Goal: Feedback & Contribution: Contribute content

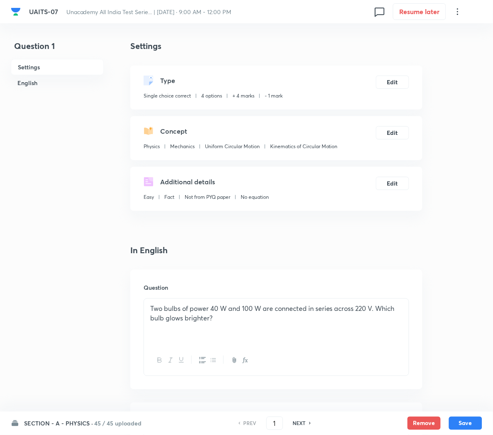
click at [81, 421] on h6 "SECTION - A - PHYSICS ·" at bounding box center [58, 423] width 69 height 9
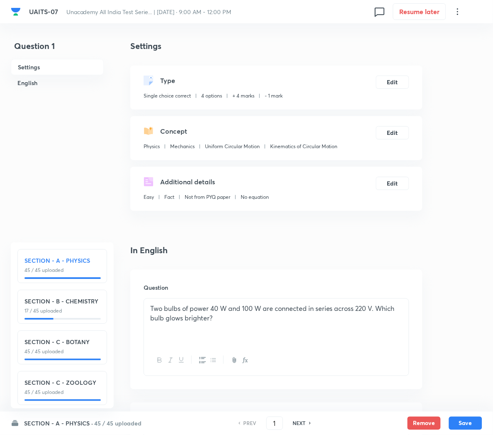
click at [39, 303] on h6 "SECTION - B - CHEMISTRY" at bounding box center [62, 301] width 76 height 9
type input "46"
checkbox input "true"
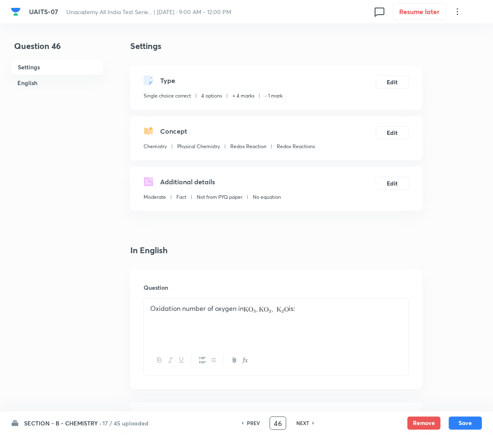
click at [281, 423] on input "46" at bounding box center [278, 423] width 16 height 15
type input "4"
type input "55"
checkbox input "false"
checkbox input "true"
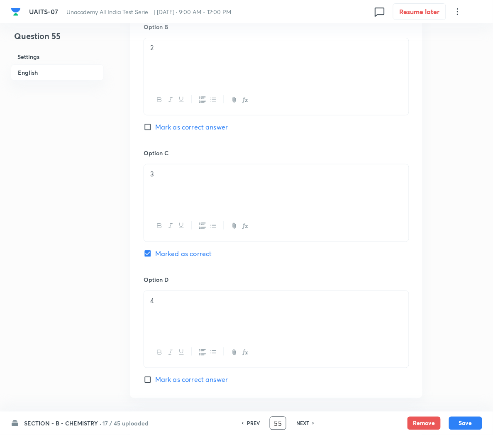
scroll to position [636, 0]
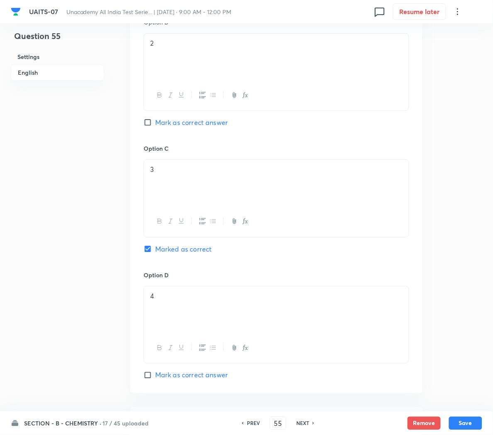
click at [302, 425] on h6 "NEXT" at bounding box center [302, 423] width 13 height 7
type input "56"
checkbox input "true"
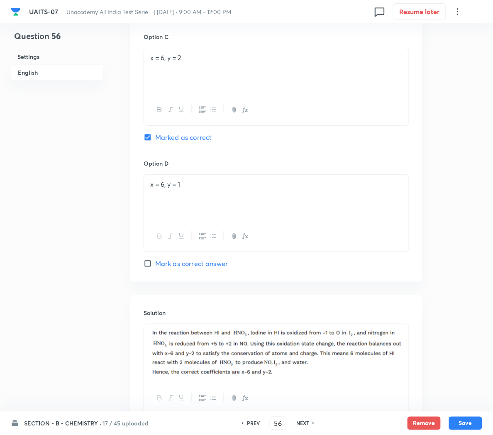
click at [302, 425] on h6 "NEXT" at bounding box center [302, 423] width 13 height 7
type input "57"
checkbox input "false"
checkbox input "true"
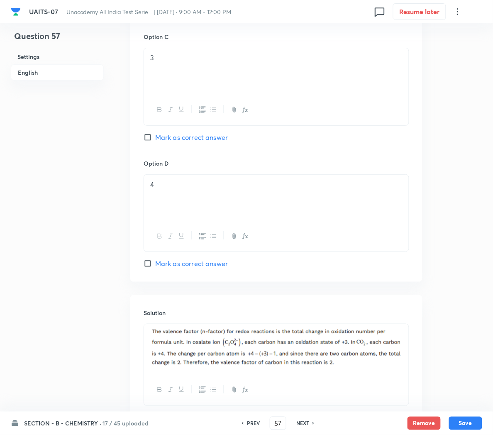
click at [302, 425] on h6 "NEXT" at bounding box center [302, 423] width 13 height 7
type input "58"
checkbox input "false"
checkbox input "true"
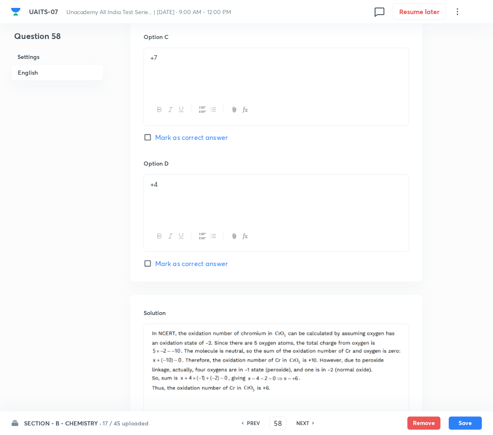
click at [302, 425] on h6 "NEXT" at bounding box center [302, 423] width 13 height 7
type input "59"
checkbox input "false"
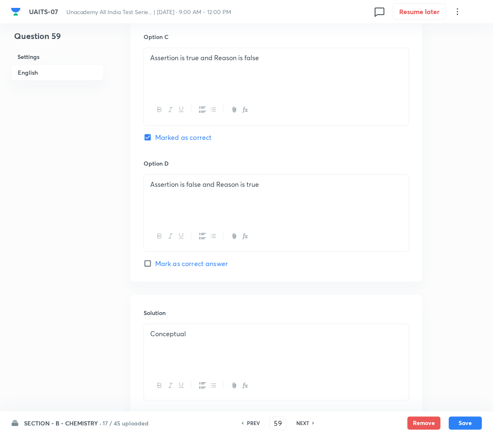
checkbox input "true"
click at [302, 425] on h6 "NEXT" at bounding box center [302, 423] width 13 height 7
type input "60"
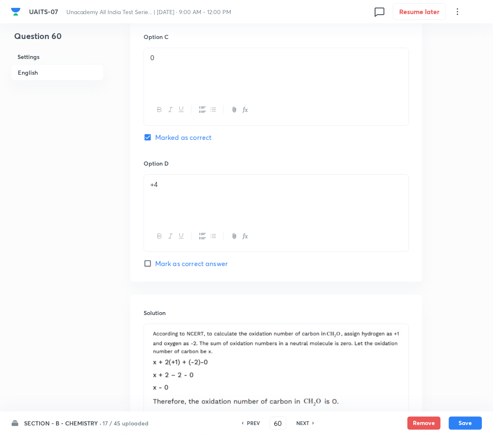
checkbox input "true"
click at [302, 425] on h6 "NEXT" at bounding box center [302, 423] width 13 height 7
type input "61"
checkbox input "false"
checkbox input "true"
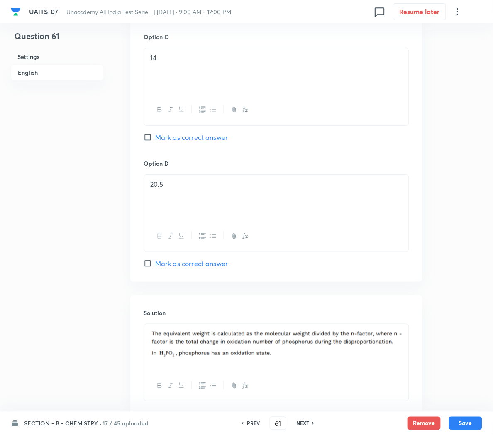
click at [302, 425] on h6 "NEXT" at bounding box center [302, 423] width 13 height 7
type input "62"
checkbox input "false"
checkbox input "true"
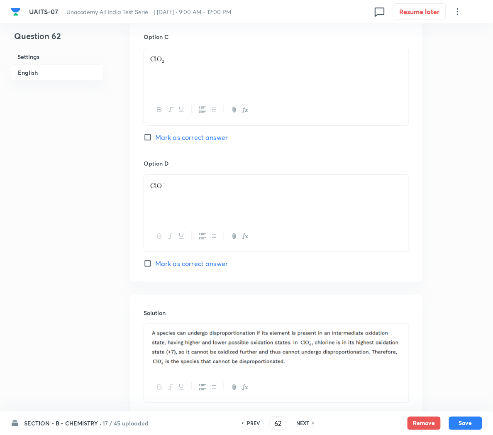
click at [302, 425] on h6 "NEXT" at bounding box center [302, 423] width 13 height 7
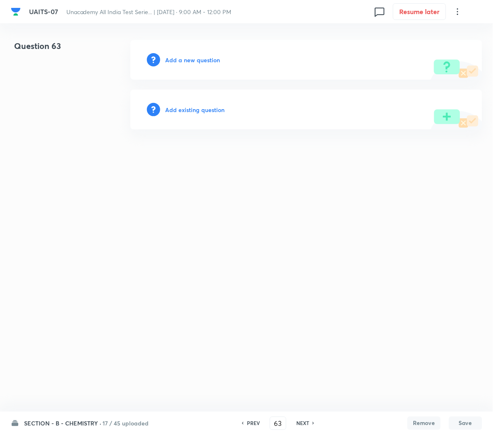
scroll to position [0, 0]
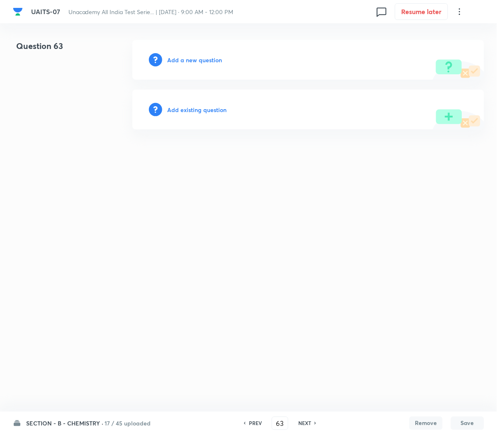
click at [255, 423] on h6 "PREV" at bounding box center [255, 423] width 13 height 7
type input "62"
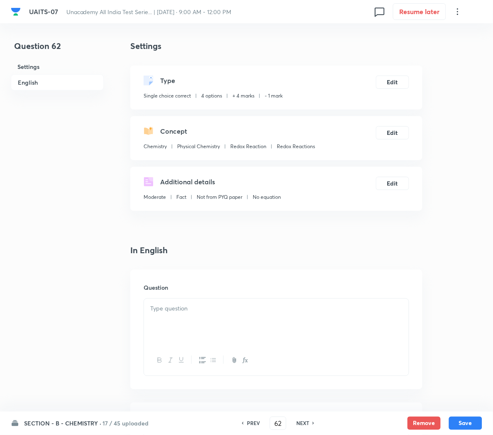
checkbox input "true"
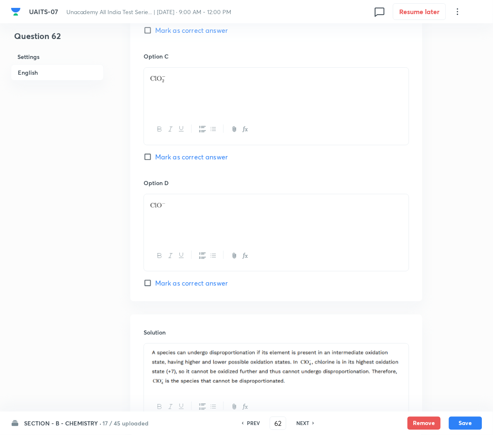
scroll to position [695, 0]
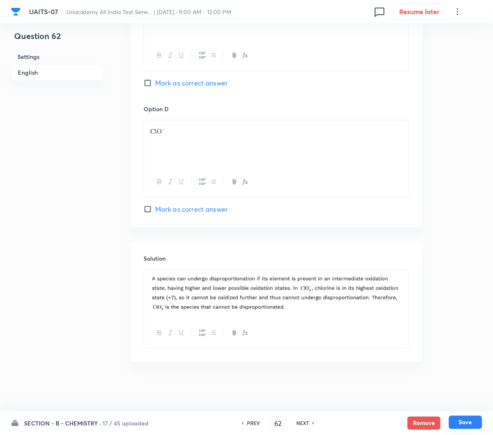
click at [463, 419] on button "Save" at bounding box center [465, 422] width 33 height 13
type input "63"
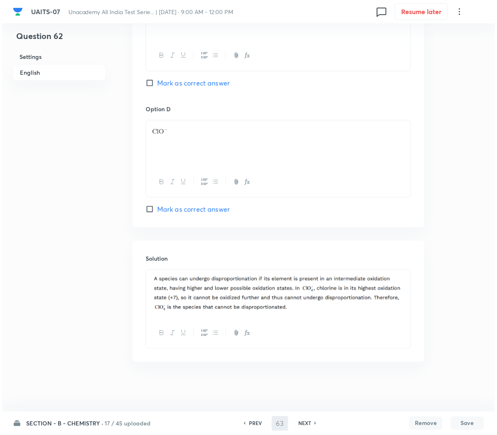
scroll to position [0, 0]
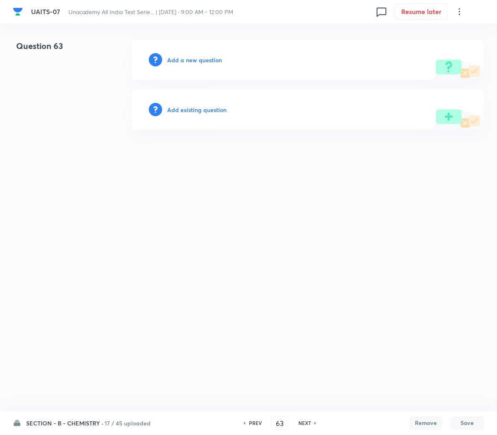
click at [179, 64] on div "Add a new question" at bounding box center [308, 60] width 352 height 40
click at [179, 61] on h6 "Add a new question" at bounding box center [194, 60] width 55 height 9
click at [179, 61] on h6 "Choose a question type" at bounding box center [199, 60] width 64 height 9
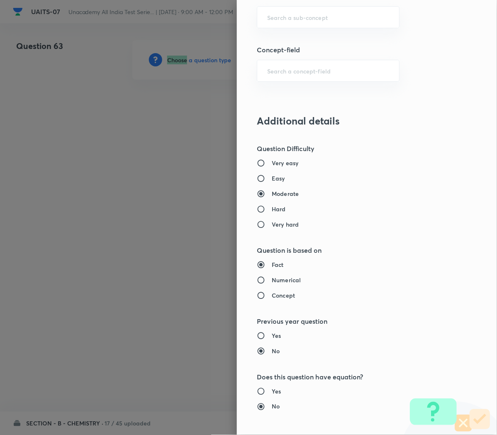
scroll to position [560, 0]
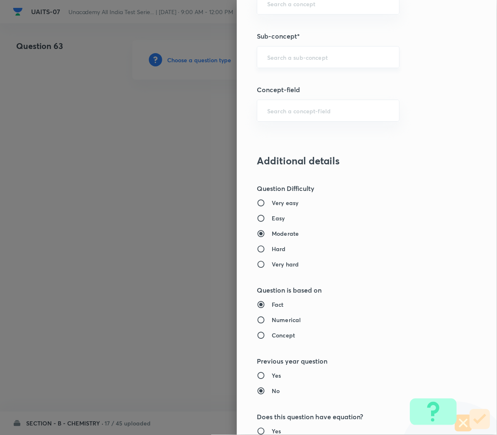
click at [273, 58] on input "text" at bounding box center [328, 57] width 122 height 8
paste input "Redox Reactions"
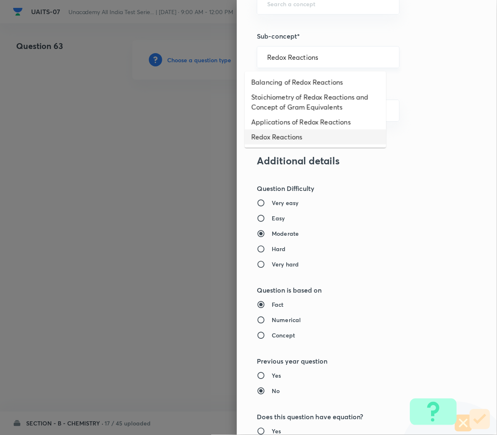
type input "Redox Reactions"
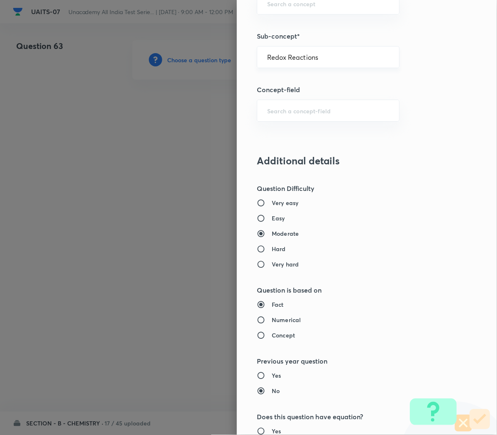
type input "Chemistry"
type input "Physical Chemistry"
type input "Redox Reaction"
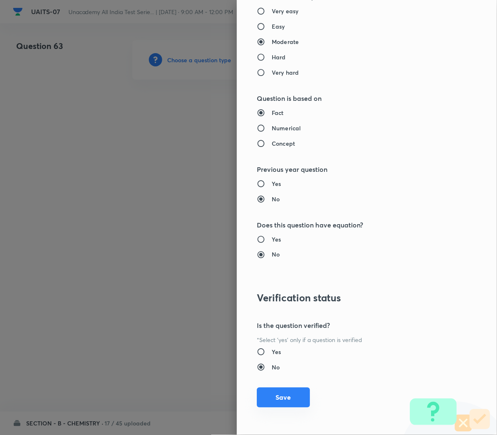
click at [261, 397] on button "Save" at bounding box center [283, 398] width 53 height 20
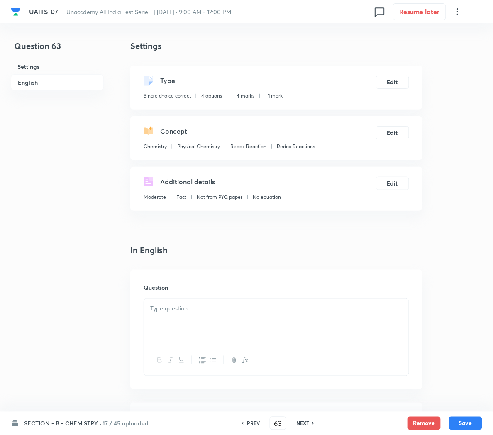
click at [221, 311] on p at bounding box center [276, 309] width 252 height 10
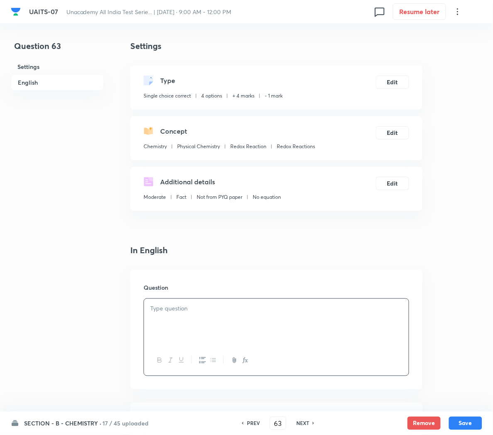
click at [247, 361] on icon "button" at bounding box center [245, 360] width 7 height 7
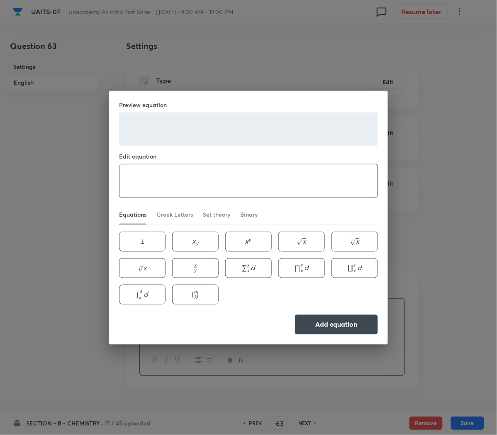
click at [208, 181] on textarea at bounding box center [249, 180] width 258 height 33
paste textarea "\text { In the reaction } \mathrm{SO}_2+\mathrm{H}_2 \mathrm{~S} \rightarrow 3 …"
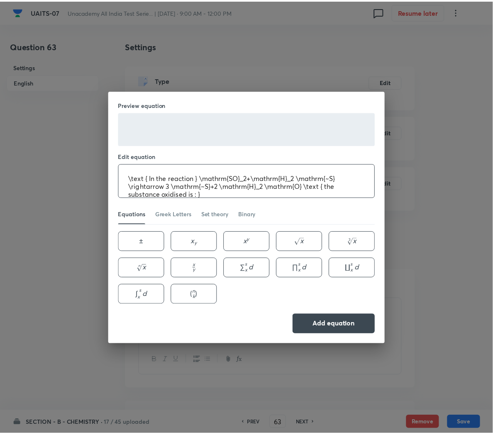
scroll to position [1, 0]
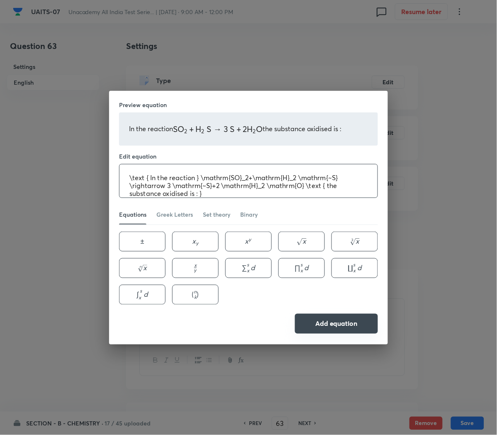
type textarea "\text { In the reaction } \mathrm{SO}_2+\mathrm{H}_2 \mathrm{~S} \rightarrow 3 …"
click at [333, 328] on button "Add equation" at bounding box center [336, 324] width 83 height 20
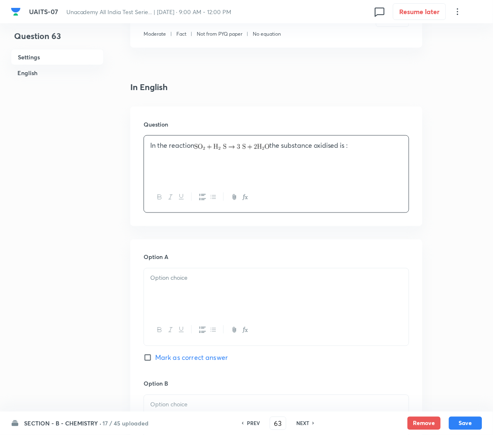
scroll to position [165, 0]
click at [187, 276] on p at bounding box center [276, 277] width 252 height 10
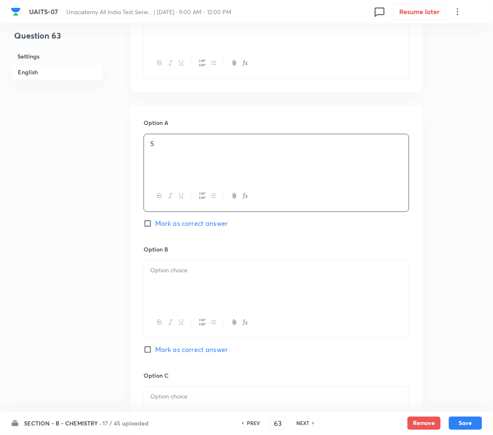
scroll to position [300, 0]
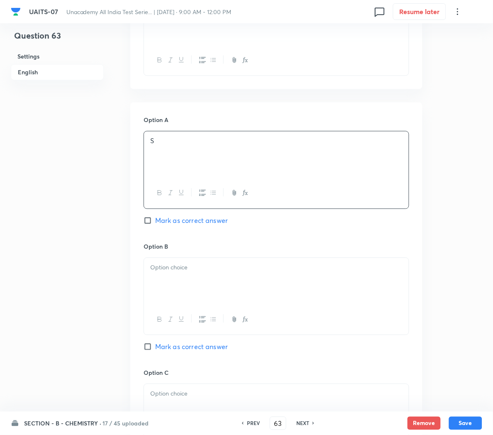
click at [181, 278] on div at bounding box center [276, 281] width 265 height 46
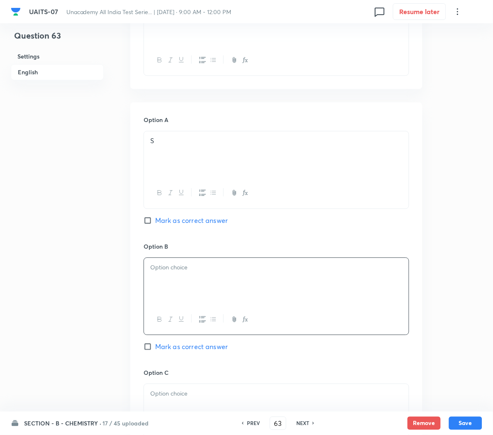
click at [245, 321] on icon "button" at bounding box center [245, 319] width 7 height 7
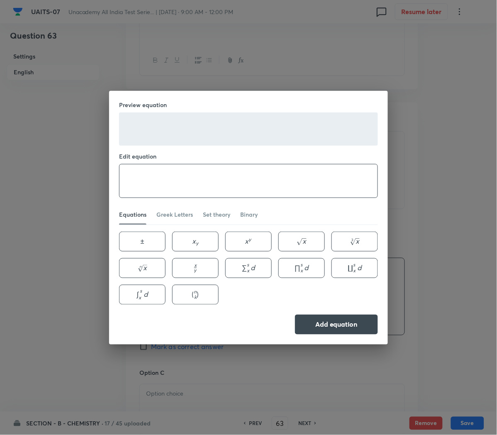
click at [146, 173] on textarea at bounding box center [249, 180] width 258 height 33
type textarea "SO_2"
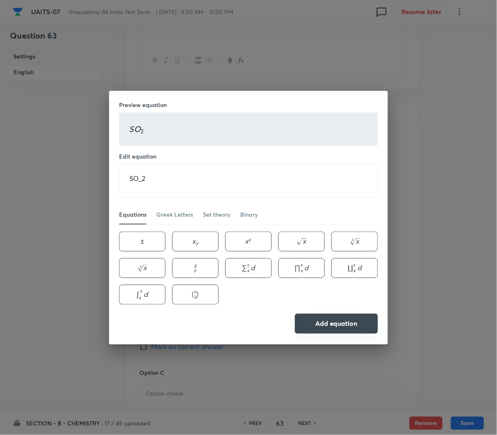
click at [321, 324] on button "Add equation" at bounding box center [336, 324] width 83 height 20
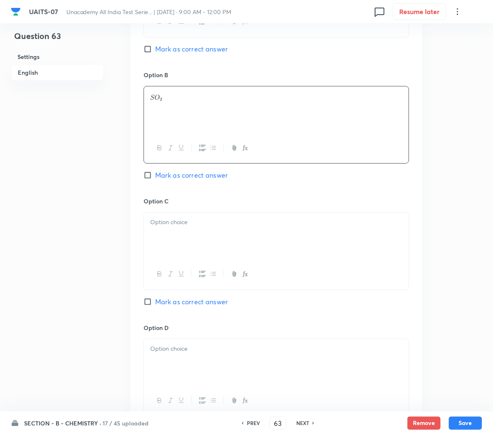
scroll to position [476, 0]
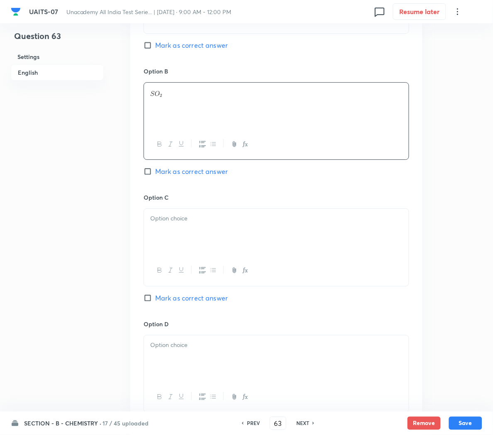
click at [246, 272] on icon "button" at bounding box center [245, 270] width 7 height 7
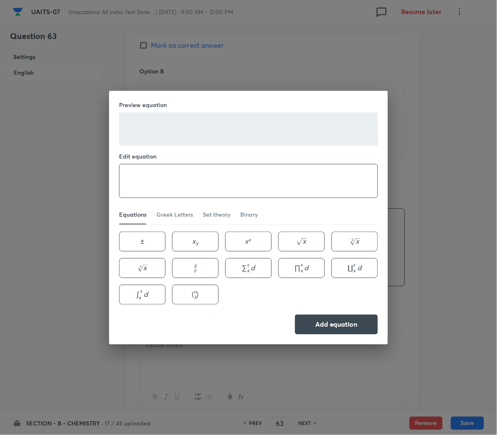
click at [135, 173] on textarea at bounding box center [249, 180] width 258 height 33
type textarea "H_2S"
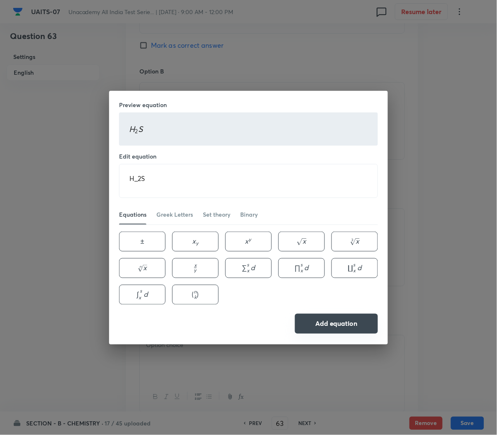
click at [333, 326] on button "Add equation" at bounding box center [336, 324] width 83 height 20
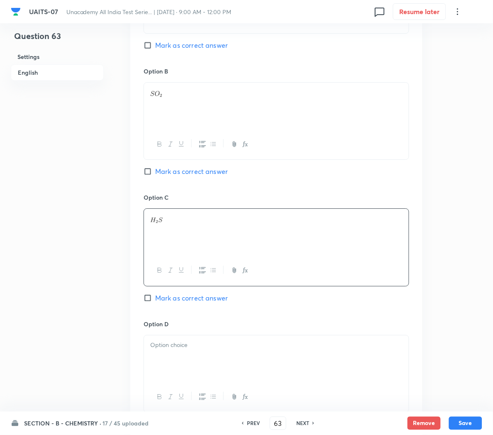
click at [183, 299] on span "Mark as correct answer" at bounding box center [191, 298] width 73 height 10
click at [155, 299] on input "Mark as correct answer" at bounding box center [150, 298] width 12 height 8
checkbox input "true"
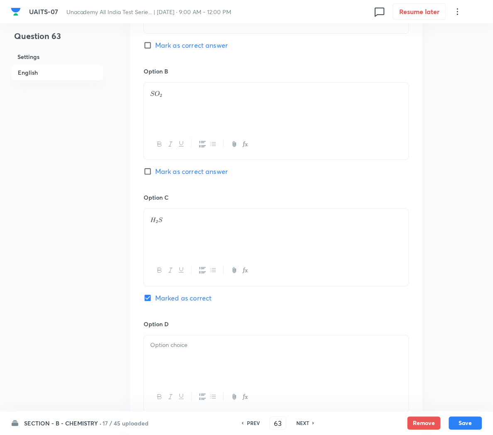
click at [199, 355] on div at bounding box center [276, 358] width 265 height 46
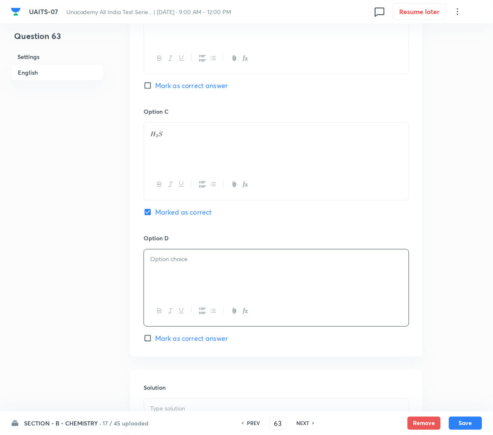
scroll to position [563, 0]
click at [245, 313] on icon "button" at bounding box center [245, 309] width 7 height 7
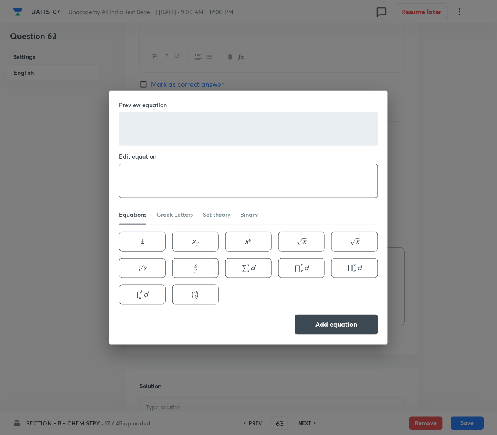
click at [152, 175] on textarea at bounding box center [249, 180] width 258 height 33
type textarea "H_2O"
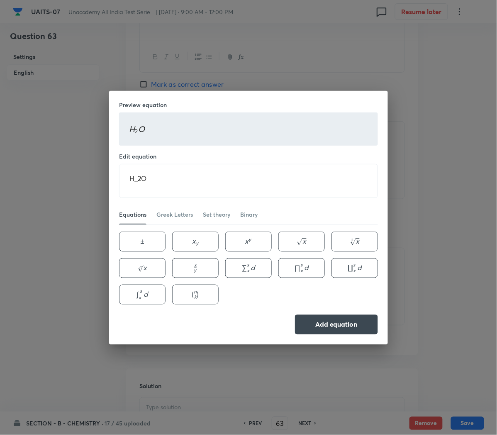
click at [318, 313] on div "Preview equation H 2 O H_2O H 2 ​ O Edit equation H_2O ​ Equations Greek Letter…" at bounding box center [248, 218] width 279 height 254
click at [326, 324] on button "Add equation" at bounding box center [336, 324] width 83 height 20
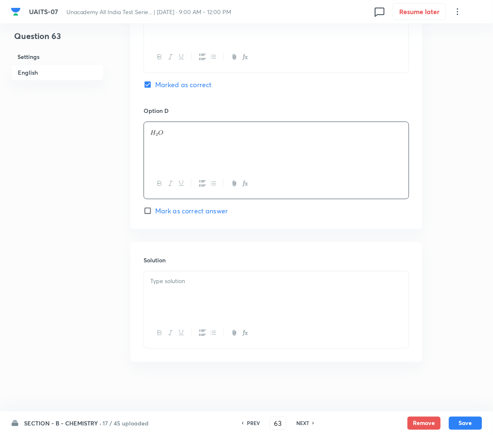
scroll to position [692, 0]
click at [181, 277] on p at bounding box center [276, 281] width 252 height 10
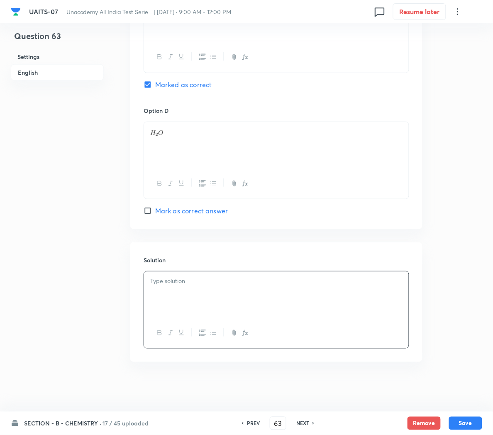
click at [196, 285] on p at bounding box center [276, 281] width 252 height 10
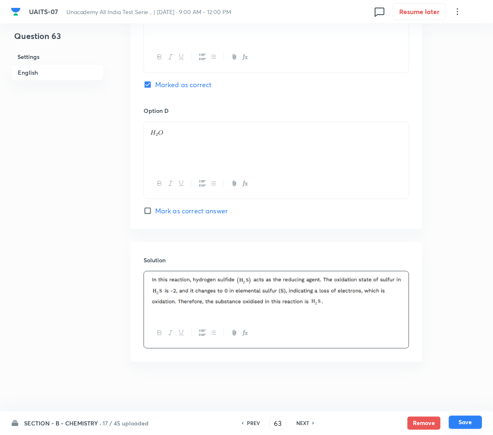
click at [467, 425] on button "Save" at bounding box center [465, 422] width 33 height 13
type input "64"
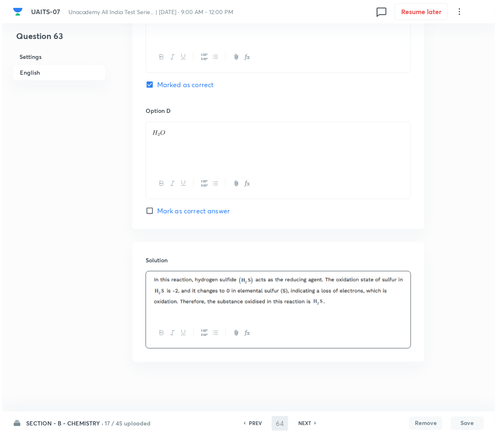
scroll to position [0, 0]
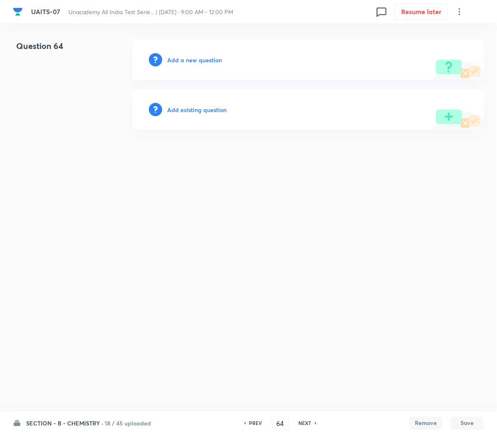
click at [186, 57] on h6 "Add a new question" at bounding box center [194, 60] width 55 height 9
click at [169, 59] on h6 "Choose a question type" at bounding box center [199, 60] width 64 height 9
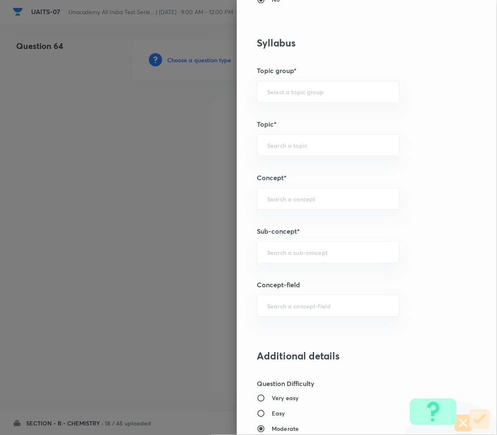
scroll to position [367, 0]
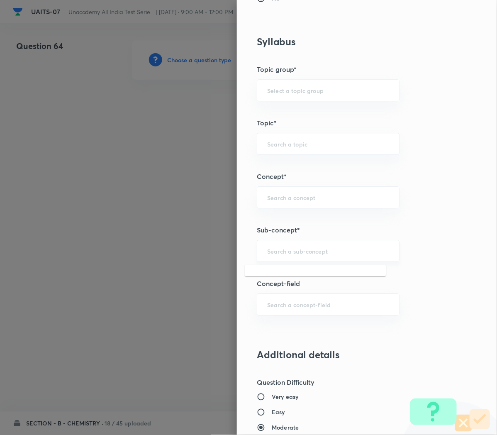
click at [269, 250] on input "text" at bounding box center [328, 251] width 122 height 8
paste input "Redox Reactions"
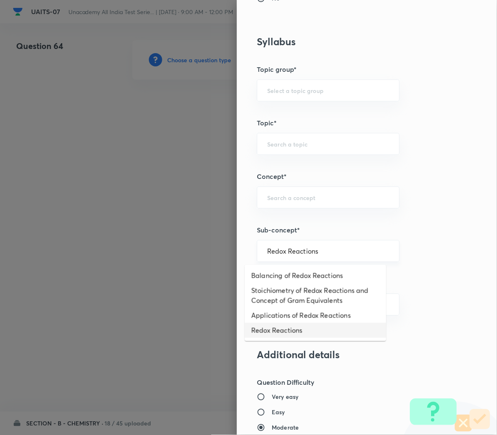
type input "Redox Reactions"
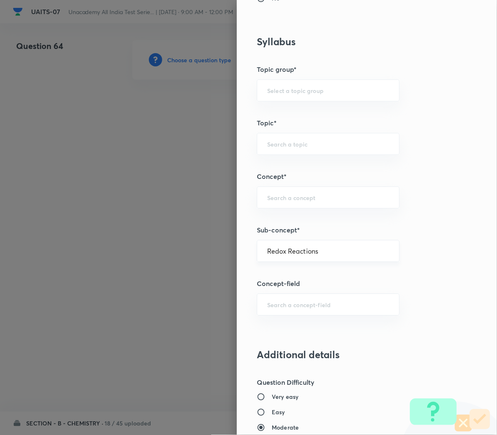
type input "Chemistry"
type input "Physical Chemistry"
type input "Redox Reaction"
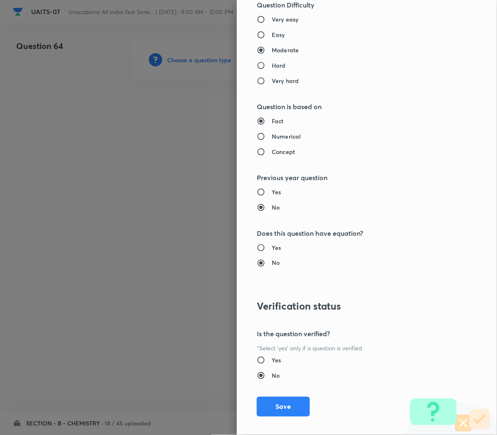
scroll to position [753, 0]
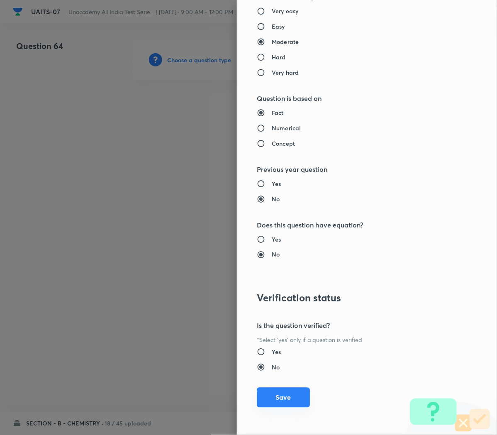
click at [274, 392] on button "Save" at bounding box center [283, 398] width 53 height 20
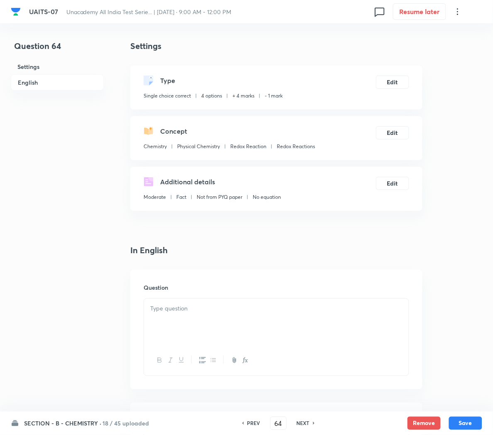
click at [192, 315] on div at bounding box center [276, 322] width 265 height 46
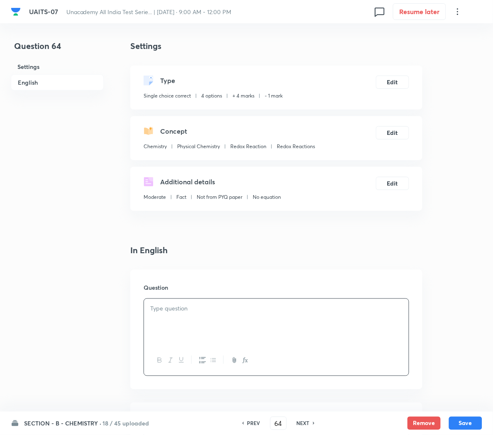
click at [243, 359] on icon "button" at bounding box center [245, 360] width 7 height 7
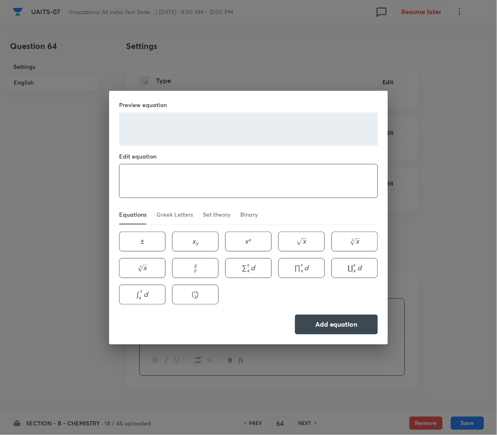
click at [243, 186] on textarea at bounding box center [249, 180] width 258 height 33
paste textarea "\text { The number of moles of } \mathrm{K}_2 \mathrm{Cr}_2 \mathrm{O}_7 \text …"
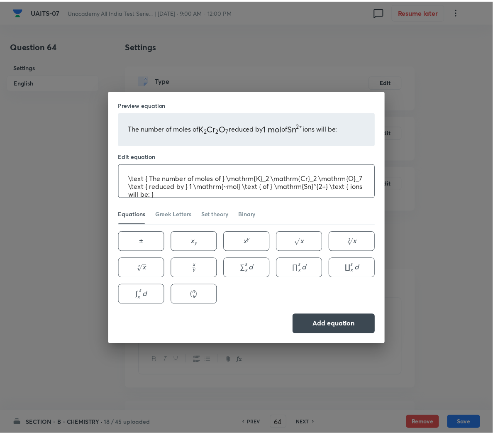
scroll to position [1, 0]
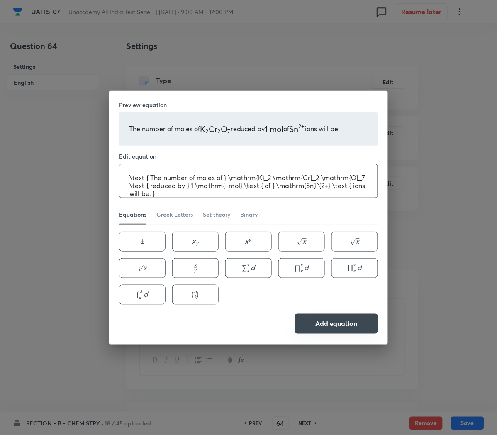
type textarea "\text { The number of moles of } \mathrm{K}_2 \mathrm{Cr}_2 \mathrm{O}_7 \text …"
click at [328, 322] on button "Add equation" at bounding box center [336, 324] width 83 height 20
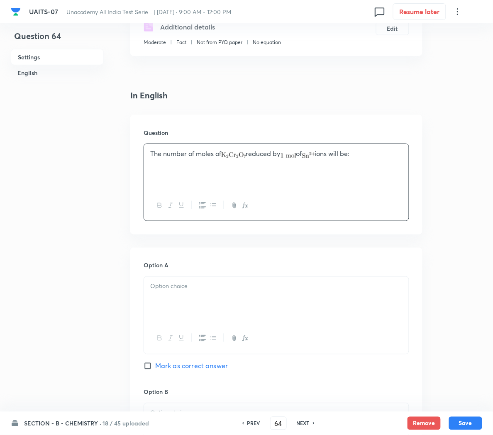
scroll to position [156, 0]
click at [169, 289] on p at bounding box center [276, 286] width 252 height 10
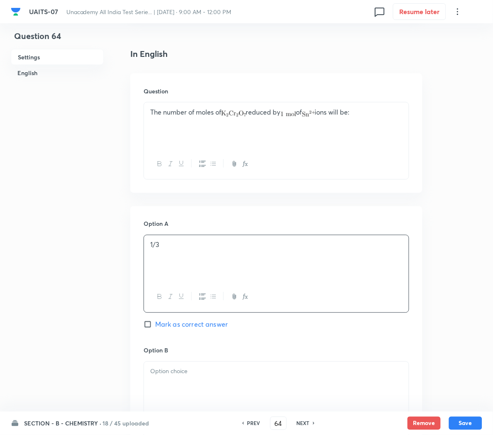
scroll to position [200, 0]
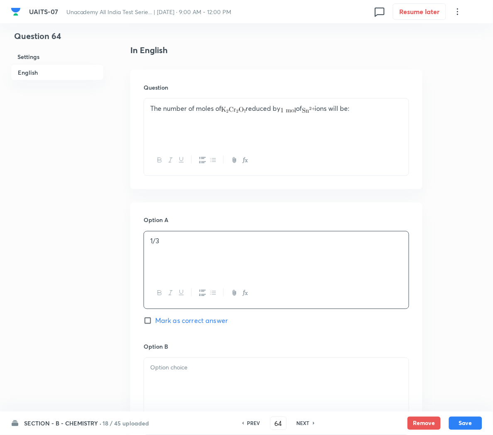
click at [165, 315] on div "Option A 1/3 Mark as correct answer" at bounding box center [277, 279] width 266 height 126
click at [164, 322] on span "Mark as correct answer" at bounding box center [191, 321] width 73 height 10
click at [155, 322] on input "Mark as correct answer" at bounding box center [150, 321] width 12 height 8
checkbox input "true"
click at [182, 375] on div at bounding box center [276, 381] width 265 height 46
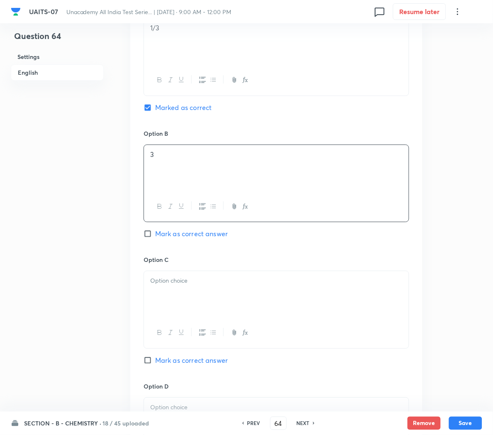
scroll to position [422, 0]
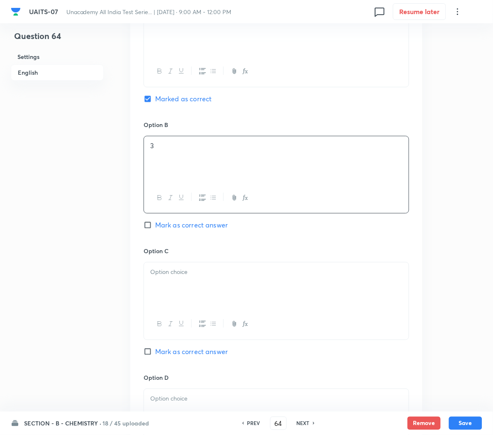
click at [181, 295] on div at bounding box center [276, 285] width 265 height 46
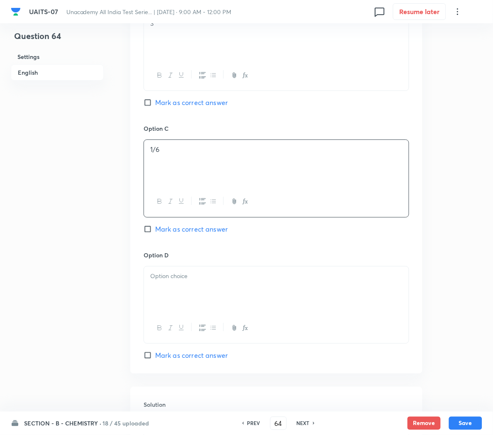
scroll to position [546, 0]
click at [171, 279] on p at bounding box center [276, 275] width 252 height 10
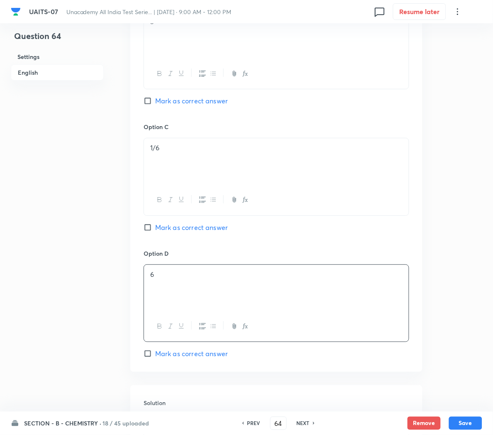
scroll to position [692, 0]
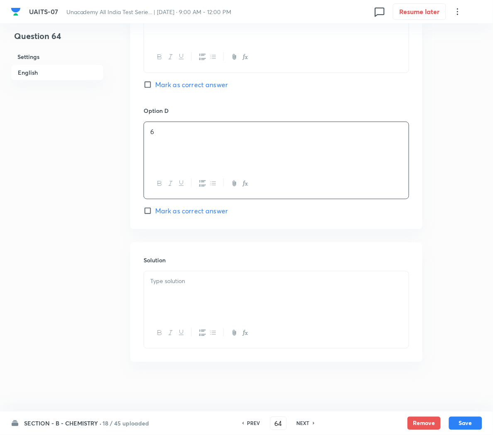
click at [169, 274] on div at bounding box center [276, 294] width 265 height 46
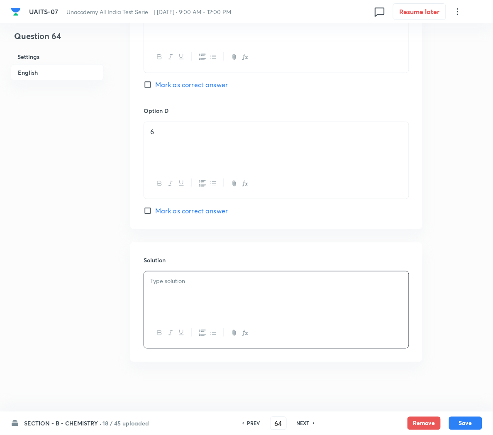
click at [231, 288] on div at bounding box center [276, 294] width 265 height 46
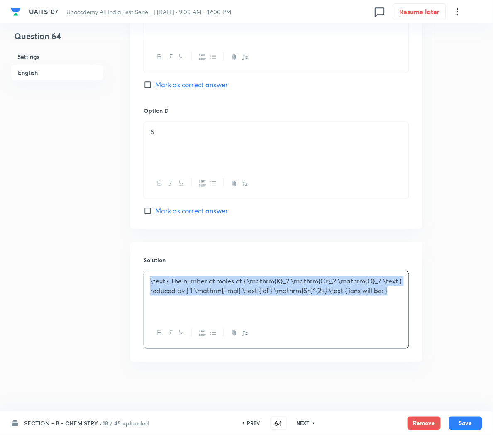
click at [264, 313] on div "\text { The number of moles of } \mathrm{K}_2 \mathrm{Cr}_2 \mathrm{O}_7 \text …" at bounding box center [276, 294] width 265 height 46
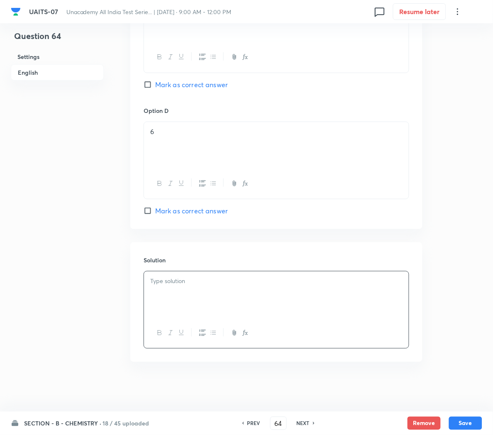
click at [186, 292] on div at bounding box center [276, 294] width 265 height 46
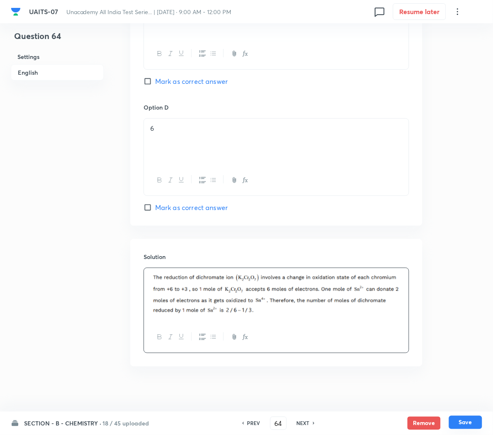
click at [461, 419] on button "Save" at bounding box center [465, 422] width 33 height 13
type input "65"
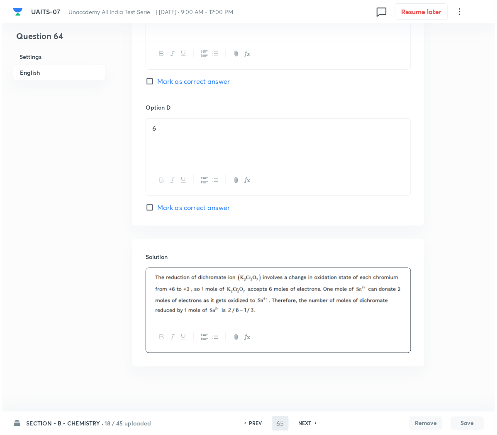
scroll to position [0, 0]
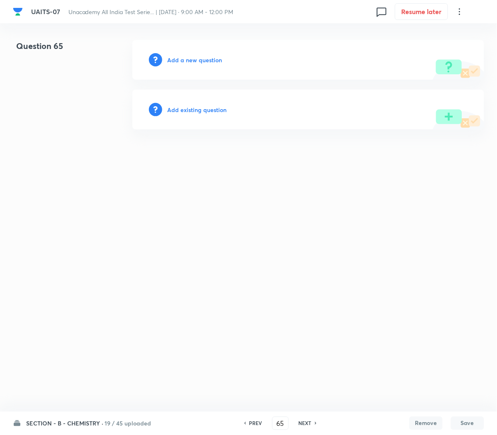
click at [187, 54] on div "Add a new question" at bounding box center [308, 60] width 352 height 40
click at [183, 59] on h6 "Add a new question" at bounding box center [194, 60] width 55 height 9
click at [183, 59] on h6 "Choose a question type" at bounding box center [199, 60] width 64 height 9
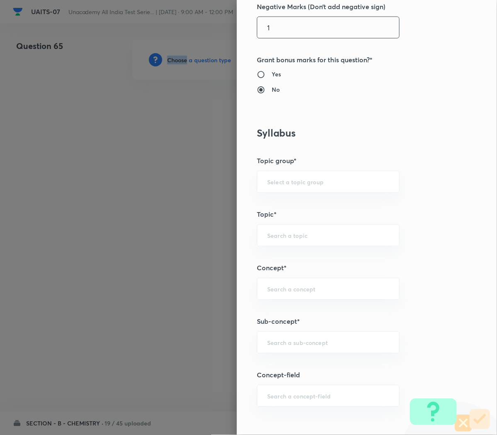
scroll to position [276, 0]
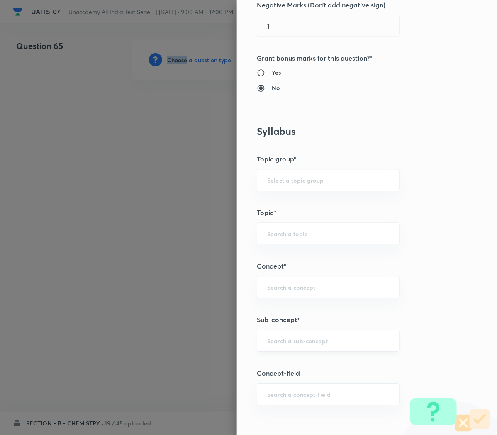
click at [274, 350] on div "​" at bounding box center [328, 341] width 143 height 22
paste input "Redox Reactions"
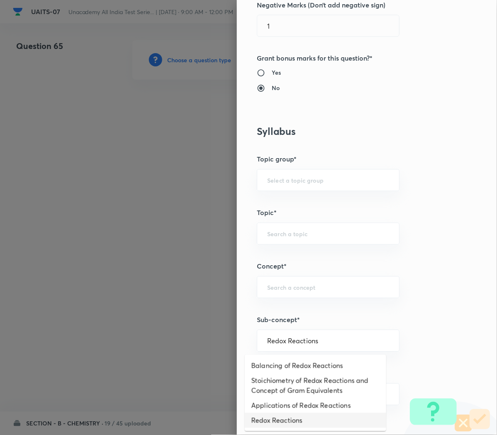
click at [274, 421] on li "Redox Reactions" at bounding box center [316, 420] width 142 height 15
type input "Redox Reactions"
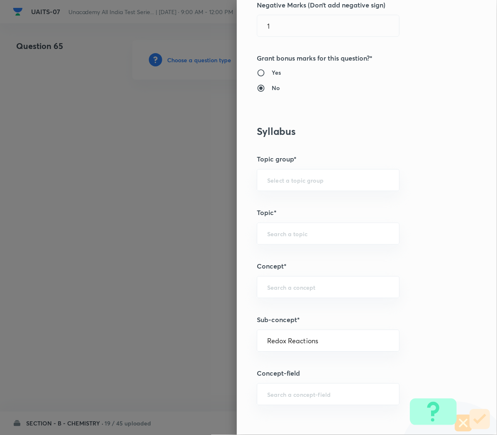
type input "Chemistry"
type input "Physical Chemistry"
type input "Redox Reaction"
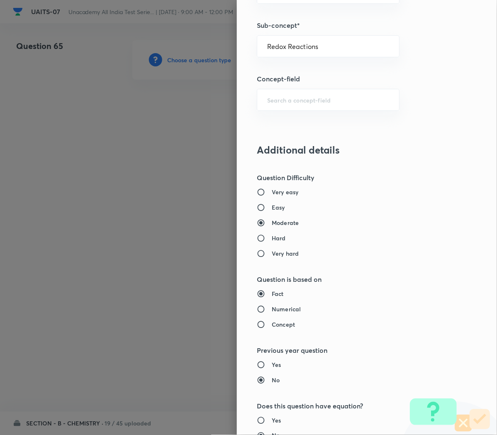
scroll to position [753, 0]
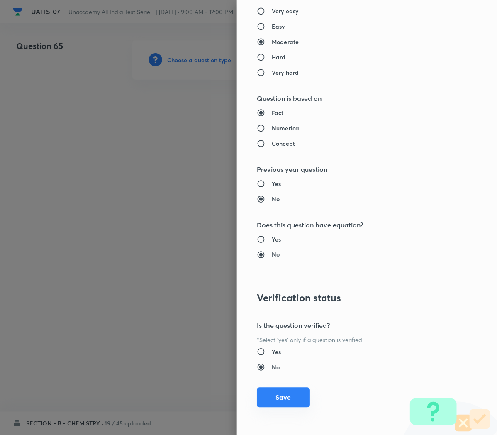
click at [269, 399] on button "Save" at bounding box center [283, 398] width 53 height 20
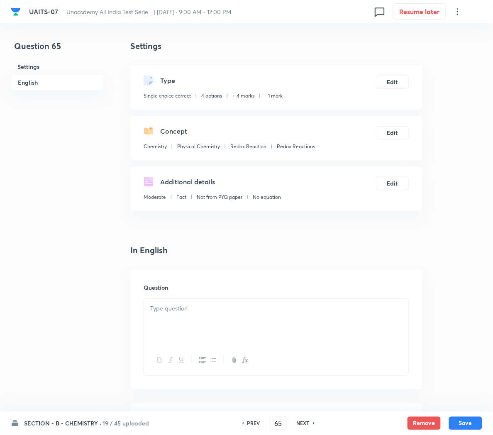
click at [153, 324] on div at bounding box center [276, 322] width 265 height 46
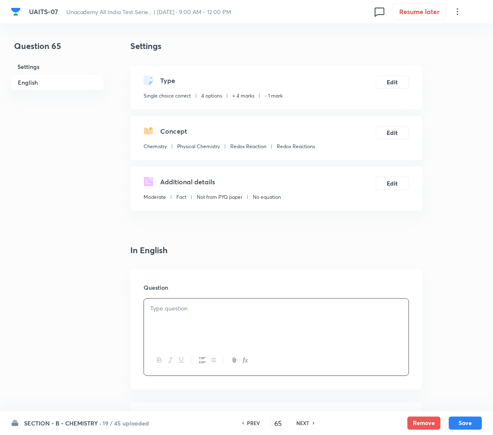
click at [246, 365] on button "button" at bounding box center [245, 360] width 11 height 10
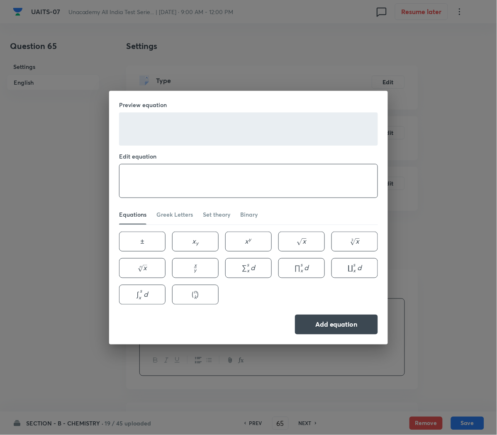
click at [208, 197] on textarea at bounding box center [249, 180] width 258 height 33
paste textarea "\text { In the equation } \mathrm{NO}_2^{-}+\mathrm{H}_2 \mathrm{O} \rightarrow…"
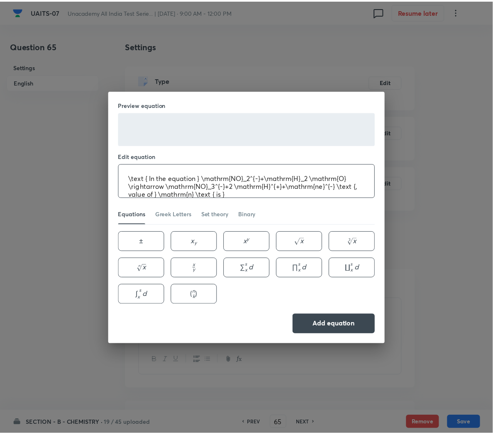
scroll to position [1, 0]
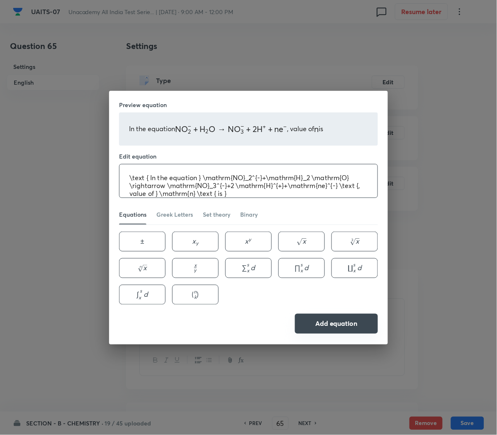
type textarea "\text { In the equation } \mathrm{NO}_2^{-}+\mathrm{H}_2 \mathrm{O} \rightarrow…"
click at [319, 318] on button "Add equation" at bounding box center [336, 324] width 83 height 20
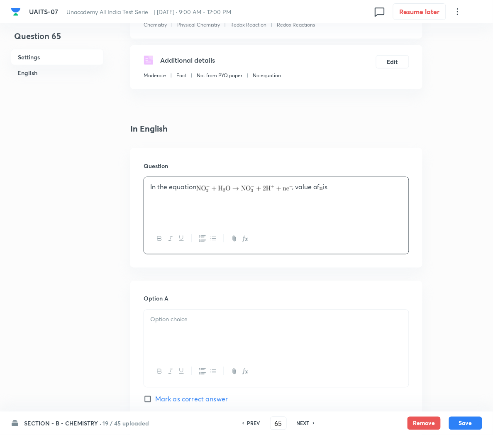
scroll to position [126, 0]
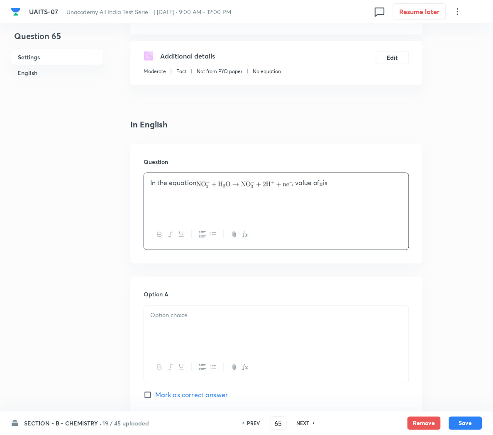
click at [213, 320] on p at bounding box center [276, 316] width 252 height 10
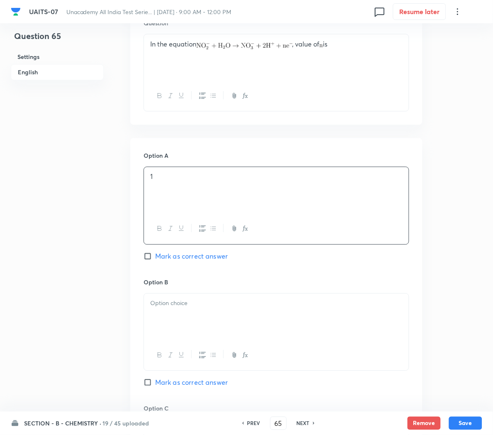
scroll to position [266, 0]
click at [190, 321] on div at bounding box center [276, 316] width 265 height 46
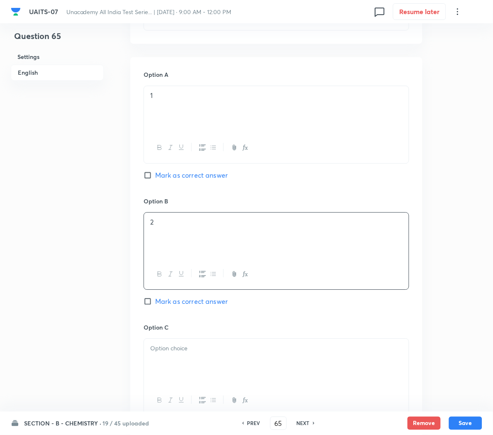
scroll to position [354, 0]
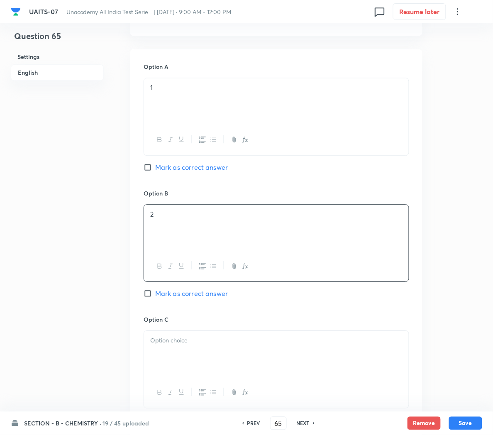
click at [181, 295] on span "Mark as correct answer" at bounding box center [191, 294] width 73 height 10
click at [155, 295] on input "Mark as correct answer" at bounding box center [150, 293] width 12 height 8
checkbox input "true"
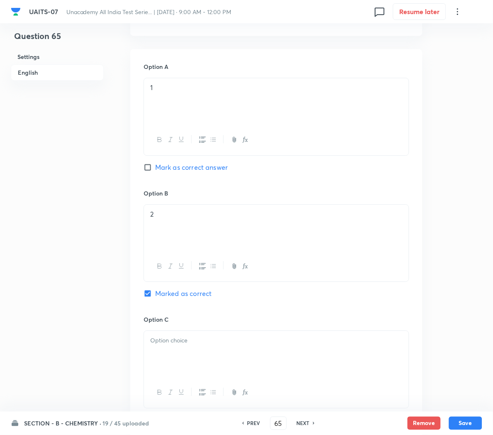
click at [199, 366] on div at bounding box center [276, 354] width 265 height 46
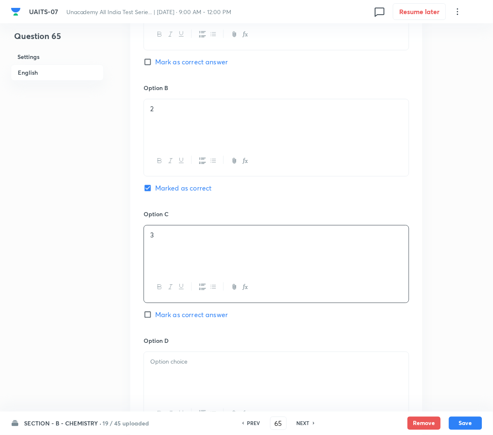
scroll to position [468, 0]
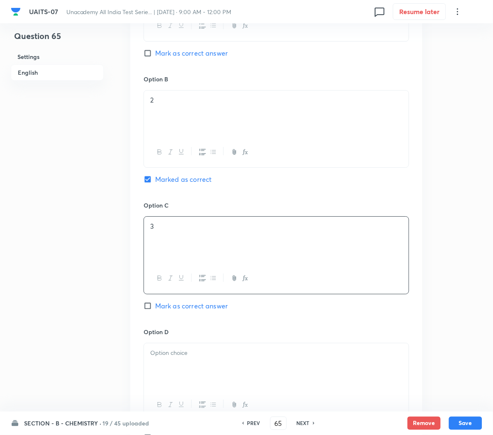
click at [199, 366] on div at bounding box center [276, 366] width 265 height 46
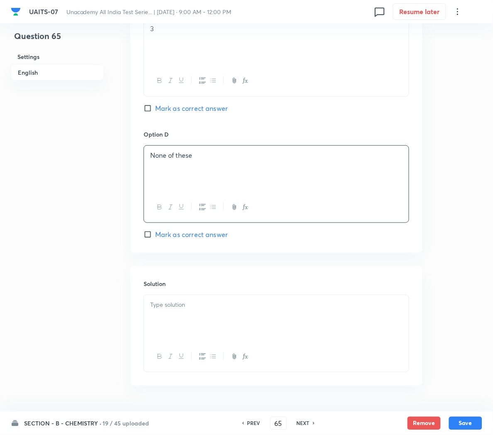
scroll to position [667, 0]
click at [177, 325] on div at bounding box center [276, 317] width 265 height 46
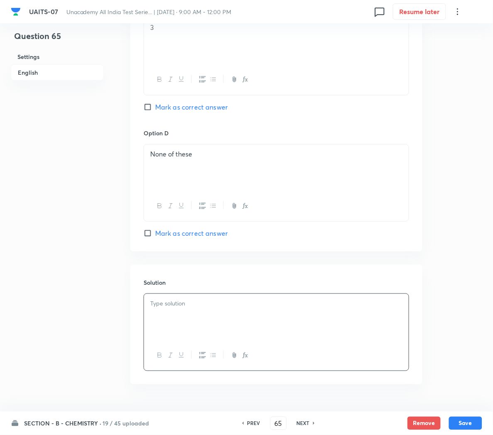
click at [181, 319] on div at bounding box center [276, 317] width 265 height 46
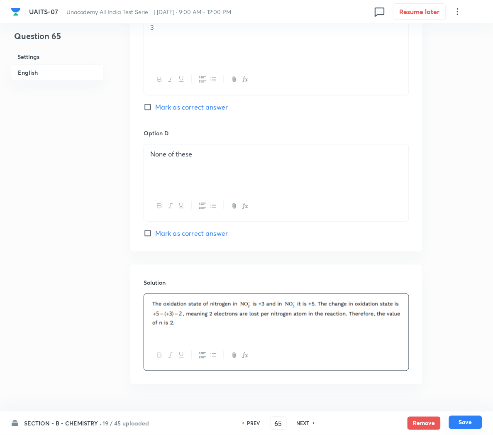
click at [469, 421] on button "Save" at bounding box center [465, 422] width 33 height 13
type input "66"
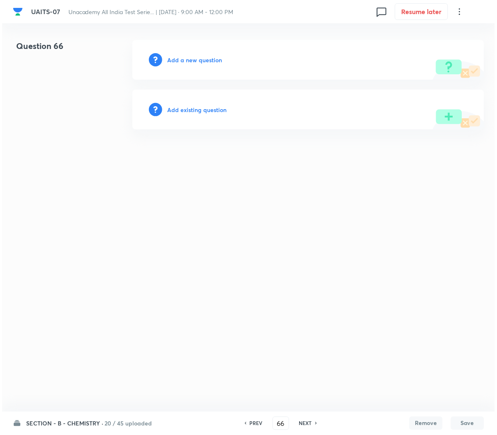
scroll to position [0, 0]
click at [175, 58] on h6 "Add a new question" at bounding box center [194, 60] width 55 height 9
click at [175, 58] on h6 "Choose a question type" at bounding box center [199, 60] width 64 height 9
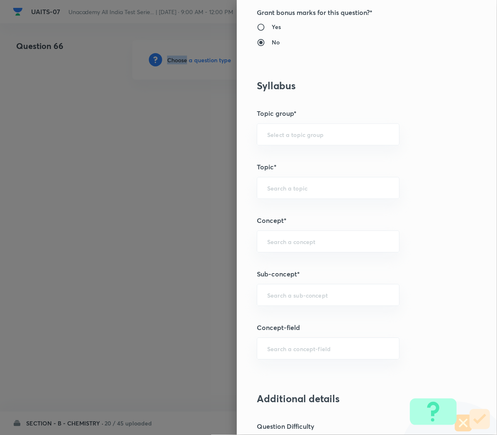
scroll to position [331, 0]
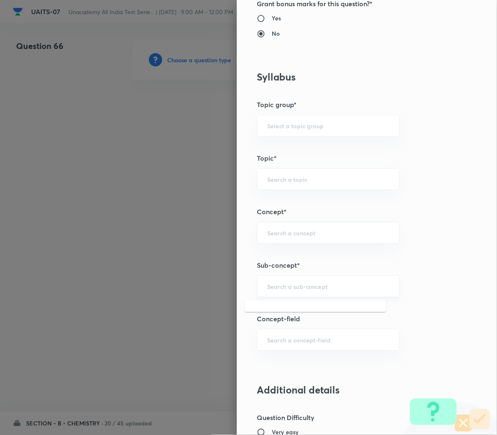
click at [270, 291] on input "text" at bounding box center [328, 287] width 122 height 8
paste input "Redox Reactions"
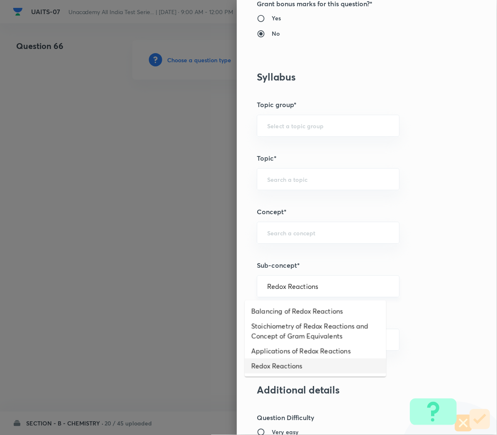
type input "Redox Reactions"
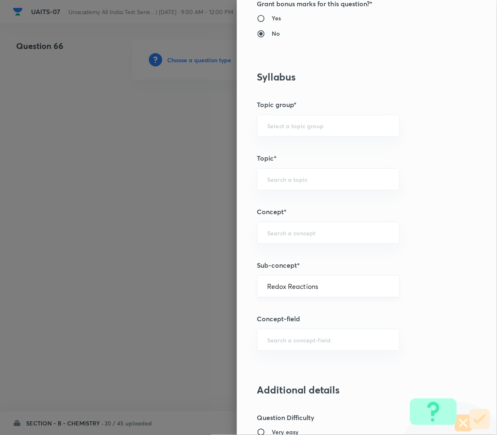
type input "Chemistry"
type input "Physical Chemistry"
type input "Redox Reaction"
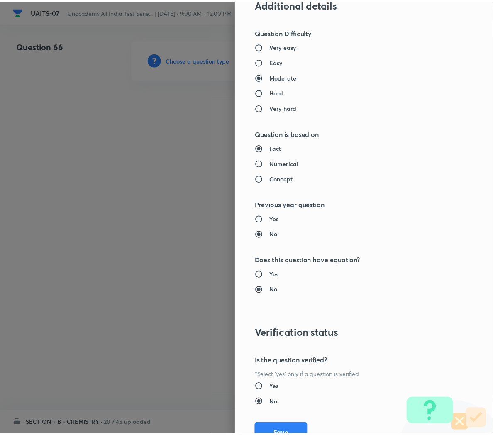
scroll to position [721, 0]
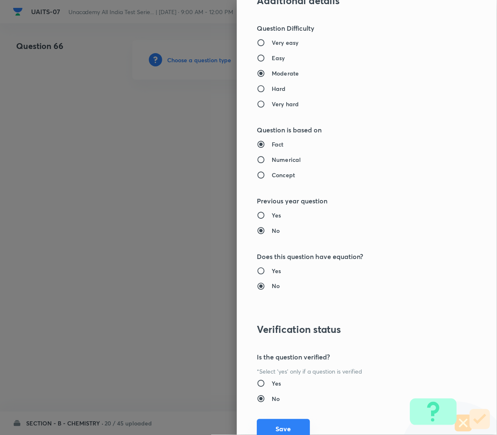
click at [271, 427] on button "Save" at bounding box center [283, 429] width 53 height 20
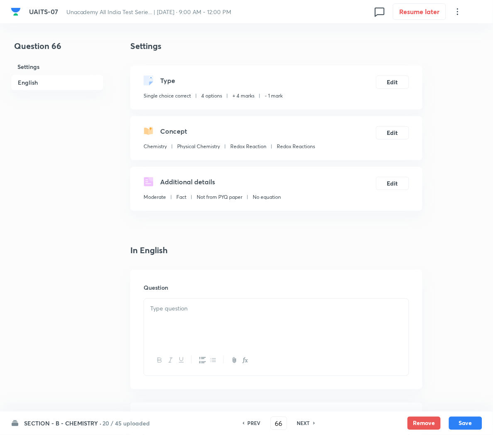
click at [186, 314] on div at bounding box center [276, 322] width 265 height 46
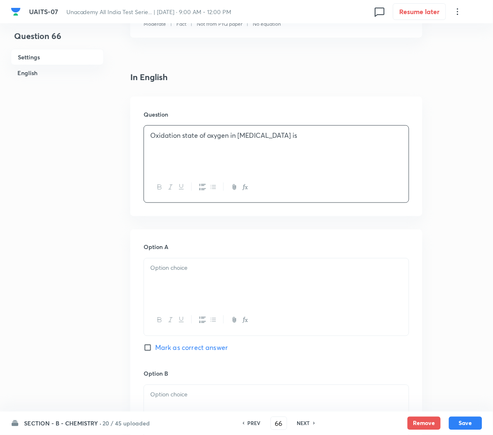
scroll to position [175, 0]
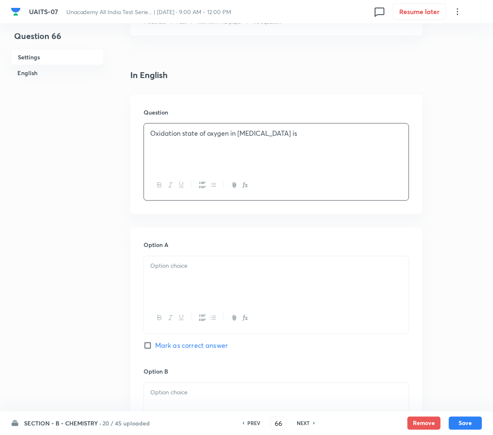
click at [198, 279] on div at bounding box center [276, 280] width 265 height 46
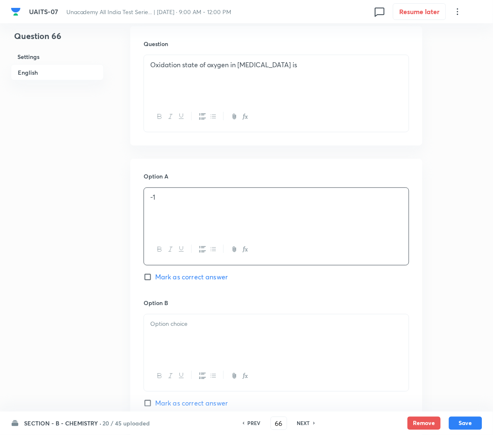
scroll to position [245, 0]
click at [194, 280] on span "Mark as correct answer" at bounding box center [191, 276] width 73 height 10
click at [155, 280] on input "Mark as correct answer" at bounding box center [150, 276] width 12 height 8
checkbox input "true"
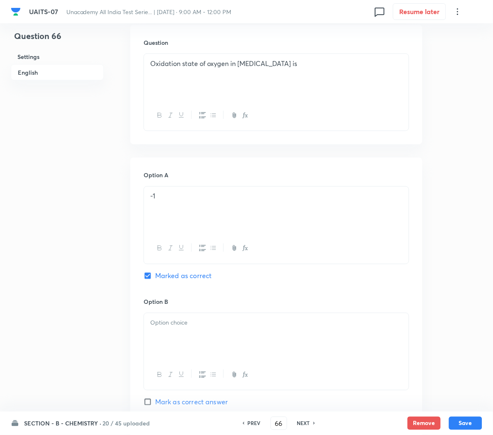
click at [185, 342] on div at bounding box center [276, 336] width 265 height 46
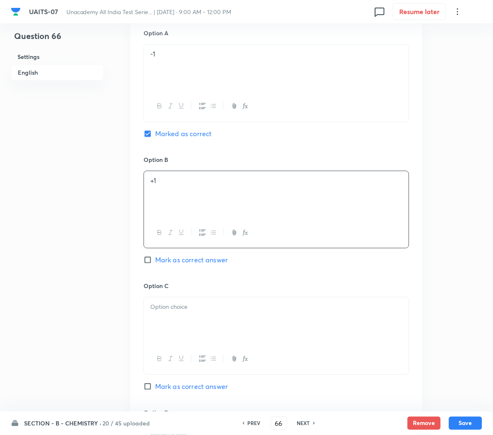
scroll to position [390, 0]
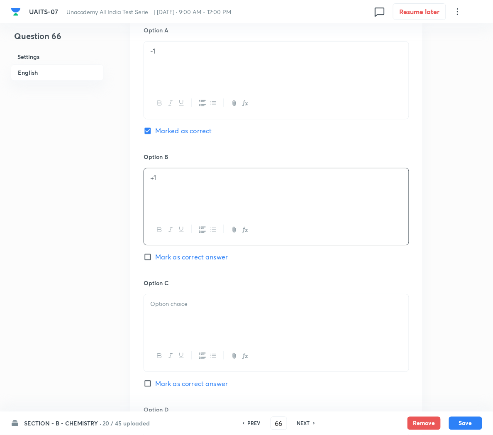
click at [177, 321] on div at bounding box center [276, 317] width 265 height 46
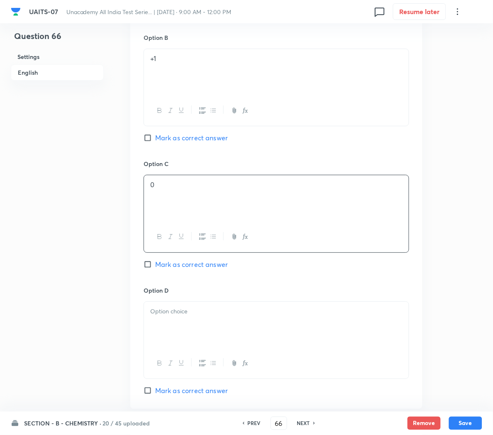
scroll to position [513, 0]
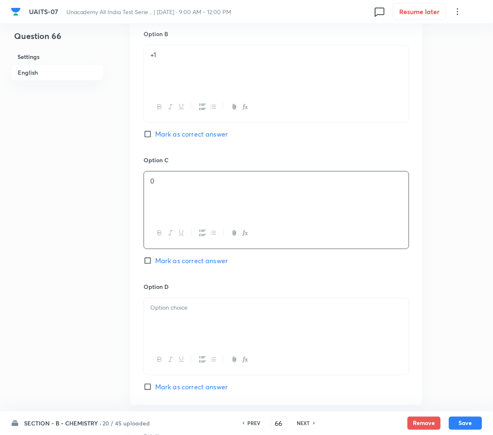
click at [177, 321] on div at bounding box center [276, 321] width 265 height 46
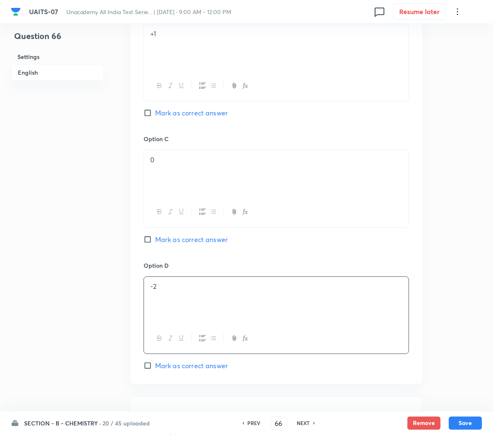
scroll to position [692, 0]
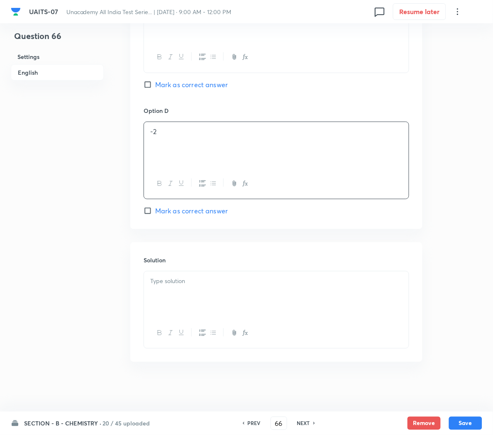
click at [223, 307] on div at bounding box center [276, 294] width 265 height 46
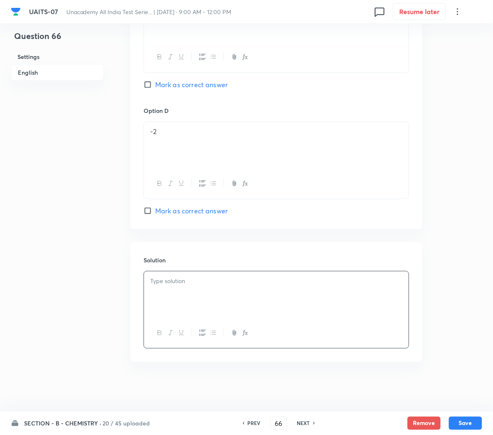
click at [190, 284] on p at bounding box center [276, 281] width 252 height 10
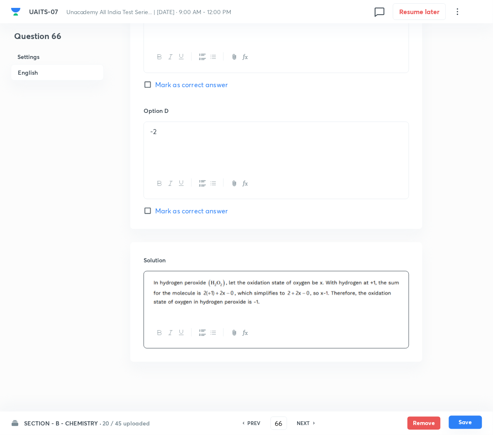
click at [466, 423] on button "Save" at bounding box center [465, 422] width 33 height 13
type input "67"
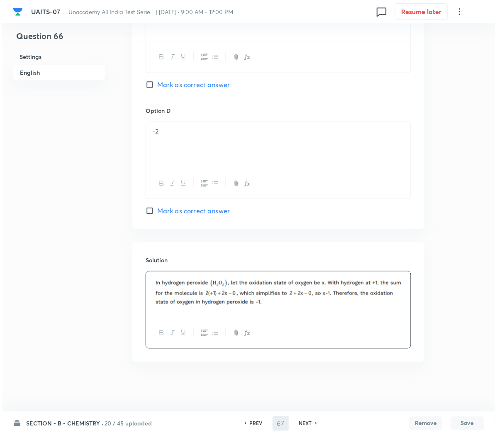
scroll to position [0, 0]
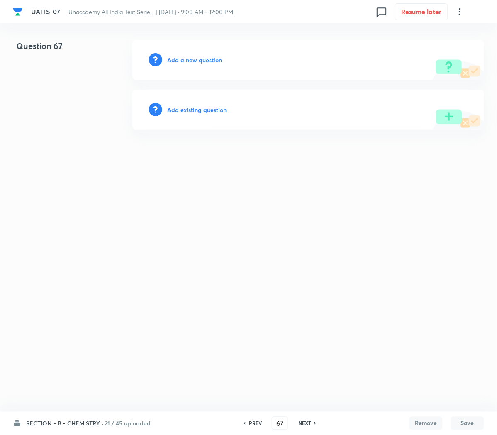
click at [176, 63] on h6 "Add a new question" at bounding box center [194, 60] width 55 height 9
click at [176, 63] on h6 "Choose a question type" at bounding box center [199, 60] width 64 height 9
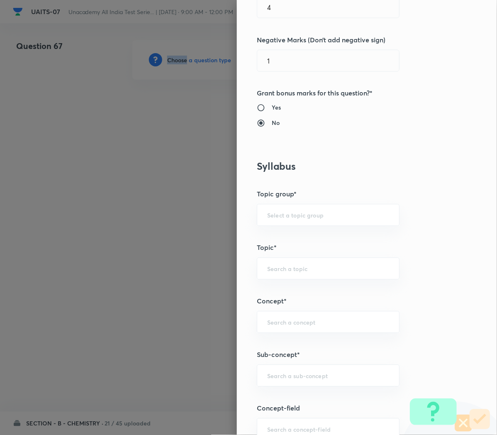
scroll to position [253, 0]
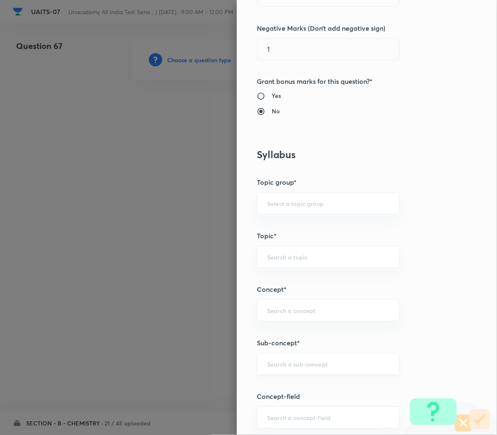
click at [267, 363] on input "text" at bounding box center [328, 364] width 122 height 8
paste input "Redox Reactions"
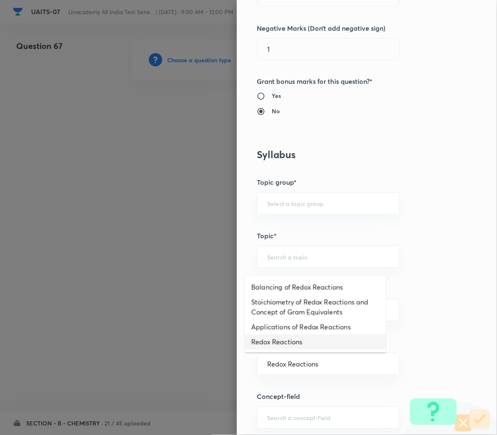
click at [264, 340] on li "Redox Reactions" at bounding box center [316, 342] width 142 height 15
type input "Redox Reactions"
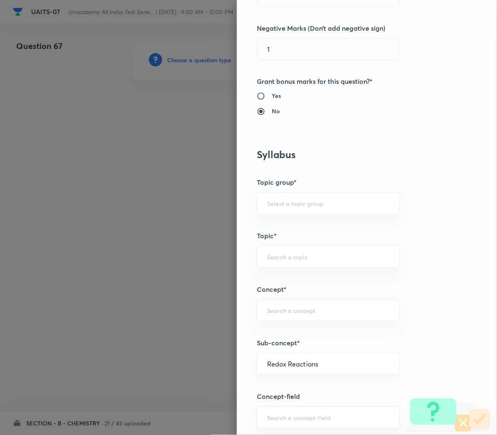
type input "Chemistry"
type input "Physical Chemistry"
type input "Redox Reaction"
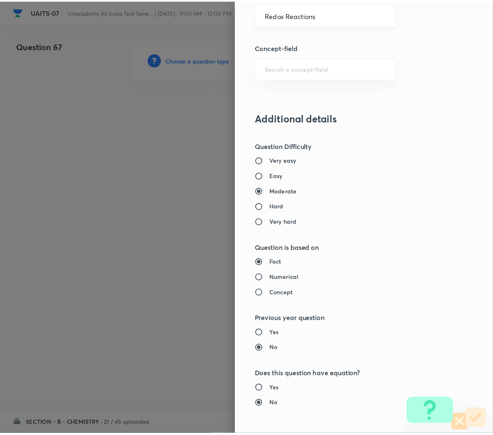
scroll to position [753, 0]
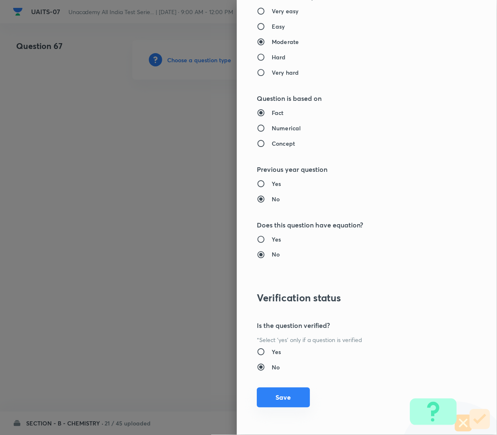
click at [271, 398] on button "Save" at bounding box center [283, 398] width 53 height 20
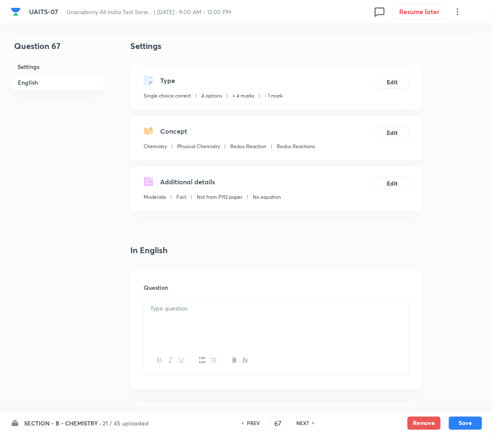
click at [189, 327] on div at bounding box center [276, 322] width 265 height 46
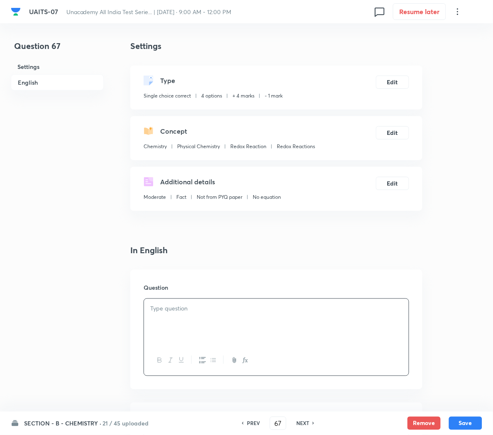
click at [247, 362] on icon "button" at bounding box center [246, 360] width 3 height 3
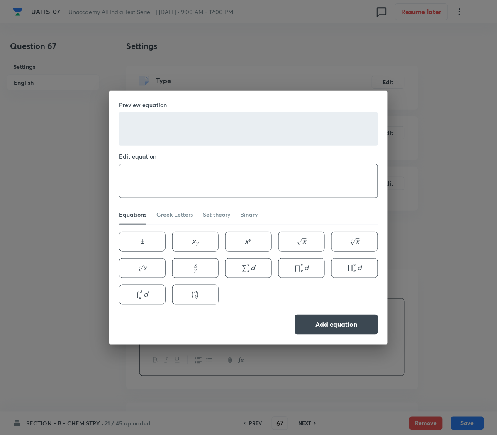
click at [209, 184] on textarea at bounding box center [249, 180] width 258 height 33
paste textarea "\text { The oxidation number of nitrogen in } \mathrm{NH}_2 \mathrm{OH} \text {…"
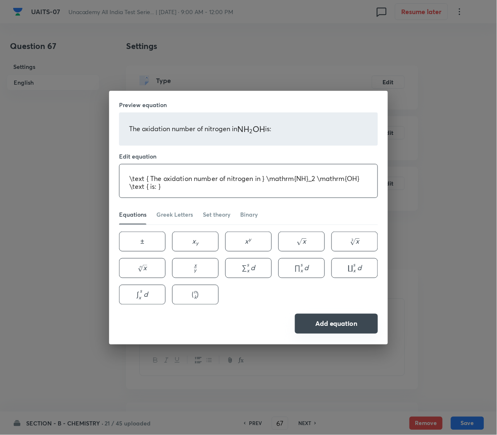
type textarea "\text { The oxidation number of nitrogen in } \mathrm{NH}_2 \mathrm{OH} \text {…"
click at [350, 328] on button "Add equation" at bounding box center [336, 324] width 83 height 20
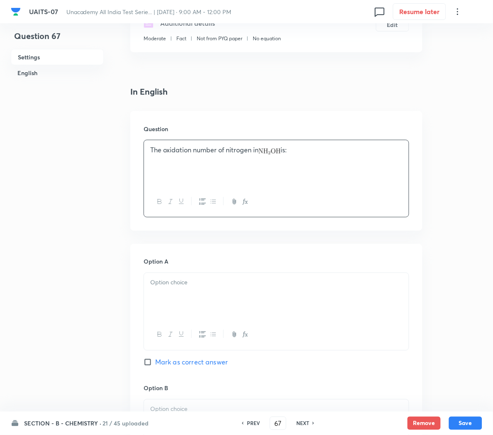
scroll to position [167, 0]
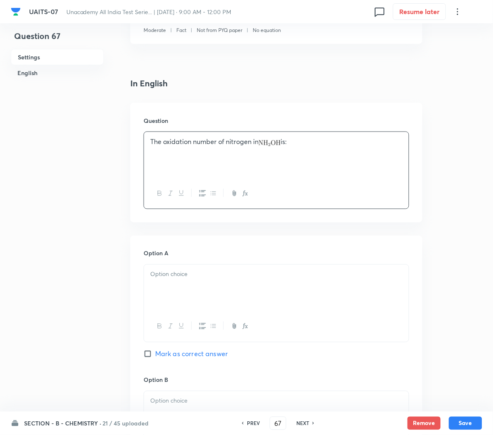
click at [165, 274] on p at bounding box center [276, 275] width 252 height 10
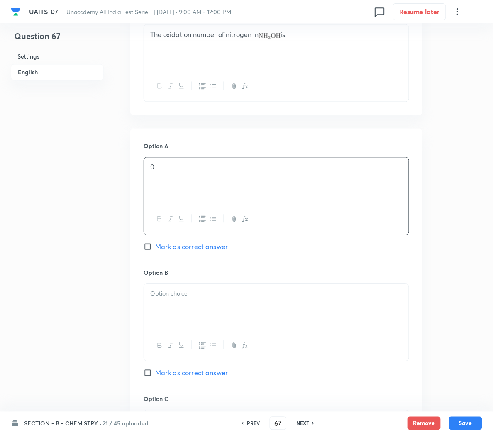
scroll to position [289, 0]
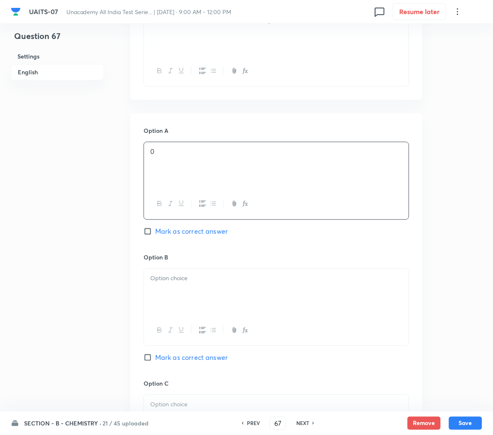
click at [167, 286] on div at bounding box center [276, 292] width 265 height 46
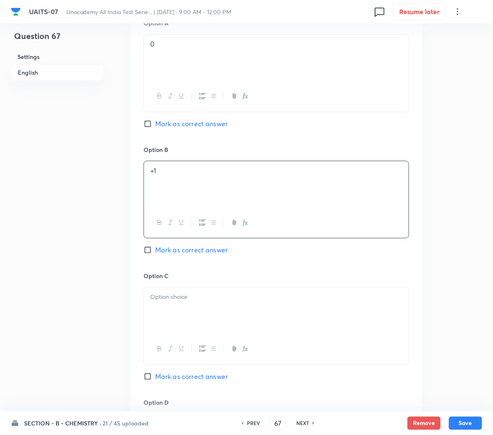
scroll to position [399, 0]
click at [164, 301] on p at bounding box center [276, 296] width 252 height 10
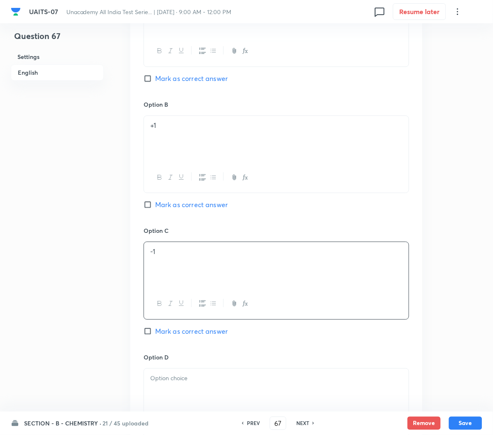
scroll to position [450, 0]
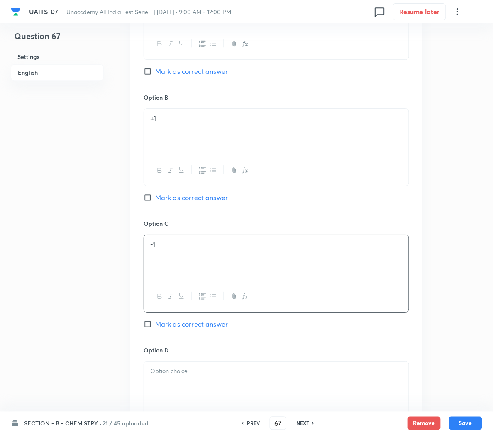
click at [162, 329] on span "Mark as correct answer" at bounding box center [191, 324] width 73 height 10
click at [155, 328] on input "Mark as correct answer" at bounding box center [150, 324] width 12 height 8
checkbox input "true"
click at [166, 372] on p at bounding box center [276, 372] width 252 height 10
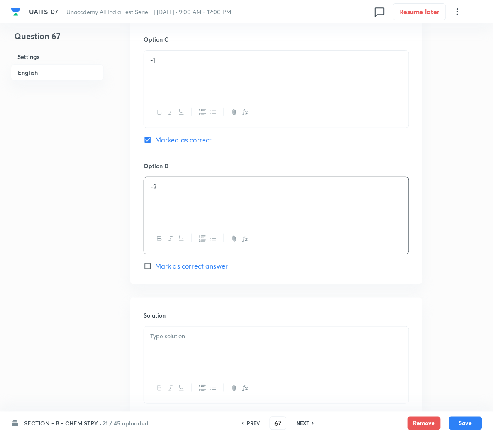
scroll to position [635, 0]
click at [168, 350] on div at bounding box center [276, 348] width 265 height 46
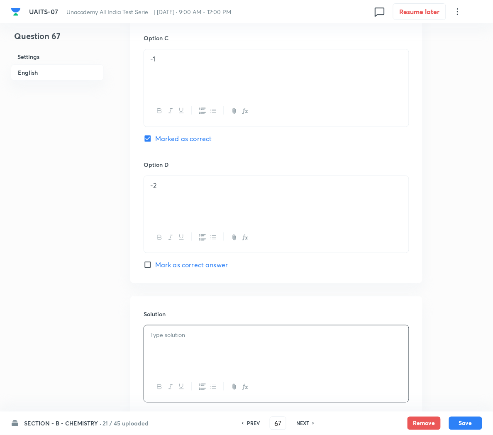
click at [210, 362] on div at bounding box center [276, 348] width 265 height 46
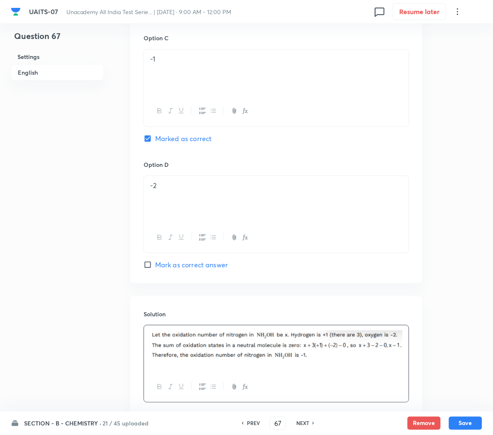
scroll to position [692, 0]
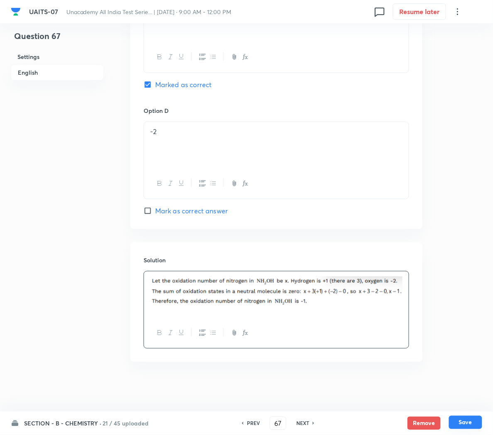
click at [457, 422] on button "Save" at bounding box center [465, 422] width 33 height 13
type input "68"
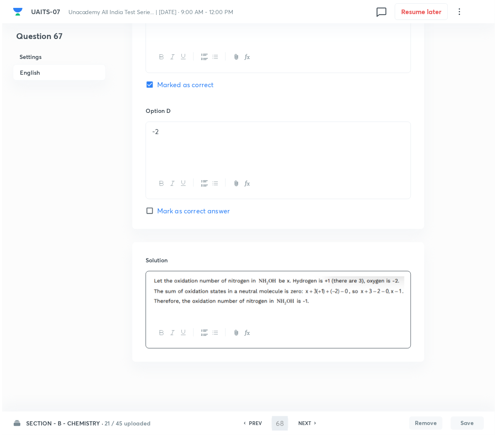
scroll to position [0, 0]
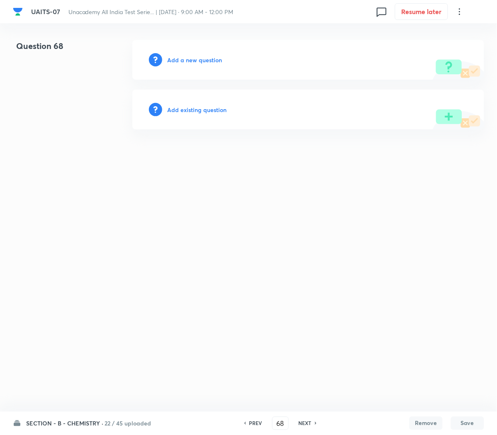
click at [173, 62] on h6 "Add a new question" at bounding box center [194, 60] width 55 height 9
click at [173, 62] on h6 "Choose a question type" at bounding box center [199, 60] width 64 height 9
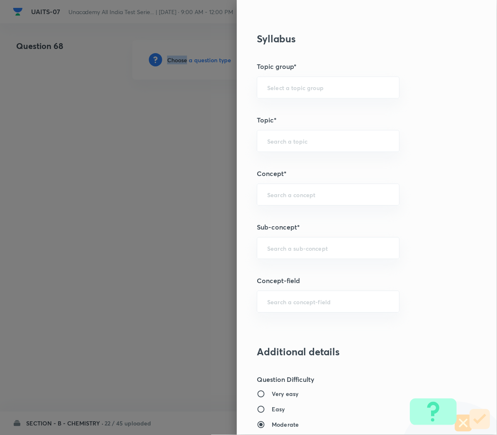
scroll to position [384, 0]
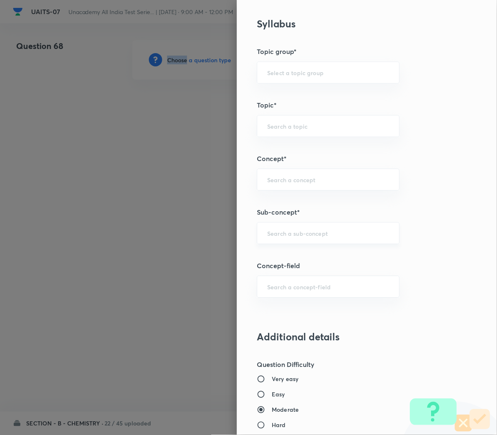
click at [268, 239] on div "​" at bounding box center [328, 233] width 143 height 22
paste input "Redox Reactions"
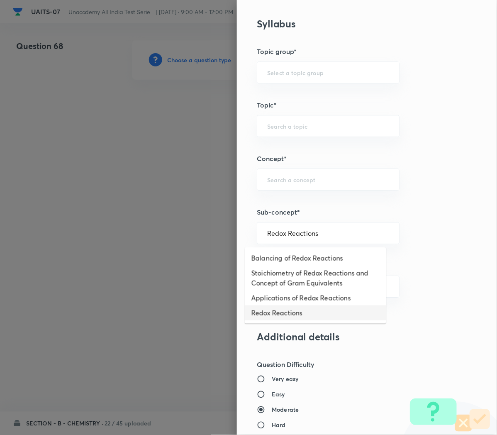
click at [269, 312] on li "Redox Reactions" at bounding box center [316, 313] width 142 height 15
type input "Redox Reactions"
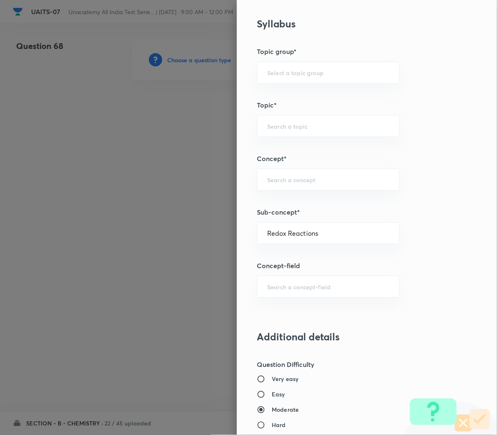
type input "Chemistry"
type input "Physical Chemistry"
type input "Redox Reaction"
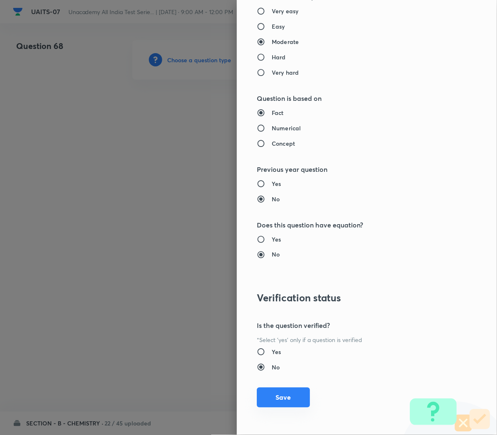
click at [275, 398] on button "Save" at bounding box center [283, 398] width 53 height 20
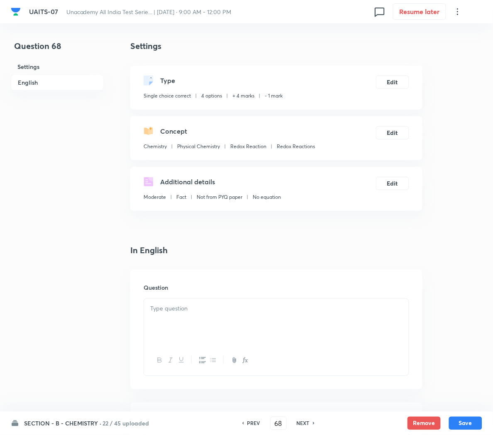
click at [204, 329] on div at bounding box center [276, 322] width 265 height 46
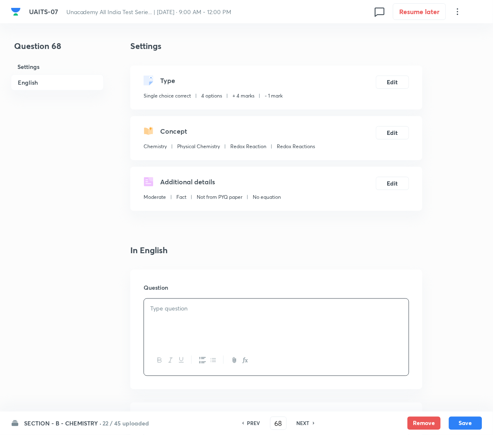
click at [247, 359] on icon "button" at bounding box center [246, 360] width 3 height 3
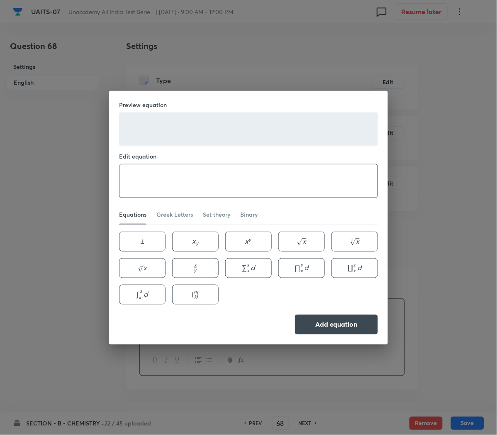
click at [297, 176] on textarea at bounding box center [249, 180] width 258 height 33
paste textarea "The standard reduction potentials of $\mathrm{Cu}^{2+} / \mathrm{Cu}$ and $\mat…"
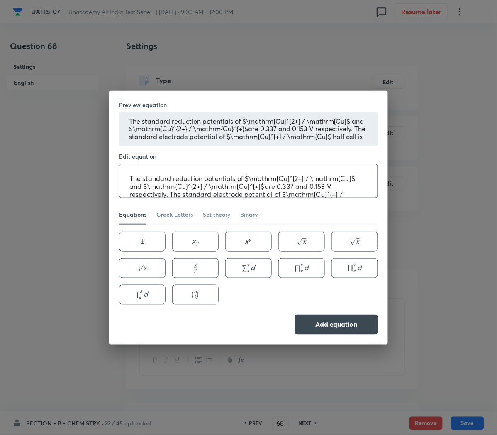
scroll to position [9, 0]
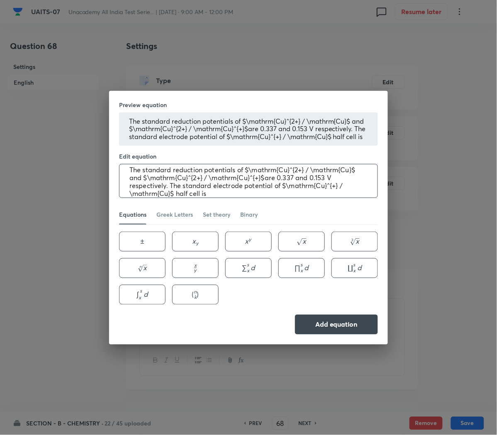
type textarea "The standard reduction potentials of $\mathrm{Cu}^{2+} / \mathrm{Cu}$ and $\mat…"
click at [412, 223] on div "Preview equation The standard reduction potentials of $\mathrm{Cu}^{2+} / \math…" at bounding box center [248, 217] width 497 height 435
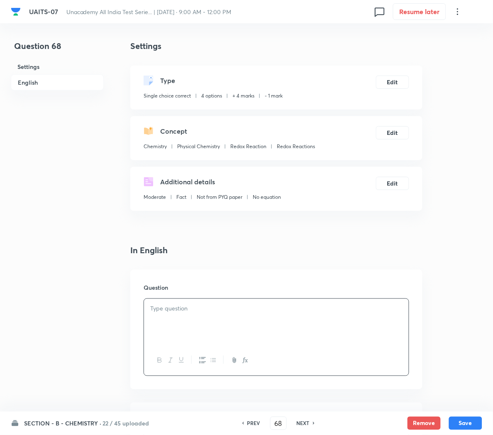
click at [247, 359] on icon "button" at bounding box center [245, 360] width 7 height 7
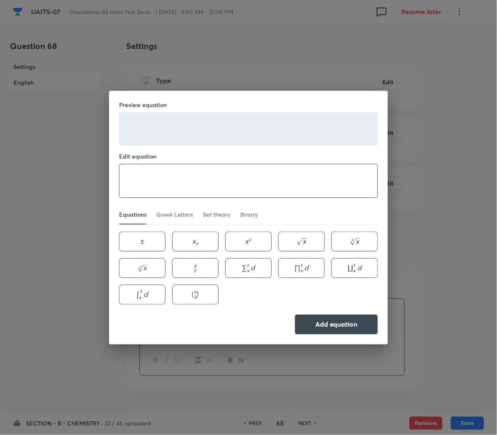
click at [252, 180] on textarea at bounding box center [249, 180] width 258 height 33
paste textarea "\text { The standard reduction potentials of } \mathrm{Cu}^{2+} / \mathrm{Cu} \…"
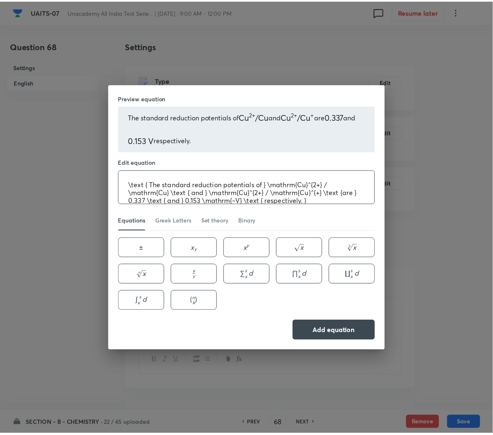
scroll to position [1, 0]
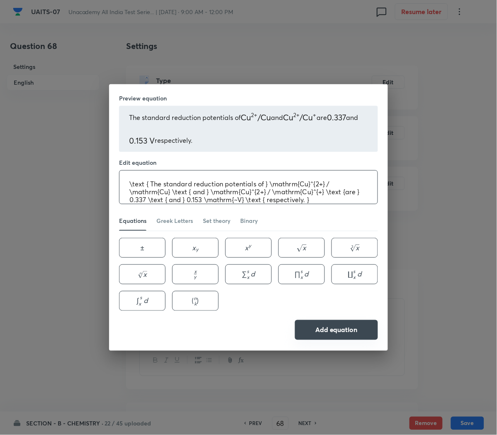
type textarea "\text { The standard reduction potentials of } \mathrm{Cu}^{2+} / \mathrm{Cu} \…"
click at [329, 331] on button "Add equation" at bounding box center [336, 330] width 83 height 20
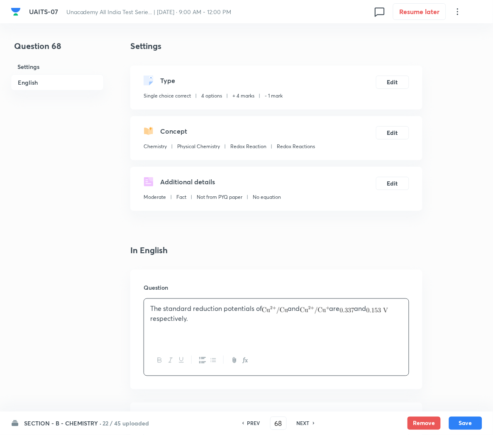
click at [231, 324] on div "The standard reduction potentials of and are and respectively." at bounding box center [276, 322] width 265 height 46
click at [246, 362] on icon "button" at bounding box center [245, 360] width 7 height 7
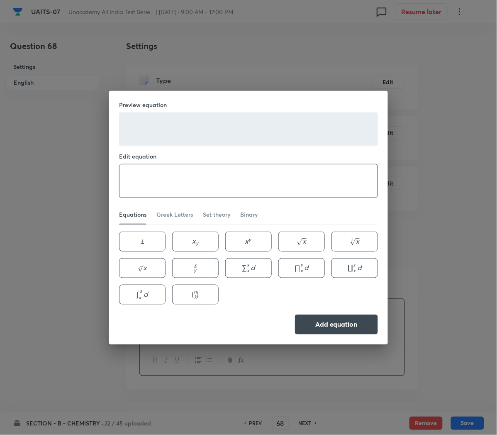
click at [141, 178] on textarea at bounding box center [249, 180] width 258 height 33
paste textarea "\text { The standard electrode potential of } \mathrm{Cu}^{+} / \mathrm{Cu} \te…"
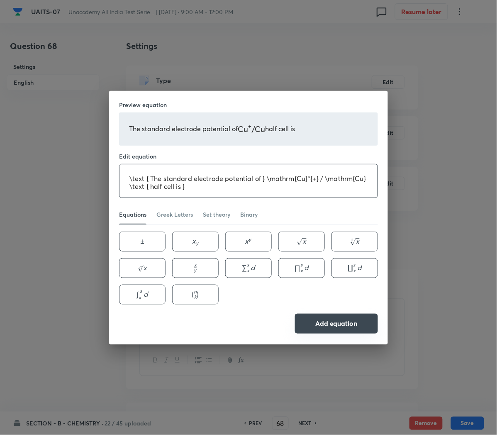
type textarea "\text { The standard electrode potential of } \mathrm{Cu}^{+} / \mathrm{Cu} \te…"
click at [348, 325] on button "Add equation" at bounding box center [336, 324] width 83 height 20
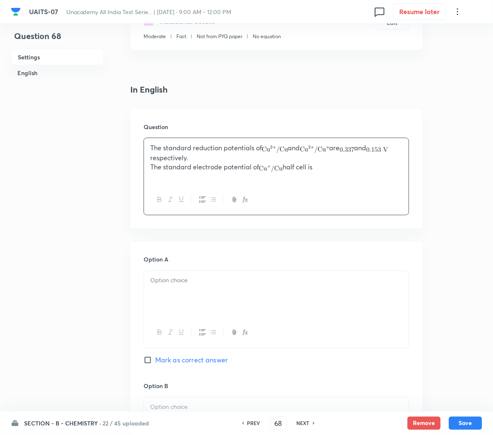
scroll to position [162, 0]
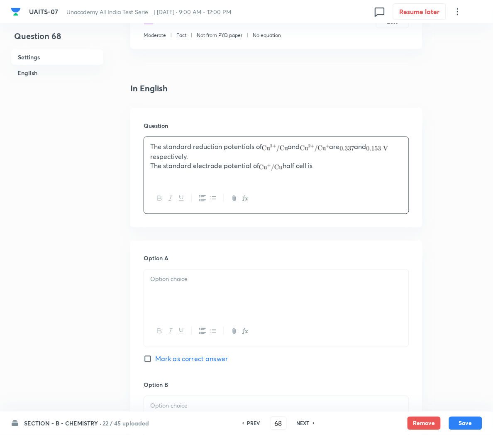
click at [160, 286] on div at bounding box center [276, 293] width 265 height 46
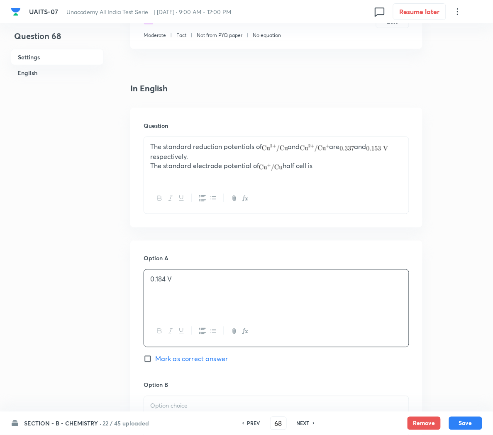
click at [176, 357] on span "Mark as correct answer" at bounding box center [191, 359] width 73 height 10
click at [155, 357] on input "Mark as correct answer" at bounding box center [150, 359] width 12 height 8
checkbox input "true"
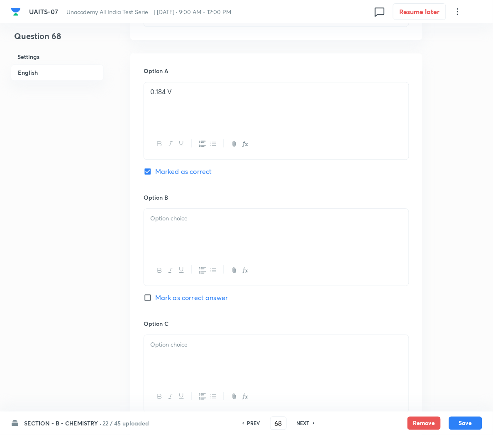
scroll to position [352, 0]
click at [172, 211] on div at bounding box center [276, 230] width 265 height 46
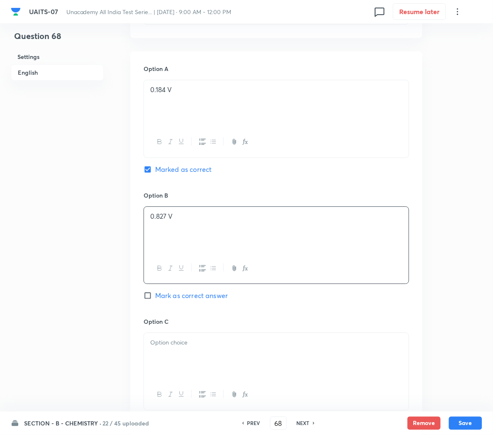
scroll to position [430, 0]
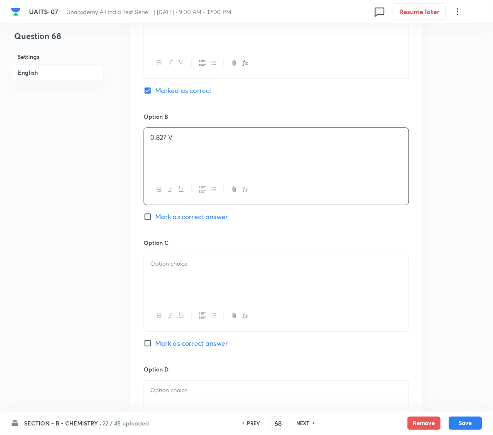
click at [172, 287] on div at bounding box center [276, 277] width 265 height 46
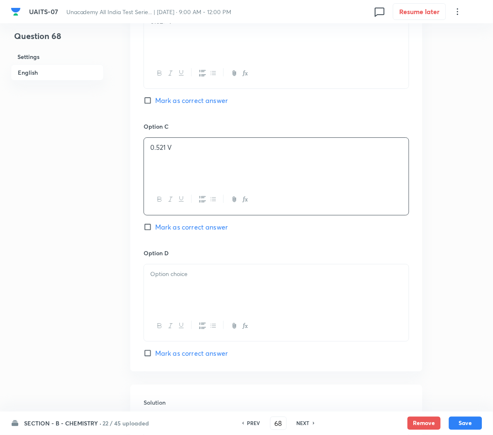
scroll to position [548, 0]
click at [172, 287] on div at bounding box center [276, 286] width 265 height 46
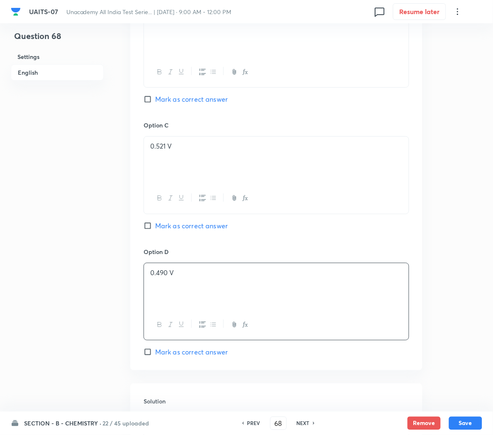
scroll to position [692, 0]
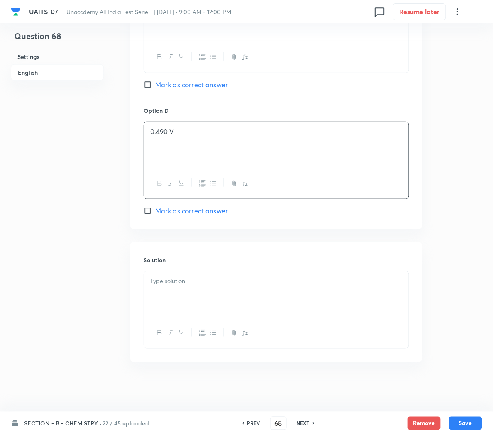
click at [171, 294] on div at bounding box center [276, 294] width 265 height 46
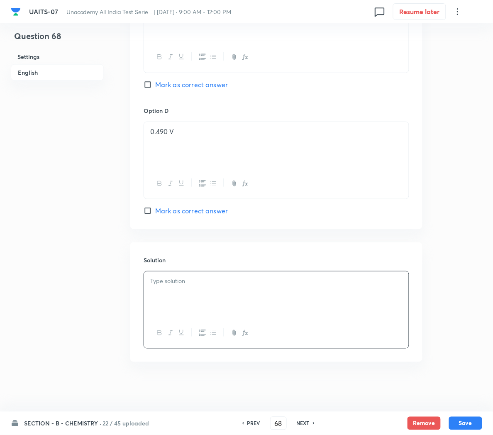
click at [184, 298] on div at bounding box center [276, 294] width 265 height 46
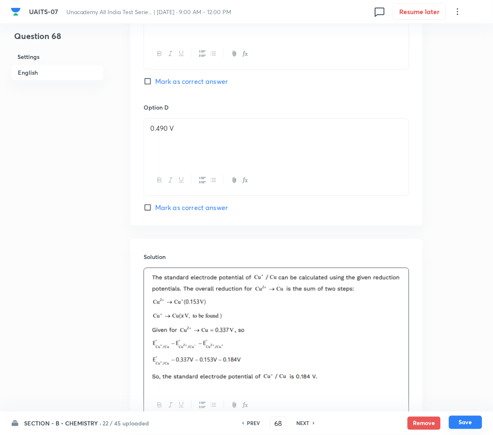
click at [459, 420] on button "Save" at bounding box center [465, 422] width 33 height 13
type input "69"
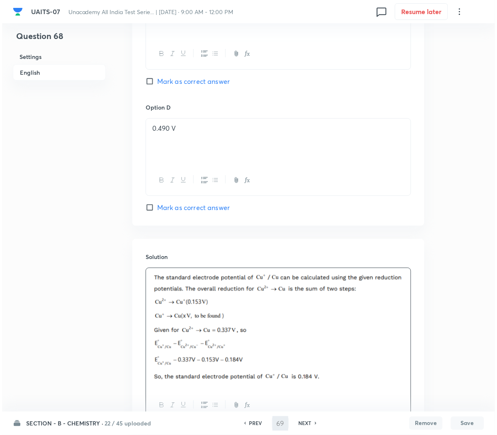
scroll to position [0, 0]
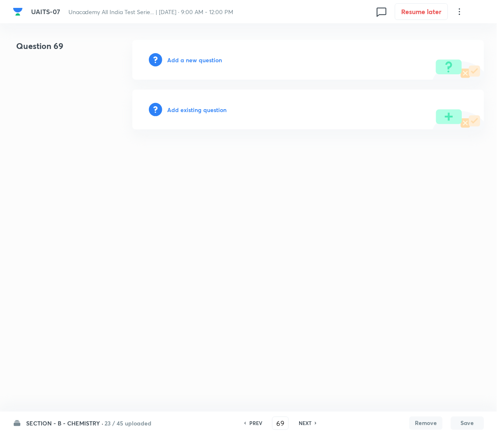
click at [194, 62] on h6 "Add a new question" at bounding box center [194, 60] width 55 height 9
click at [194, 62] on h6 "Choose a question type" at bounding box center [199, 60] width 64 height 9
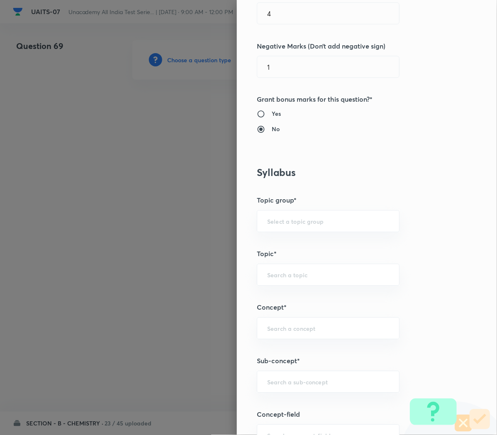
scroll to position [237, 0]
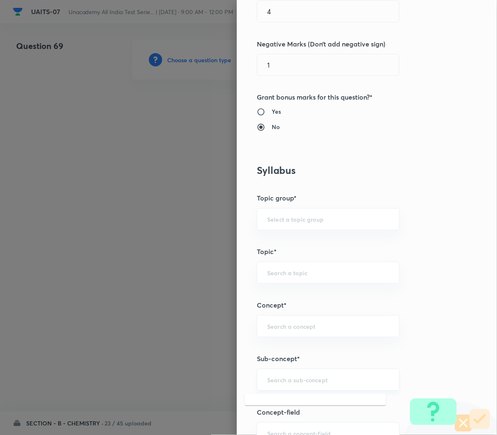
click at [270, 379] on input "text" at bounding box center [328, 380] width 122 height 8
paste input "Redox Reactions"
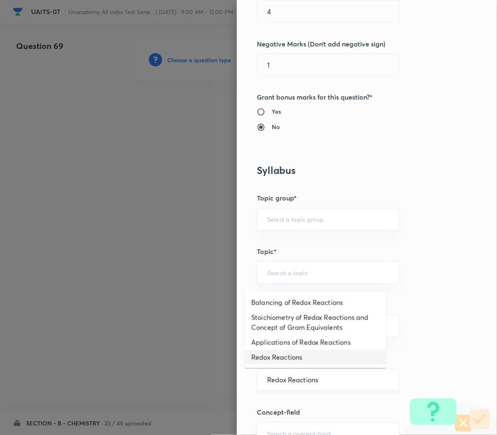
type input "Redox Reactions"
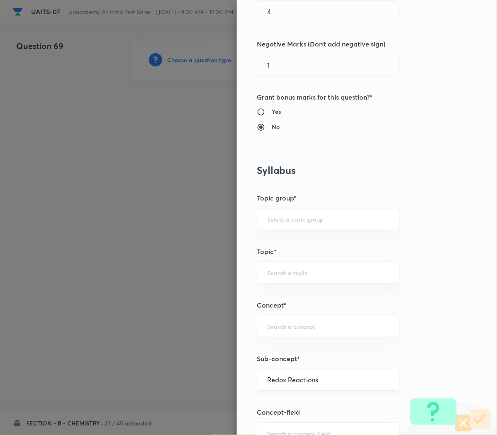
type input "Chemistry"
type input "Physical Chemistry"
type input "Redox Reaction"
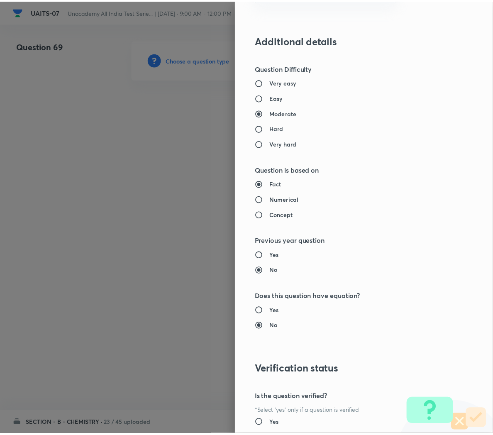
scroll to position [753, 0]
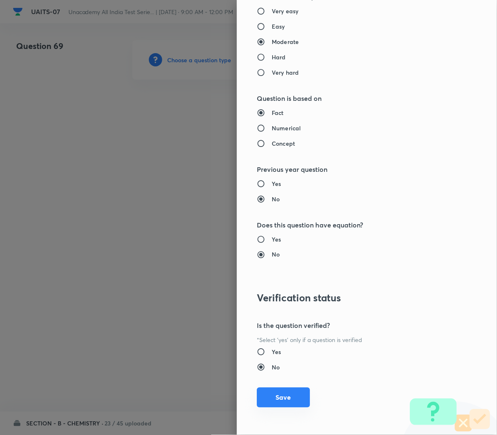
click at [267, 396] on button "Save" at bounding box center [283, 398] width 53 height 20
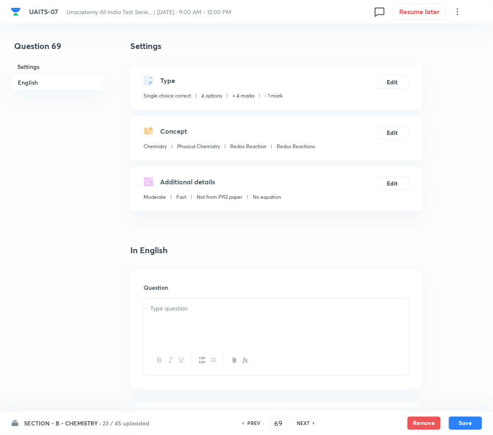
click at [181, 312] on p at bounding box center [276, 309] width 252 height 10
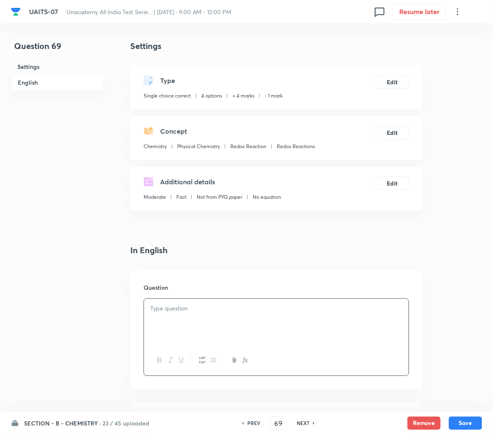
click at [245, 306] on p at bounding box center [276, 309] width 252 height 10
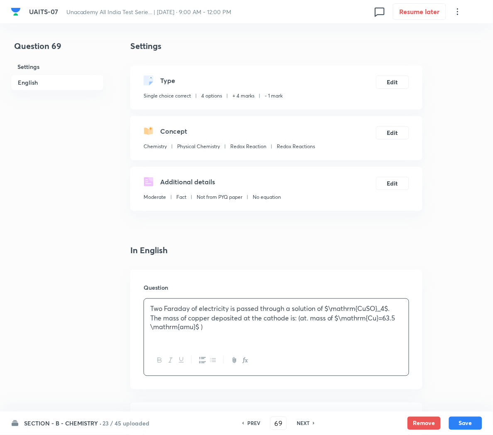
click at [323, 311] on p "Two Faraday of electricity is passed through a solution of $\mathrm{CuSO}_4$. T…" at bounding box center [276, 318] width 252 height 28
click at [246, 361] on icon "button" at bounding box center [245, 360] width 7 height 7
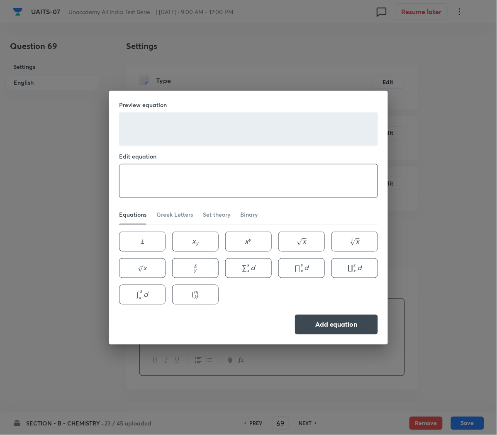
click at [144, 183] on textarea at bounding box center [249, 180] width 258 height 33
paste textarea "$\mathrm{CuSO}_4$"
click at [134, 181] on textarea "$\mathrm{CuSO}_4" at bounding box center [249, 180] width 258 height 33
type textarea "\mathrm{CuSO}_4"
click at [352, 328] on button "Add equation" at bounding box center [336, 324] width 83 height 20
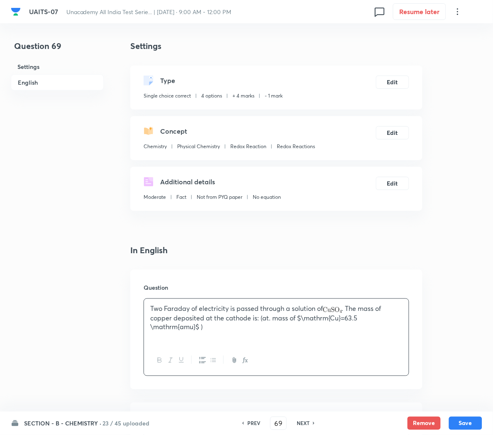
click at [298, 318] on p "Two Faraday of electricity is passed through a solution of . The mass of copper…" at bounding box center [276, 318] width 252 height 28
click at [244, 361] on icon "button" at bounding box center [243, 360] width 3 height 6
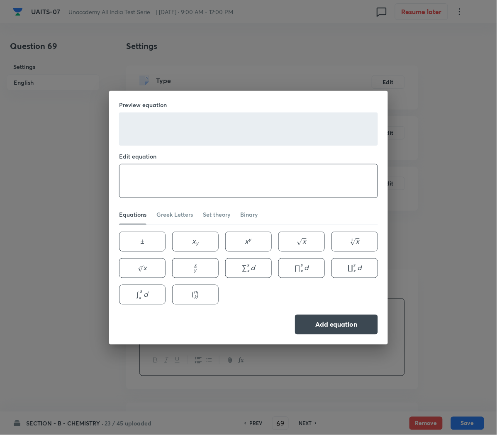
click at [139, 176] on textarea at bounding box center [249, 180] width 258 height 33
paste textarea "$\mathrm{Cu}=63.5 \mathrm{amu}$"
type textarea "\mathrm{Cu}=63.5 \mathrm{amu}"
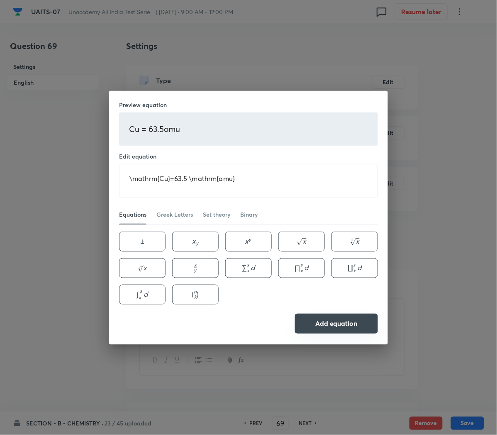
click at [339, 328] on button "Add equation" at bounding box center [336, 324] width 83 height 20
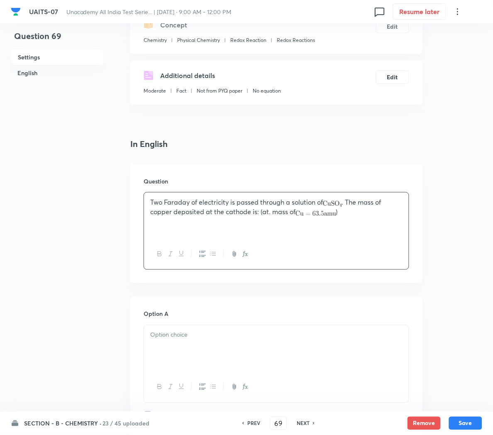
scroll to position [109, 0]
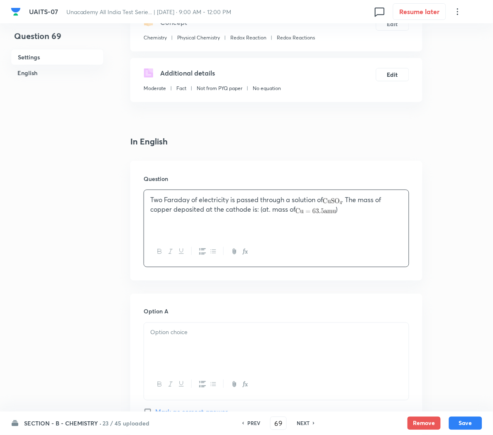
click at [177, 334] on p at bounding box center [276, 333] width 252 height 10
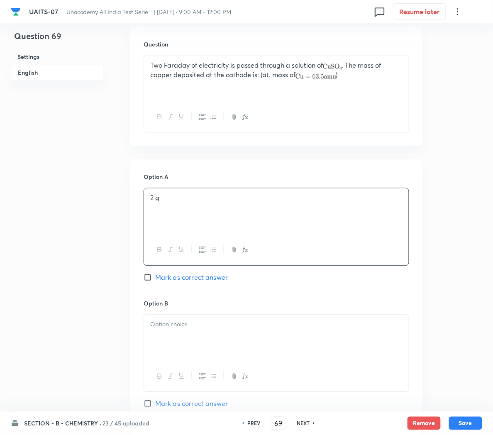
scroll to position [244, 0]
click at [162, 344] on div at bounding box center [276, 338] width 265 height 46
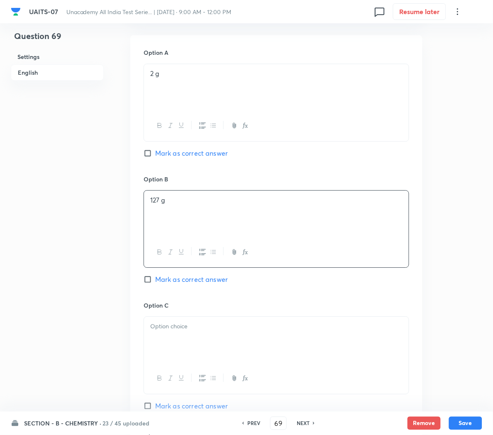
scroll to position [368, 0]
click at [215, 334] on div at bounding box center [276, 339] width 265 height 46
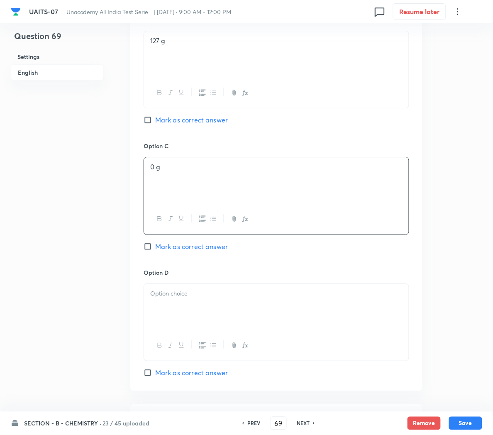
scroll to position [532, 0]
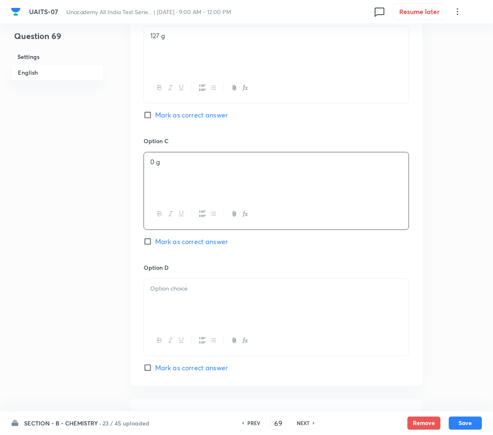
click at [171, 299] on div at bounding box center [276, 302] width 265 height 46
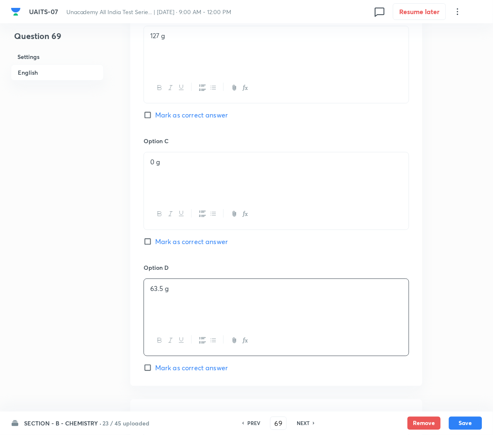
click at [185, 372] on span "Mark as correct answer" at bounding box center [191, 368] width 73 height 10
click at [155, 372] on input "Mark as correct answer" at bounding box center [150, 368] width 12 height 8
checkbox input "true"
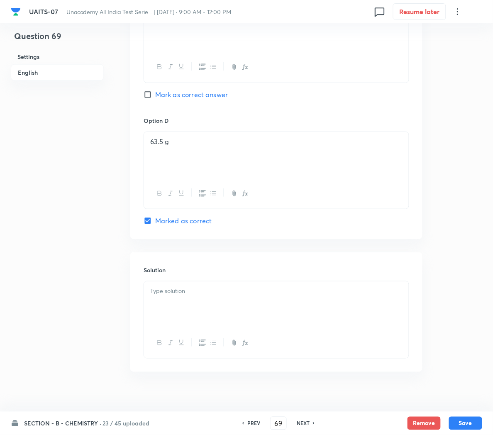
scroll to position [681, 0]
click at [161, 303] on div at bounding box center [276, 303] width 265 height 46
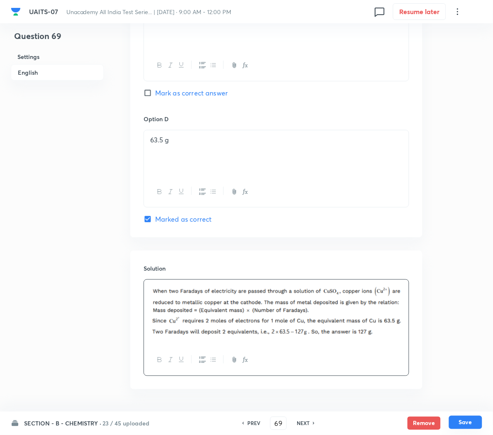
click at [476, 417] on button "Save" at bounding box center [465, 422] width 33 height 13
type input "70"
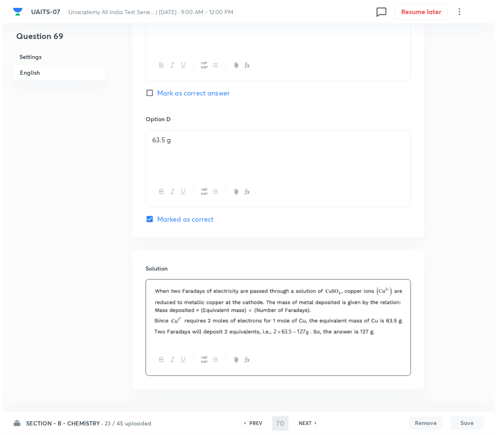
scroll to position [0, 0]
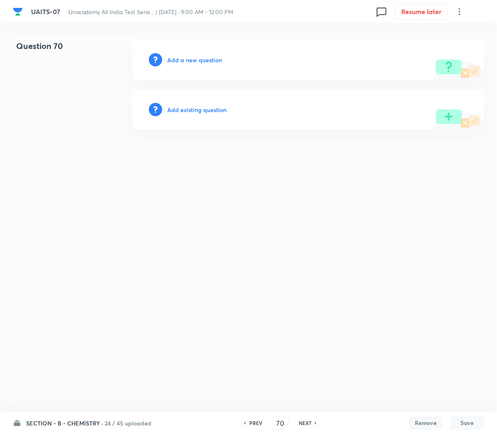
click at [187, 58] on h6 "Add a new question" at bounding box center [194, 60] width 55 height 9
click at [187, 58] on h6 "Choose a question type" at bounding box center [199, 60] width 64 height 9
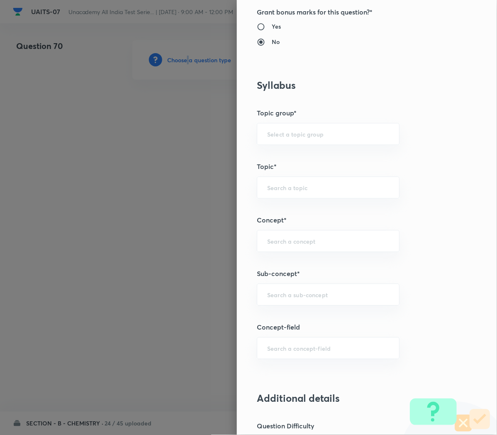
scroll to position [339, 0]
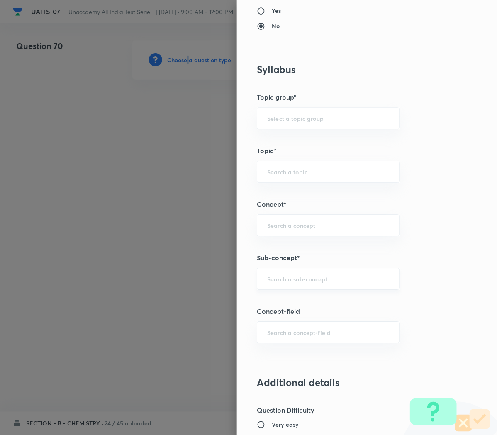
click at [257, 274] on div "​" at bounding box center [328, 279] width 143 height 22
paste input "Redox Reactions"
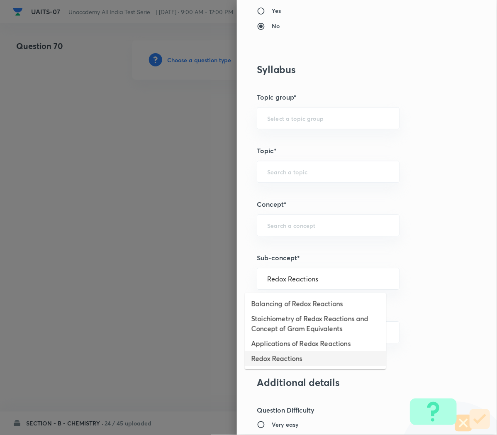
click at [261, 358] on li "Redox Reactions" at bounding box center [316, 358] width 142 height 15
type input "Redox Reactions"
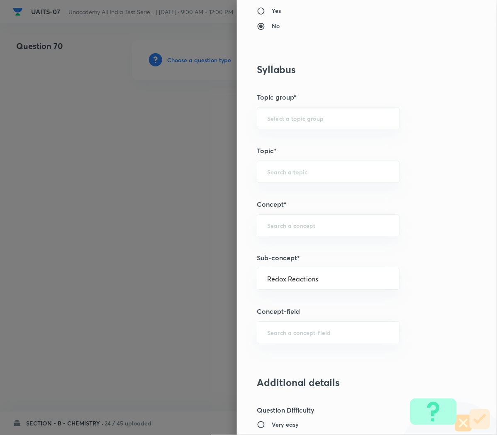
type input "Chemistry"
type input "Physical Chemistry"
type input "Redox Reaction"
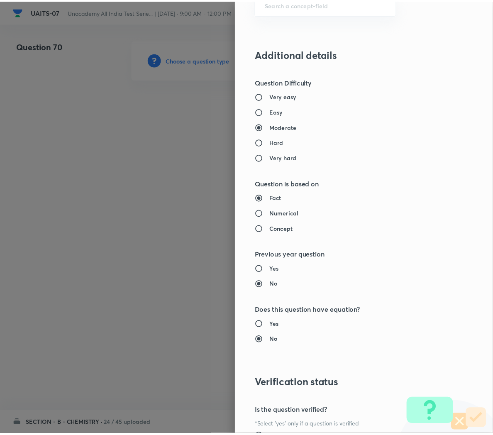
scroll to position [753, 0]
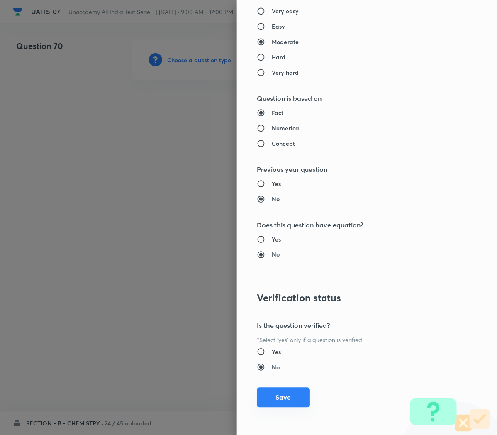
click at [276, 399] on button "Save" at bounding box center [283, 398] width 53 height 20
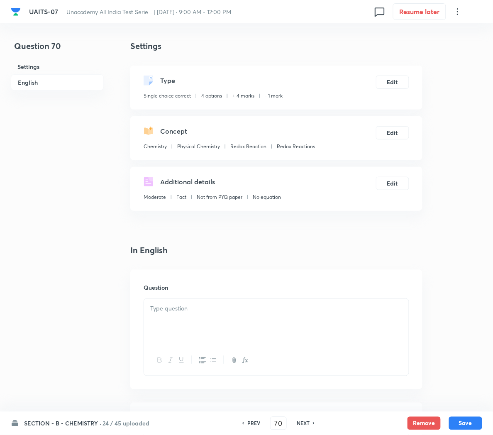
click at [198, 322] on div at bounding box center [276, 322] width 265 height 46
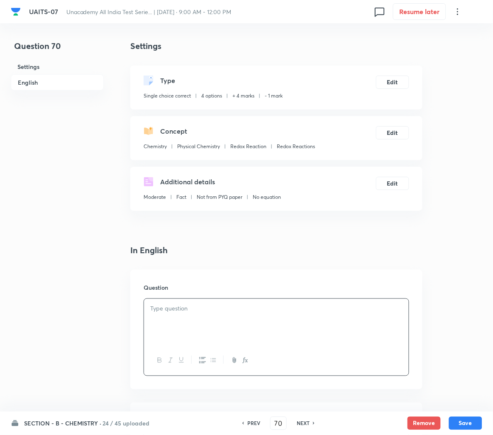
click at [244, 362] on icon "button" at bounding box center [245, 360] width 7 height 7
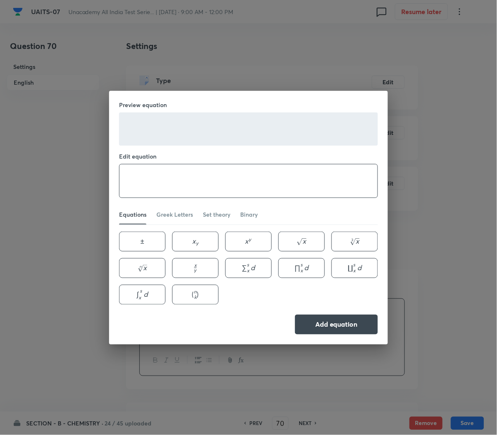
click at [139, 188] on textarea at bounding box center [249, 180] width 258 height 33
paste textarea "\text { The Nernst equation } E=E^{\circ}-\frac{R T}{n F} \ln Q \text { indicat…"
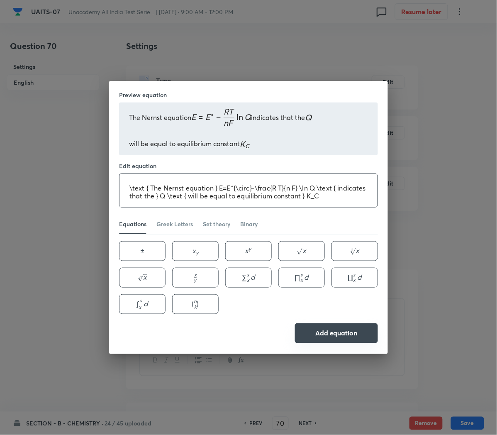
type textarea "\text { The Nernst equation } E=E^{\circ}-\frac{R T}{n F} \ln Q \text { indicat…"
click at [352, 337] on button "Add equation" at bounding box center [336, 333] width 83 height 20
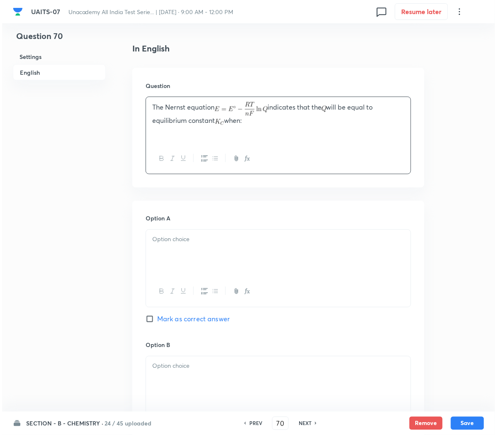
scroll to position [208, 0]
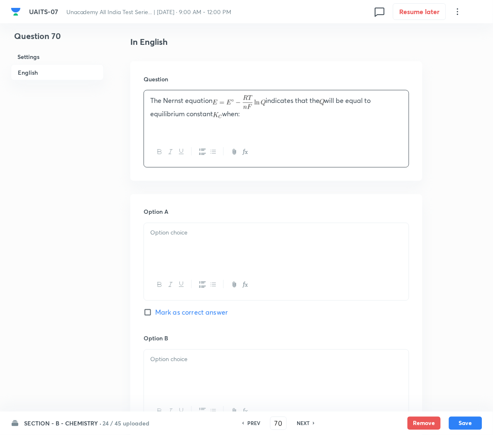
click at [167, 255] on div at bounding box center [276, 246] width 265 height 46
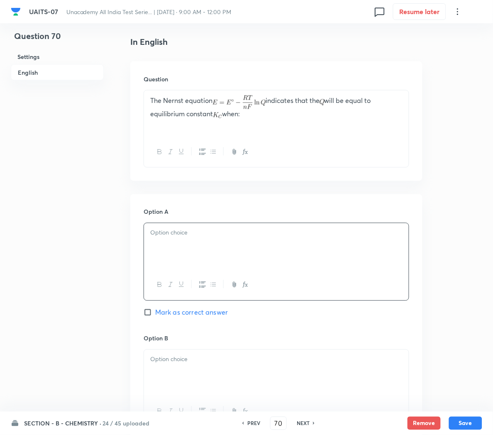
click at [243, 288] on icon "button" at bounding box center [245, 284] width 7 height 7
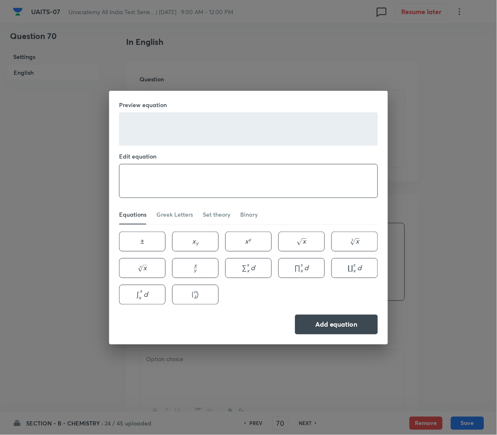
click at [230, 181] on textarea at bounding box center [249, 180] width 258 height 33
paste textarea "\begin{aligned} & \mathrm{E}=\mathrm{E}^{\circ} \\ & \mathrm{RT} / \mathrm{nF}=…"
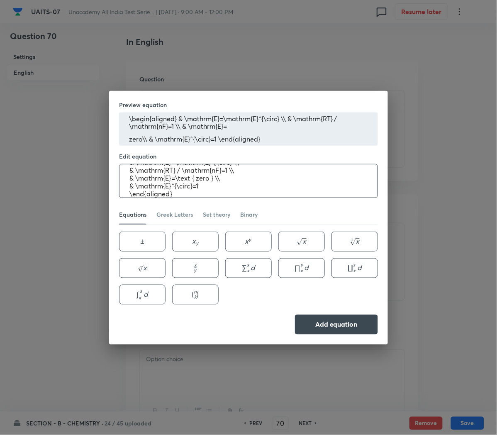
scroll to position [0, 0]
click at [134, 187] on textarea "\begin{aligned} & \mathrm{E}=\mathrm{E}^{\circ} \\ & \mathrm{RT} / \mathrm{nF}=…" at bounding box center [249, 180] width 258 height 33
click at [239, 181] on textarea "\mathrm{E}=\mathrm{E}^{\circ} \\ & \mathrm{RT} / \mathrm{nF}=1 \\ & \mathrm{E}=…" at bounding box center [249, 180] width 258 height 33
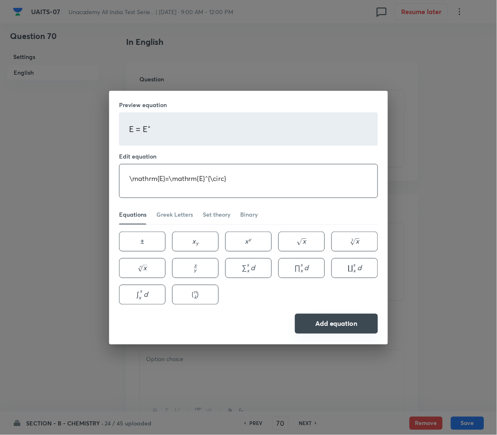
type textarea "\mathrm{E}=\mathrm{E}^{\circ}"
click at [324, 332] on button "Add equation" at bounding box center [336, 324] width 83 height 20
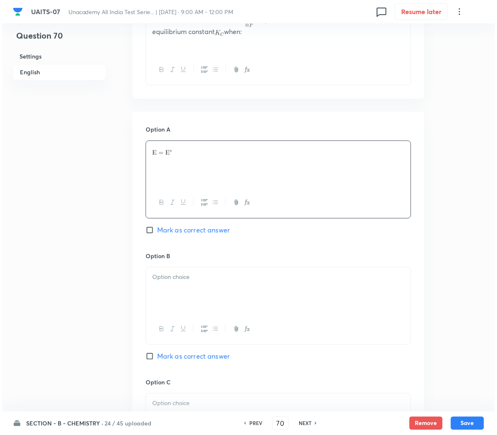
scroll to position [291, 0]
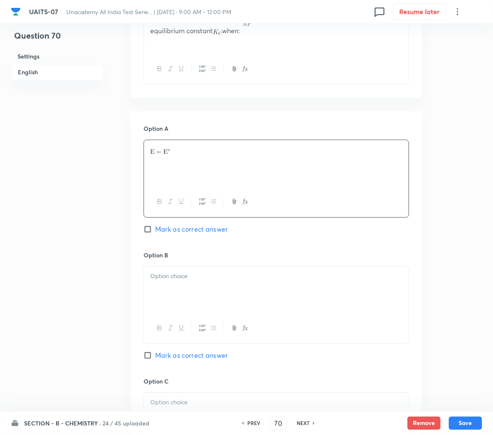
click at [183, 289] on div at bounding box center [276, 290] width 265 height 46
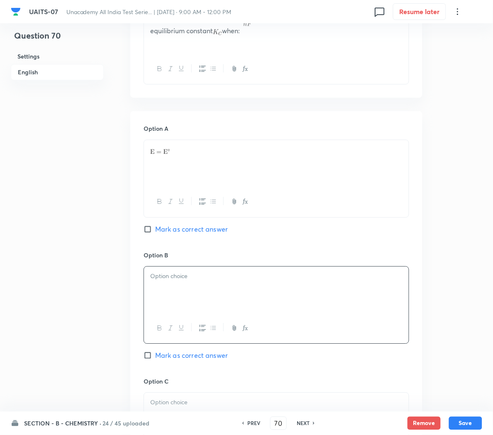
click at [245, 332] on icon "button" at bounding box center [245, 328] width 7 height 7
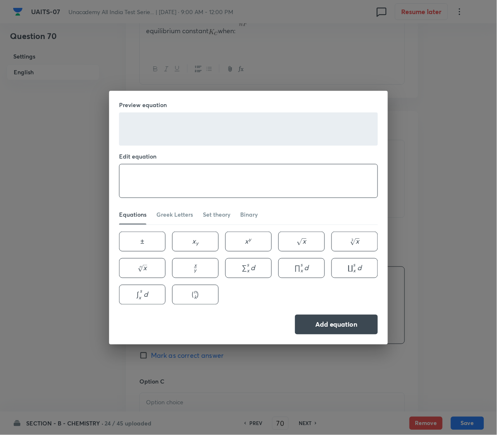
click at [171, 173] on textarea at bounding box center [249, 180] width 258 height 33
paste textarea "& \mathrm{RT} / \mathrm{nF}=1 \\ & \mathrm{E}=\text { zero } \\ & \mathrm{E}^{\…"
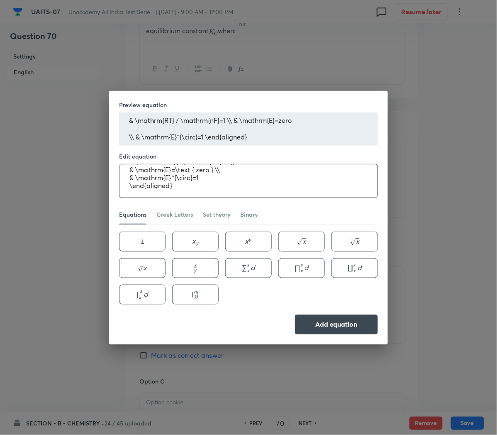
scroll to position [0, 0]
click at [137, 187] on textarea "& \mathrm{RT} / \mathrm{nF}=1 \\ & \mathrm{E}=\text { zero } \\ & \mathrm{E}^{\…" at bounding box center [249, 180] width 258 height 33
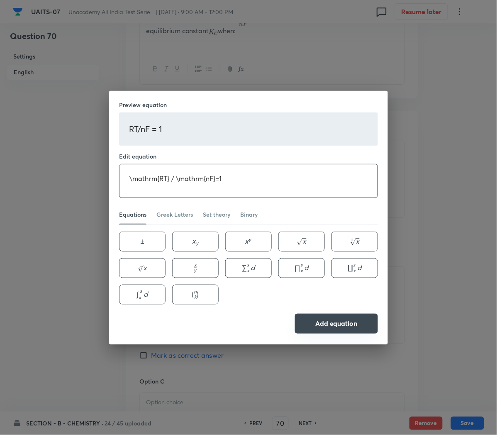
type textarea "\mathrm{RT} / \mathrm{nF}=1"
click at [314, 326] on button "Add equation" at bounding box center [336, 324] width 83 height 20
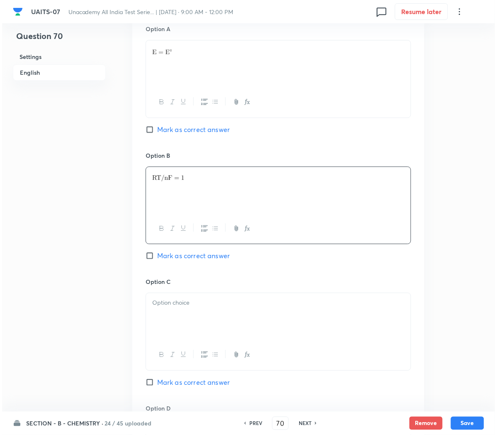
scroll to position [404, 0]
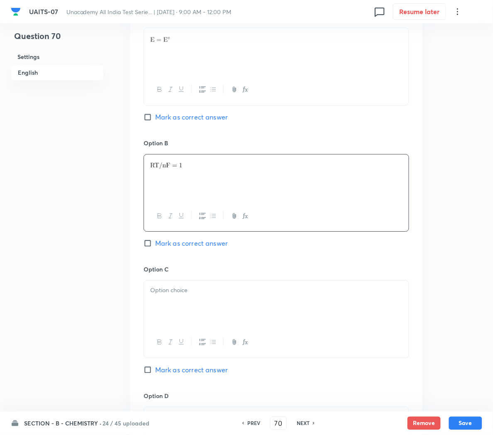
drag, startPoint x: 193, startPoint y: 300, endPoint x: 243, endPoint y: 344, distance: 66.5
click at [243, 344] on div at bounding box center [277, 319] width 266 height 78
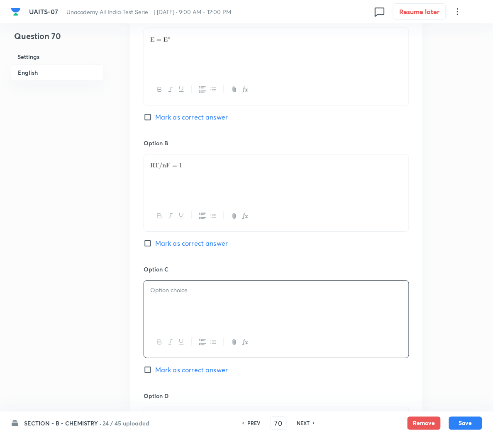
click at [243, 344] on icon "button" at bounding box center [245, 342] width 7 height 7
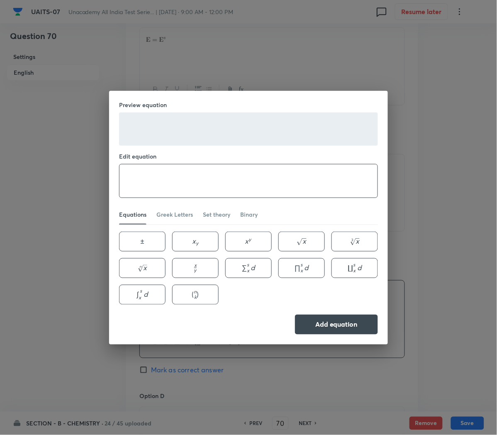
click at [148, 185] on textarea at bounding box center [249, 180] width 258 height 33
paste textarea "& \mathrm{E}=\text { zero } \\ & \mathrm{E}^{\circ}=1 \end{aligned}"
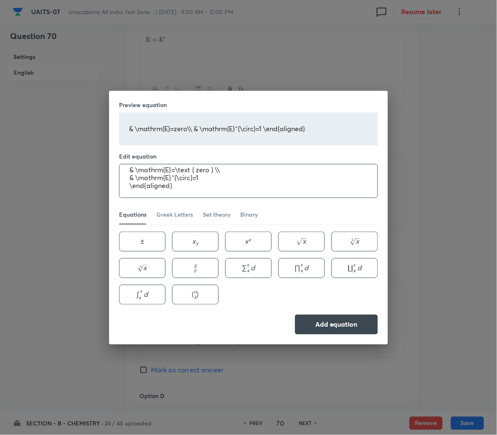
click at [136, 178] on textarea "& \mathrm{E}=\text { zero } \\ & \mathrm{E}^{\circ}=1 \end{aligned}" at bounding box center [249, 180] width 258 height 33
click at [220, 166] on textarea "\mathrm{E}=\text { zero } \\ & \mathrm{E}^{\circ}=1 \end{aligned}" at bounding box center [249, 180] width 258 height 33
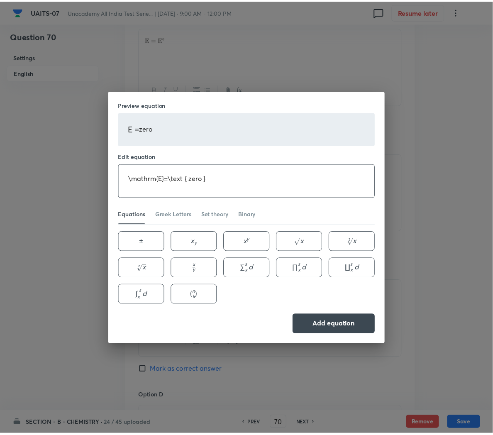
scroll to position [0, 0]
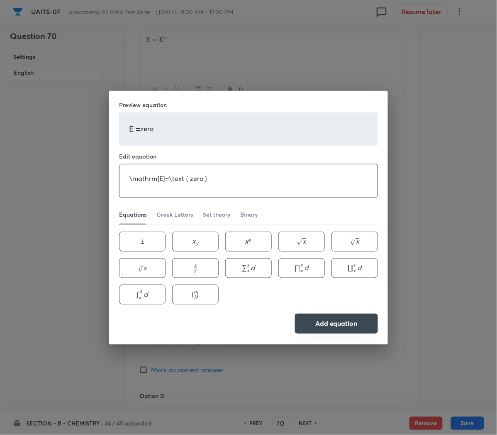
type textarea "\mathrm{E}=\text { zero }"
click at [325, 329] on button "Add equation" at bounding box center [336, 324] width 83 height 20
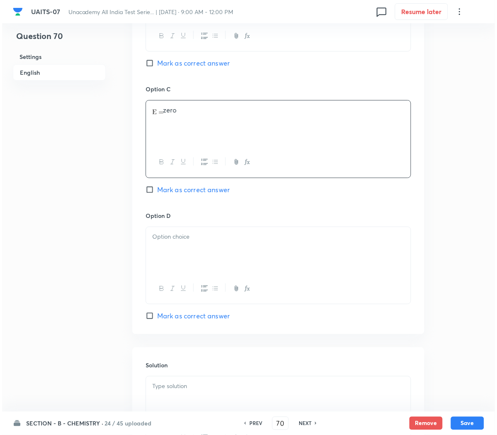
scroll to position [589, 0]
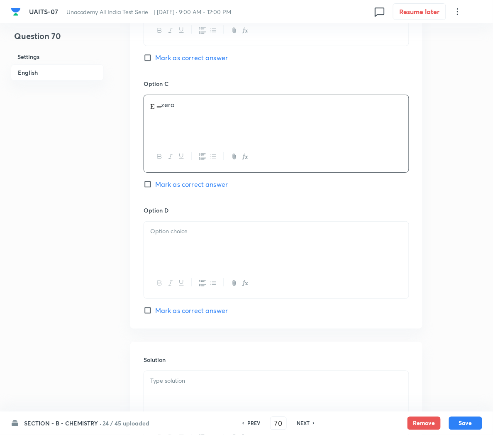
click at [190, 244] on div at bounding box center [276, 245] width 265 height 46
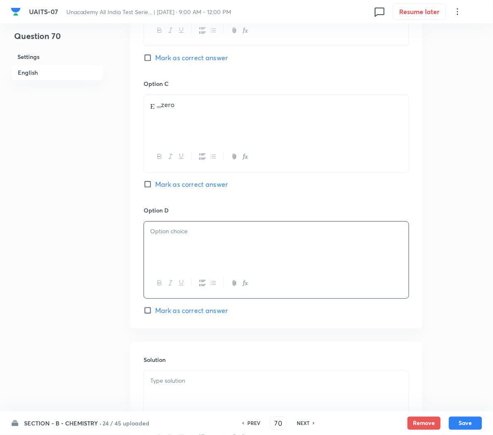
click at [243, 284] on icon "button" at bounding box center [245, 283] width 7 height 7
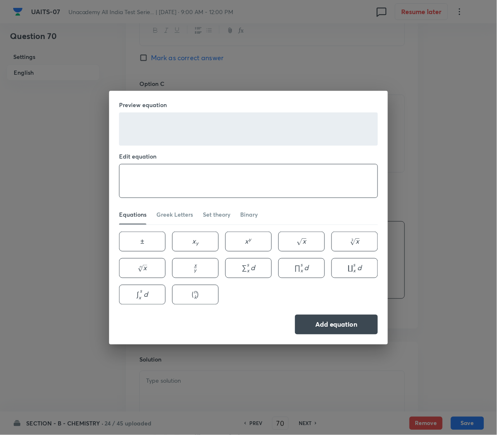
click at [171, 180] on textarea at bounding box center [249, 180] width 258 height 33
paste textarea "& \mathrm{E}^{\circ}=1 \end{aligned}"
click at [135, 185] on textarea "& \mathrm{E}^{\circ}=1 \end{aligned}" at bounding box center [249, 180] width 258 height 33
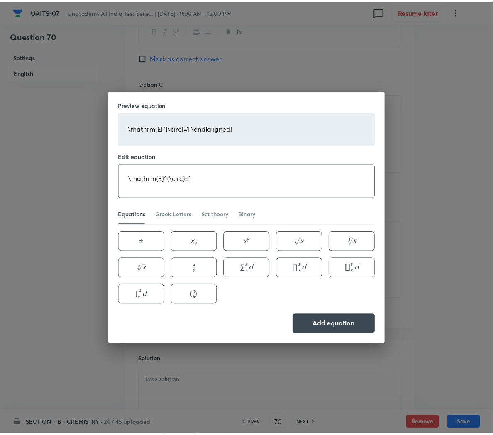
scroll to position [0, 0]
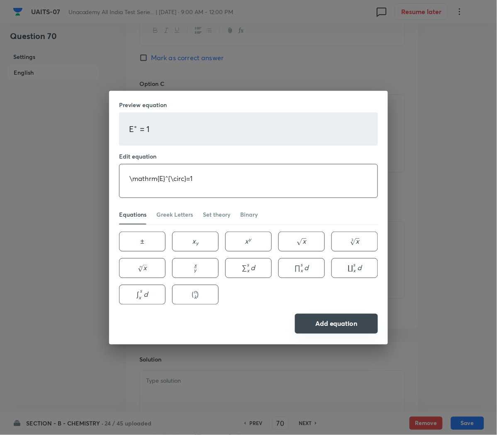
type textarea "\mathrm{E}^{\circ}=1"
click at [329, 320] on button "Add equation" at bounding box center [336, 324] width 83 height 20
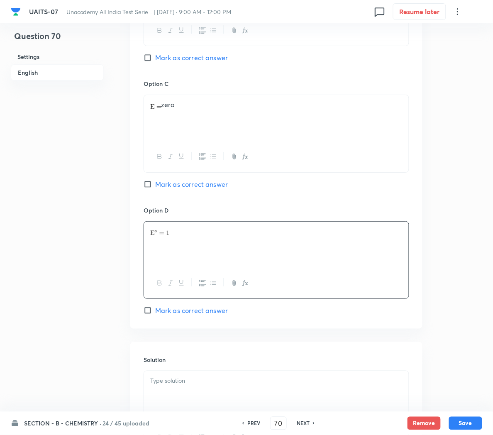
click at [176, 186] on span "Mark as correct answer" at bounding box center [191, 184] width 73 height 10
click at [155, 186] on input "Mark as correct answer" at bounding box center [150, 184] width 12 height 8
checkbox input "true"
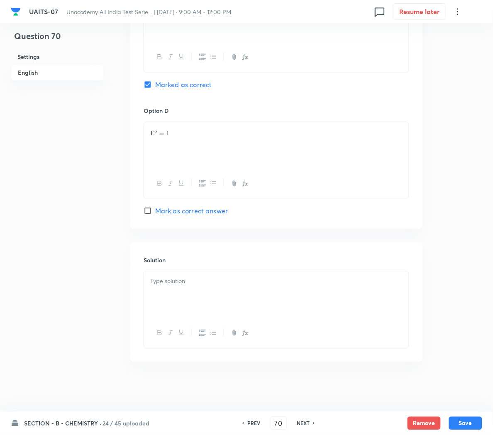
click at [200, 293] on div at bounding box center [276, 294] width 265 height 46
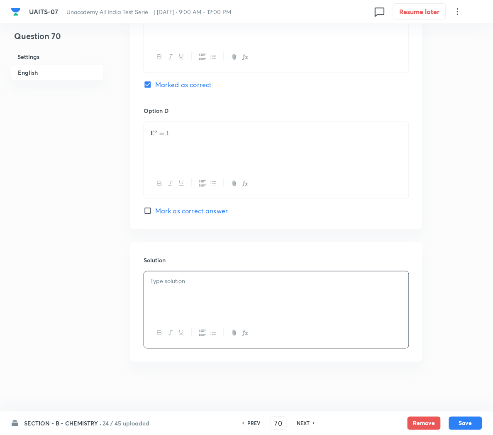
click at [175, 292] on div at bounding box center [276, 294] width 265 height 46
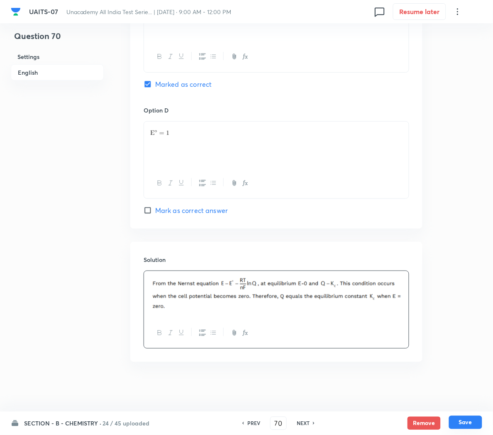
click at [466, 423] on button "Save" at bounding box center [465, 422] width 33 height 13
type input "71"
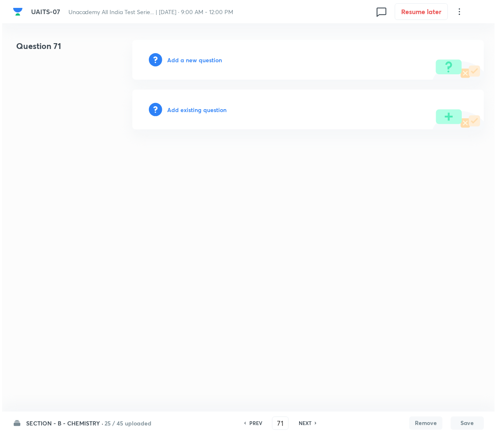
scroll to position [0, 0]
click at [173, 54] on div "Add a new question" at bounding box center [308, 60] width 352 height 40
click at [187, 61] on h6 "Add a new question" at bounding box center [194, 60] width 55 height 9
click at [187, 61] on h6 "Choose a question type" at bounding box center [199, 60] width 64 height 9
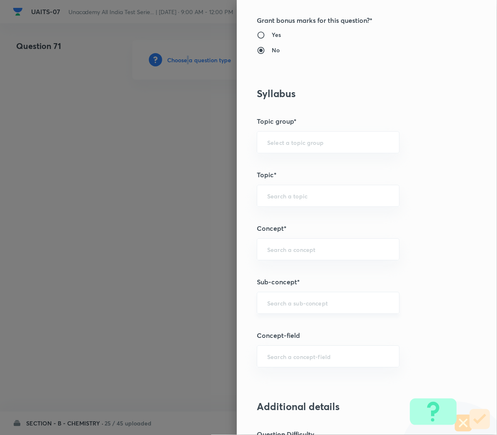
scroll to position [315, 0]
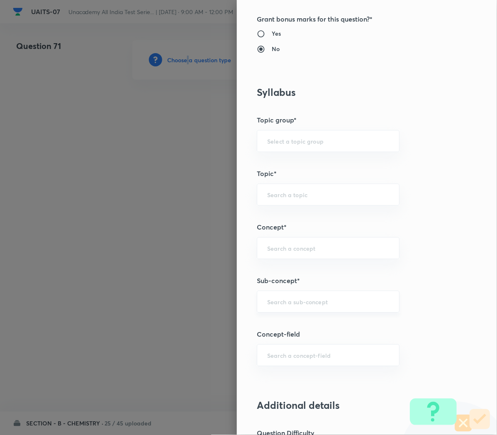
click at [280, 307] on div "​" at bounding box center [328, 302] width 143 height 22
paste input "Redox Reactions"
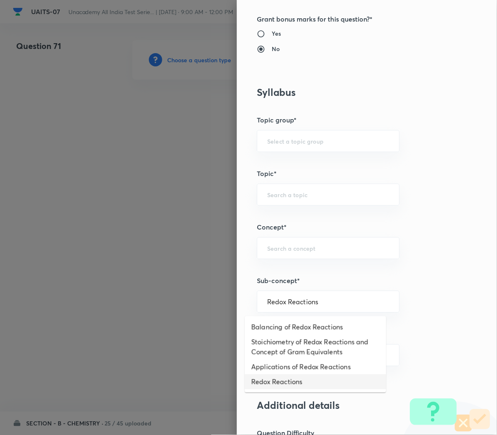
click at [267, 377] on li "Redox Reactions" at bounding box center [316, 381] width 142 height 15
type input "Redox Reactions"
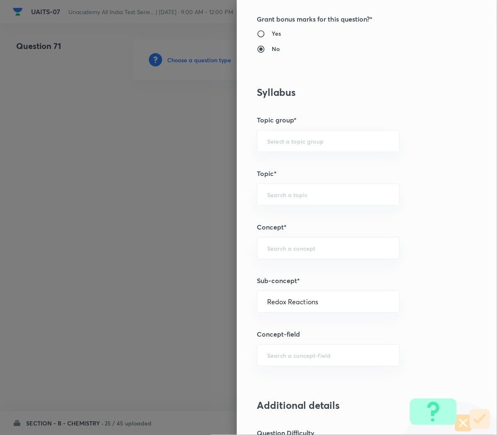
type input "Chemistry"
type input "Physical Chemistry"
type input "Redox Reaction"
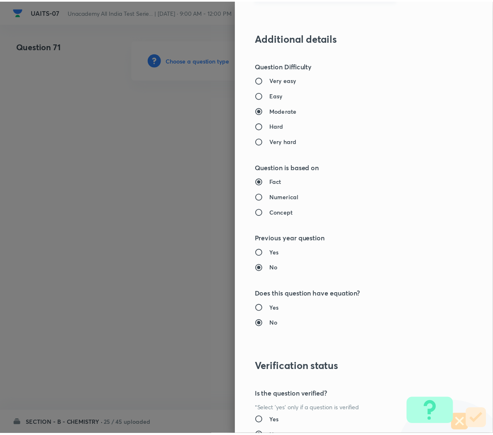
scroll to position [753, 0]
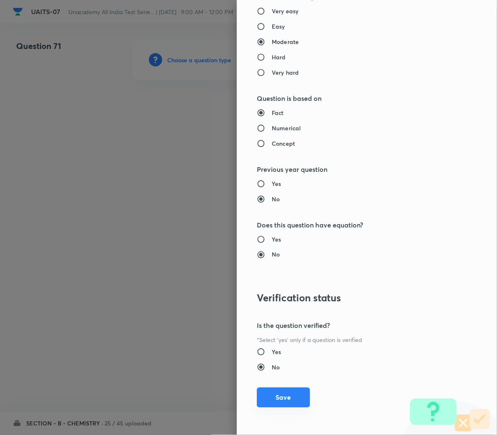
click at [281, 398] on button "Save" at bounding box center [283, 398] width 53 height 20
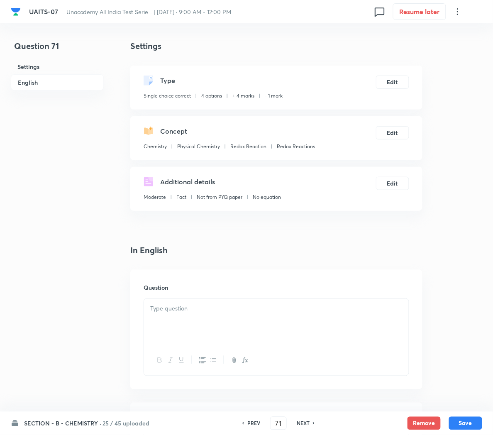
click at [174, 313] on p at bounding box center [276, 309] width 252 height 10
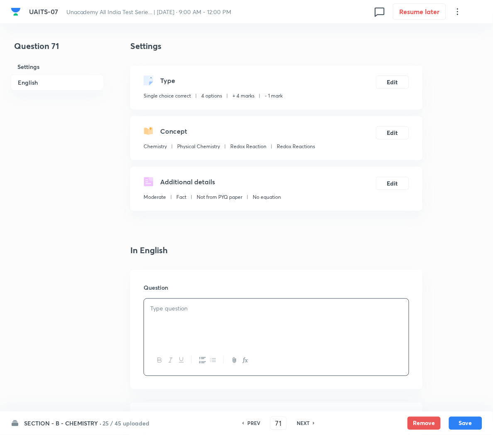
click at [193, 311] on p at bounding box center [276, 309] width 252 height 10
click at [246, 363] on icon "button" at bounding box center [245, 360] width 7 height 7
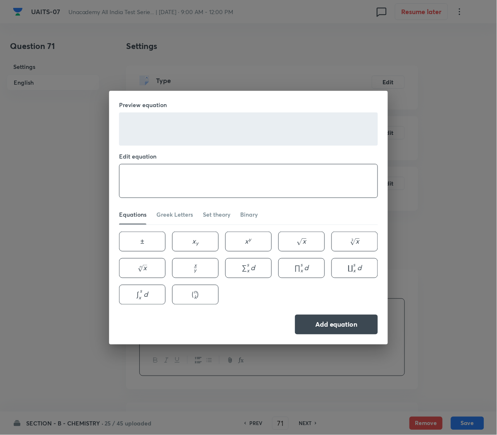
click at [200, 189] on textarea at bounding box center [249, 180] width 258 height 33
paste textarea "\text { Saturated solution of } \mathrm{KNO}_3 \text { with agar-agar is used t…"
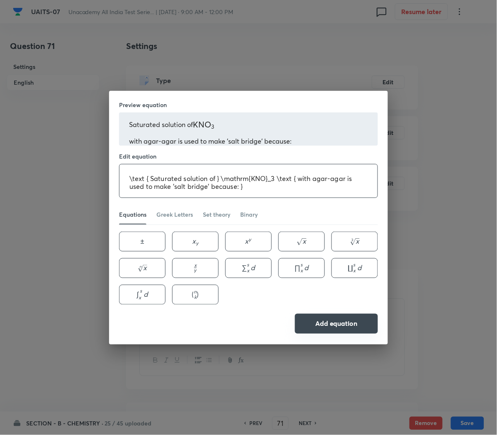
type textarea "\text { Saturated solution of } \mathrm{KNO}_3 \text { with agar-agar is used t…"
click at [336, 328] on button "Add equation" at bounding box center [336, 324] width 83 height 20
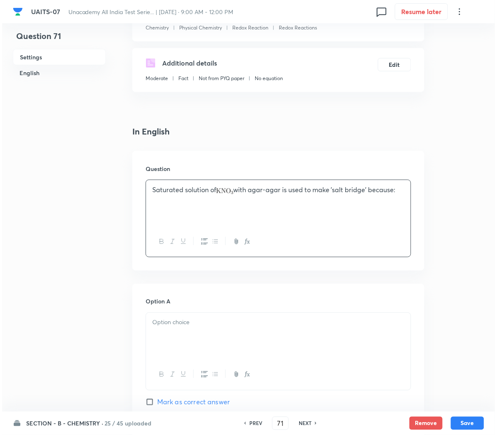
scroll to position [122, 0]
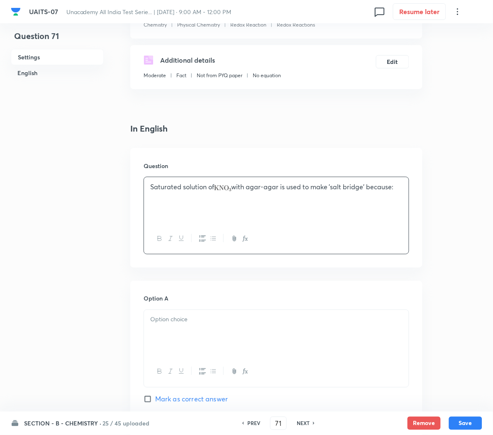
click at [224, 325] on p at bounding box center [276, 320] width 252 height 10
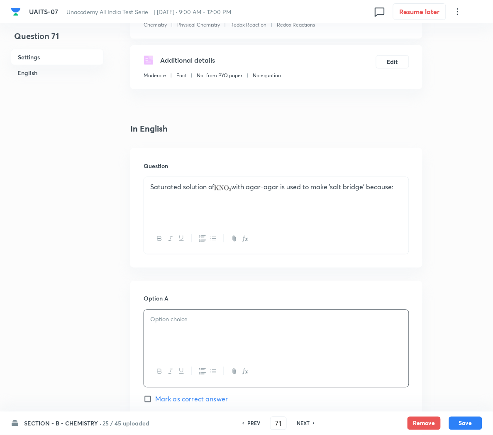
click at [243, 371] on icon "button" at bounding box center [245, 371] width 7 height 7
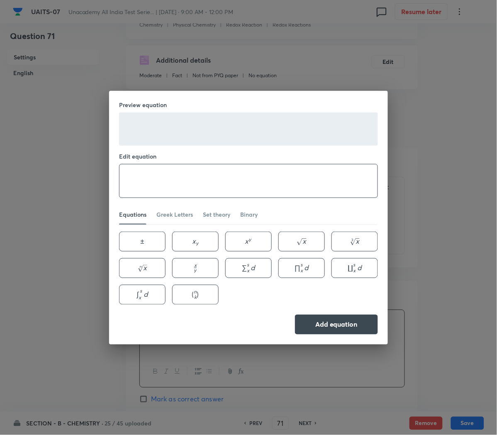
click at [298, 168] on textarea at bounding box center [249, 180] width 258 height 33
paste textarea "size of $\mathrm{K}^{+}$is greater than that of $\mathrm{NO}_3^{-}$ velocity of…"
type textarea "size of $\mathrm{K}^{+}$is greater than that of $\mathrm{NO}_3^{-}$ velocity of…"
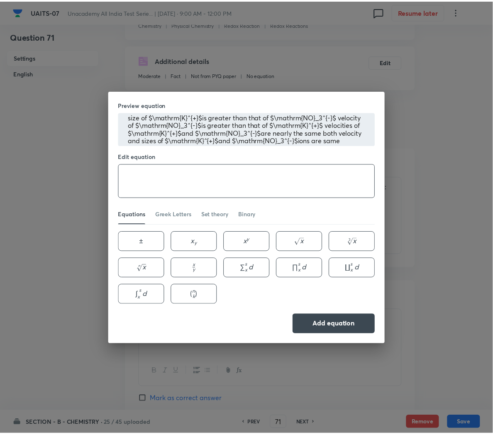
scroll to position [0, 0]
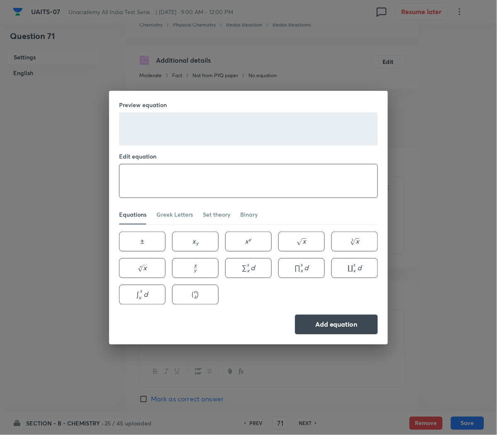
click at [212, 189] on textarea at bounding box center [249, 180] width 258 height 33
paste textarea "\text { size of } \mathrm{K}^{+} \text {is greater than that of } \mathrm{NO}_3…"
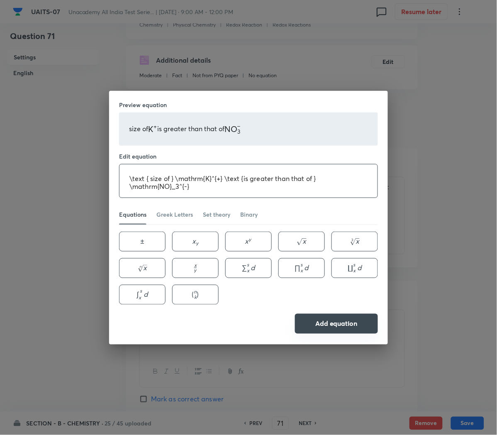
type textarea "\text { size of } \mathrm{K}^{+} \text {is greater than that of } \mathrm{NO}_3…"
click at [341, 322] on button "Add equation" at bounding box center [336, 324] width 83 height 20
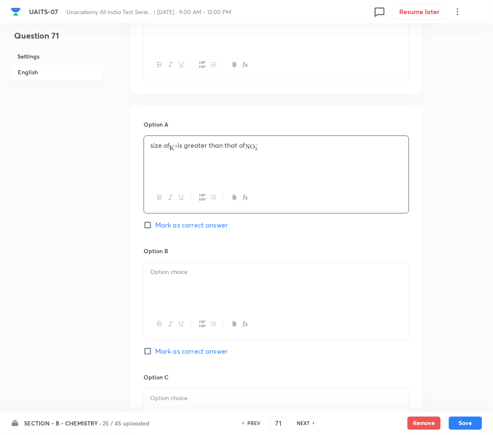
scroll to position [296, 0]
click at [244, 324] on icon "button" at bounding box center [245, 323] width 7 height 7
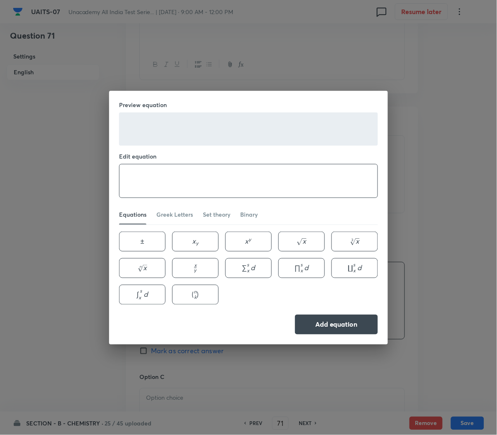
click at [147, 178] on textarea at bounding box center [249, 180] width 258 height 33
paste textarea "\text { velocity of } \mathrm{NO}_3^{-} \text {is greater than that of } \mathr…"
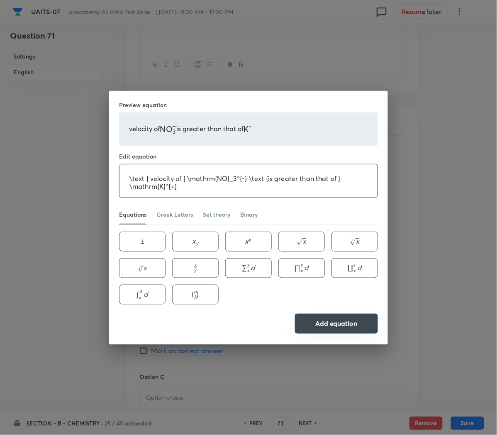
type textarea "\text { velocity of } \mathrm{NO}_3^{-} \text {is greater than that of } \mathr…"
click at [329, 330] on button "Add equation" at bounding box center [336, 324] width 83 height 20
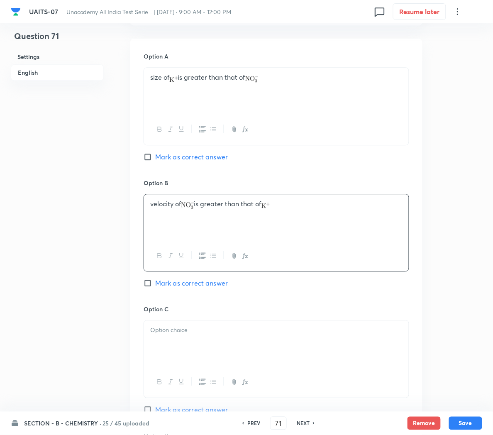
scroll to position [368, 0]
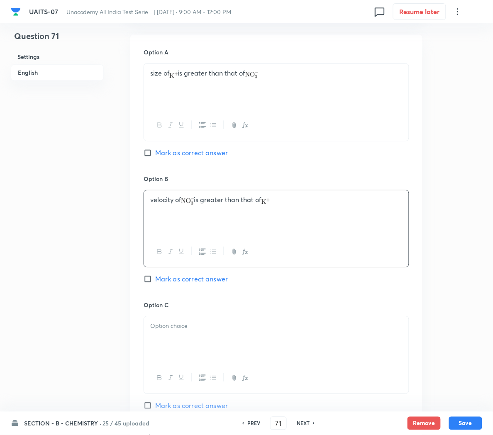
click at [180, 343] on div at bounding box center [276, 339] width 265 height 46
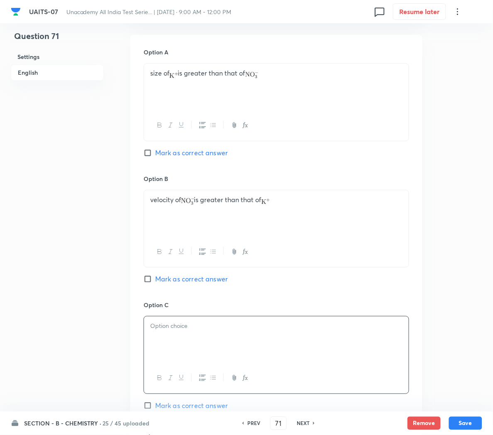
click at [247, 380] on icon "button" at bounding box center [246, 378] width 3 height 3
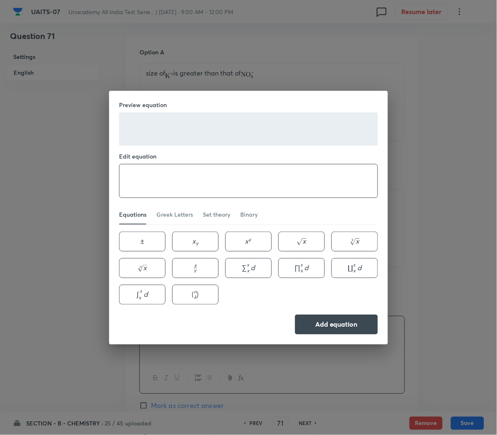
click at [149, 184] on textarea at bounding box center [249, 180] width 258 height 33
paste textarea "\text { velocities of } \mathrm{K}^{+} \text {and } \mathrm{NO}_3^{-} \text {ar…"
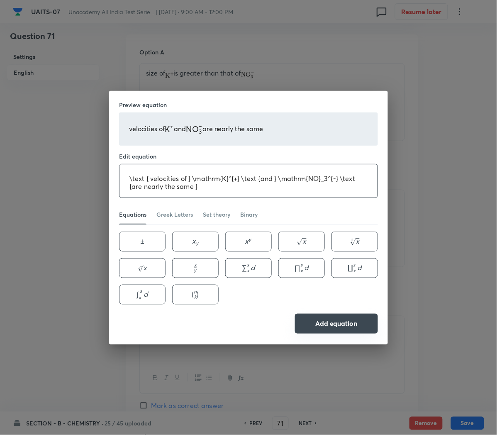
type textarea "\text { velocities of } \mathrm{K}^{+} \text {and } \mathrm{NO}_3^{-} \text {ar…"
click at [331, 326] on button "Add equation" at bounding box center [336, 324] width 83 height 20
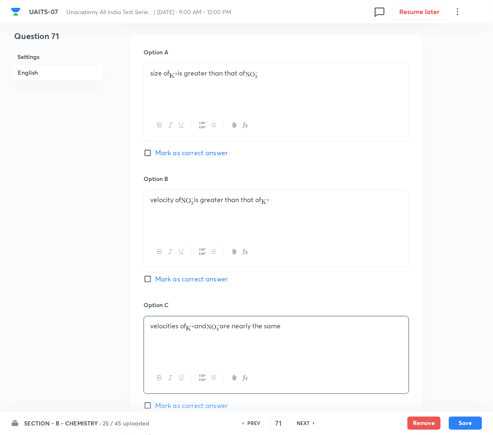
scroll to position [482, 0]
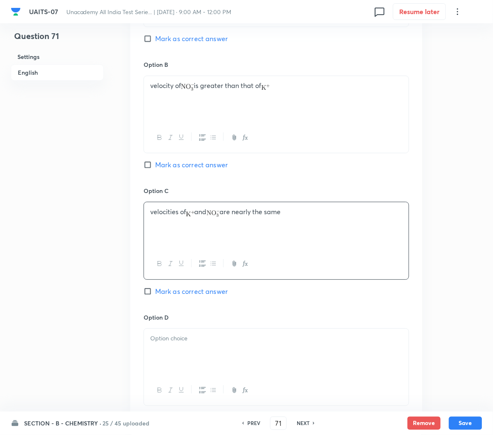
drag, startPoint x: 203, startPoint y: 346, endPoint x: 246, endPoint y: 395, distance: 65.3
click at [246, 395] on div at bounding box center [277, 367] width 266 height 78
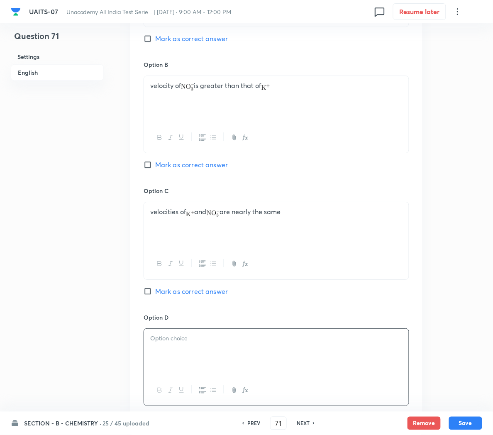
click at [246, 394] on icon "button" at bounding box center [245, 390] width 7 height 7
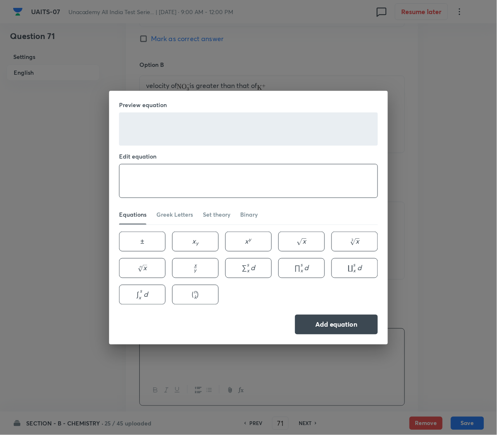
click at [133, 174] on textarea at bounding box center [249, 180] width 258 height 33
paste textarea "\text { both velocity and sizes of } \mathrm{K}^{+} \text {and } \mathrm{NO}_3^…"
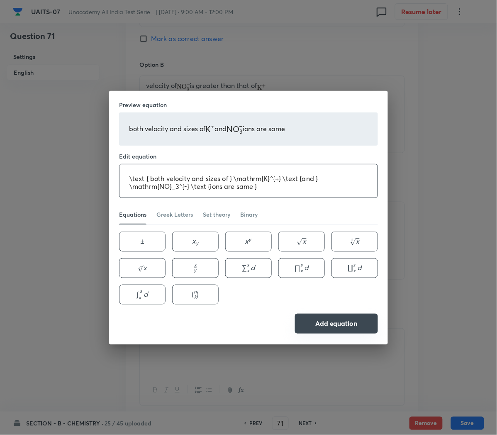
type textarea "\text { both velocity and sizes of } \mathrm{K}^{+} \text {and } \mathrm{NO}_3^…"
click at [362, 322] on button "Add equation" at bounding box center [336, 324] width 83 height 20
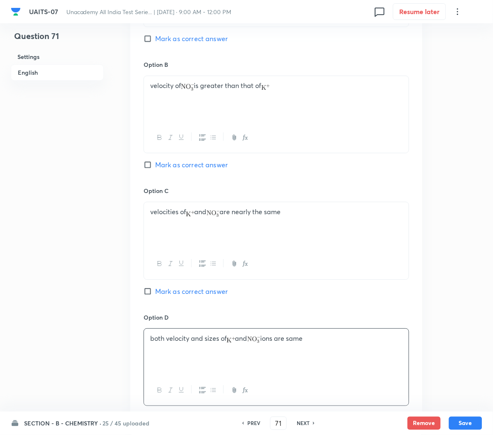
scroll to position [584, 0]
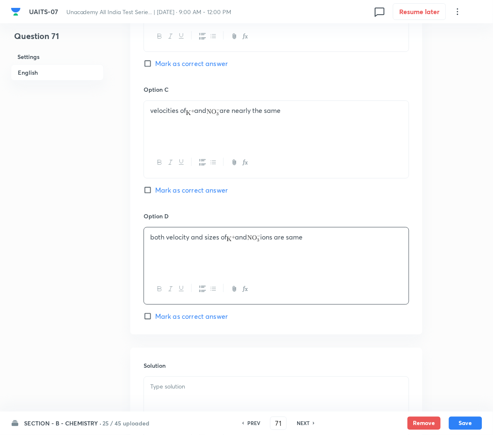
click at [171, 319] on span "Mark as correct answer" at bounding box center [191, 316] width 73 height 10
click at [155, 319] on input "Mark as correct answer" at bounding box center [150, 316] width 12 height 8
checkbox input "true"
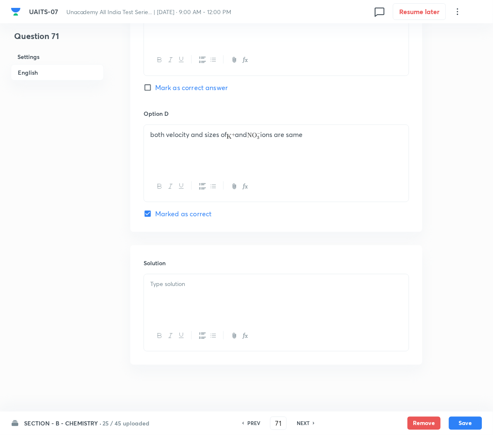
scroll to position [692, 0]
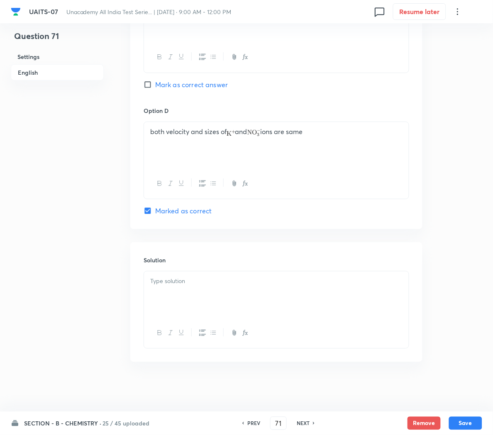
click at [166, 280] on p at bounding box center [276, 281] width 252 height 10
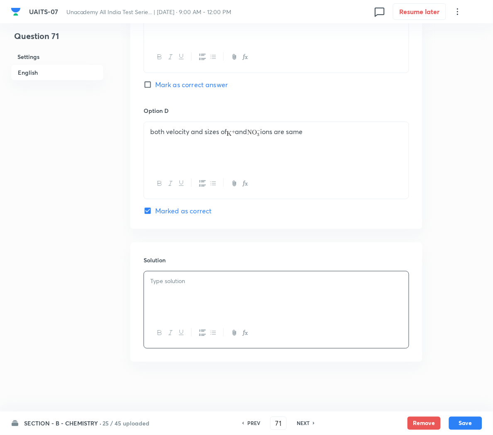
click at [199, 297] on div at bounding box center [276, 294] width 265 height 46
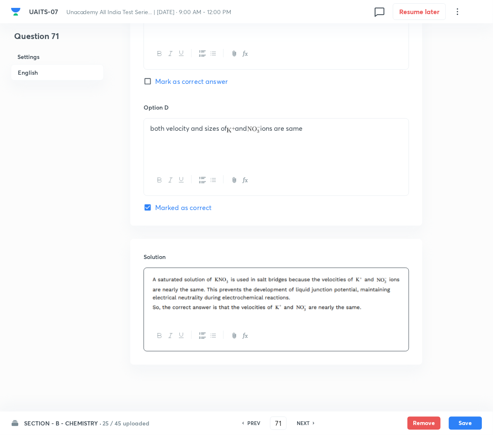
scroll to position [699, 0]
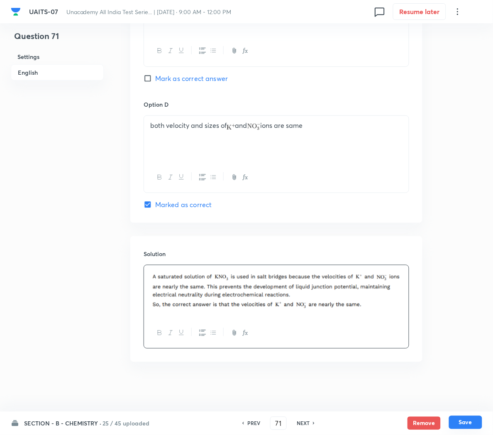
click at [473, 425] on button "Save" at bounding box center [465, 422] width 33 height 13
type input "72"
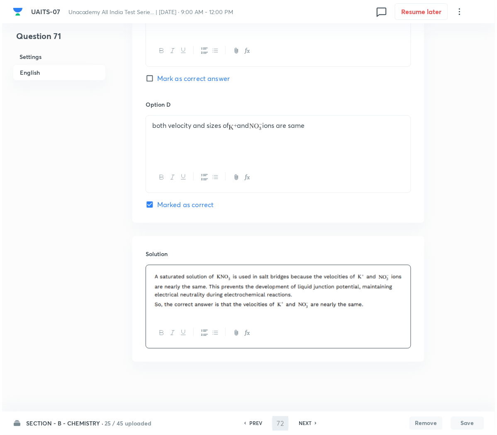
scroll to position [0, 0]
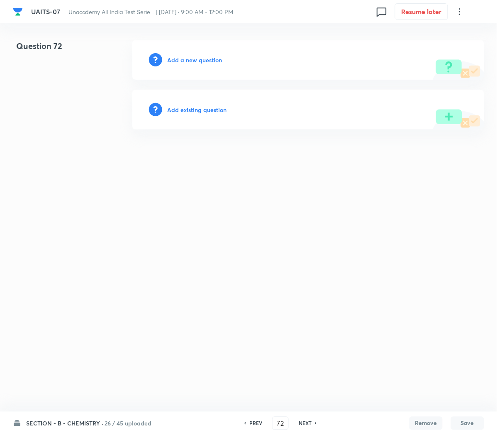
click at [199, 64] on div "Add a new question" at bounding box center [308, 60] width 352 height 40
click at [185, 60] on h6 "Add a new question" at bounding box center [194, 60] width 55 height 9
click at [185, 60] on h6 "Choose a question type" at bounding box center [199, 60] width 64 height 9
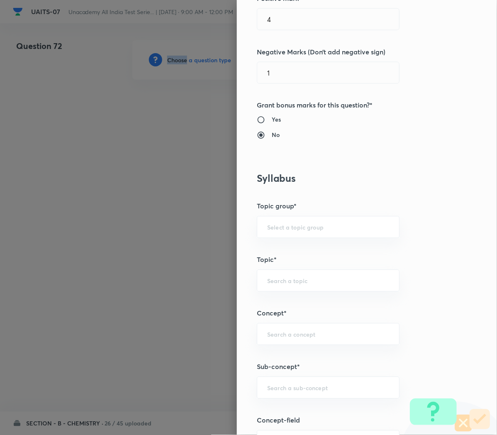
scroll to position [233, 0]
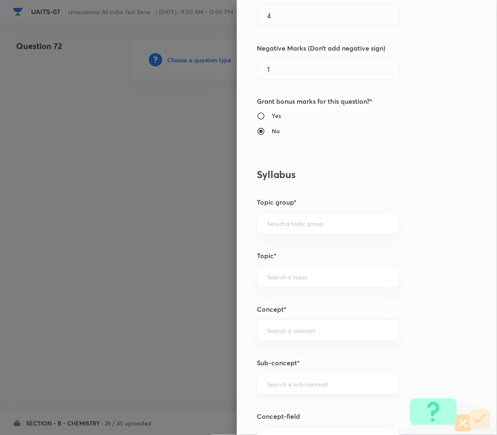
click at [267, 386] on input "text" at bounding box center [328, 384] width 122 height 8
paste input "Redox Reactions"
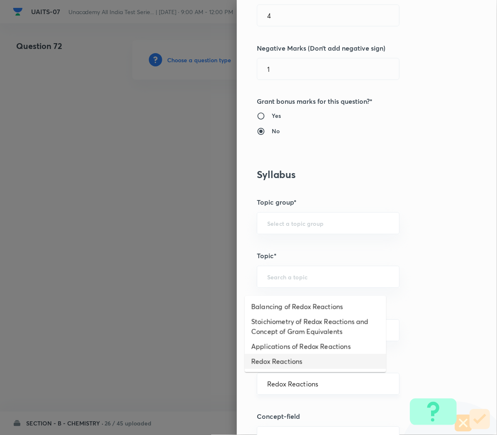
type input "Redox Reactions"
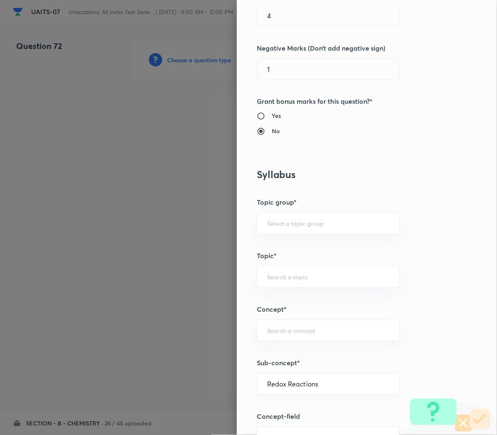
type input "Chemistry"
type input "Physical Chemistry"
type input "Redox Reaction"
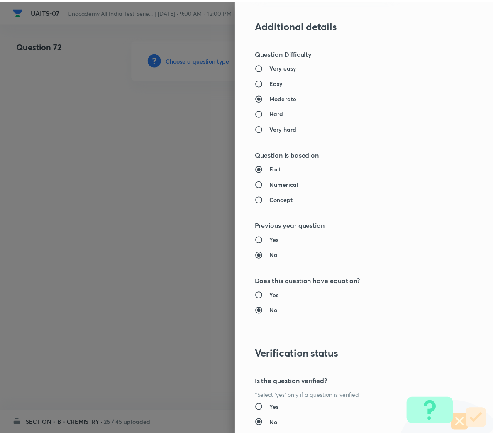
scroll to position [753, 0]
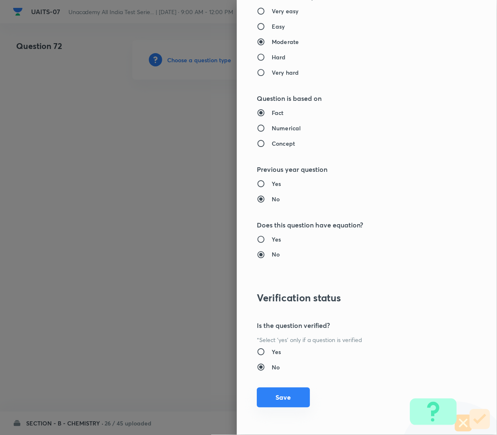
click at [271, 405] on button "Save" at bounding box center [283, 398] width 53 height 20
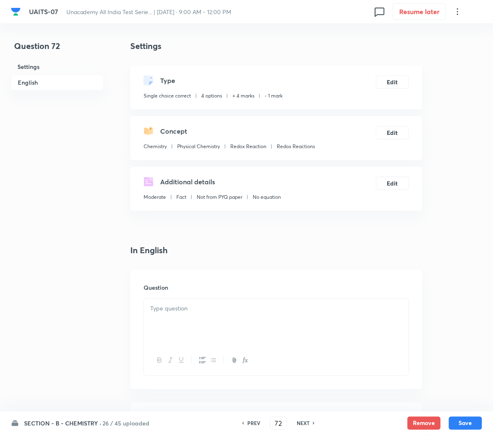
click at [198, 320] on div at bounding box center [276, 322] width 265 height 46
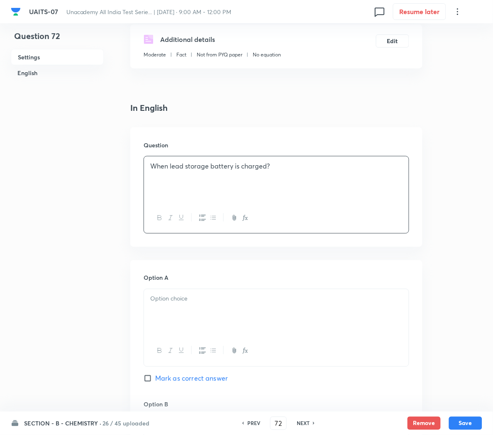
scroll to position [152, 0]
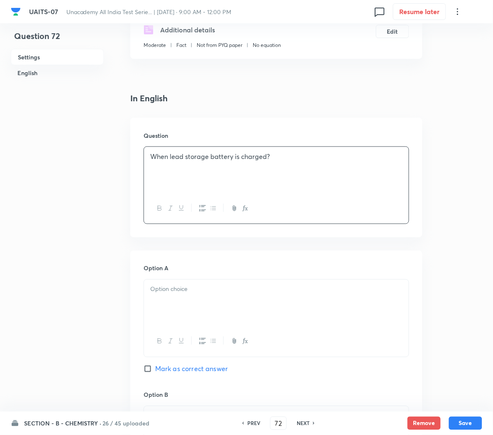
click at [161, 313] on div at bounding box center [276, 303] width 265 height 46
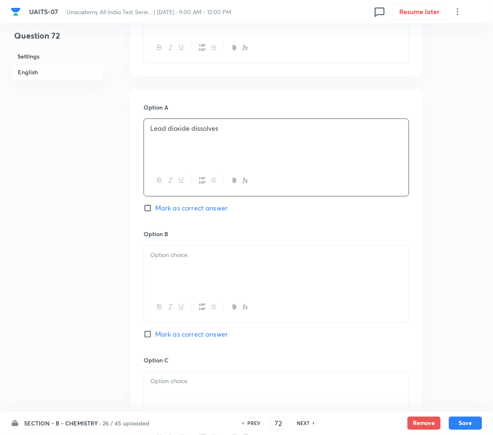
scroll to position [314, 0]
click at [164, 268] on div at bounding box center [276, 268] width 265 height 46
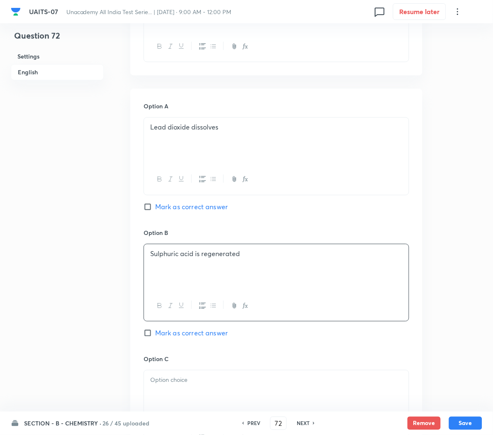
click at [158, 332] on span "Mark as correct answer" at bounding box center [191, 333] width 73 height 10
click at [155, 332] on input "Mark as correct answer" at bounding box center [150, 333] width 12 height 8
checkbox input "true"
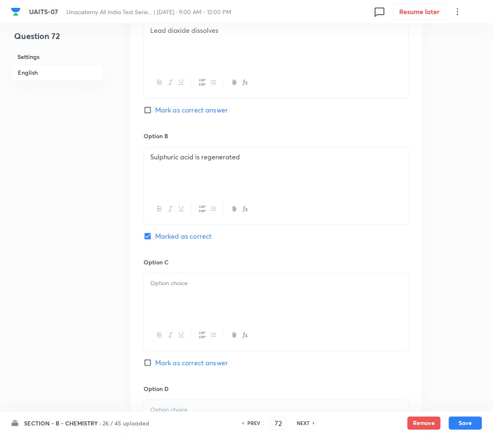
scroll to position [412, 0]
click at [196, 298] on div at bounding box center [276, 295] width 265 height 46
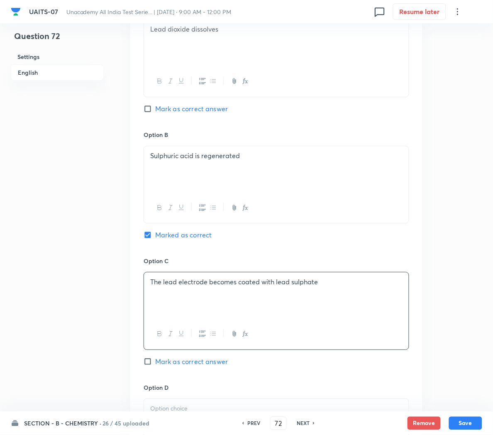
scroll to position [517, 0]
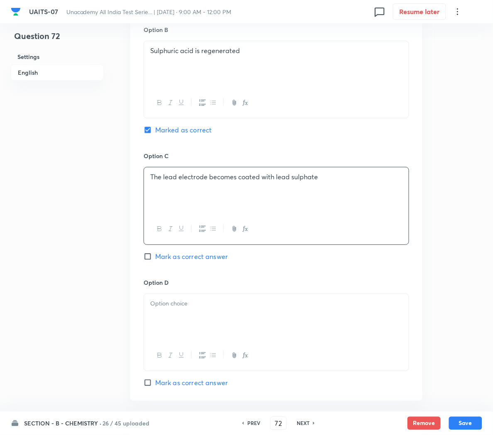
click at [170, 321] on div at bounding box center [276, 317] width 265 height 46
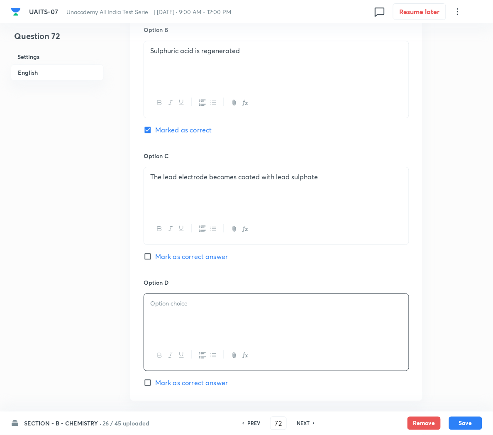
paste div
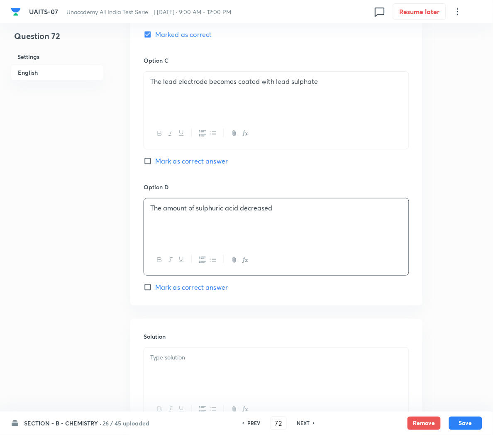
click at [174, 361] on p at bounding box center [276, 358] width 252 height 10
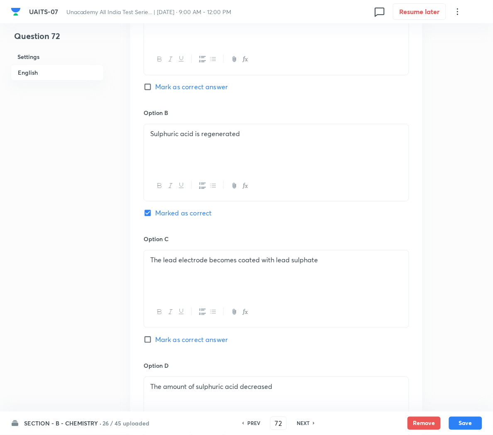
scroll to position [692, 0]
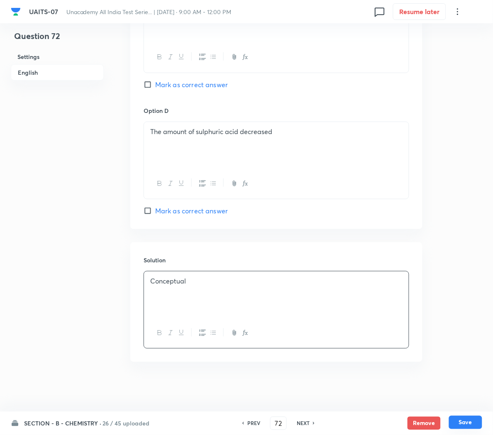
click at [468, 421] on button "Save" at bounding box center [465, 422] width 33 height 13
type input "73"
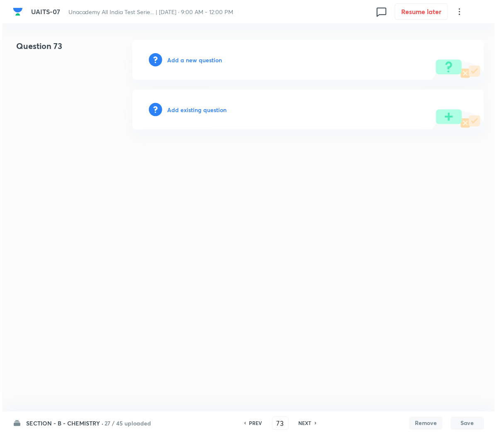
scroll to position [0, 0]
click at [197, 62] on h6 "Add a new question" at bounding box center [194, 60] width 55 height 9
click at [197, 62] on h6 "Choose a question type" at bounding box center [199, 60] width 64 height 9
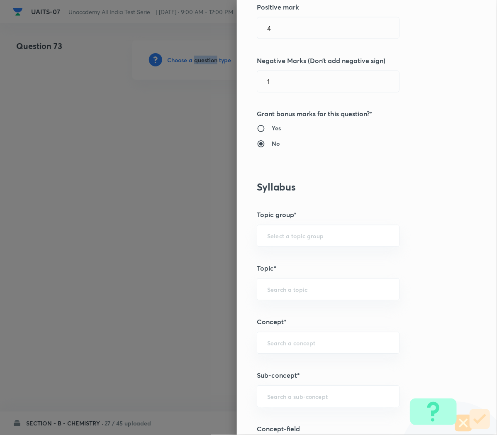
scroll to position [221, 0]
click at [267, 394] on input "text" at bounding box center [328, 396] width 122 height 8
paste input "Redox Reactions"
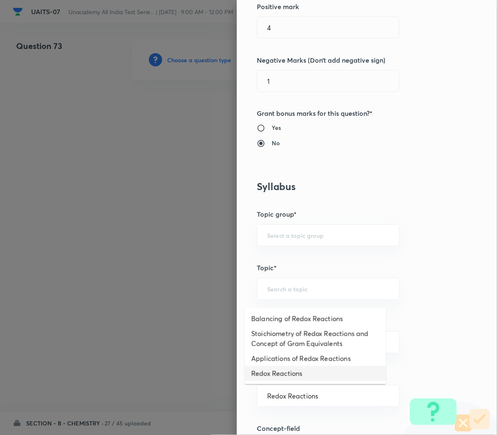
click at [312, 375] on li "Redox Reactions" at bounding box center [316, 373] width 142 height 15
type input "Redox Reactions"
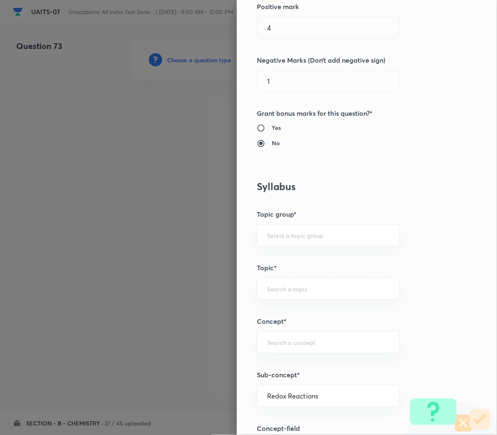
type input "Chemistry"
type input "Physical Chemistry"
type input "Redox Reaction"
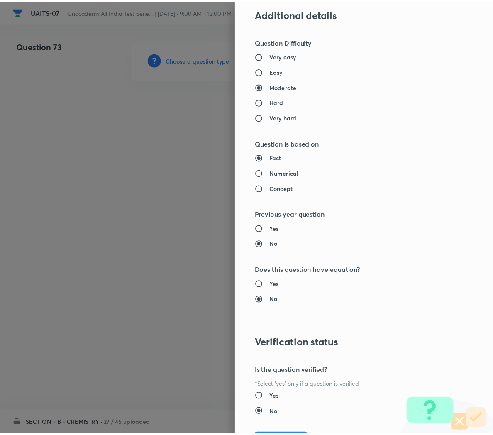
scroll to position [753, 0]
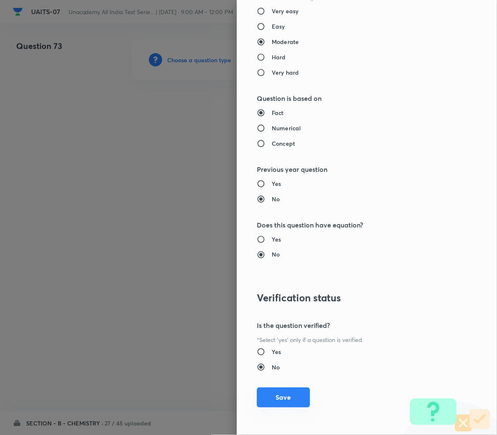
click at [279, 399] on button "Save" at bounding box center [283, 398] width 53 height 20
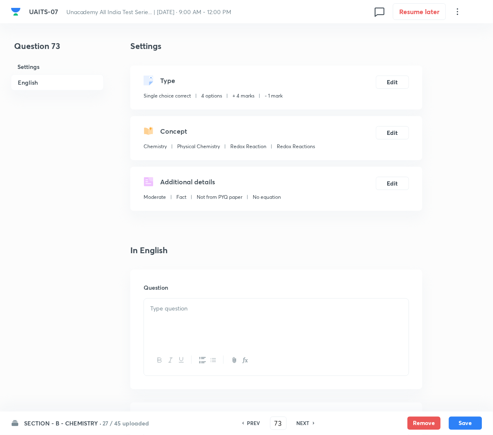
click at [157, 310] on p at bounding box center [276, 309] width 252 height 10
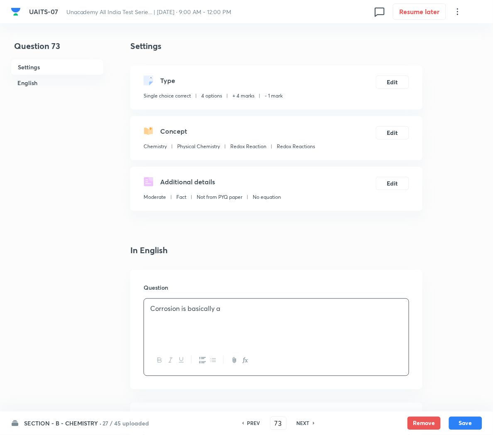
scroll to position [113, 0]
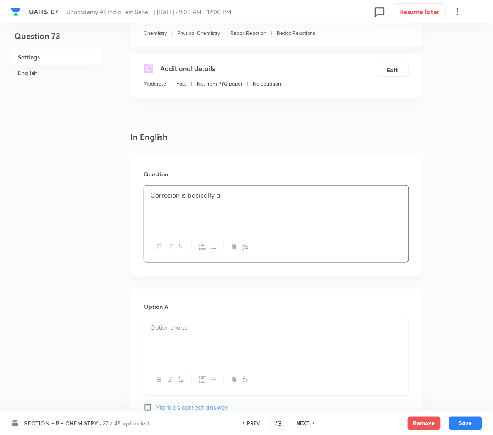
click at [227, 334] on div at bounding box center [276, 341] width 265 height 46
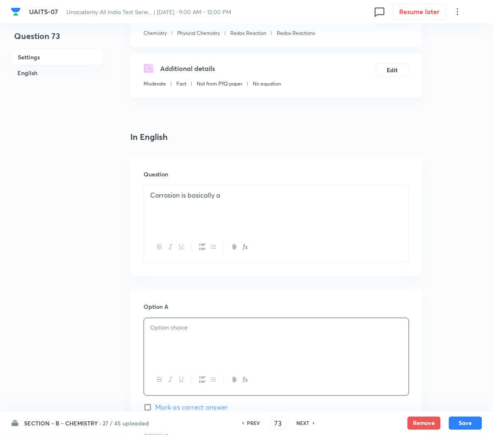
paste div
click at [248, 388] on div at bounding box center [276, 380] width 265 height 30
click at [246, 382] on icon "button" at bounding box center [245, 380] width 7 height 7
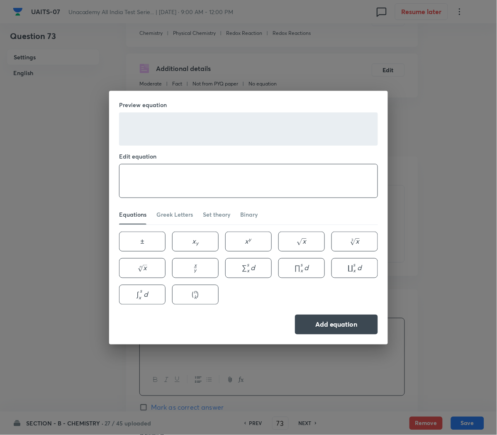
click at [134, 183] on textarea at bounding box center [249, 180] width 258 height 33
type textarea "H_2O"
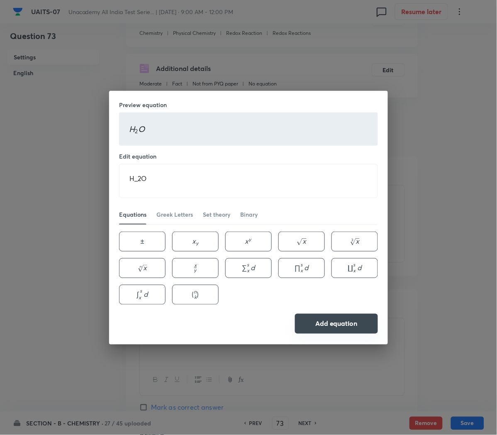
click at [334, 328] on button "Add equation" at bounding box center [336, 324] width 83 height 20
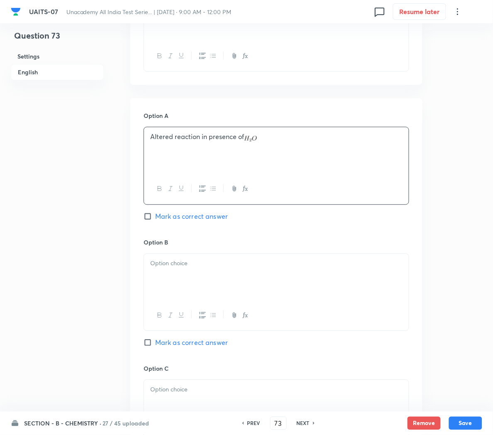
scroll to position [306, 0]
click at [183, 349] on div "Option B [PERSON_NAME] as correct answer" at bounding box center [277, 300] width 266 height 126
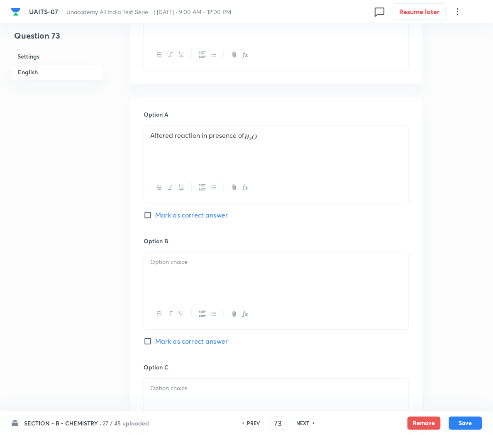
click at [183, 345] on span "Mark as correct answer" at bounding box center [191, 342] width 73 height 10
click at [155, 345] on input "Mark as correct answer" at bounding box center [150, 341] width 12 height 8
checkbox input "true"
click at [181, 267] on p at bounding box center [276, 263] width 252 height 10
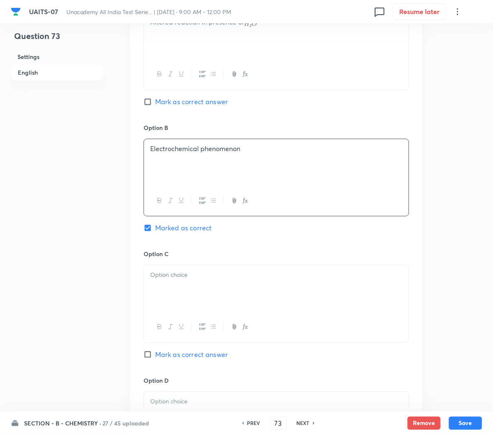
scroll to position [437, 0]
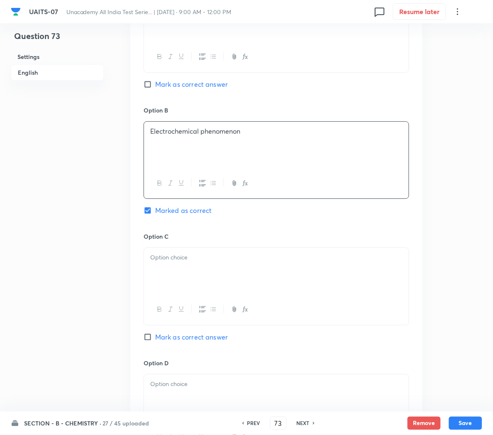
click at [175, 280] on div at bounding box center [276, 271] width 265 height 46
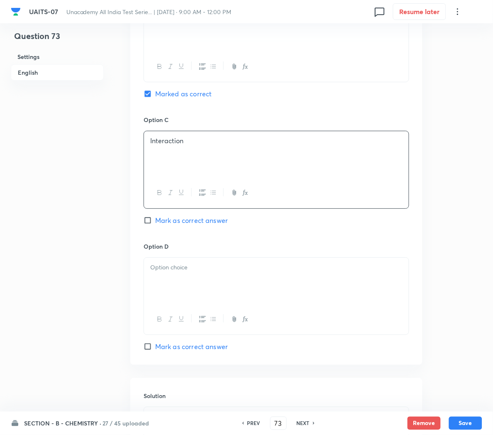
scroll to position [555, 0]
click at [196, 280] on div at bounding box center [276, 280] width 265 height 46
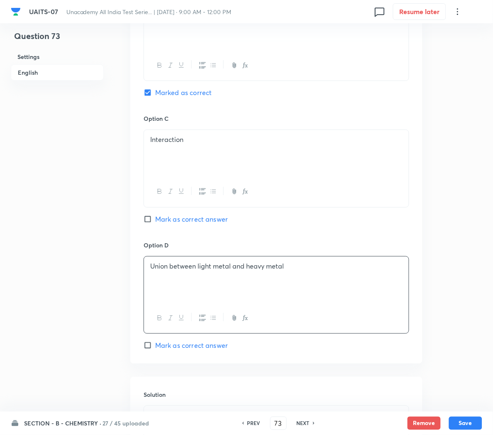
scroll to position [692, 0]
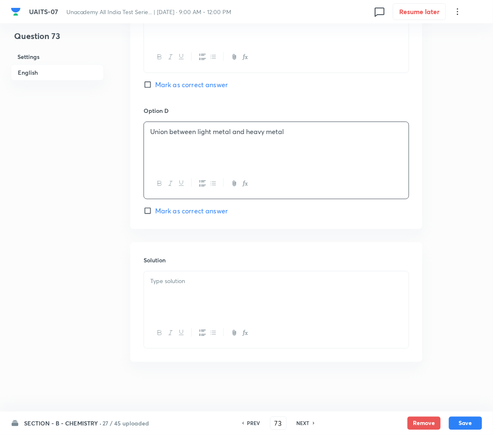
click at [164, 276] on p at bounding box center [276, 281] width 252 height 10
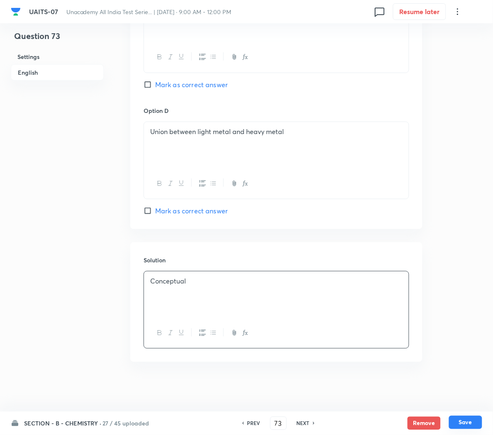
click at [459, 418] on button "Save" at bounding box center [465, 422] width 33 height 13
type input "74"
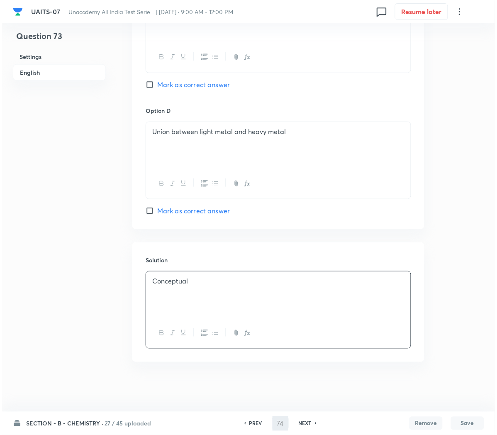
scroll to position [0, 0]
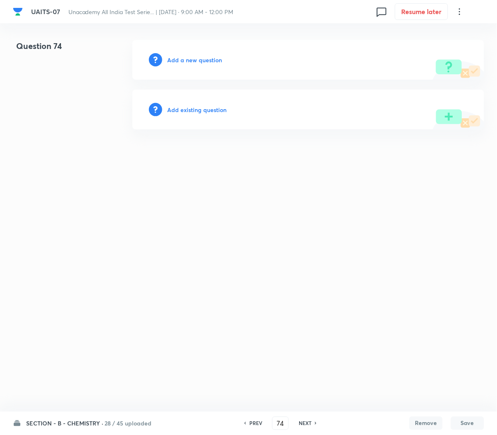
click at [185, 57] on h6 "Add a new question" at bounding box center [194, 60] width 55 height 9
click at [185, 57] on h6 "Choose a question type" at bounding box center [199, 60] width 64 height 9
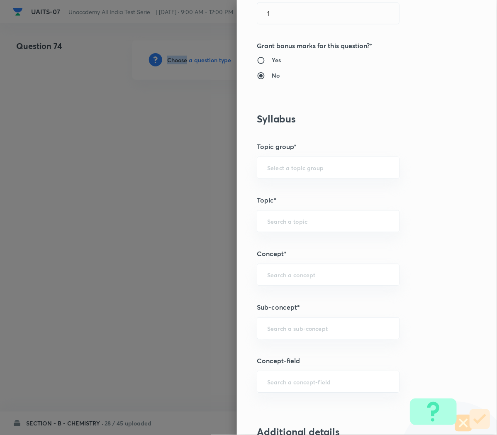
scroll to position [289, 0]
click at [274, 330] on input "text" at bounding box center [328, 328] width 122 height 8
paste input "Redox Reactions"
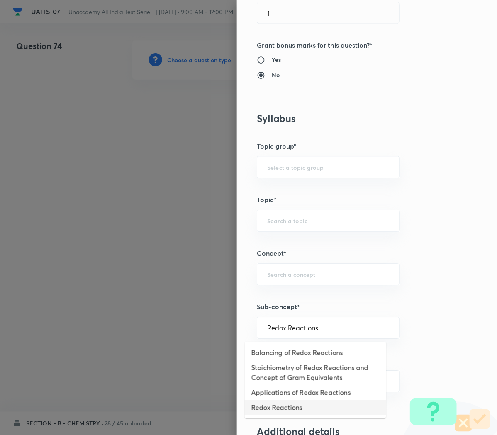
click at [276, 407] on li "Redox Reactions" at bounding box center [316, 407] width 142 height 15
type input "Redox Reactions"
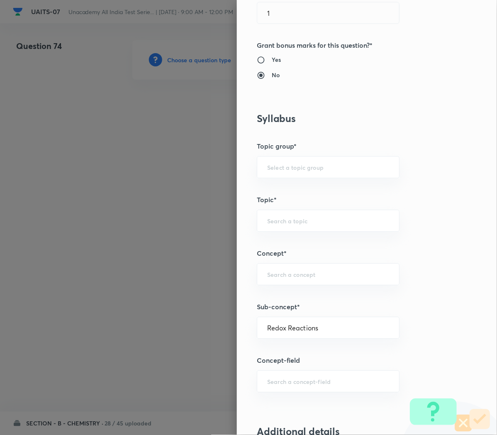
type input "Chemistry"
type input "Physical Chemistry"
type input "Redox Reaction"
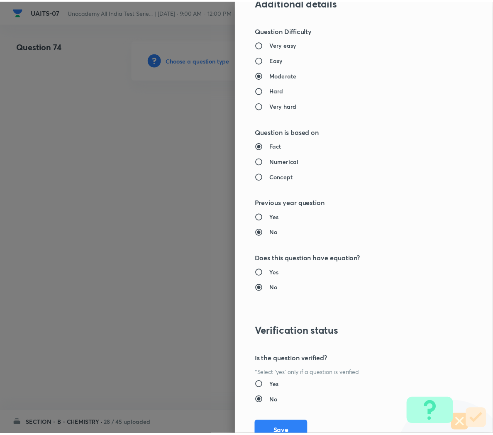
scroll to position [753, 0]
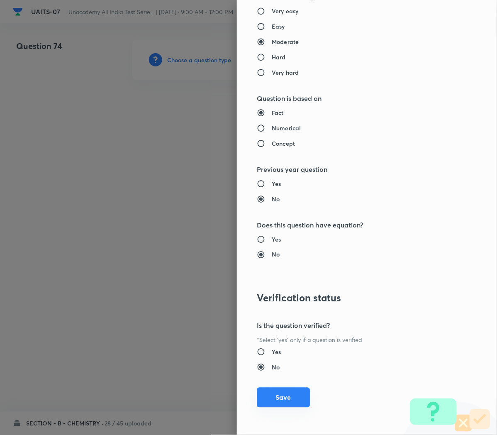
click at [270, 406] on button "Save" at bounding box center [283, 398] width 53 height 20
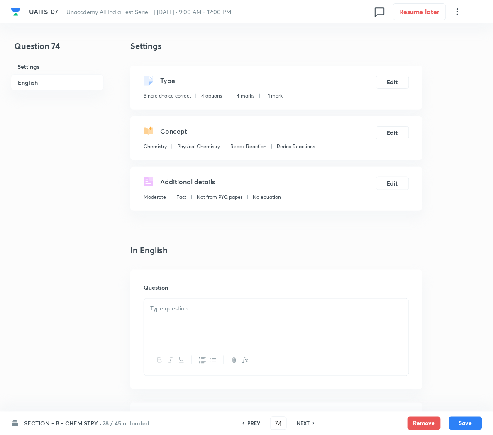
click at [208, 330] on div at bounding box center [276, 322] width 265 height 46
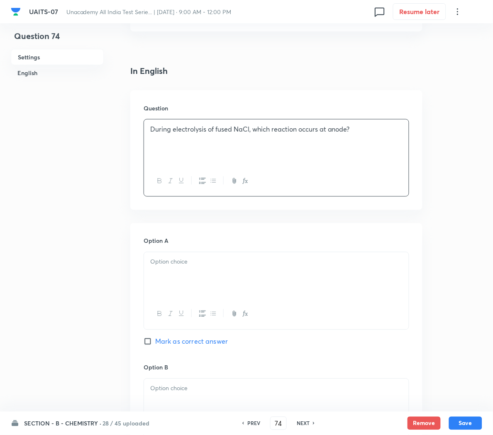
scroll to position [183, 0]
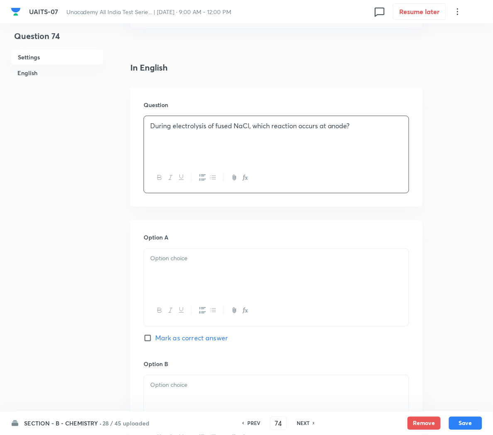
click at [165, 291] on div at bounding box center [276, 272] width 265 height 46
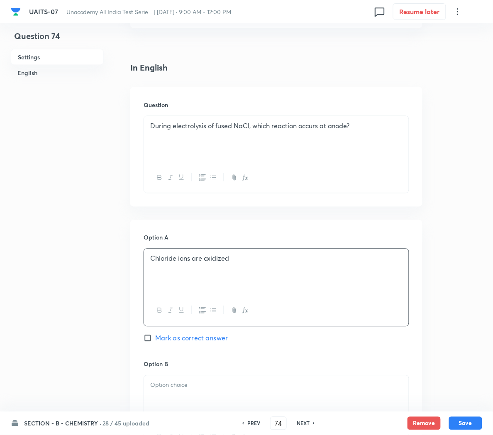
click at [177, 338] on span "Mark as correct answer" at bounding box center [191, 338] width 73 height 10
click at [155, 338] on input "Mark as correct answer" at bounding box center [150, 338] width 12 height 8
checkbox input "true"
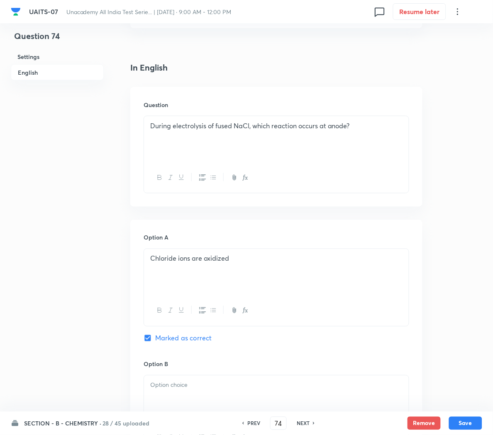
scroll to position [278, 0]
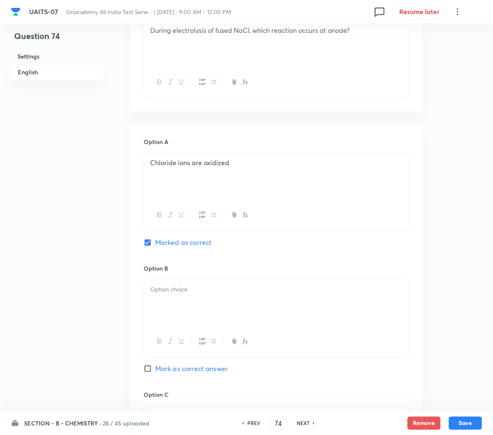
click at [188, 305] on div at bounding box center [276, 303] width 265 height 46
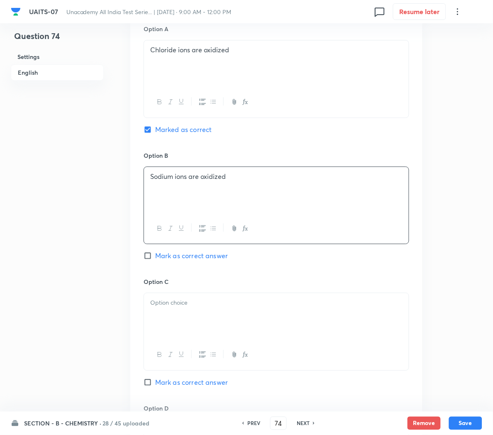
scroll to position [393, 0]
click at [168, 313] on div at bounding box center [276, 315] width 265 height 46
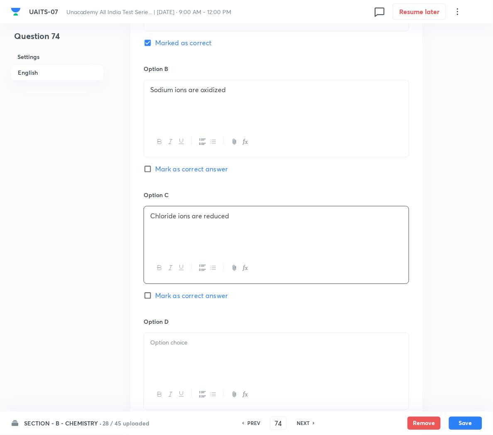
scroll to position [480, 0]
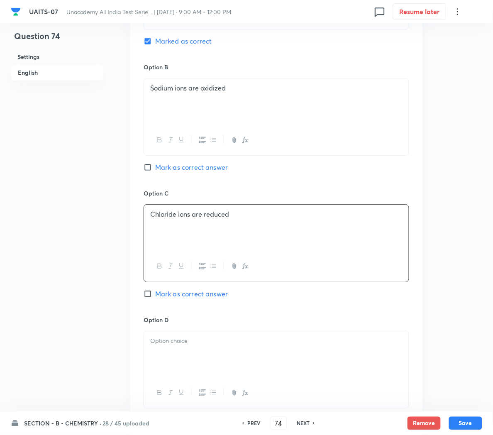
click at [162, 351] on div at bounding box center [276, 354] width 265 height 46
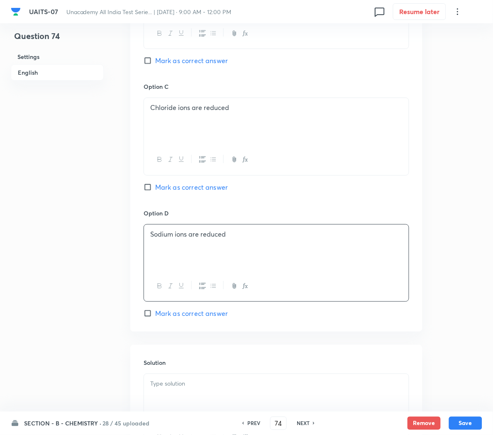
scroll to position [595, 0]
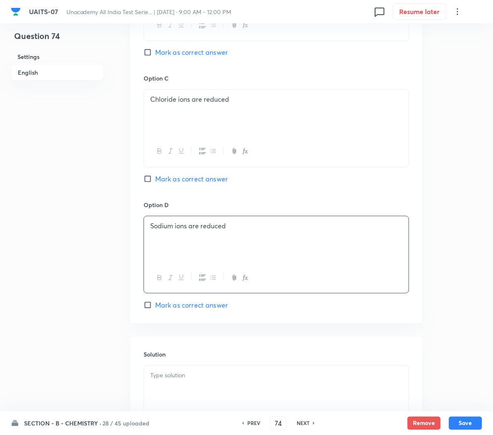
click at [190, 389] on div at bounding box center [276, 389] width 265 height 46
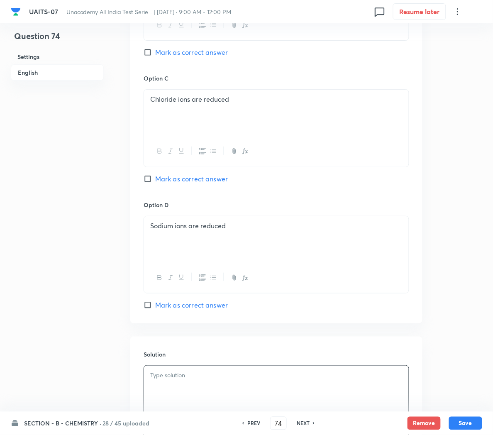
scroll to position [692, 0]
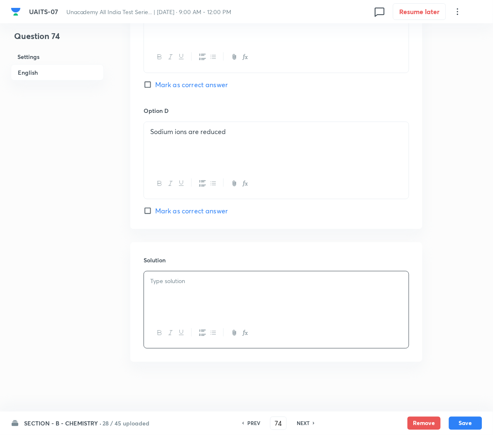
click at [188, 296] on div at bounding box center [276, 294] width 265 height 46
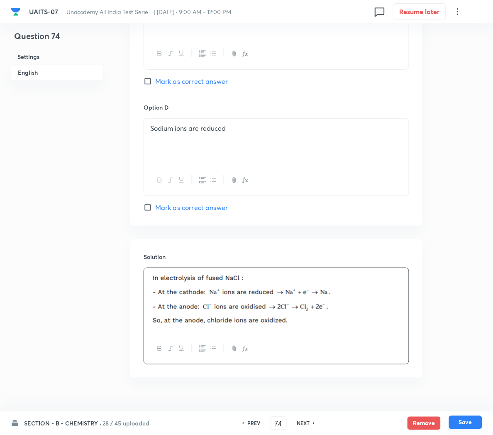
click at [464, 421] on button "Save" at bounding box center [465, 422] width 33 height 13
type input "75"
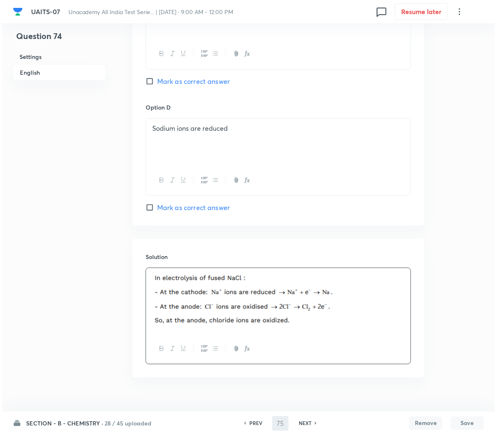
scroll to position [0, 0]
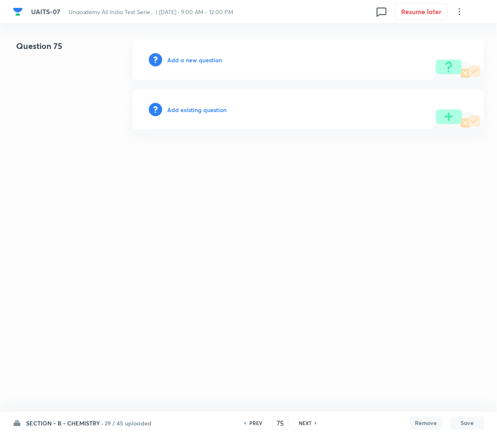
click at [189, 58] on h6 "Add a new question" at bounding box center [194, 60] width 55 height 9
click at [189, 58] on h6 "Choose a question type" at bounding box center [199, 60] width 64 height 9
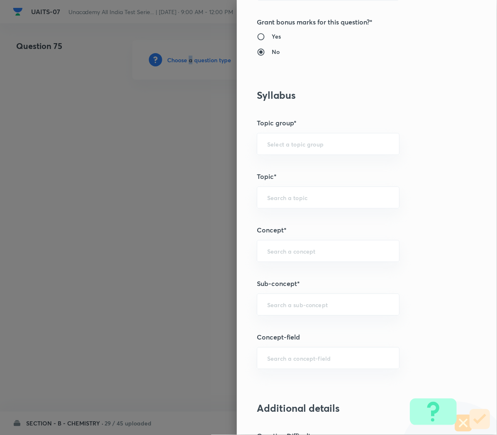
scroll to position [359, 0]
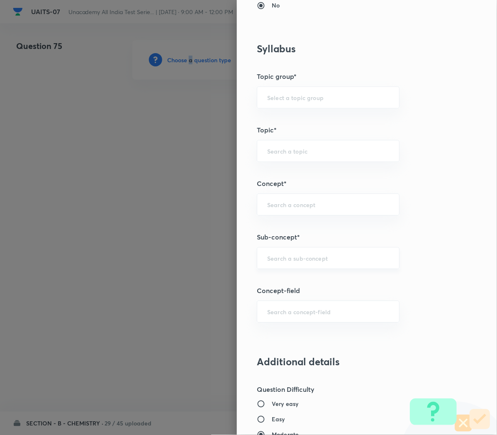
click at [262, 264] on div "​" at bounding box center [328, 258] width 143 height 22
paste input "Redox Reactions"
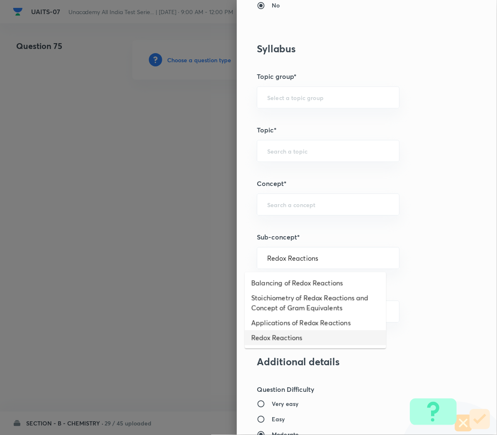
click at [276, 338] on li "Redox Reactions" at bounding box center [316, 337] width 142 height 15
type input "Redox Reactions"
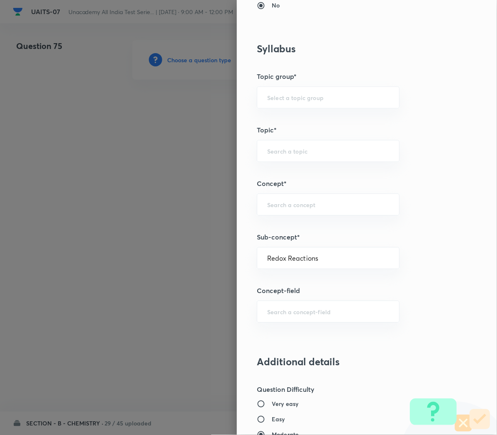
type input "Chemistry"
type input "Physical Chemistry"
type input "Redox Reaction"
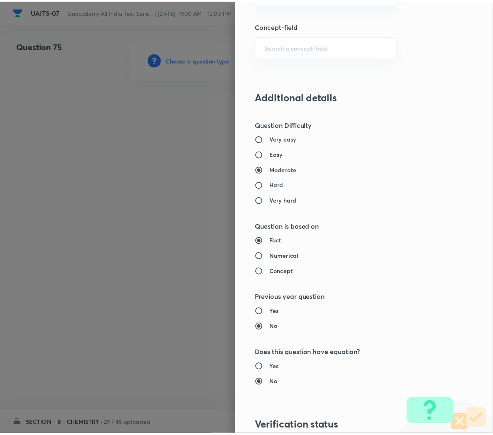
scroll to position [753, 0]
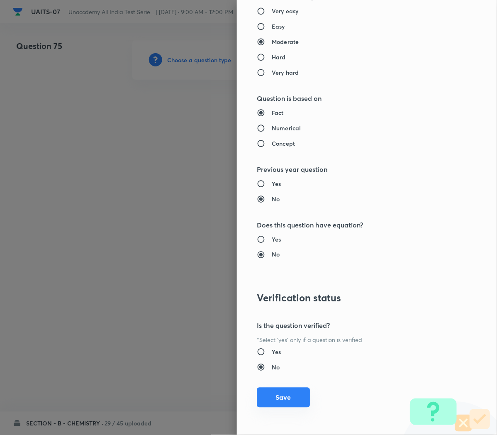
click at [267, 399] on button "Save" at bounding box center [283, 398] width 53 height 20
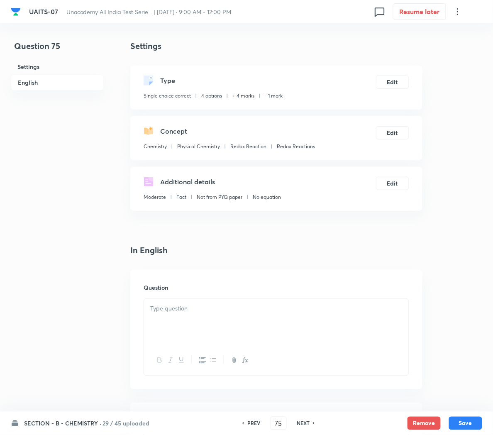
click at [154, 313] on p at bounding box center [276, 309] width 252 height 10
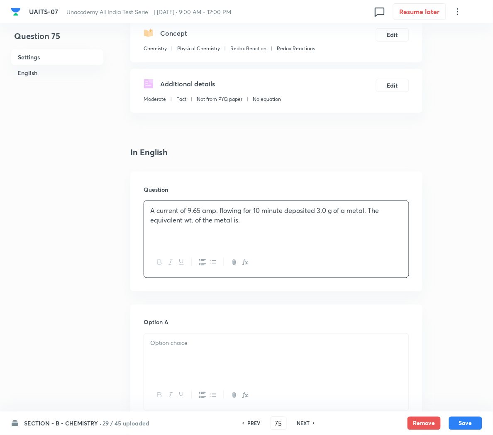
scroll to position [100, 0]
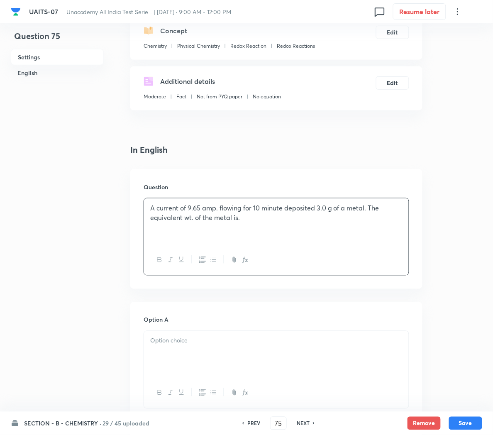
click at [174, 362] on div at bounding box center [276, 354] width 265 height 46
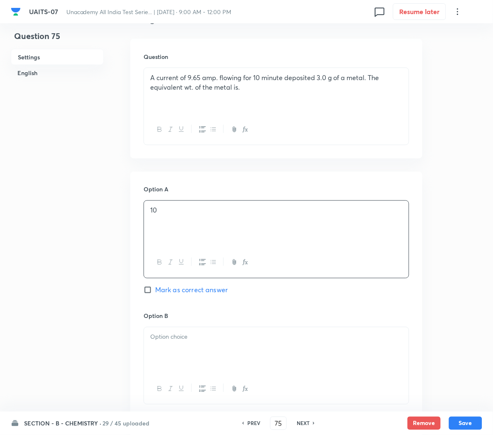
scroll to position [234, 0]
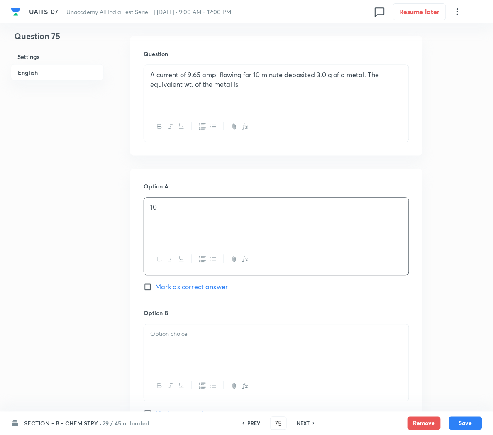
click at [174, 362] on div at bounding box center [276, 348] width 265 height 46
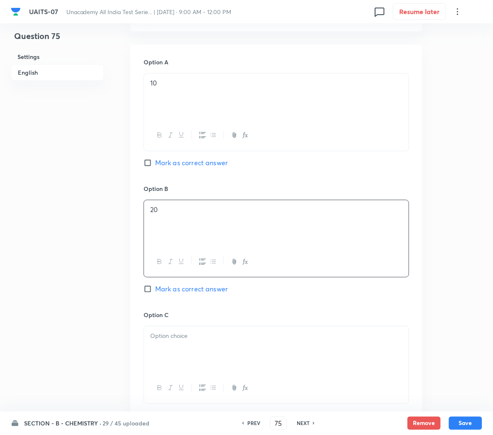
scroll to position [359, 0]
click at [174, 362] on div at bounding box center [276, 348] width 265 height 46
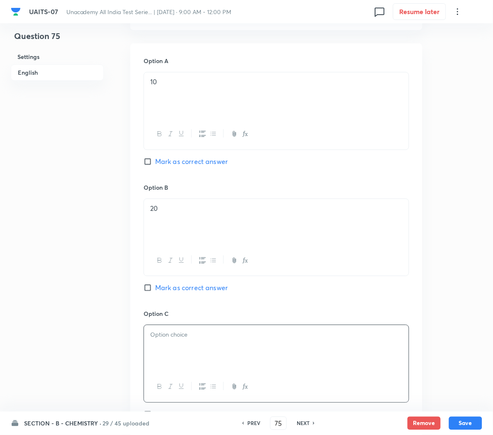
click at [174, 362] on div at bounding box center [276, 348] width 265 height 46
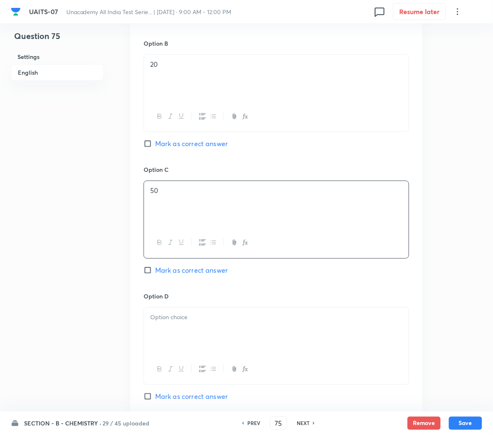
scroll to position [505, 0]
click at [174, 362] on div at bounding box center [276, 368] width 265 height 30
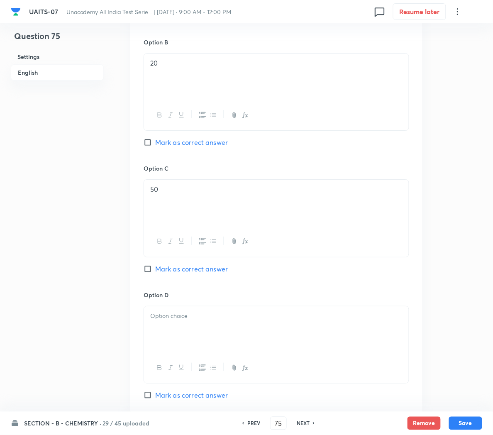
click at [169, 330] on div at bounding box center [276, 329] width 265 height 46
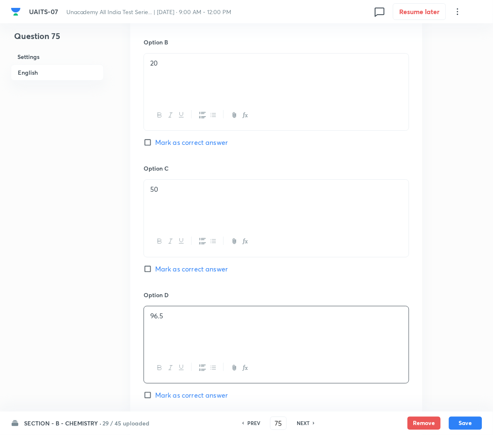
click at [171, 272] on span "Mark as correct answer" at bounding box center [191, 269] width 73 height 10
click at [155, 272] on input "Mark as correct answer" at bounding box center [150, 269] width 12 height 8
checkbox input "true"
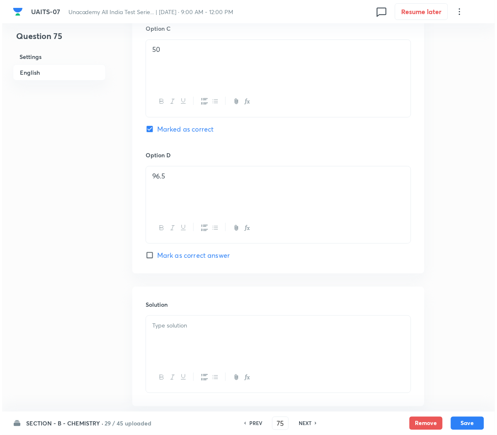
scroll to position [646, 0]
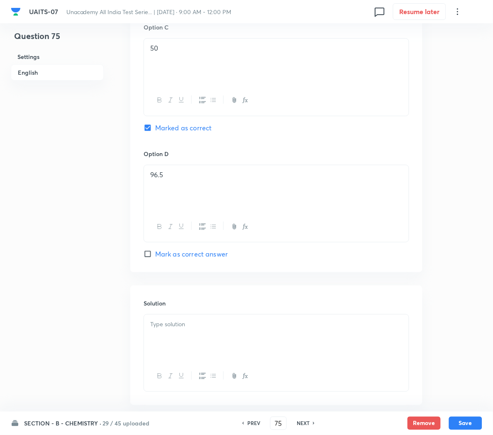
click at [168, 327] on p at bounding box center [276, 325] width 252 height 10
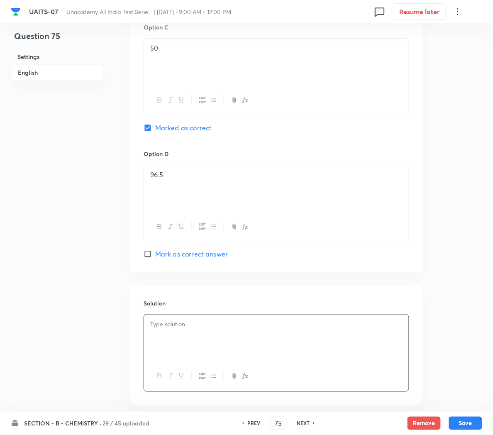
click at [189, 329] on p at bounding box center [276, 325] width 252 height 10
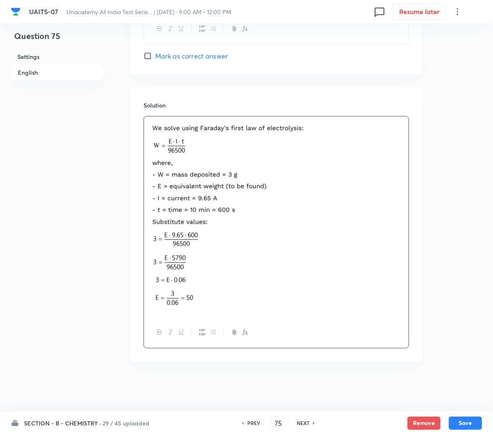
scroll to position [712, 0]
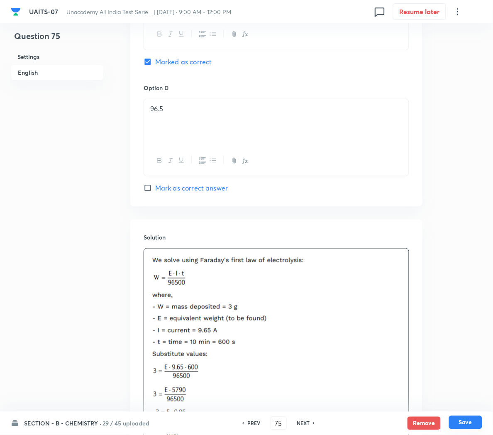
click at [464, 421] on button "Save" at bounding box center [465, 422] width 33 height 13
type input "76"
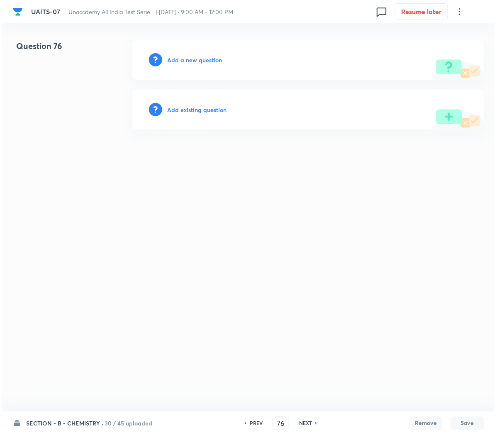
scroll to position [0, 0]
click at [181, 64] on h6 "Add a new question" at bounding box center [194, 60] width 55 height 9
click at [181, 64] on h6 "Choose a question type" at bounding box center [199, 60] width 64 height 9
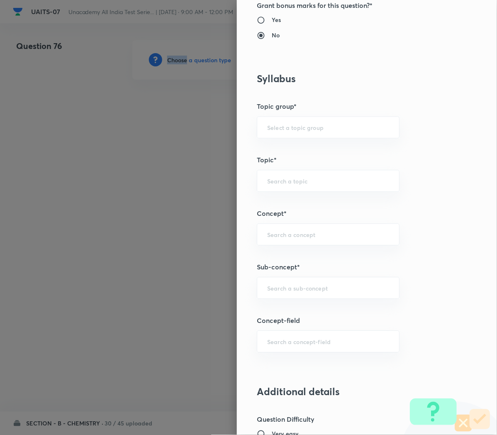
scroll to position [376, 0]
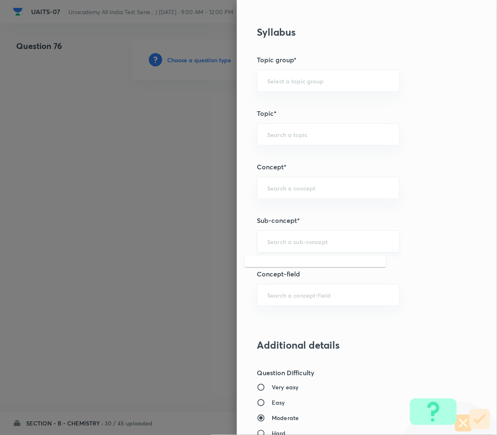
click at [270, 243] on input "text" at bounding box center [328, 241] width 122 height 8
paste input "Redox Reactions"
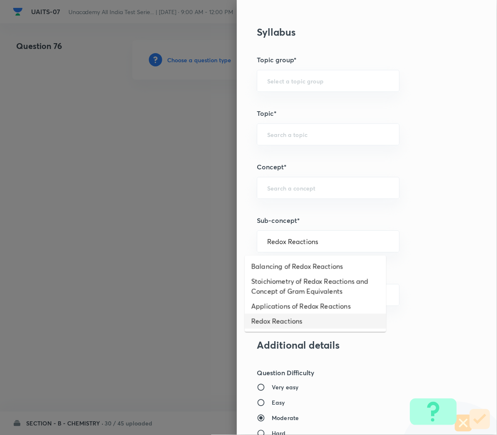
click at [273, 322] on li "Redox Reactions" at bounding box center [316, 321] width 142 height 15
type input "Redox Reactions"
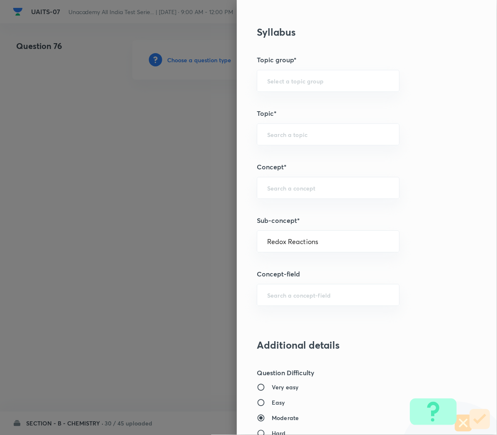
type input "Chemistry"
type input "Physical Chemistry"
type input "Redox Reaction"
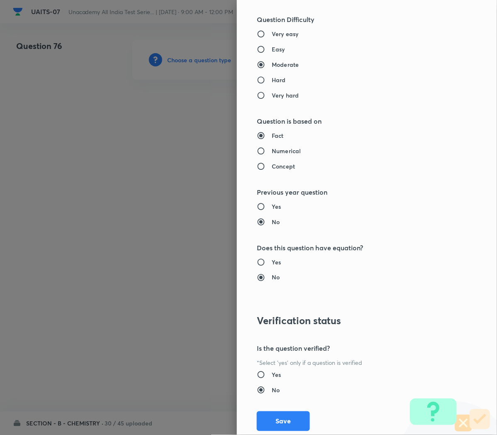
scroll to position [753, 0]
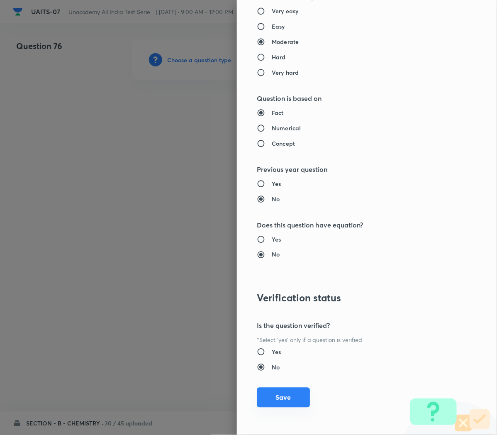
click at [279, 400] on button "Save" at bounding box center [283, 398] width 53 height 20
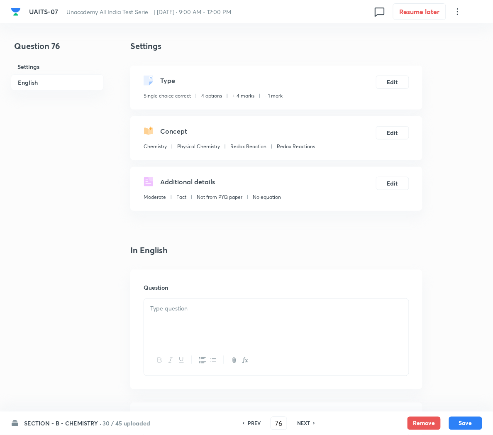
click at [164, 315] on div at bounding box center [276, 322] width 265 height 46
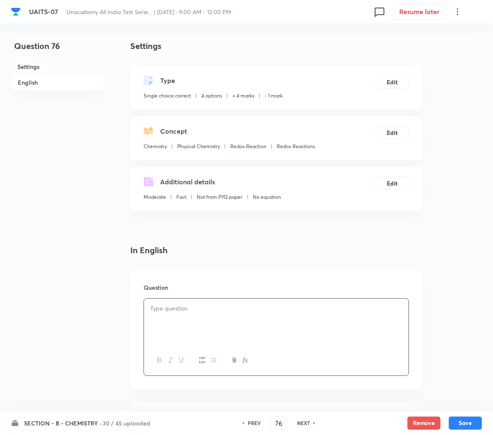
click at [242, 360] on icon "button" at bounding box center [245, 360] width 7 height 7
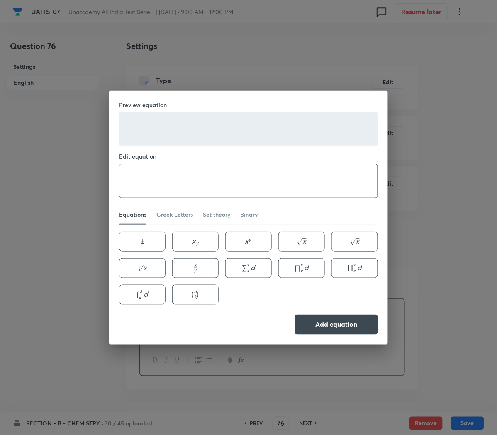
click at [129, 176] on textarea at bounding box center [249, 180] width 258 height 33
click at [264, 184] on textarea at bounding box center [249, 180] width 258 height 33
paste textarea "\text { The molar conductance of } \mathrm{NaCl}, \mathrm{HCl} \text { and } \m…"
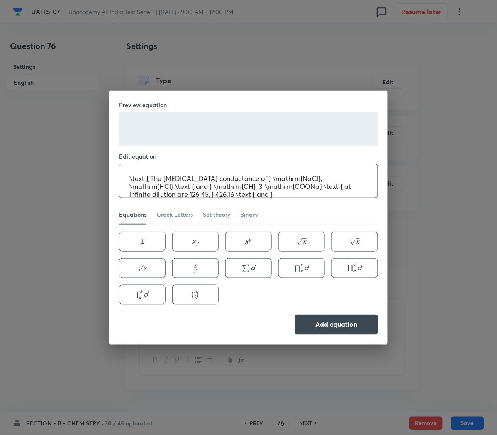
scroll to position [1, 0]
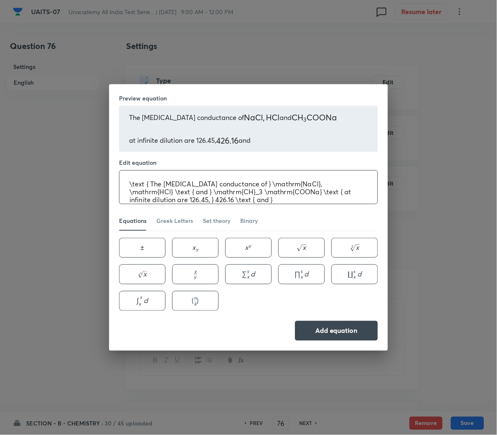
click at [300, 204] on div "\text { The molar conductance of } \mathrm{NaCl}, \mathrm{HCl} \text { and } \m…" at bounding box center [248, 187] width 259 height 34
paste textarea "91 \mathrm{ohm}^{-1} \mathrm{~cm}^2 \mathrm{~mol}^{-1} \text { respectively. Th…"
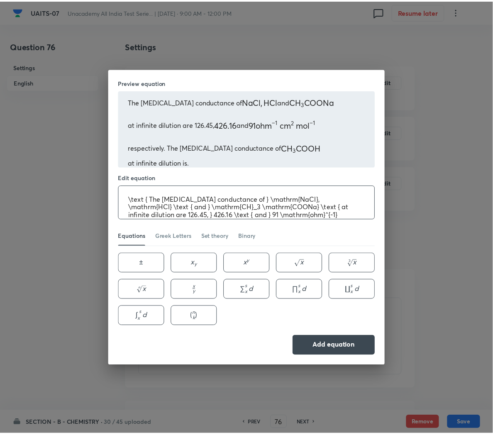
scroll to position [17, 0]
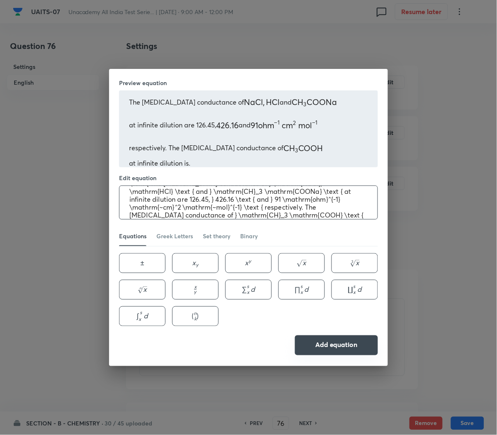
type textarea "\text { The molar conductance of } \mathrm{NaCl}, \mathrm{HCl} \text { and } \m…"
click at [345, 337] on button "Add equation" at bounding box center [336, 345] width 83 height 20
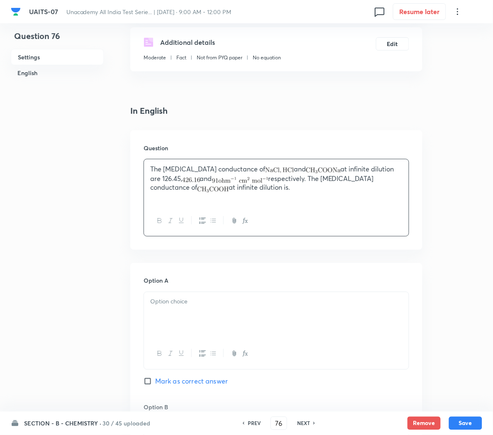
scroll to position [148, 0]
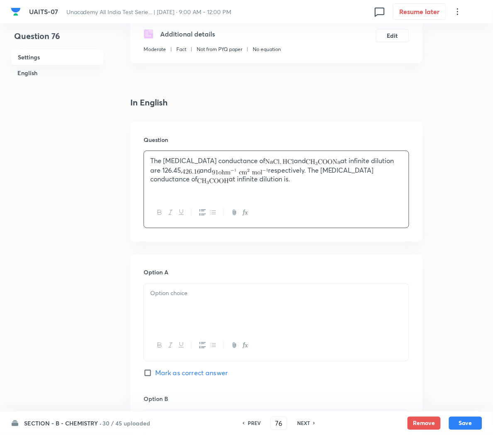
click at [194, 298] on p at bounding box center [276, 294] width 252 height 10
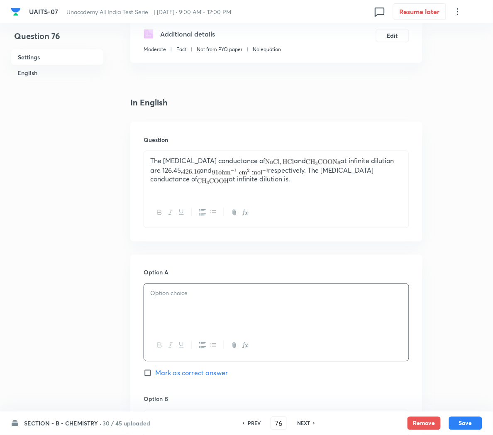
click at [246, 348] on icon "button" at bounding box center [245, 345] width 7 height 7
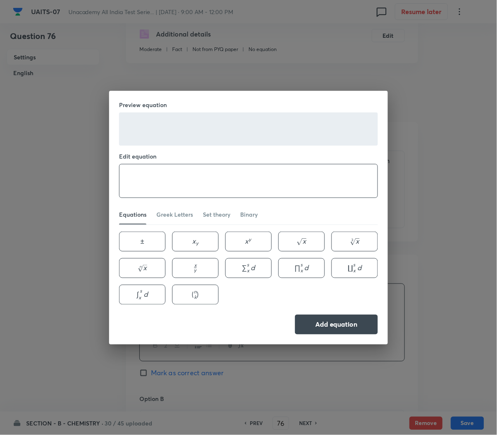
click at [175, 177] on textarea at bounding box center [249, 180] width 258 height 33
paste textarea "698.28 \mathrm{ohm}^{-1} \mathrm{~cm}^2 \mathrm{~mol}^{-1}"
type textarea "698.28 \mathrm{ohm}^{-1} \mathrm{~cm}^2 \mathrm{~mol}^{-1}"
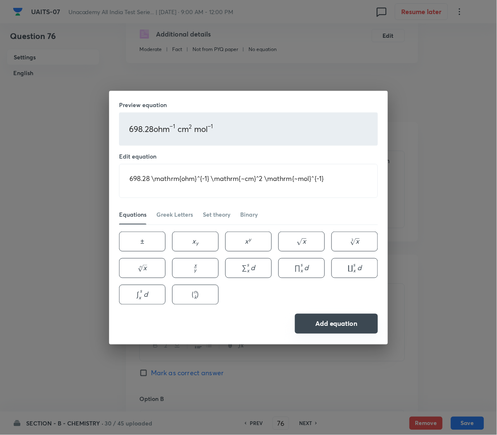
click at [348, 332] on button "Add equation" at bounding box center [336, 324] width 83 height 20
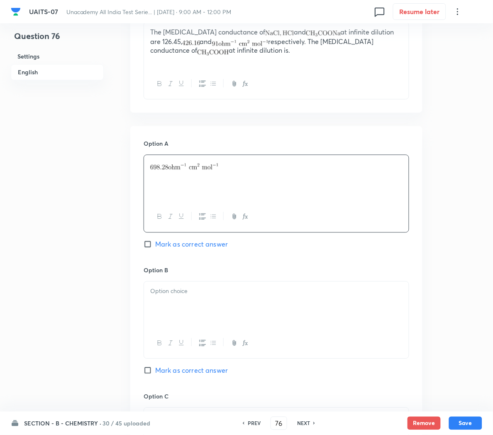
scroll to position [277, 0]
drag, startPoint x: 227, startPoint y: 315, endPoint x: 244, endPoint y: 344, distance: 33.1
click at [244, 344] on div at bounding box center [277, 320] width 266 height 78
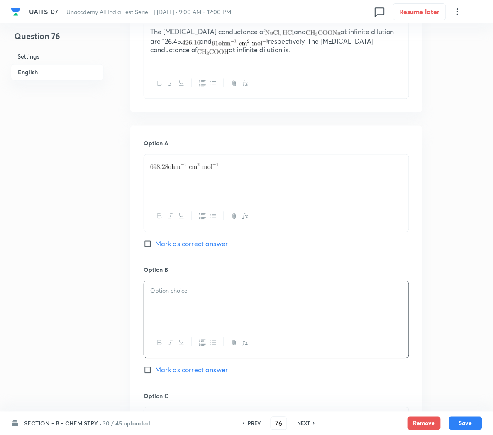
click at [244, 344] on icon "button" at bounding box center [243, 343] width 3 height 6
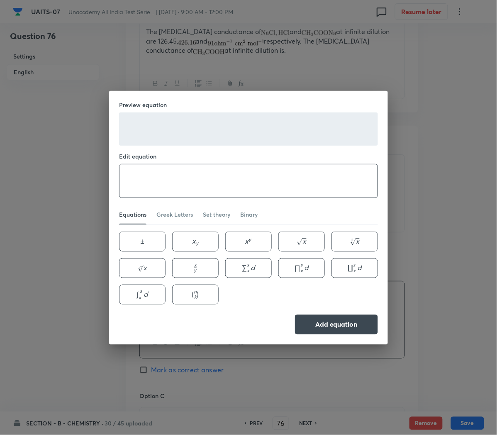
click at [220, 177] on textarea at bounding box center [249, 180] width 258 height 33
paste textarea "540.48 \mathrm{ohm}^{-1} \mathrm{~cm}^2 \mathrm{~mol}^{-1}"
type textarea "540.48 \mathrm{ohm}^{-1} \mathrm{~cm}^2 \mathrm{~mol}^{-1}"
click at [349, 330] on button "Add equation" at bounding box center [336, 324] width 83 height 20
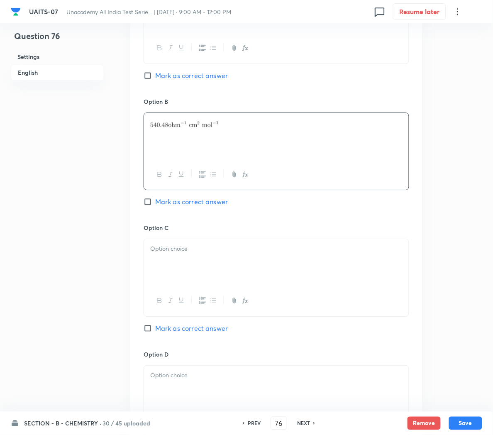
scroll to position [450, 0]
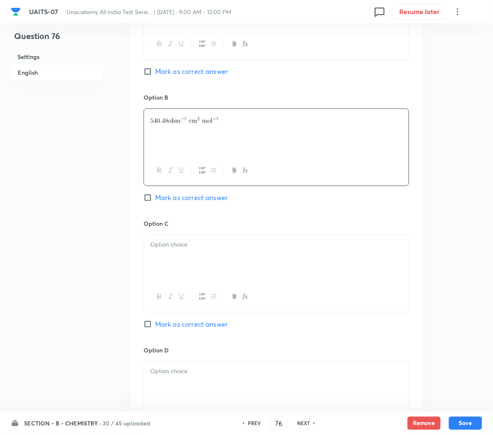
click at [232, 270] on div at bounding box center [276, 258] width 265 height 46
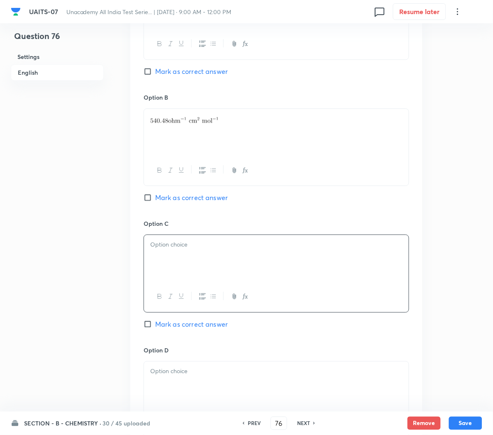
click at [246, 299] on icon "button" at bounding box center [245, 296] width 7 height 7
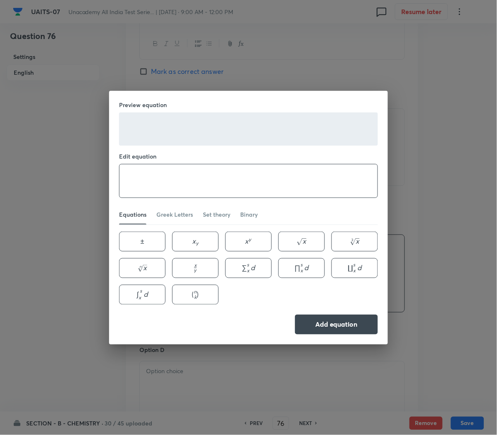
click at [174, 175] on textarea at bounding box center [249, 180] width 258 height 33
paste textarea "201.28 \mathrm{ohm}^{-1} \mathrm{~cm}^2 \mathrm{~mol}^{-1}"
type textarea "201.28 \mathrm{ohm}^{-1} \mathrm{~cm}^2 \mathrm{~mol}^{-1}"
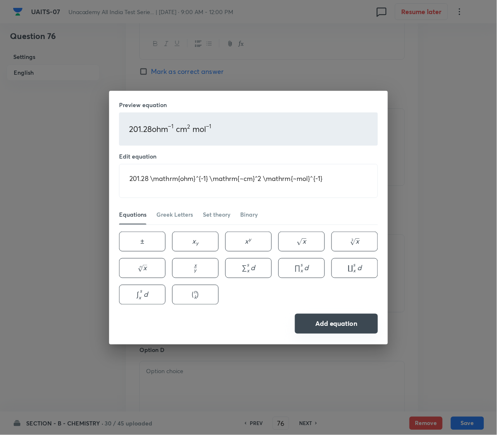
click at [315, 327] on button "Add equation" at bounding box center [336, 324] width 83 height 20
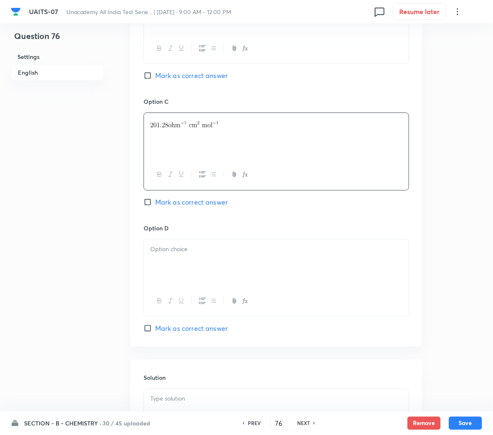
scroll to position [573, 0]
click at [213, 265] on div at bounding box center [276, 261] width 265 height 46
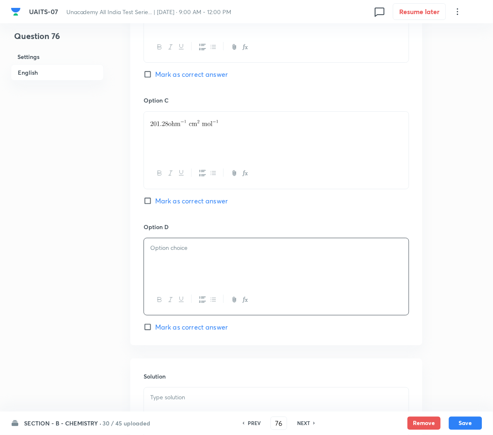
click at [246, 303] on icon "button" at bounding box center [245, 299] width 7 height 7
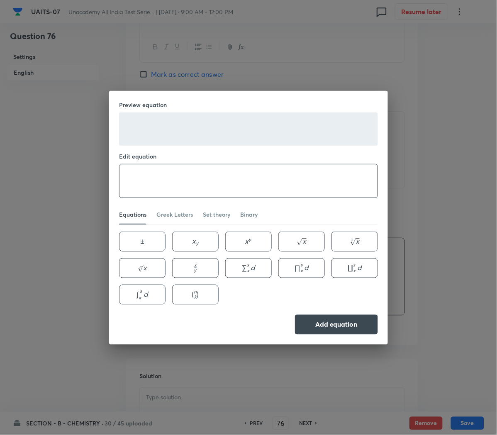
click at [167, 180] on textarea at bounding box center [249, 180] width 258 height 33
paste textarea "390.71 \mathrm{ohm}^{-1} \mathrm{~cm}^2 \mathrm{~mol}^{-1}"
type textarea "390.71 \mathrm{ohm}^{-1} \mathrm{~cm}^2 \mathrm{~mol}^{-1}"
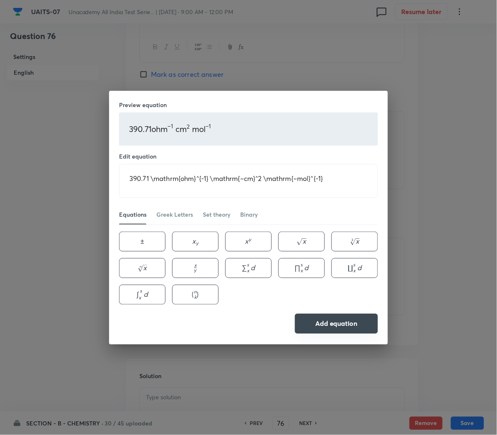
click at [337, 327] on button "Add equation" at bounding box center [336, 324] width 83 height 20
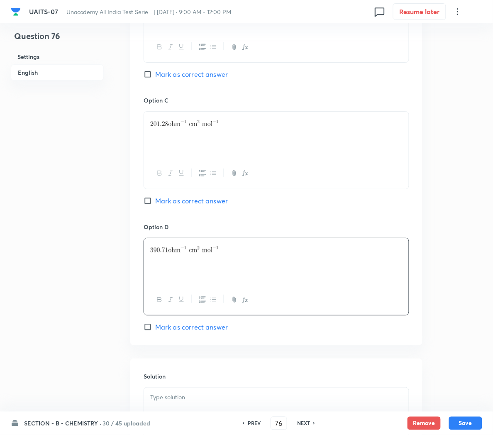
click at [173, 330] on span "Mark as correct answer" at bounding box center [191, 327] width 73 height 10
click at [155, 330] on input "Mark as correct answer" at bounding box center [150, 327] width 12 height 8
checkbox input "true"
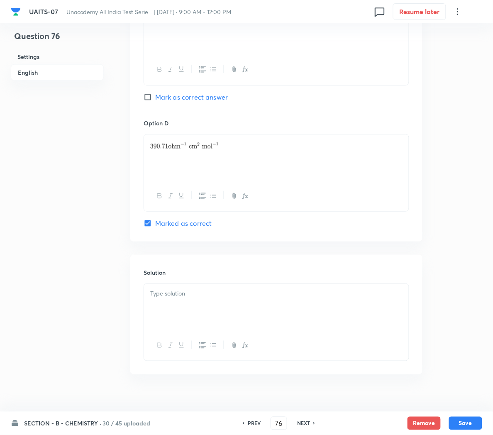
scroll to position [692, 0]
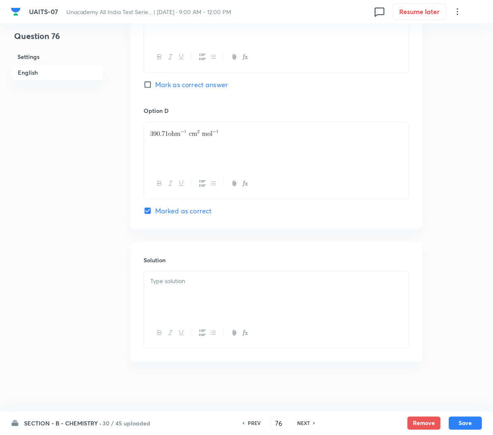
click at [155, 283] on p at bounding box center [276, 281] width 252 height 10
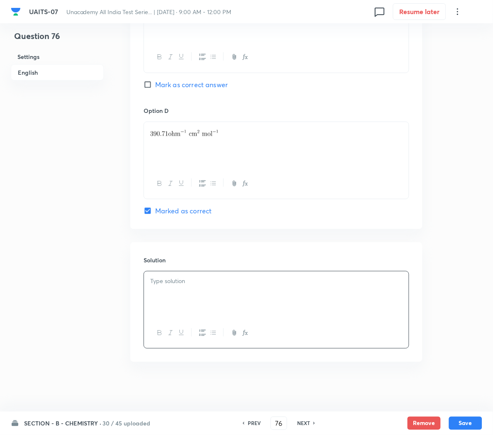
click at [245, 310] on div at bounding box center [276, 294] width 265 height 46
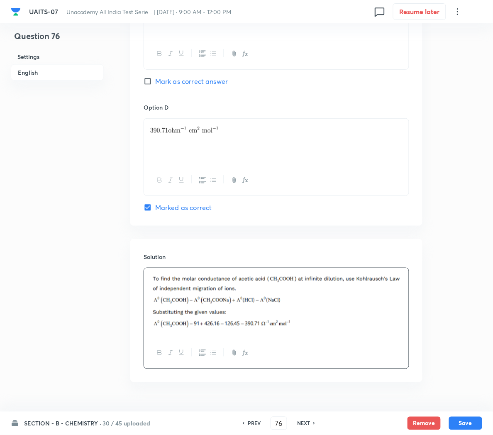
click at [473, 421] on button "Save" at bounding box center [465, 423] width 33 height 13
type input "77"
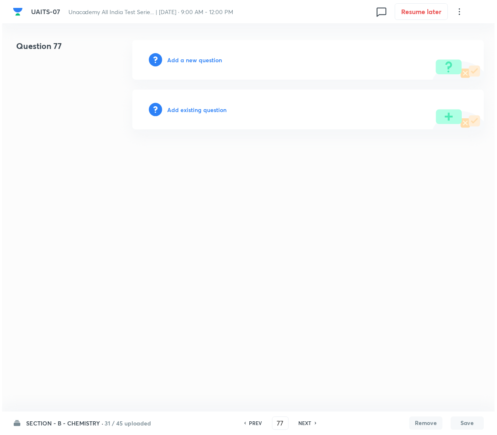
scroll to position [0, 0]
click at [174, 60] on h6 "Add a new question" at bounding box center [194, 60] width 55 height 9
click at [174, 60] on h6 "Choose a question type" at bounding box center [199, 60] width 64 height 9
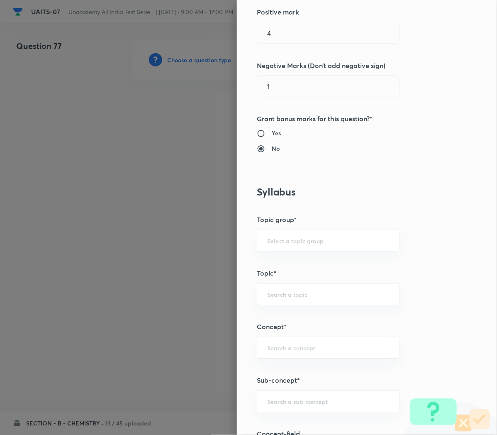
scroll to position [229, 0]
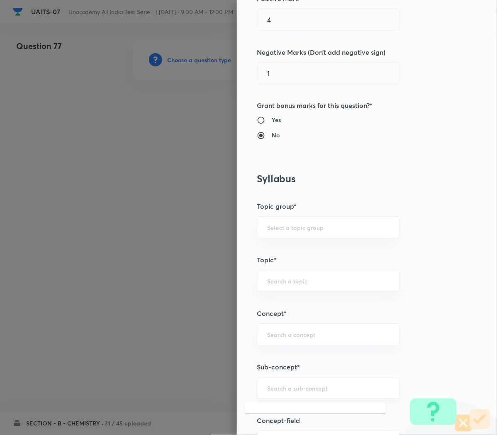
click at [276, 390] on input "text" at bounding box center [328, 388] width 122 height 8
paste input "Redox Reactions"
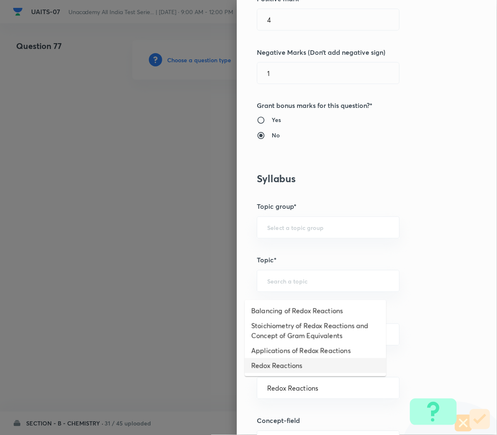
click at [269, 368] on li "Redox Reactions" at bounding box center [316, 365] width 142 height 15
type input "Redox Reactions"
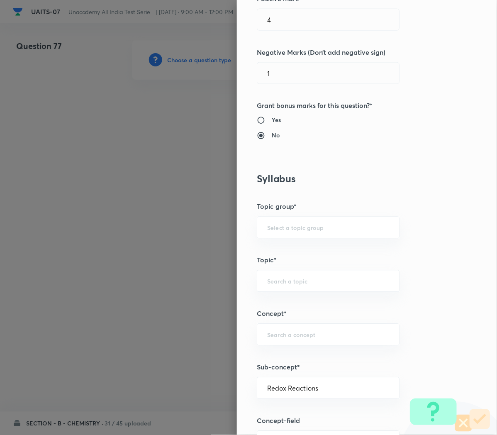
type input "Chemistry"
type input "Physical Chemistry"
type input "Redox Reaction"
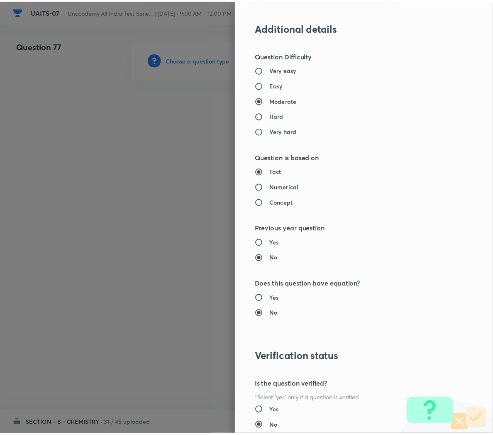
scroll to position [753, 0]
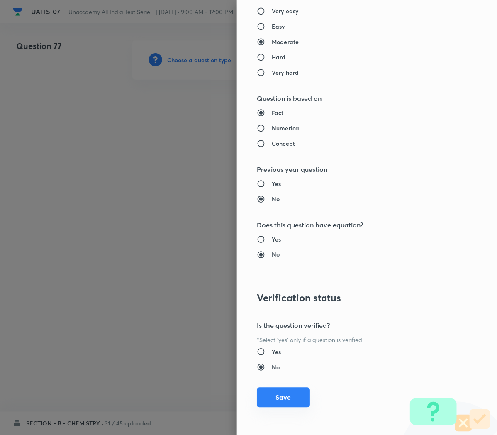
click at [269, 401] on button "Save" at bounding box center [283, 398] width 53 height 20
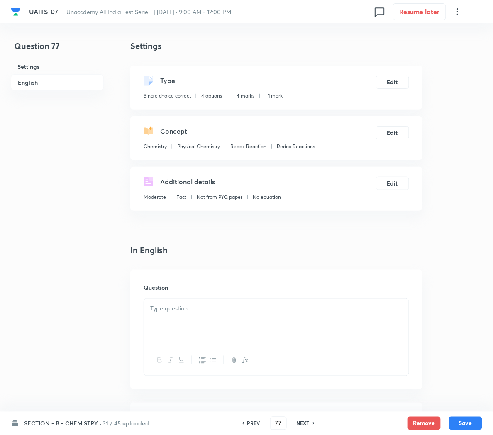
click at [189, 319] on div at bounding box center [276, 322] width 265 height 46
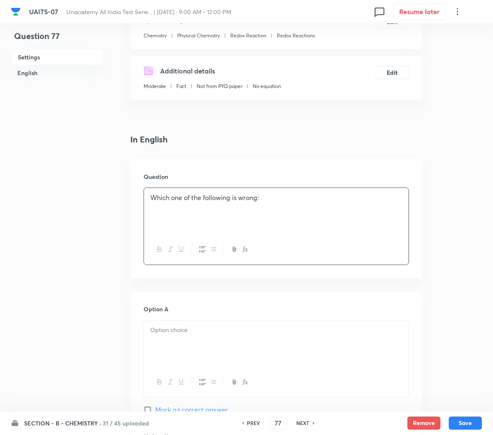
scroll to position [115, 0]
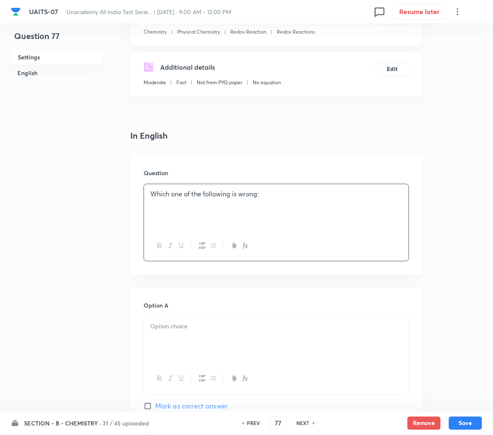
click at [228, 339] on div at bounding box center [276, 340] width 265 height 46
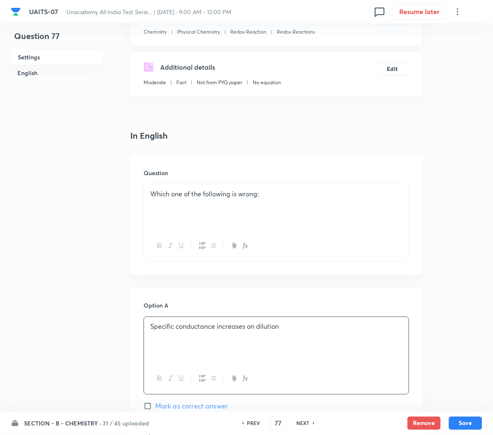
click at [173, 407] on span "Mark as correct answer" at bounding box center [191, 406] width 73 height 10
click at [155, 407] on input "Mark as correct answer" at bounding box center [150, 406] width 12 height 8
checkbox input "true"
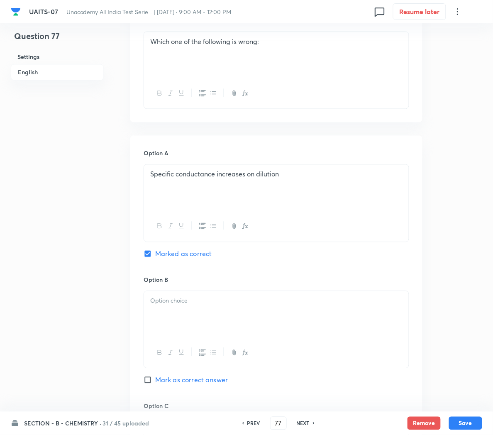
scroll to position [286, 0]
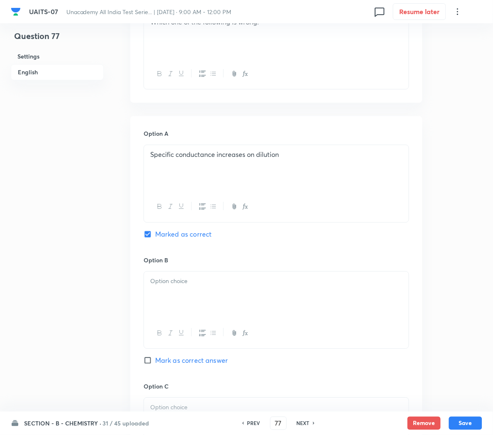
click at [167, 289] on div at bounding box center [276, 295] width 265 height 46
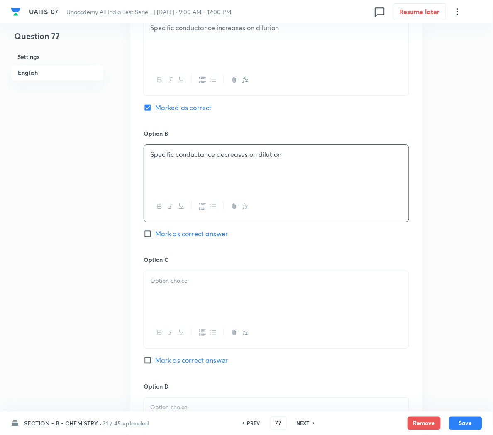
scroll to position [418, 0]
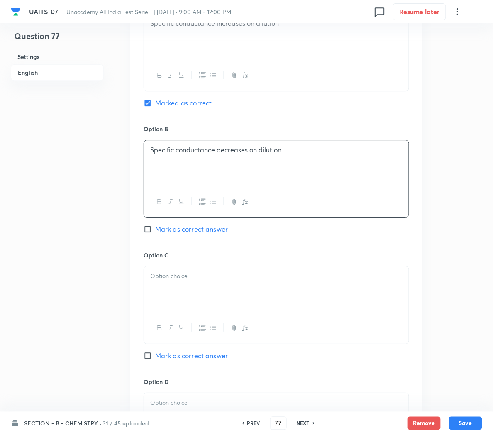
click at [157, 293] on div at bounding box center [276, 290] width 265 height 46
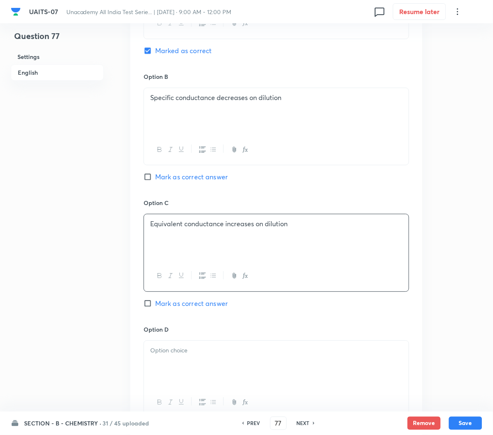
scroll to position [484, 0]
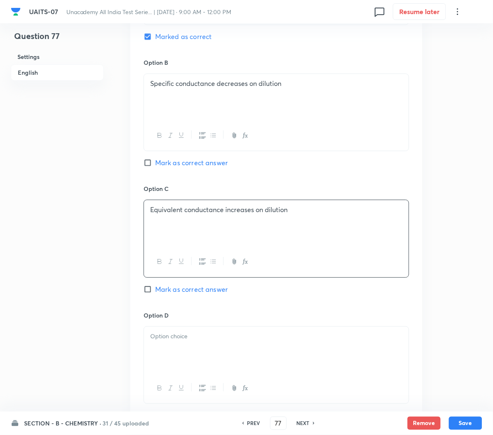
click at [193, 346] on div at bounding box center [276, 350] width 265 height 46
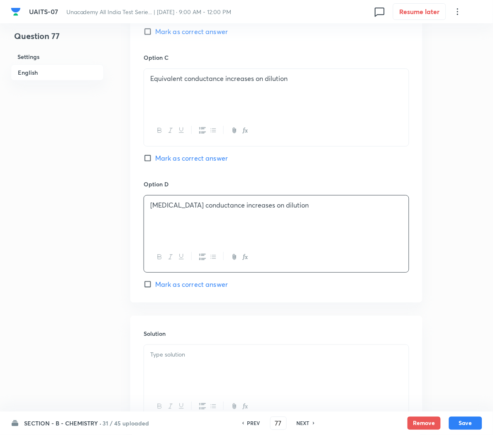
scroll to position [692, 0]
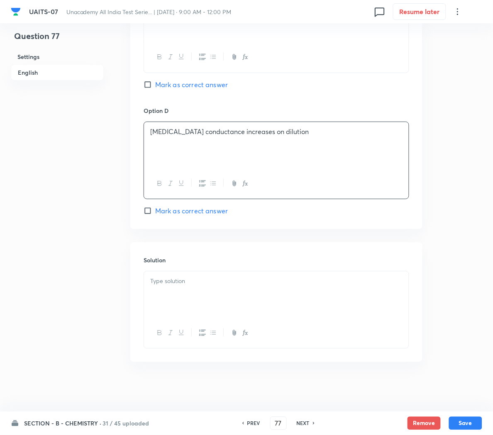
click at [160, 285] on p at bounding box center [276, 281] width 252 height 10
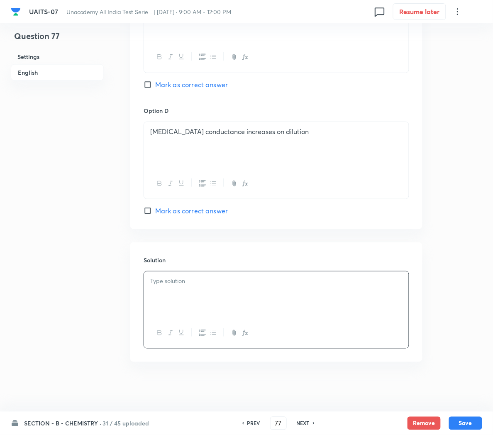
click at [271, 280] on p at bounding box center [276, 281] width 252 height 10
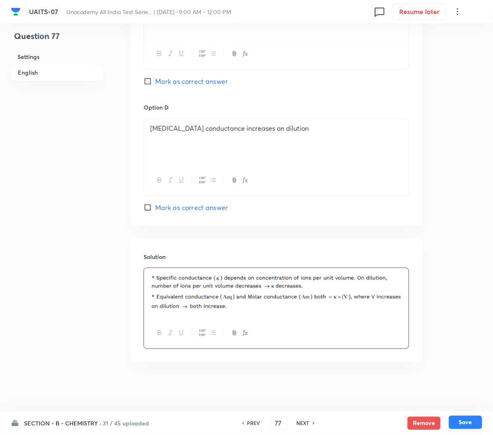
click at [469, 424] on button "Save" at bounding box center [465, 422] width 33 height 13
type input "78"
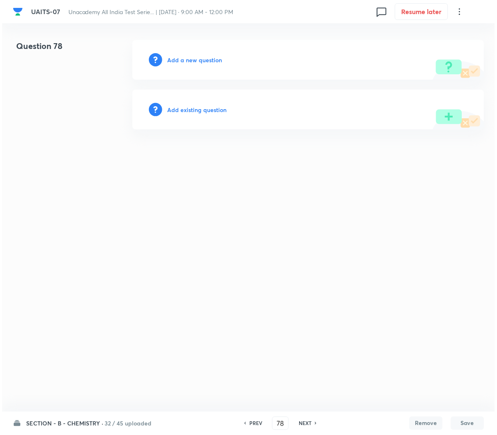
scroll to position [0, 0]
click at [200, 56] on h6 "Add a new question" at bounding box center [194, 60] width 55 height 9
click at [200, 56] on h6 "Choose a question type" at bounding box center [199, 60] width 64 height 9
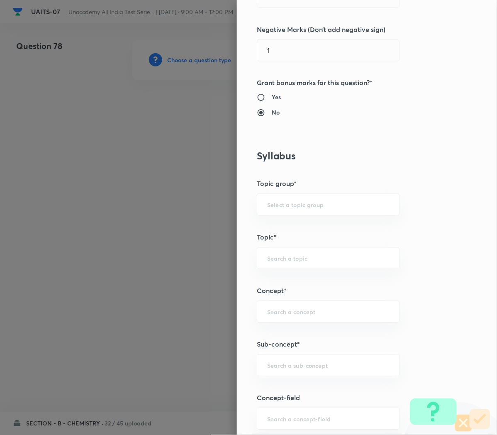
scroll to position [286, 0]
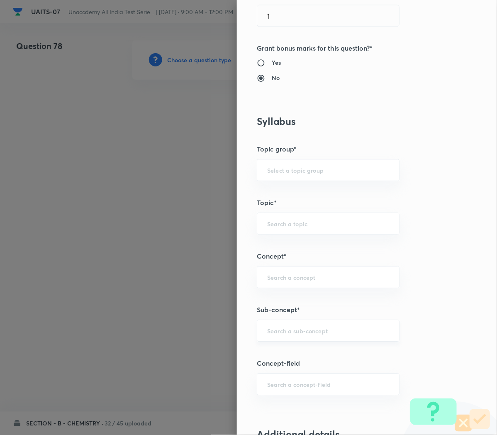
click at [291, 336] on div "​" at bounding box center [328, 331] width 143 height 22
paste input "Redox Reactions"
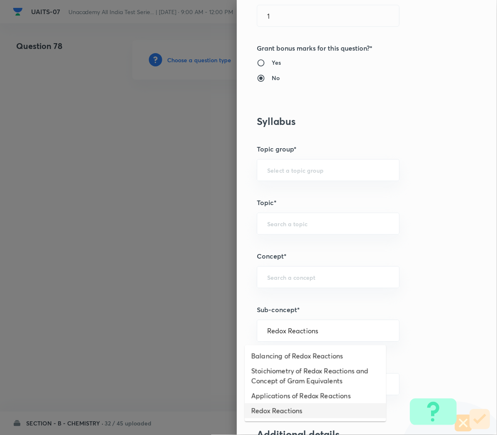
click at [283, 405] on li "Redox Reactions" at bounding box center [316, 410] width 142 height 15
type input "Redox Reactions"
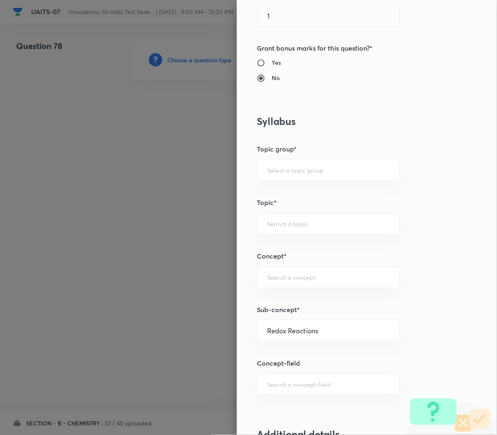
type input "Chemistry"
type input "Physical Chemistry"
type input "Redox Reaction"
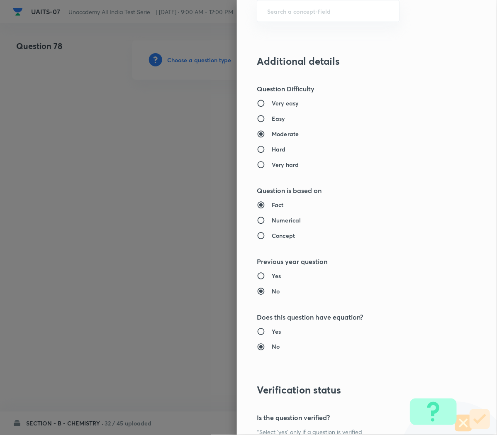
scroll to position [753, 0]
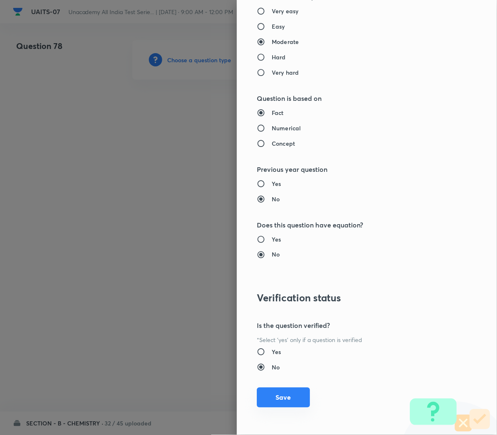
click at [271, 402] on button "Save" at bounding box center [283, 398] width 53 height 20
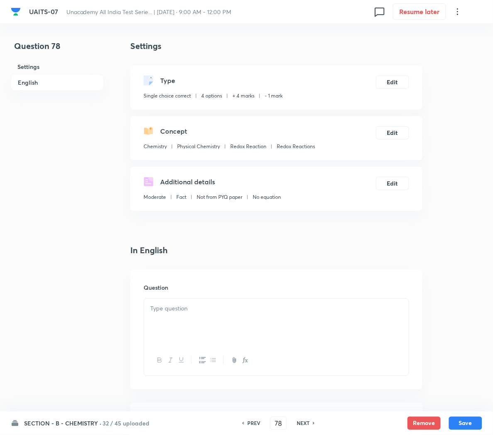
click at [210, 311] on p at bounding box center [276, 309] width 252 height 10
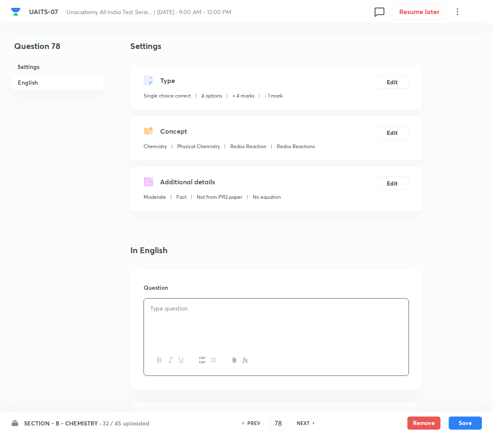
click at [246, 361] on icon "button" at bounding box center [245, 360] width 7 height 7
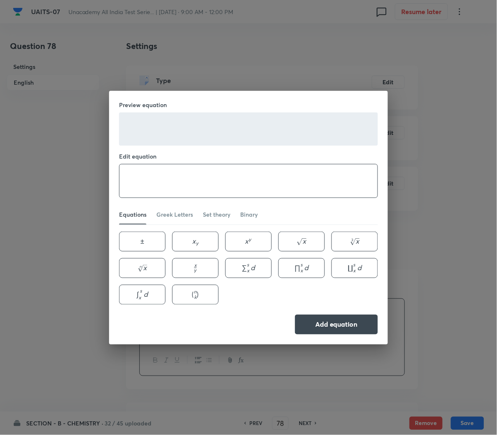
click at [273, 185] on textarea at bounding box center [249, 180] width 258 height 33
paste textarea "\text { Given: } \mathrm{E}^{\circ}\left(\mathrm{Cu}^{2+} \mid \mathrm{Cu}\righ…"
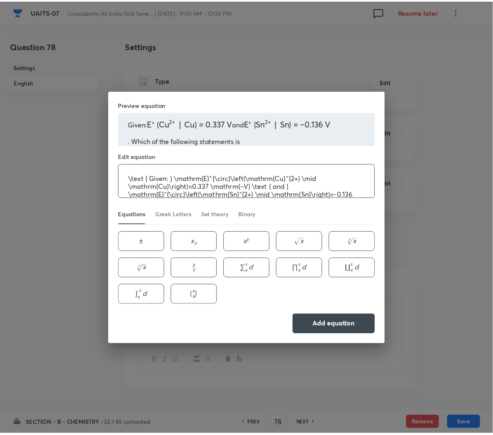
scroll to position [17, 0]
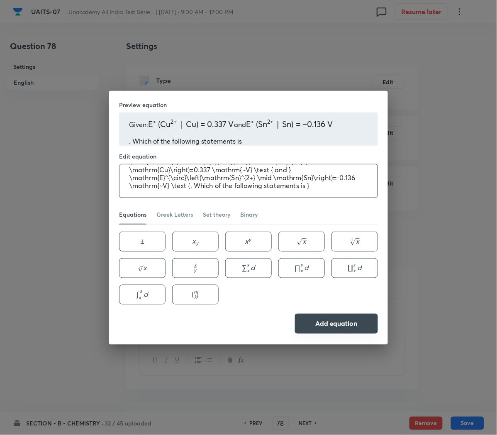
type textarea "\text { Given: } \mathrm{E}^{\circ}\left(\mathrm{Cu}^{2+} \mid \mathrm{Cu}\righ…"
click at [324, 323] on button "Add equation" at bounding box center [336, 324] width 83 height 20
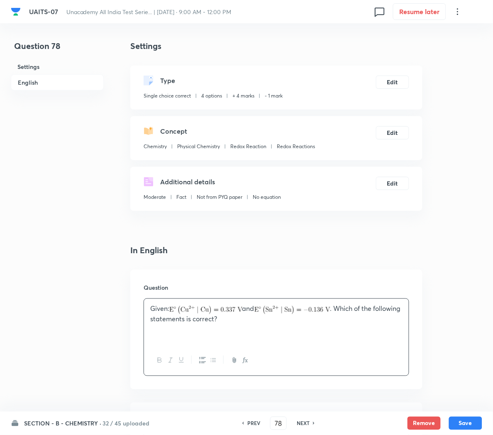
click at [284, 326] on div "Given: and . Which of the following statements is correct?" at bounding box center [276, 322] width 265 height 46
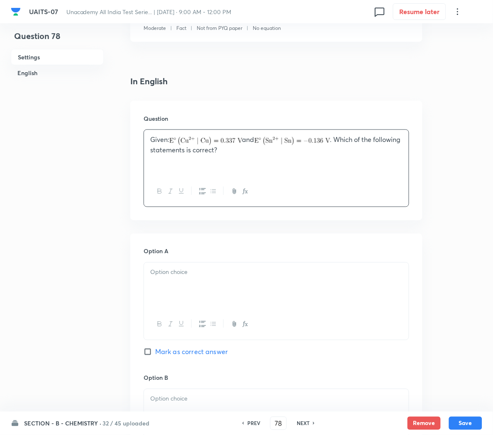
scroll to position [171, 0]
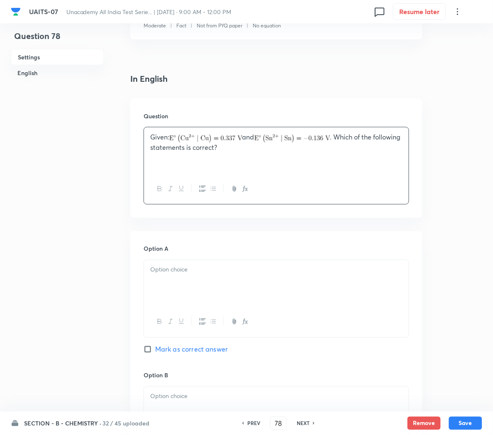
click at [199, 274] on p at bounding box center [276, 270] width 252 height 10
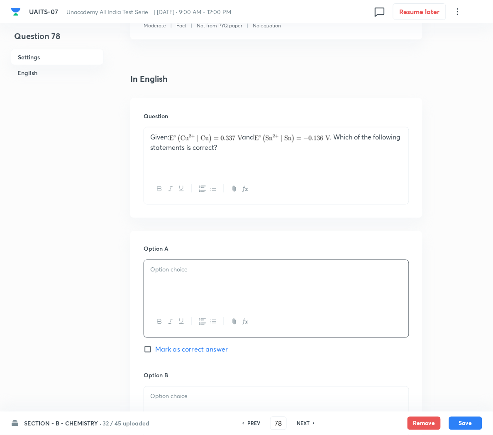
click at [246, 322] on icon "button" at bounding box center [246, 322] width 3 height 3
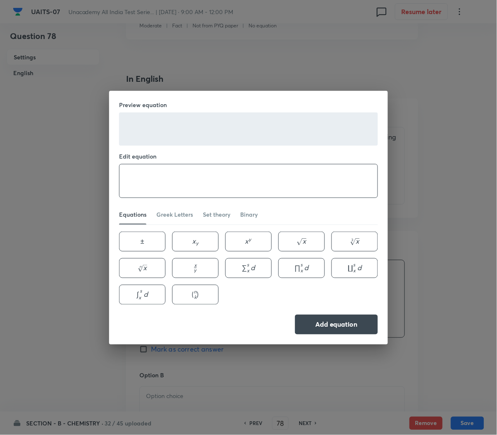
click at [266, 179] on textarea at bounding box center [249, 180] width 258 height 33
paste textarea "\mathrm{Cu}^{2+} \text { ions can be reduced by } \mathrm{H}_2(\mathrm{~g})"
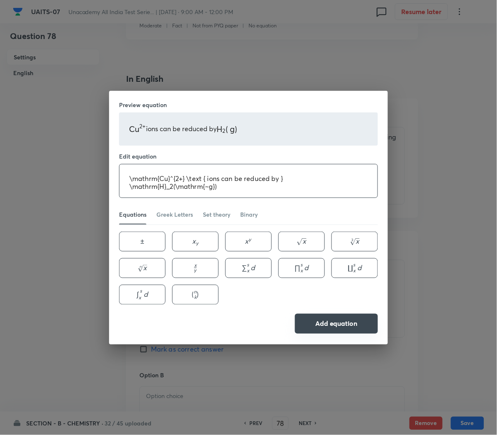
type textarea "\mathrm{Cu}^{2+} \text { ions can be reduced by } \mathrm{H}_2(\mathrm{~g})"
click at [324, 323] on button "Add equation" at bounding box center [336, 324] width 83 height 20
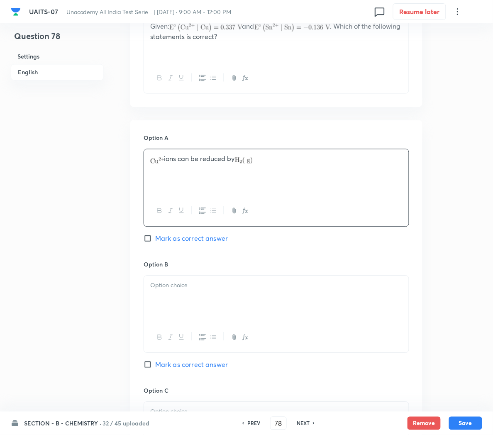
scroll to position [284, 0]
click at [194, 239] on span "Mark as correct answer" at bounding box center [191, 237] width 73 height 10
click at [155, 239] on input "Mark as correct answer" at bounding box center [150, 237] width 12 height 8
checkbox input "true"
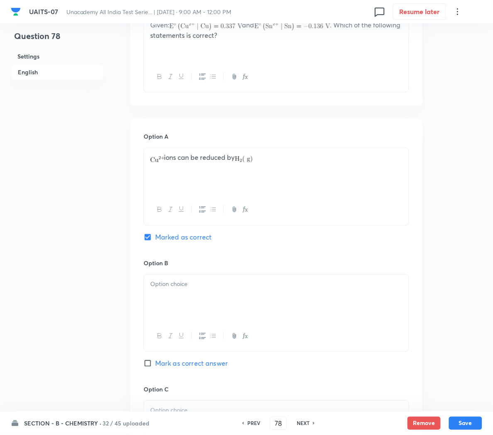
click at [183, 291] on div at bounding box center [276, 298] width 265 height 46
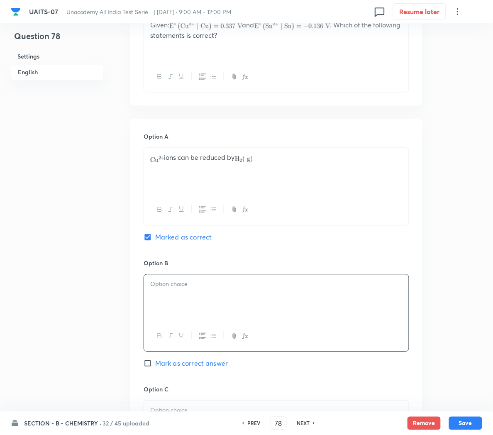
click at [243, 335] on icon "button" at bounding box center [245, 336] width 7 height 7
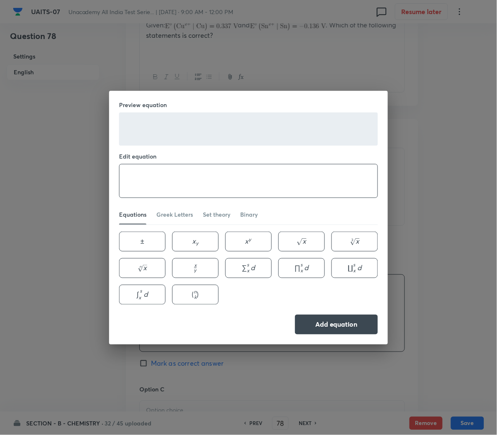
click at [212, 176] on textarea at bounding box center [249, 180] width 258 height 33
paste textarea "\text { Cu can be oxidized by } \mathrm{H}^{+}"
type textarea "\text { Cu can be oxidized by } \mathrm{H}^{+}"
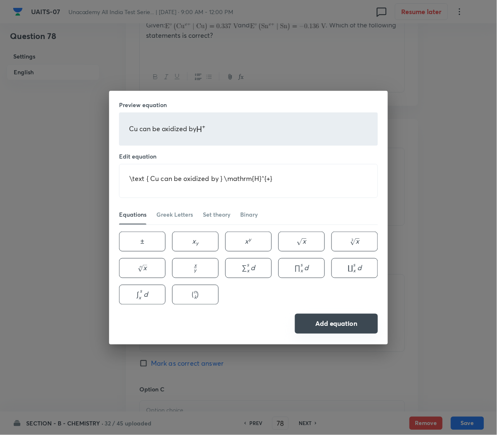
click at [328, 328] on button "Add equation" at bounding box center [336, 324] width 83 height 20
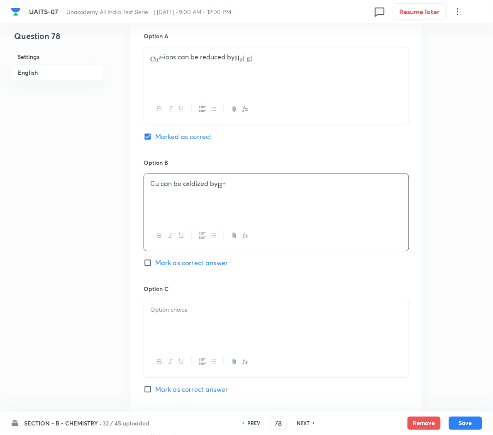
scroll to position [386, 0]
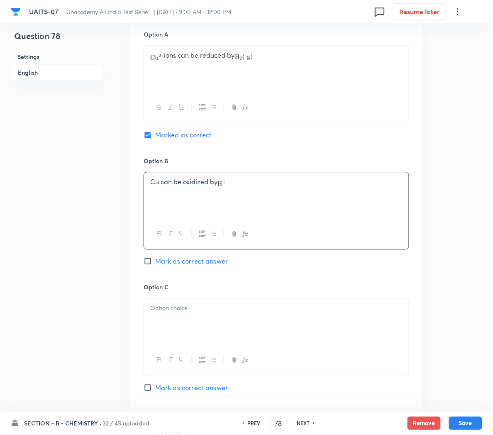
click at [243, 322] on div at bounding box center [276, 321] width 265 height 46
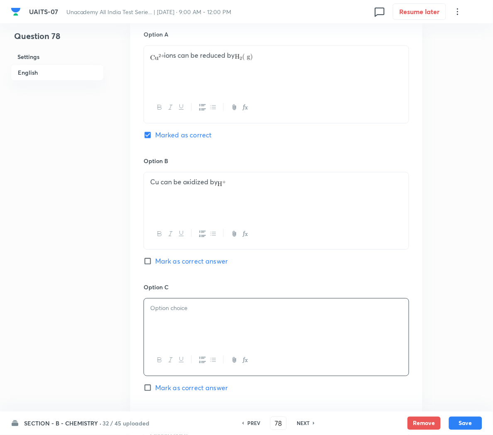
click at [245, 363] on icon "button" at bounding box center [245, 360] width 7 height 7
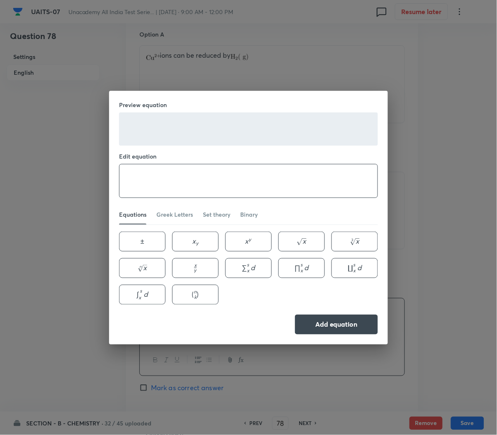
click at [185, 178] on textarea at bounding box center [249, 180] width 258 height 33
paste textarea "\mathrm{Sn}^{2+} \text { ions can be reduced by } \mathrm{H}_2(\mathrm{~g})"
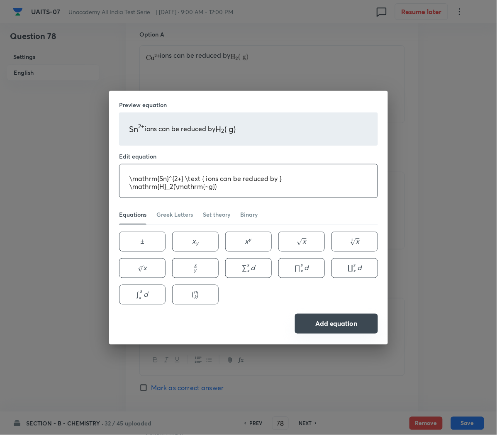
type textarea "\mathrm{Sn}^{2+} \text { ions can be reduced by } \mathrm{H}_2(\mathrm{~g})"
click at [314, 326] on button "Add equation" at bounding box center [336, 324] width 83 height 20
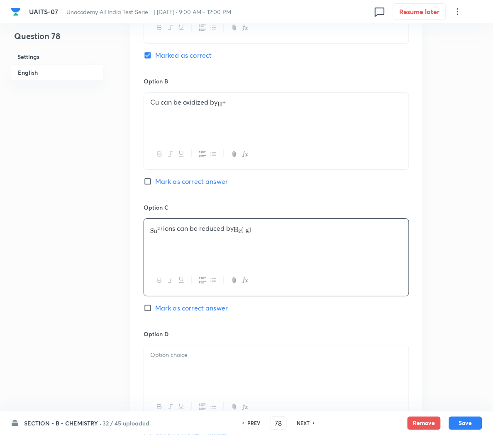
scroll to position [469, 0]
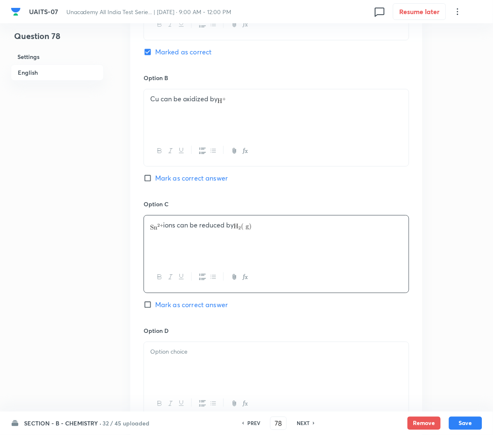
click at [234, 379] on div at bounding box center [276, 365] width 265 height 46
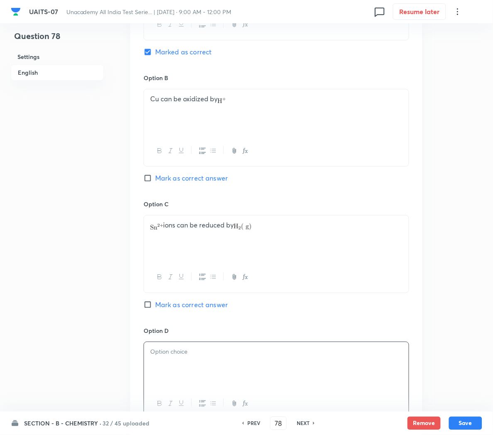
click at [201, 373] on div at bounding box center [276, 365] width 265 height 46
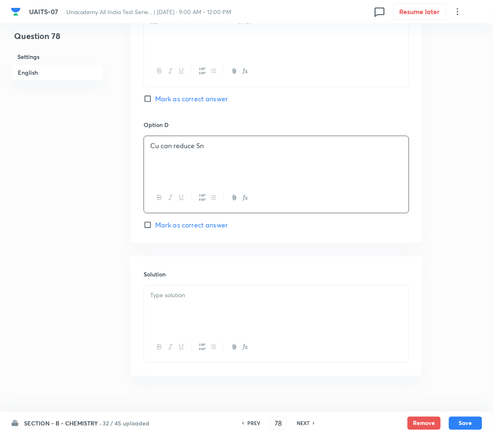
scroll to position [692, 0]
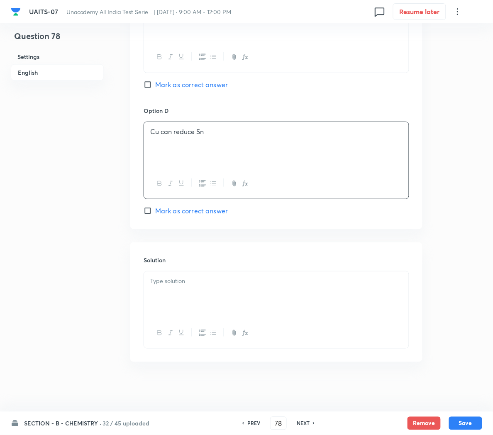
click at [163, 289] on div at bounding box center [276, 294] width 265 height 46
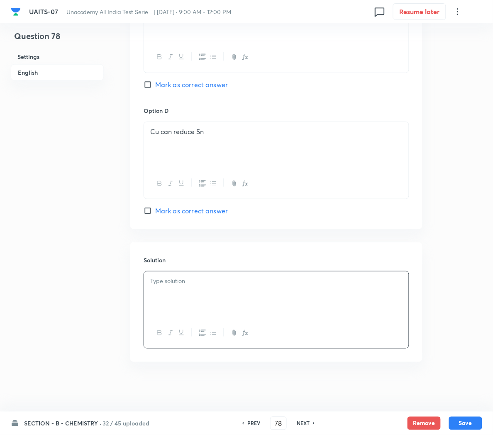
click at [282, 280] on p at bounding box center [276, 281] width 252 height 10
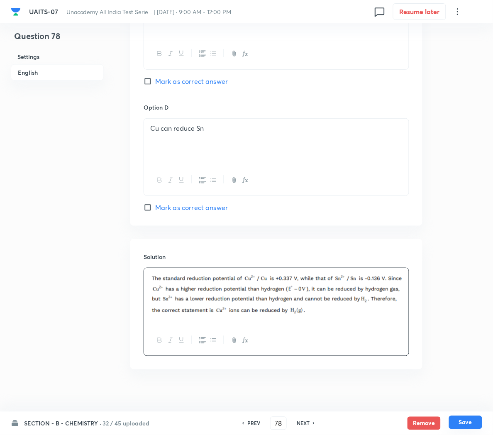
click at [468, 424] on button "Save" at bounding box center [465, 422] width 33 height 13
type input "79"
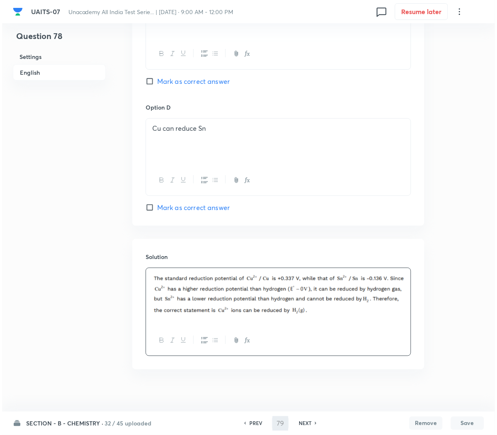
scroll to position [0, 0]
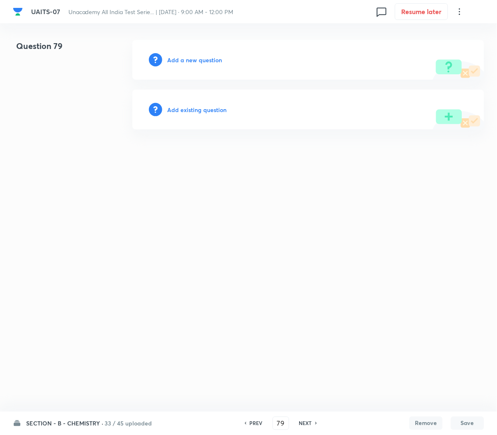
click at [176, 61] on h6 "Add a new question" at bounding box center [194, 60] width 55 height 9
click at [176, 61] on h6 "Choose a question type" at bounding box center [199, 60] width 64 height 9
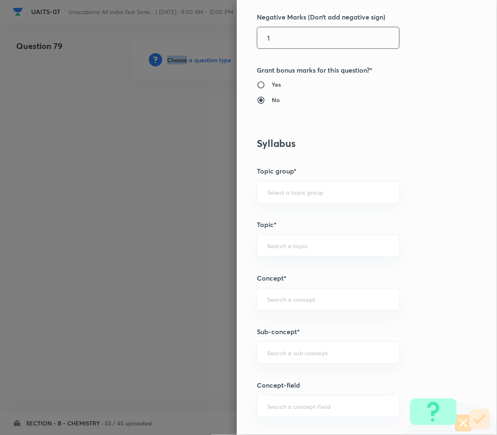
scroll to position [310, 0]
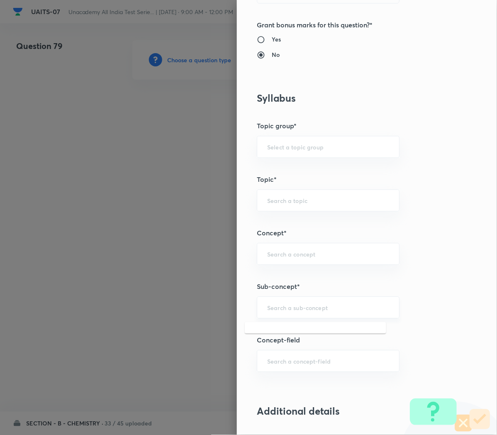
click at [273, 312] on input "text" at bounding box center [328, 308] width 122 height 8
paste input "Redox Reactions"
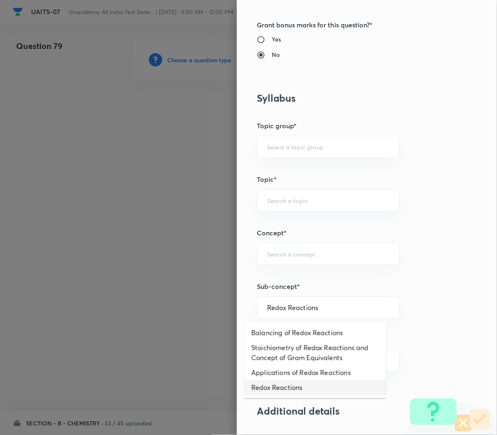
click at [258, 383] on li "Redox Reactions" at bounding box center [316, 387] width 142 height 15
type input "Redox Reactions"
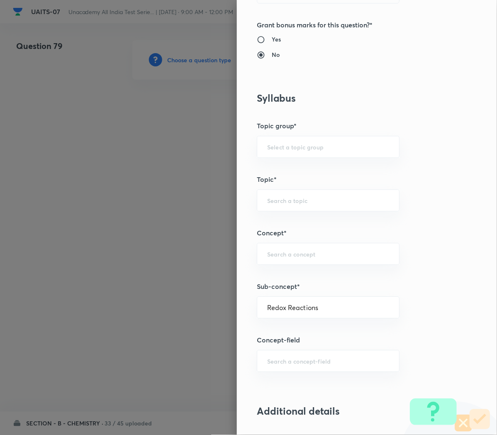
type input "Chemistry"
type input "Physical Chemistry"
type input "Redox Reaction"
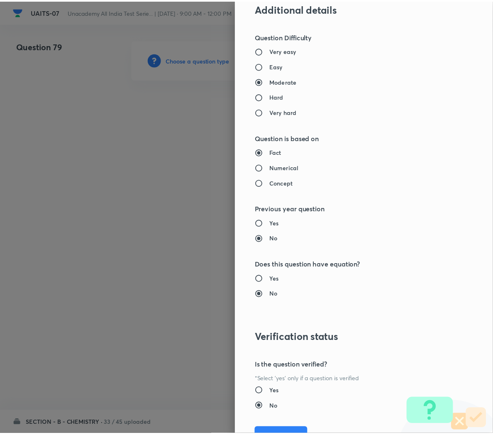
scroll to position [753, 0]
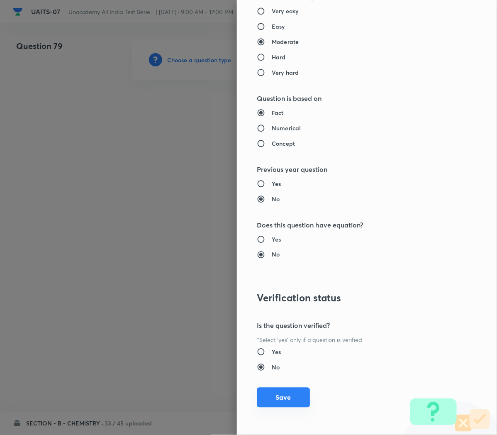
click at [270, 397] on button "Save" at bounding box center [283, 398] width 53 height 20
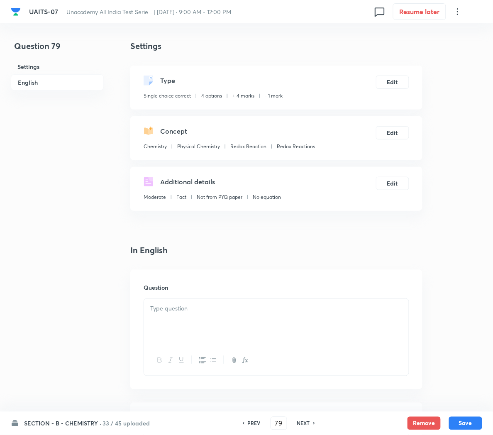
click at [169, 299] on div at bounding box center [276, 322] width 265 height 46
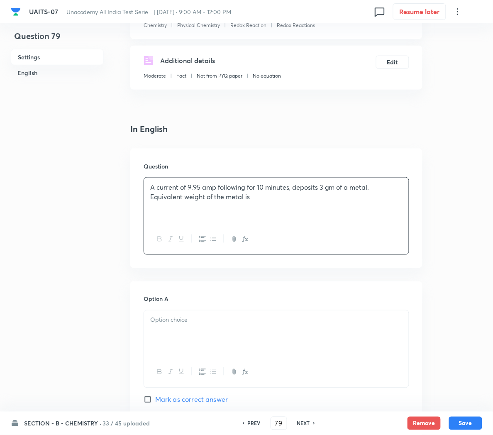
scroll to position [125, 0]
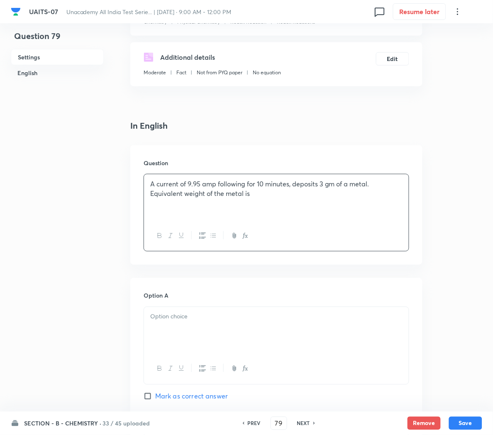
click at [167, 338] on div at bounding box center [276, 330] width 265 height 46
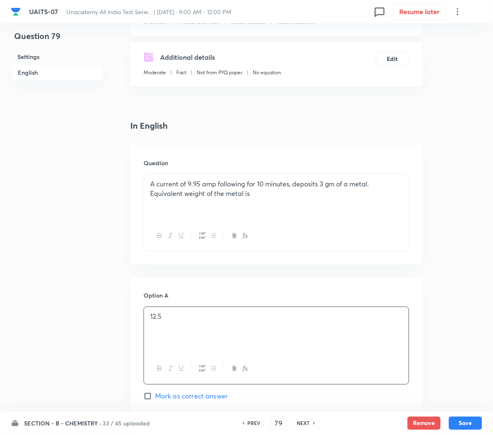
scroll to position [225, 0]
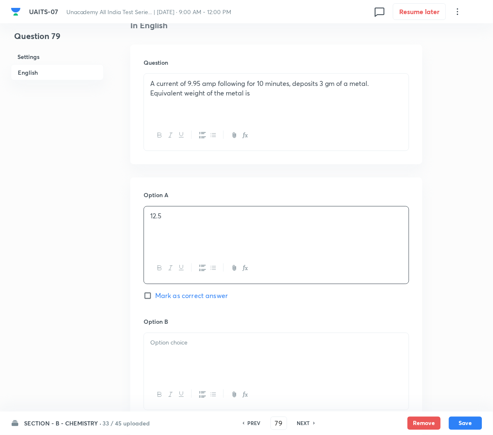
click at [165, 353] on div at bounding box center [276, 356] width 265 height 46
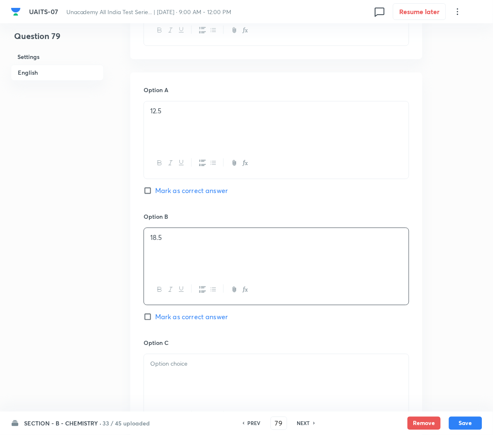
scroll to position [333, 0]
click at [162, 375] on div at bounding box center [276, 375] width 265 height 46
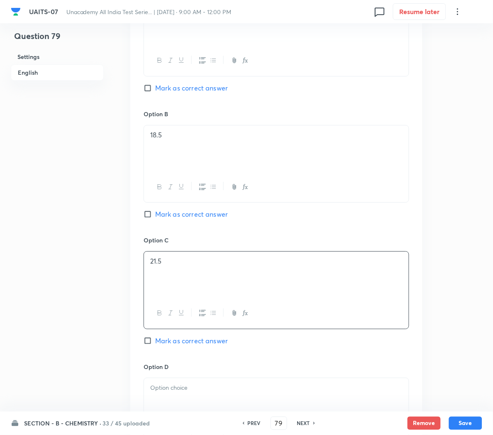
scroll to position [467, 0]
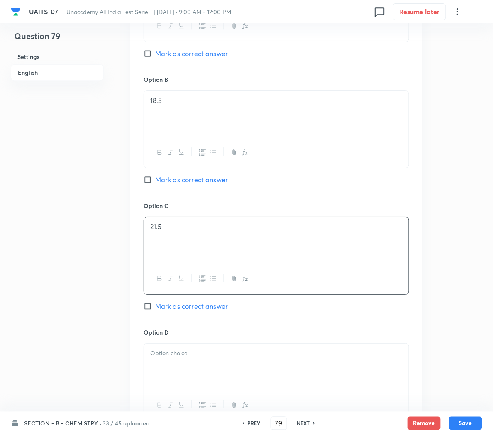
click at [162, 372] on div at bounding box center [276, 367] width 265 height 46
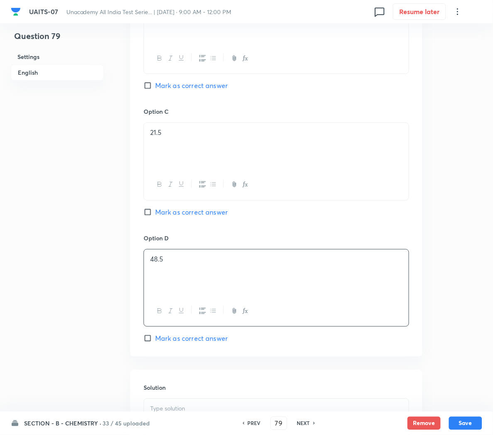
scroll to position [563, 0]
click at [174, 340] on span "Mark as correct answer" at bounding box center [191, 337] width 73 height 10
click at [155, 340] on input "Mark as correct answer" at bounding box center [150, 337] width 12 height 8
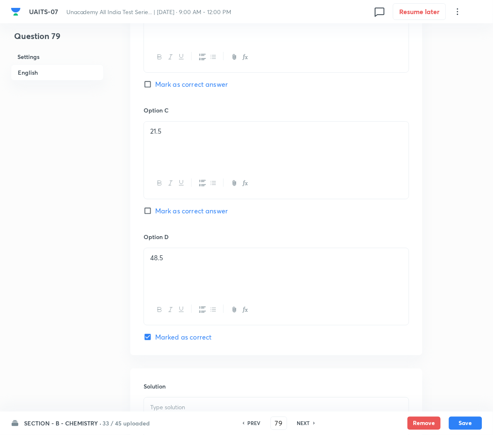
scroll to position [692, 0]
click at [144, 286] on div at bounding box center [276, 294] width 265 height 46
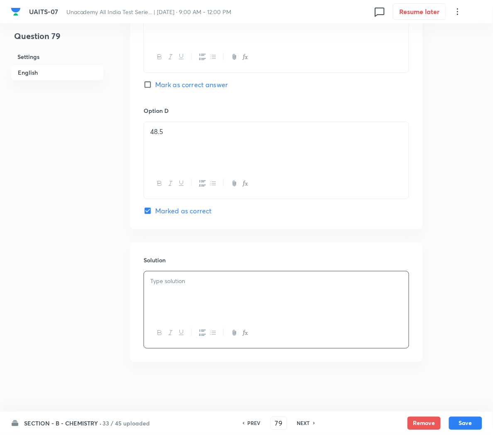
click at [190, 278] on p at bounding box center [276, 281] width 252 height 10
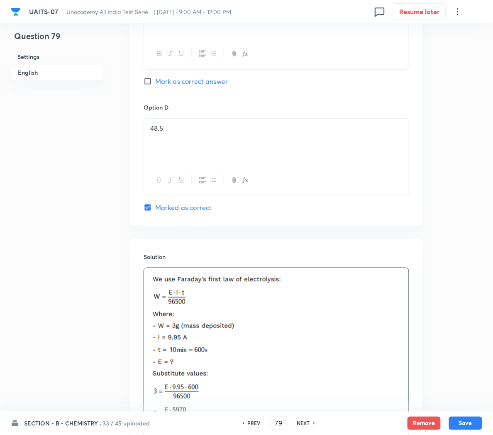
scroll to position [845, 0]
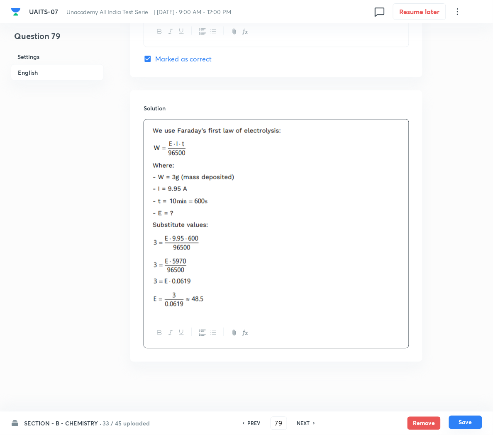
click at [469, 421] on button "Save" at bounding box center [465, 422] width 33 height 13
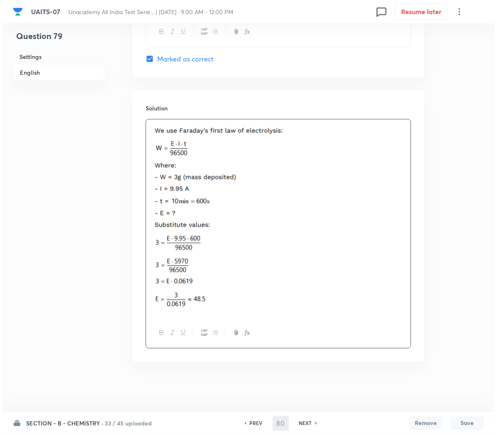
scroll to position [0, 0]
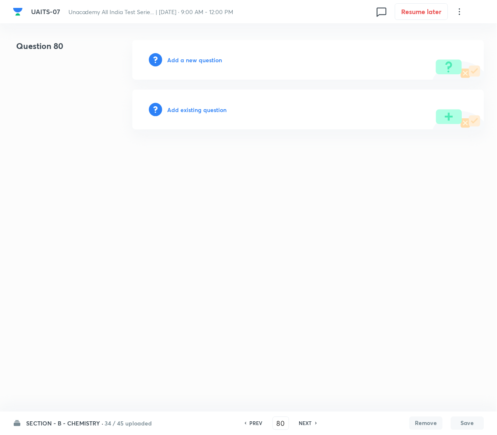
click at [185, 60] on h6 "Add a new question" at bounding box center [194, 60] width 55 height 9
click at [185, 60] on h6 "Choose a question type" at bounding box center [199, 60] width 64 height 9
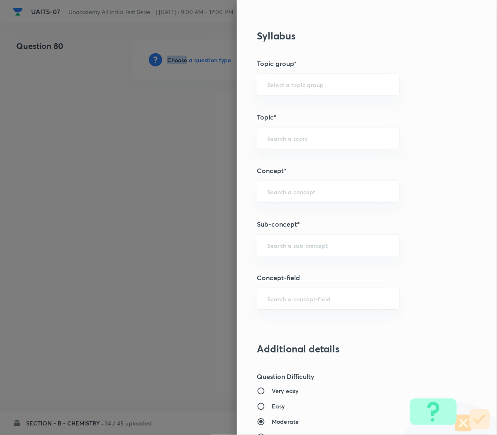
scroll to position [380, 0]
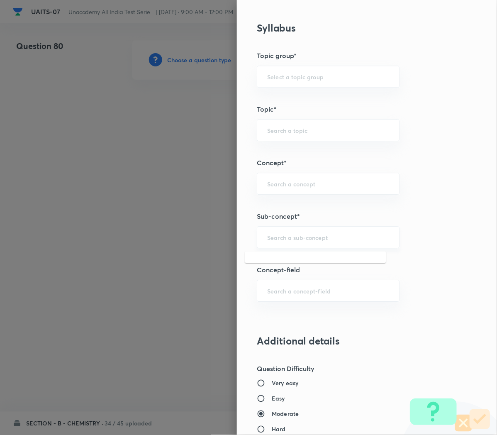
click at [279, 241] on input "text" at bounding box center [328, 237] width 122 height 8
paste input "Redox Reactions"
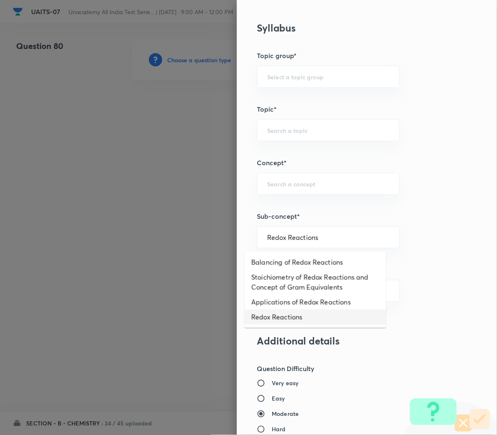
click at [269, 310] on li "Redox Reactions" at bounding box center [316, 317] width 142 height 15
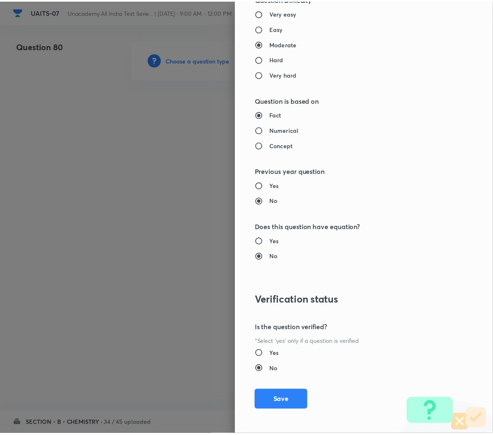
scroll to position [753, 0]
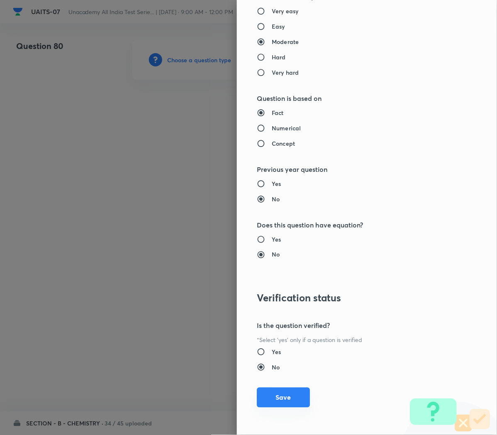
click at [274, 399] on button "Save" at bounding box center [283, 398] width 53 height 20
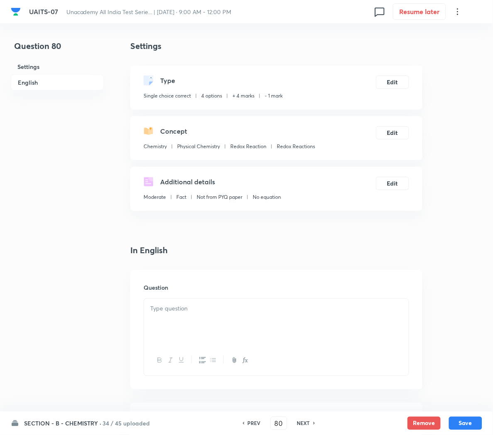
click at [169, 319] on div at bounding box center [276, 322] width 265 height 46
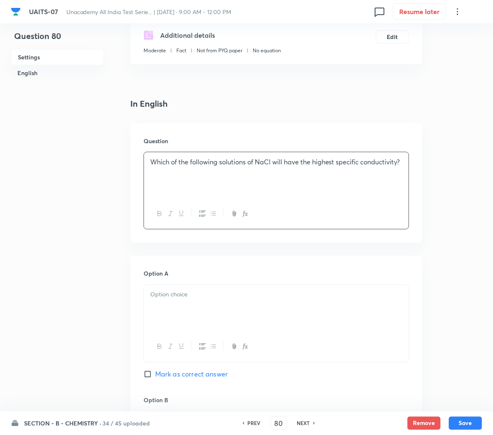
scroll to position [152, 0]
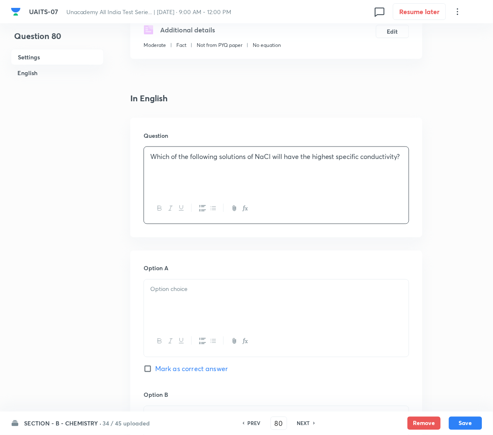
click at [179, 301] on div at bounding box center [276, 303] width 265 height 46
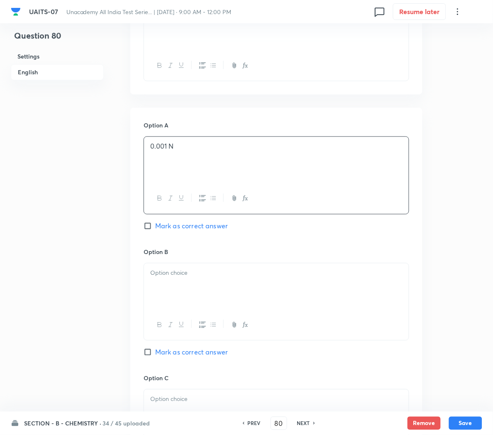
scroll to position [296, 0]
click at [193, 283] on div at bounding box center [276, 286] width 265 height 46
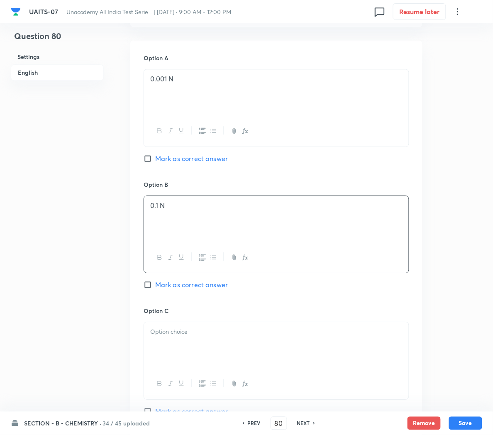
scroll to position [368, 0]
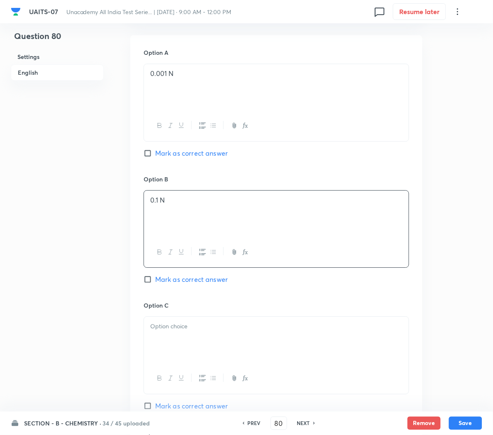
click at [171, 334] on div at bounding box center [276, 340] width 265 height 46
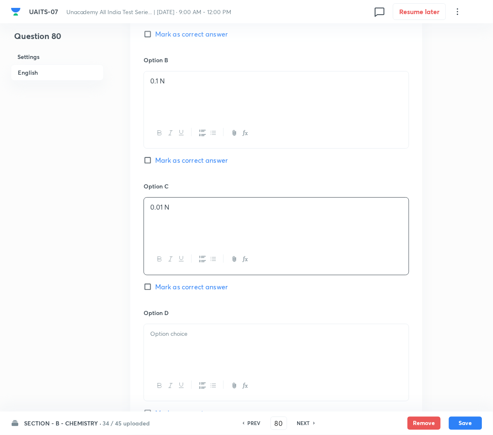
scroll to position [492, 0]
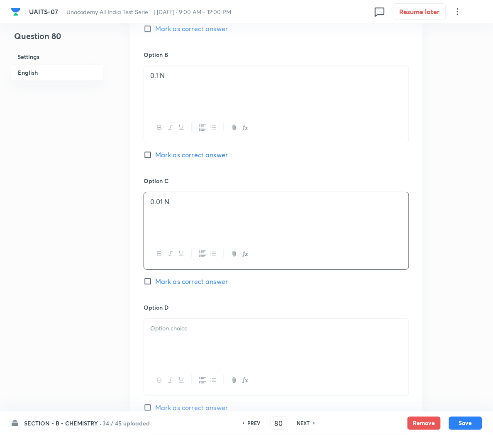
click at [183, 348] on div at bounding box center [276, 342] width 265 height 46
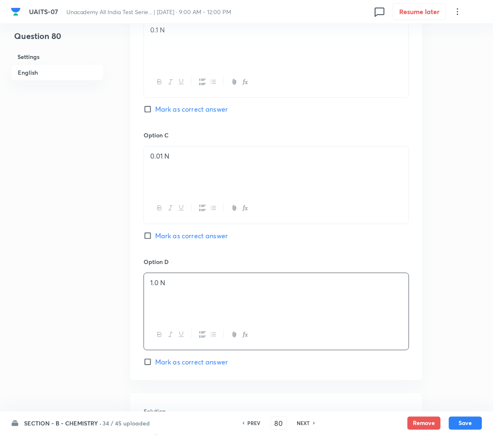
scroll to position [543, 0]
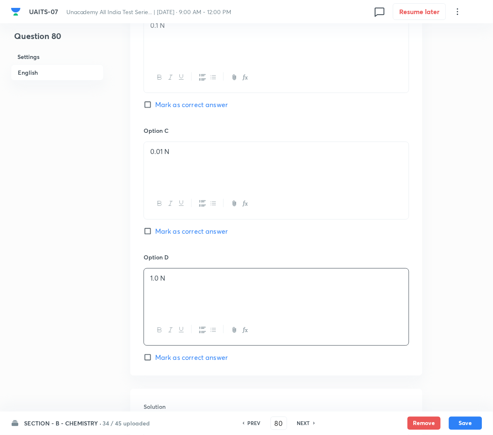
click at [169, 361] on span "Mark as correct answer" at bounding box center [191, 357] width 73 height 10
click at [155, 361] on input "Mark as correct answer" at bounding box center [150, 357] width 12 height 8
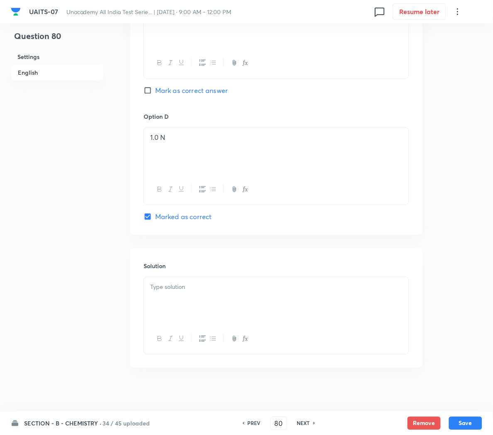
scroll to position [692, 0]
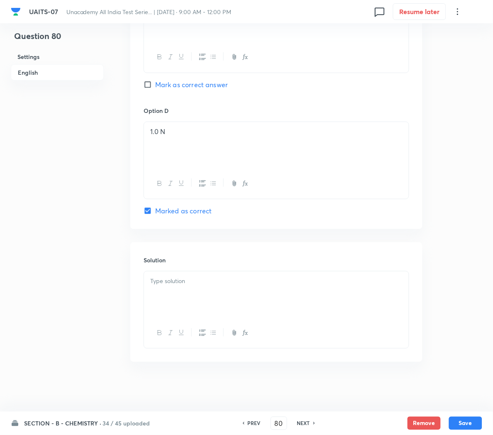
click at [175, 287] on div at bounding box center [276, 294] width 265 height 46
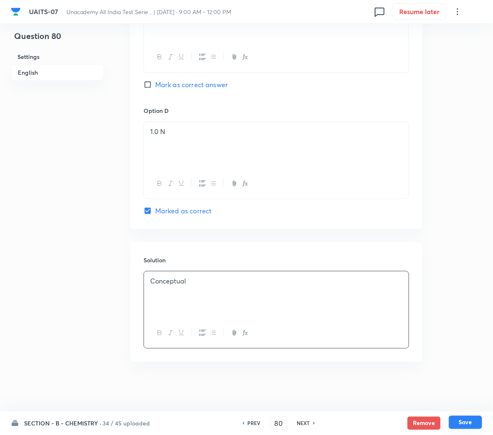
click at [477, 429] on button "Save" at bounding box center [465, 422] width 33 height 13
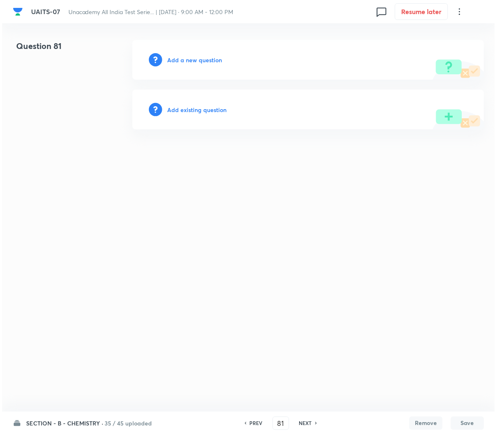
scroll to position [0, 0]
click at [187, 62] on h6 "Add a new question" at bounding box center [194, 60] width 55 height 9
click at [187, 62] on h6 "Choose a question type" at bounding box center [199, 60] width 64 height 9
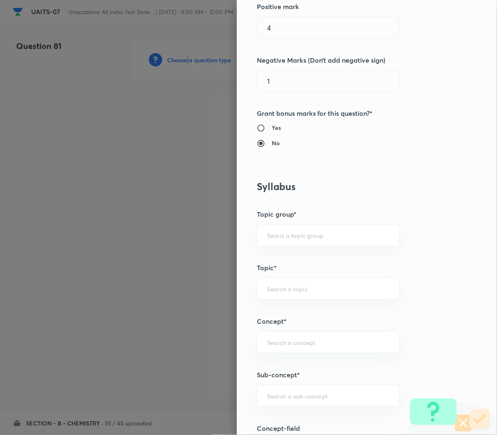
scroll to position [364, 0]
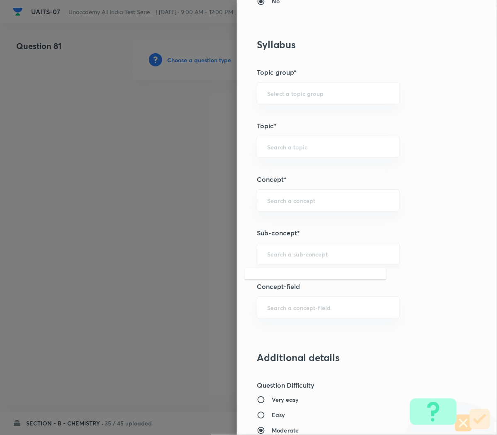
click at [271, 255] on input "text" at bounding box center [328, 254] width 122 height 8
paste input "Redox Reactions"
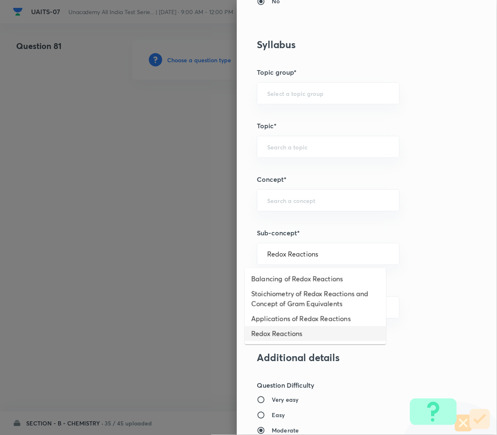
click at [264, 331] on li "Redox Reactions" at bounding box center [316, 333] width 142 height 15
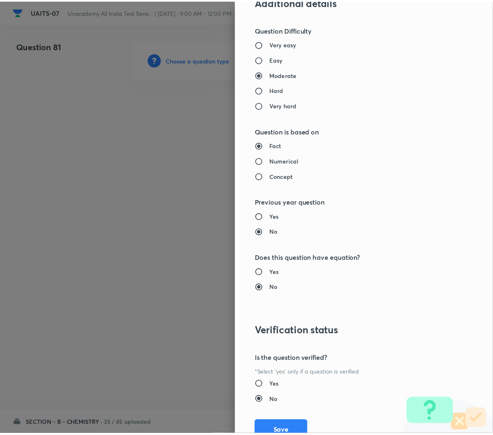
scroll to position [753, 0]
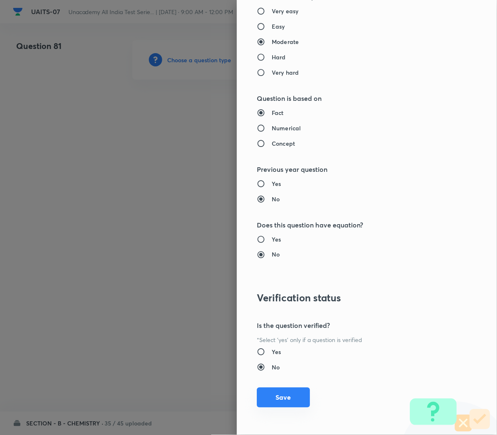
click at [273, 394] on button "Save" at bounding box center [283, 398] width 53 height 20
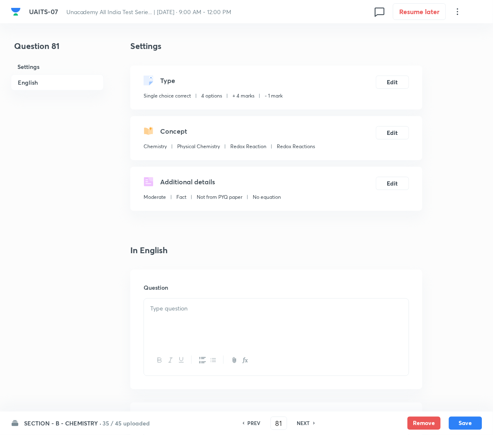
click at [156, 313] on p at bounding box center [276, 309] width 252 height 10
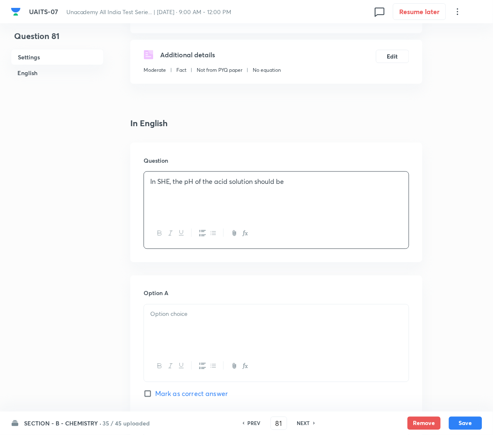
scroll to position [154, 0]
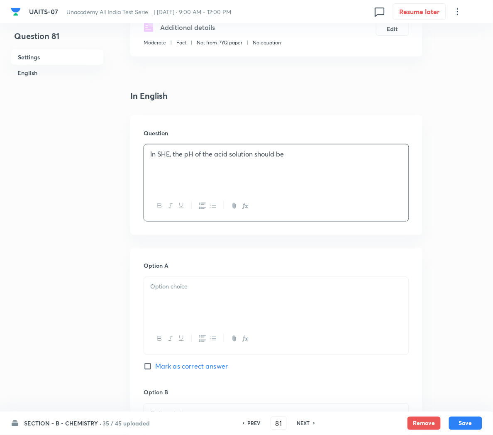
drag, startPoint x: 179, startPoint y: 302, endPoint x: 40, endPoint y: 125, distance: 225.3
click at [40, 125] on div "Question 81 Settings English Settings Type Single choice correct 4 options + 4 …" at bounding box center [247, 407] width 472 height 1044
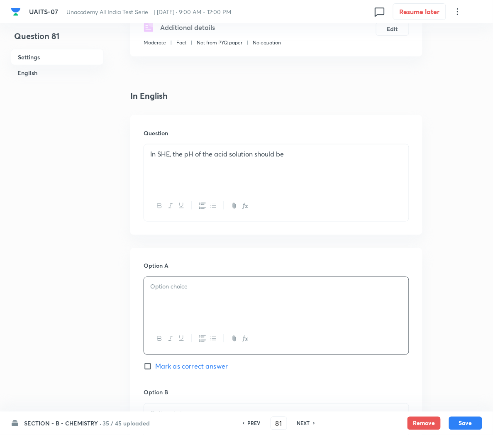
click at [40, 125] on div "Question 81 Settings English" at bounding box center [57, 407] width 93 height 1044
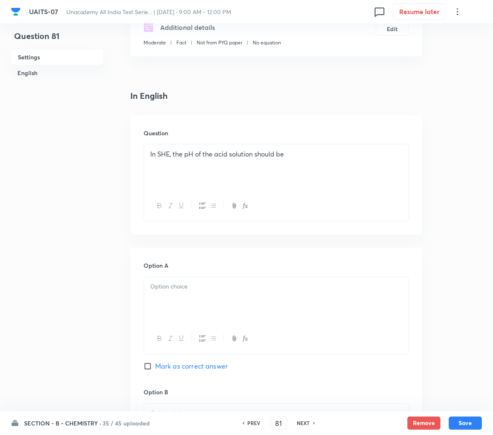
click at [161, 286] on p at bounding box center [276, 287] width 252 height 10
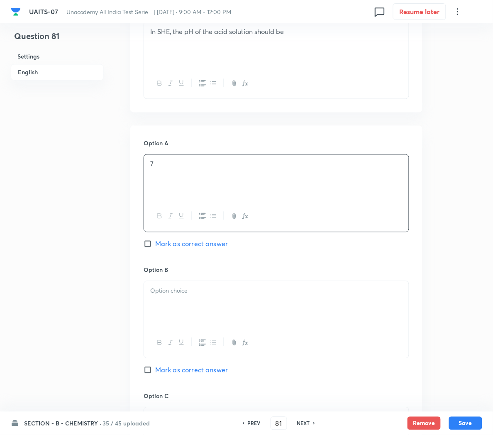
scroll to position [278, 0]
click at [164, 298] on div at bounding box center [276, 303] width 265 height 46
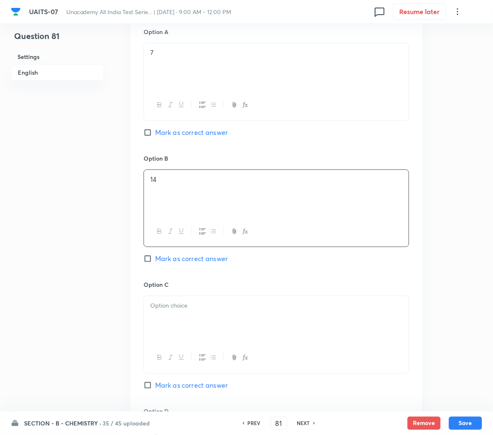
scroll to position [391, 0]
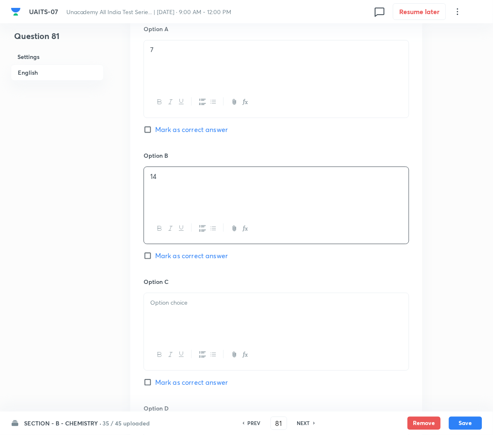
click at [164, 310] on div at bounding box center [276, 316] width 265 height 46
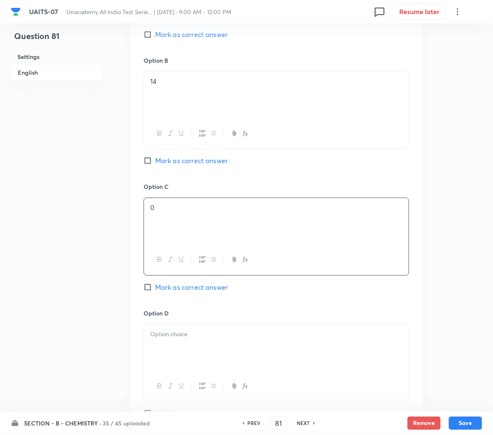
scroll to position [492, 0]
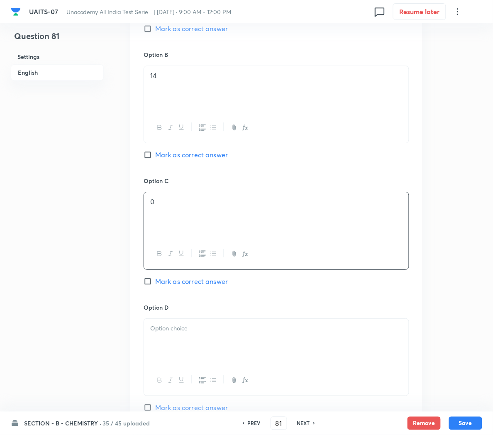
click at [159, 331] on p at bounding box center [276, 329] width 252 height 10
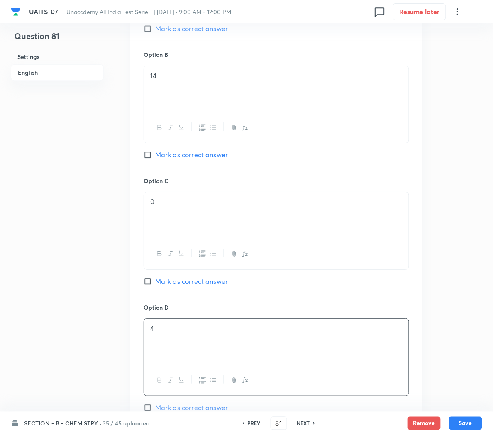
click at [190, 283] on span "Mark as correct answer" at bounding box center [191, 281] width 73 height 10
click at [155, 283] on input "Mark as correct answer" at bounding box center [150, 281] width 12 height 8
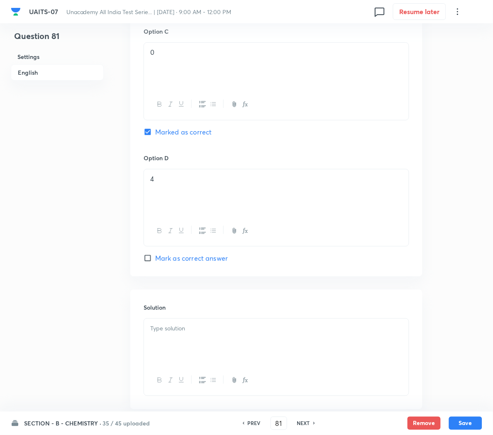
scroll to position [648, 0]
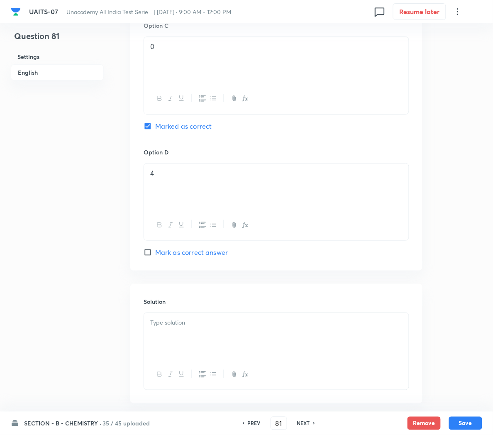
click at [169, 340] on div at bounding box center [276, 336] width 265 height 46
click at [215, 328] on p at bounding box center [276, 323] width 252 height 10
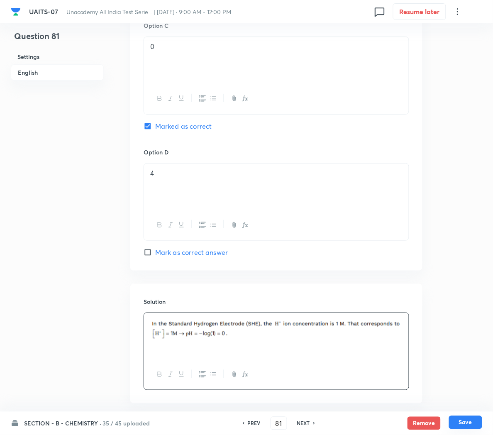
click at [469, 423] on button "Save" at bounding box center [465, 422] width 33 height 13
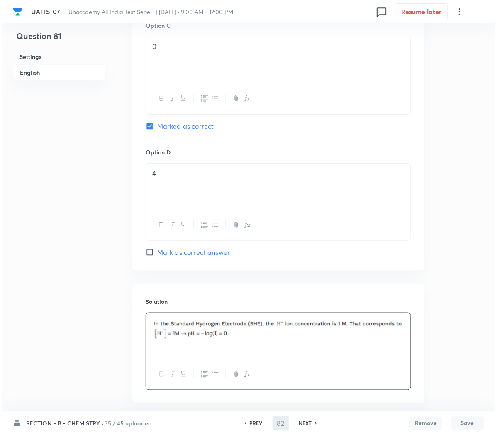
scroll to position [0, 0]
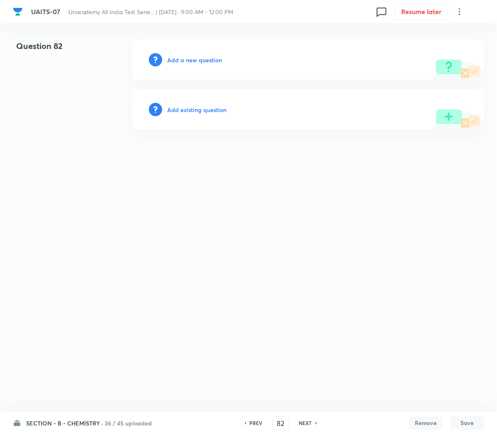
click at [189, 60] on h6 "Add a new question" at bounding box center [194, 60] width 55 height 9
click at [189, 60] on h6 "Choose a question type" at bounding box center [199, 60] width 64 height 9
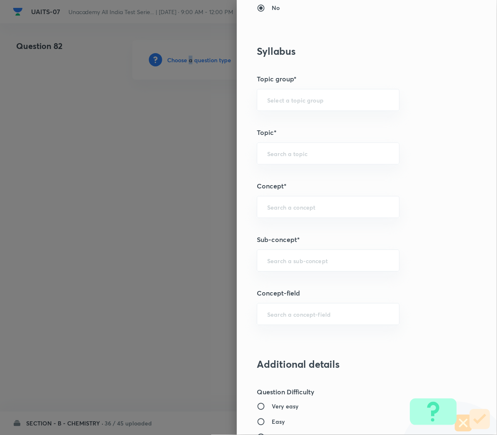
scroll to position [371, 0]
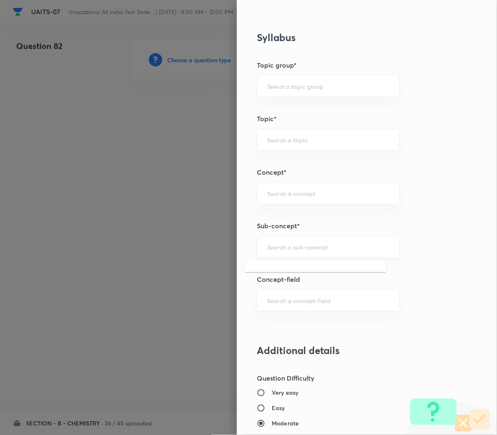
click at [272, 247] on input "text" at bounding box center [328, 247] width 122 height 8
paste input "Redox Reactions"
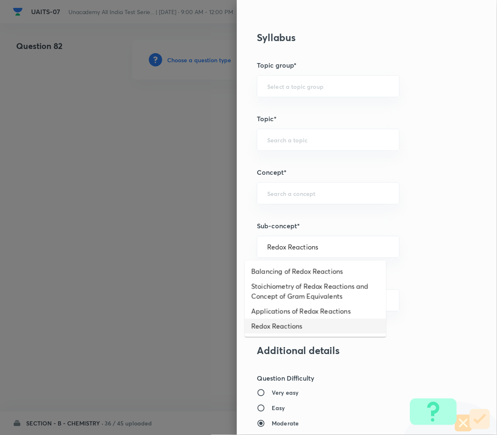
click at [267, 322] on li "Redox Reactions" at bounding box center [316, 326] width 142 height 15
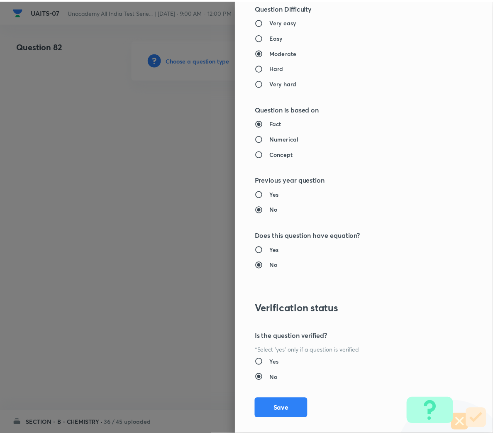
scroll to position [753, 0]
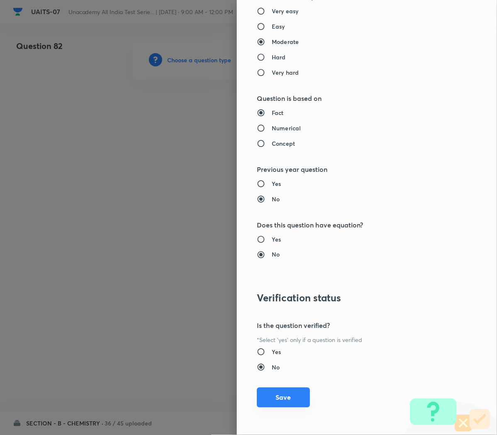
click at [274, 403] on button "Save" at bounding box center [283, 398] width 53 height 20
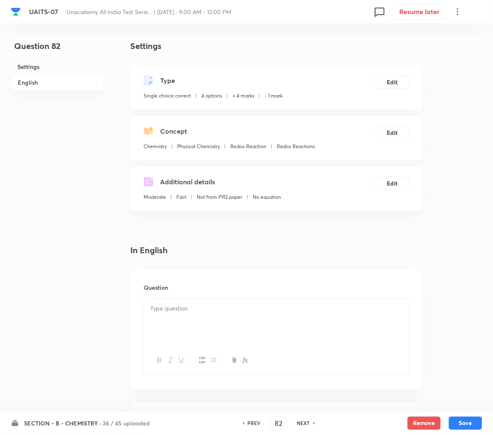
click at [174, 326] on div at bounding box center [276, 322] width 265 height 46
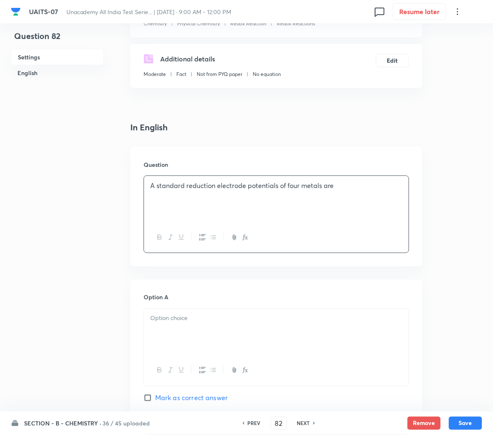
scroll to position [127, 0]
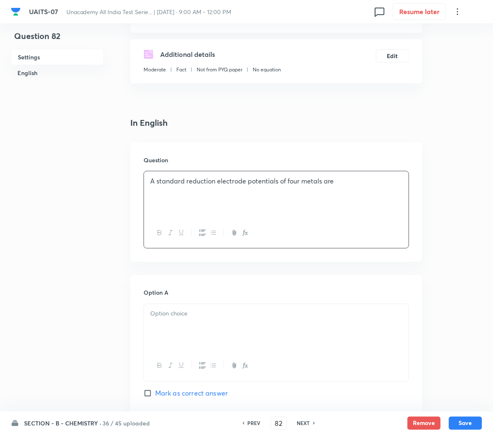
click at [178, 317] on p at bounding box center [276, 314] width 252 height 10
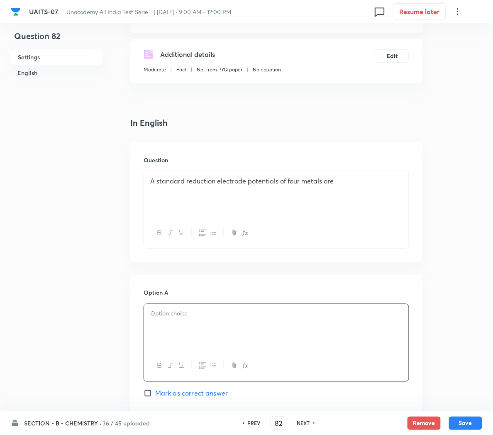
click at [358, 181] on p "A standard reduction electrode potentials of four metals are" at bounding box center [276, 181] width 252 height 10
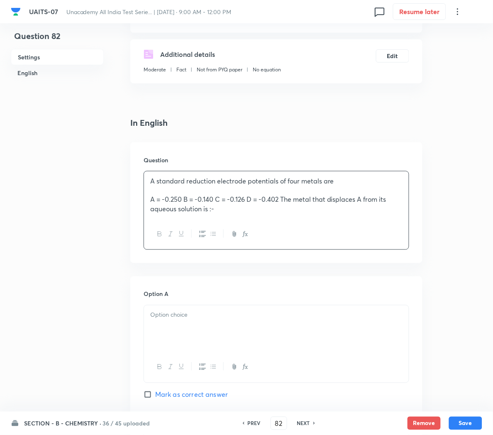
click at [162, 191] on p at bounding box center [276, 191] width 252 height 10
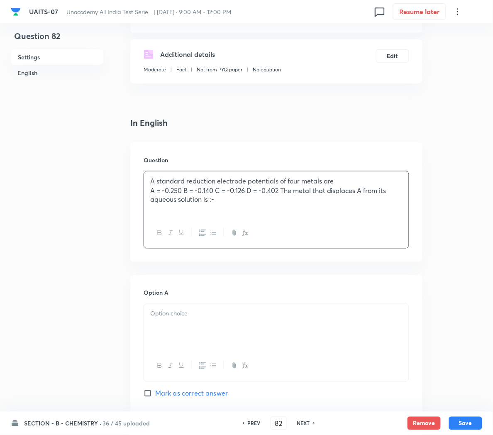
click at [183, 191] on p "A = -0.250 B = -0.140 C = -0.126 D = -0.402 The metal that displaces A from its…" at bounding box center [276, 195] width 252 height 19
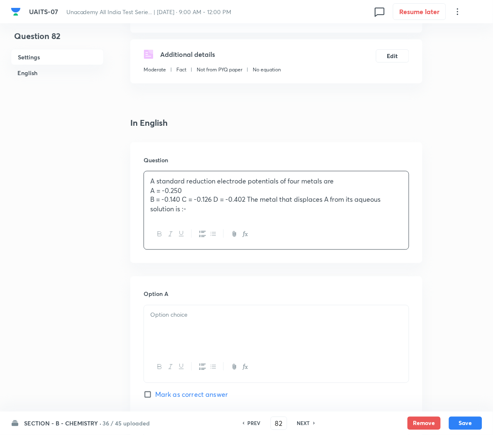
click at [182, 199] on p "B = -0.140 C = -0.126 D = -0.402 The metal that displaces A from its aqueous so…" at bounding box center [276, 204] width 252 height 19
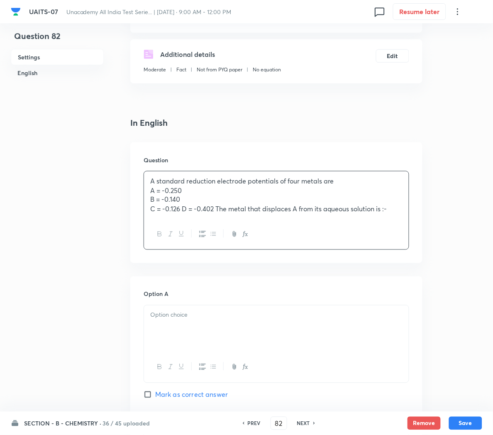
click at [183, 209] on p "C = -0.126 D = -0.402 The metal that displaces A from its aqueous solution is :-" at bounding box center [276, 210] width 252 height 10
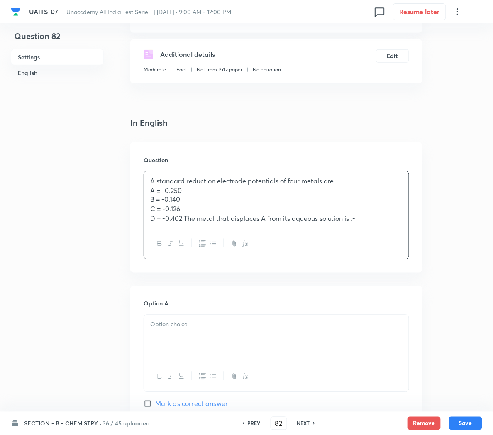
click at [185, 216] on p "D = -0.402 The metal that displaces A from its aqueous solution is :-" at bounding box center [276, 219] width 252 height 10
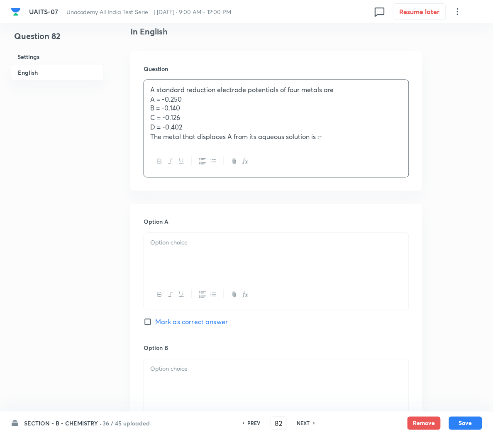
scroll to position [228, 0]
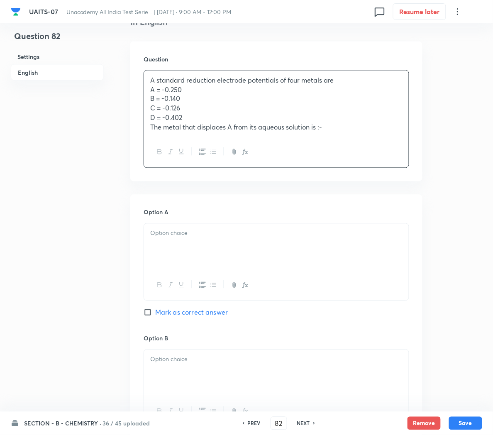
click at [178, 237] on p at bounding box center [276, 234] width 252 height 10
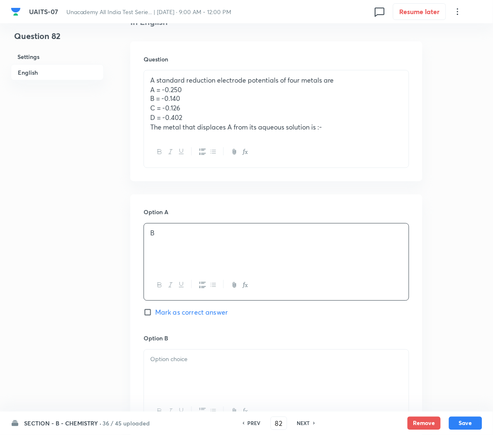
scroll to position [310, 0]
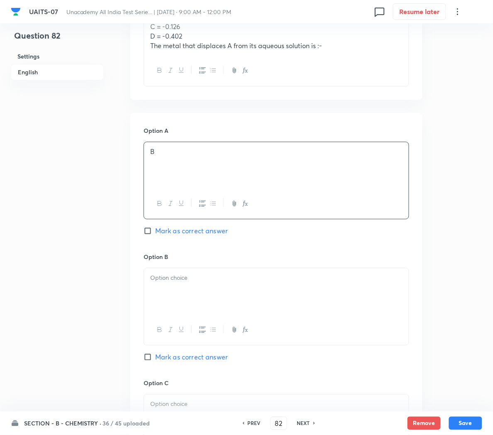
click at [169, 277] on p at bounding box center [276, 279] width 252 height 10
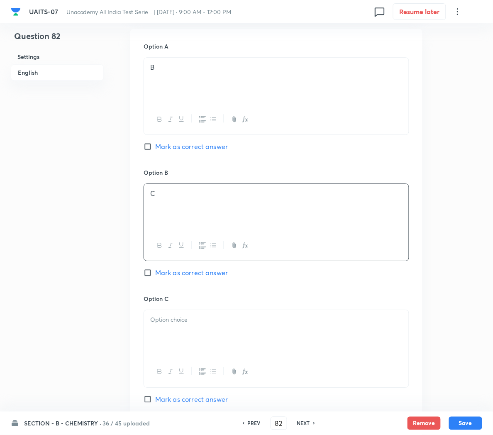
scroll to position [405, 0]
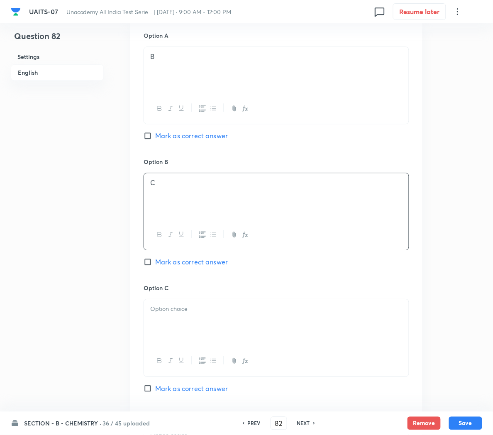
click at [165, 314] on p at bounding box center [276, 309] width 252 height 10
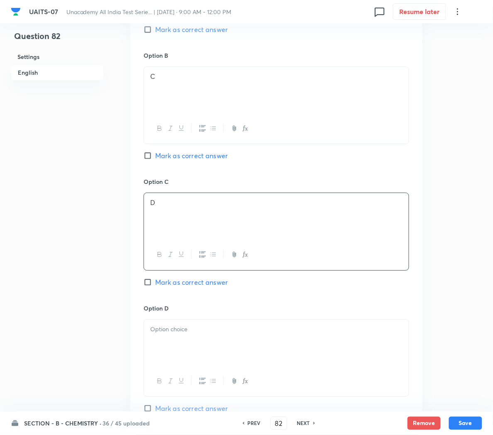
scroll to position [516, 0]
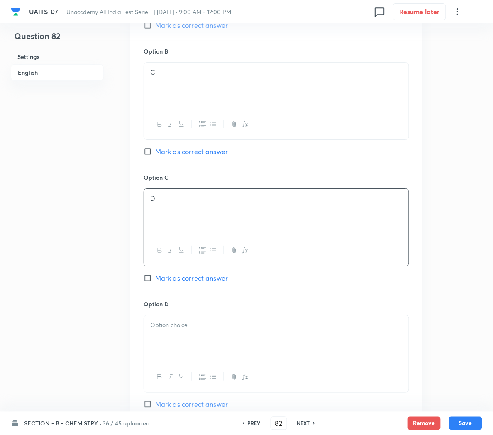
click at [160, 334] on div at bounding box center [276, 338] width 265 height 46
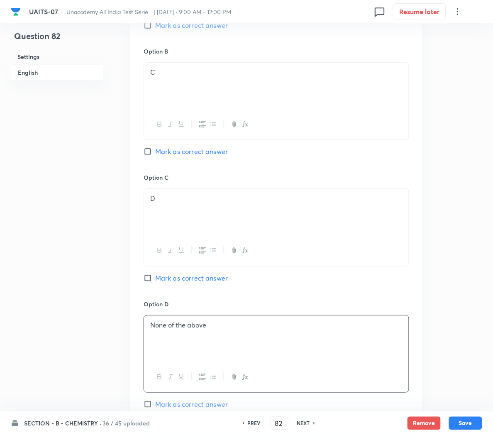
click at [203, 278] on span "Mark as correct answer" at bounding box center [191, 278] width 73 height 10
click at [155, 278] on input "Mark as correct answer" at bounding box center [150, 278] width 12 height 8
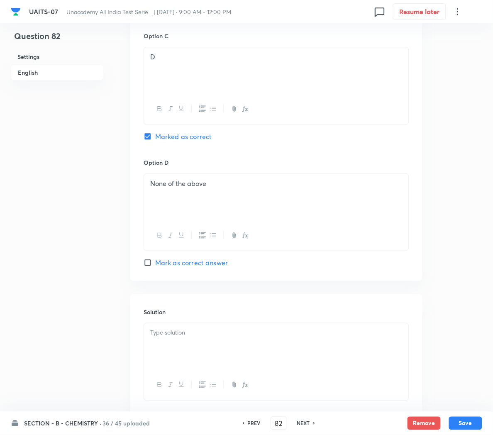
scroll to position [661, 0]
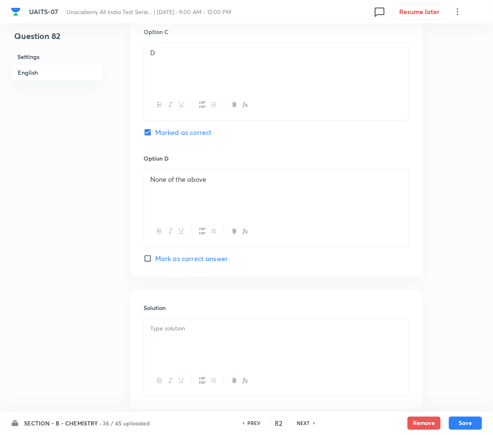
click at [195, 350] on div at bounding box center [276, 342] width 265 height 46
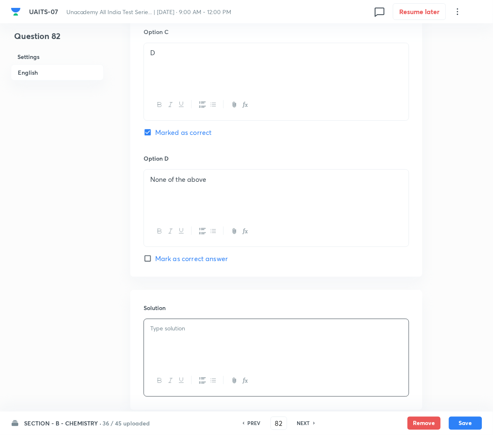
click at [217, 342] on div at bounding box center [276, 342] width 265 height 46
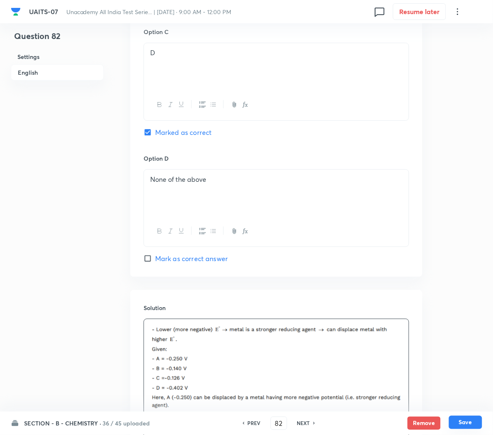
click at [452, 418] on button "Save" at bounding box center [465, 422] width 33 height 13
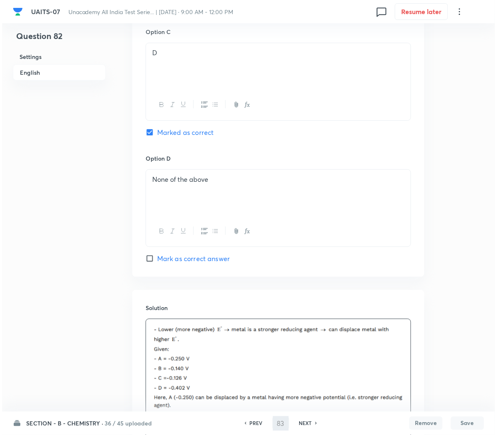
scroll to position [0, 0]
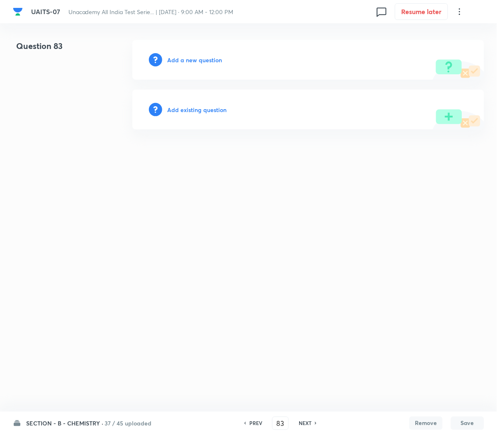
click at [194, 58] on h6 "Add a new question" at bounding box center [194, 60] width 55 height 9
click at [194, 58] on h6 "Choose a question type" at bounding box center [199, 60] width 64 height 9
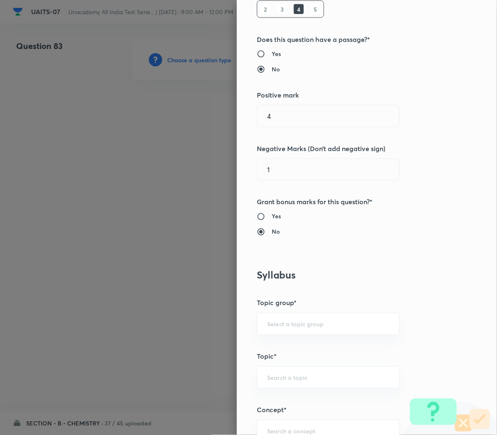
scroll to position [262, 0]
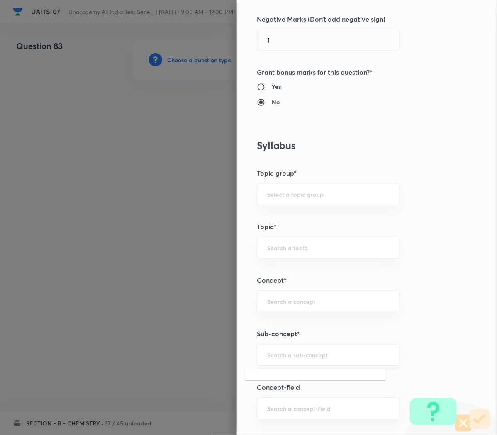
click at [275, 355] on input "text" at bounding box center [328, 355] width 122 height 8
paste input "Redox Reactions"
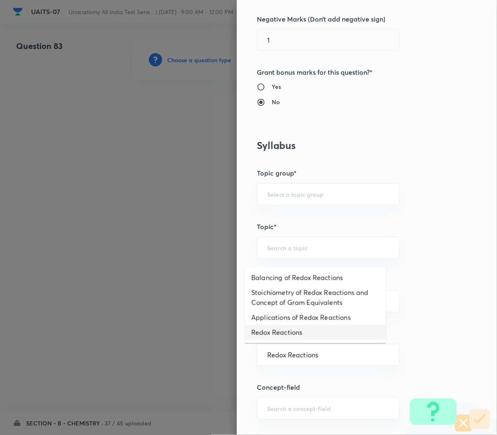
click at [271, 336] on li "Redox Reactions" at bounding box center [316, 332] width 142 height 15
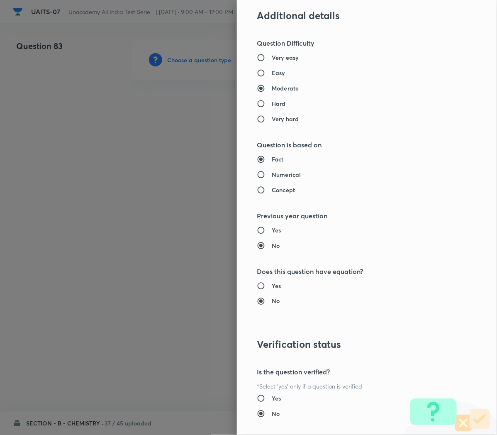
scroll to position [753, 0]
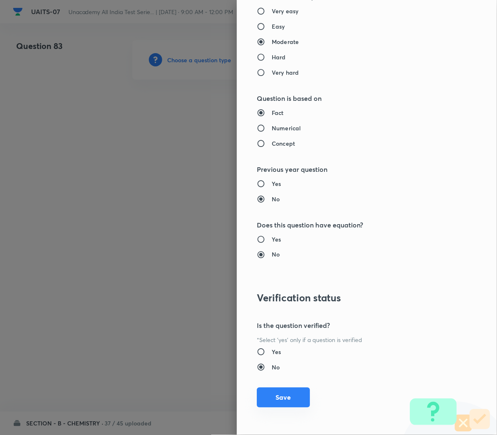
click at [271, 396] on button "Save" at bounding box center [283, 398] width 53 height 20
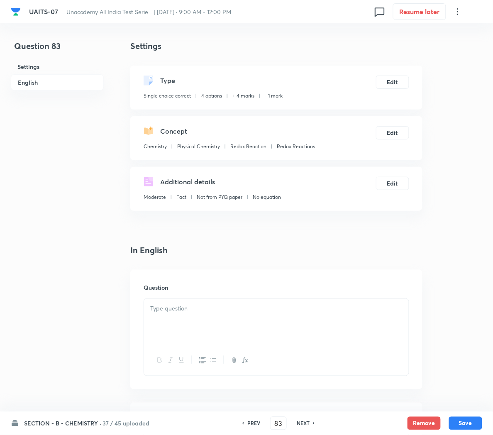
click at [190, 312] on p at bounding box center [276, 309] width 252 height 10
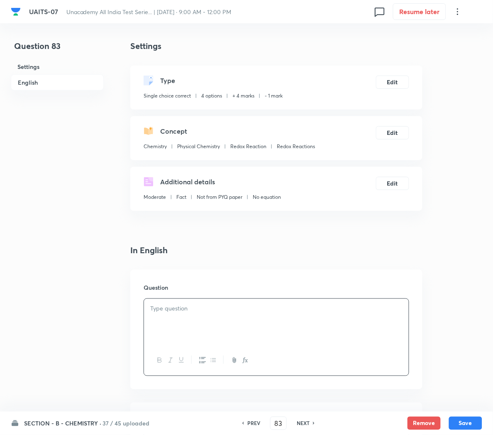
click at [233, 315] on div at bounding box center [276, 322] width 265 height 46
click at [244, 362] on icon "button" at bounding box center [243, 360] width 3 height 6
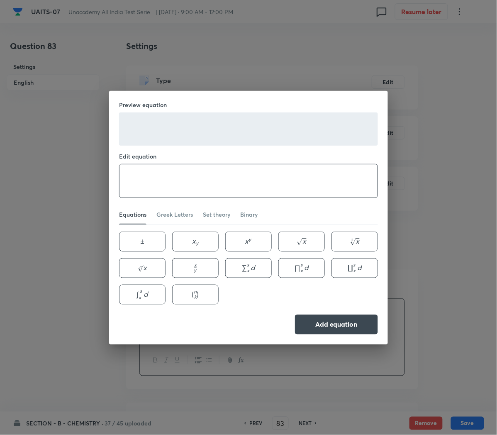
click at [255, 181] on textarea at bounding box center [249, 180] width 258 height 33
paste textarea "\text { The reduction potential of hydrogen electrode ( } \mathrm{P}_{\mathrm{H…"
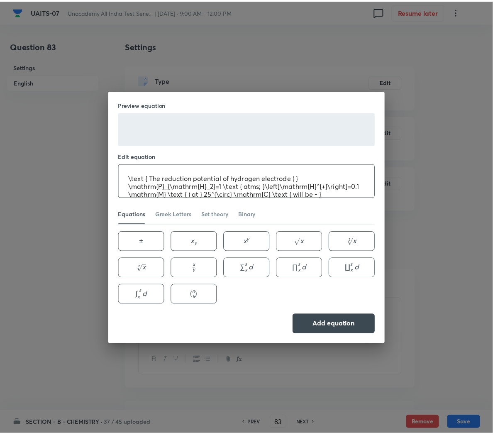
scroll to position [9, 0]
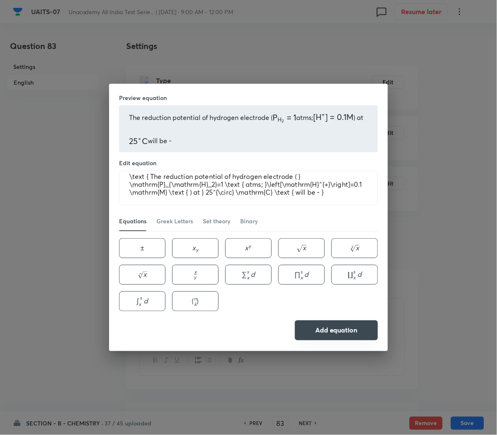
click at [346, 337] on button "Add equation" at bounding box center [336, 330] width 83 height 20
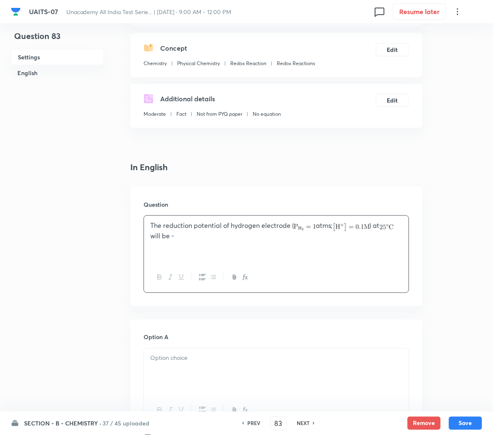
scroll to position [104, 0]
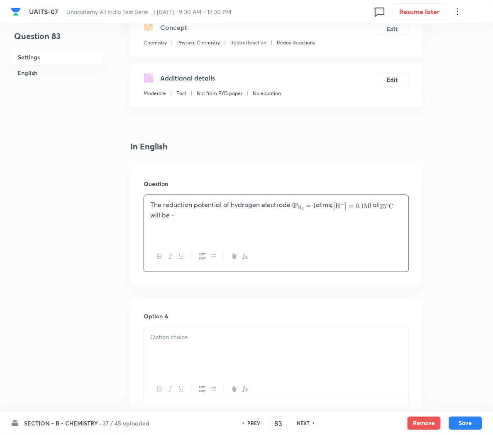
click at [176, 360] on div at bounding box center [276, 351] width 265 height 46
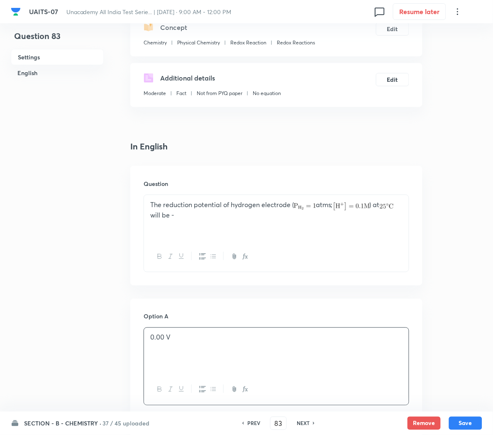
scroll to position [250, 0]
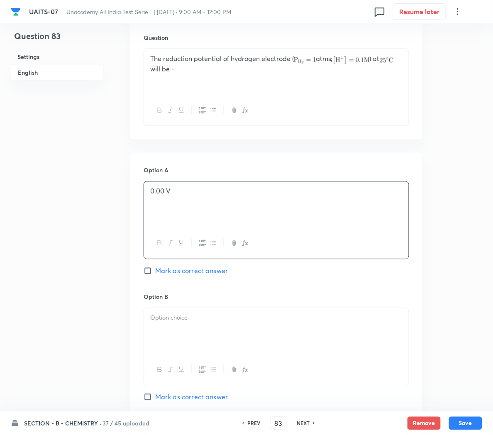
click at [164, 333] on div at bounding box center [276, 331] width 265 height 46
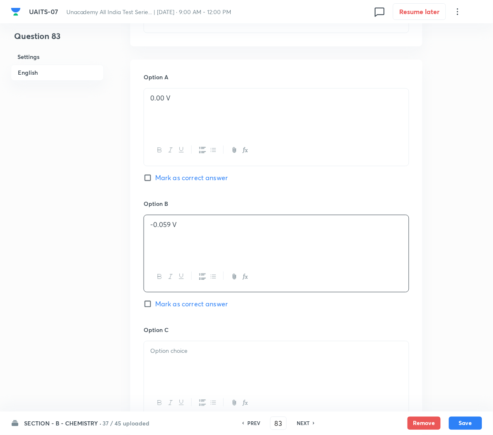
scroll to position [383, 0]
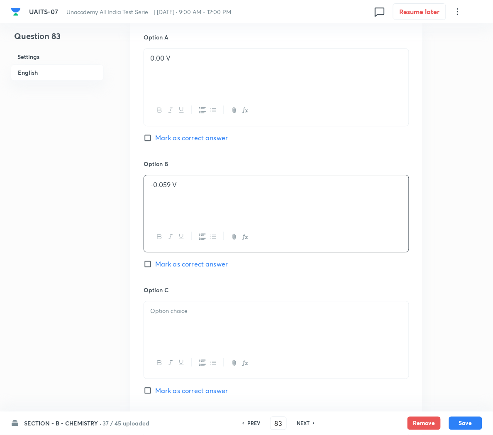
click at [168, 322] on div at bounding box center [276, 324] width 265 height 46
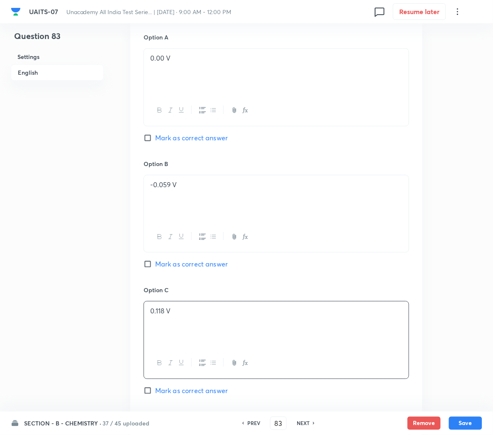
click at [191, 267] on span "Mark as correct answer" at bounding box center [191, 264] width 73 height 10
click at [155, 267] on input "Mark as correct answer" at bounding box center [150, 264] width 12 height 8
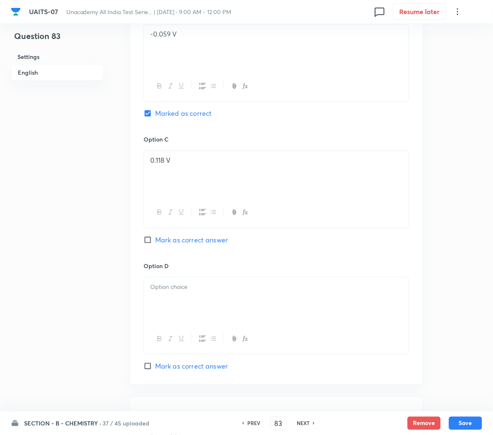
scroll to position [536, 0]
click at [181, 312] on div at bounding box center [276, 299] width 265 height 46
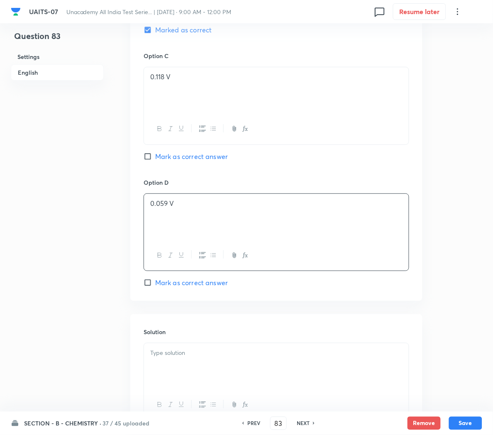
scroll to position [621, 0]
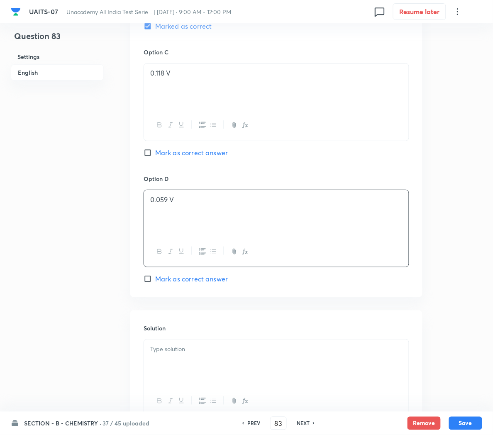
click at [165, 353] on p at bounding box center [276, 350] width 252 height 10
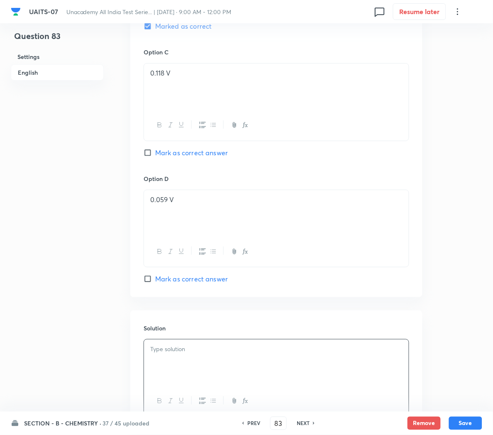
click at [342, 374] on div at bounding box center [276, 363] width 265 height 46
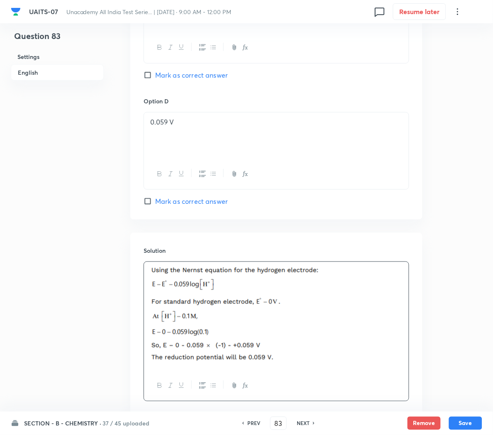
scroll to position [756, 0]
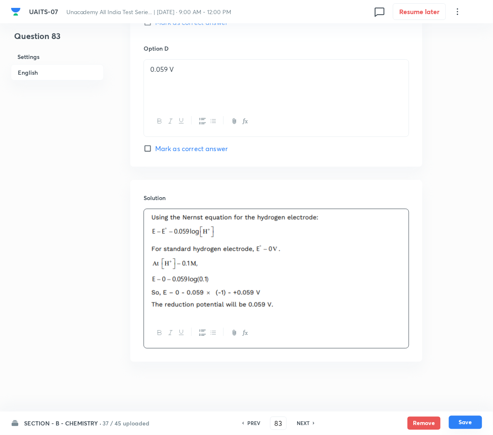
click at [464, 423] on button "Save" at bounding box center [465, 422] width 33 height 13
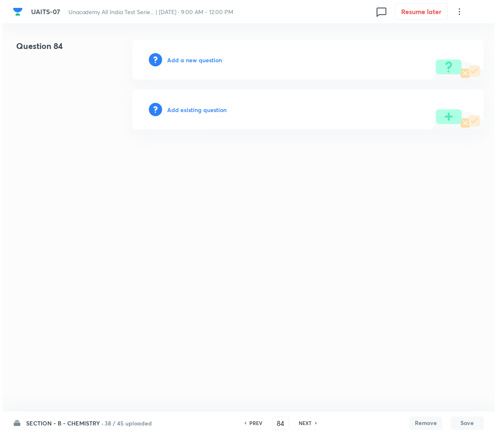
scroll to position [0, 0]
click at [176, 58] on h6 "Add a new question" at bounding box center [194, 60] width 55 height 9
click at [176, 58] on h6 "Choose a question type" at bounding box center [199, 60] width 64 height 9
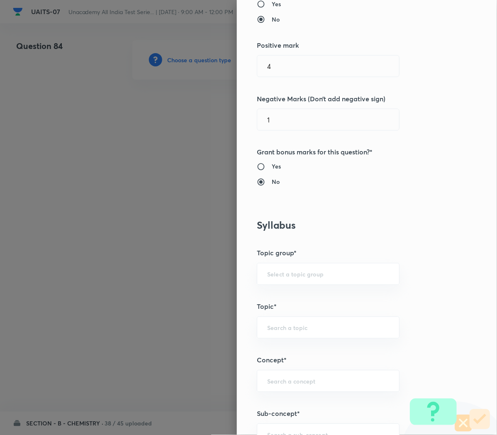
scroll to position [302, 0]
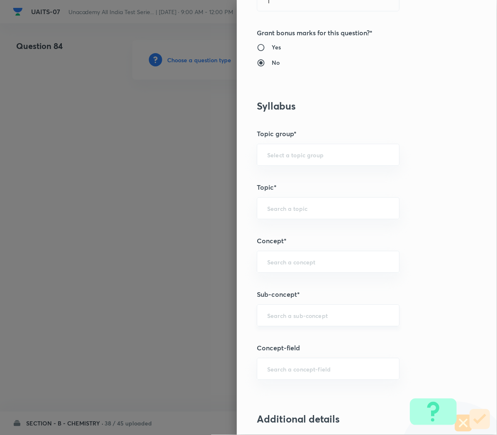
click at [278, 309] on div "​" at bounding box center [328, 316] width 143 height 22
paste input "Redox Reactions"
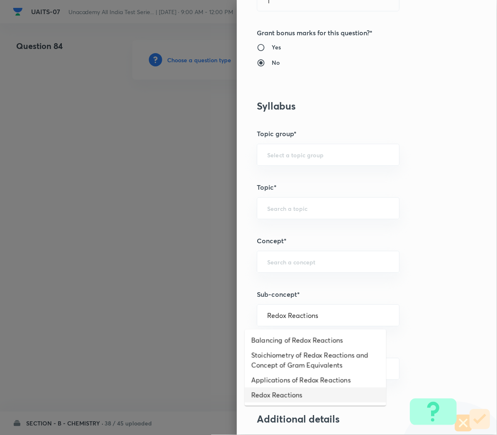
click at [262, 388] on li "Redox Reactions" at bounding box center [316, 395] width 142 height 15
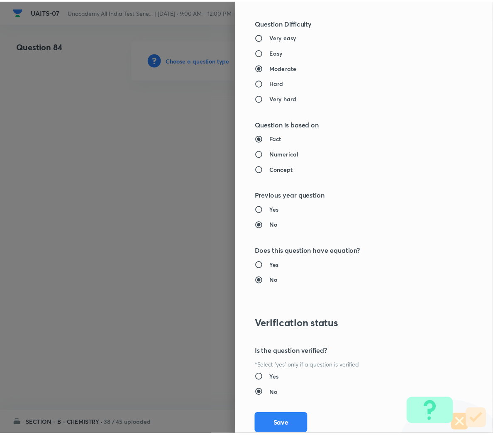
scroll to position [753, 0]
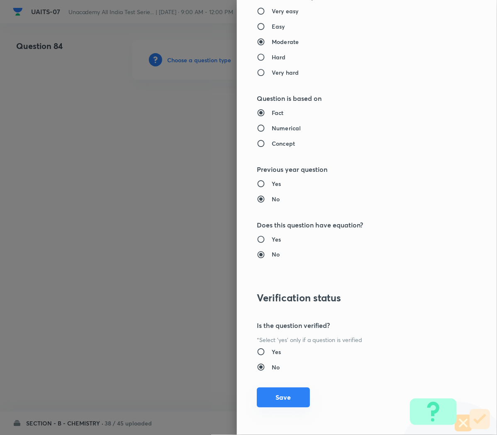
click at [271, 400] on button "Save" at bounding box center [283, 398] width 53 height 20
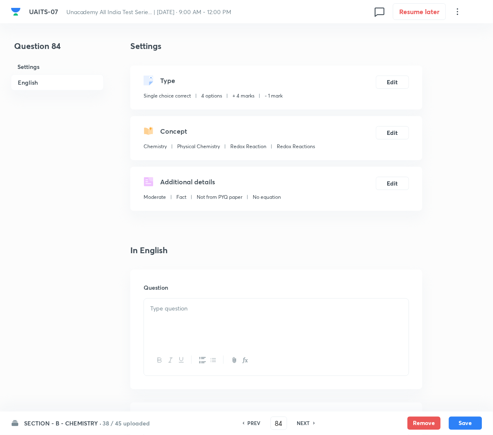
click at [169, 311] on p at bounding box center [276, 309] width 252 height 10
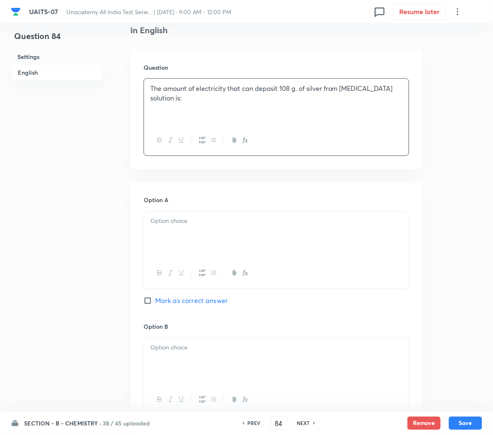
scroll to position [227, 0]
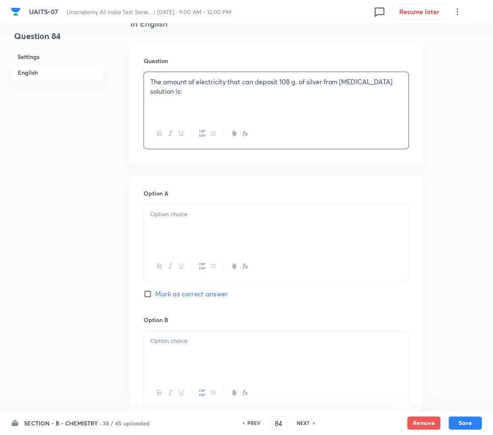
click at [174, 238] on div at bounding box center [276, 228] width 265 height 46
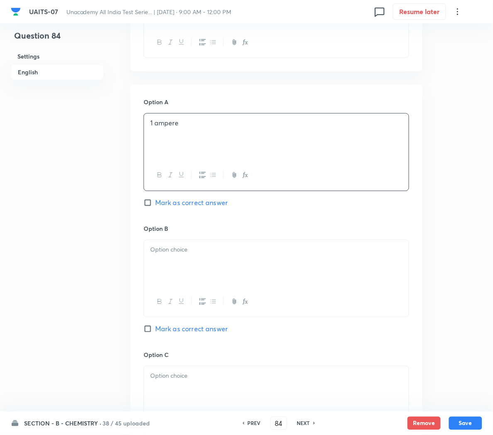
scroll to position [323, 0]
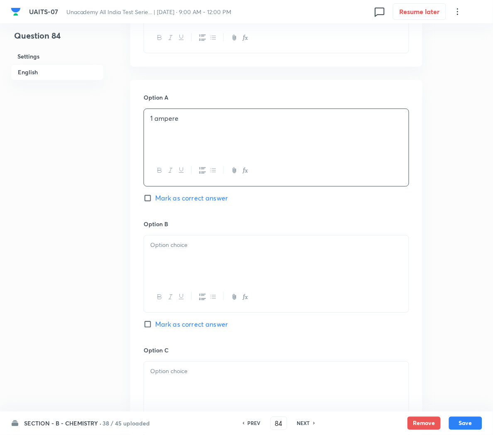
click at [173, 262] on div at bounding box center [276, 259] width 265 height 46
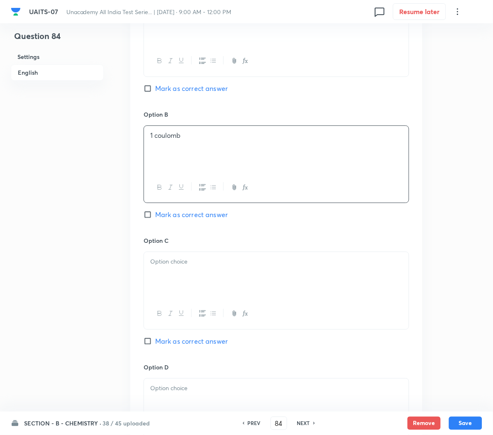
scroll to position [433, 0]
click at [173, 262] on p at bounding box center [276, 262] width 252 height 10
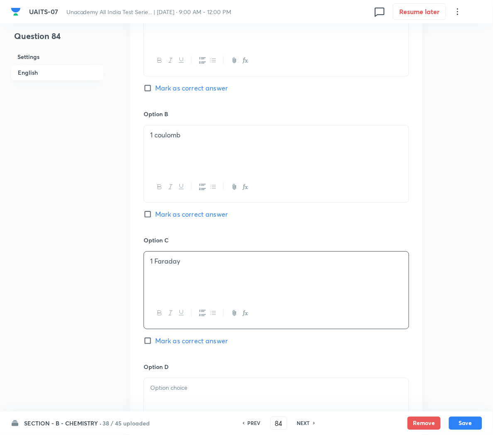
click at [161, 344] on span "Mark as correct answer" at bounding box center [191, 341] width 73 height 10
click at [155, 344] on input "Mark as correct answer" at bounding box center [150, 341] width 12 height 8
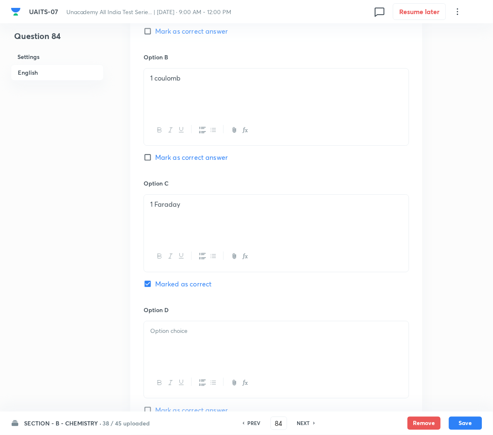
scroll to position [491, 0]
click at [162, 345] on div at bounding box center [276, 343] width 265 height 46
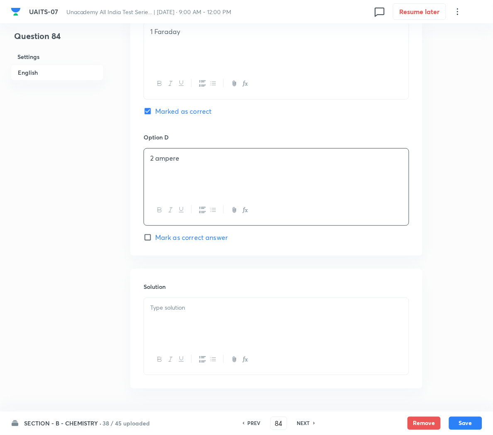
scroll to position [663, 0]
click at [174, 312] on p at bounding box center [276, 308] width 252 height 10
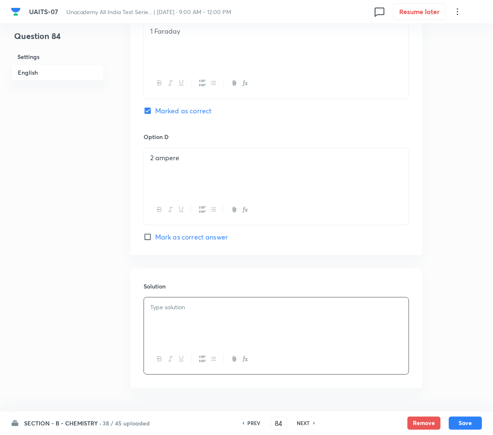
click at [165, 311] on p at bounding box center [276, 308] width 252 height 10
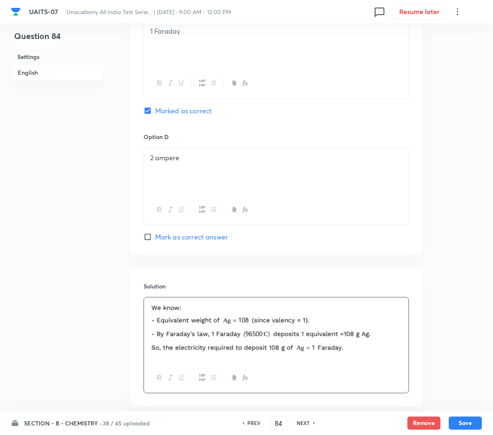
click at [460, 420] on button "Save" at bounding box center [465, 423] width 33 height 13
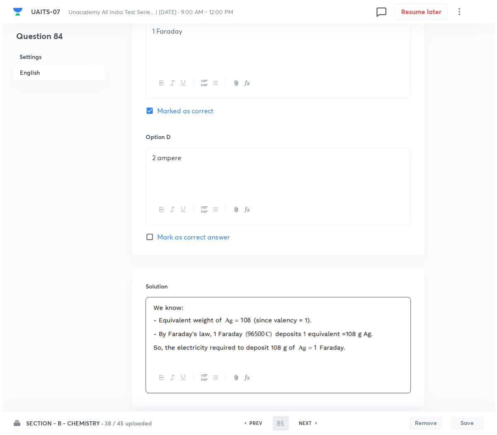
scroll to position [0, 0]
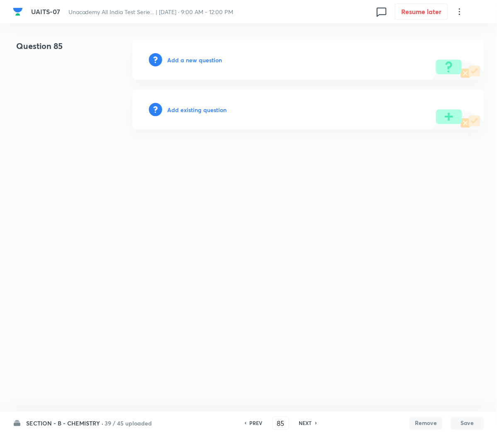
click at [193, 56] on h6 "Add a new question" at bounding box center [194, 60] width 55 height 9
click at [193, 56] on h6 "Choose a question type" at bounding box center [199, 60] width 64 height 9
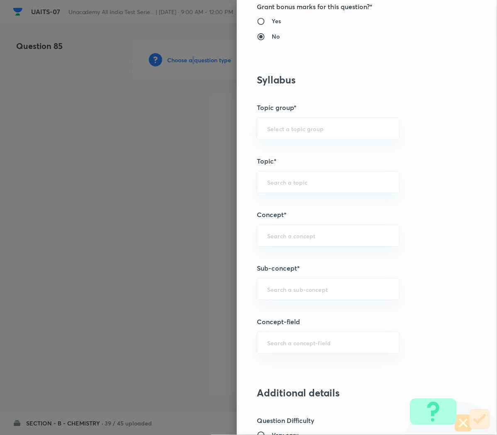
scroll to position [330, 0]
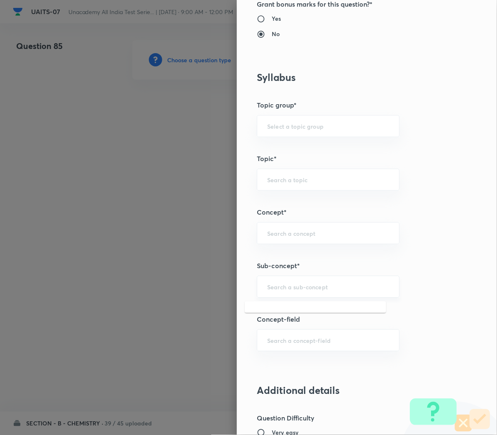
click at [281, 290] on input "text" at bounding box center [328, 287] width 122 height 8
paste input "Redox Reactions"
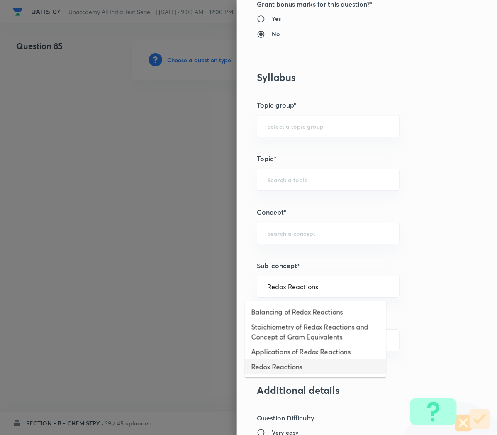
click at [268, 368] on li "Redox Reactions" at bounding box center [316, 366] width 142 height 15
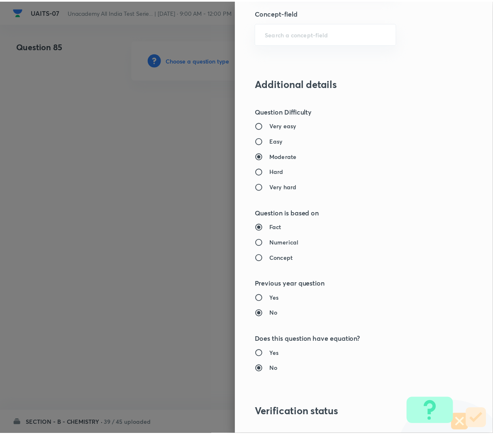
scroll to position [753, 0]
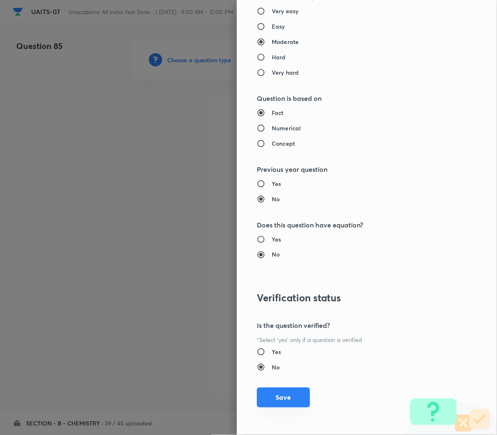
click at [267, 401] on button "Save" at bounding box center [283, 398] width 53 height 20
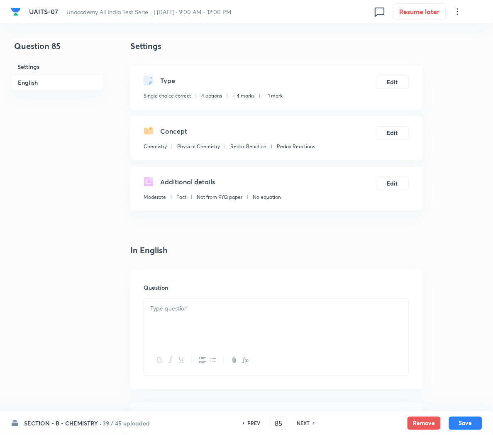
click at [221, 322] on div at bounding box center [276, 322] width 265 height 46
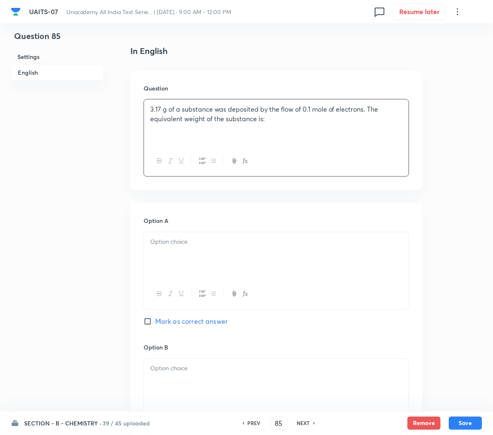
scroll to position [201, 0]
click at [167, 253] on div at bounding box center [276, 254] width 265 height 46
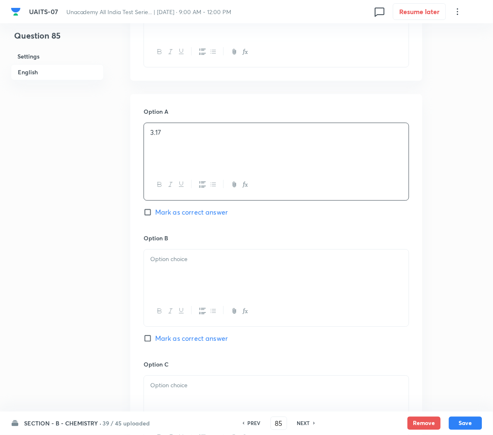
scroll to position [311, 0]
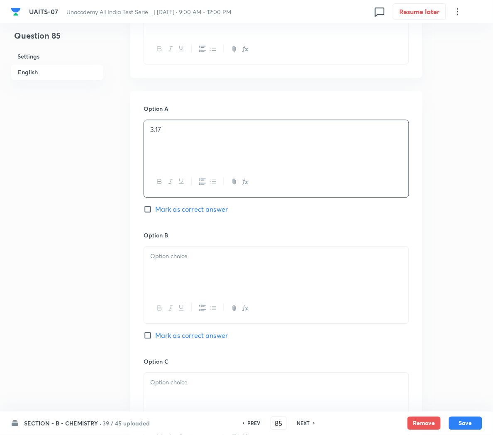
click at [170, 270] on div at bounding box center [276, 270] width 265 height 46
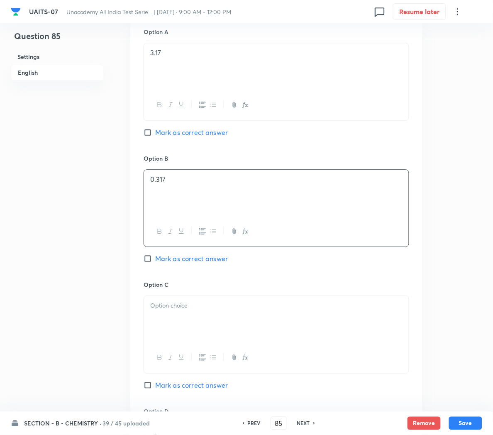
scroll to position [389, 0]
click at [156, 317] on div at bounding box center [276, 319] width 265 height 46
paste div
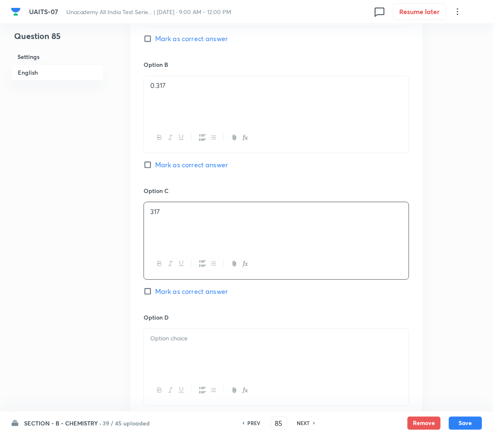
scroll to position [483, 0]
click at [169, 349] on div at bounding box center [276, 351] width 265 height 46
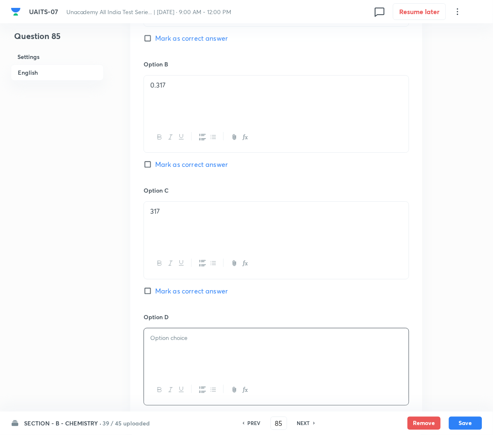
paste div
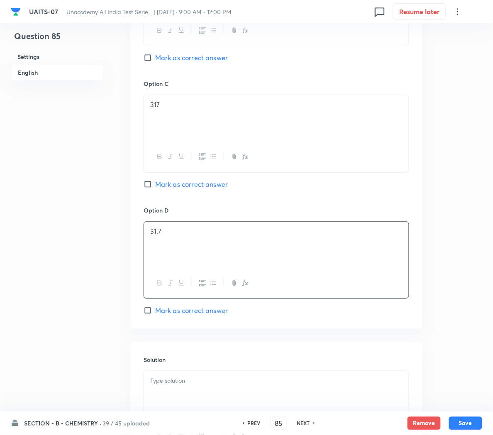
click at [175, 315] on span "Mark as correct answer" at bounding box center [191, 311] width 73 height 10
click at [155, 315] on input "Mark as correct answer" at bounding box center [150, 310] width 12 height 8
click at [249, 386] on p at bounding box center [276, 381] width 252 height 10
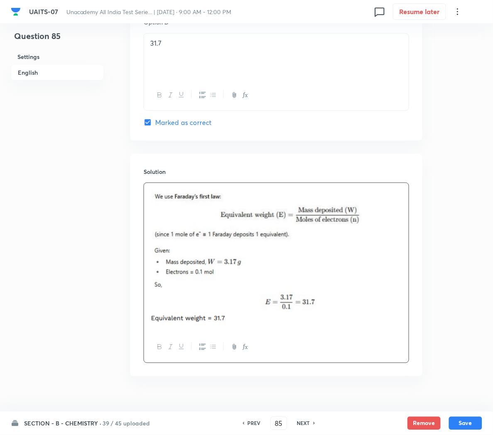
scroll to position [796, 0]
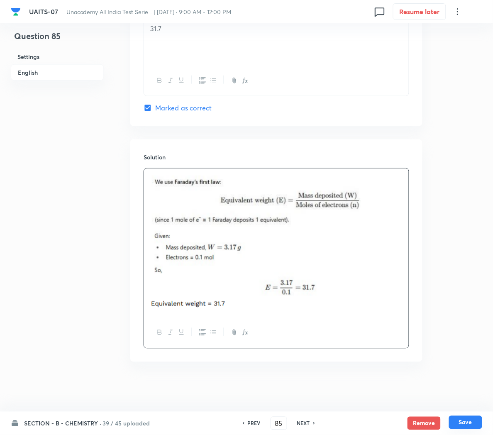
click at [469, 419] on button "Save" at bounding box center [465, 422] width 33 height 13
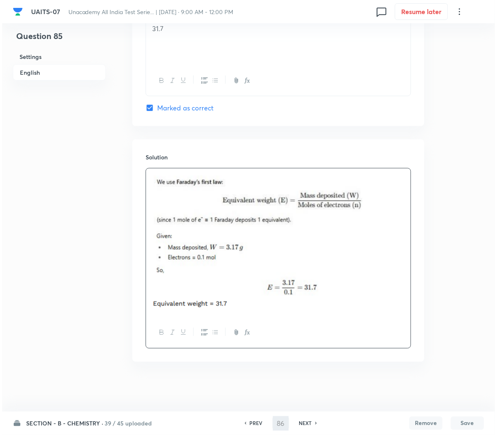
scroll to position [0, 0]
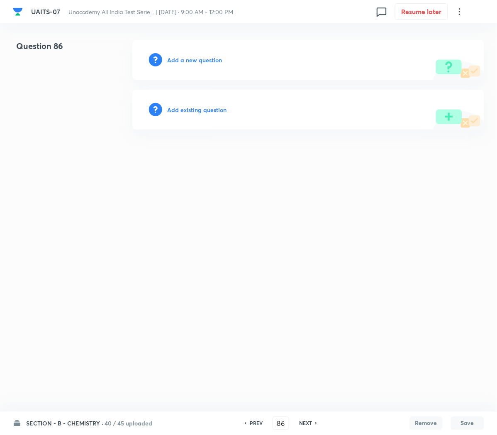
click at [198, 54] on div "Add a new question" at bounding box center [308, 60] width 352 height 40
click at [189, 60] on h6 "Add a new question" at bounding box center [194, 60] width 55 height 9
click at [181, 59] on h6 "Choose a question type" at bounding box center [199, 60] width 64 height 9
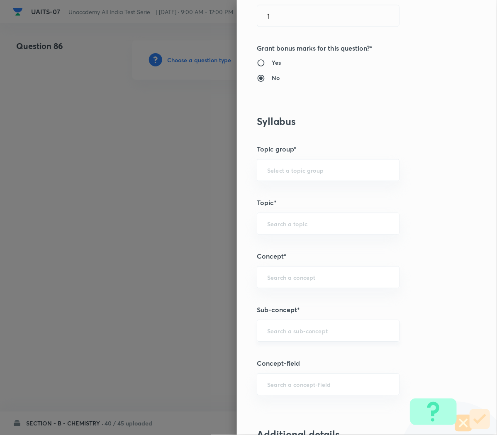
scroll to position [288, 0]
click at [279, 334] on input "text" at bounding box center [328, 330] width 122 height 8
paste input "Redox Reactions"
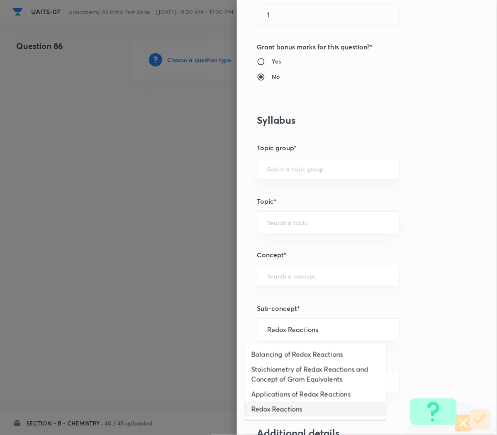
click at [284, 409] on li "Redox Reactions" at bounding box center [316, 409] width 142 height 15
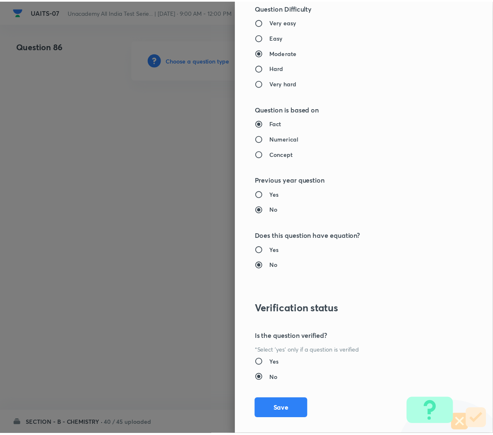
scroll to position [753, 0]
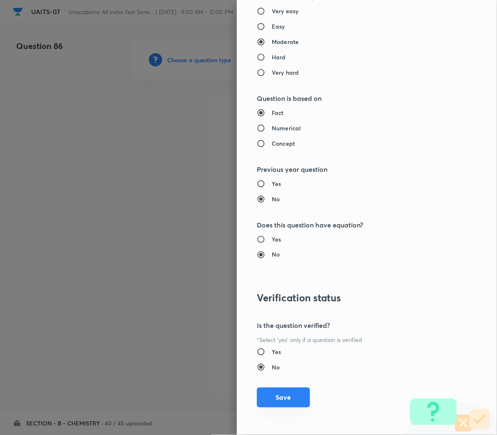
click at [279, 398] on button "Save" at bounding box center [283, 398] width 53 height 20
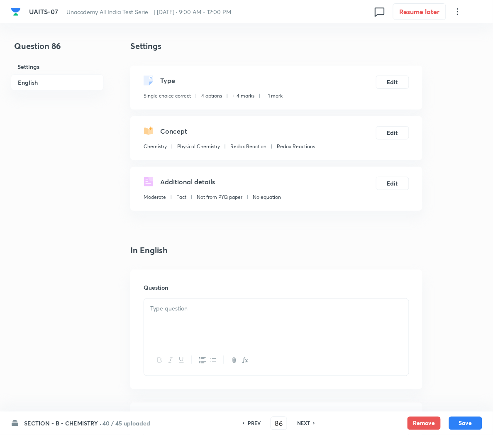
click at [177, 310] on p at bounding box center [276, 309] width 252 height 10
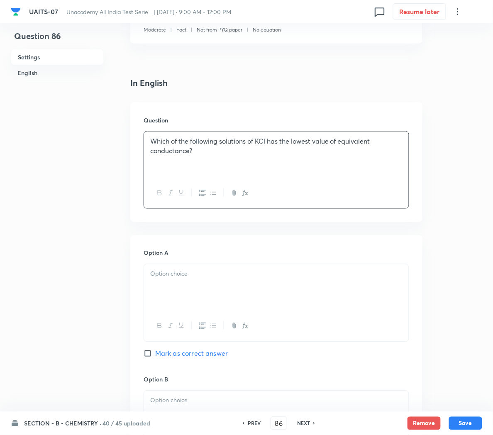
scroll to position [169, 0]
click at [185, 280] on div at bounding box center [276, 286] width 265 height 46
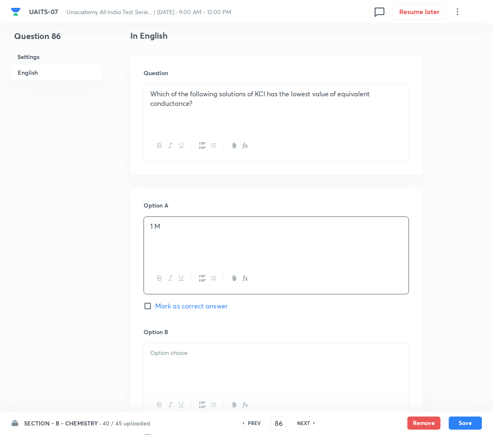
scroll to position [216, 0]
click at [175, 307] on span "Mark as correct answer" at bounding box center [191, 305] width 73 height 10
click at [155, 307] on input "Mark as correct answer" at bounding box center [150, 305] width 12 height 8
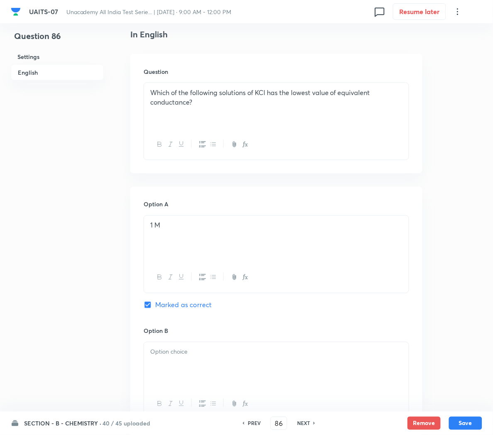
click at [161, 366] on div at bounding box center [276, 365] width 265 height 46
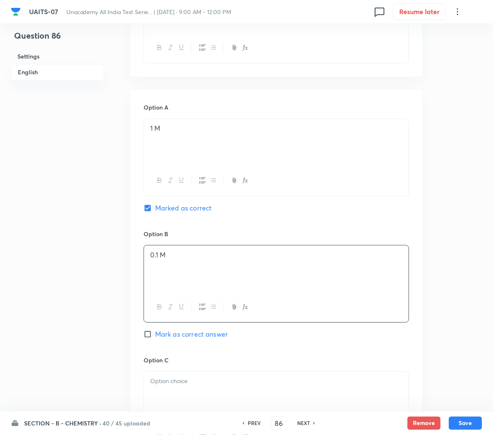
scroll to position [331, 0]
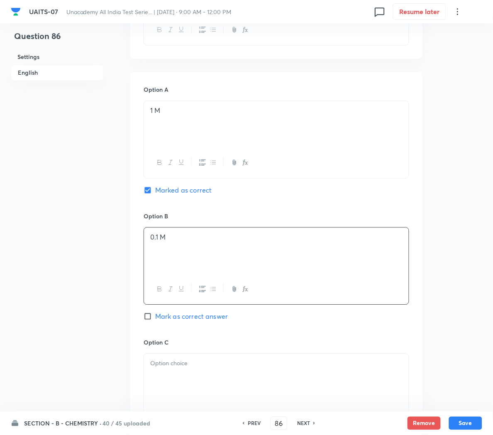
click at [161, 367] on p at bounding box center [276, 364] width 252 height 10
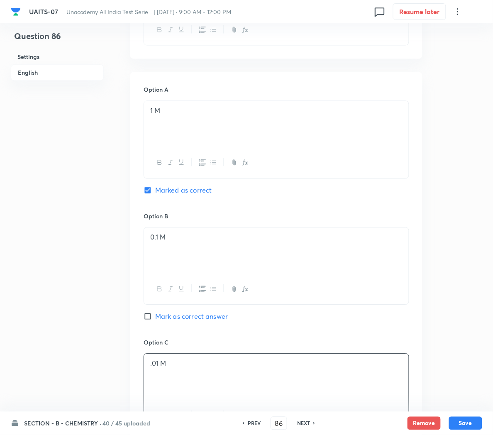
scroll to position [435, 0]
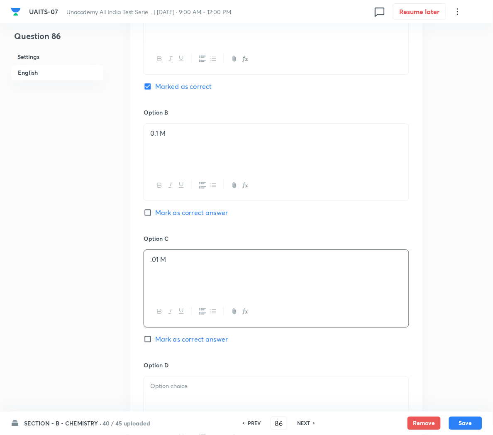
click at [161, 391] on p at bounding box center [276, 386] width 252 height 10
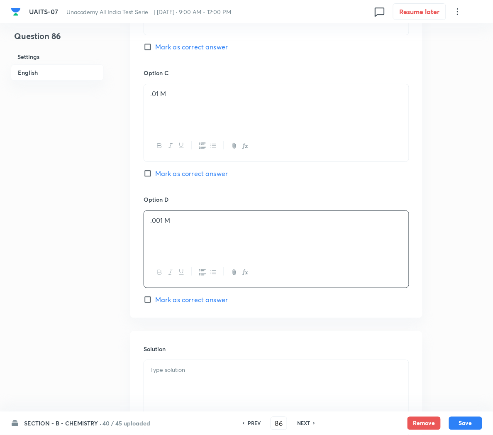
scroll to position [692, 0]
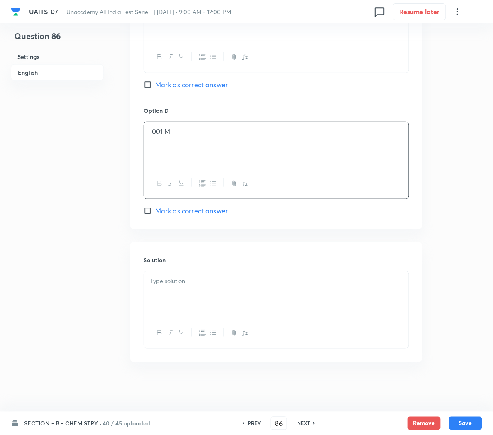
click at [183, 289] on div at bounding box center [276, 294] width 265 height 46
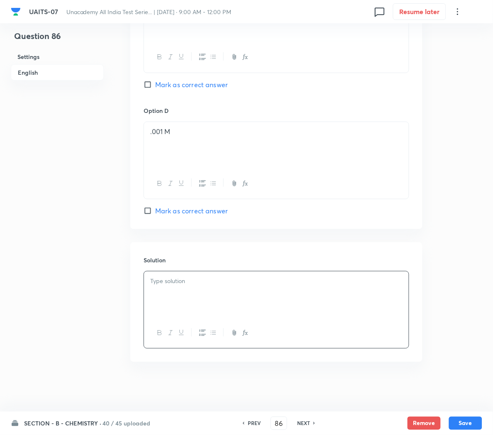
click at [193, 303] on div at bounding box center [276, 294] width 265 height 46
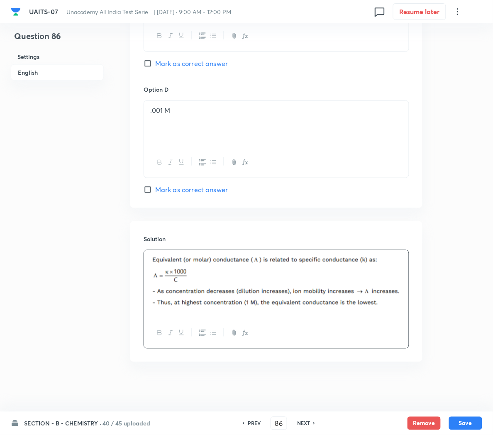
scroll to position [714, 0]
click at [462, 422] on button "Save" at bounding box center [465, 422] width 33 height 13
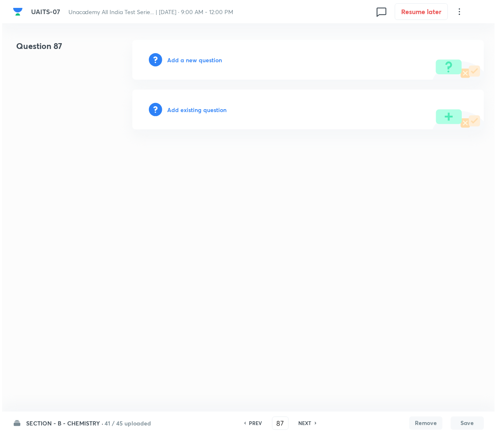
scroll to position [0, 0]
click at [178, 58] on h6 "Add a new question" at bounding box center [194, 60] width 55 height 9
click at [188, 61] on h6 "Choose a question type" at bounding box center [199, 60] width 64 height 9
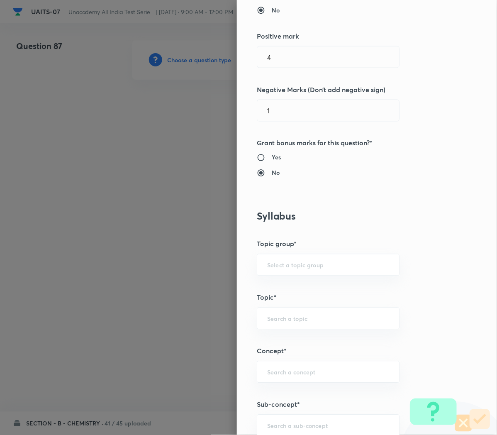
scroll to position [308, 0]
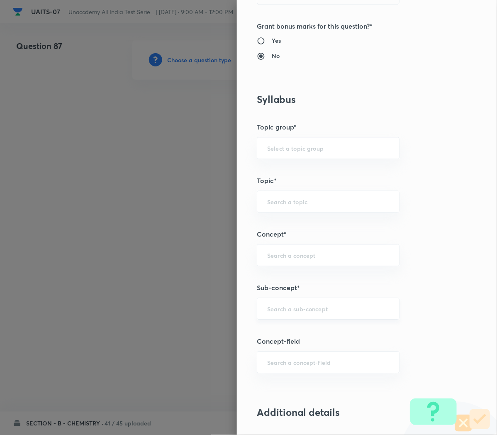
click at [271, 315] on div "​" at bounding box center [328, 309] width 143 height 22
paste input "Redox Reactions"
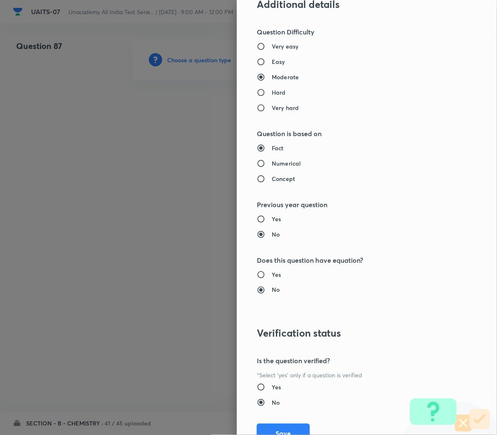
scroll to position [753, 0]
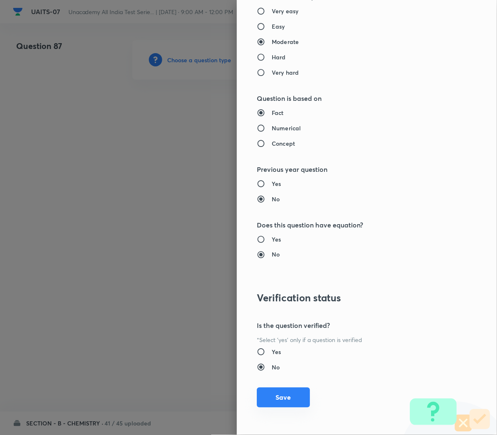
click at [266, 400] on button "Save" at bounding box center [283, 398] width 53 height 20
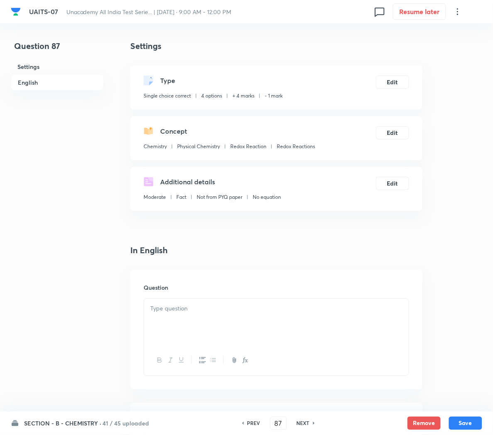
click at [190, 322] on div at bounding box center [276, 322] width 265 height 46
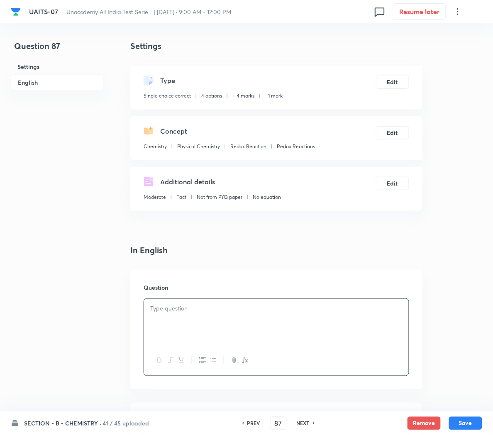
click at [256, 313] on p at bounding box center [276, 309] width 252 height 10
click at [245, 363] on icon "button" at bounding box center [245, 360] width 7 height 7
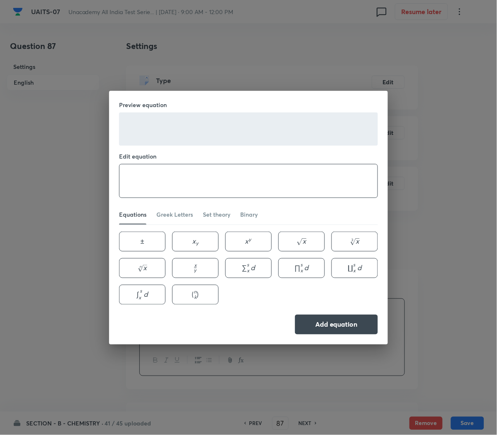
click at [262, 183] on textarea at bounding box center [249, 180] width 258 height 33
paste textarea "\text { Equivalent conductance's of } \mathrm{Ba}^{+2} \text { and } \mathrm{Cl…"
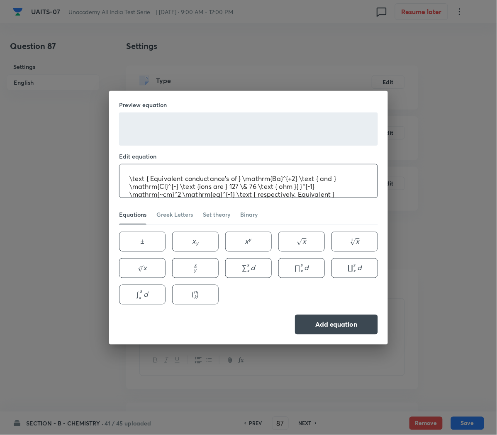
scroll to position [1, 0]
click at [346, 190] on textarea "\text { Equivalent conductance's of } \mathrm{Ba}^{+2} \text { and } \mathrm{Cl…" at bounding box center [249, 180] width 258 height 33
paste textarea "\text { conductance of } \mathrm{BaCl}_2 \text { at infinite dilution is - }"
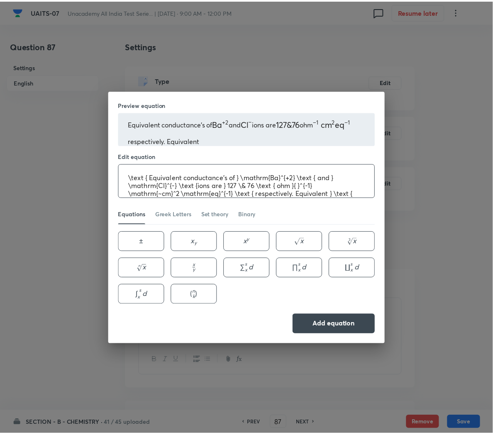
scroll to position [9, 0]
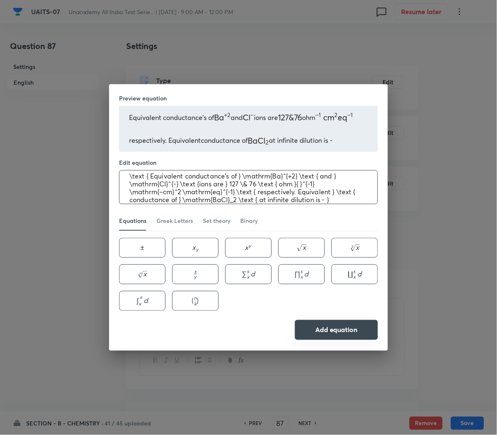
click at [331, 337] on button "Add equation" at bounding box center [336, 330] width 83 height 20
click at [347, 203] on textarea "\text { Equivalent conductance's of } \mathrm{Ba}^{+2} \text { and } \mathrm{Cl…" at bounding box center [249, 187] width 258 height 33
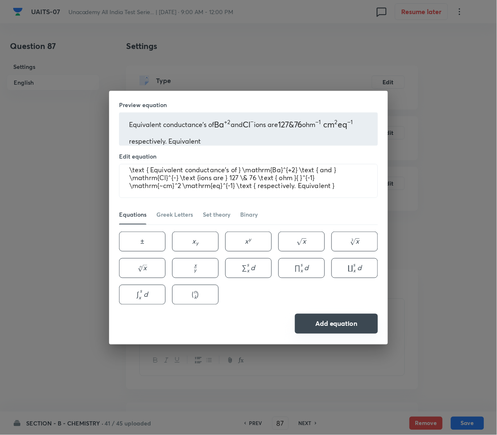
click at [330, 325] on button "Add equation" at bounding box center [336, 324] width 83 height 20
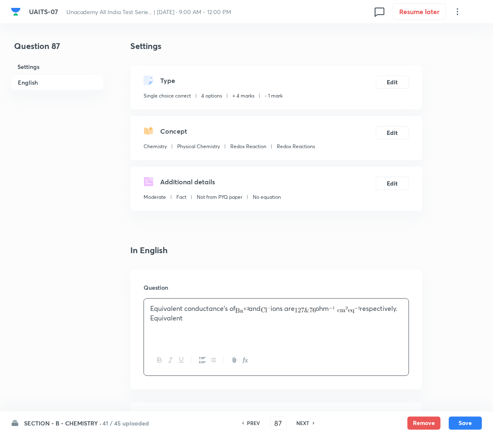
click at [248, 361] on icon "button" at bounding box center [245, 360] width 7 height 7
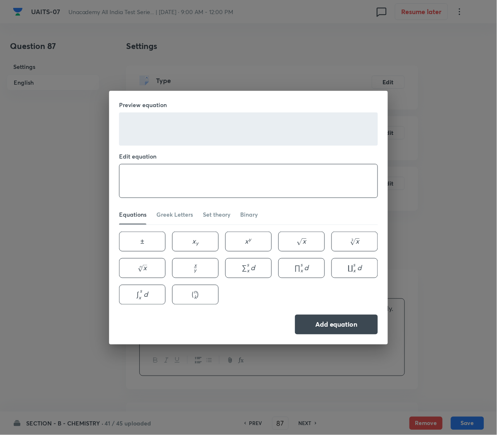
click at [315, 176] on textarea at bounding box center [249, 180] width 258 height 33
paste textarea "\text { conductance of } \mathrm{BaCl}_2 \text { at infinite dilution is - }"
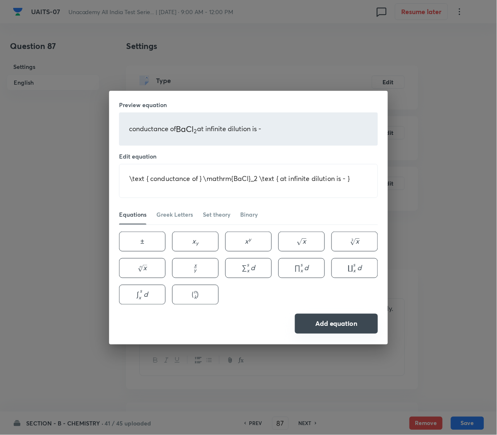
click at [347, 326] on button "Add equation" at bounding box center [336, 324] width 83 height 20
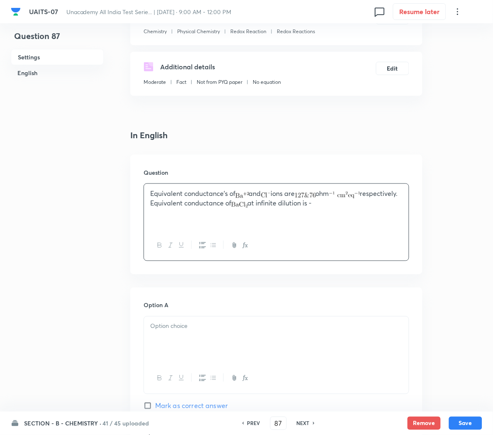
scroll to position [117, 0]
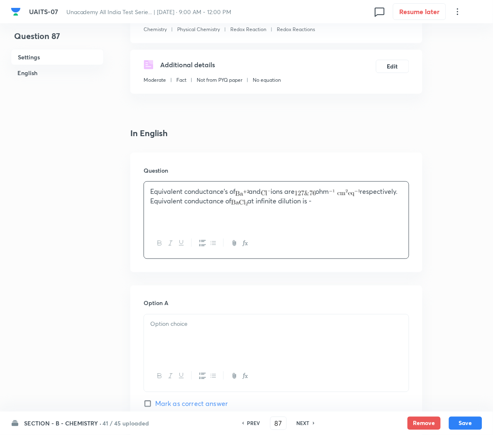
click at [234, 340] on div at bounding box center [276, 338] width 265 height 46
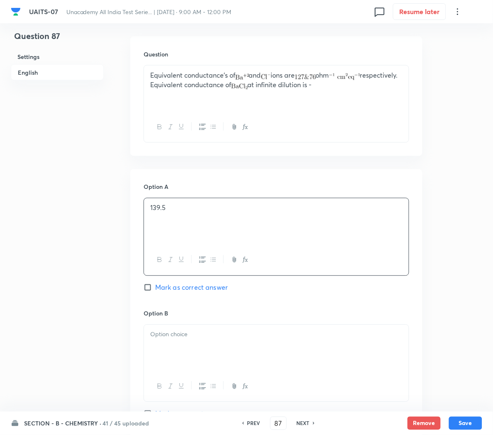
scroll to position [240, 0]
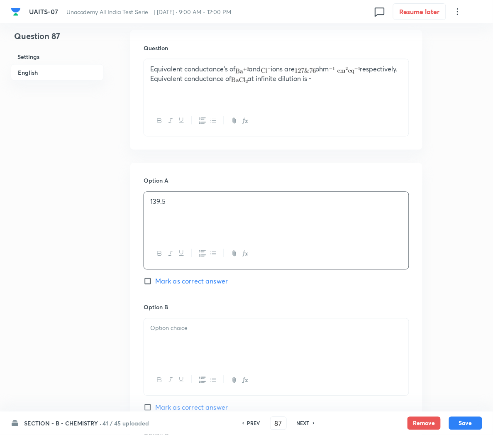
click at [181, 344] on div at bounding box center [276, 342] width 265 height 46
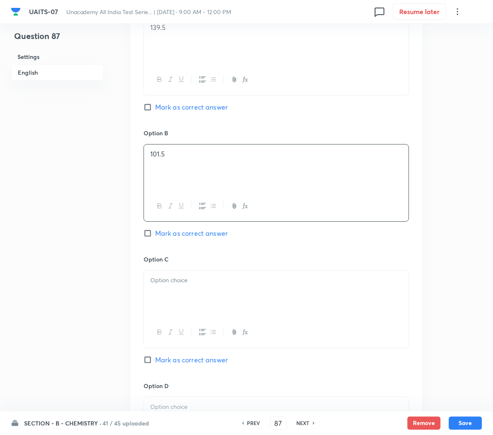
scroll to position [416, 0]
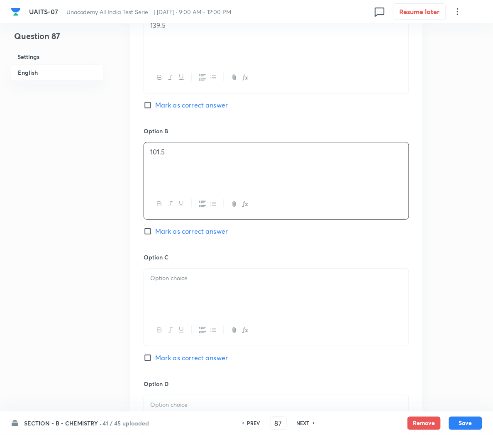
click at [174, 309] on div at bounding box center [276, 292] width 265 height 46
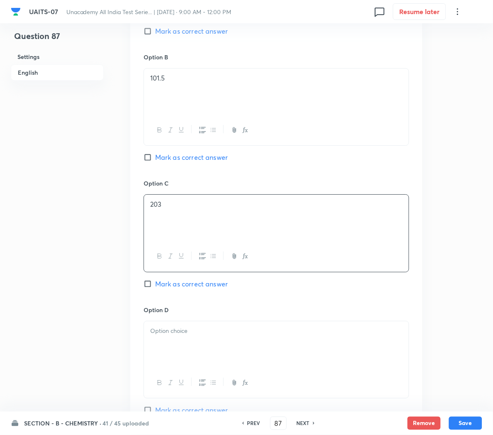
scroll to position [491, 0]
click at [169, 284] on span "Mark as correct answer" at bounding box center [191, 283] width 73 height 10
click at [155, 284] on input "Mark as correct answer" at bounding box center [150, 283] width 12 height 8
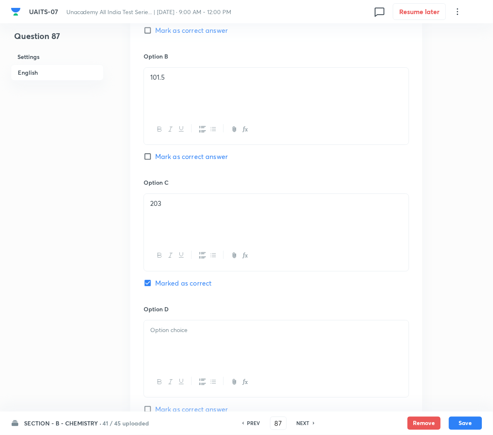
click at [176, 353] on div at bounding box center [276, 343] width 265 height 46
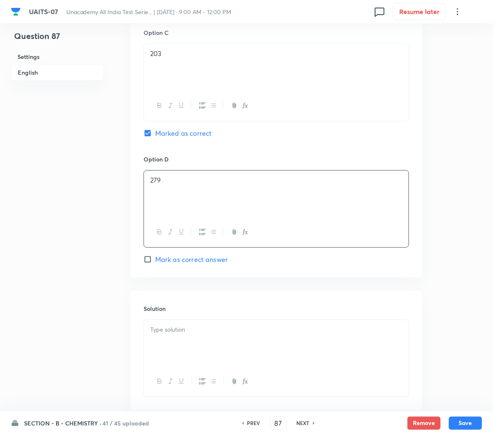
scroll to position [643, 0]
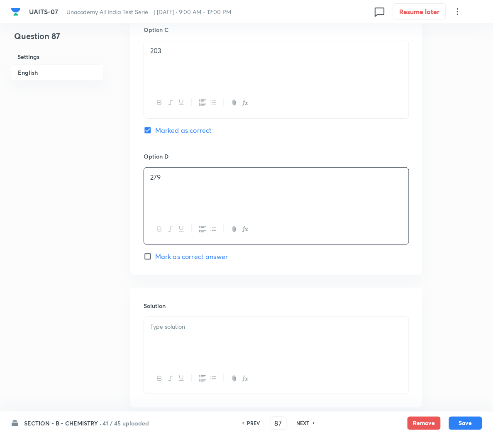
click at [181, 332] on p at bounding box center [276, 327] width 252 height 10
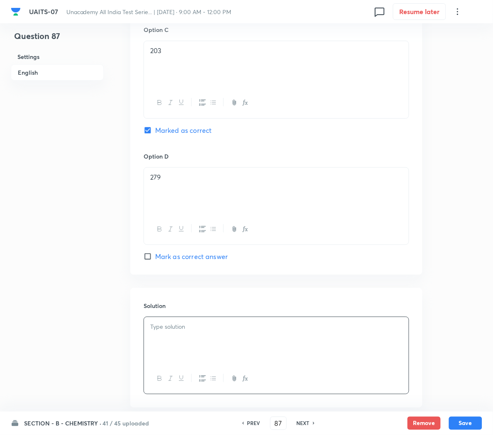
click at [195, 332] on p at bounding box center [276, 327] width 252 height 10
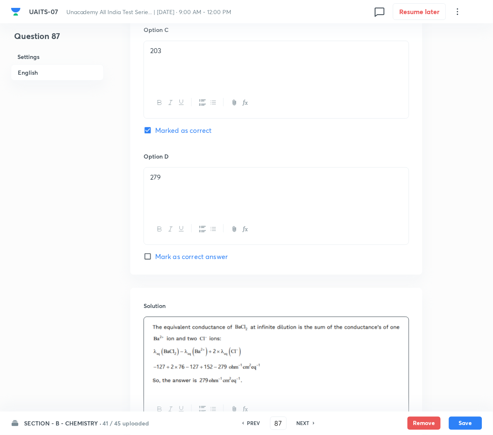
scroll to position [724, 0]
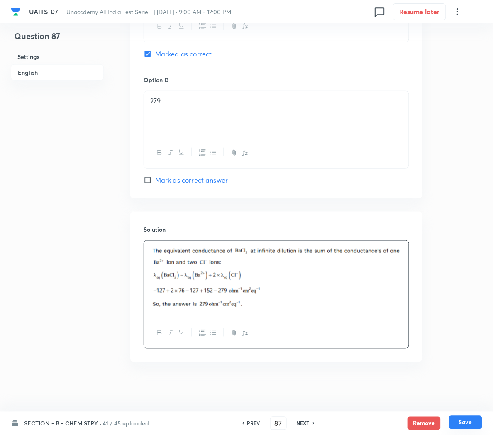
click at [467, 423] on button "Save" at bounding box center [465, 422] width 33 height 13
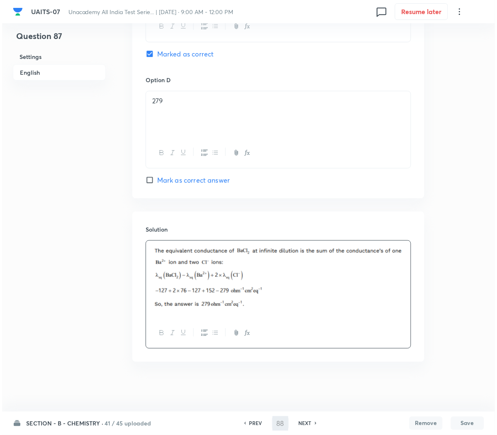
scroll to position [0, 0]
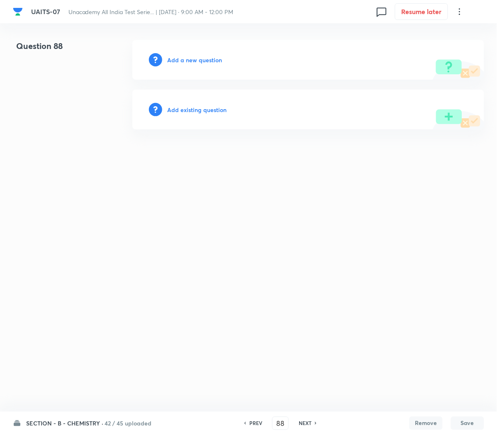
click at [195, 58] on h6 "Add a new question" at bounding box center [194, 60] width 55 height 9
click at [195, 58] on h6 "Choose a question type" at bounding box center [199, 60] width 64 height 9
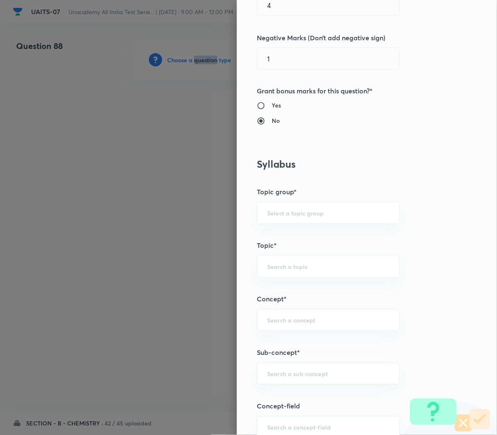
scroll to position [329, 0]
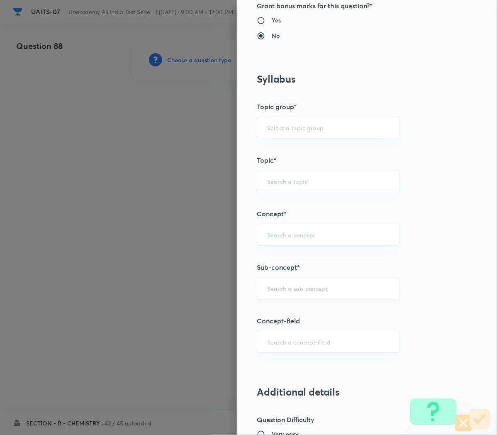
click at [287, 292] on input "text" at bounding box center [328, 289] width 122 height 8
paste input "Redox Reactions"
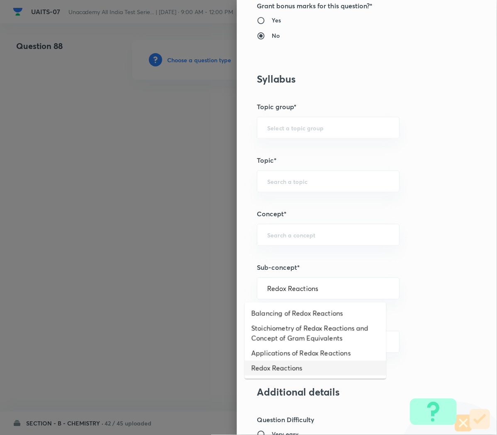
click at [277, 362] on li "Redox Reactions" at bounding box center [316, 368] width 142 height 15
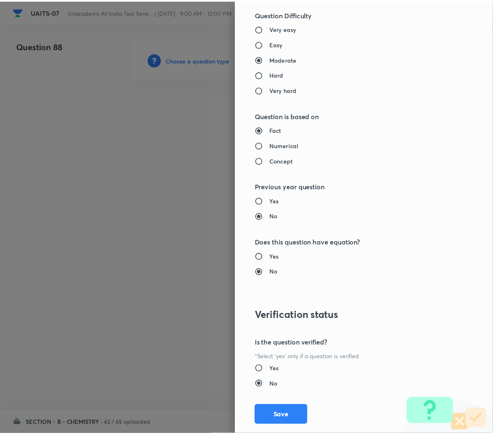
scroll to position [746, 0]
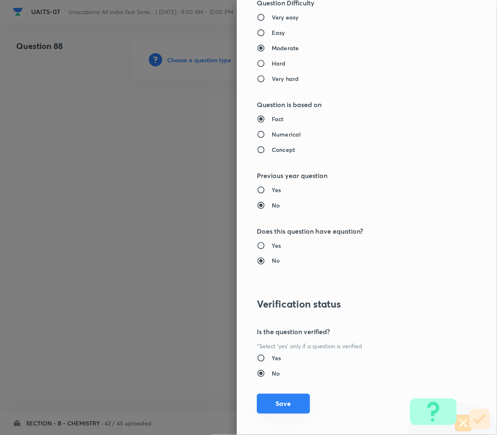
click at [268, 403] on button "Save" at bounding box center [283, 404] width 53 height 20
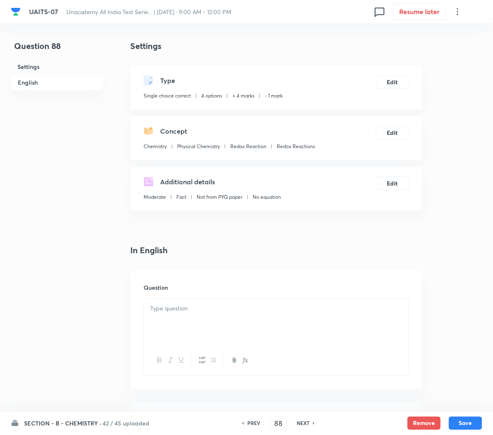
click at [157, 307] on p at bounding box center [276, 309] width 252 height 10
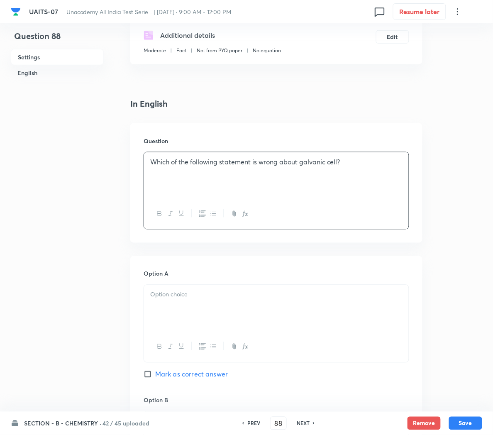
scroll to position [154, 0]
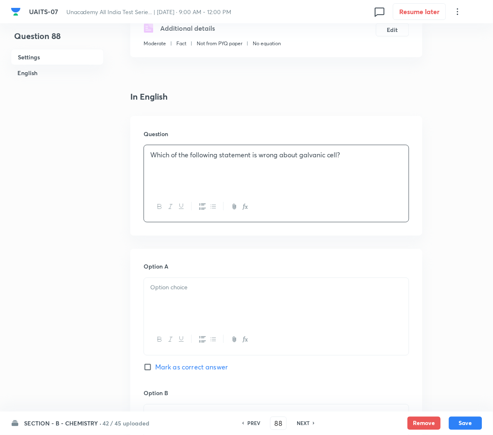
click at [194, 285] on p at bounding box center [276, 288] width 252 height 10
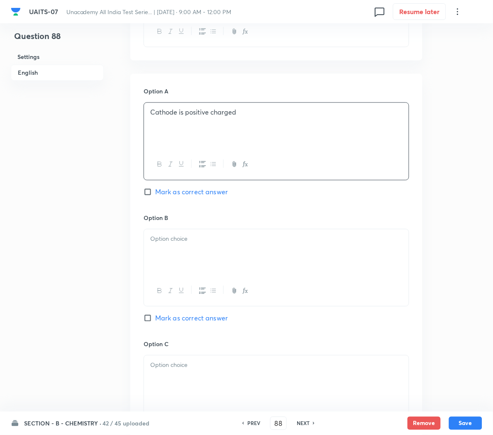
scroll to position [337, 0]
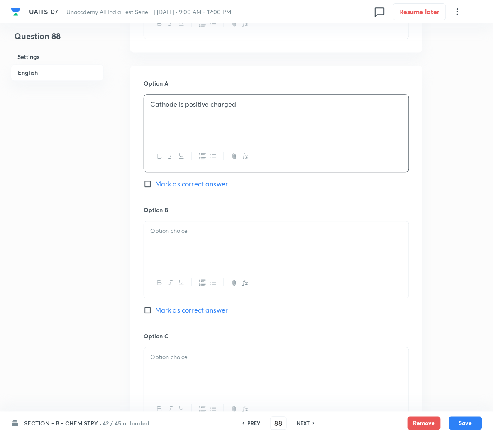
click at [177, 249] on div at bounding box center [276, 244] width 265 height 46
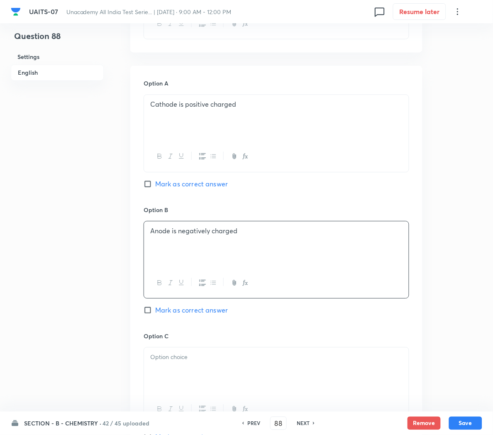
click at [244, 361] on p at bounding box center [276, 357] width 252 height 10
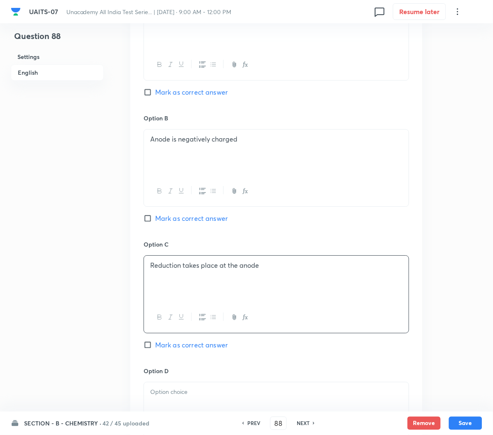
scroll to position [430, 0]
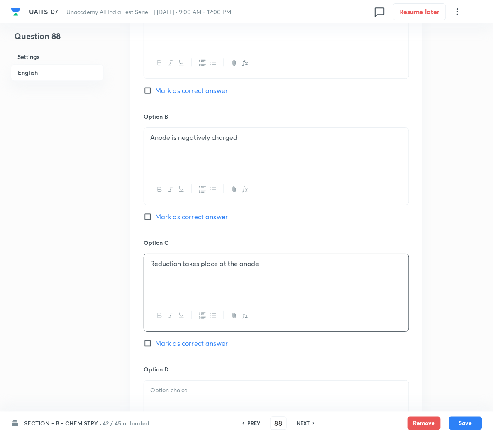
click at [183, 347] on span "Mark as correct answer" at bounding box center [191, 343] width 73 height 10
click at [155, 347] on input "Mark as correct answer" at bounding box center [150, 343] width 12 height 8
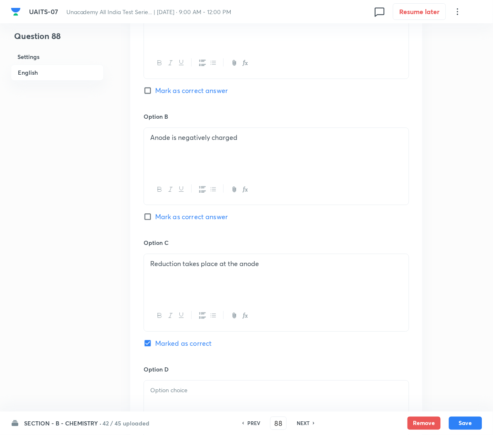
click at [179, 401] on div at bounding box center [276, 404] width 265 height 46
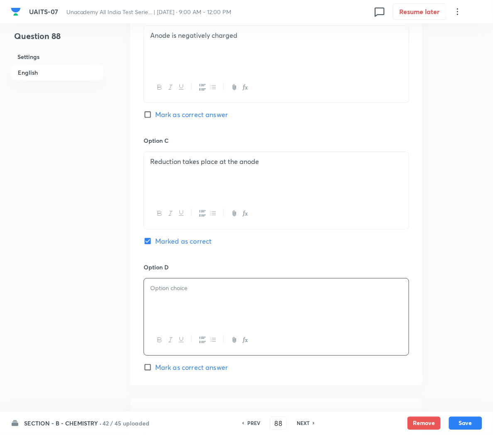
scroll to position [536, 0]
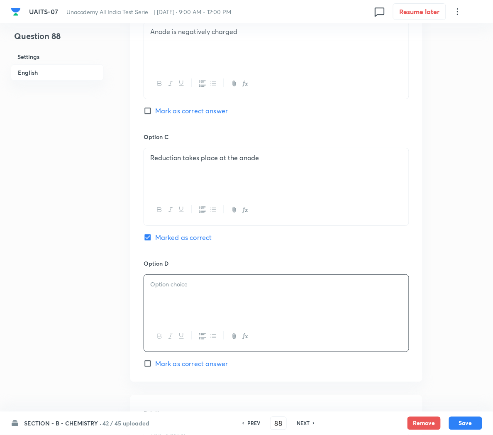
click at [189, 296] on div at bounding box center [276, 298] width 265 height 46
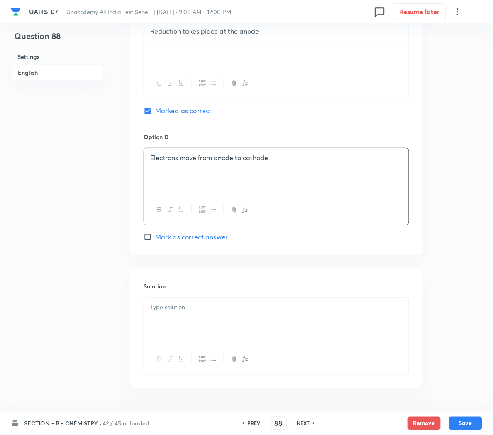
scroll to position [669, 0]
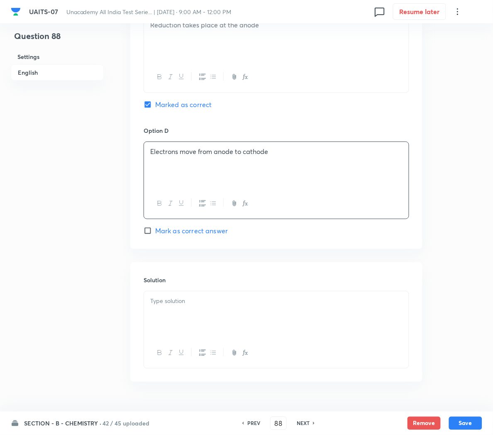
click at [171, 309] on div at bounding box center [276, 314] width 265 height 46
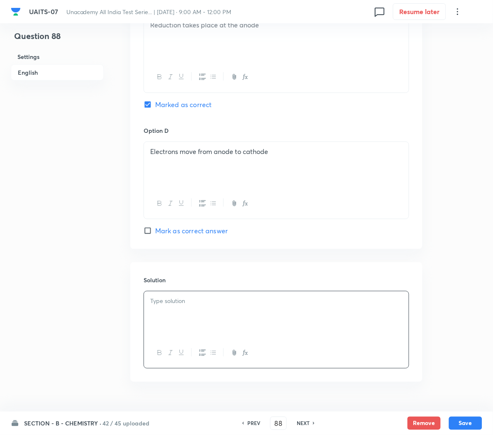
click at [279, 328] on div at bounding box center [276, 314] width 265 height 46
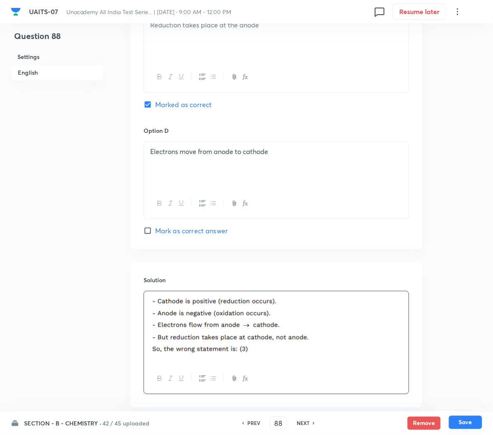
click at [465, 424] on button "Save" at bounding box center [465, 422] width 33 height 13
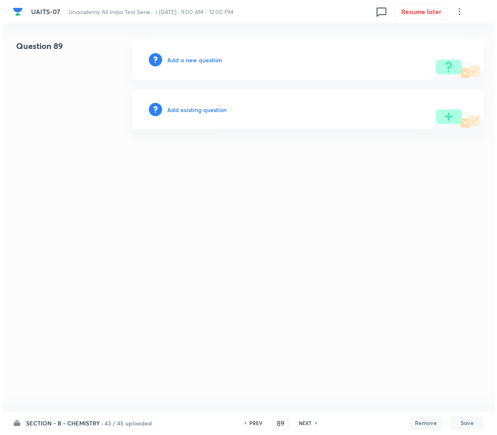
scroll to position [0, 0]
click at [191, 56] on h6 "Add a new question" at bounding box center [194, 60] width 55 height 9
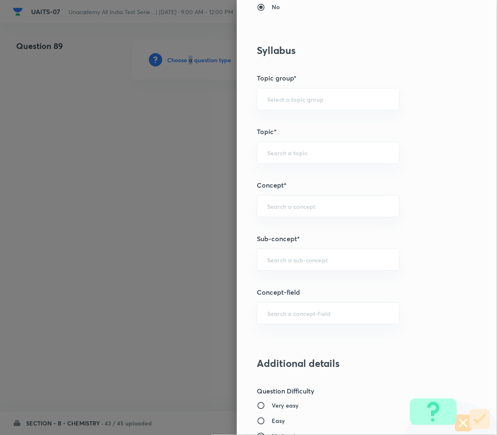
scroll to position [358, 0]
click at [265, 255] on div "​" at bounding box center [328, 259] width 143 height 22
paste input "Redox Reactions"
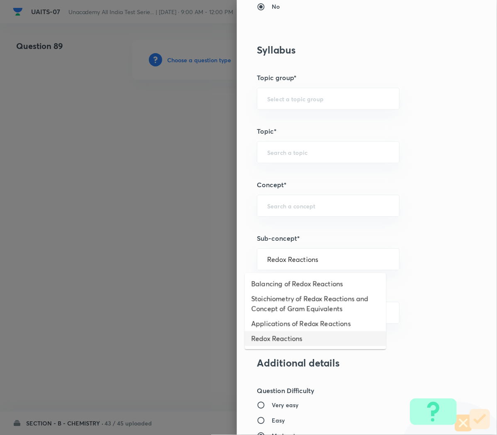
click at [262, 335] on li "Redox Reactions" at bounding box center [316, 338] width 142 height 15
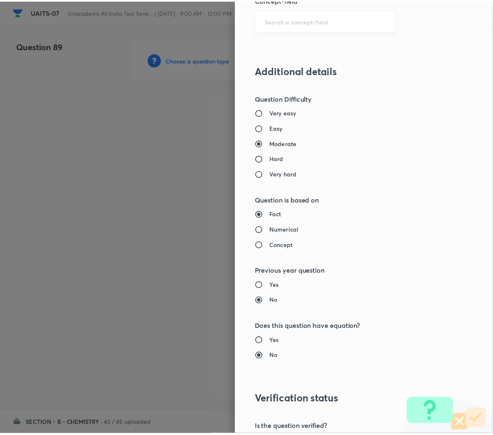
scroll to position [753, 0]
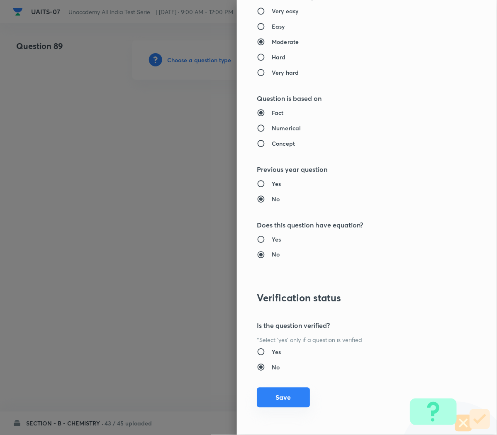
click at [273, 399] on button "Save" at bounding box center [283, 398] width 53 height 20
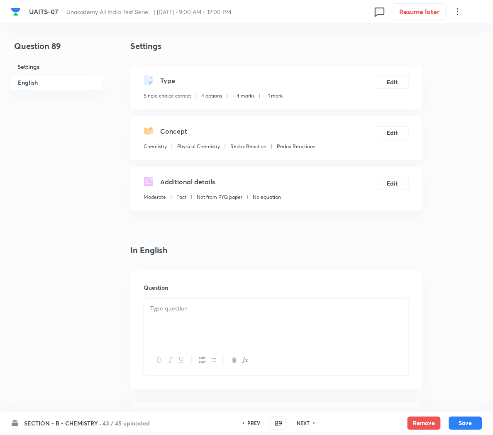
click at [178, 328] on div at bounding box center [276, 322] width 265 height 46
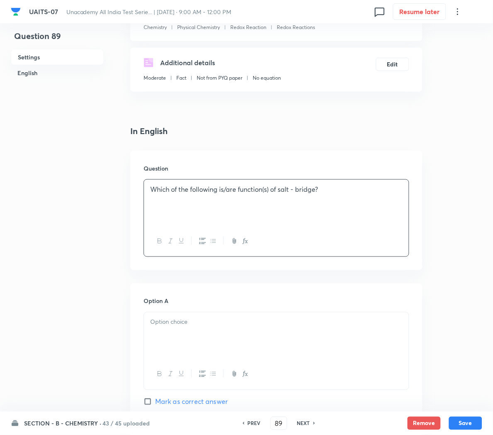
scroll to position [120, 0]
click at [175, 335] on div at bounding box center [276, 334] width 265 height 46
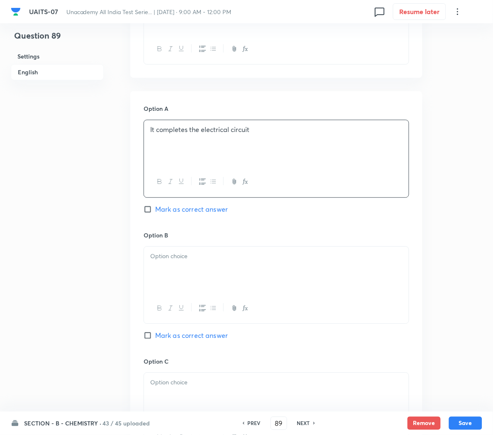
scroll to position [312, 0]
click at [166, 265] on div at bounding box center [276, 269] width 265 height 46
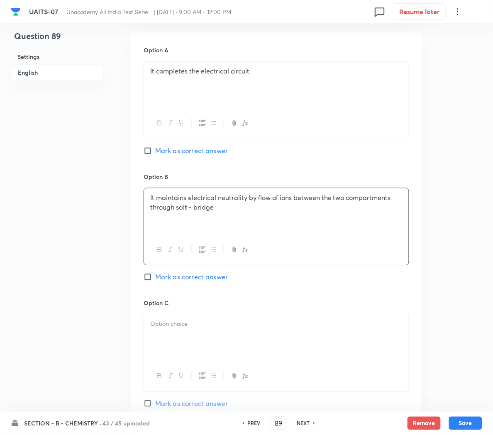
scroll to position [371, 0]
click at [172, 345] on div at bounding box center [276, 337] width 265 height 46
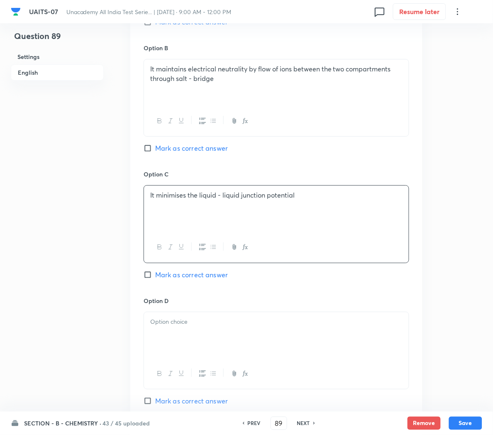
scroll to position [499, 0]
click at [169, 326] on p at bounding box center [276, 322] width 252 height 10
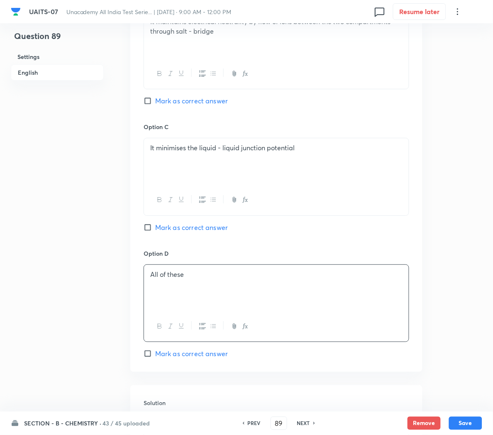
click at [196, 352] on span "Mark as correct answer" at bounding box center [191, 354] width 73 height 10
click at [155, 352] on input "Mark as correct answer" at bounding box center [150, 354] width 12 height 8
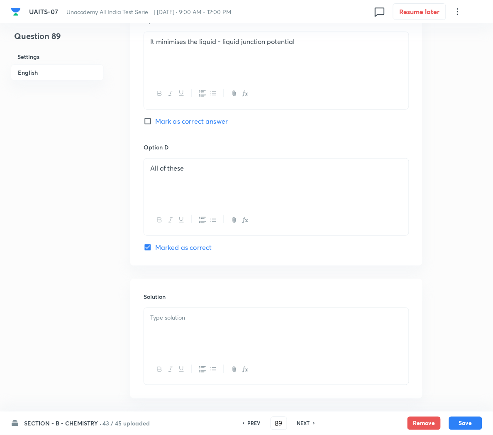
scroll to position [659, 0]
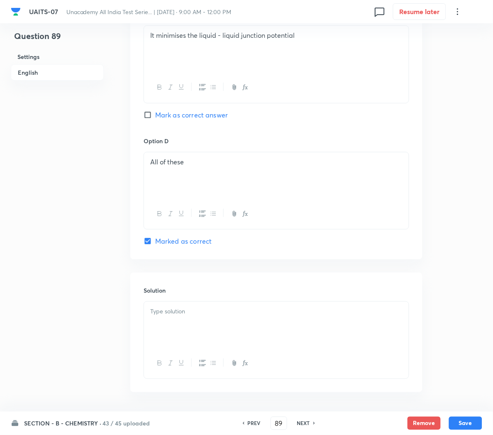
click at [175, 316] on p at bounding box center [276, 312] width 252 height 10
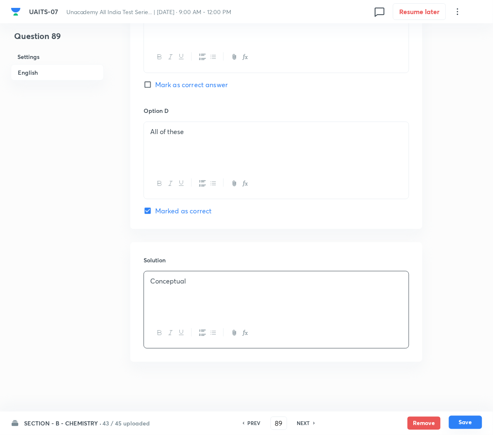
click at [460, 422] on button "Save" at bounding box center [465, 422] width 33 height 13
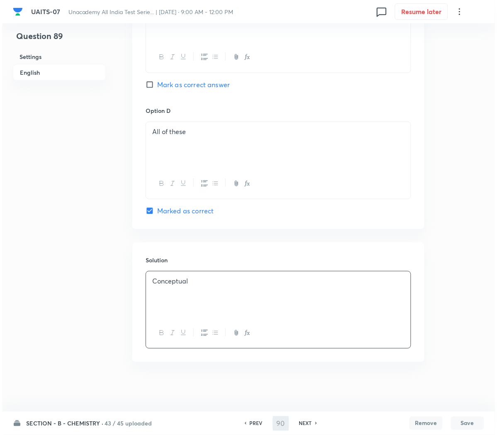
scroll to position [0, 0]
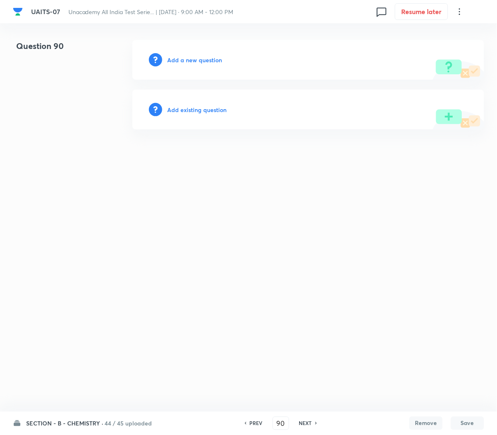
click at [175, 60] on h6 "Add a new question" at bounding box center [194, 60] width 55 height 9
click at [175, 60] on h6 "Choose a question type" at bounding box center [199, 60] width 64 height 9
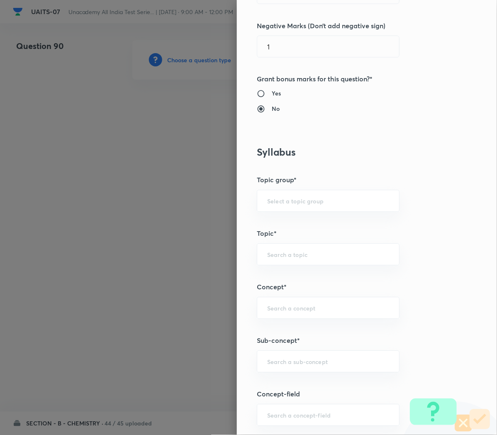
scroll to position [258, 0]
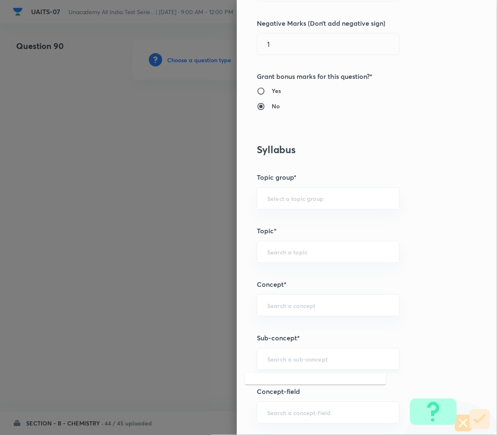
click at [274, 359] on input "text" at bounding box center [328, 359] width 122 height 8
paste input "Redox Reactions"
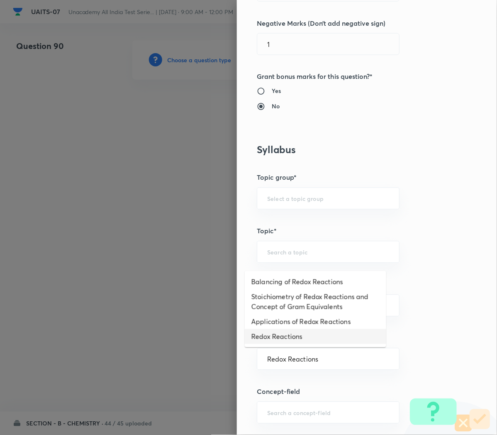
click at [272, 340] on li "Redox Reactions" at bounding box center [316, 336] width 142 height 15
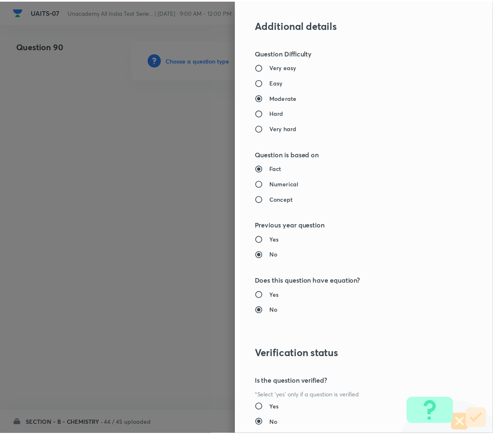
scroll to position [753, 0]
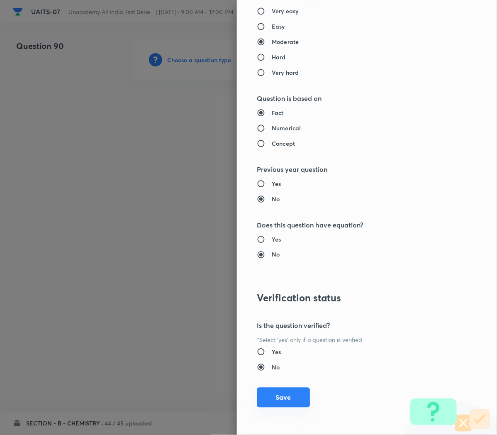
click at [274, 394] on button "Save" at bounding box center [283, 398] width 53 height 20
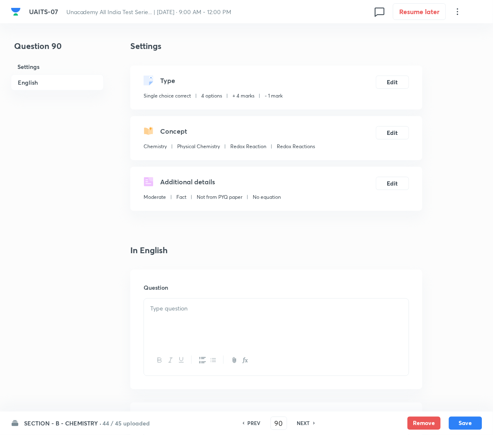
click at [169, 315] on div at bounding box center [276, 322] width 265 height 46
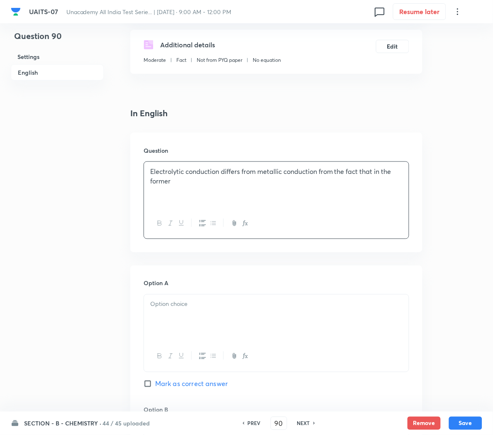
scroll to position [144, 0]
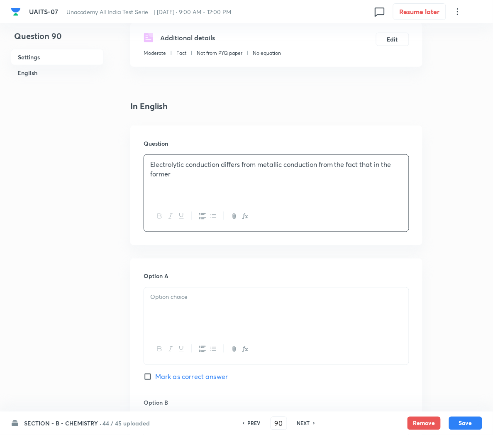
click at [199, 303] on div at bounding box center [276, 311] width 265 height 46
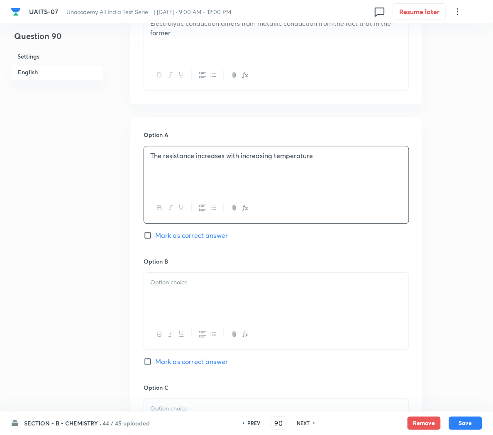
scroll to position [293, 0]
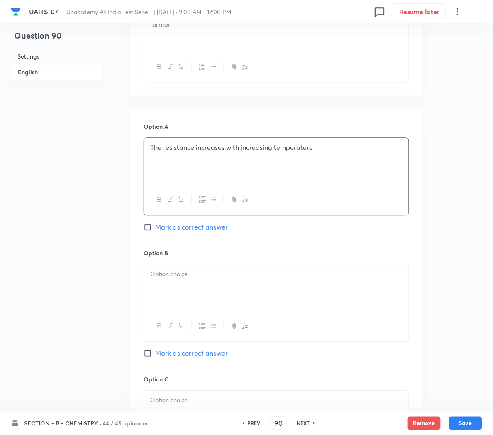
click at [189, 294] on div at bounding box center [276, 288] width 265 height 46
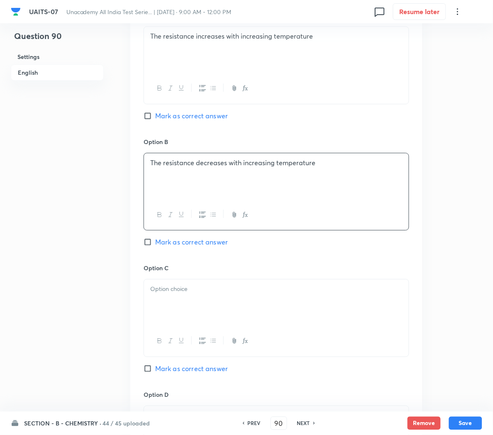
scroll to position [407, 0]
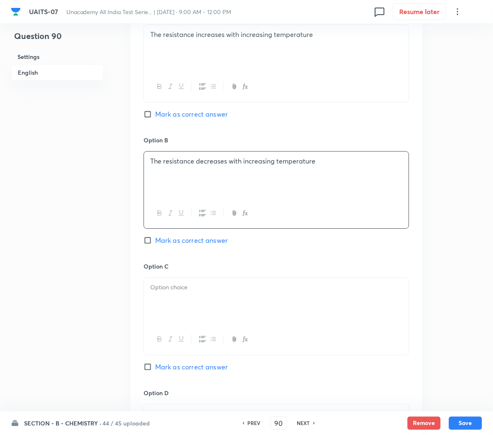
click at [172, 300] on div at bounding box center [276, 301] width 265 height 46
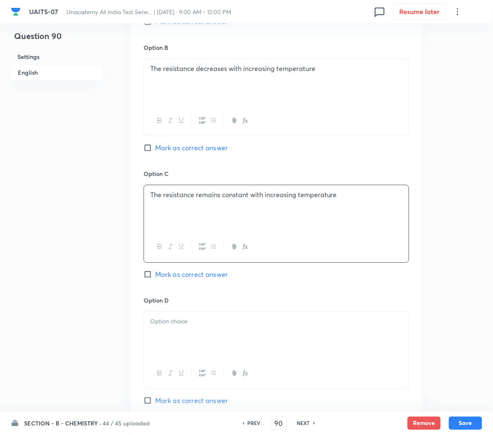
scroll to position [503, 0]
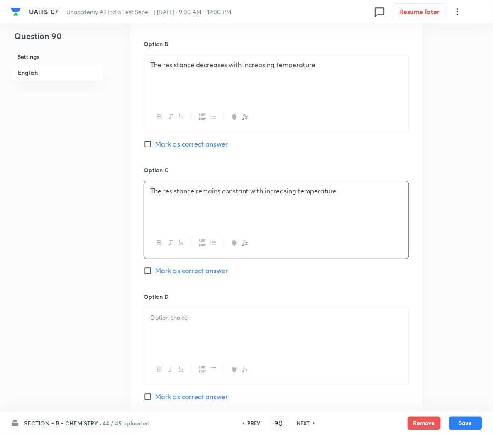
click at [184, 319] on p at bounding box center [276, 318] width 252 height 10
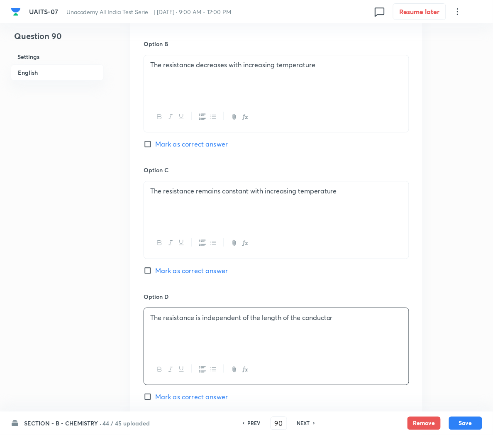
click at [163, 145] on span "Mark as correct answer" at bounding box center [191, 144] width 73 height 10
click at [155, 145] on input "Mark as correct answer" at bounding box center [150, 144] width 12 height 8
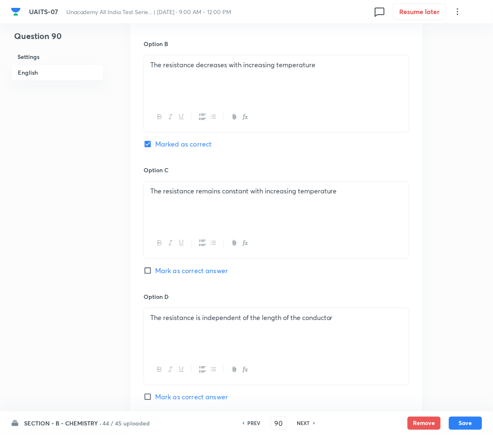
scroll to position [605, 0]
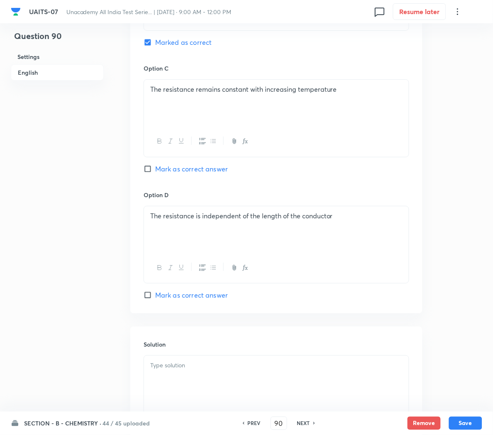
click at [187, 377] on div at bounding box center [276, 379] width 265 height 46
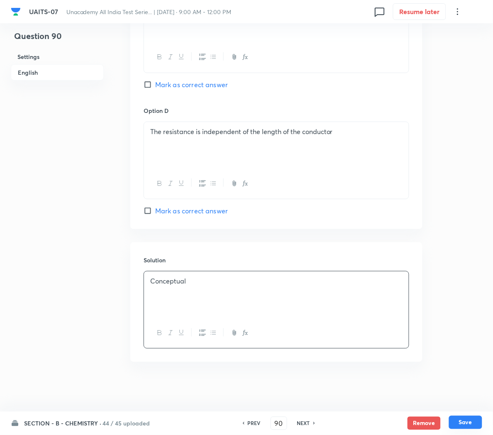
click at [462, 421] on button "Save" at bounding box center [465, 422] width 33 height 13
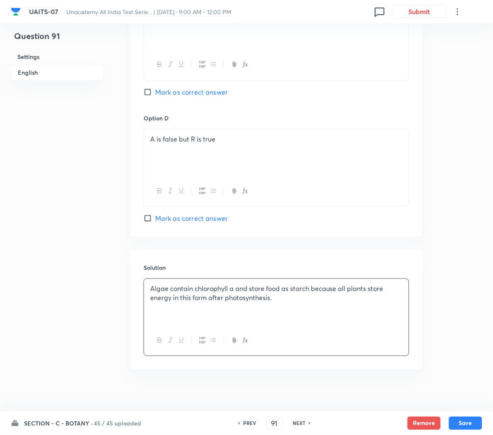
click at [95, 423] on h6 "45 / 45 uploaded" at bounding box center [117, 423] width 47 height 9
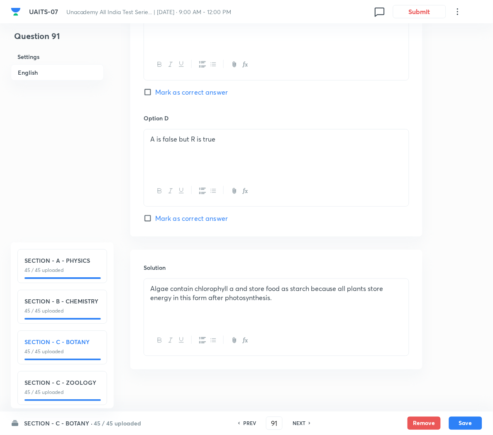
scroll to position [15, 0]
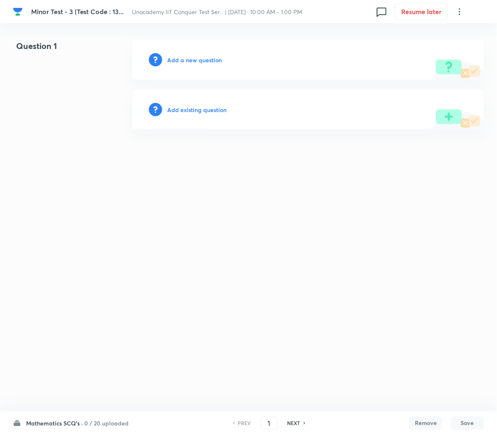
click at [182, 57] on h6 "Add a new question" at bounding box center [194, 60] width 55 height 9
click at [181, 59] on h6 "Choose a question type" at bounding box center [199, 60] width 64 height 9
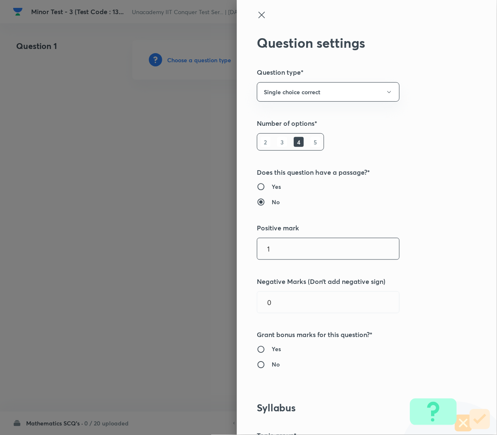
click at [275, 249] on input "1" at bounding box center [328, 248] width 142 height 21
type input "4"
click at [267, 312] on input "text" at bounding box center [328, 302] width 142 height 21
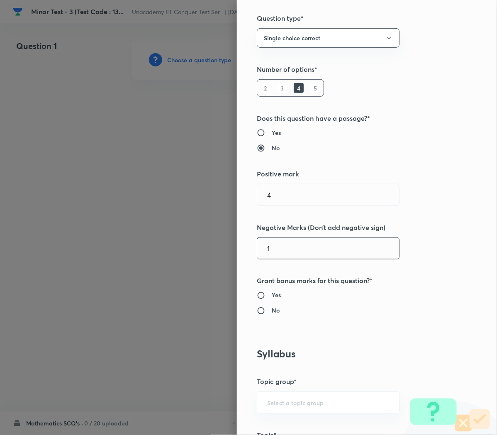
type input "1"
click at [272, 313] on h6 "No" at bounding box center [276, 310] width 8 height 9
click at [264, 313] on input "No" at bounding box center [264, 311] width 15 height 8
radio input "true"
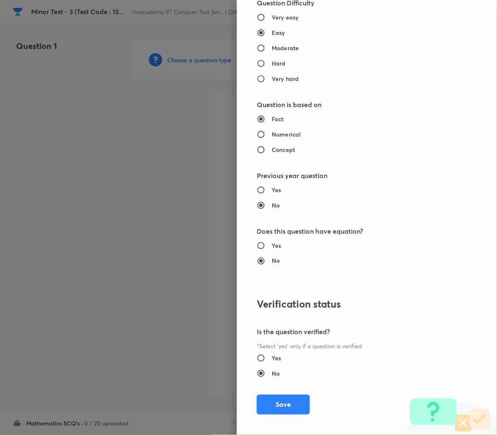
scroll to position [753, 0]
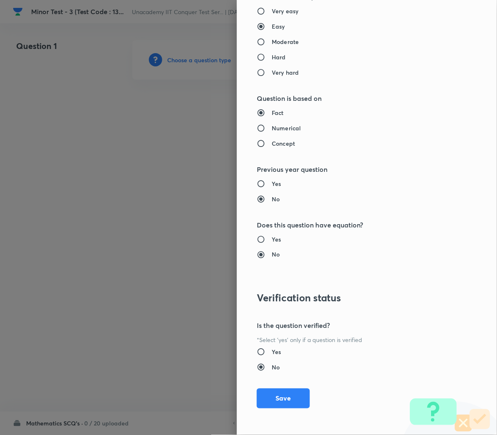
click at [267, 47] on div "Very easy Easy Moderate Hard Very hard" at bounding box center [353, 42] width 193 height 70
click at [272, 41] on h6 "Moderate" at bounding box center [285, 41] width 27 height 9
click at [269, 41] on input "Moderate" at bounding box center [264, 42] width 15 height 8
radio input "true"
radio input "false"
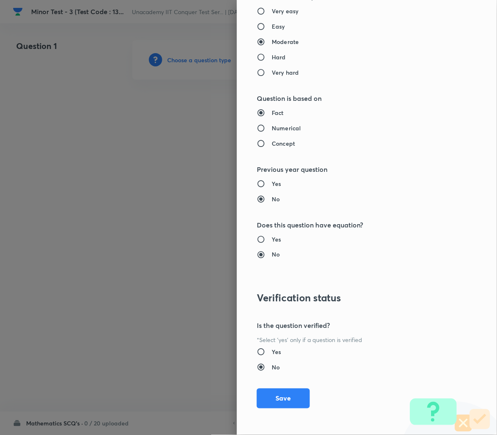
scroll to position [526, 0]
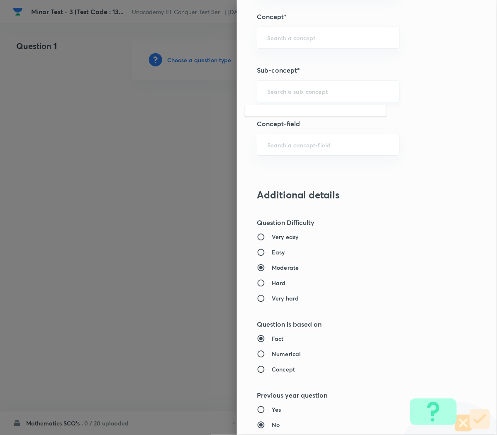
click at [267, 93] on input "text" at bounding box center [328, 91] width 122 height 8
paste input "Chemical Bonding"
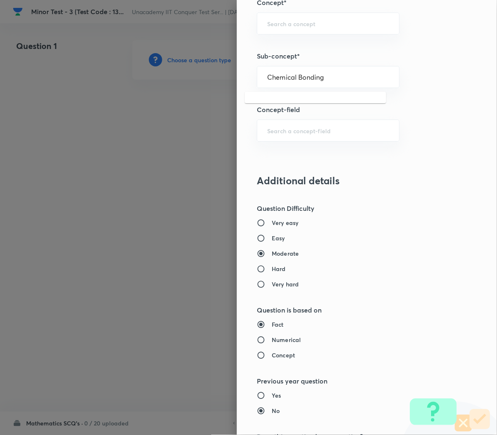
scroll to position [540, 0]
type input "C"
type input "chemical bonding"
click at [257, 77] on div "​" at bounding box center [328, 77] width 143 height 22
paste input "Redox Reaction"
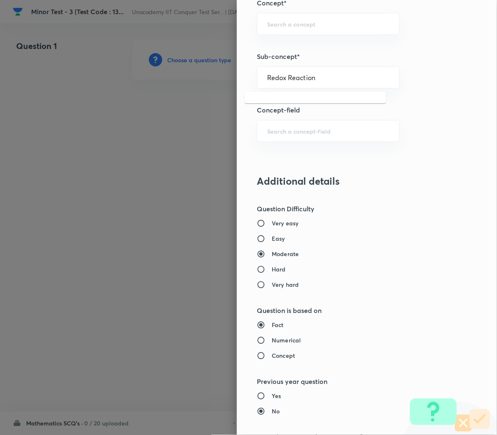
type input "Redox Reaction"
click at [178, 179] on div at bounding box center [248, 217] width 497 height 435
click at [289, 81] on input "text" at bounding box center [328, 77] width 122 height 8
paste input "Compound Angle"
type input "Compound Angle"
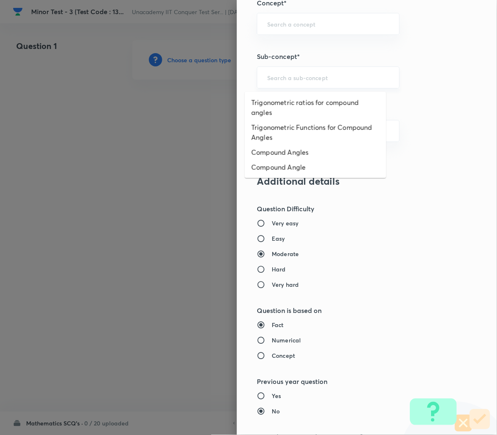
click at [289, 78] on input "text" at bounding box center [328, 77] width 122 height 8
click at [271, 170] on li "Compound Angle" at bounding box center [316, 167] width 142 height 15
type input "Compound Angle"
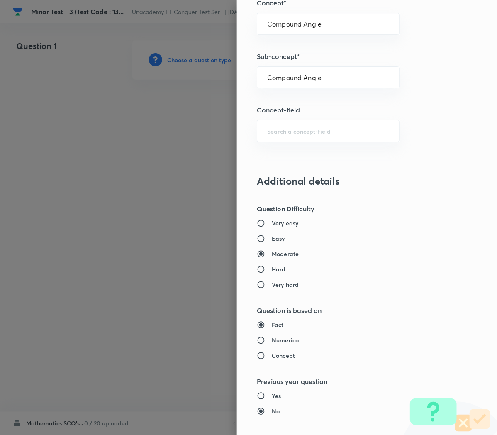
type input "Mathematics"
type input "Compound Angle"
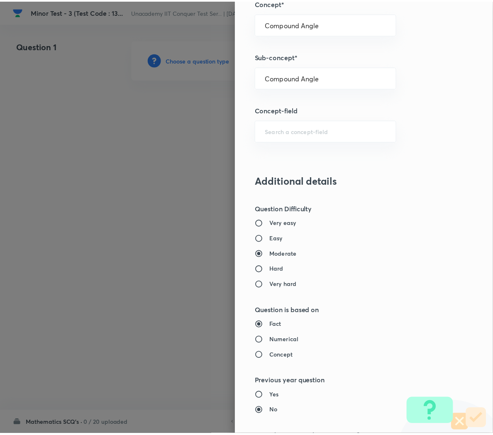
scroll to position [753, 0]
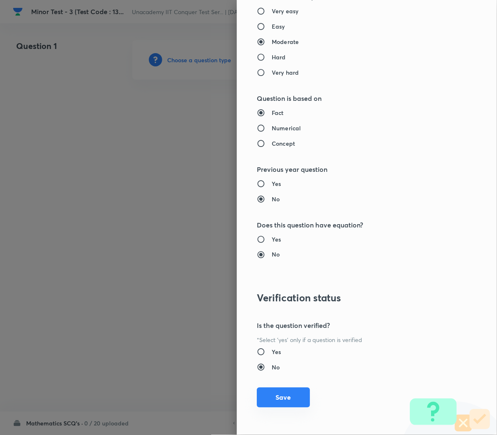
click at [270, 401] on button "Save" at bounding box center [283, 398] width 53 height 20
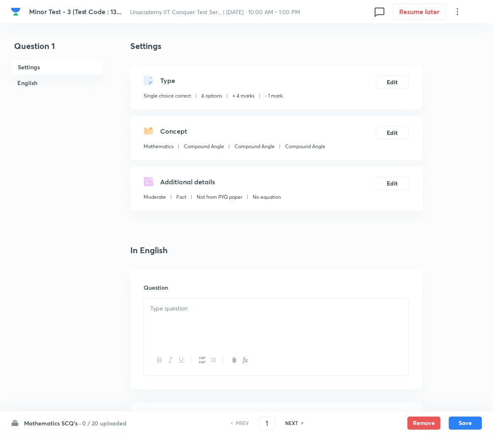
click at [151, 306] on p at bounding box center [276, 309] width 252 height 10
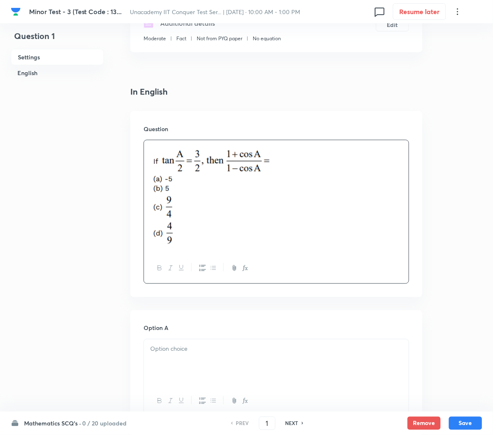
scroll to position [169, 0]
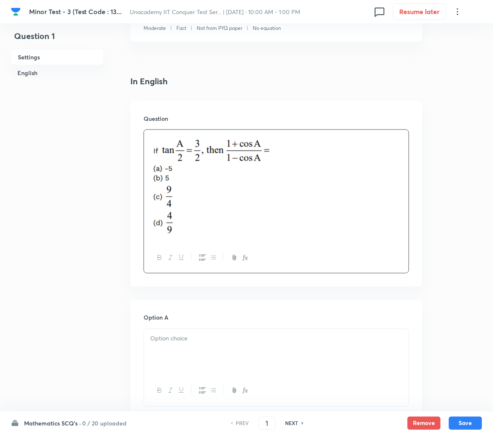
click at [177, 345] on div at bounding box center [276, 352] width 265 height 46
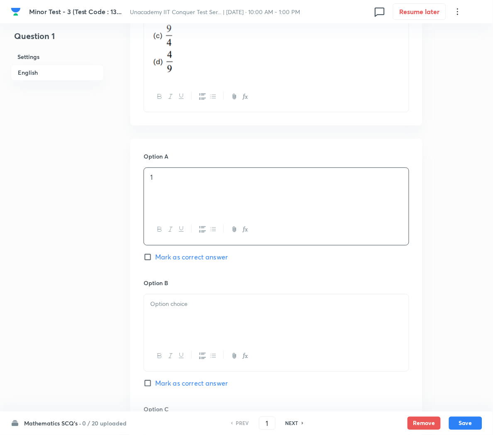
scroll to position [331, 0]
click at [175, 304] on p at bounding box center [276, 304] width 252 height 10
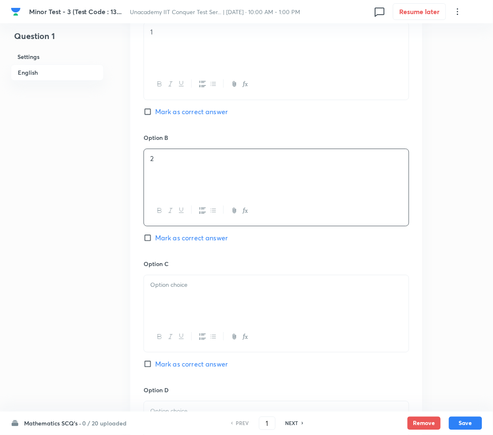
scroll to position [476, 0]
click at [171, 280] on div at bounding box center [276, 298] width 265 height 46
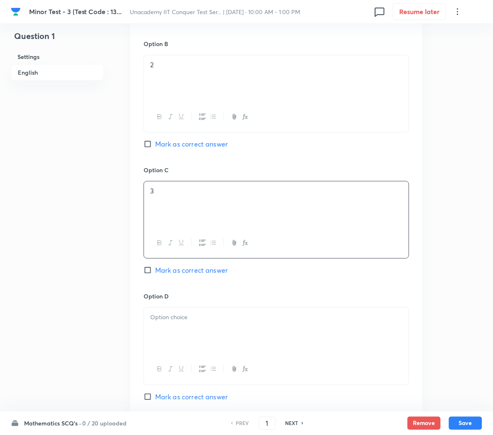
scroll to position [573, 0]
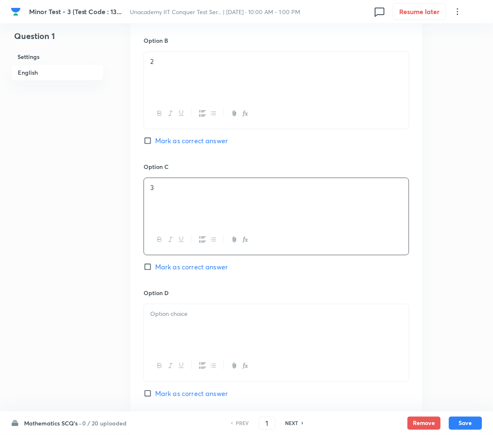
click at [160, 319] on p at bounding box center [276, 314] width 252 height 10
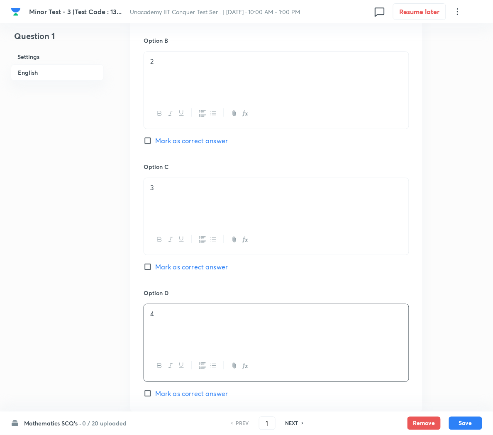
scroll to position [638, 0]
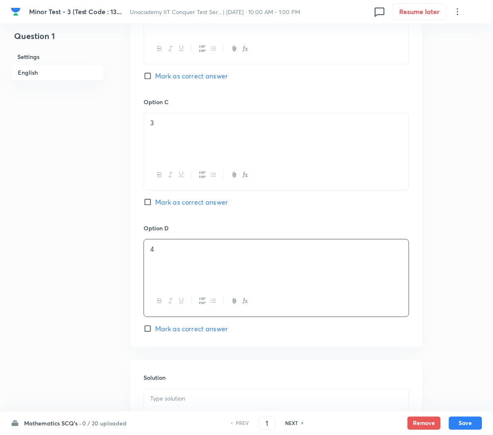
click at [160, 332] on span "Mark as correct answer" at bounding box center [191, 329] width 73 height 10
click at [155, 332] on input "Mark as correct answer" at bounding box center [150, 329] width 12 height 8
checkbox input "true"
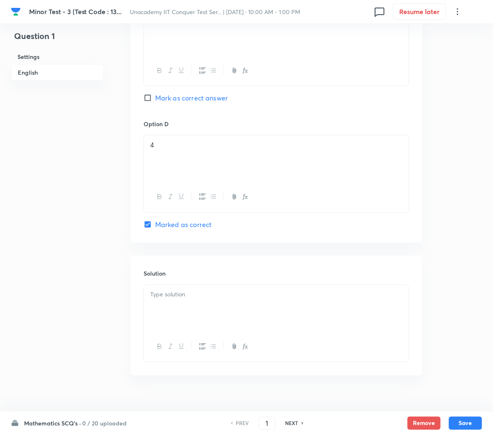
scroll to position [754, 0]
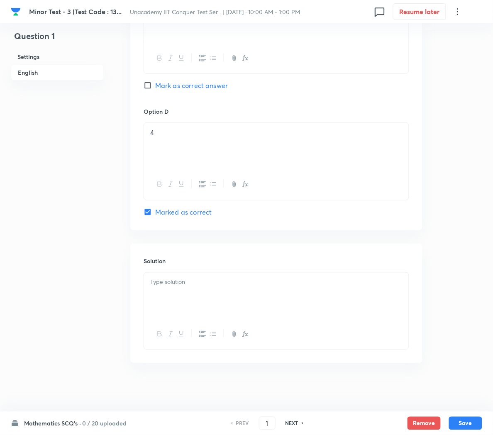
click at [169, 297] on div at bounding box center [276, 296] width 265 height 46
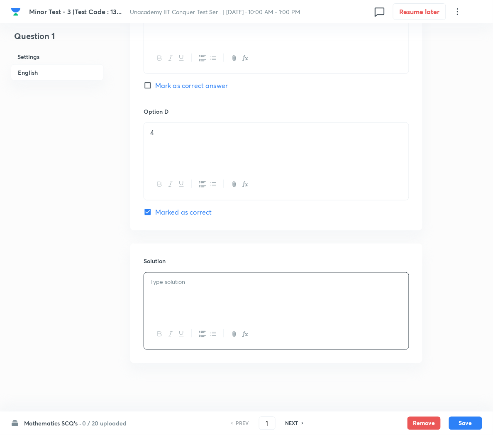
click at [276, 297] on div at bounding box center [276, 296] width 265 height 46
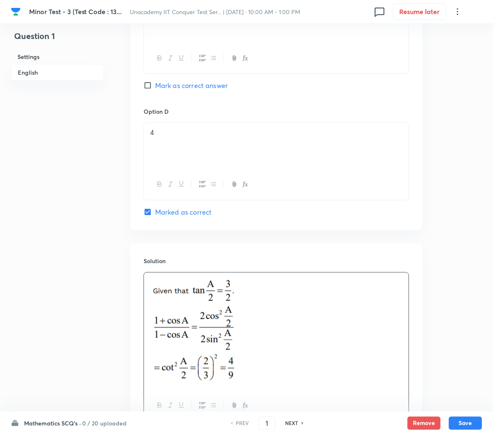
scroll to position [831, 0]
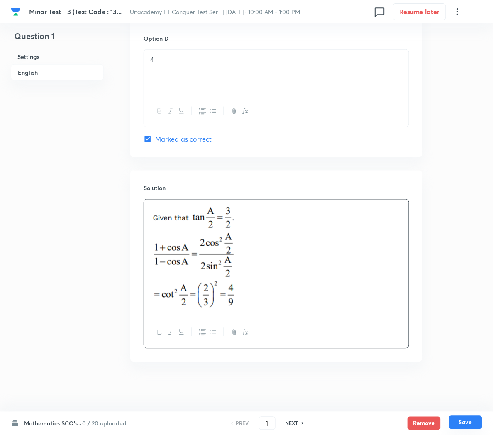
click at [462, 427] on button "Save" at bounding box center [465, 422] width 33 height 13
type input "2"
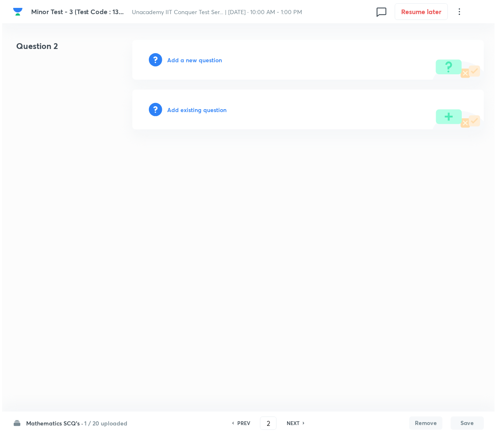
scroll to position [0, 0]
click at [180, 60] on h6 "Add a new question" at bounding box center [194, 60] width 55 height 9
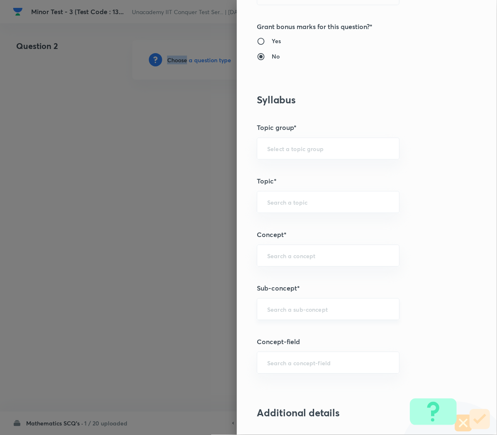
scroll to position [310, 0]
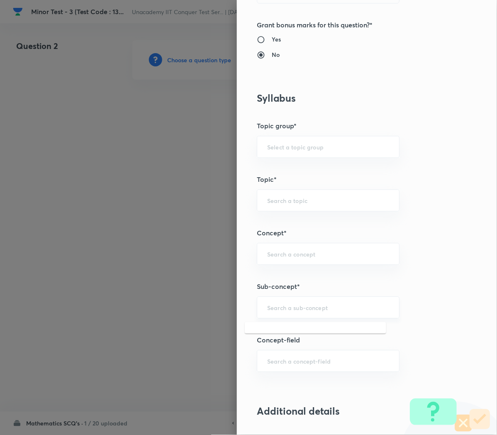
click at [267, 312] on input "text" at bounding box center [328, 308] width 122 height 8
paste input "Compound Angle"
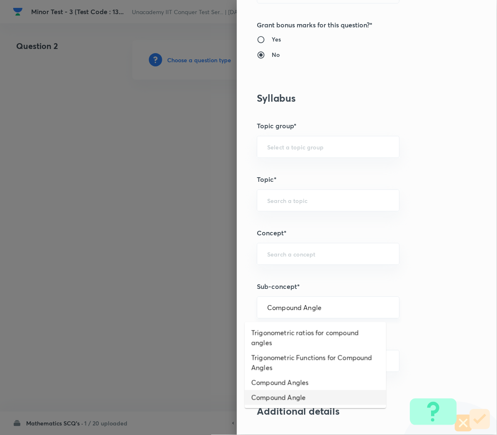
type input "Compound Angle"
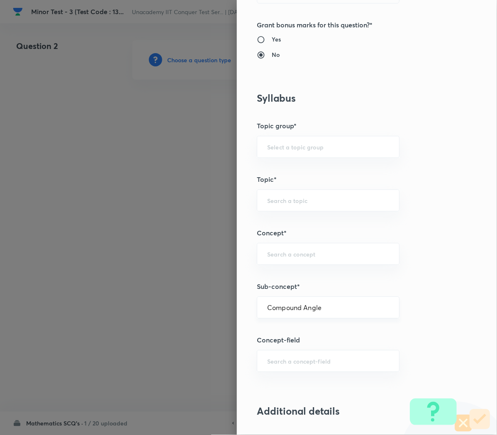
type input "Mathematics"
type input "Compound Angle"
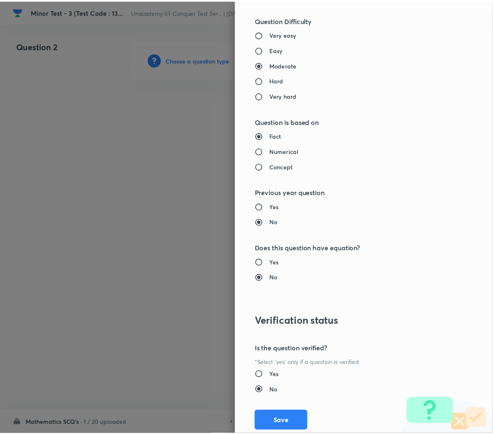
scroll to position [753, 0]
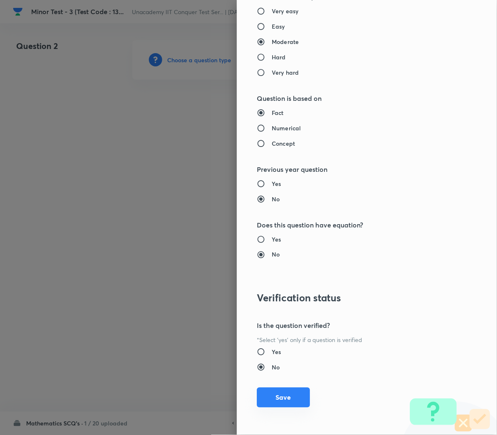
click at [267, 399] on button "Save" at bounding box center [283, 398] width 53 height 20
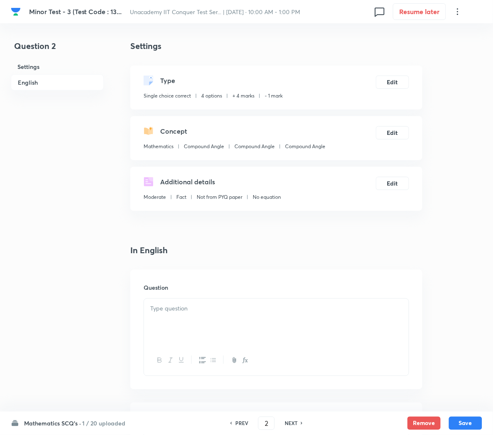
click at [223, 309] on p at bounding box center [276, 309] width 252 height 10
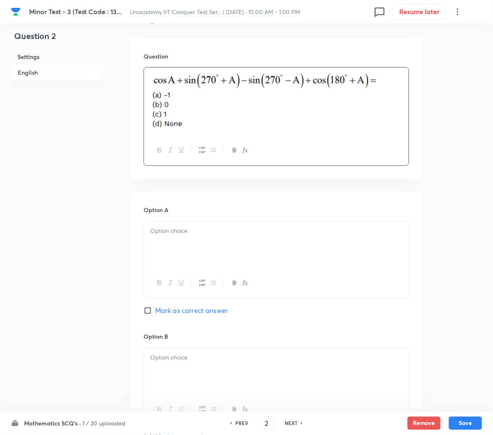
scroll to position [232, 0]
click at [169, 230] on p at bounding box center [276, 230] width 252 height 10
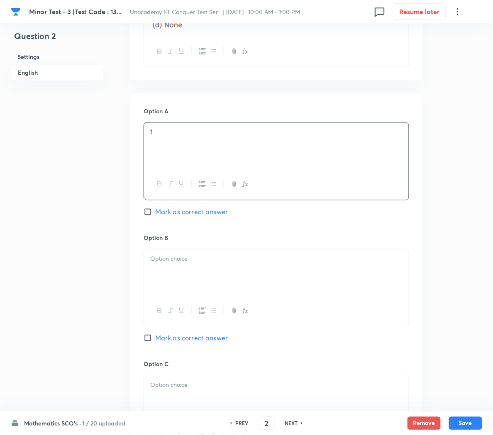
scroll to position [333, 0]
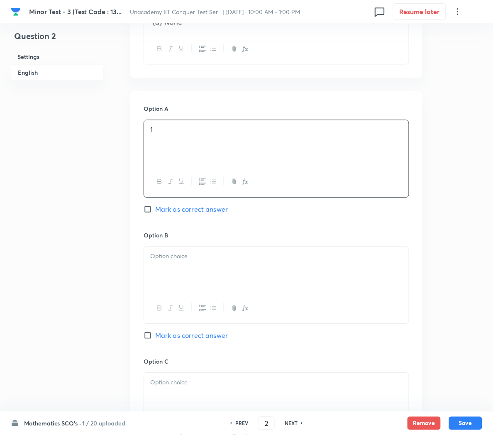
click at [165, 263] on div at bounding box center [276, 270] width 265 height 46
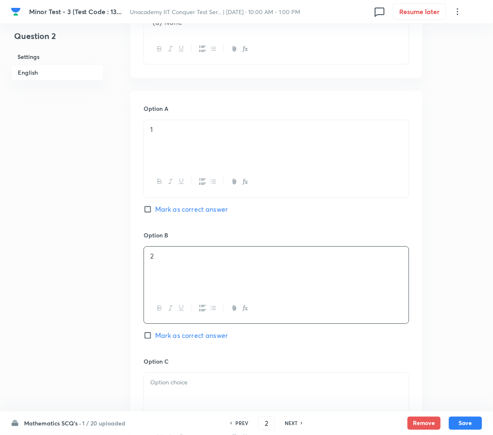
click at [166, 334] on span "Mark as correct answer" at bounding box center [191, 335] width 73 height 10
click at [155, 334] on input "Mark as correct answer" at bounding box center [150, 335] width 12 height 8
checkbox input "true"
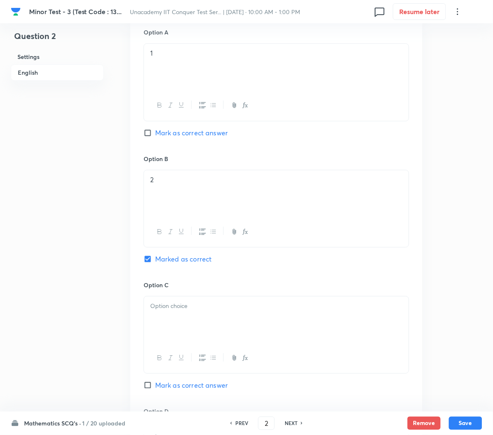
scroll to position [410, 0]
click at [167, 317] on div at bounding box center [276, 319] width 265 height 46
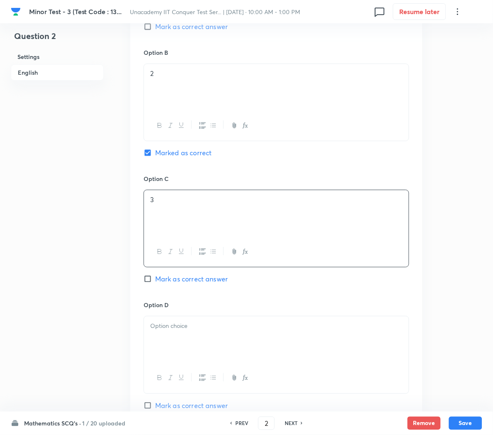
scroll to position [522, 0]
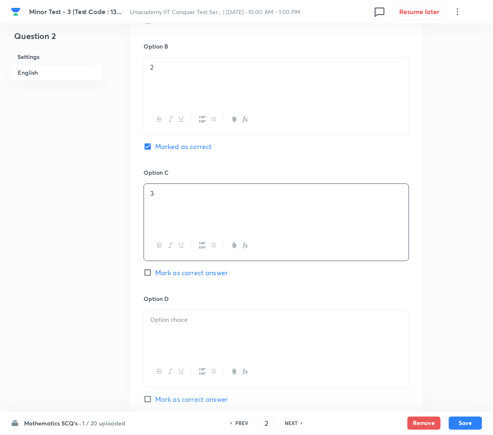
click at [171, 340] on div at bounding box center [276, 333] width 265 height 46
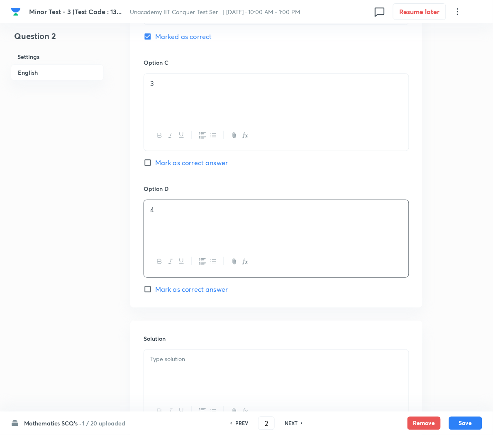
scroll to position [633, 0]
click at [165, 363] on p at bounding box center [276, 358] width 252 height 10
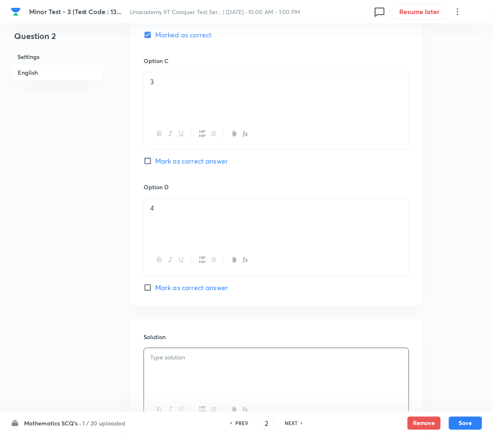
click at [202, 367] on div at bounding box center [276, 371] width 265 height 46
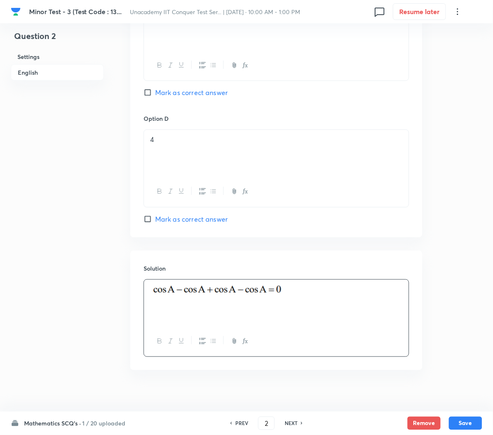
scroll to position [559, 0]
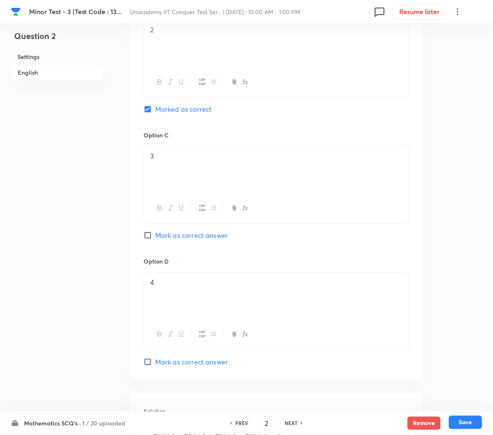
click at [467, 422] on button "Save" at bounding box center [465, 422] width 33 height 13
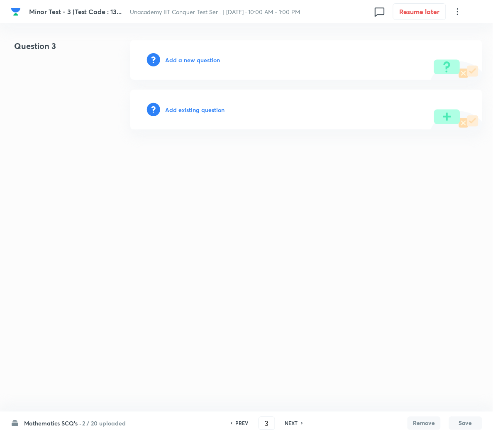
scroll to position [0, 0]
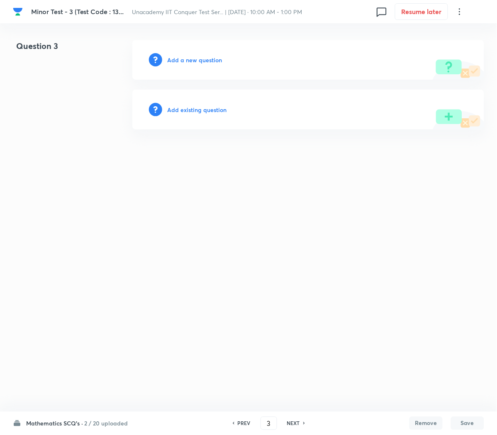
click at [241, 423] on h6 "PREV" at bounding box center [244, 423] width 13 height 7
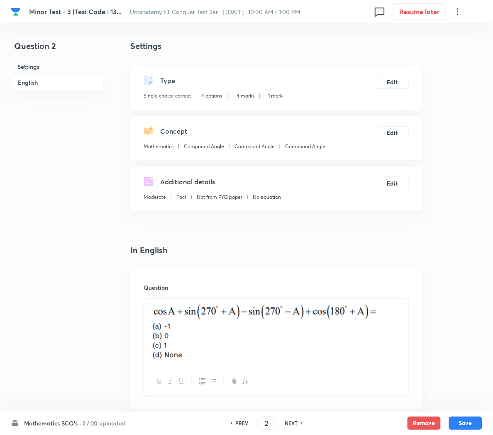
click at [241, 423] on h6 "PREV" at bounding box center [242, 423] width 13 height 7
type input "1"
checkbox input "false"
checkbox input "true"
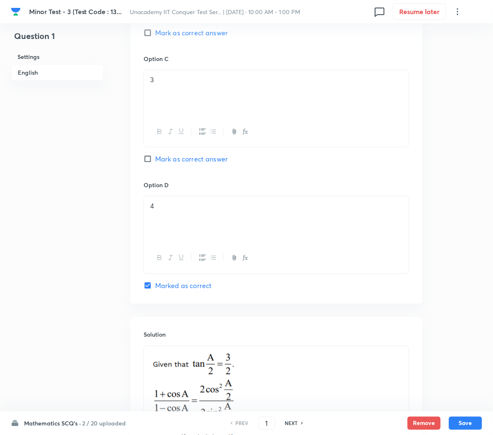
scroll to position [831, 0]
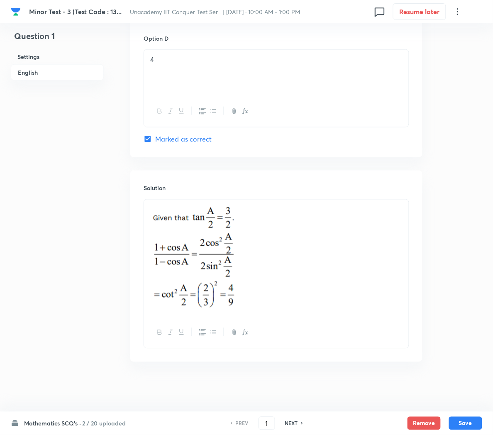
click at [296, 421] on h6 "NEXT" at bounding box center [291, 423] width 13 height 7
type input "2"
checkbox input "false"
checkbox input "true"
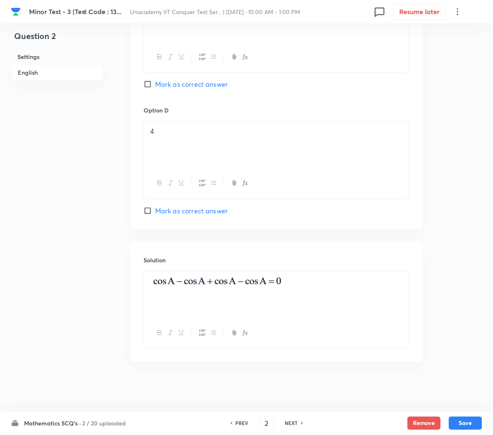
click at [296, 421] on h6 "NEXT" at bounding box center [291, 423] width 13 height 7
type input "3"
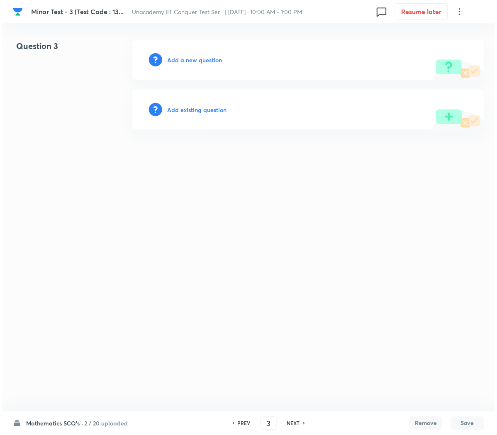
scroll to position [0, 0]
click at [171, 57] on h6 "Add a new question" at bounding box center [194, 60] width 55 height 9
click at [171, 57] on h6 "Choose a question type" at bounding box center [199, 60] width 64 height 9
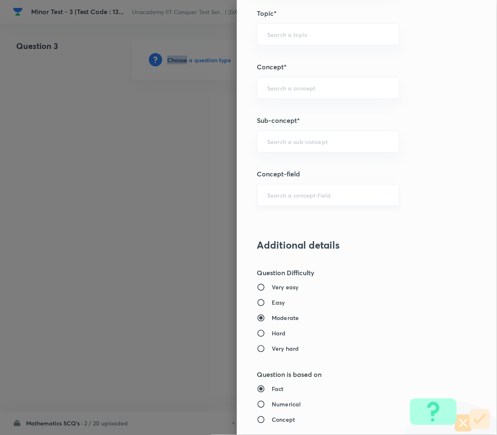
scroll to position [477, 0]
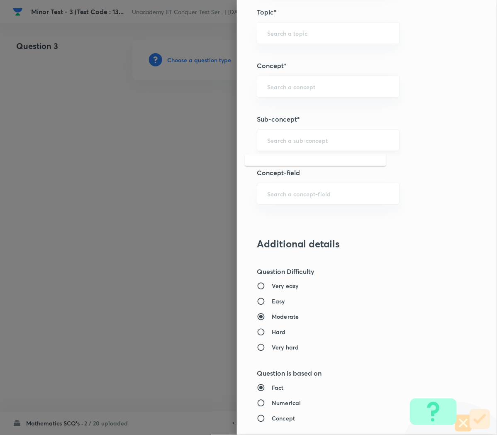
click at [275, 143] on input "text" at bounding box center [328, 140] width 122 height 8
paste input "Compound Angle"
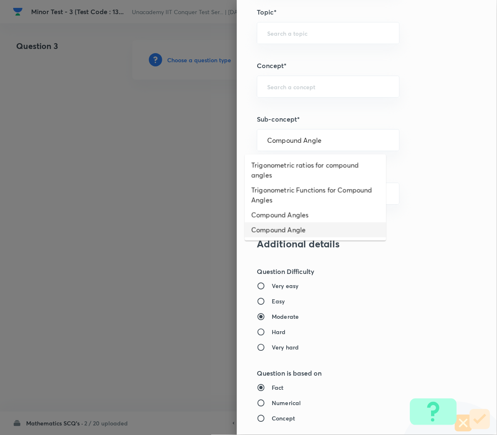
click at [263, 229] on li "Compound Angle" at bounding box center [316, 230] width 142 height 15
type input "Compound Angle"
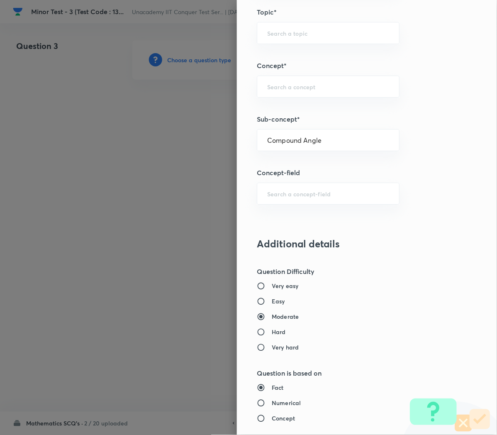
type input "Mathematics"
type input "Compound Angle"
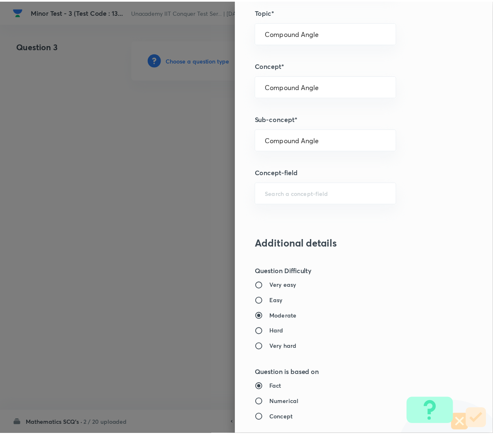
scroll to position [753, 0]
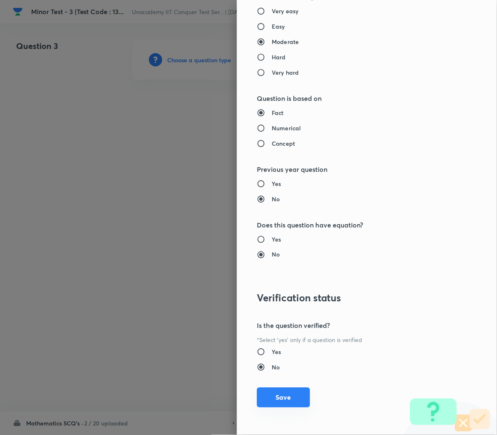
click at [268, 401] on button "Save" at bounding box center [283, 398] width 53 height 20
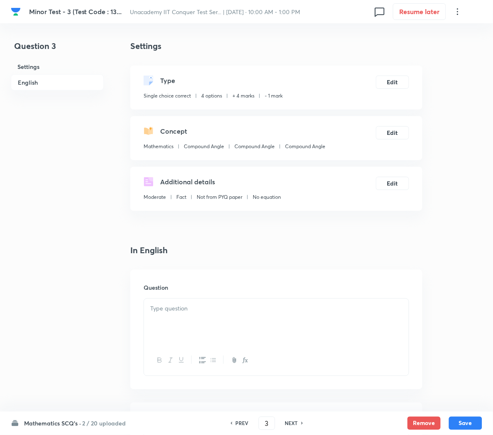
click at [179, 319] on div at bounding box center [276, 322] width 265 height 46
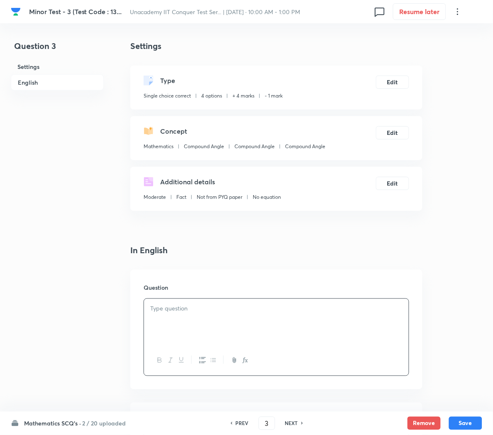
click at [256, 326] on div at bounding box center [276, 322] width 265 height 46
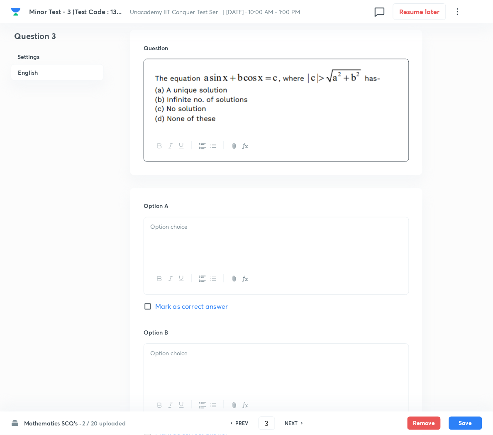
scroll to position [244, 0]
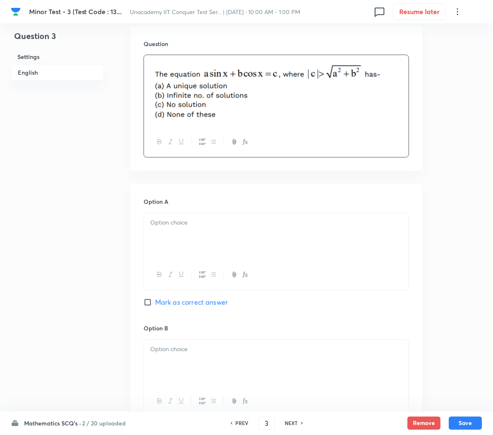
click at [179, 236] on div at bounding box center [276, 236] width 265 height 46
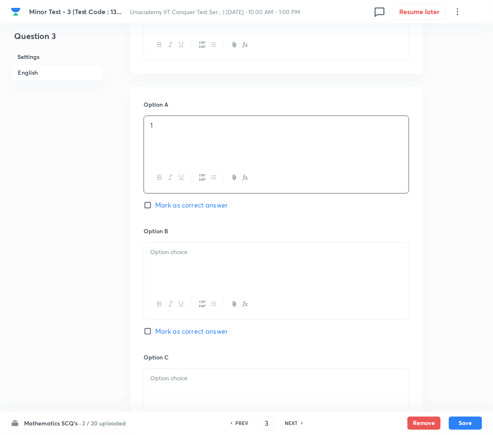
scroll to position [342, 0]
click at [167, 266] on div at bounding box center [276, 265] width 265 height 46
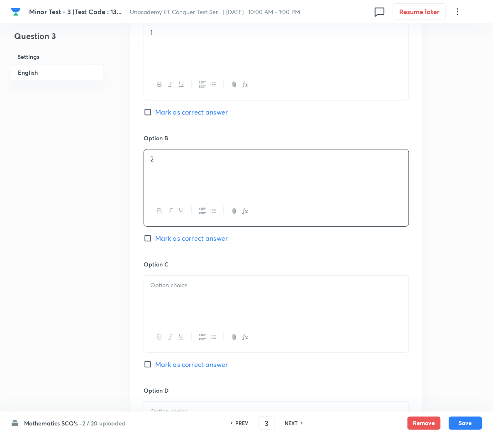
scroll to position [441, 0]
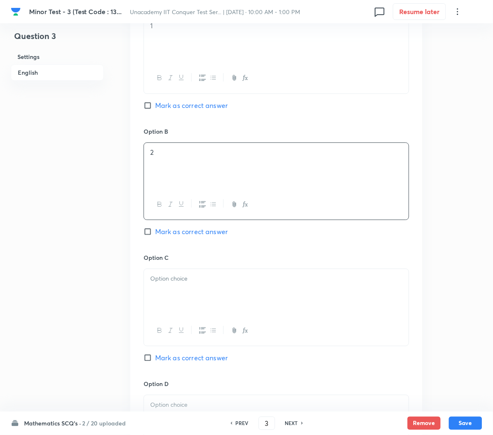
click at [170, 284] on p at bounding box center [276, 279] width 252 height 10
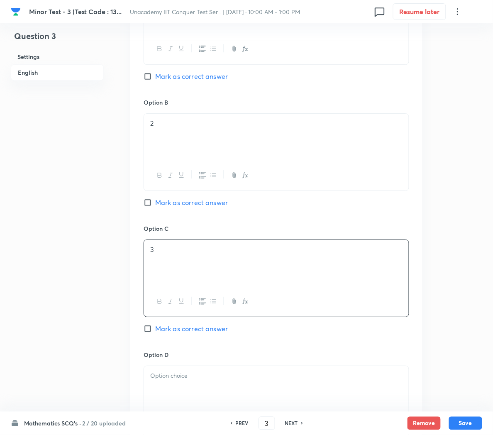
scroll to position [472, 0]
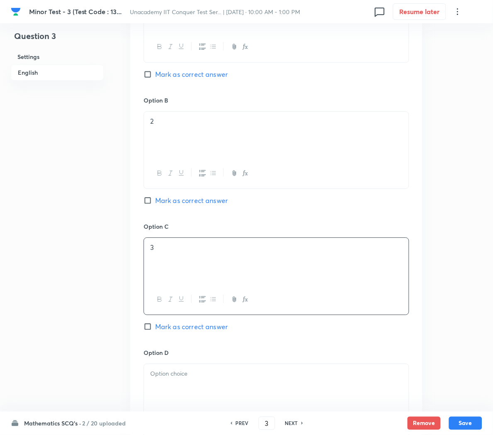
click at [163, 328] on span "Mark as correct answer" at bounding box center [191, 327] width 73 height 10
click at [155, 328] on input "Mark as correct answer" at bounding box center [150, 327] width 12 height 8
checkbox input "true"
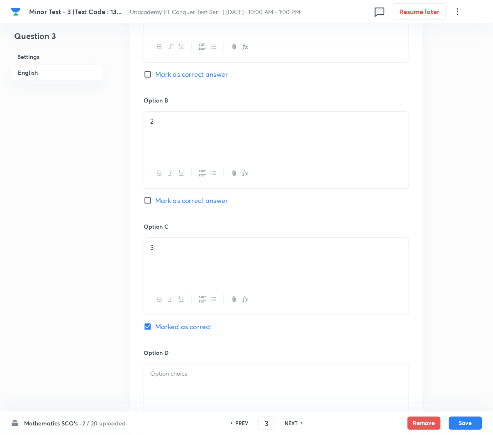
click at [159, 388] on div at bounding box center [276, 387] width 265 height 46
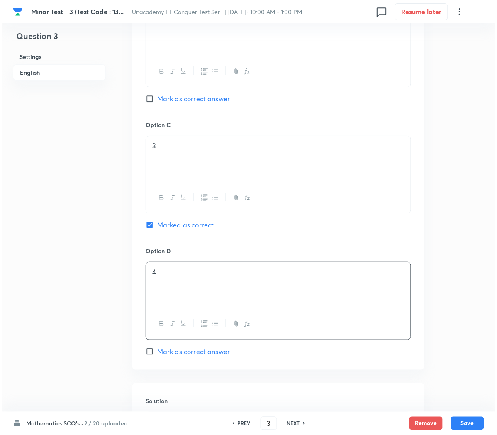
scroll to position [674, 0]
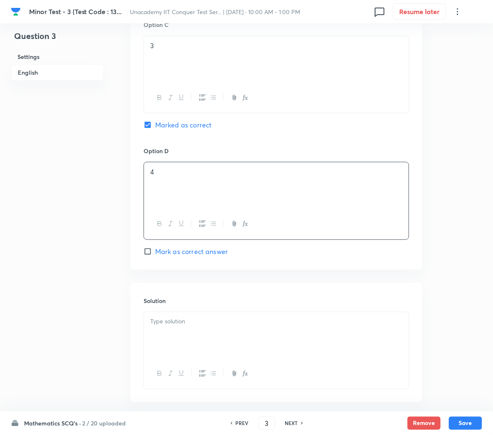
click at [175, 350] on div at bounding box center [276, 335] width 265 height 46
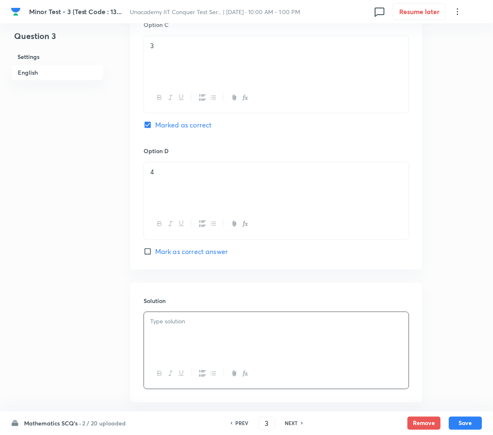
click at [192, 337] on div at bounding box center [276, 335] width 265 height 46
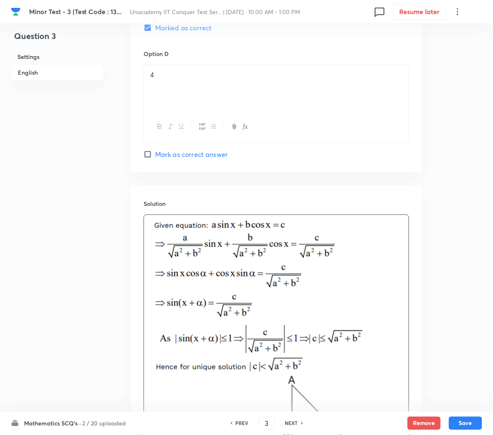
scroll to position [797, 0]
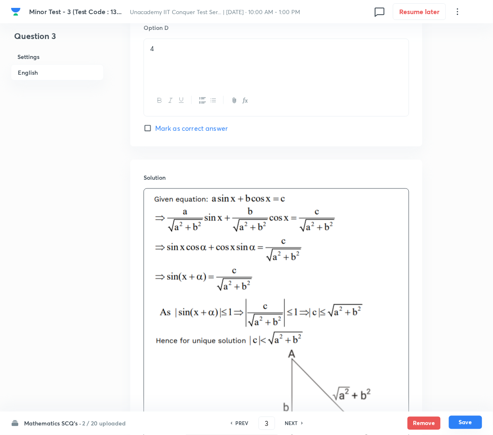
click at [466, 425] on button "Save" at bounding box center [465, 422] width 33 height 13
type input "4"
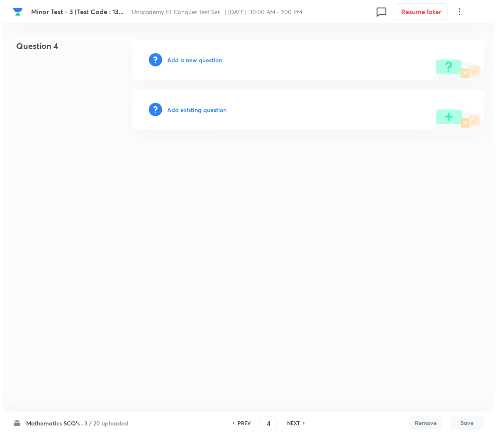
scroll to position [0, 0]
click at [177, 59] on h6 "Add a new question" at bounding box center [194, 60] width 55 height 9
click at [177, 59] on h6 "Choose a question type" at bounding box center [199, 60] width 64 height 9
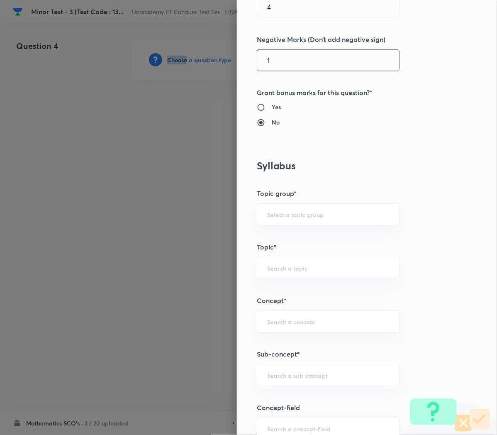
scroll to position [282, 0]
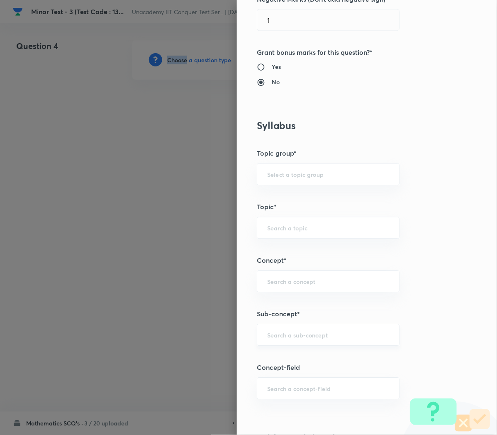
click at [272, 346] on div "​" at bounding box center [328, 335] width 143 height 22
paste input "Compound Angle"
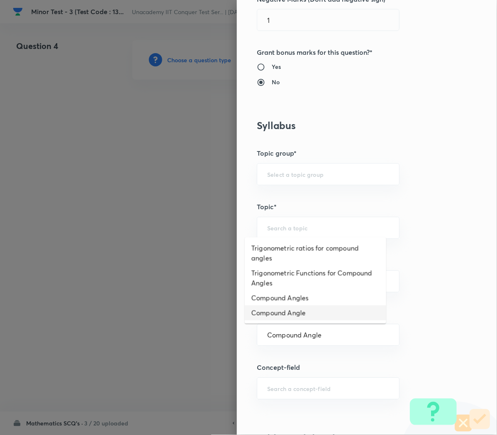
click at [271, 311] on li "Compound Angle" at bounding box center [316, 313] width 142 height 15
type input "Compound Angle"
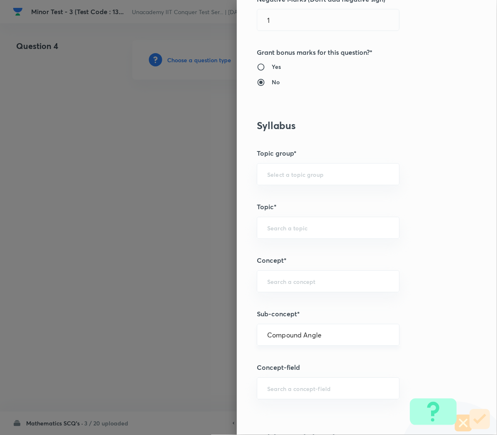
type input "Mathematics"
type input "Compound Angle"
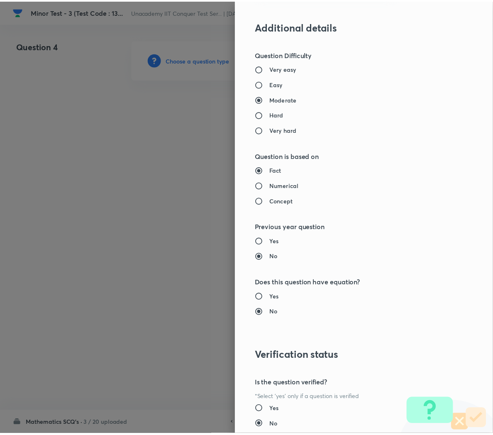
scroll to position [753, 0]
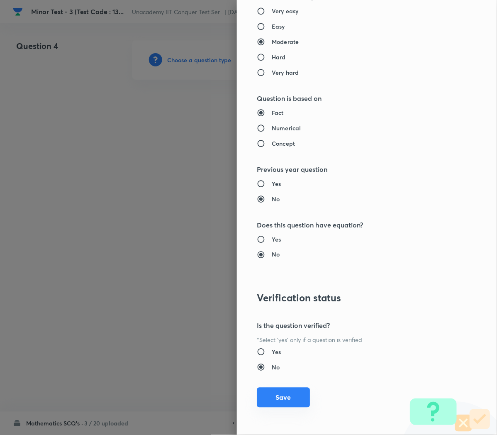
click at [270, 398] on button "Save" at bounding box center [283, 398] width 53 height 20
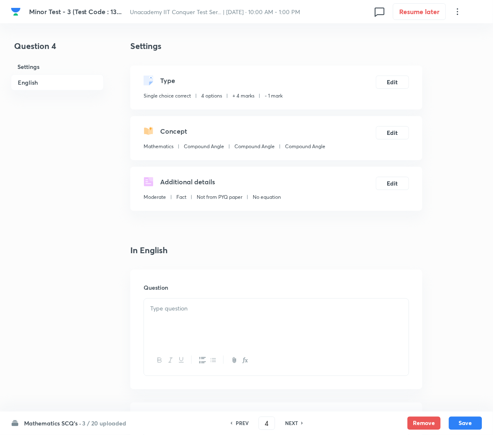
click at [185, 317] on div at bounding box center [276, 322] width 265 height 46
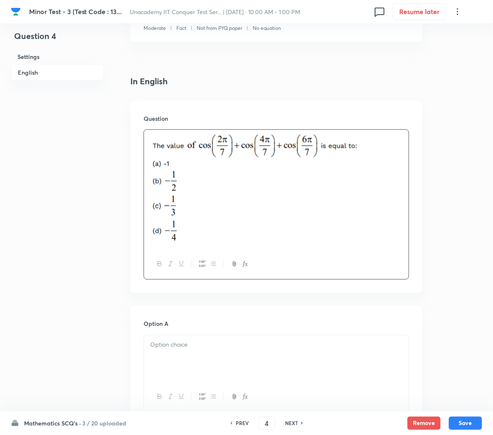
scroll to position [233, 0]
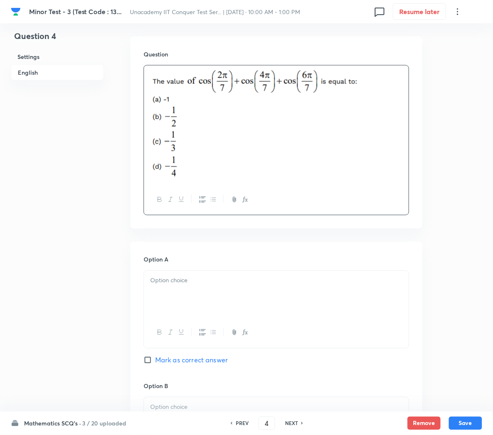
click at [173, 281] on p at bounding box center [276, 281] width 252 height 10
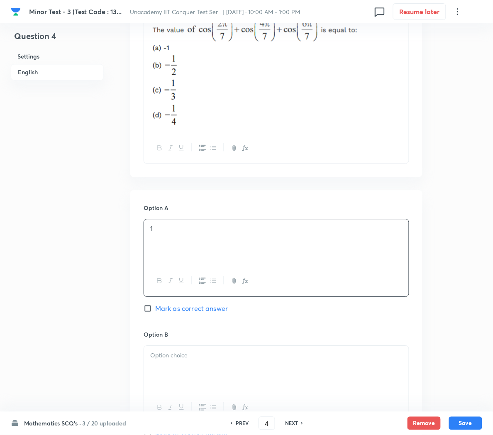
scroll to position [288, 0]
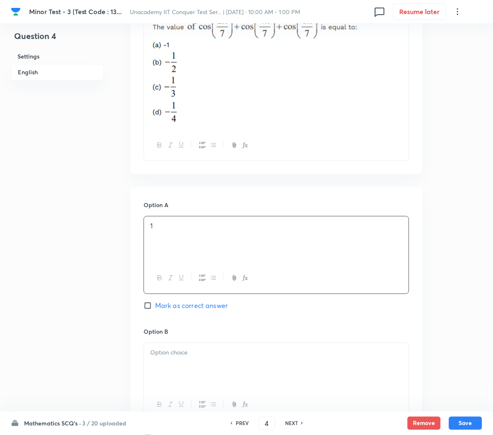
click at [165, 351] on p at bounding box center [276, 353] width 252 height 10
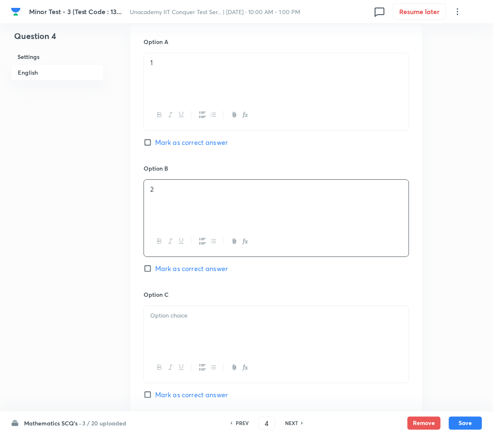
scroll to position [455, 0]
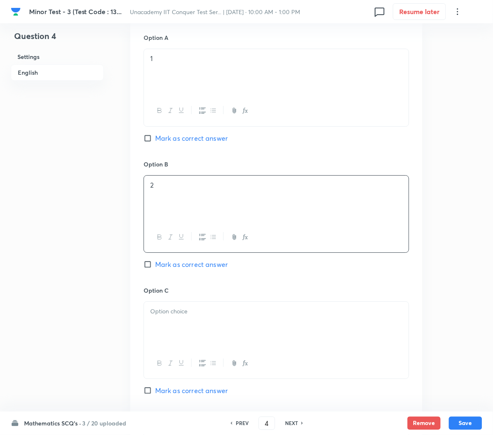
click at [163, 316] on p at bounding box center [276, 312] width 252 height 10
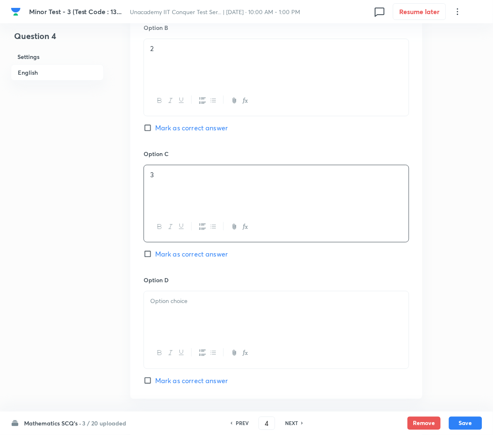
scroll to position [592, 0]
click at [163, 318] on div at bounding box center [276, 314] width 265 height 46
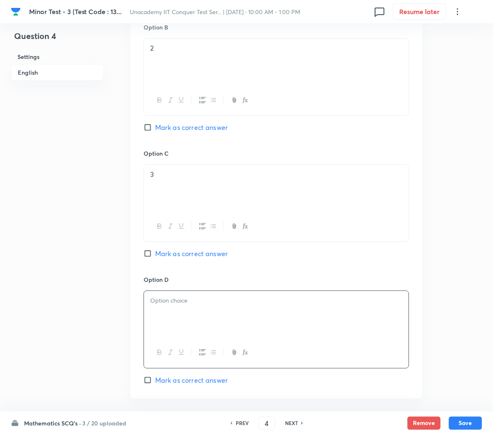
click at [163, 318] on div at bounding box center [276, 314] width 265 height 46
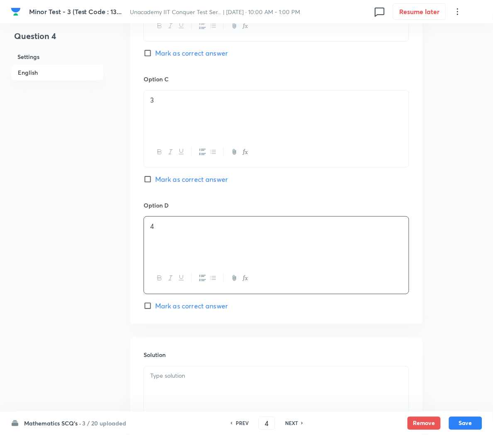
scroll to position [667, 0]
click at [169, 56] on span "Mark as correct answer" at bounding box center [191, 53] width 73 height 10
click at [155, 56] on input "Mark as correct answer" at bounding box center [150, 53] width 12 height 8
checkbox input "true"
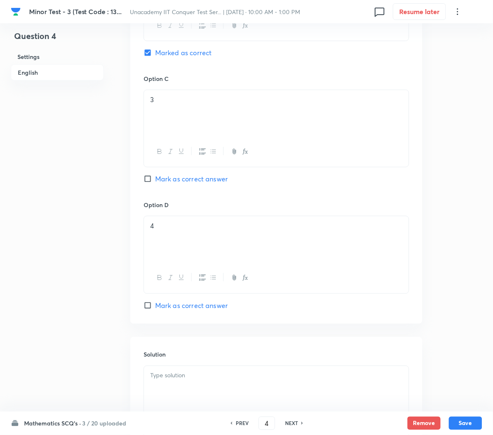
scroll to position [766, 0]
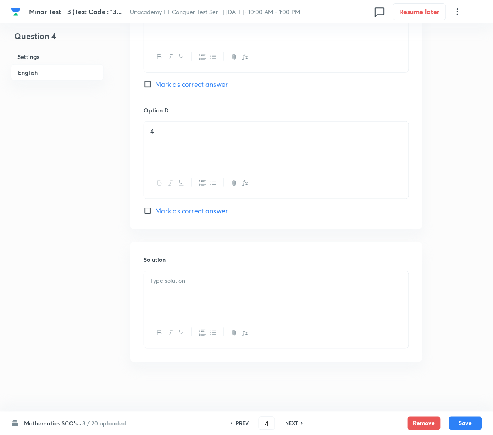
click at [164, 287] on div at bounding box center [276, 294] width 265 height 46
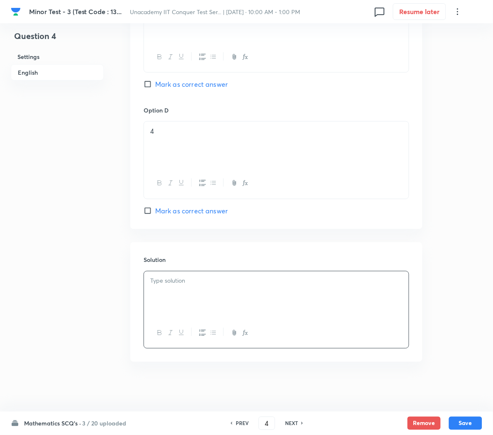
click at [171, 284] on p at bounding box center [276, 281] width 252 height 10
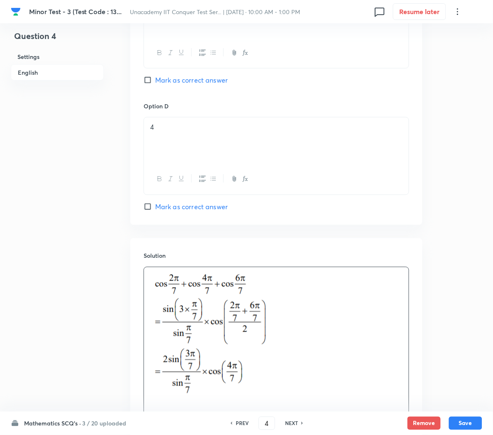
click at [302, 320] on p at bounding box center [276, 335] width 252 height 127
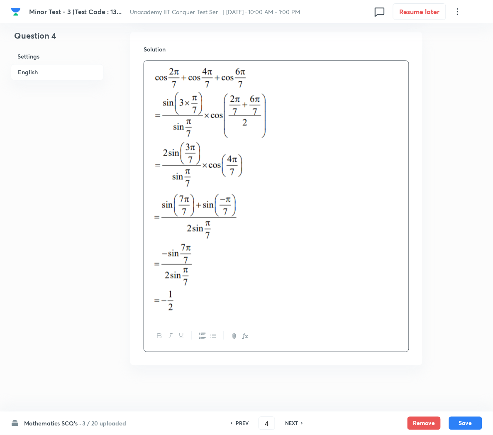
scroll to position [980, 0]
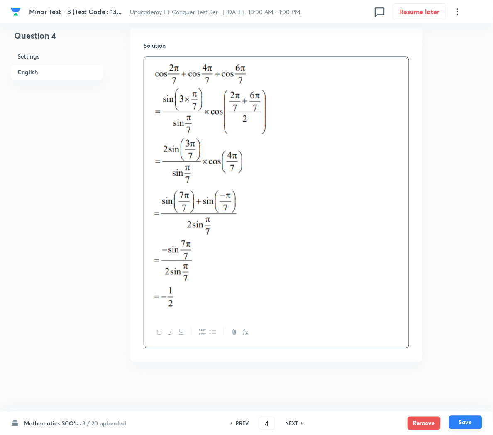
click at [460, 424] on button "Save" at bounding box center [465, 422] width 33 height 13
type input "5"
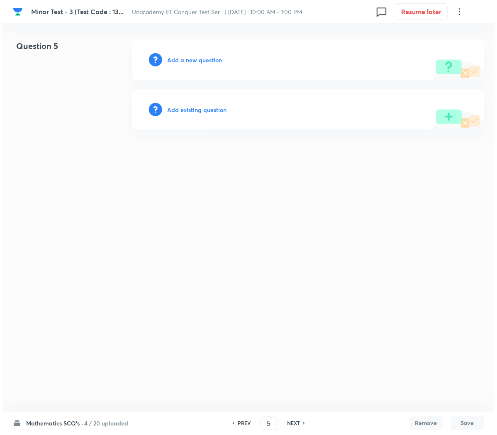
scroll to position [0, 0]
click at [190, 60] on h6 "Add a new question" at bounding box center [194, 60] width 55 height 9
click at [190, 60] on h6 "Choose a question type" at bounding box center [199, 60] width 64 height 9
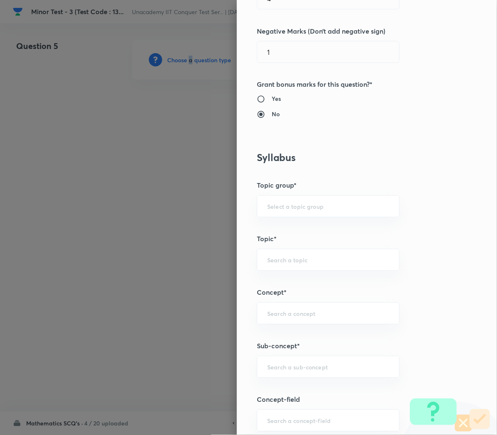
scroll to position [264, 0]
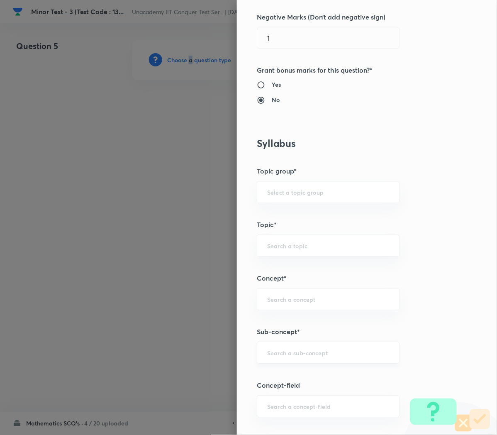
click at [281, 358] on div "​" at bounding box center [328, 353] width 143 height 22
paste input "Compound Angle"
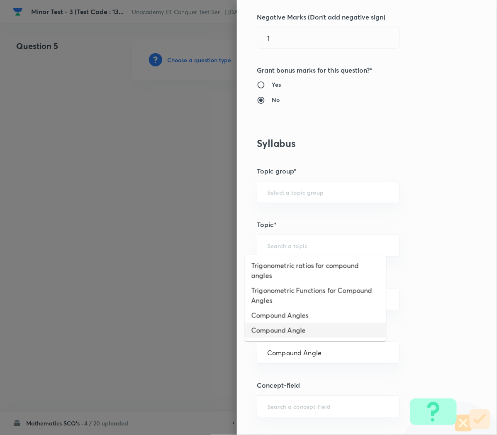
click at [275, 336] on li "Compound Angle" at bounding box center [316, 330] width 142 height 15
type input "Compound Angle"
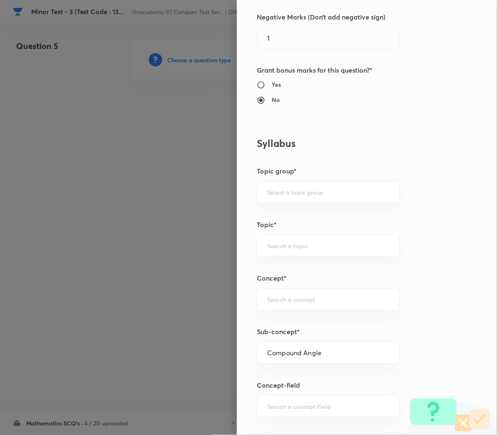
type input "Mathematics"
type input "Compound Angle"
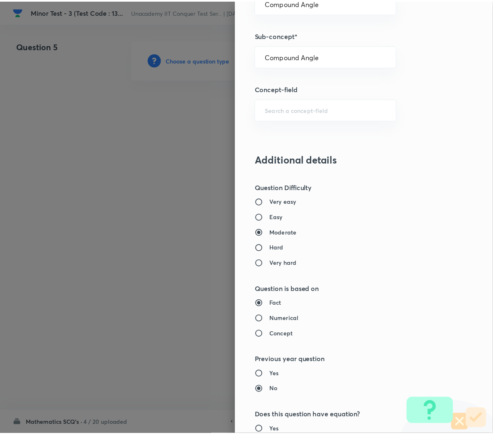
scroll to position [753, 0]
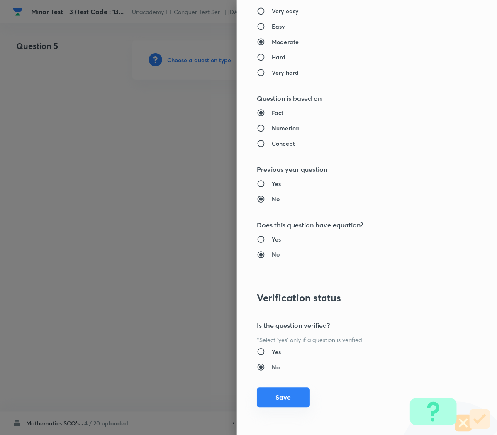
click at [269, 399] on button "Save" at bounding box center [283, 398] width 53 height 20
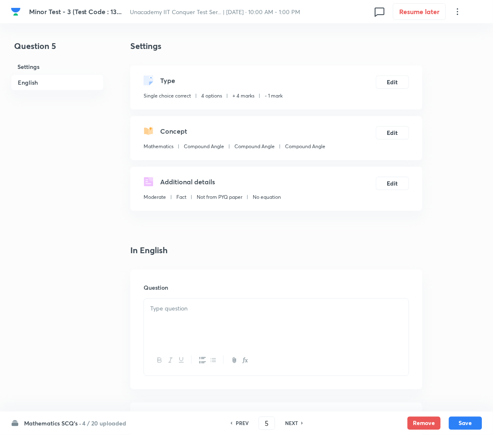
click at [179, 312] on p at bounding box center [276, 309] width 252 height 10
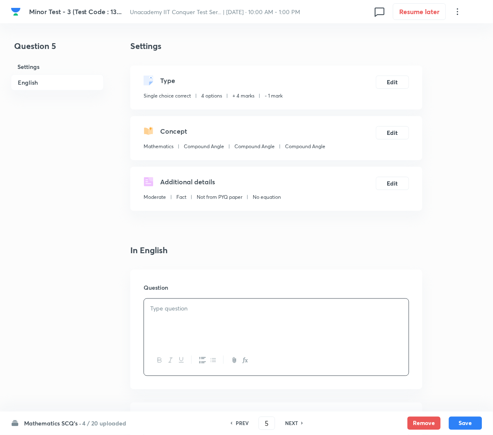
click at [227, 315] on div at bounding box center [276, 322] width 265 height 46
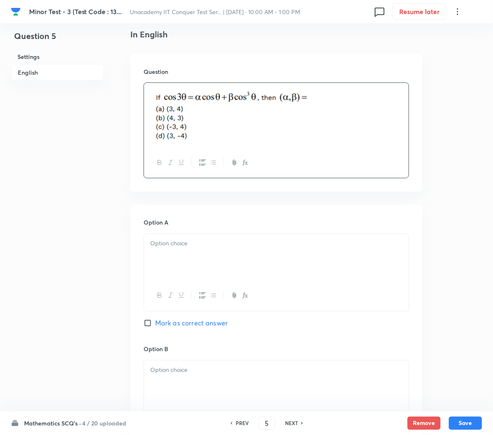
scroll to position [231, 0]
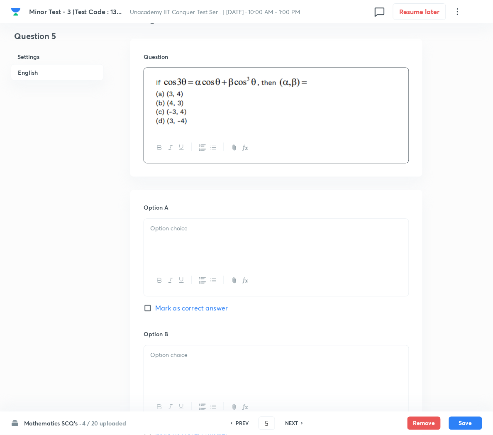
click at [176, 251] on div at bounding box center [276, 242] width 265 height 46
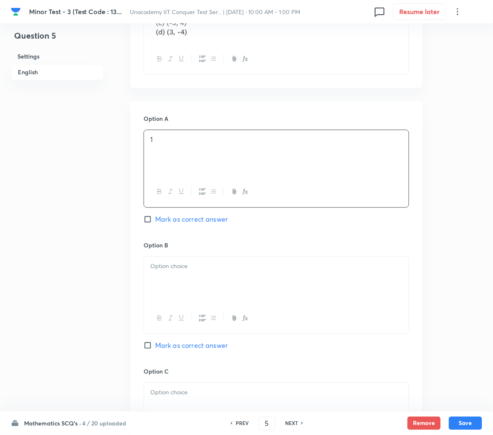
scroll to position [320, 0]
click at [165, 270] on p at bounding box center [276, 266] width 252 height 10
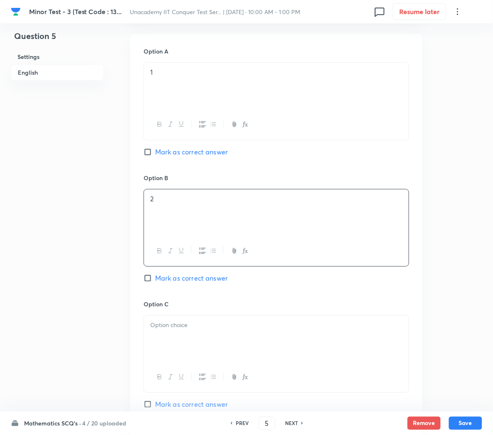
scroll to position [389, 0]
click at [166, 325] on p at bounding box center [276, 324] width 252 height 10
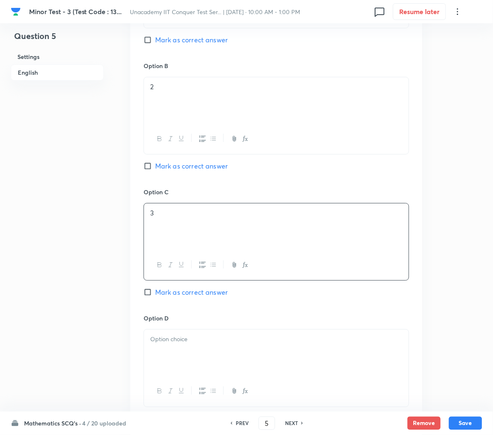
scroll to position [501, 0]
click at [169, 296] on span "Mark as correct answer" at bounding box center [191, 291] width 73 height 10
click at [155, 295] on input "Mark as correct answer" at bounding box center [150, 291] width 12 height 8
checkbox input "true"
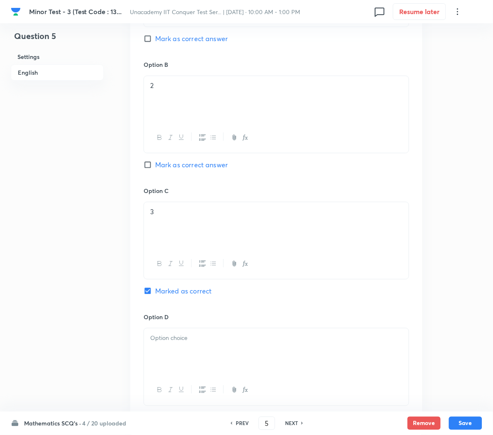
click at [175, 359] on div at bounding box center [276, 351] width 265 height 46
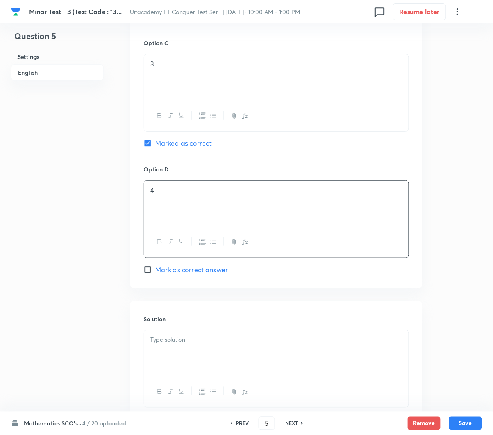
scroll to position [653, 0]
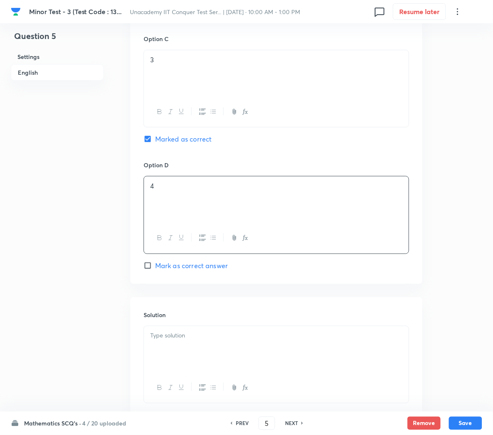
click at [165, 347] on div at bounding box center [276, 349] width 265 height 46
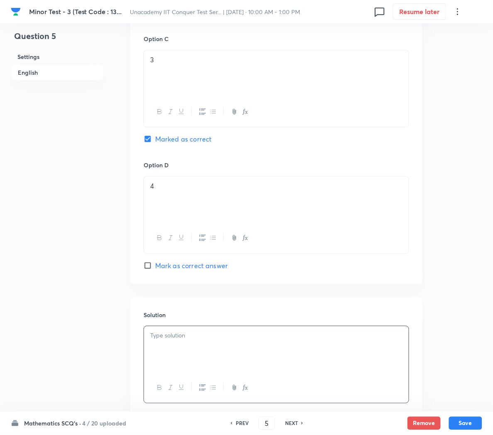
click at [174, 338] on p at bounding box center [276, 336] width 252 height 10
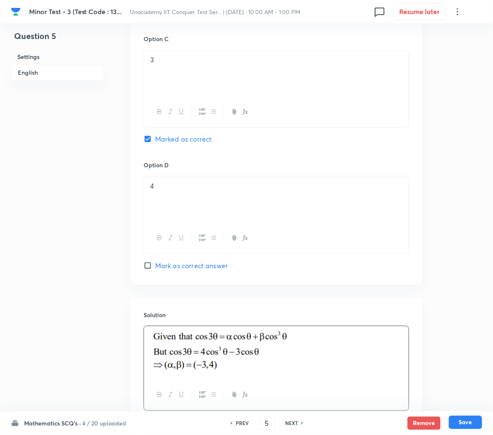
click at [468, 419] on button "Save" at bounding box center [465, 422] width 33 height 13
type input "6"
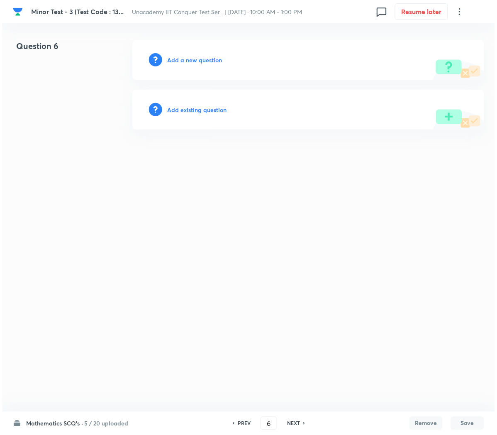
scroll to position [0, 0]
click at [191, 60] on h6 "Add a new question" at bounding box center [194, 60] width 55 height 9
click at [191, 60] on h6 "Choose a question type" at bounding box center [199, 60] width 64 height 9
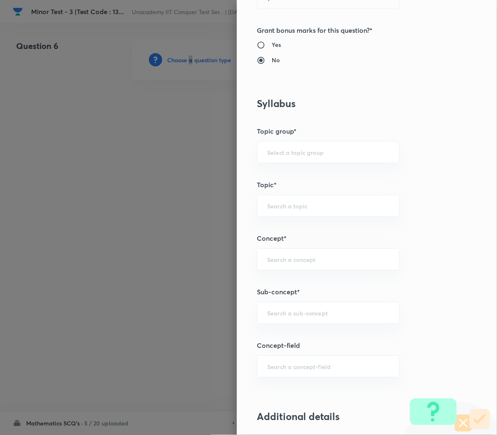
scroll to position [336, 0]
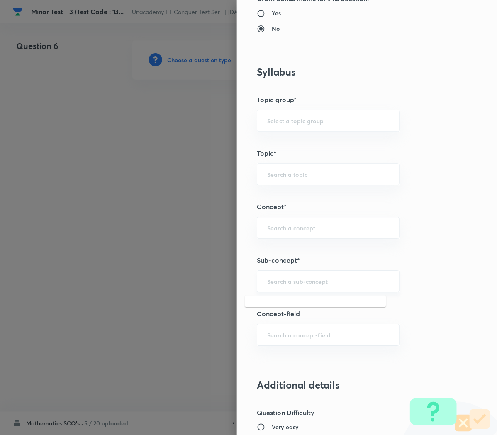
click at [267, 285] on input "text" at bounding box center [328, 281] width 122 height 8
paste input "Compound Angle"
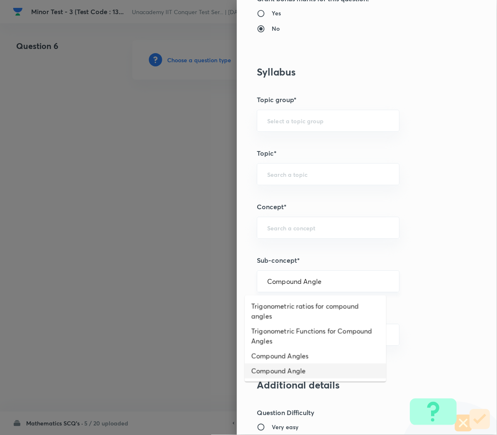
type input "Compound Angle"
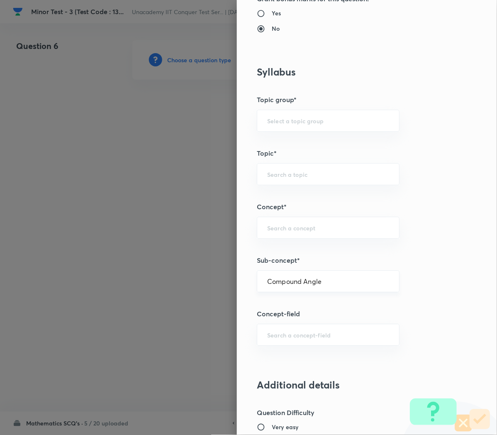
type input "Mathematics"
type input "Compound Angle"
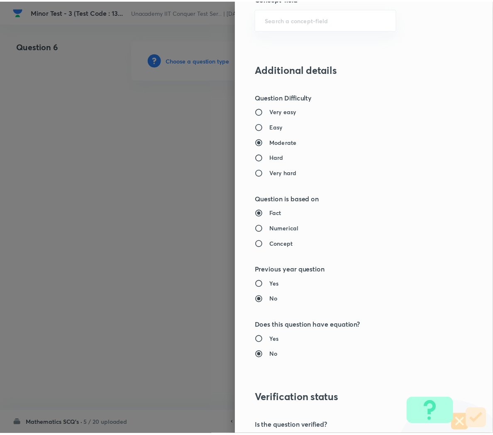
scroll to position [753, 0]
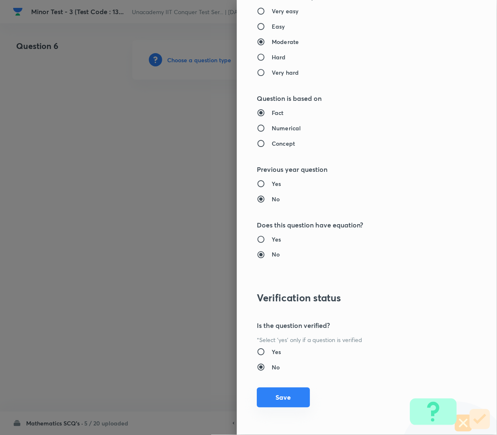
click at [269, 394] on button "Save" at bounding box center [283, 398] width 53 height 20
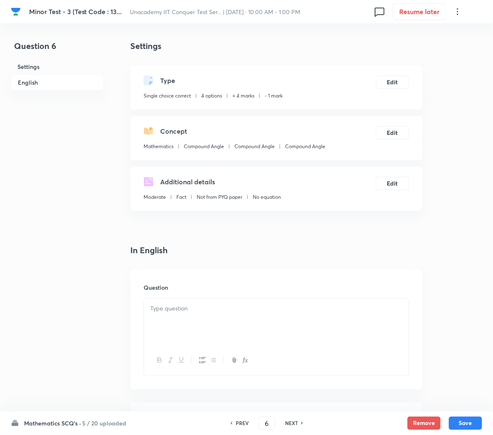
click at [167, 315] on div at bounding box center [276, 322] width 265 height 46
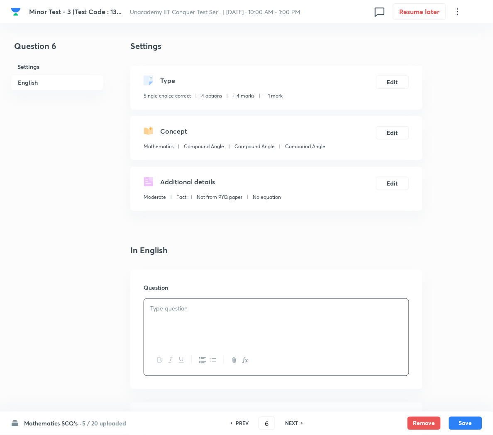
click at [179, 328] on div at bounding box center [276, 322] width 265 height 46
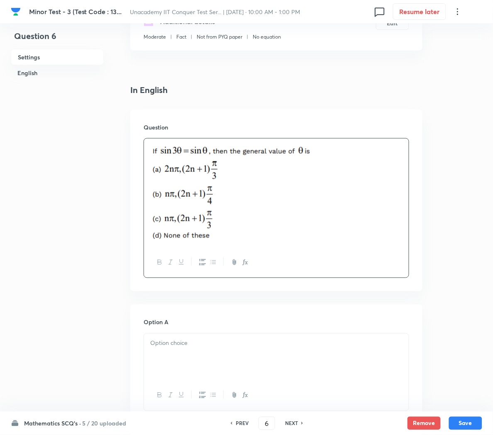
scroll to position [166, 0]
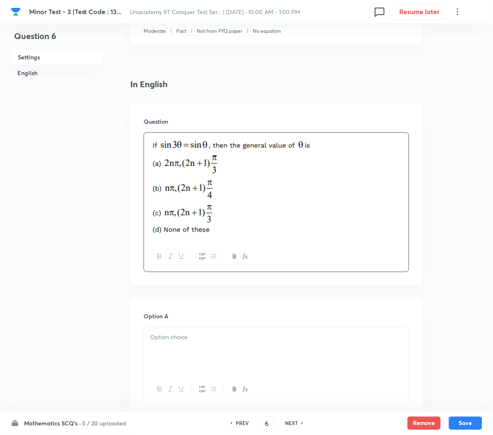
click at [173, 355] on div at bounding box center [276, 351] width 265 height 46
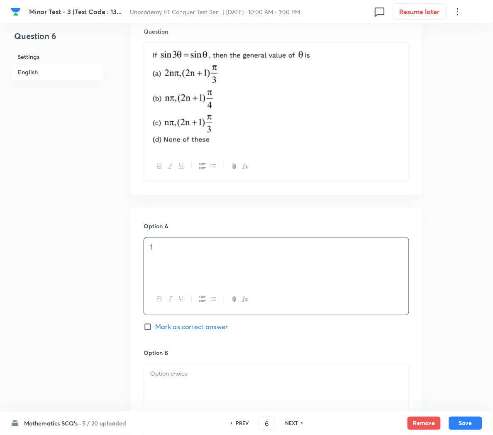
scroll to position [301, 0]
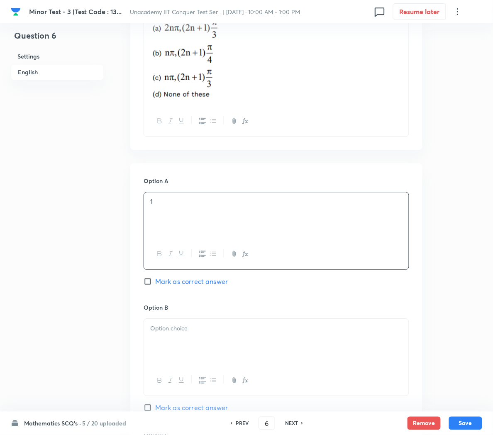
click at [171, 330] on p at bounding box center [276, 329] width 252 height 10
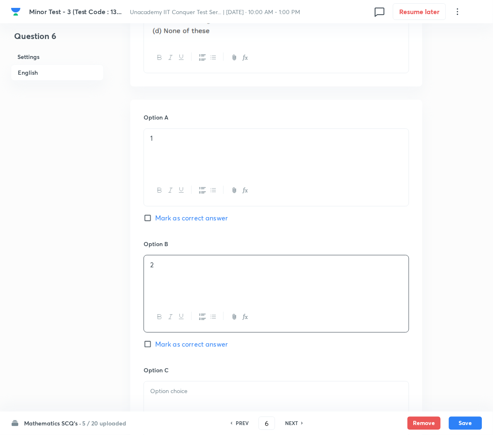
scroll to position [407, 0]
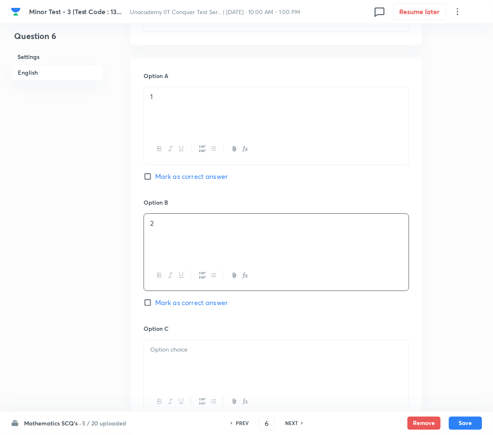
click at [161, 351] on p at bounding box center [276, 350] width 252 height 10
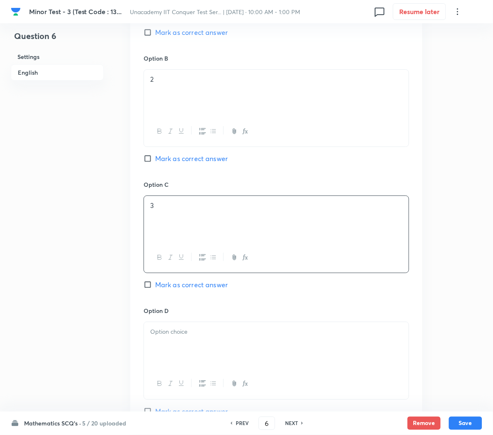
scroll to position [552, 0]
click at [162, 351] on div at bounding box center [276, 344] width 265 height 46
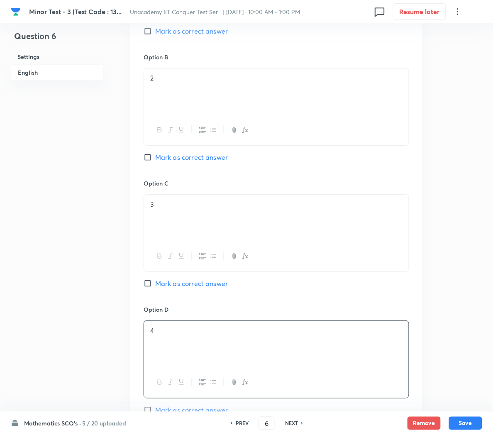
click at [164, 154] on span "Mark as correct answer" at bounding box center [191, 157] width 73 height 10
click at [155, 154] on input "Mark as correct answer" at bounding box center [150, 157] width 12 height 8
checkbox input "true"
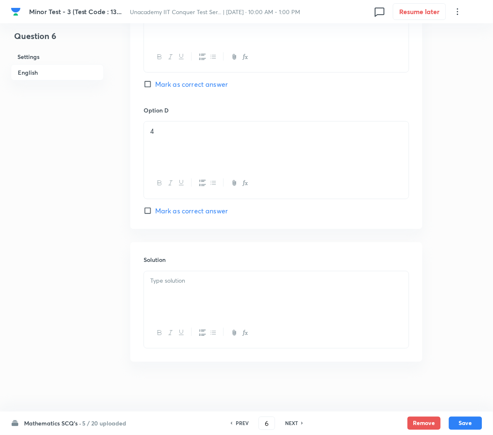
scroll to position [756, 0]
click at [200, 282] on p at bounding box center [276, 281] width 252 height 10
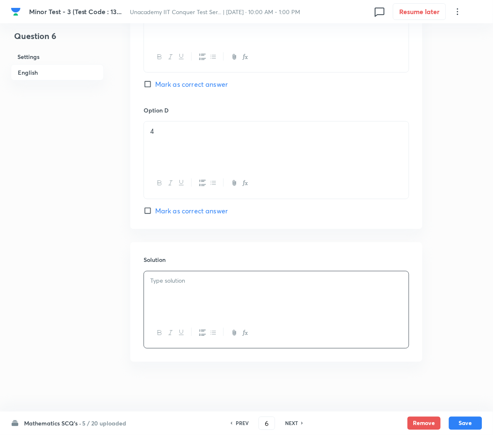
click at [210, 282] on p at bounding box center [276, 281] width 252 height 10
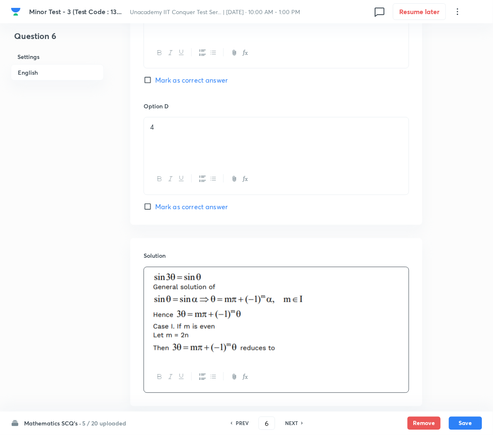
click at [332, 344] on p at bounding box center [276, 314] width 252 height 85
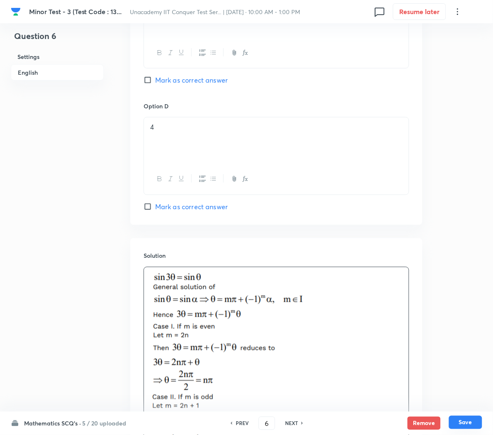
click at [464, 421] on button "Save" at bounding box center [465, 422] width 33 height 13
type input "7"
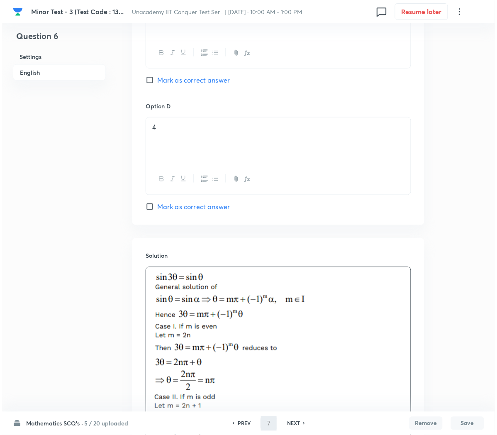
scroll to position [0, 0]
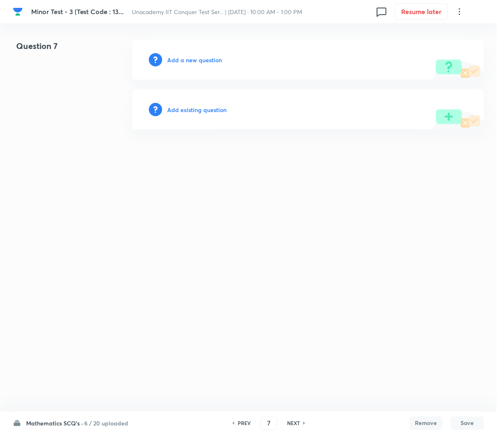
click at [183, 54] on div "Add a new question" at bounding box center [308, 60] width 352 height 40
drag, startPoint x: 183, startPoint y: 53, endPoint x: 182, endPoint y: 58, distance: 4.9
click at [182, 58] on div "Add a new question" at bounding box center [308, 60] width 352 height 40
click at [182, 58] on h6 "Add a new question" at bounding box center [194, 60] width 55 height 9
click at [182, 58] on h6 "Choose a question type" at bounding box center [199, 60] width 64 height 9
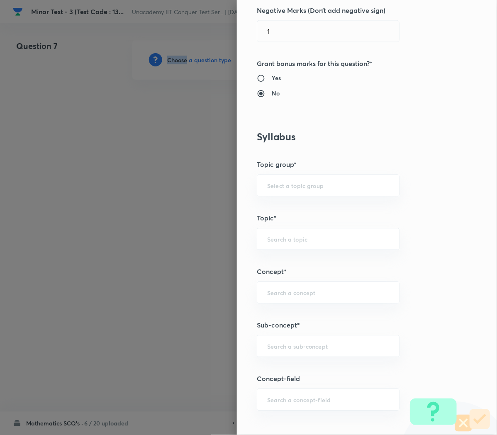
scroll to position [311, 0]
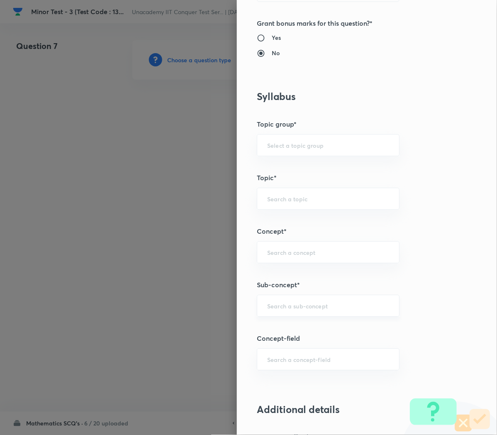
click at [280, 309] on input "text" at bounding box center [328, 306] width 122 height 8
paste input "Compound Angle"
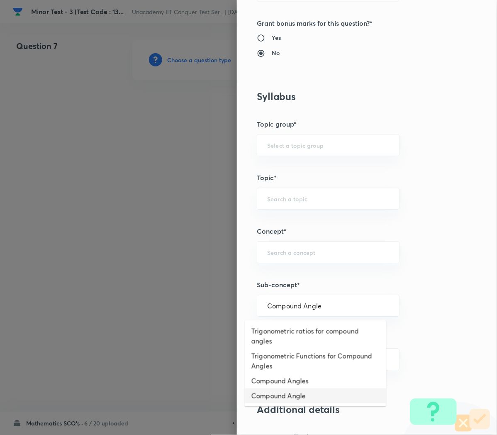
click at [266, 392] on li "Compound Angle" at bounding box center [316, 396] width 142 height 15
type input "Compound Angle"
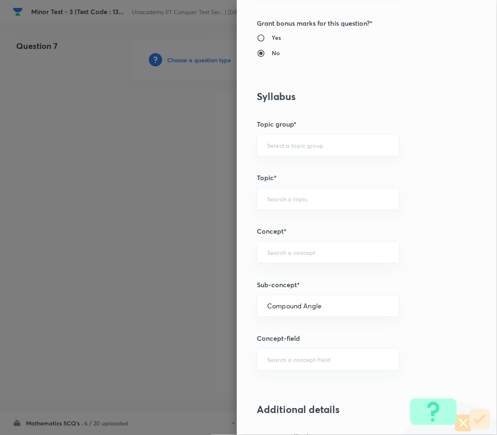
type input "Mathematics"
type input "Compound Angle"
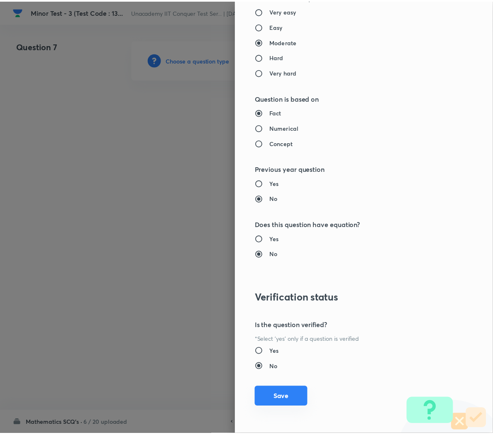
scroll to position [752, 0]
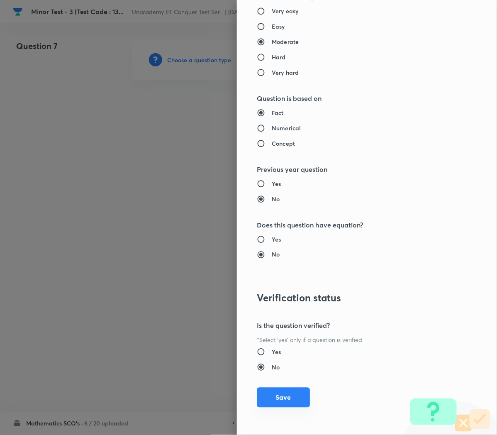
click at [267, 394] on button "Save" at bounding box center [283, 398] width 53 height 20
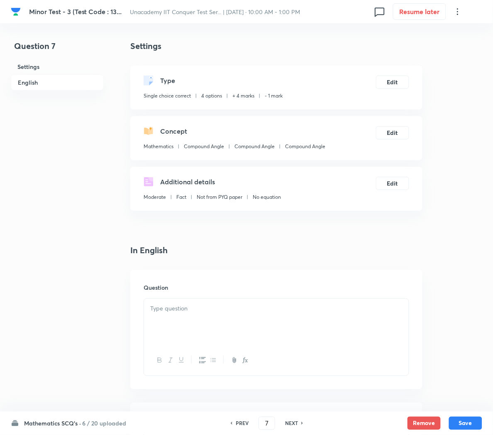
click at [176, 312] on p at bounding box center [276, 309] width 252 height 10
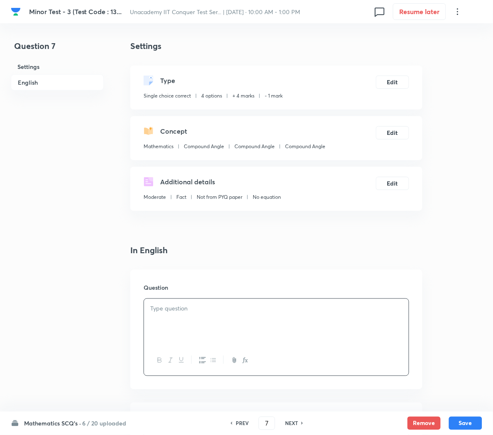
click at [250, 309] on p at bounding box center [276, 309] width 252 height 10
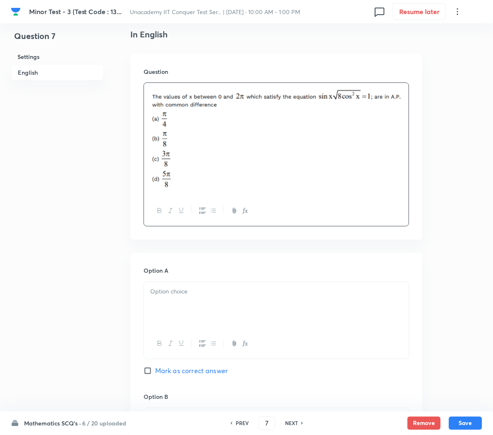
scroll to position [217, 0]
click at [181, 311] on div at bounding box center [276, 304] width 265 height 46
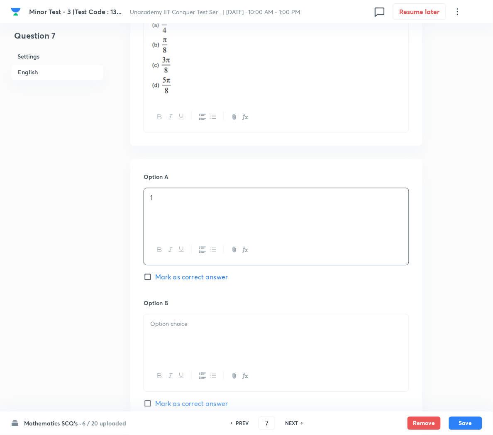
scroll to position [314, 0]
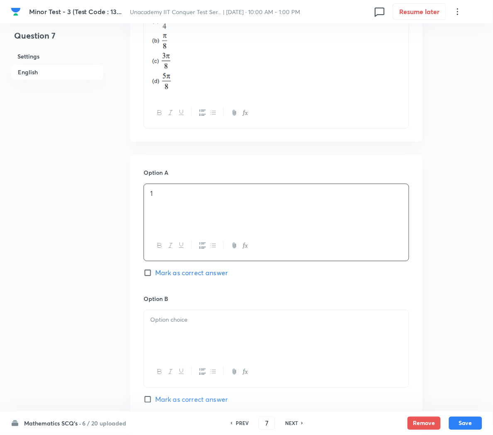
click at [171, 325] on p at bounding box center [276, 320] width 252 height 10
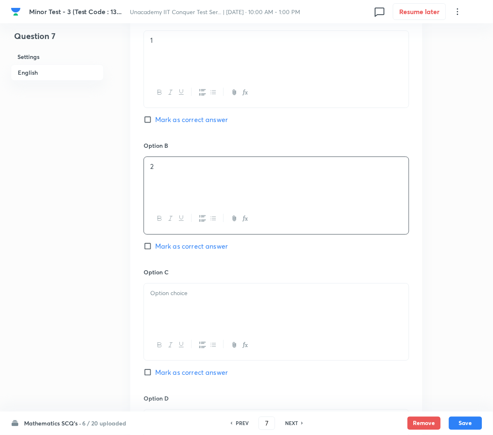
scroll to position [468, 0]
click at [160, 306] on div at bounding box center [276, 306] width 265 height 46
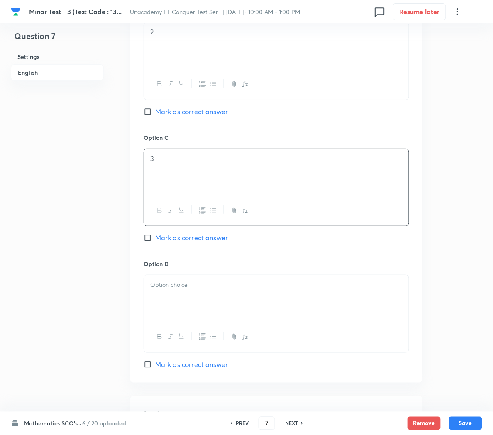
scroll to position [607, 0]
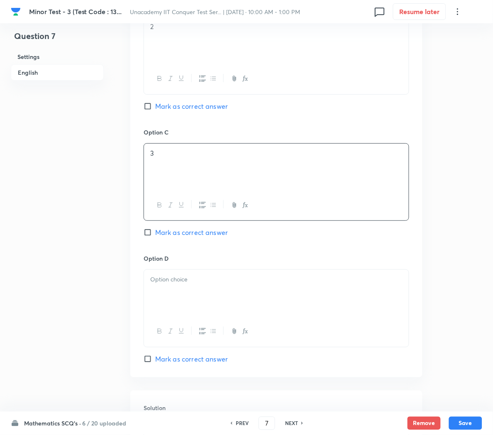
click at [160, 306] on div at bounding box center [276, 293] width 265 height 46
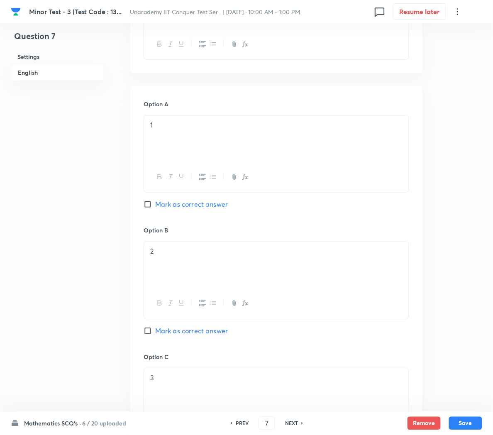
scroll to position [382, 0]
click at [172, 205] on span "Mark as correct answer" at bounding box center [191, 205] width 73 height 10
click at [155, 205] on input "Mark as correct answer" at bounding box center [150, 205] width 12 height 8
checkbox input "true"
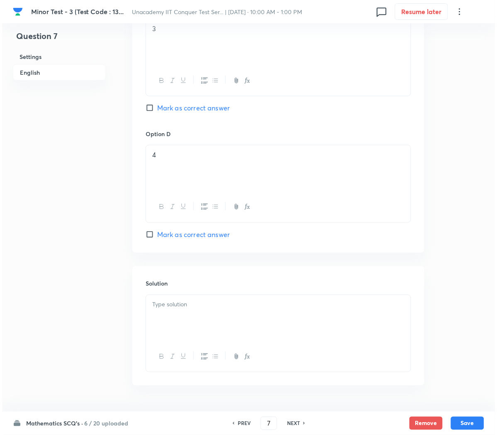
scroll to position [733, 0]
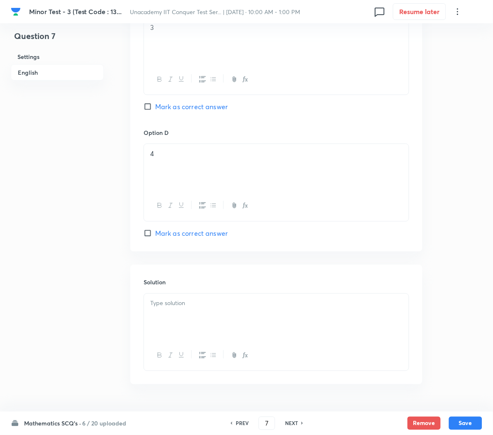
click at [185, 324] on div at bounding box center [276, 317] width 265 height 46
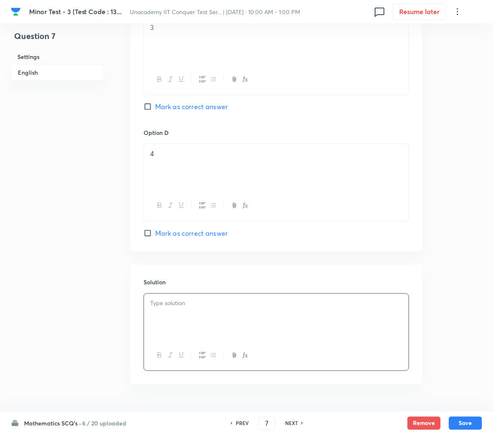
click at [186, 330] on div at bounding box center [276, 317] width 265 height 46
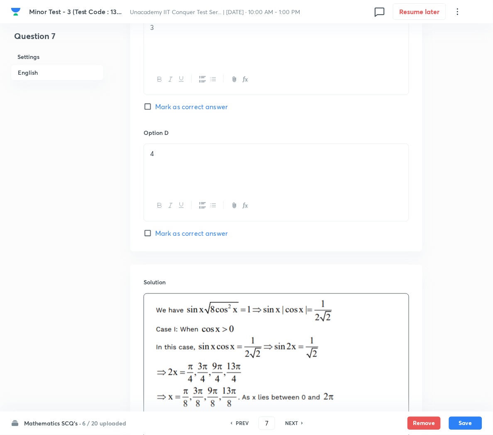
click at [403, 359] on p at bounding box center [276, 388] width 252 height 178
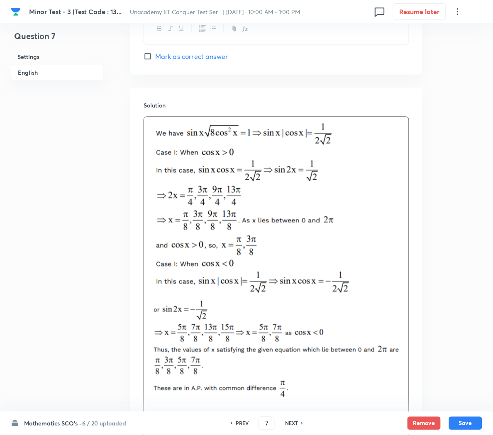
scroll to position [1005, 0]
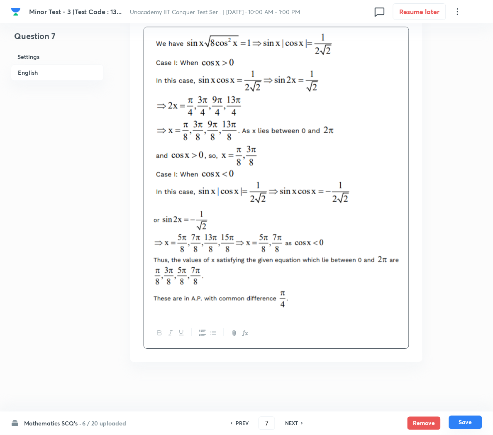
click at [464, 422] on button "Save" at bounding box center [465, 422] width 33 height 13
type input "8"
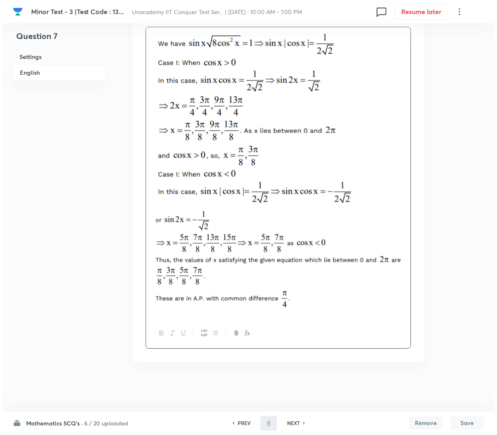
scroll to position [0, 0]
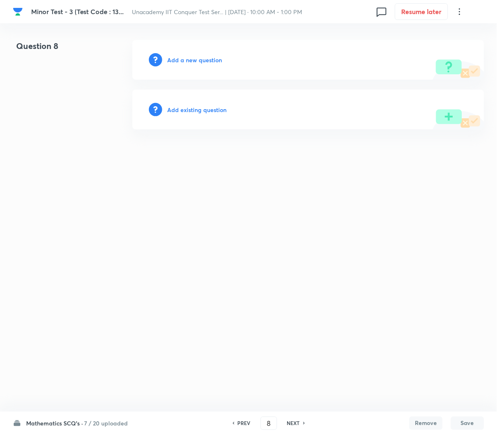
click at [183, 59] on h6 "Add a new question" at bounding box center [194, 60] width 55 height 9
click at [183, 59] on h6 "Choose a question type" at bounding box center [199, 60] width 64 height 9
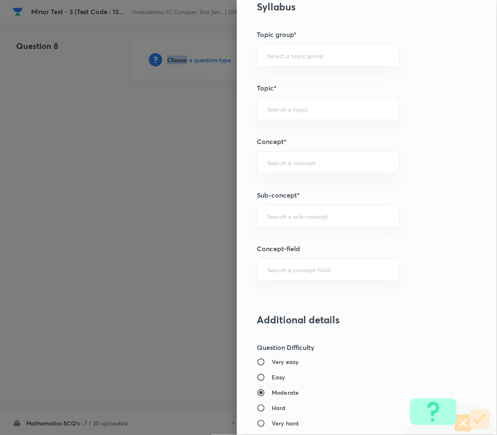
scroll to position [403, 0]
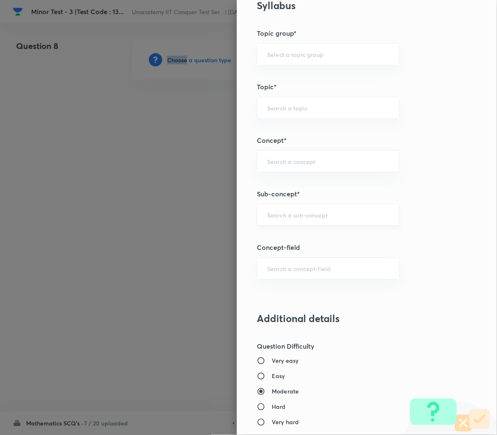
click at [280, 221] on div "​" at bounding box center [328, 215] width 143 height 22
paste input "Compound Angle"
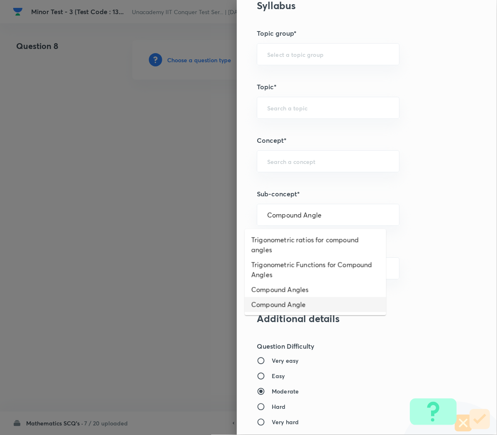
click at [268, 303] on li "Compound Angle" at bounding box center [316, 304] width 142 height 15
type input "Compound Angle"
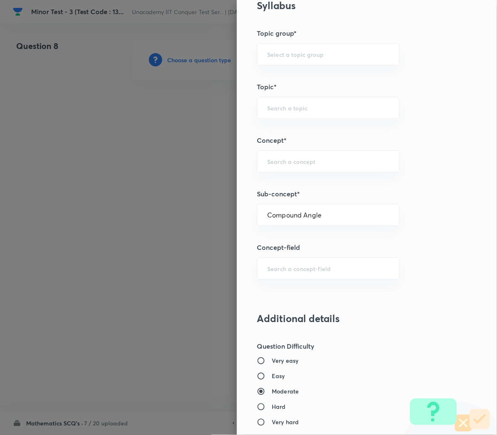
type input "Mathematics"
type input "Compound Angle"
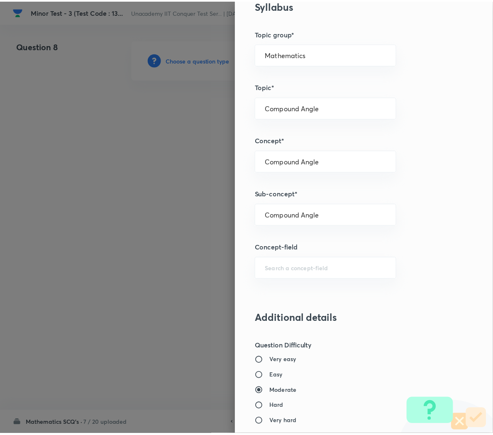
scroll to position [753, 0]
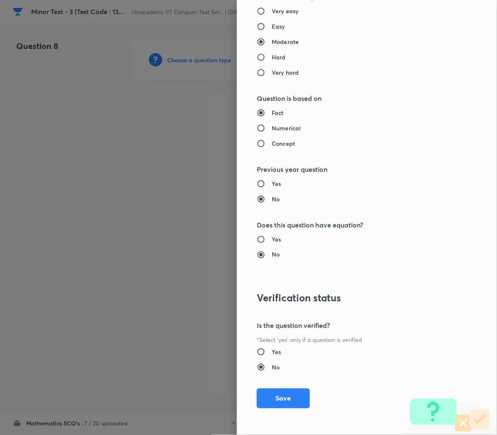
click at [267, 408] on div "Question settings Question type* Single choice correct Number of options* 2 3 4…" at bounding box center [367, 217] width 260 height 435
click at [269, 400] on button "Save" at bounding box center [283, 398] width 53 height 20
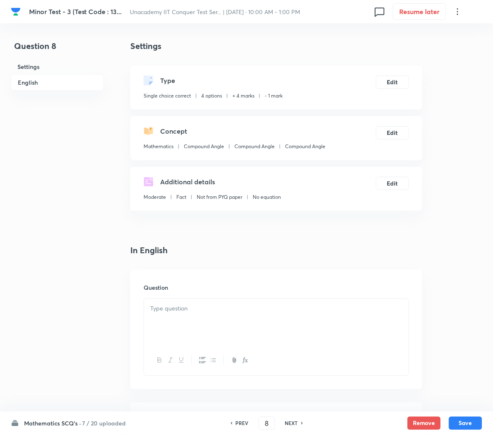
click at [166, 314] on div at bounding box center [276, 322] width 265 height 46
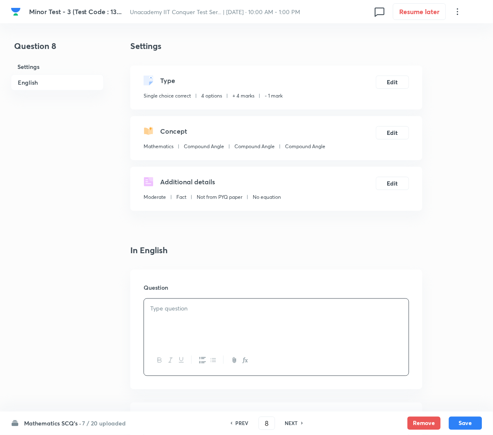
click at [220, 313] on div at bounding box center [276, 322] width 265 height 46
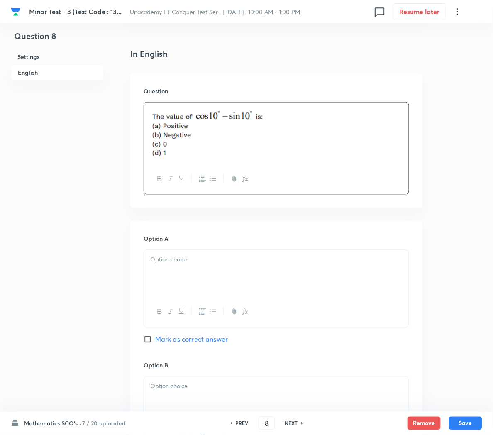
scroll to position [198, 0]
click at [144, 261] on div at bounding box center [276, 272] width 265 height 46
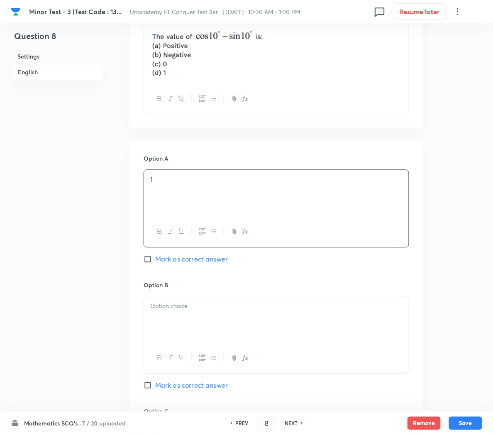
scroll to position [277, 0]
click at [192, 331] on div at bounding box center [276, 319] width 265 height 46
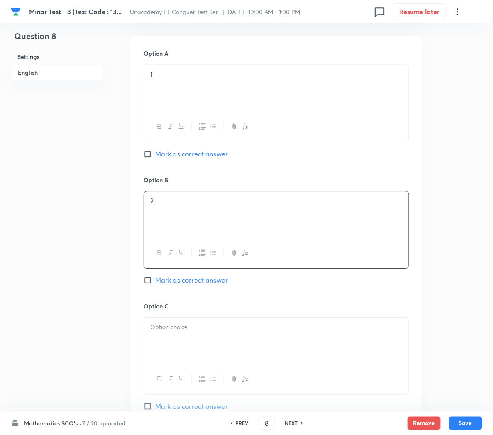
scroll to position [384, 0]
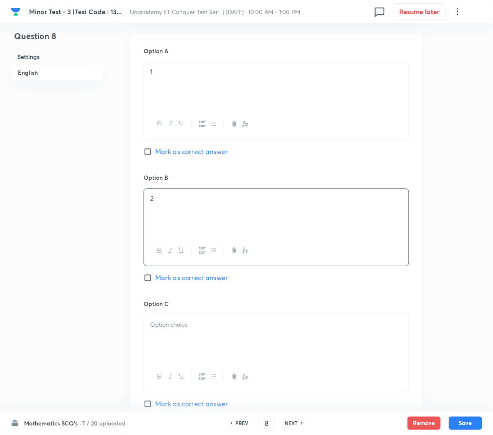
click at [166, 153] on span "Mark as correct answer" at bounding box center [191, 152] width 73 height 10
click at [155, 153] on input "Mark as correct answer" at bounding box center [150, 151] width 12 height 8
checkbox input "true"
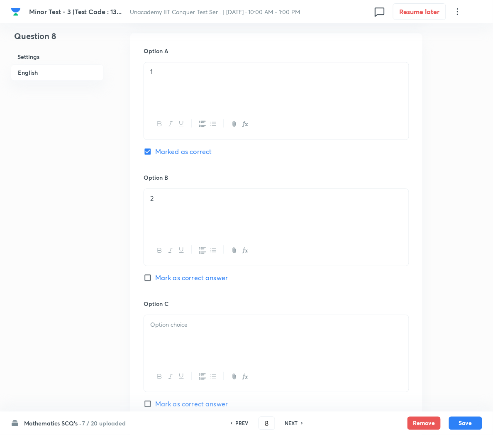
click at [183, 339] on div at bounding box center [276, 338] width 265 height 46
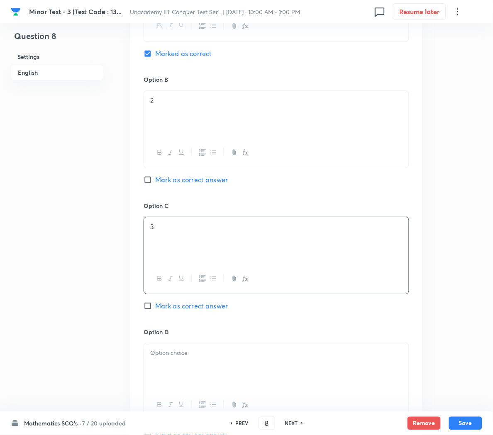
scroll to position [505, 0]
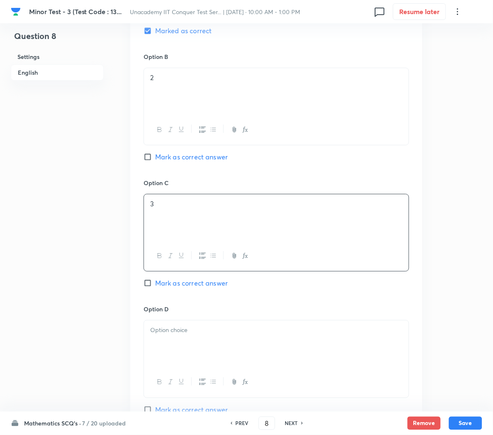
click at [181, 340] on div at bounding box center [276, 343] width 265 height 46
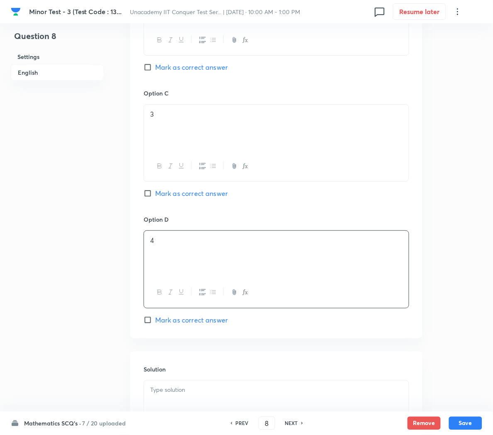
scroll to position [602, 0]
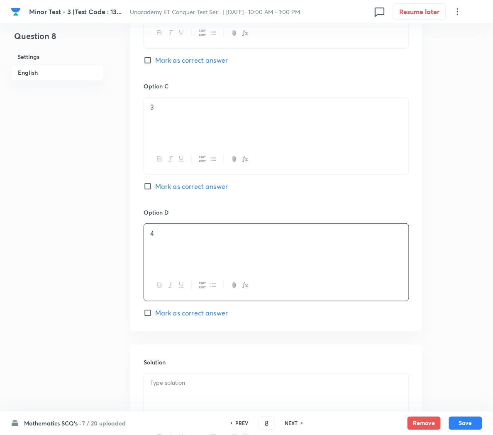
click at [165, 387] on p at bounding box center [276, 384] width 252 height 10
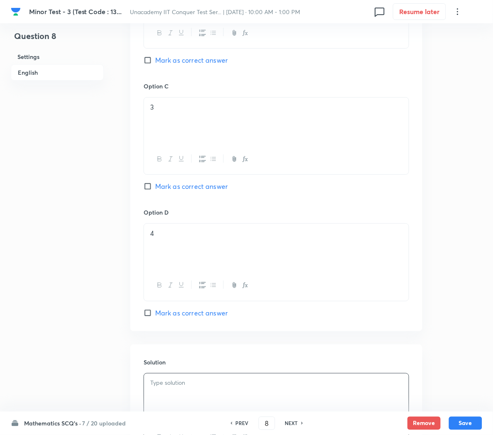
click at [183, 386] on p at bounding box center [276, 384] width 252 height 10
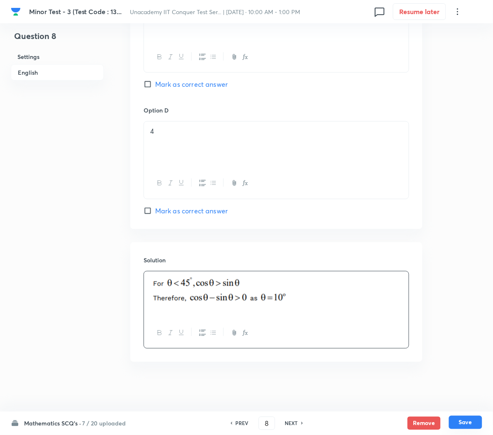
click at [474, 422] on button "Save" at bounding box center [465, 422] width 33 height 13
type input "9"
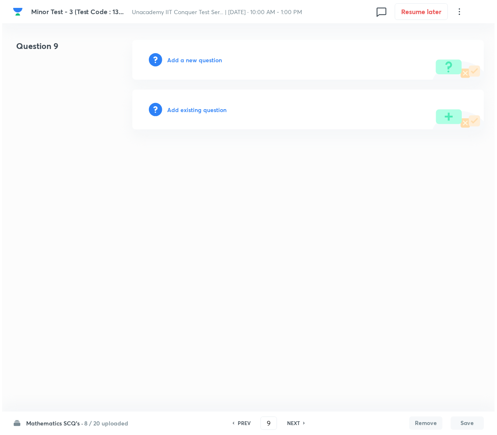
scroll to position [0, 0]
click at [190, 56] on h6 "Add a new question" at bounding box center [194, 60] width 55 height 9
click at [181, 60] on h6 "Choose a question type" at bounding box center [199, 60] width 64 height 9
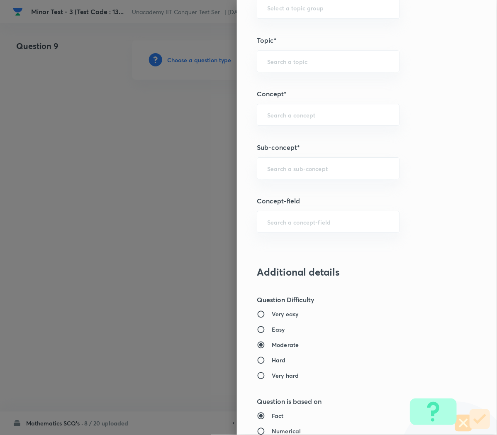
scroll to position [472, 0]
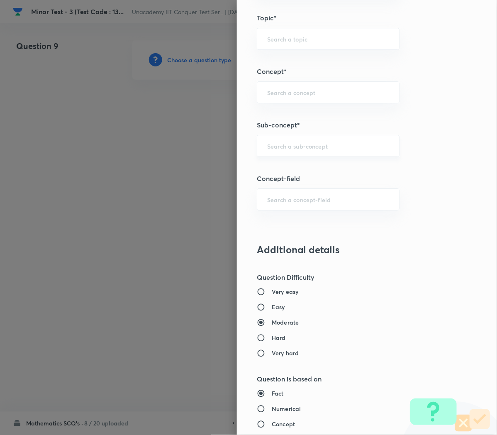
click at [262, 142] on div "​" at bounding box center [328, 146] width 143 height 22
type input "r"
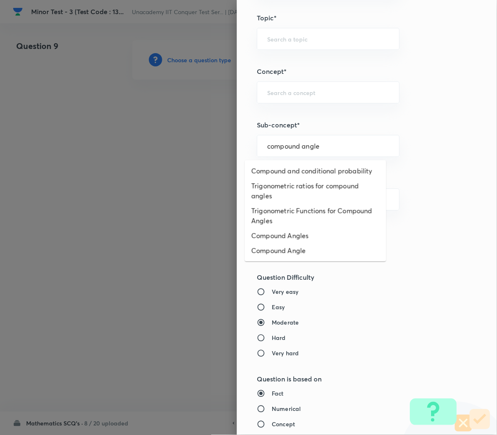
scroll to position [0, 0]
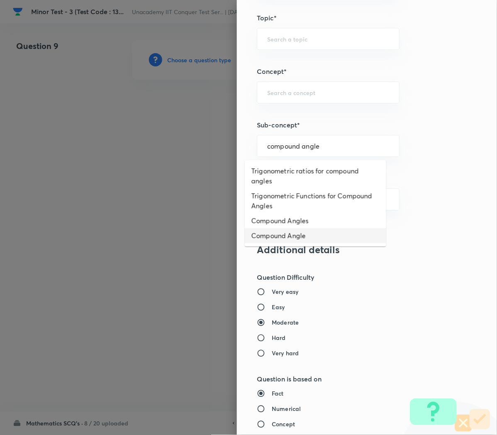
click at [270, 236] on li "Compound Angle" at bounding box center [316, 235] width 142 height 15
type input "Compound Angle"
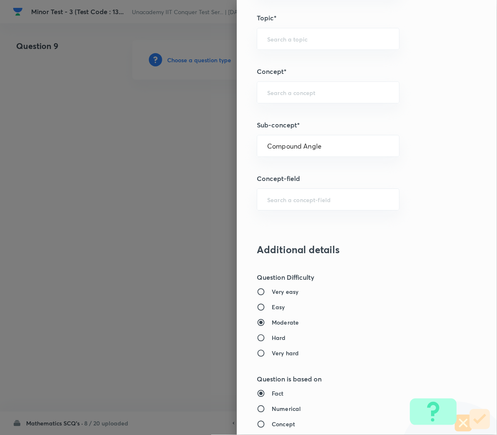
type input "Mathematics"
type input "Compound Angle"
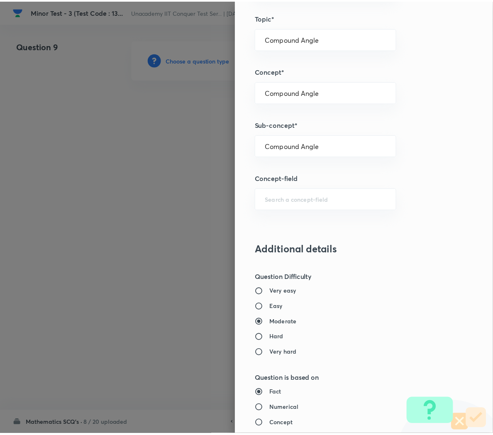
scroll to position [753, 0]
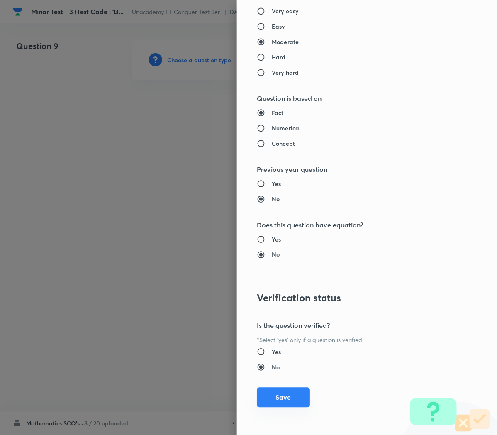
click at [275, 401] on button "Save" at bounding box center [283, 398] width 53 height 20
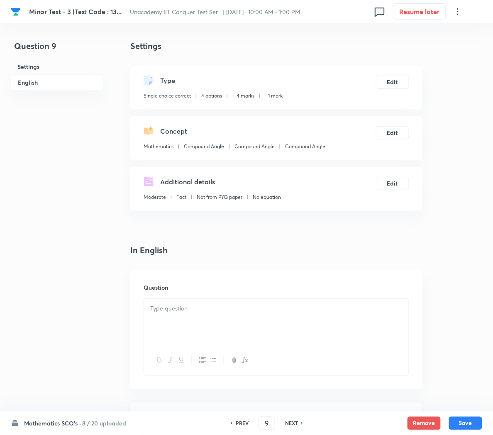
click at [180, 319] on div at bounding box center [276, 322] width 265 height 46
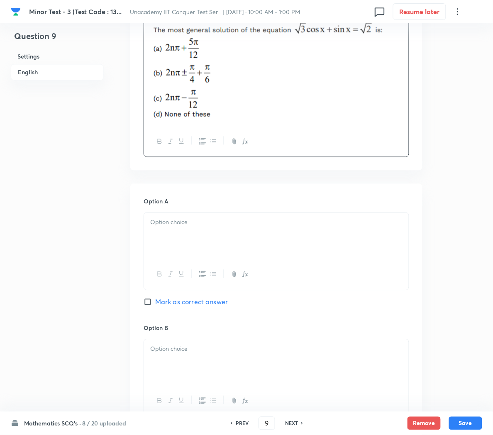
scroll to position [286, 0]
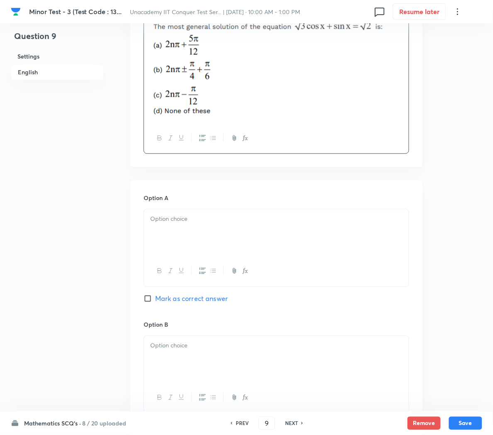
click at [175, 229] on div at bounding box center [276, 233] width 265 height 46
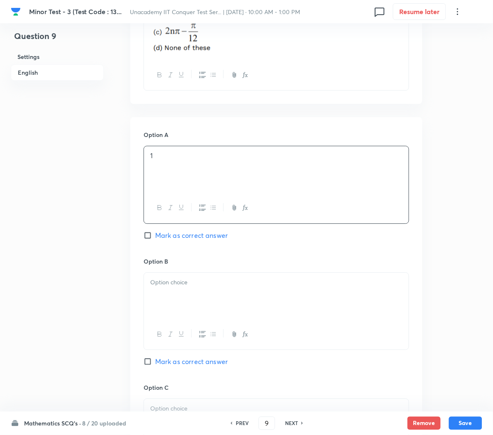
scroll to position [354, 0]
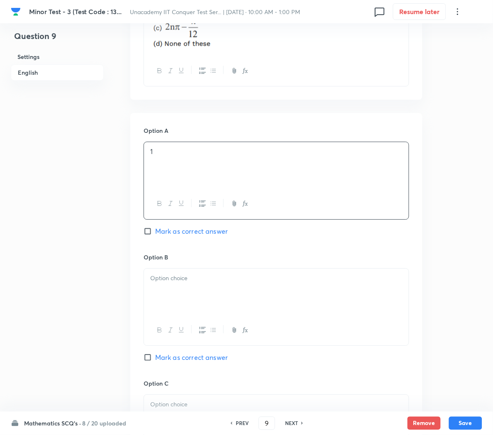
click at [175, 289] on div at bounding box center [276, 292] width 265 height 46
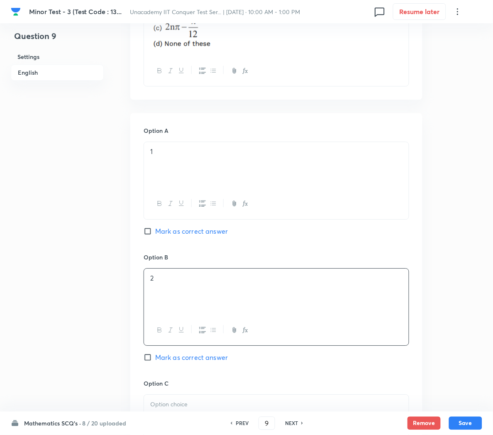
click at [195, 354] on span "Mark as correct answer" at bounding box center [191, 357] width 73 height 10
click at [155, 354] on input "Mark as correct answer" at bounding box center [150, 357] width 12 height 8
checkbox input "true"
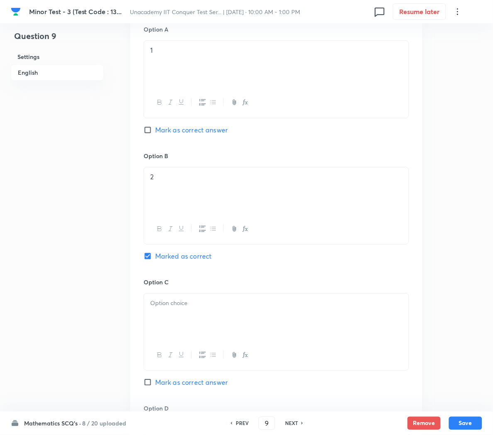
scroll to position [457, 0]
click at [169, 321] on div at bounding box center [276, 315] width 265 height 46
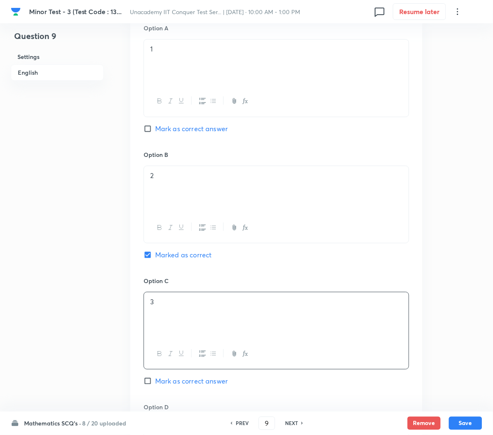
scroll to position [586, 0]
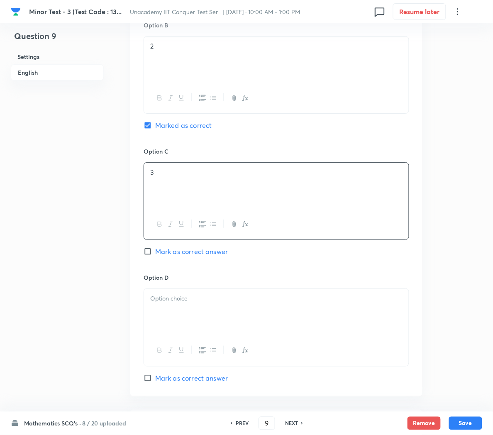
click at [171, 317] on div at bounding box center [276, 312] width 265 height 46
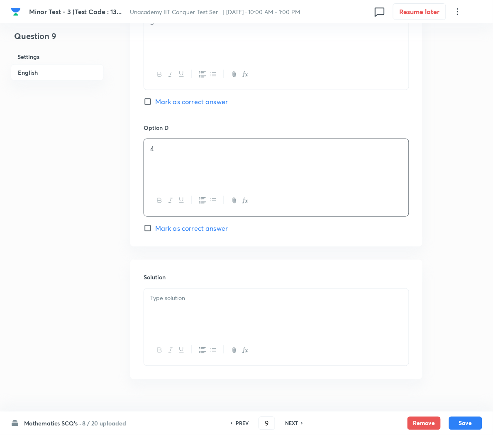
scroll to position [758, 0]
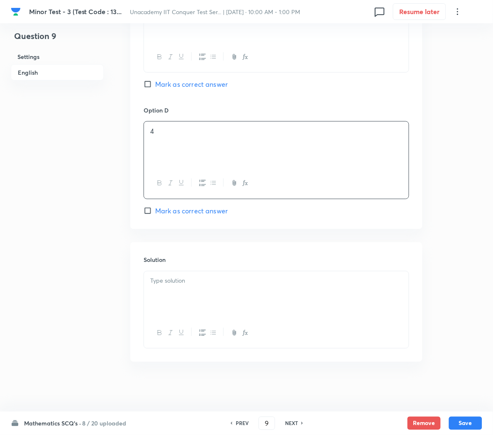
click at [170, 281] on p at bounding box center [276, 281] width 252 height 10
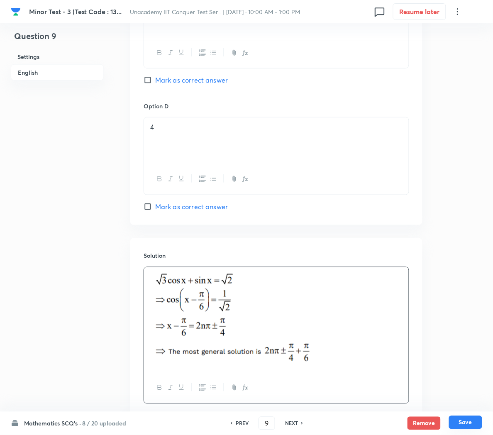
click at [464, 426] on button "Save" at bounding box center [465, 422] width 33 height 13
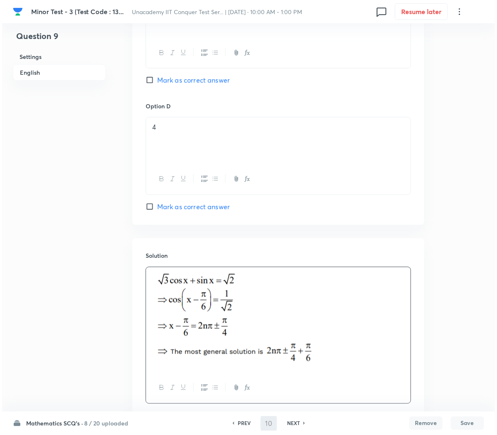
scroll to position [0, 0]
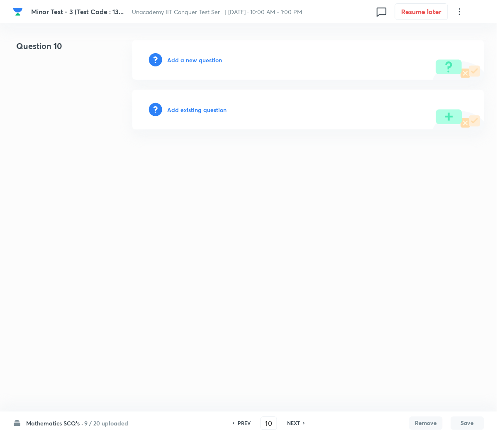
click at [240, 424] on h6 "PREV" at bounding box center [244, 423] width 13 height 7
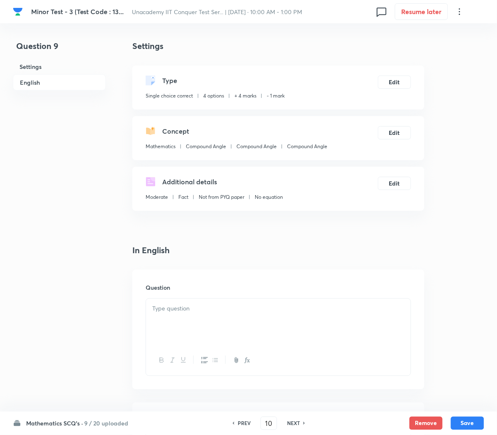
type input "9"
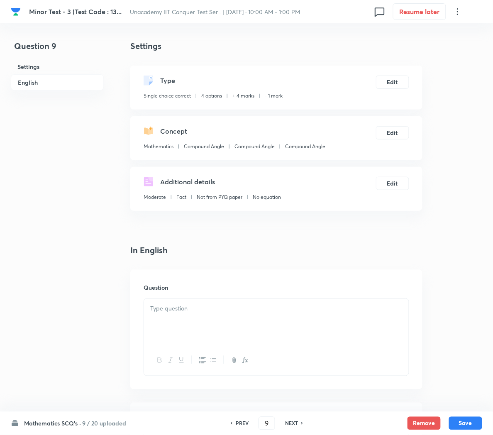
checkbox input "true"
click at [240, 424] on h6 "PREV" at bounding box center [242, 423] width 13 height 7
type input "8"
checkbox input "false"
checkbox input "true"
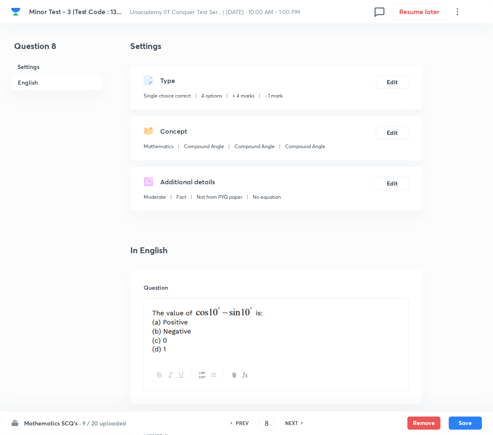
click at [240, 424] on h6 "PREV" at bounding box center [242, 423] width 13 height 7
type input "7"
checkbox input "true"
click at [240, 424] on h6 "PREV" at bounding box center [242, 423] width 13 height 7
type input "6"
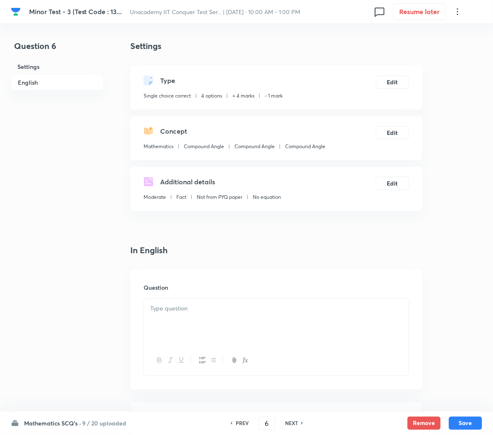
checkbox input "false"
checkbox input "true"
click at [240, 424] on h6 "PREV" at bounding box center [242, 423] width 13 height 7
type input "5"
checkbox input "false"
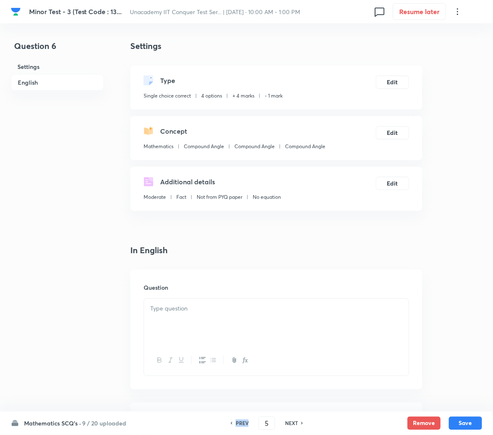
checkbox input "true"
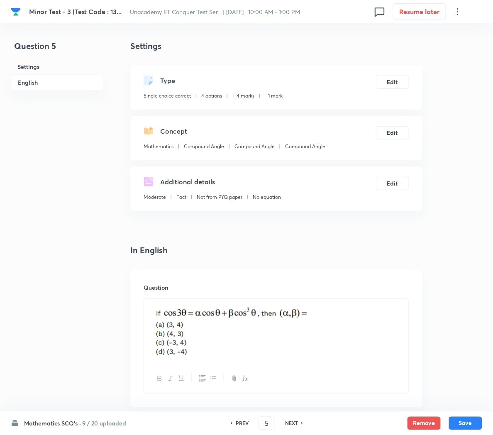
click at [240, 424] on h6 "PREV" at bounding box center [242, 423] width 13 height 7
type input "4"
checkbox input "false"
checkbox input "true"
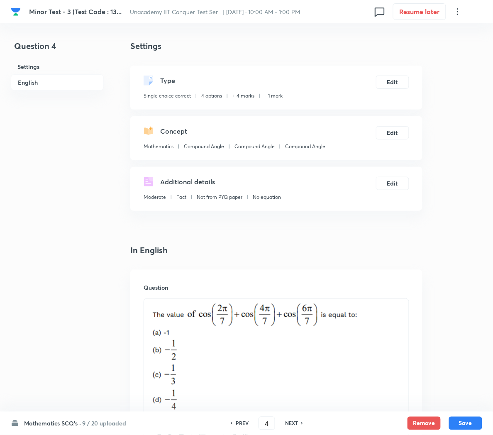
click at [240, 424] on h6 "PREV" at bounding box center [242, 423] width 13 height 7
type input "3"
checkbox input "false"
checkbox input "true"
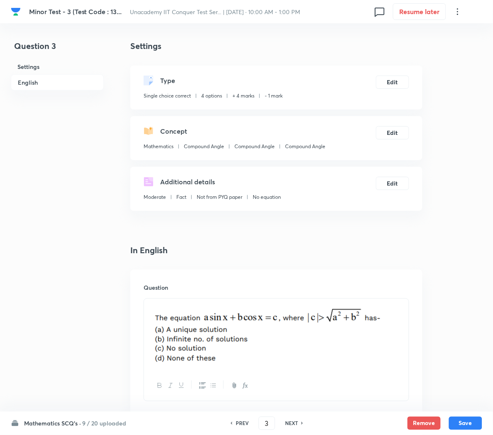
click at [240, 424] on h6 "PREV" at bounding box center [242, 423] width 13 height 7
type input "2"
checkbox input "false"
checkbox input "true"
click at [240, 424] on h6 "PREV" at bounding box center [242, 423] width 13 height 7
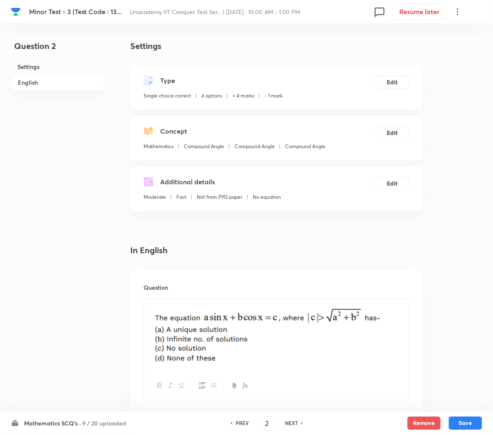
type input "1"
checkbox input "false"
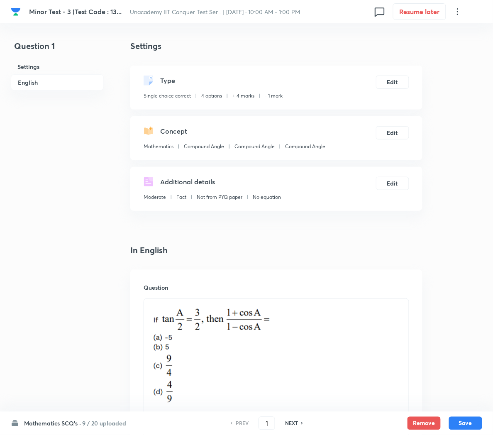
checkbox input "true"
click at [288, 421] on h6 "NEXT" at bounding box center [291, 423] width 13 height 7
type input "2"
checkbox input "false"
checkbox input "true"
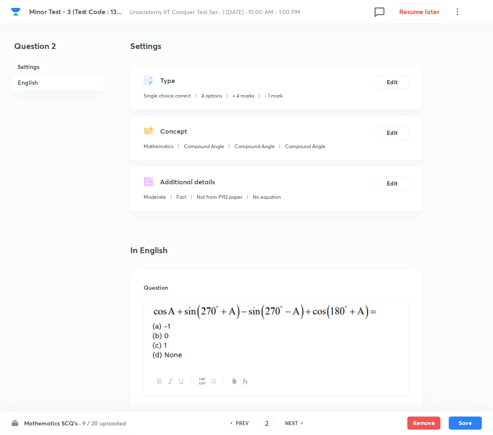
click at [288, 421] on h6 "NEXT" at bounding box center [291, 423] width 13 height 7
type input "3"
checkbox input "false"
checkbox input "true"
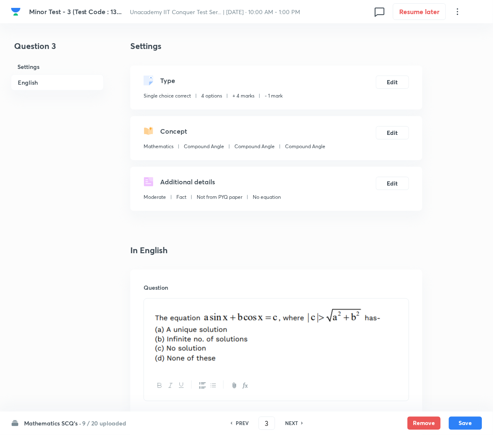
click at [288, 421] on h6 "NEXT" at bounding box center [291, 423] width 13 height 7
type input "4"
checkbox input "false"
checkbox input "true"
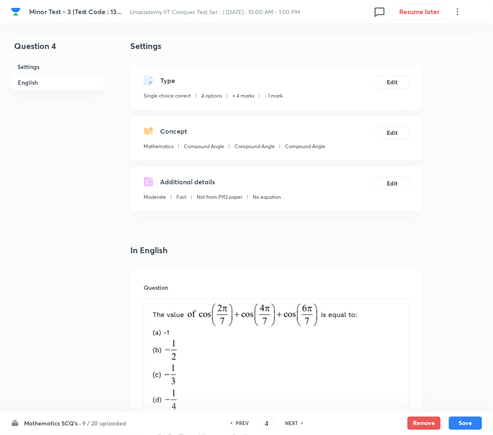
click at [288, 421] on h6 "NEXT" at bounding box center [291, 423] width 13 height 7
type input "5"
checkbox input "false"
checkbox input "true"
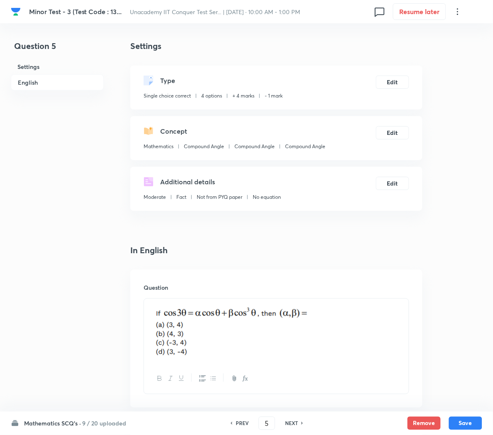
click at [288, 421] on h6 "NEXT" at bounding box center [291, 423] width 13 height 7
type input "6"
checkbox input "false"
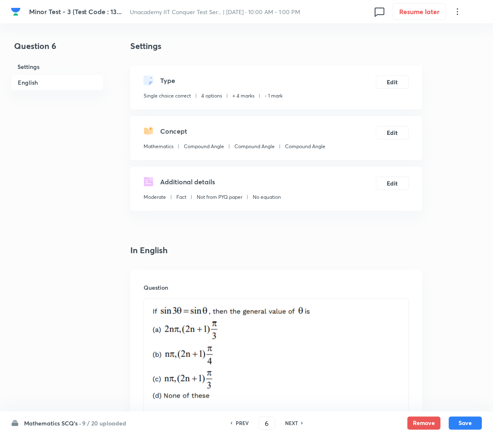
checkbox input "true"
click at [288, 421] on h6 "NEXT" at bounding box center [291, 423] width 13 height 7
type input "7"
checkbox input "false"
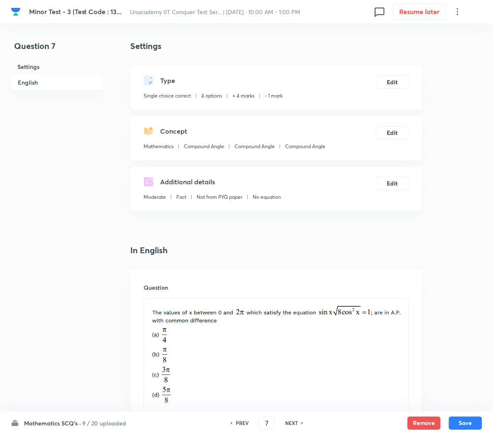
checkbox input "true"
click at [288, 421] on h6 "NEXT" at bounding box center [291, 423] width 13 height 7
type input "8"
checkbox input "true"
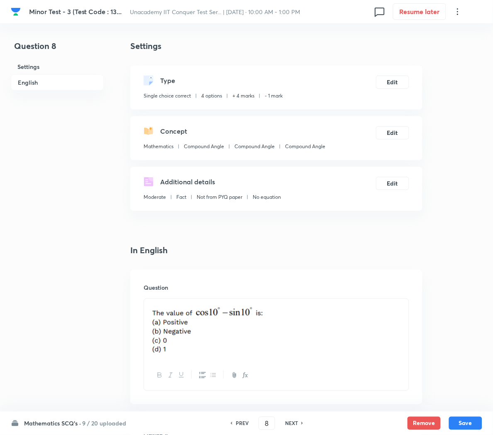
click at [288, 421] on h6 "NEXT" at bounding box center [291, 423] width 13 height 7
type input "9"
checkbox input "false"
checkbox input "true"
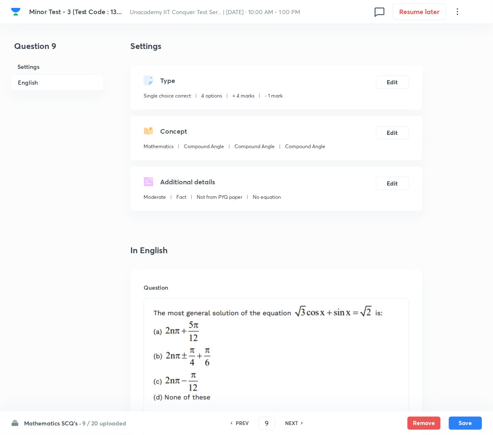
click at [288, 421] on h6 "NEXT" at bounding box center [291, 423] width 13 height 7
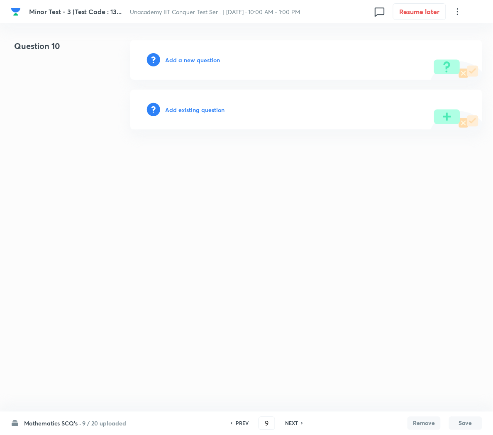
type input "10"
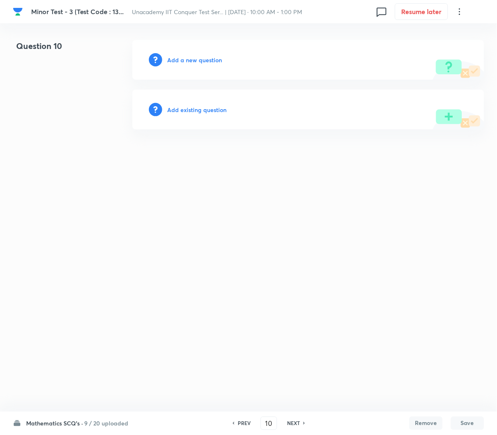
click at [179, 62] on h6 "Add a new question" at bounding box center [194, 60] width 55 height 9
click at [189, 61] on h6 "Choose a question type" at bounding box center [199, 60] width 64 height 9
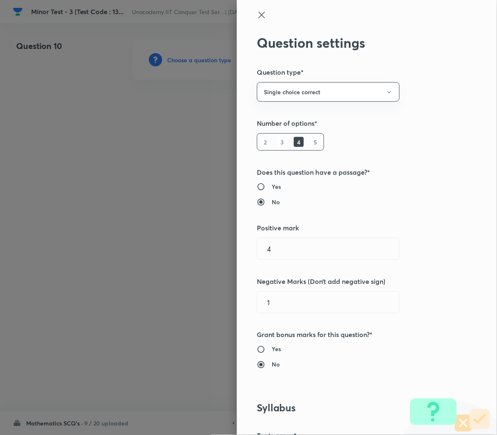
click at [189, 61] on div at bounding box center [248, 217] width 497 height 435
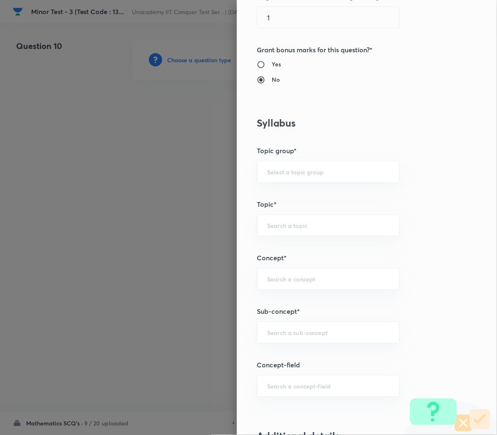
scroll to position [293, 0]
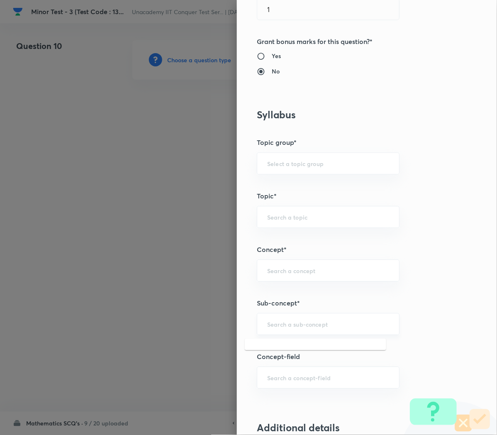
click at [278, 328] on input "text" at bounding box center [328, 324] width 122 height 8
paste input "Compound Angle"
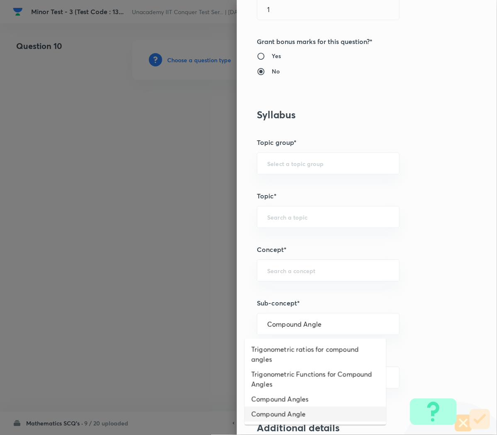
click at [273, 410] on li "Compound Angle" at bounding box center [316, 414] width 142 height 15
type input "Compound Angle"
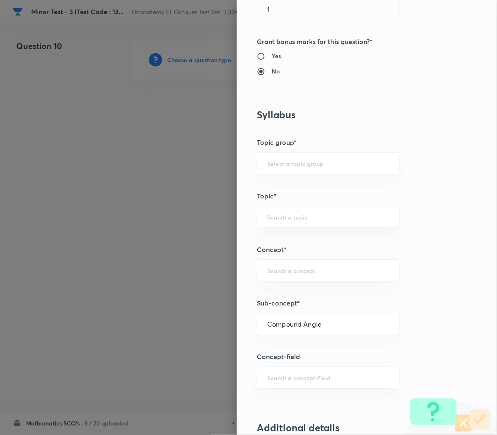
type input "Mathematics"
type input "Compound Angle"
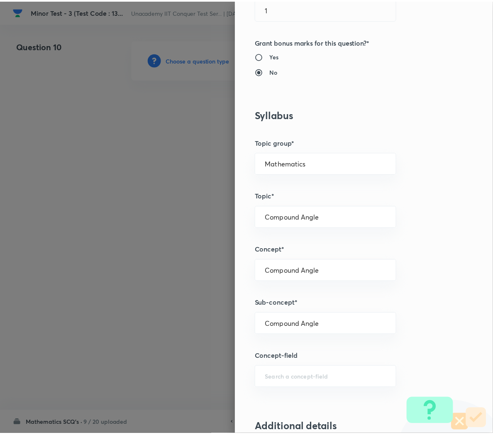
scroll to position [753, 0]
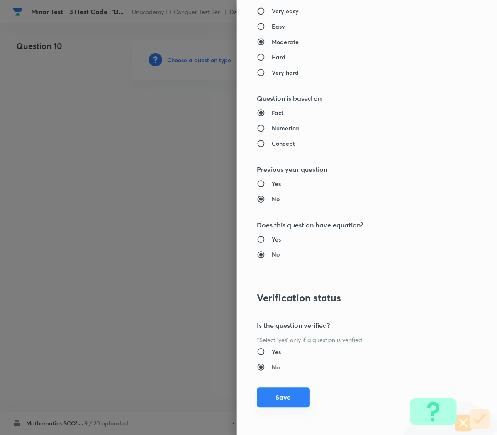
click at [267, 399] on button "Save" at bounding box center [283, 398] width 53 height 20
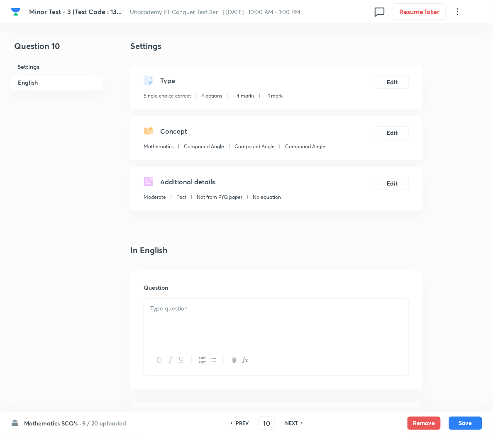
click at [181, 313] on div at bounding box center [276, 322] width 265 height 46
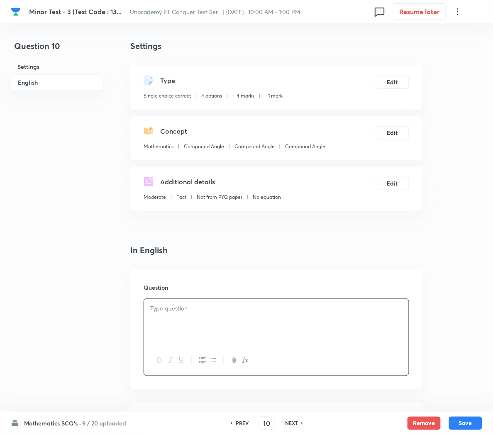
click at [291, 305] on p at bounding box center [276, 309] width 252 height 10
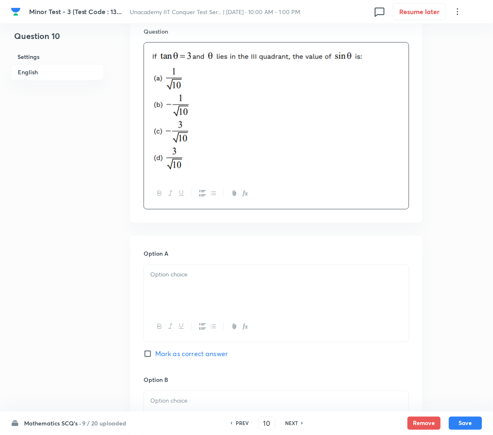
scroll to position [257, 0]
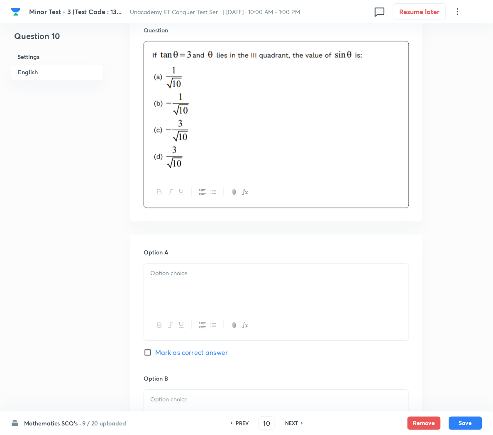
click at [174, 289] on div at bounding box center [276, 287] width 265 height 46
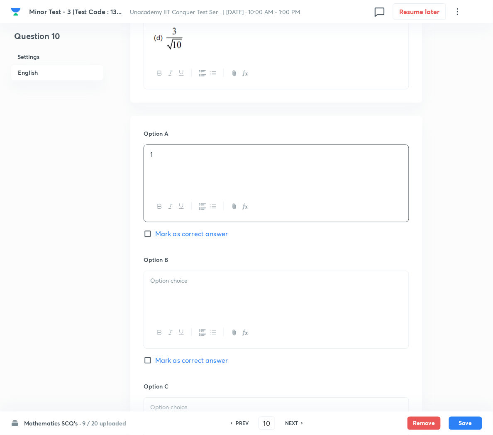
scroll to position [378, 0]
click at [167, 296] on div at bounding box center [276, 293] width 265 height 46
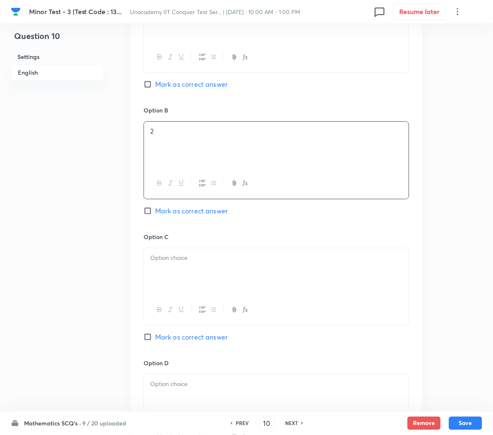
scroll to position [533, 0]
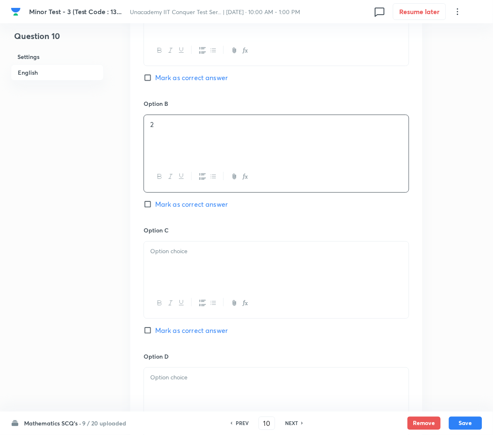
click at [168, 259] on div at bounding box center [276, 265] width 265 height 46
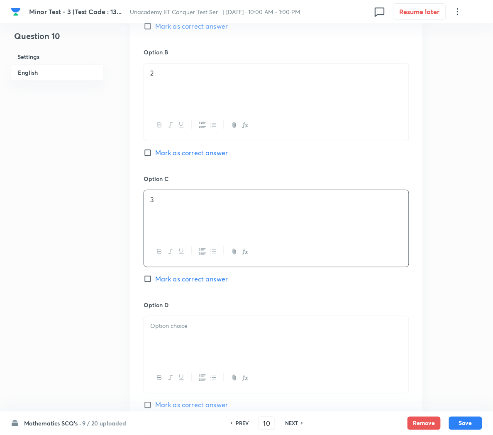
scroll to position [585, 0]
click at [164, 328] on p at bounding box center [276, 325] width 252 height 10
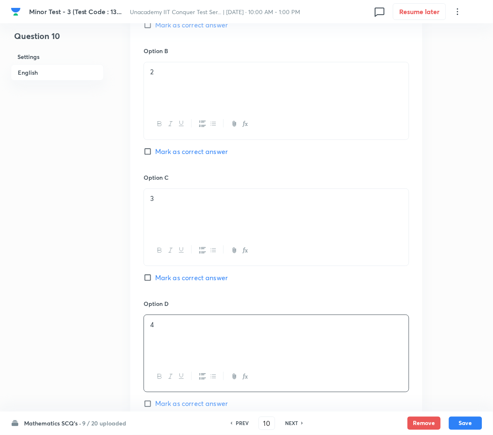
click at [171, 278] on span "Mark as correct answer" at bounding box center [191, 278] width 73 height 10
click at [155, 278] on input "Mark as correct answer" at bounding box center [150, 278] width 12 height 8
checkbox input "true"
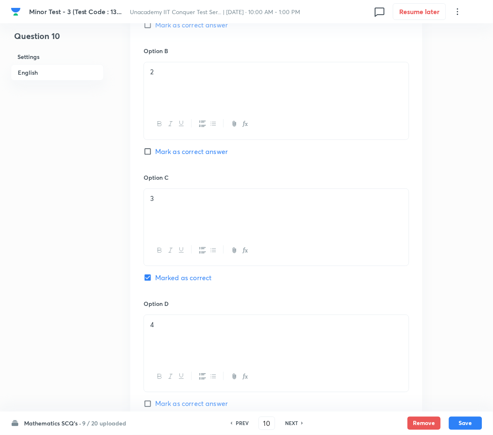
scroll to position [783, 0]
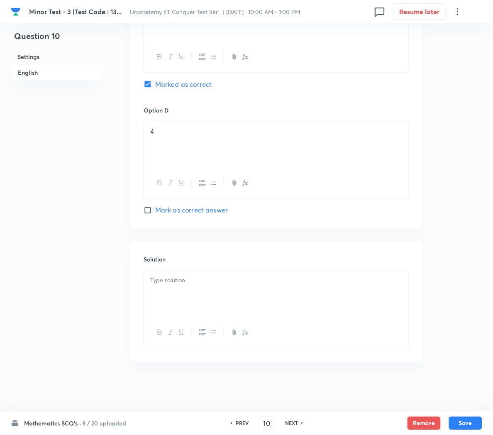
click at [163, 289] on div at bounding box center [276, 294] width 265 height 46
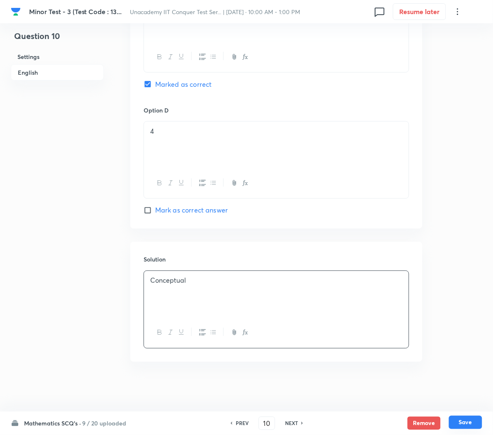
click at [466, 425] on button "Save" at bounding box center [465, 422] width 33 height 13
type input "11"
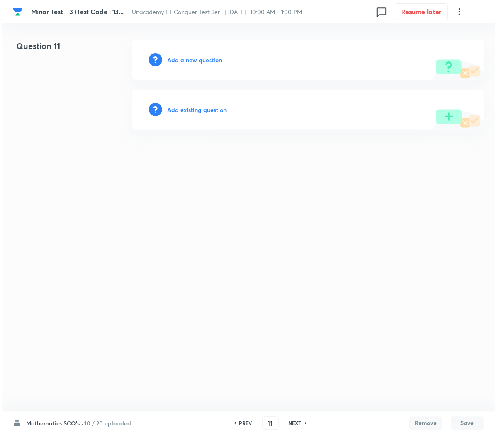
scroll to position [0, 0]
click at [185, 61] on h6 "Add a new question" at bounding box center [194, 60] width 55 height 9
click at [185, 61] on h6 "Choose a question type" at bounding box center [199, 60] width 64 height 9
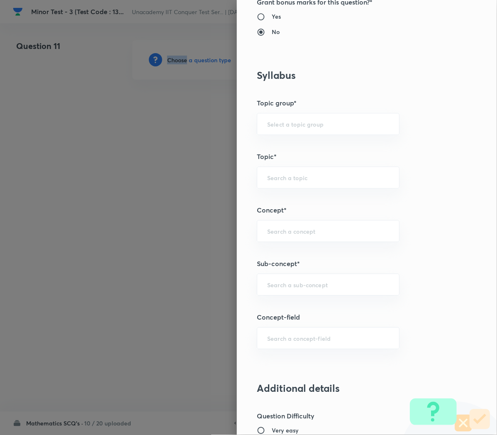
scroll to position [335, 0]
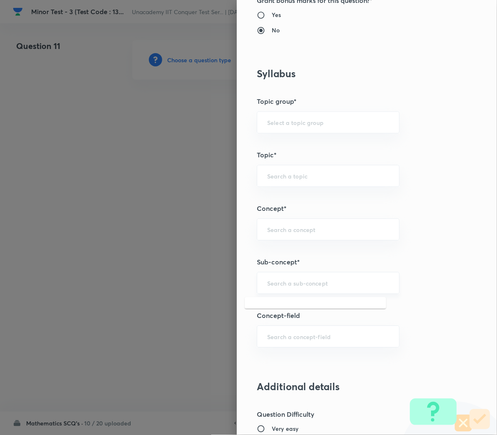
click at [267, 282] on input "text" at bounding box center [328, 283] width 122 height 8
paste input "Compound Angle"
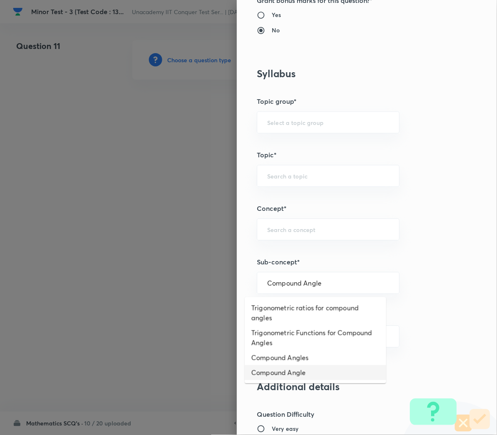
click at [275, 372] on li "Compound Angle" at bounding box center [316, 372] width 142 height 15
type input "Compound Angle"
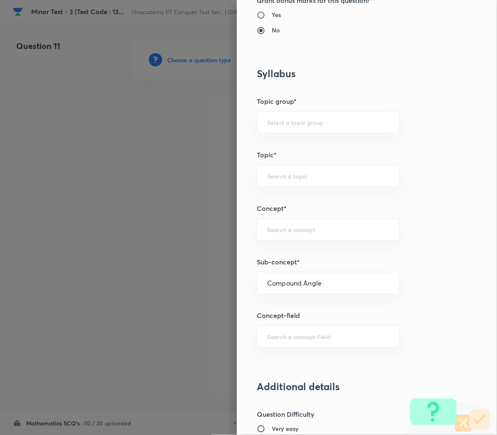
type input "Mathematics"
type input "Compound Angle"
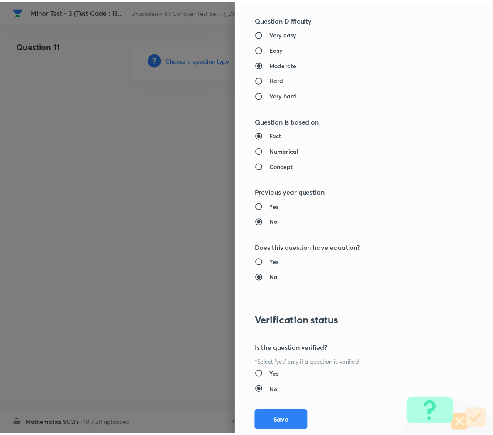
scroll to position [753, 0]
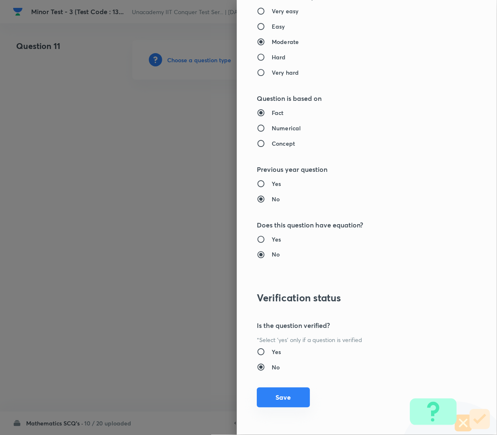
click at [266, 398] on button "Save" at bounding box center [283, 398] width 53 height 20
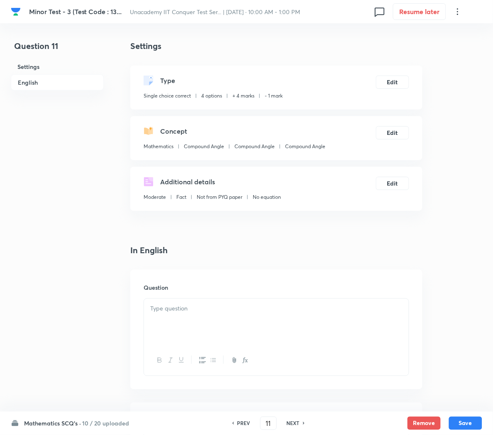
click at [188, 313] on div at bounding box center [276, 322] width 265 height 46
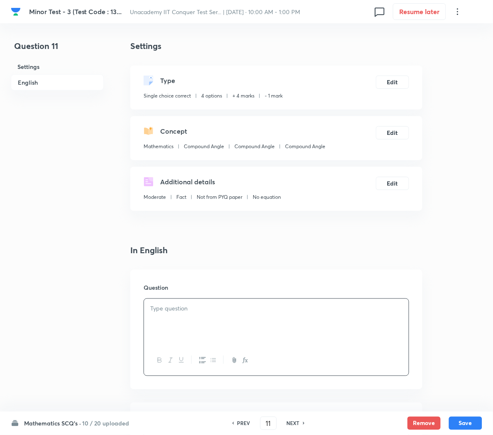
click at [195, 312] on p at bounding box center [276, 309] width 252 height 10
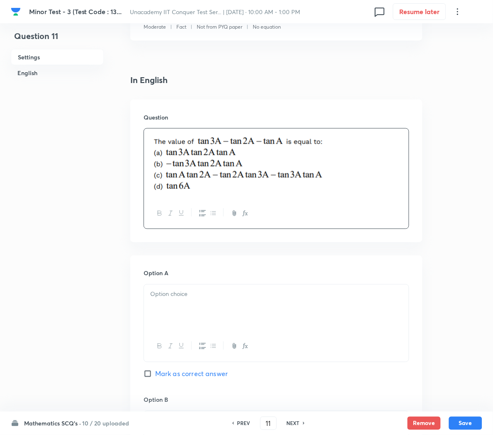
scroll to position [171, 0]
click at [159, 375] on span "Mark as correct answer" at bounding box center [191, 373] width 73 height 10
click at [155, 375] on input "Mark as correct answer" at bounding box center [150, 373] width 12 height 8
checkbox input "true"
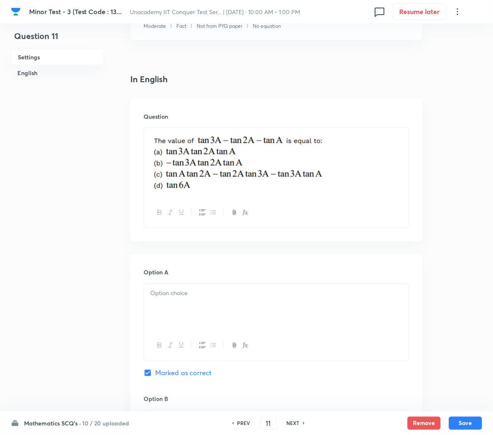
click at [179, 313] on div at bounding box center [276, 307] width 265 height 46
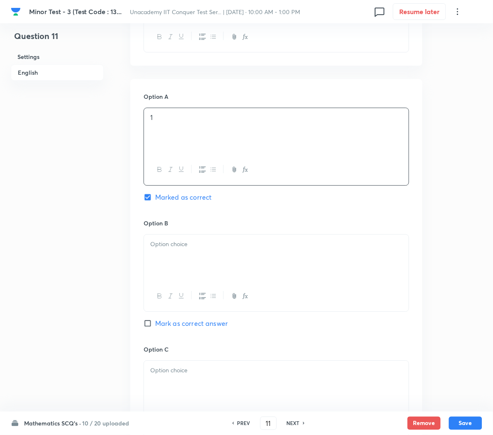
scroll to position [349, 0]
click at [177, 266] on div at bounding box center [276, 256] width 265 height 46
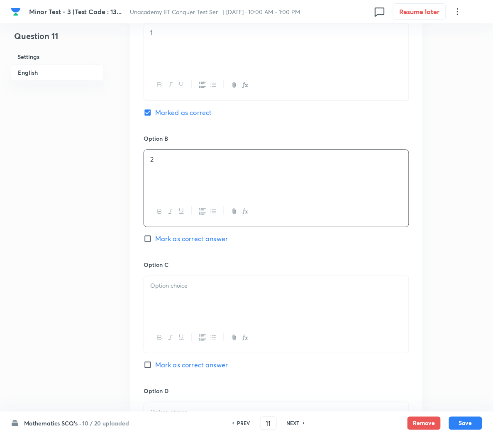
scroll to position [457, 0]
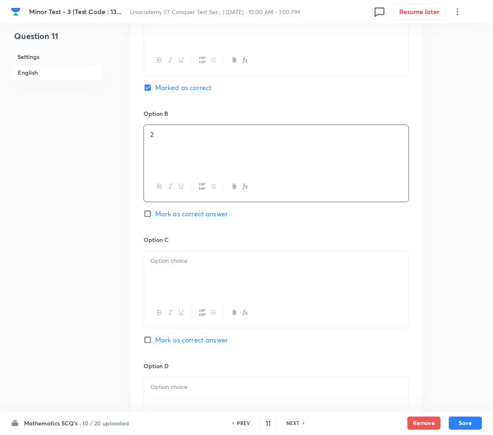
click at [177, 266] on p at bounding box center [276, 261] width 252 height 10
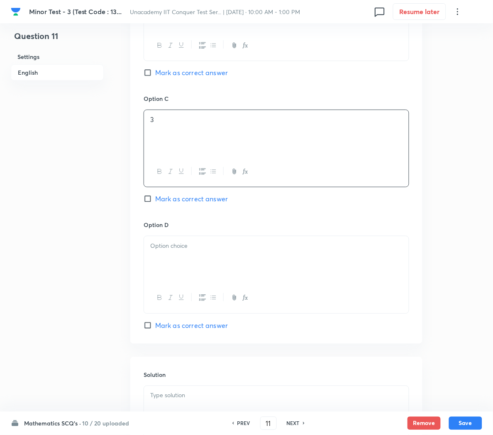
click at [177, 266] on div at bounding box center [276, 259] width 265 height 46
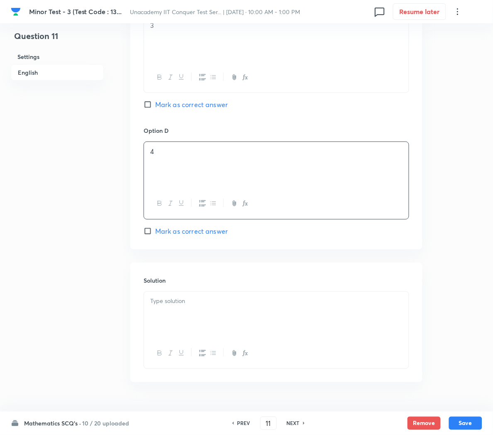
scroll to position [693, 0]
click at [167, 317] on div at bounding box center [276, 314] width 265 height 46
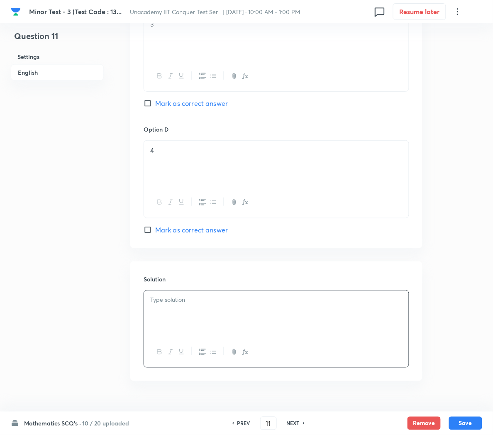
click at [183, 297] on div at bounding box center [276, 314] width 265 height 46
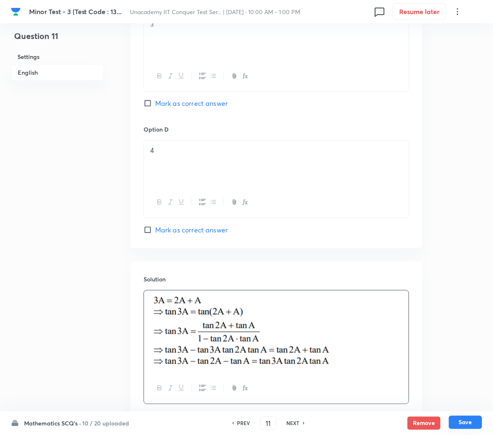
click at [464, 421] on button "Save" at bounding box center [465, 422] width 33 height 13
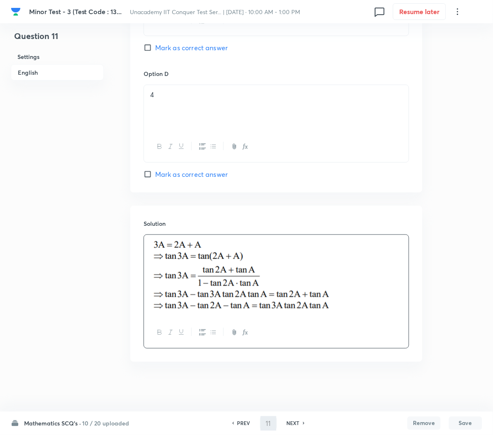
type input "12"
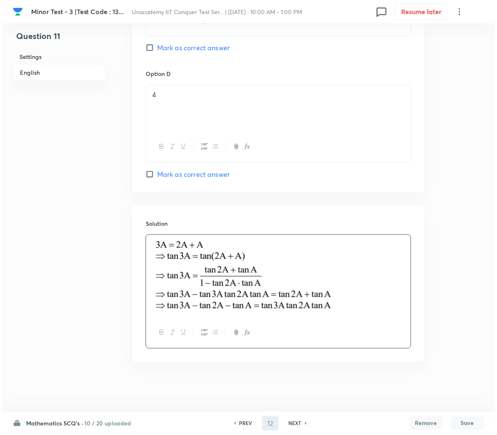
scroll to position [0, 0]
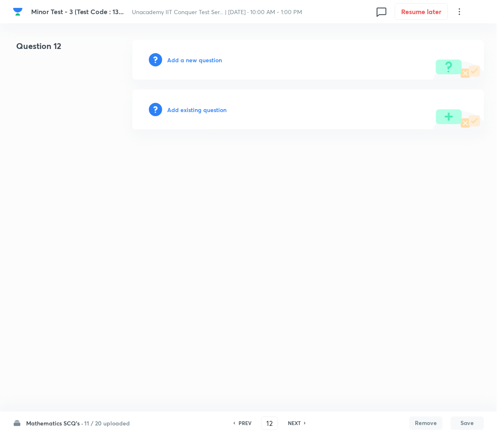
click at [173, 60] on h6 "Add a new question" at bounding box center [194, 60] width 55 height 9
click at [173, 60] on h6 "Choose a question type" at bounding box center [199, 60] width 64 height 9
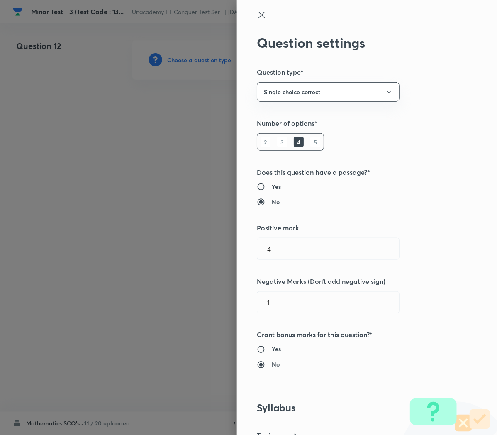
click at [173, 60] on div at bounding box center [248, 217] width 497 height 435
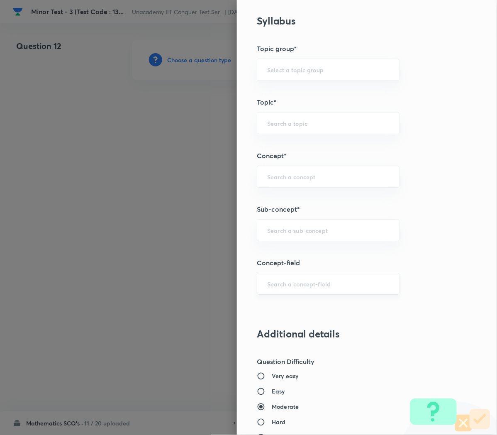
scroll to position [387, 0]
click at [269, 232] on input "text" at bounding box center [328, 231] width 122 height 8
paste input "Compound Angle"
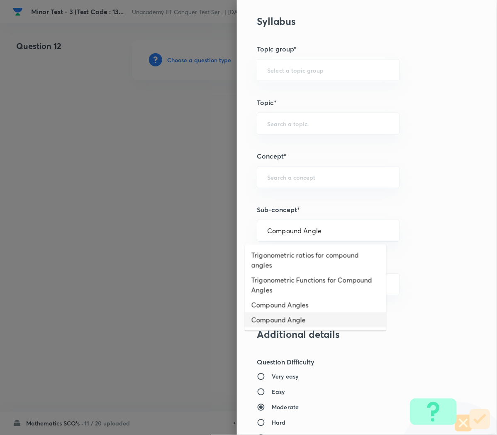
click at [276, 321] on li "Compound Angle" at bounding box center [316, 320] width 142 height 15
type input "Compound Angle"
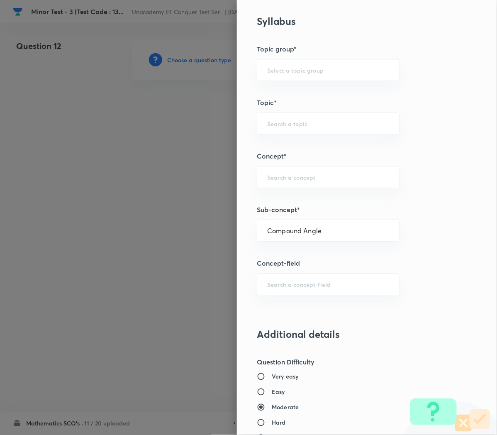
type input "Mathematics"
type input "Compound Angle"
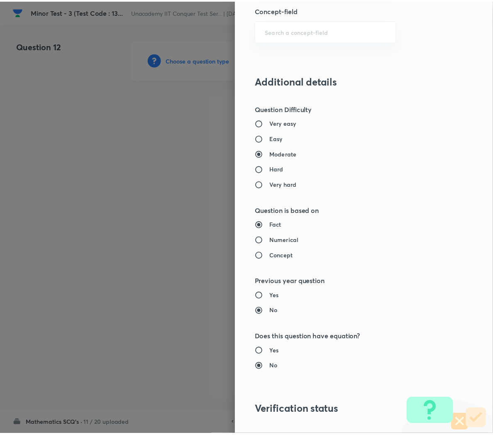
scroll to position [753, 0]
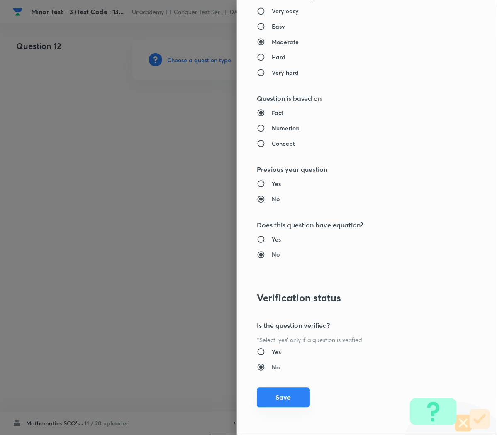
click at [279, 399] on button "Save" at bounding box center [283, 398] width 53 height 20
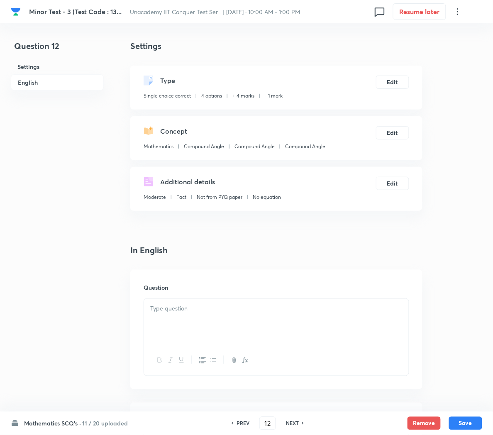
click at [202, 317] on div at bounding box center [276, 322] width 265 height 46
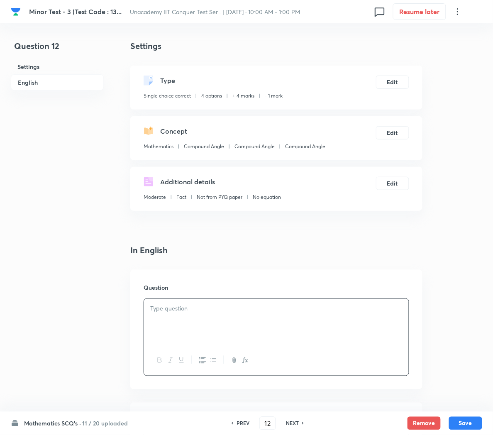
click at [196, 335] on div at bounding box center [276, 322] width 265 height 46
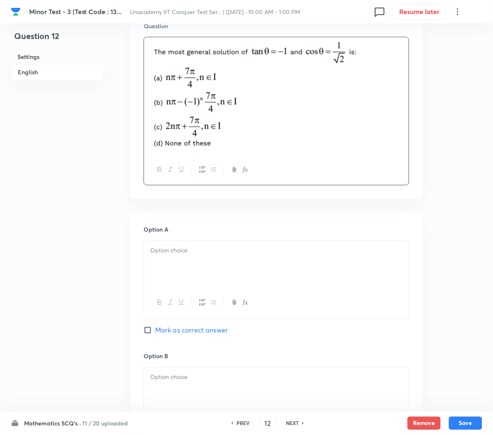
scroll to position [264, 0]
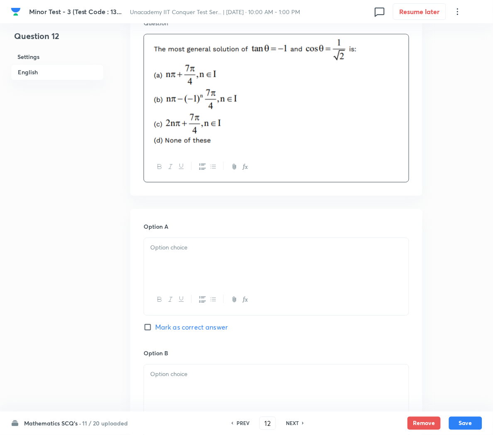
click at [161, 265] on div at bounding box center [276, 261] width 265 height 46
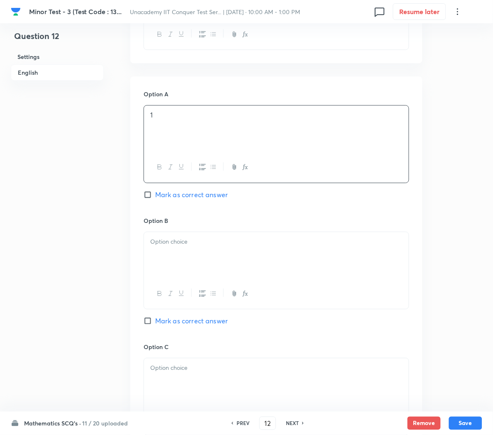
scroll to position [399, 0]
click at [159, 231] on div "Option B [PERSON_NAME] as correct answer" at bounding box center [277, 278] width 266 height 126
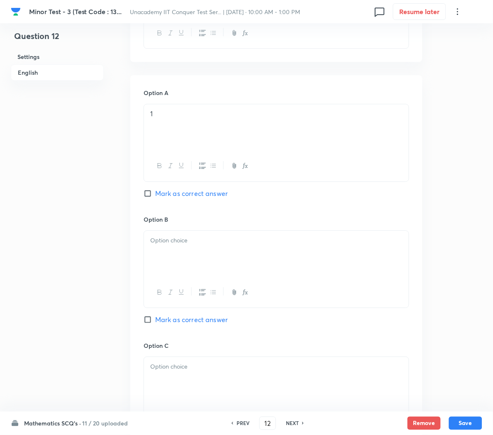
click at [158, 236] on div at bounding box center [276, 254] width 265 height 46
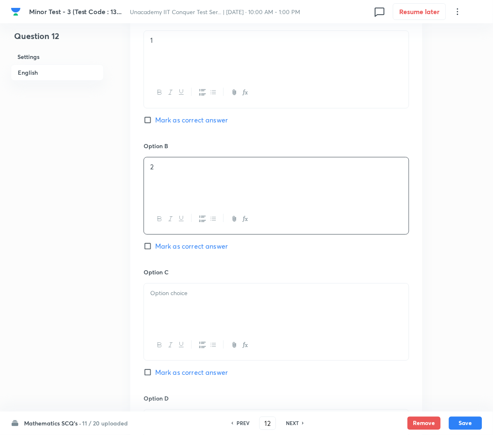
scroll to position [474, 0]
click at [164, 296] on p at bounding box center [276, 291] width 252 height 10
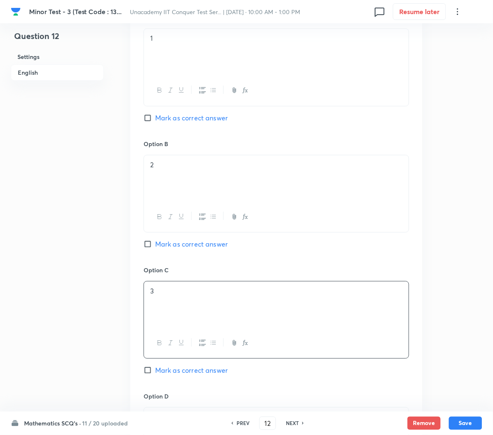
click at [208, 375] on span "Mark as correct answer" at bounding box center [191, 370] width 73 height 10
click at [155, 374] on input "Mark as correct answer" at bounding box center [150, 370] width 12 height 8
checkbox input "true"
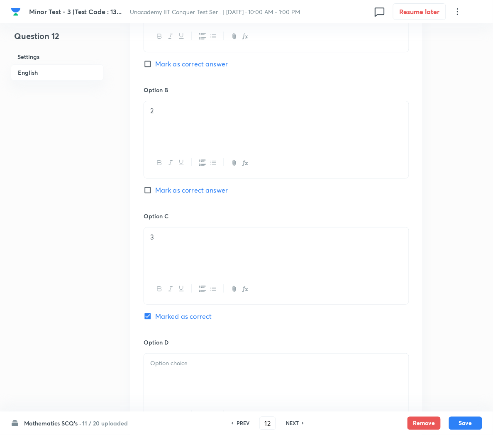
scroll to position [532, 0]
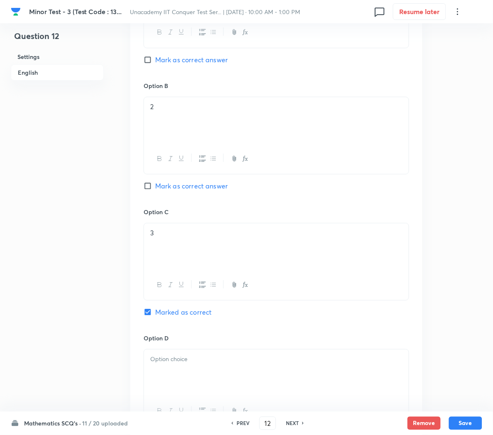
click at [198, 373] on div at bounding box center [276, 373] width 265 height 46
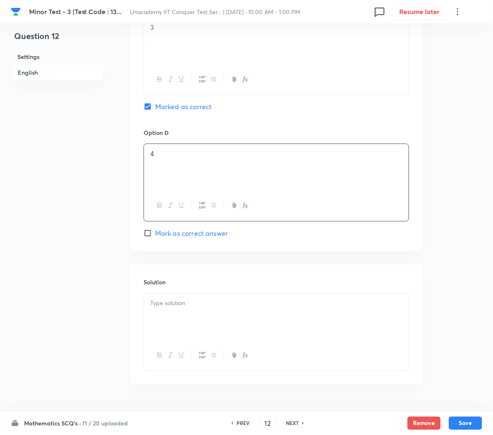
scroll to position [739, 0]
click at [171, 295] on div at bounding box center [277, 331] width 266 height 78
click at [165, 302] on p at bounding box center [276, 303] width 252 height 10
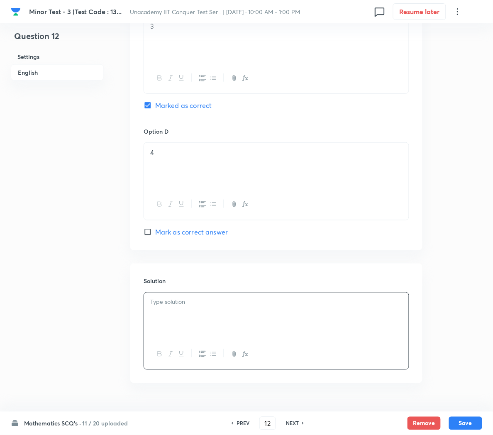
click at [174, 307] on p at bounding box center [276, 303] width 252 height 10
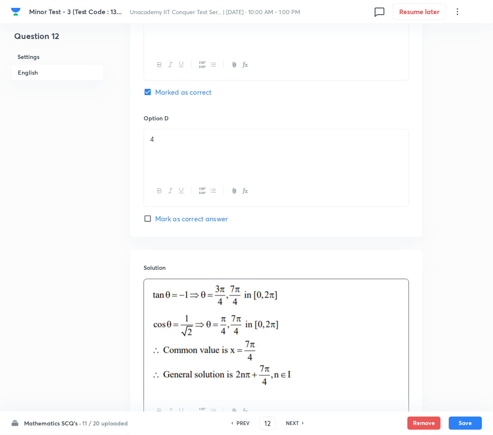
scroll to position [748, 0]
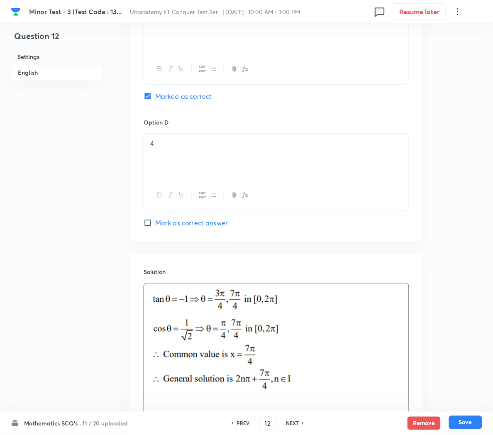
click at [461, 423] on button "Save" at bounding box center [465, 422] width 33 height 13
type input "13"
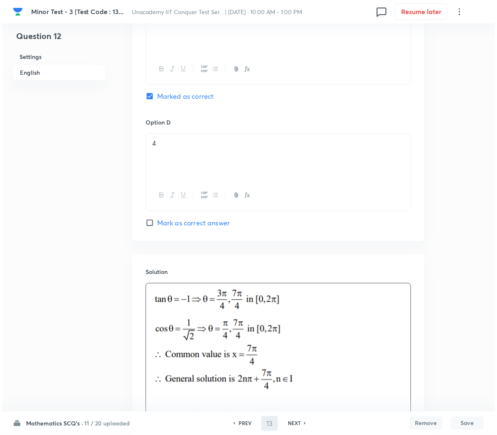
scroll to position [0, 0]
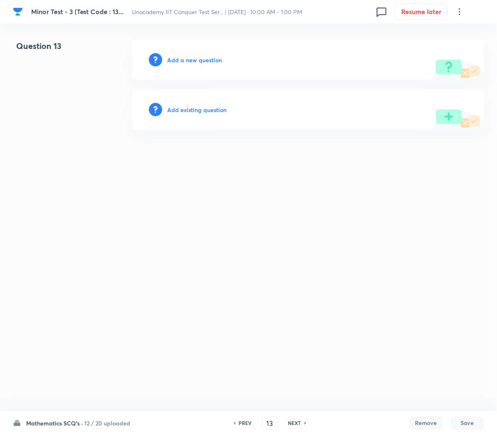
click at [191, 59] on h6 "Add a new question" at bounding box center [194, 60] width 55 height 9
click at [191, 59] on h6 "Choose a question type" at bounding box center [199, 60] width 64 height 9
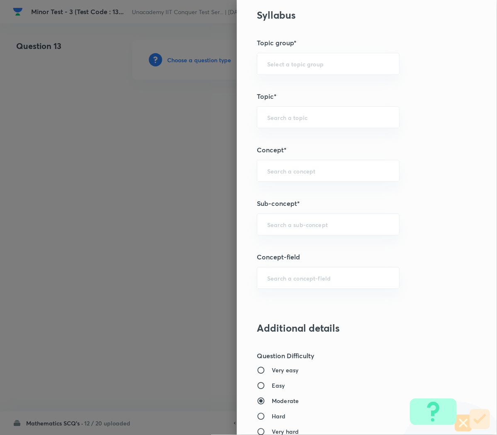
scroll to position [408, 0]
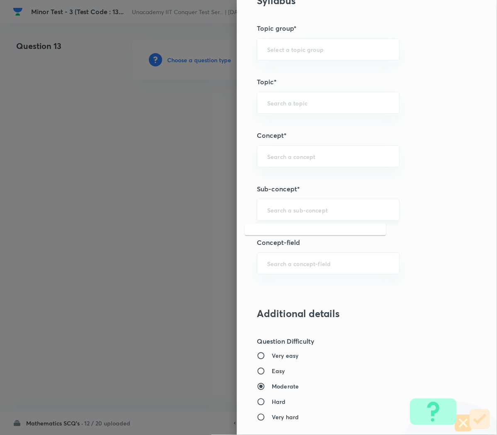
click at [270, 213] on input "text" at bounding box center [328, 210] width 122 height 8
paste input "Compound Angle"
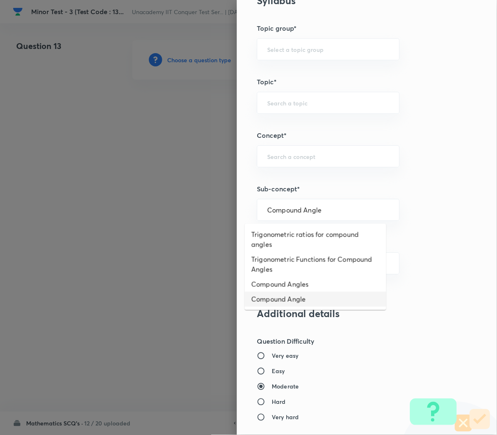
click at [285, 301] on li "Compound Angle" at bounding box center [316, 299] width 142 height 15
type input "Compound Angle"
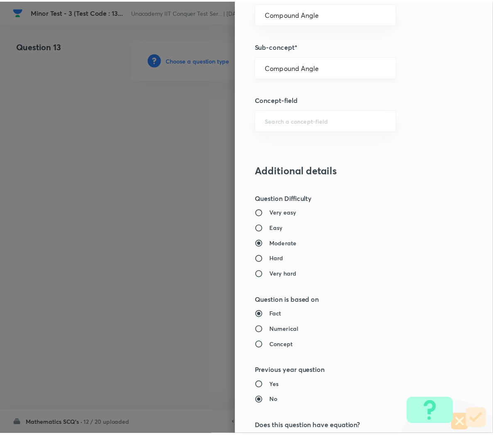
scroll to position [753, 0]
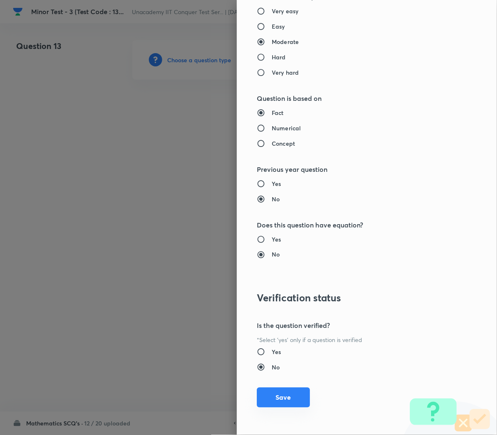
click at [276, 399] on button "Save" at bounding box center [283, 398] width 53 height 20
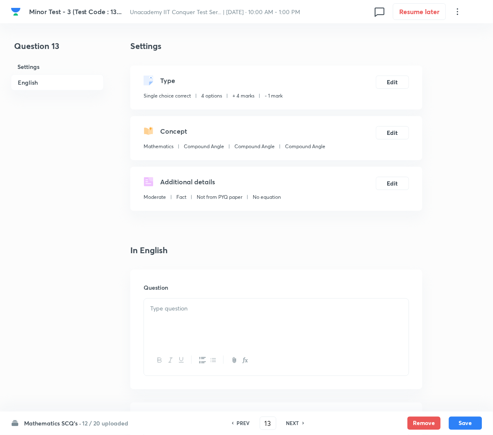
click at [173, 319] on div at bounding box center [276, 322] width 265 height 46
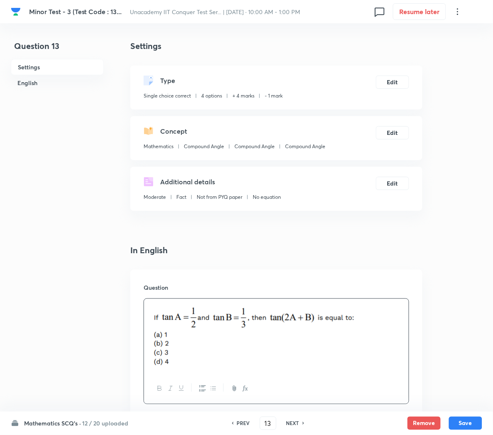
scroll to position [227, 0]
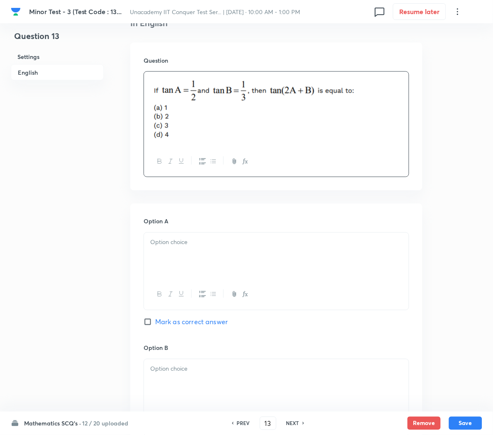
click at [162, 245] on p at bounding box center [276, 243] width 252 height 10
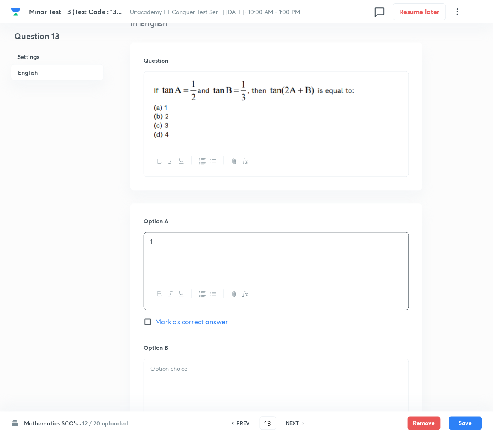
scroll to position [387, 0]
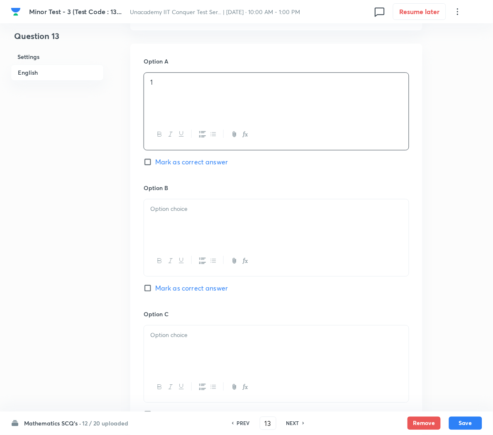
click at [163, 231] on div at bounding box center [276, 222] width 265 height 46
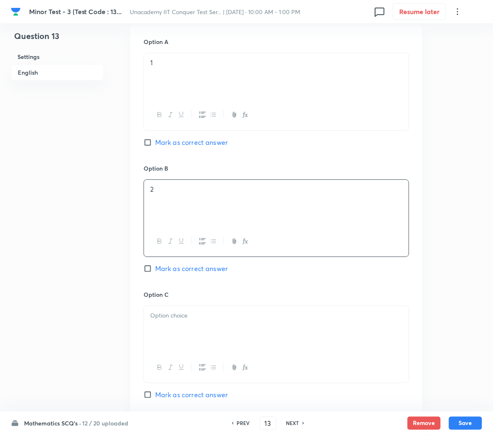
scroll to position [412, 0]
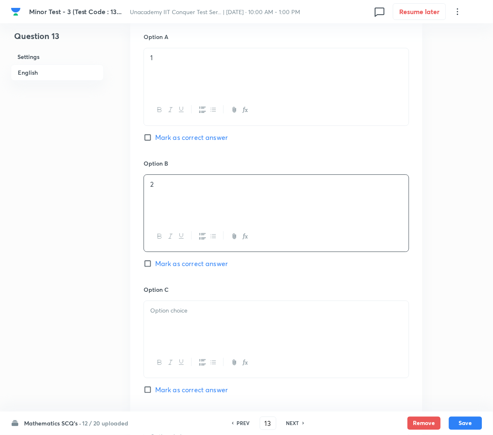
click at [168, 322] on div at bounding box center [276, 324] width 265 height 46
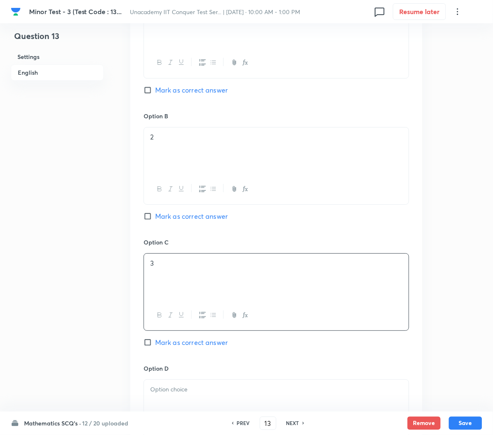
scroll to position [458, 0]
click at [171, 347] on span "Mark as correct answer" at bounding box center [191, 344] width 73 height 10
click at [155, 347] on input "Mark as correct answer" at bounding box center [150, 344] width 12 height 8
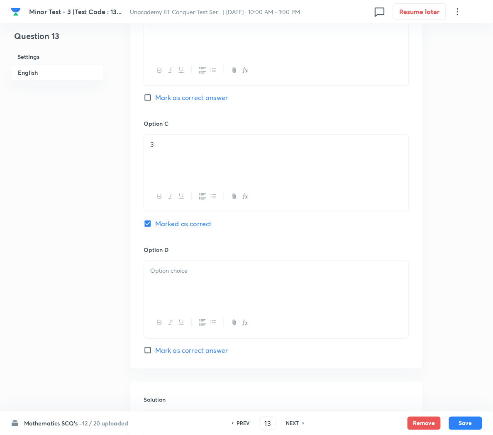
scroll to position [578, 0]
click at [156, 275] on p at bounding box center [276, 271] width 252 height 10
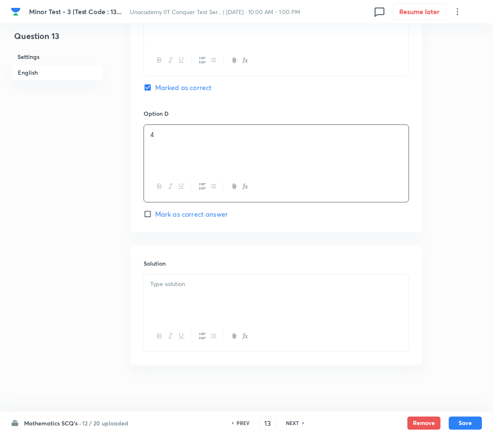
scroll to position [721, 0]
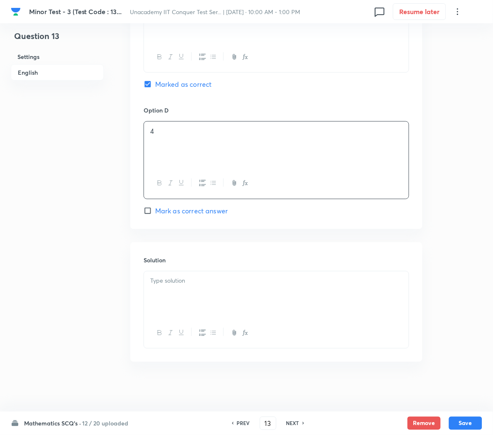
click at [156, 275] on div at bounding box center [276, 294] width 265 height 46
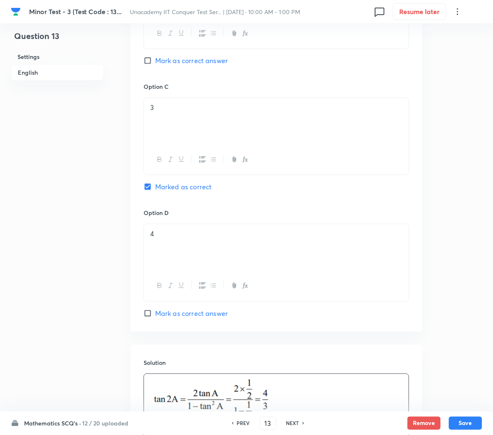
scroll to position [779, 0]
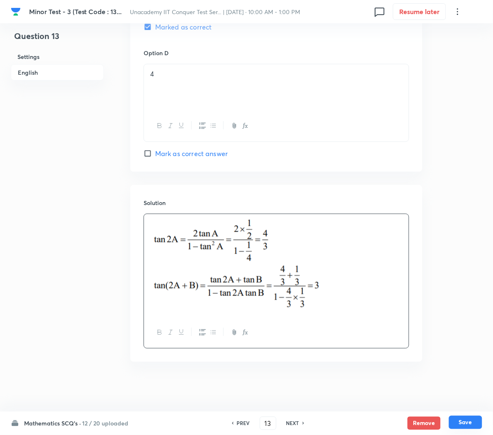
click at [470, 425] on button "Save" at bounding box center [465, 422] width 33 height 13
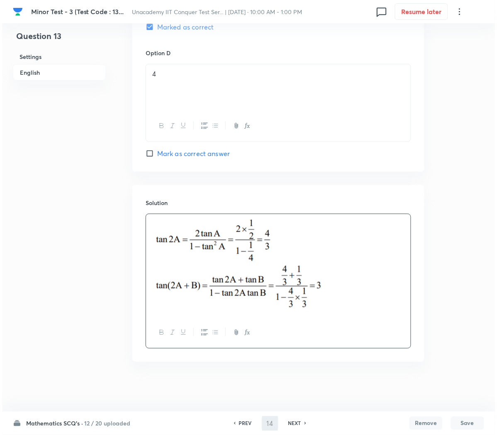
scroll to position [0, 0]
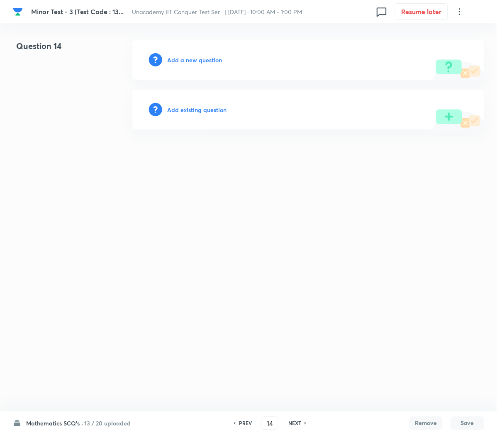
click at [198, 58] on h6 "Add a new question" at bounding box center [194, 60] width 55 height 9
click at [198, 58] on h6 "Choose a question type" at bounding box center [199, 60] width 64 height 9
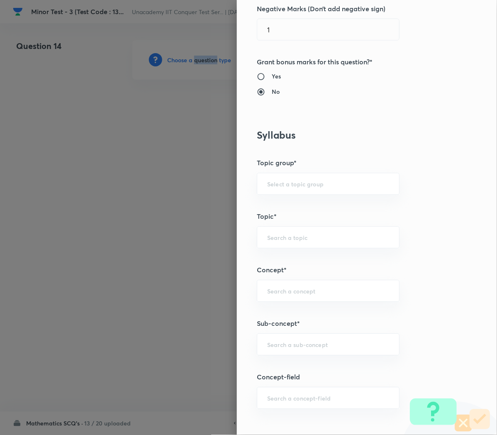
scroll to position [274, 0]
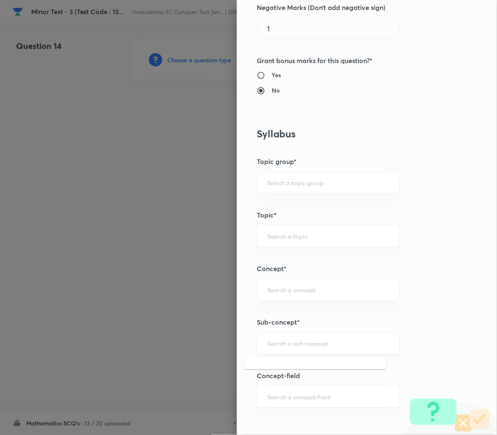
click at [272, 344] on input "text" at bounding box center [328, 344] width 122 height 8
paste input "Compound Angle"
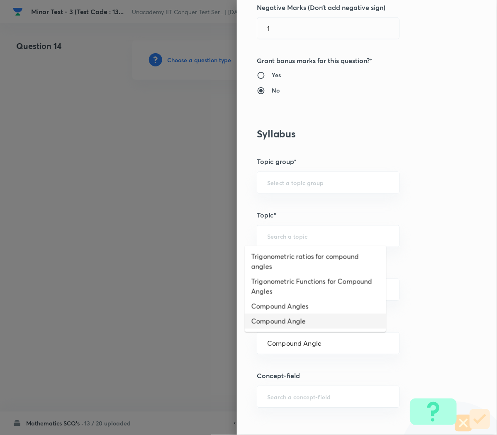
click at [279, 323] on li "Compound Angle" at bounding box center [316, 321] width 142 height 15
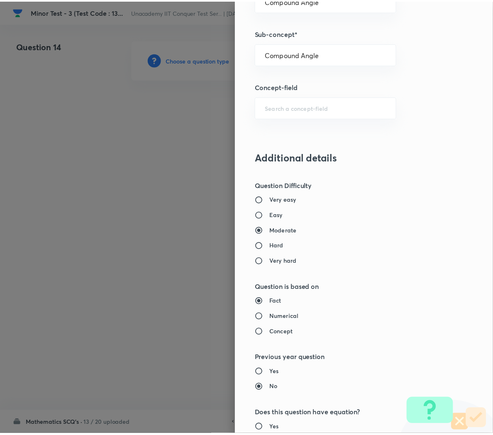
scroll to position [753, 0]
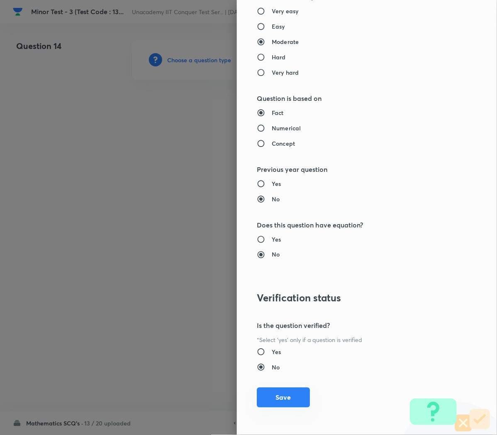
click at [268, 400] on button "Save" at bounding box center [283, 398] width 53 height 20
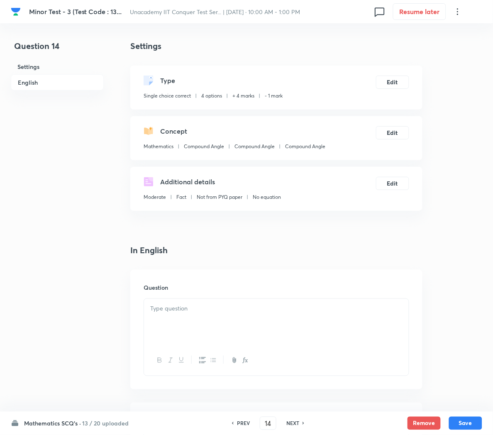
click at [194, 320] on div at bounding box center [276, 322] width 265 height 46
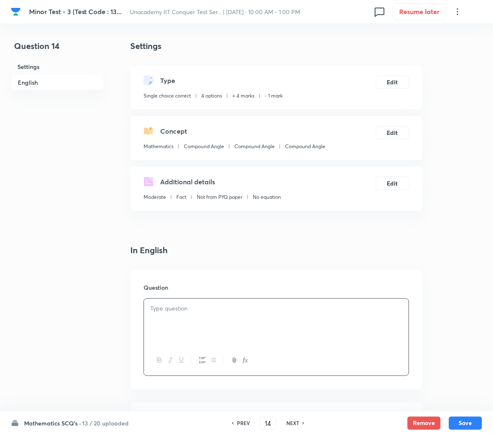
click at [237, 323] on div at bounding box center [276, 322] width 265 height 46
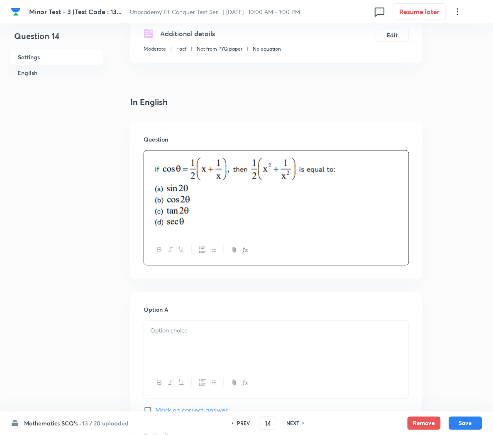
scroll to position [159, 0]
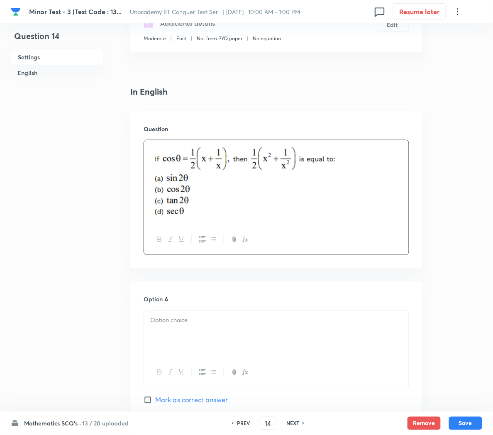
click at [223, 331] on div at bounding box center [276, 334] width 265 height 46
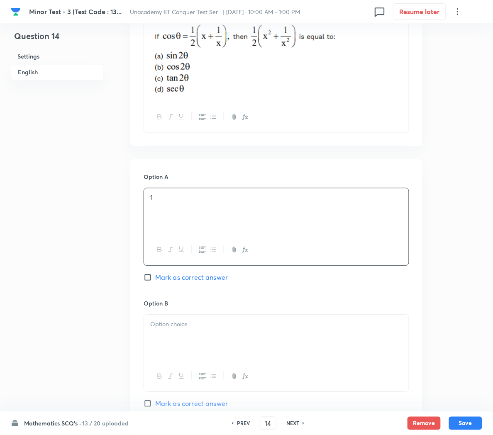
scroll to position [284, 0]
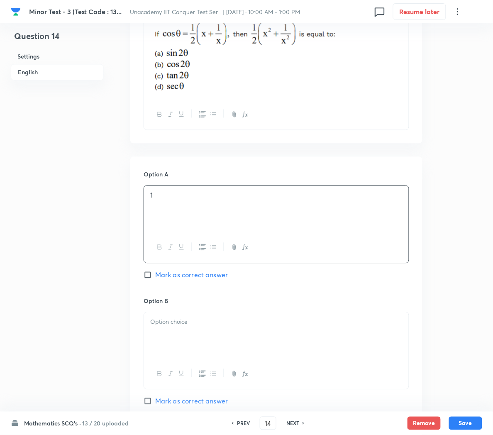
click at [223, 331] on div at bounding box center [276, 336] width 265 height 46
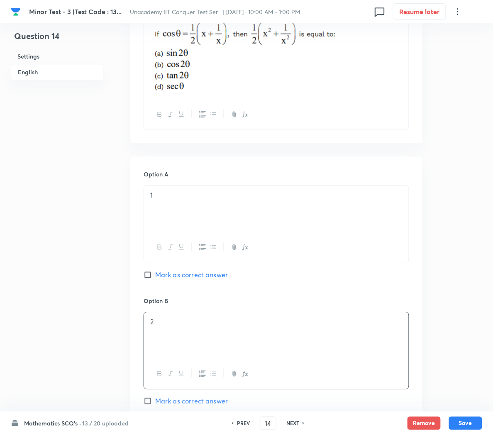
click at [191, 404] on span "Mark as correct answer" at bounding box center [191, 401] width 73 height 10
click at [155, 404] on input "Mark as correct answer" at bounding box center [150, 401] width 12 height 8
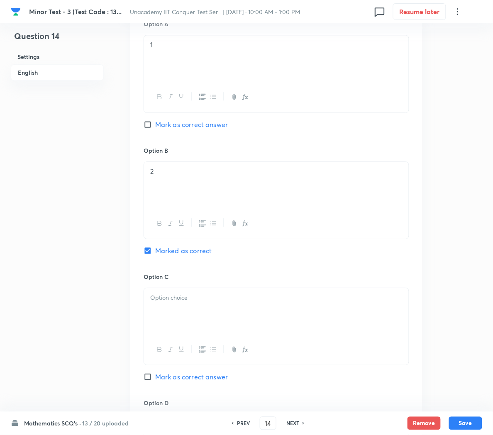
click at [173, 302] on p at bounding box center [276, 298] width 252 height 10
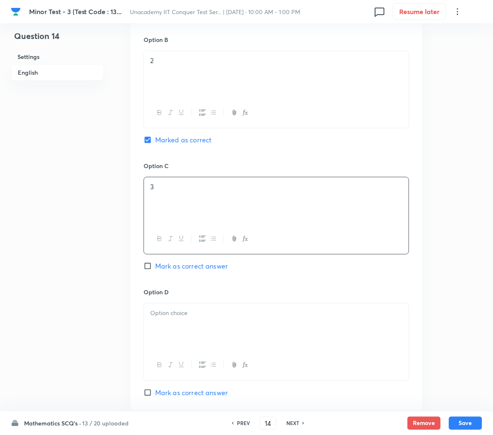
scroll to position [546, 0]
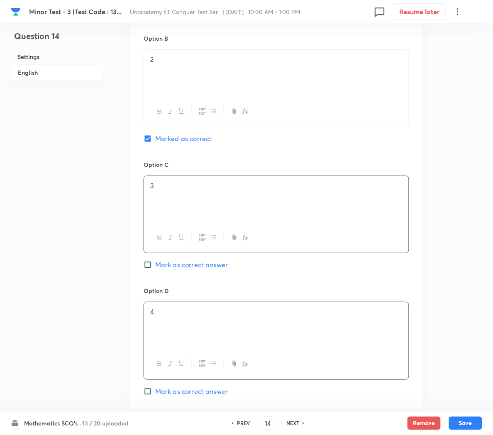
click at [171, 325] on div "4" at bounding box center [276, 325] width 265 height 46
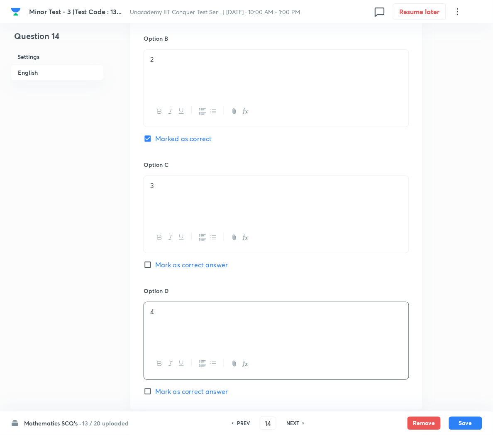
scroll to position [692, 0]
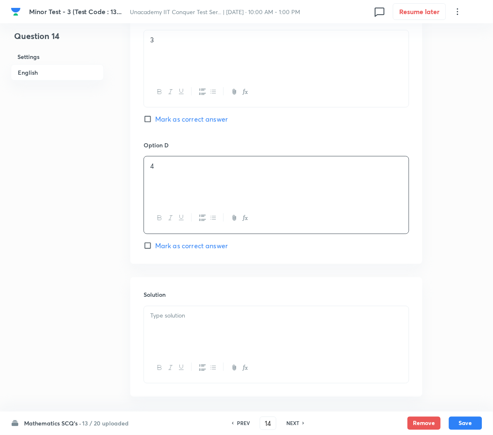
click at [171, 325] on div at bounding box center [276, 329] width 265 height 46
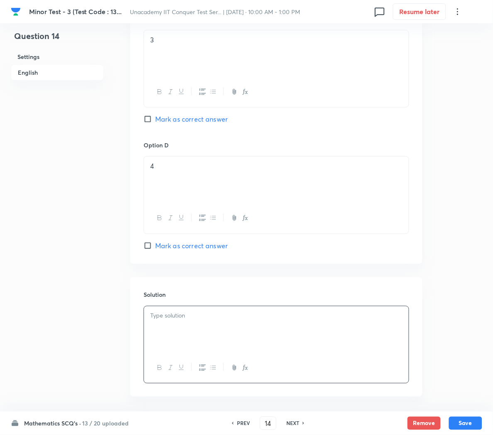
click at [183, 335] on div at bounding box center [276, 329] width 265 height 46
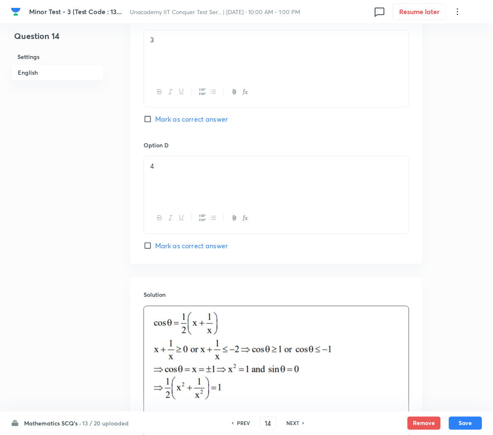
click at [385, 342] on p at bounding box center [276, 358] width 252 height 94
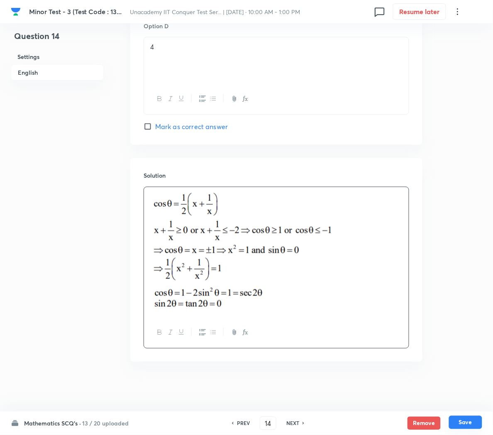
click at [462, 422] on button "Save" at bounding box center [465, 422] width 33 height 13
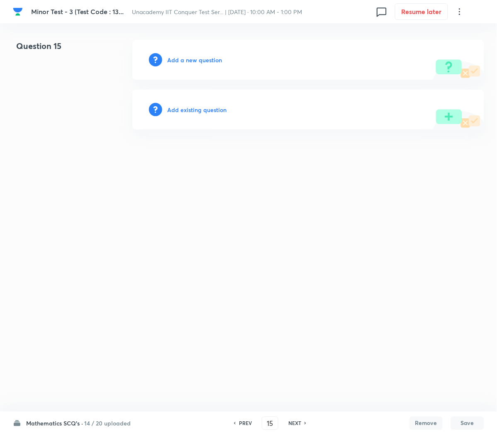
click at [247, 423] on h6 "PREV" at bounding box center [245, 423] width 13 height 7
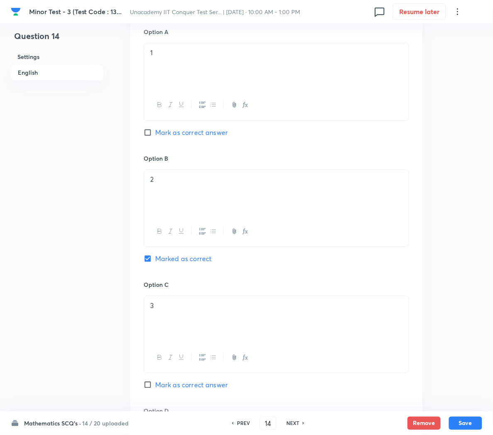
scroll to position [433, 0]
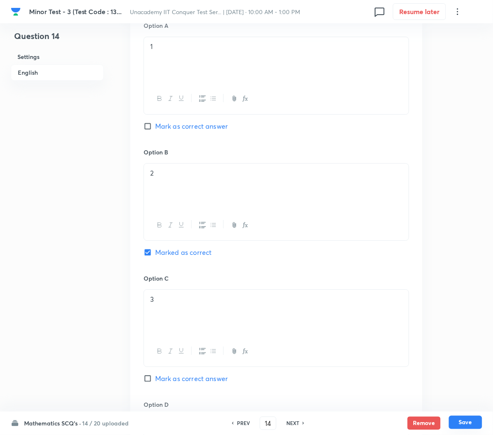
click at [456, 422] on button "Save" at bounding box center [465, 422] width 33 height 13
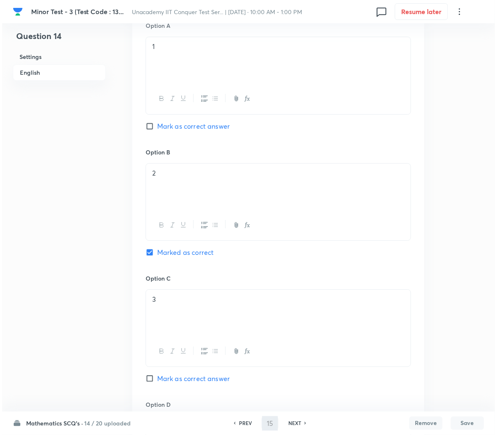
scroll to position [0, 0]
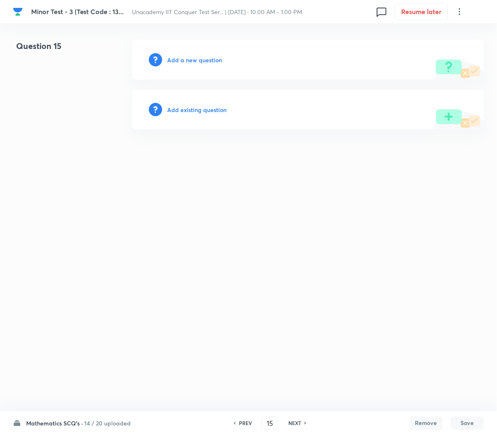
click at [171, 60] on h6 "Add a new question" at bounding box center [194, 60] width 55 height 9
click at [171, 60] on h6 "Choose a question type" at bounding box center [199, 60] width 64 height 9
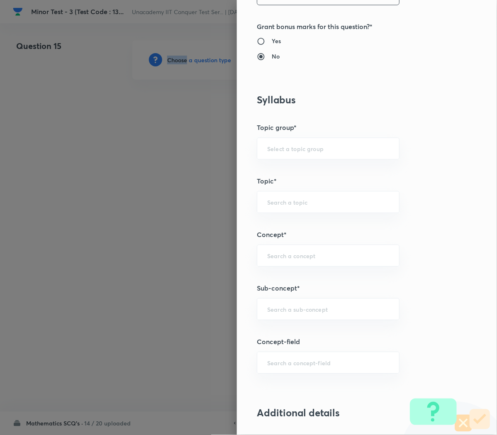
scroll to position [339, 0]
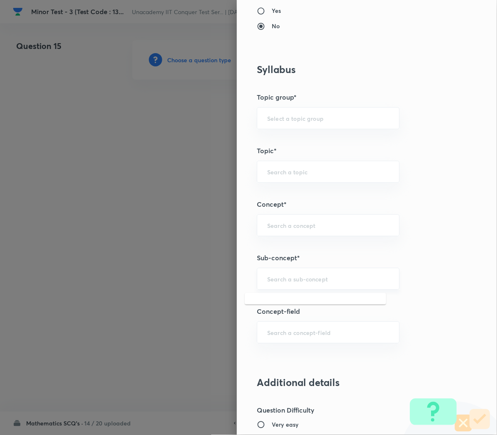
click at [271, 276] on input "text" at bounding box center [328, 279] width 122 height 8
paste input "Compound Angle"
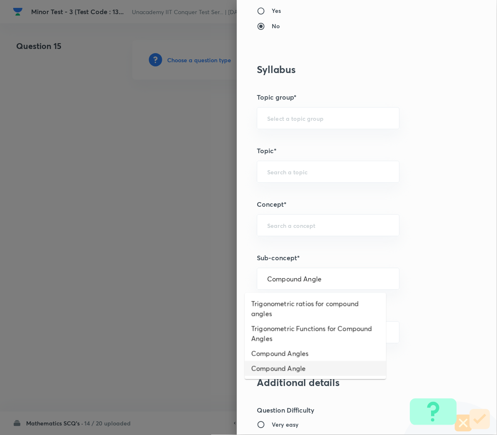
click at [267, 364] on li "Compound Angle" at bounding box center [316, 368] width 142 height 15
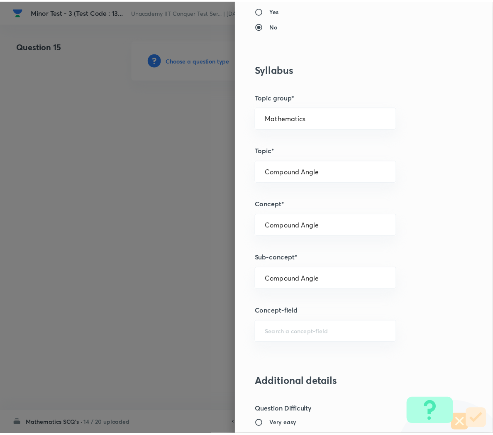
scroll to position [753, 0]
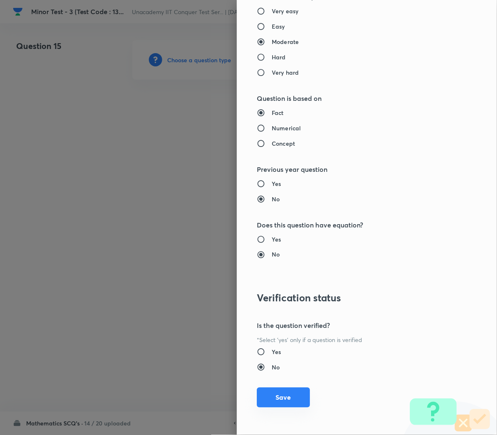
click at [275, 401] on button "Save" at bounding box center [283, 398] width 53 height 20
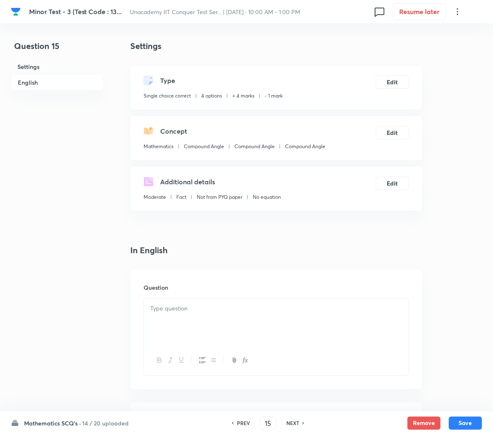
click at [192, 316] on div at bounding box center [276, 322] width 265 height 46
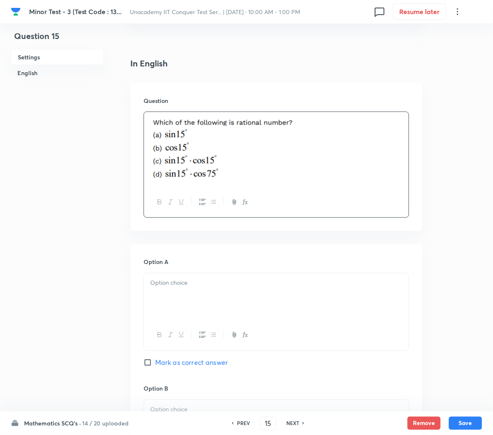
scroll to position [192, 0]
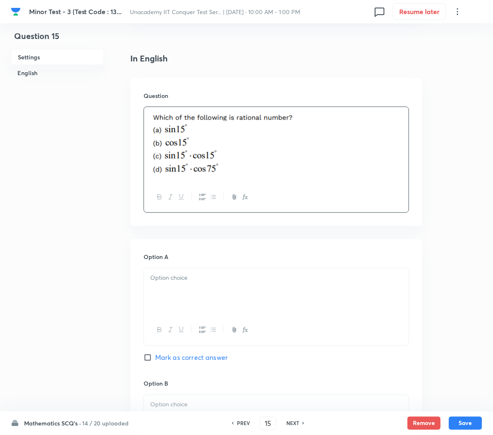
click at [177, 282] on p at bounding box center [276, 279] width 252 height 10
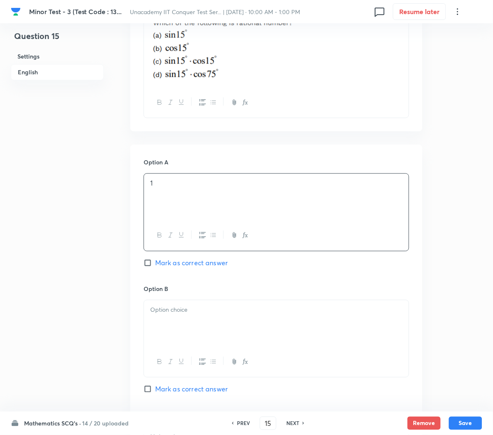
scroll to position [288, 0]
click at [171, 319] on div at bounding box center [276, 322] width 265 height 46
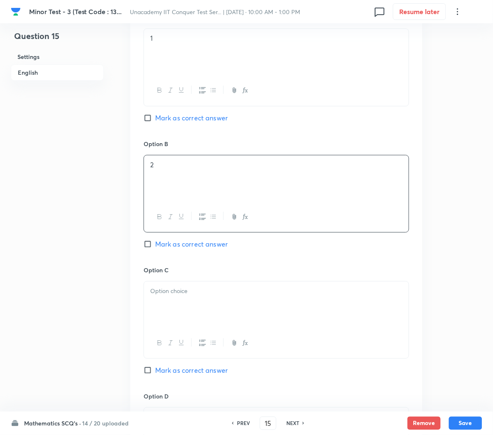
scroll to position [437, 0]
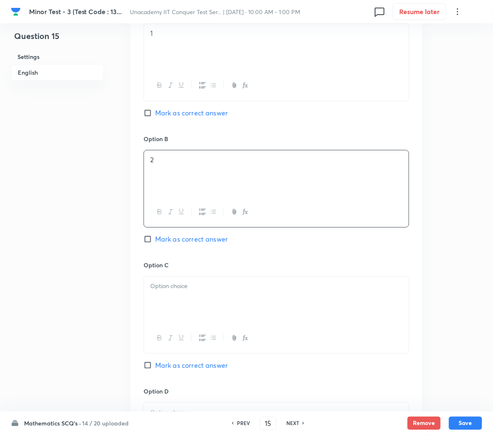
click at [173, 320] on div at bounding box center [276, 299] width 265 height 46
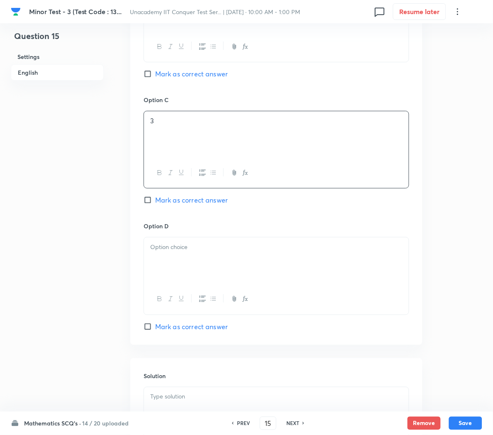
scroll to position [607, 0]
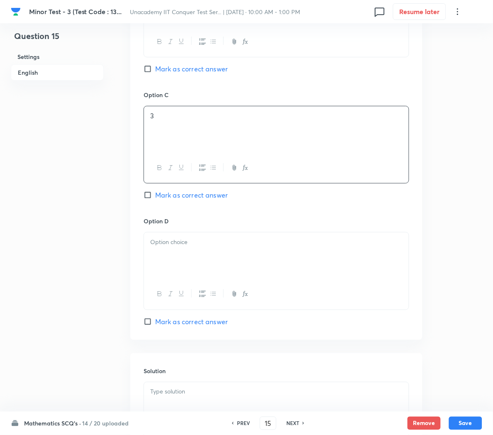
click at [163, 272] on div at bounding box center [276, 255] width 265 height 46
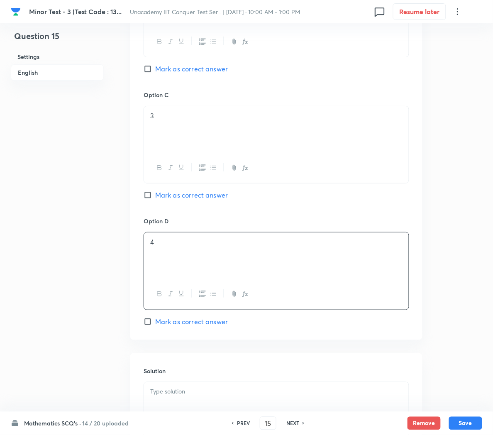
click at [179, 198] on span "Mark as correct answer" at bounding box center [191, 195] width 73 height 10
click at [155, 198] on input "Mark as correct answer" at bounding box center [150, 195] width 12 height 8
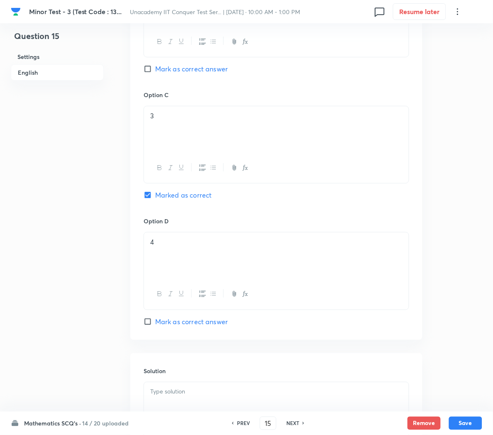
scroll to position [721, 0]
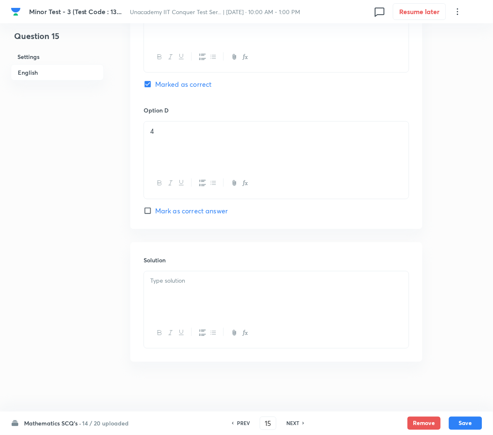
click at [179, 285] on p at bounding box center [276, 281] width 252 height 10
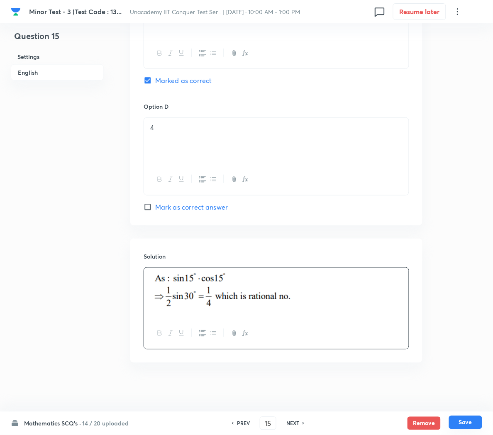
click at [480, 425] on button "Save" at bounding box center [465, 422] width 33 height 13
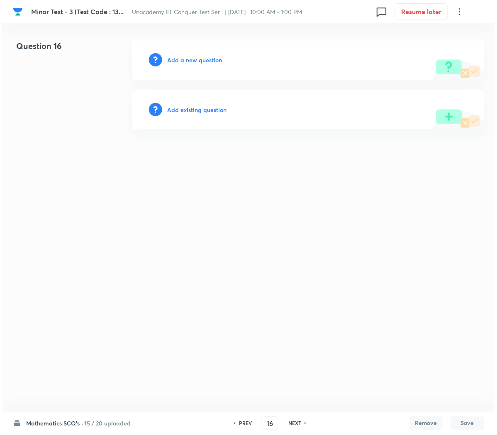
scroll to position [0, 0]
click at [186, 62] on h6 "Add a new question" at bounding box center [194, 60] width 55 height 9
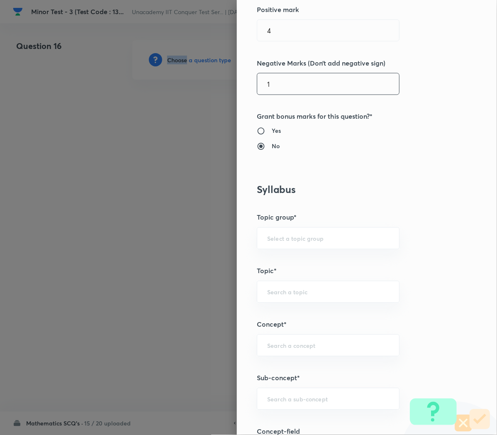
scroll to position [257, 0]
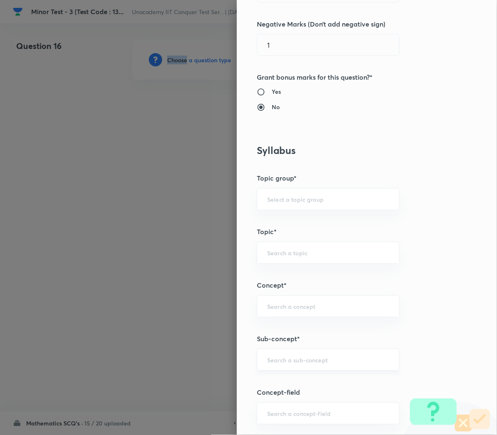
click at [273, 367] on div "​" at bounding box center [328, 360] width 143 height 22
paste input "Compound Angle"
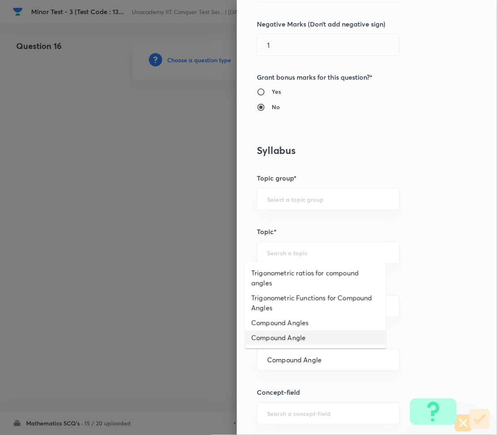
click at [266, 340] on li "Compound Angle" at bounding box center [316, 337] width 142 height 15
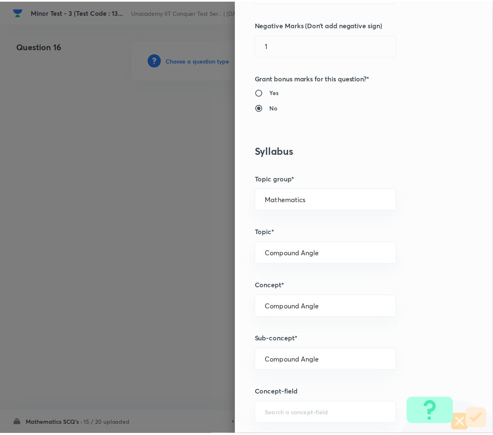
scroll to position [753, 0]
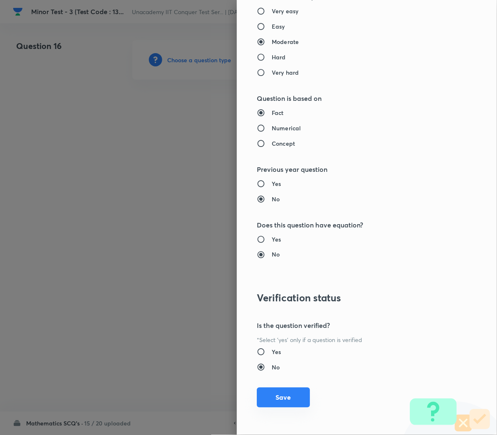
click at [272, 403] on button "Save" at bounding box center [283, 398] width 53 height 20
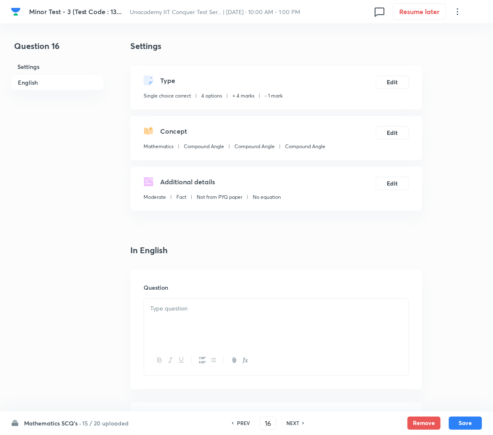
click at [220, 323] on div at bounding box center [276, 322] width 265 height 46
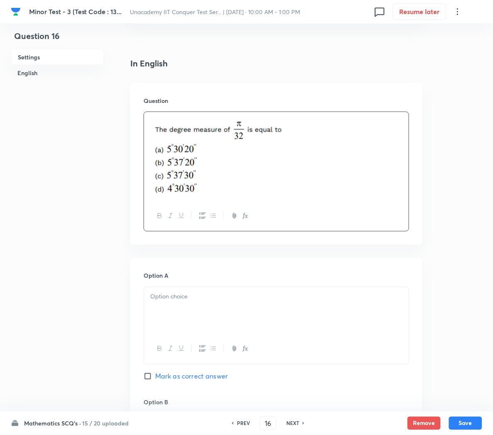
scroll to position [188, 0]
click at [206, 309] on div at bounding box center [276, 309] width 265 height 46
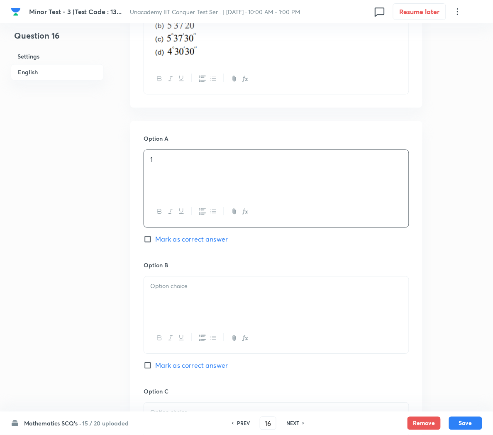
scroll to position [329, 0]
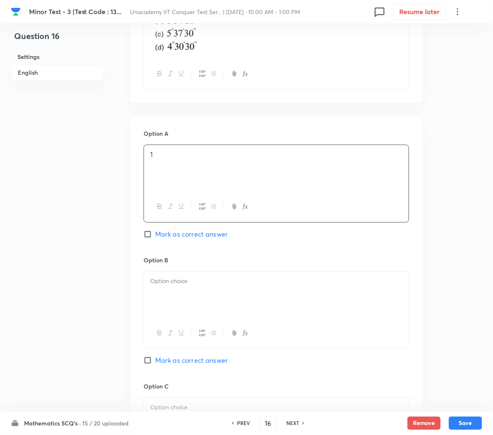
click at [190, 312] on div at bounding box center [276, 295] width 265 height 46
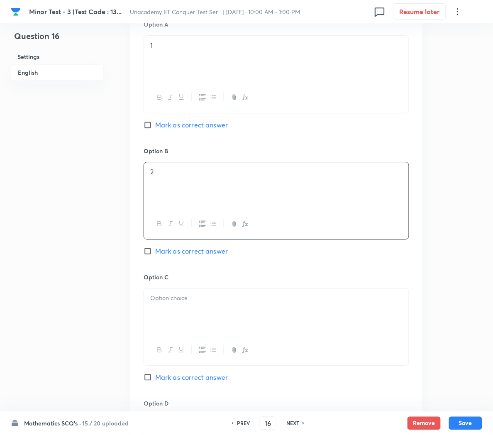
scroll to position [445, 0]
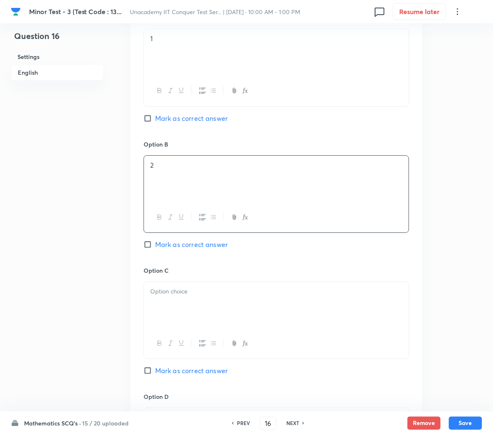
click at [189, 312] on div at bounding box center [276, 305] width 265 height 46
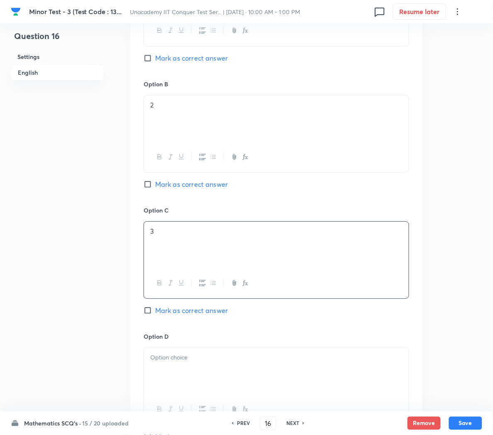
scroll to position [511, 0]
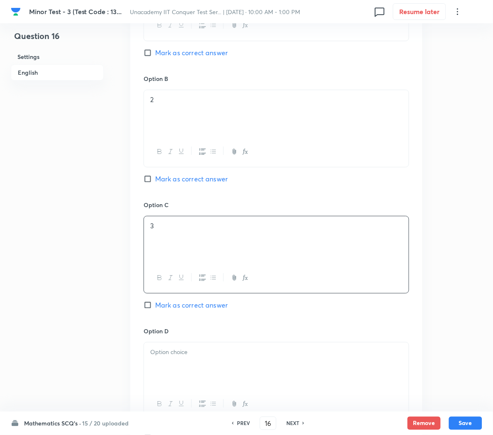
click at [185, 307] on span "Mark as correct answer" at bounding box center [191, 305] width 73 height 10
click at [155, 307] on input "Mark as correct answer" at bounding box center [150, 305] width 12 height 8
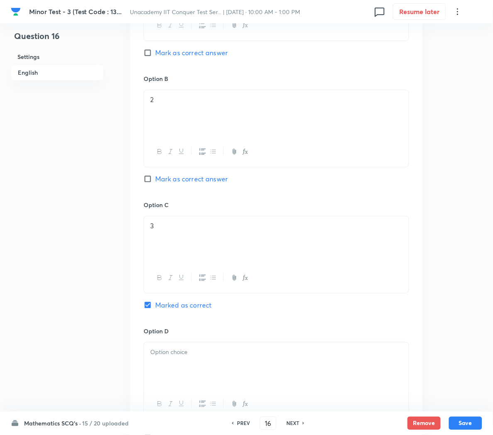
click at [190, 377] on div at bounding box center [276, 365] width 265 height 46
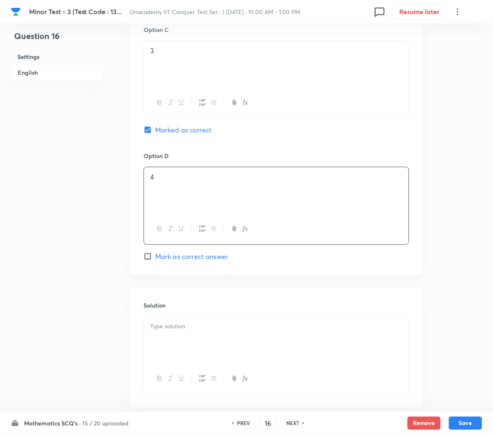
scroll to position [690, 0]
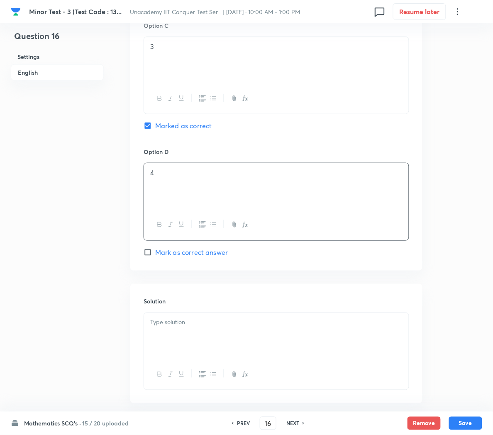
click at [154, 346] on div at bounding box center [276, 336] width 265 height 46
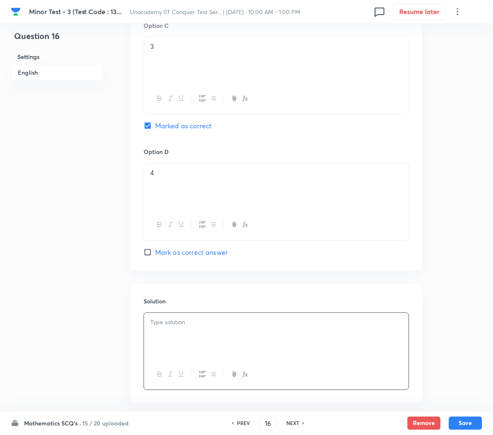
click at [171, 328] on p at bounding box center [276, 323] width 252 height 10
click at [467, 422] on button "Save" at bounding box center [465, 422] width 33 height 13
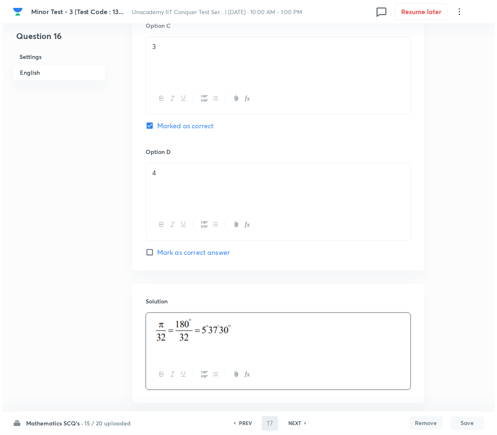
scroll to position [0, 0]
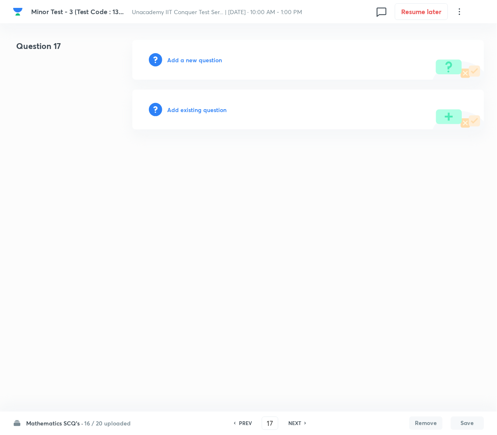
click at [177, 63] on h6 "Add a new question" at bounding box center [194, 60] width 55 height 9
click at [177, 63] on h6 "Choose a question type" at bounding box center [199, 60] width 64 height 9
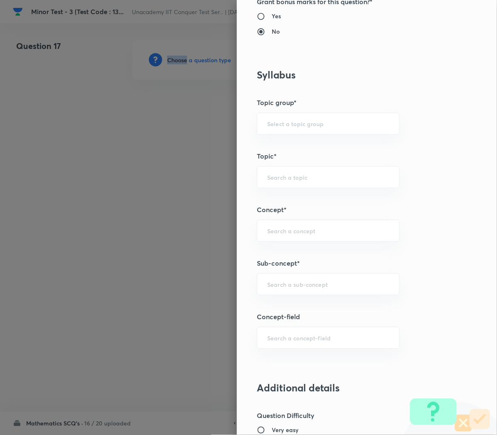
scroll to position [374, 0]
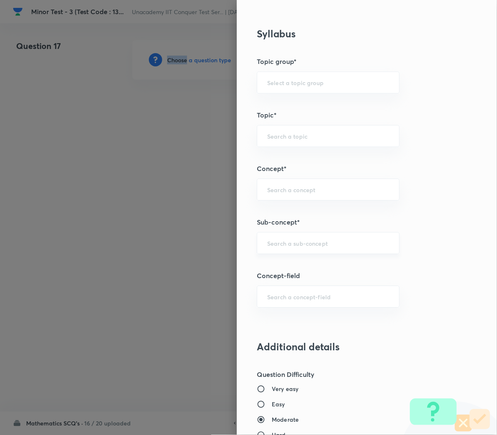
click at [277, 239] on div "​" at bounding box center [328, 243] width 143 height 22
paste input "Compound Angle"
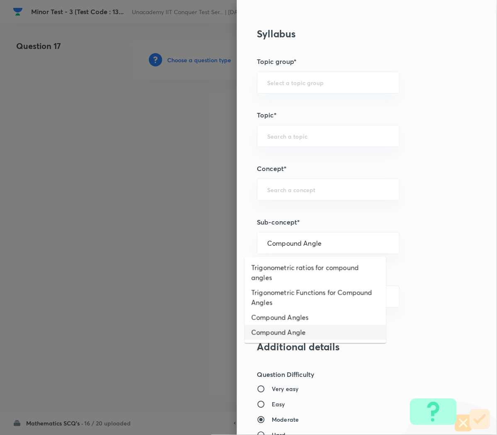
click at [270, 326] on li "Compound Angle" at bounding box center [316, 332] width 142 height 15
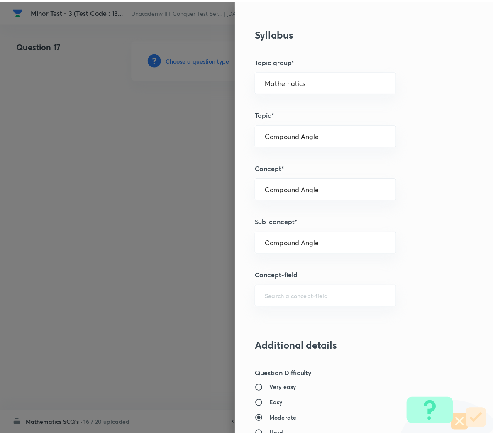
scroll to position [753, 0]
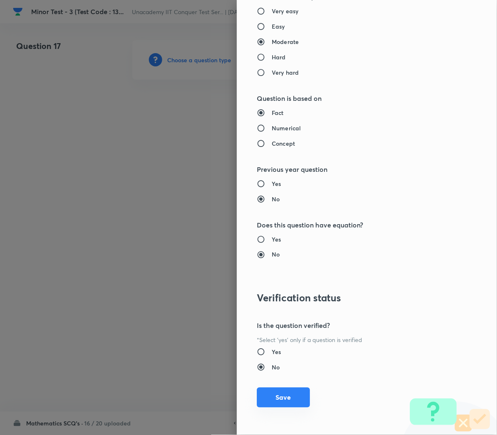
click at [262, 399] on button "Save" at bounding box center [283, 398] width 53 height 20
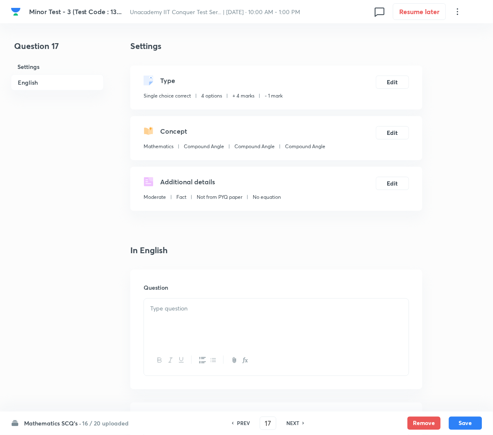
click at [179, 325] on div at bounding box center [276, 322] width 265 height 46
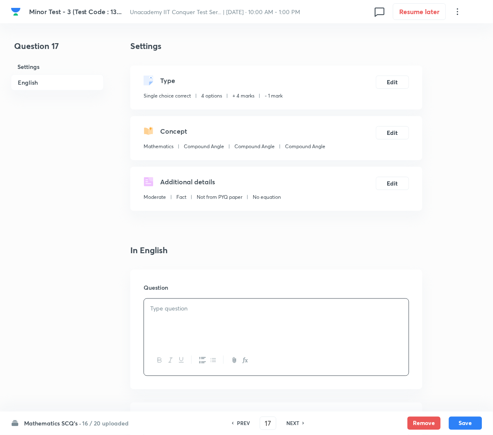
click at [255, 312] on p at bounding box center [276, 309] width 252 height 10
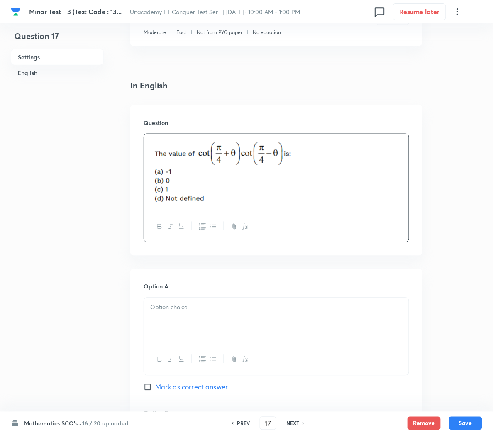
scroll to position [167, 0]
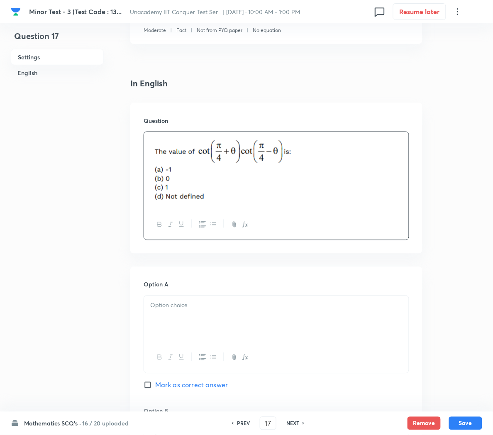
click at [204, 325] on div at bounding box center [276, 319] width 265 height 46
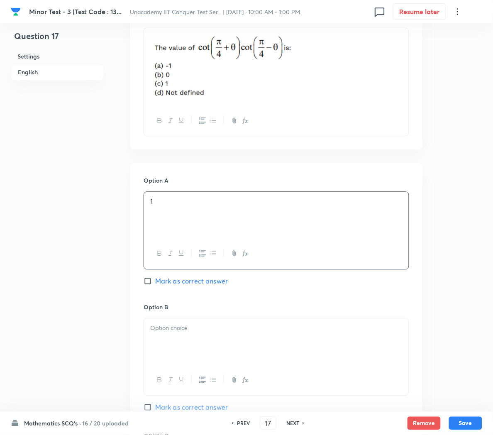
scroll to position [271, 0]
click at [195, 332] on p at bounding box center [276, 328] width 252 height 10
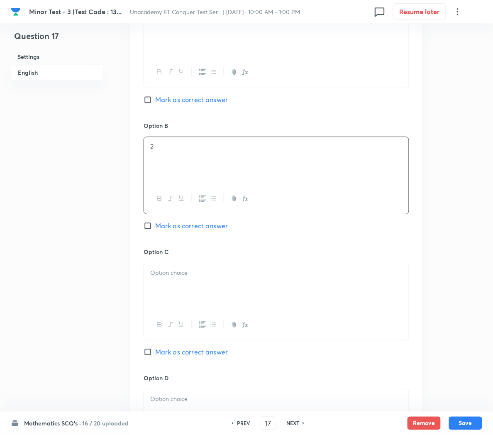
scroll to position [458, 0]
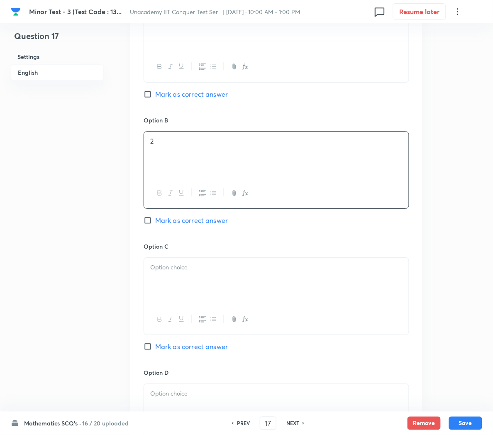
click at [173, 289] on div at bounding box center [276, 281] width 265 height 46
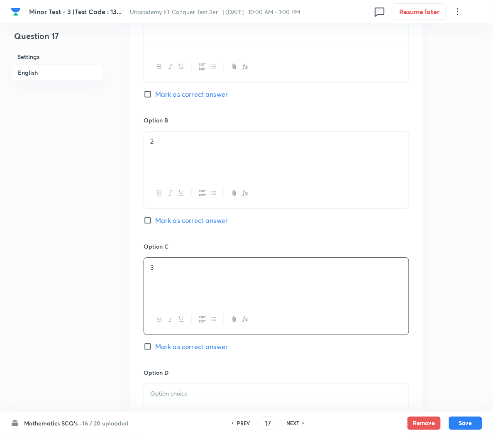
click at [185, 352] on span "Mark as correct answer" at bounding box center [191, 347] width 73 height 10
click at [155, 351] on input "Mark as correct answer" at bounding box center [150, 346] width 12 height 8
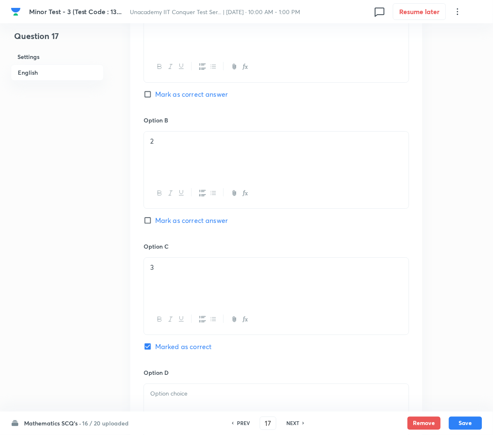
click at [180, 399] on p at bounding box center [276, 394] width 252 height 10
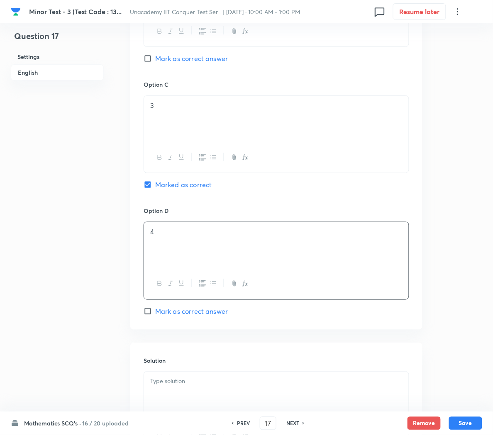
scroll to position [623, 0]
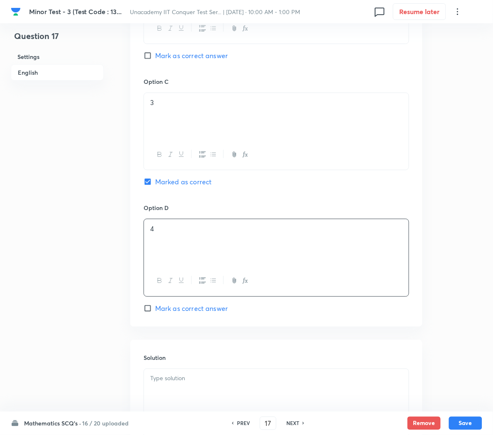
click at [172, 392] on div at bounding box center [276, 392] width 265 height 46
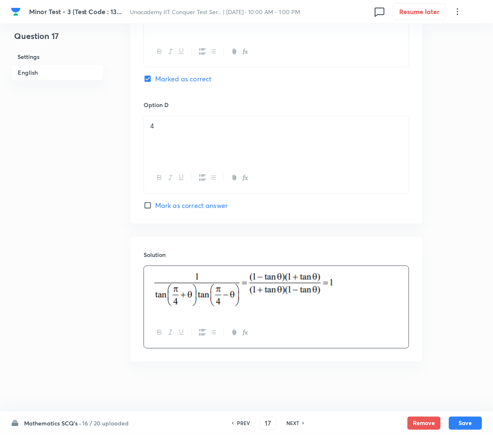
scroll to position [730, 0]
click at [457, 423] on button "Save" at bounding box center [465, 422] width 33 height 13
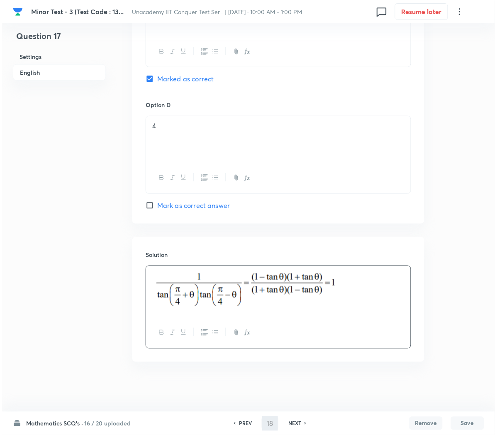
scroll to position [0, 0]
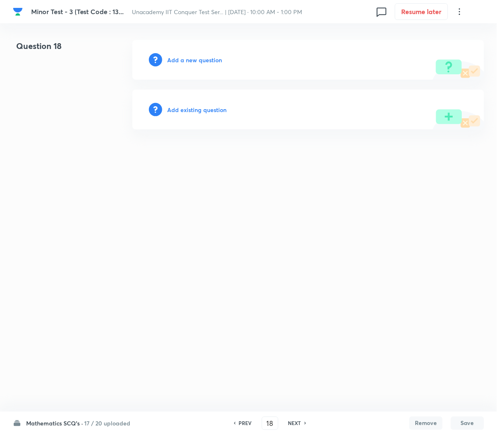
click at [189, 64] on h6 "Add a new question" at bounding box center [194, 60] width 55 height 9
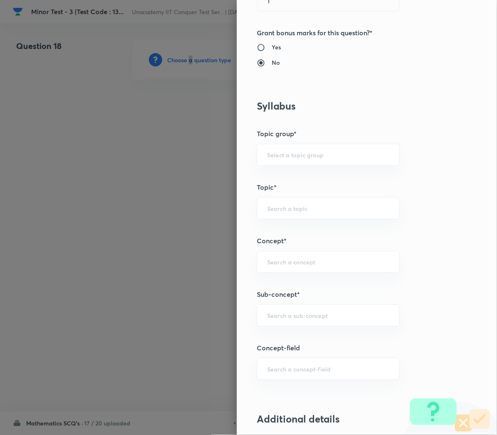
scroll to position [303, 0]
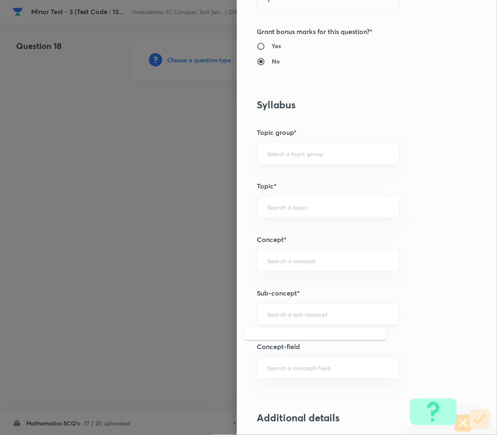
click at [272, 317] on input "text" at bounding box center [328, 315] width 122 height 8
paste input "Compound Angle"
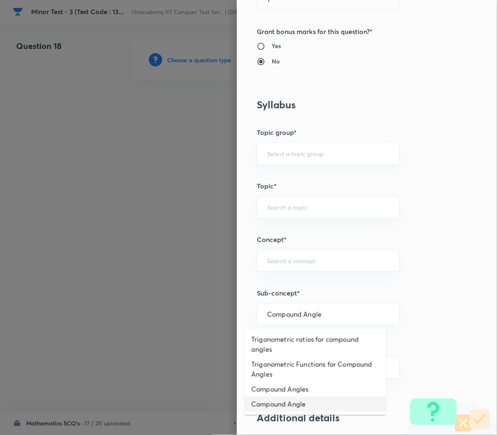
click at [271, 397] on li "Compound Angle" at bounding box center [316, 404] width 142 height 15
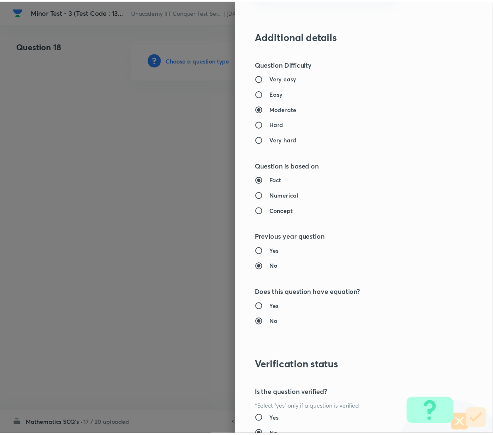
scroll to position [753, 0]
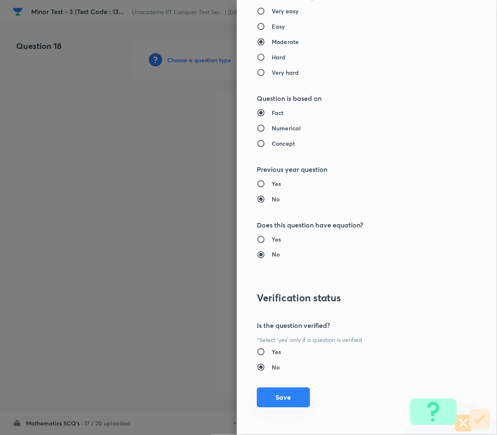
click at [269, 398] on button "Save" at bounding box center [283, 398] width 53 height 20
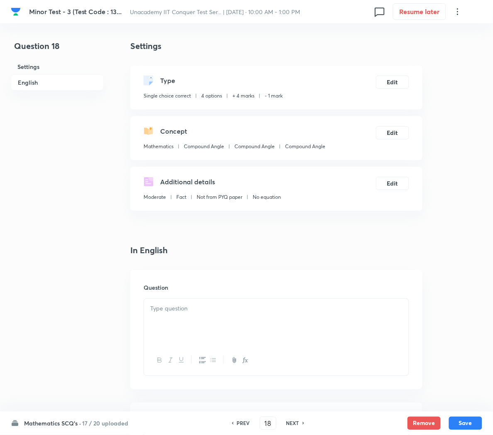
click at [171, 316] on div at bounding box center [276, 322] width 265 height 46
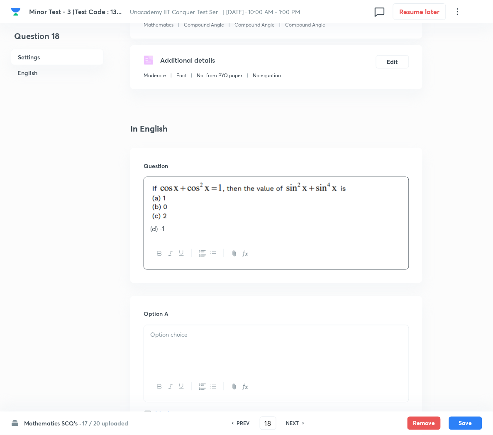
scroll to position [127, 0]
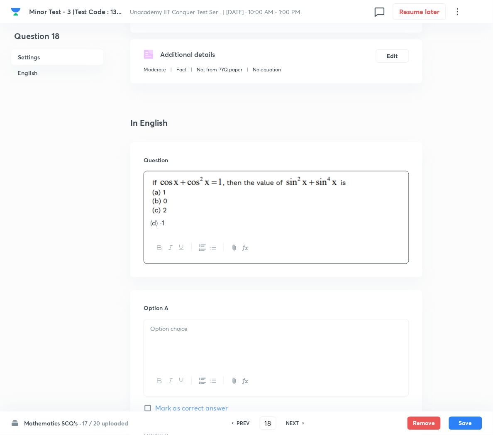
click at [163, 338] on div at bounding box center [276, 343] width 265 height 46
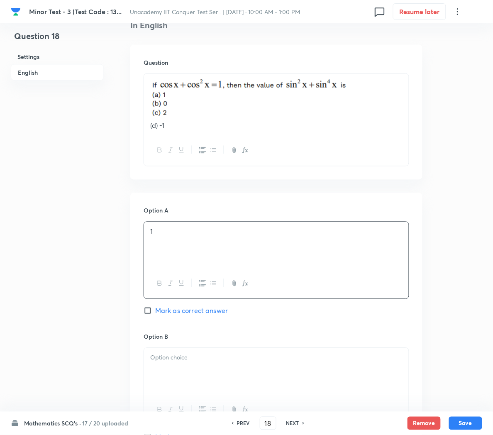
scroll to position [229, 0]
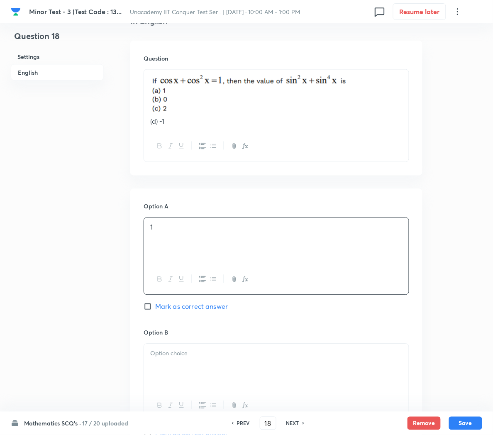
click at [170, 308] on span "Mark as correct answer" at bounding box center [191, 307] width 73 height 10
click at [155, 308] on input "Mark as correct answer" at bounding box center [150, 307] width 12 height 8
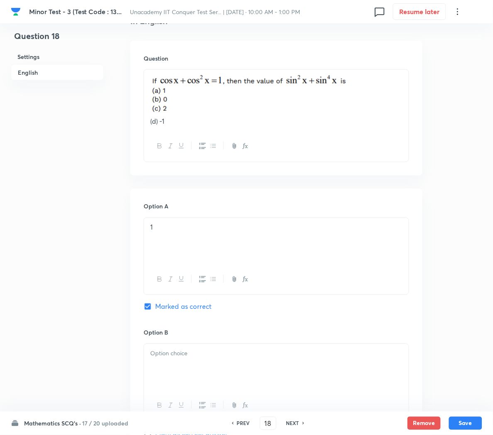
click at [173, 368] on div at bounding box center [276, 367] width 265 height 46
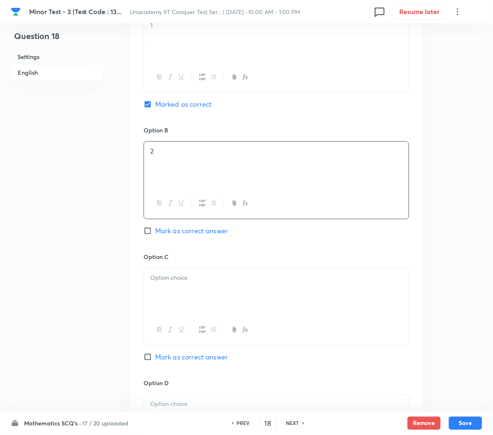
scroll to position [435, 0]
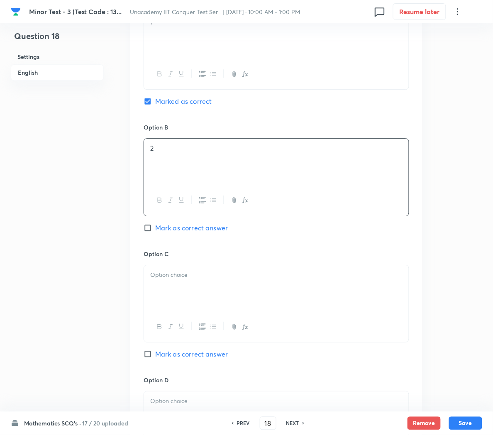
click at [184, 273] on p at bounding box center [276, 275] width 252 height 10
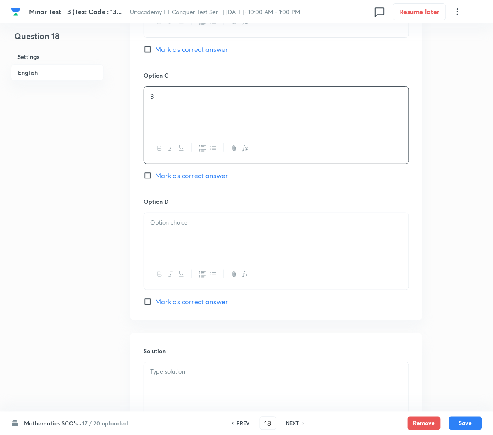
scroll to position [614, 0]
click at [169, 239] on div at bounding box center [276, 235] width 265 height 46
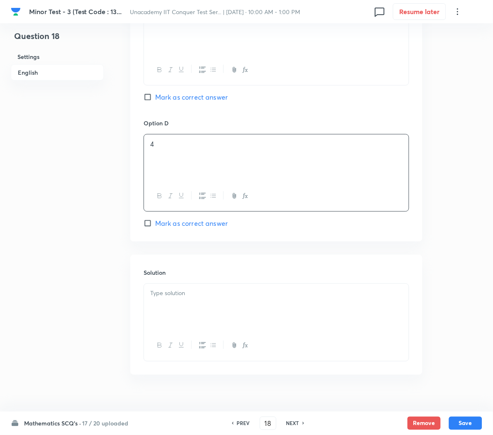
scroll to position [693, 0]
click at [149, 305] on div at bounding box center [276, 305] width 265 height 46
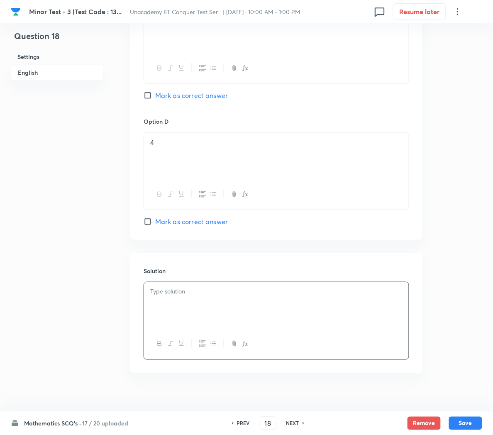
click at [215, 309] on div at bounding box center [276, 305] width 265 height 46
click at [456, 419] on button "Save" at bounding box center [465, 422] width 33 height 13
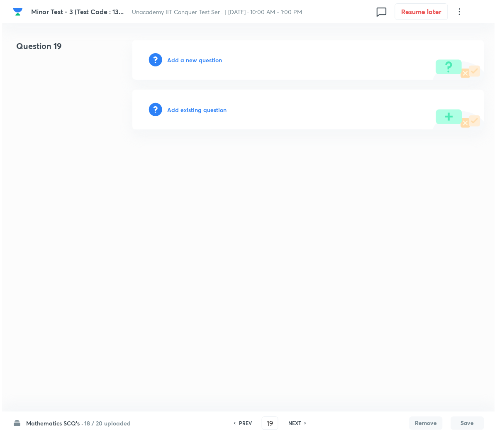
scroll to position [0, 0]
click at [198, 59] on h6 "Add a new question" at bounding box center [194, 60] width 55 height 9
click at [198, 59] on h6 "Choose a question type" at bounding box center [199, 60] width 64 height 9
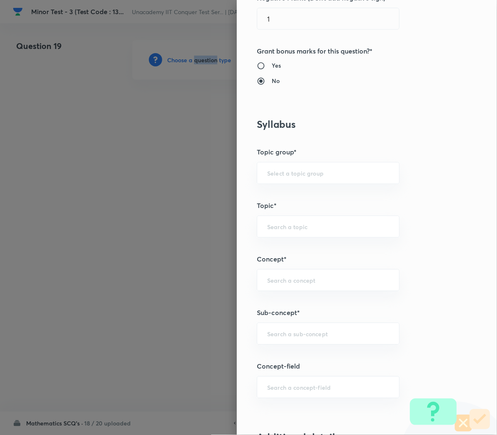
scroll to position [293, 0]
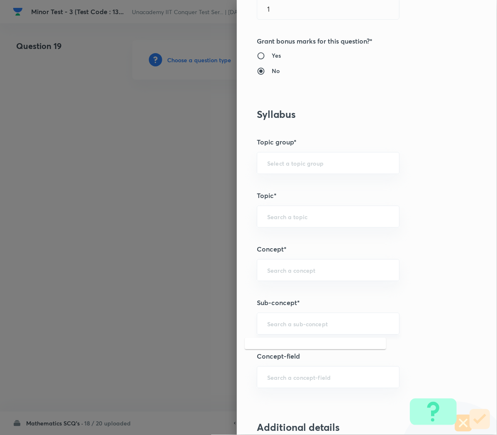
click at [273, 324] on input "text" at bounding box center [328, 324] width 122 height 8
paste input "Compound Angle"
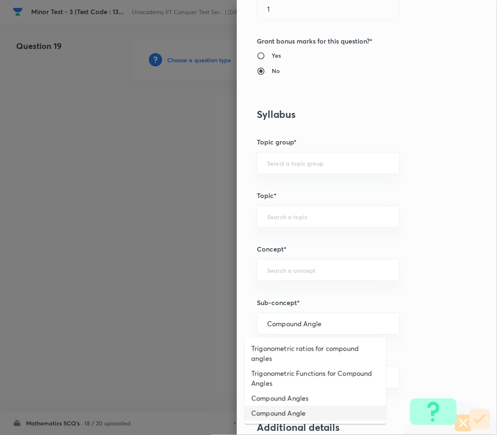
click at [273, 415] on li "Compound Angle" at bounding box center [316, 413] width 142 height 15
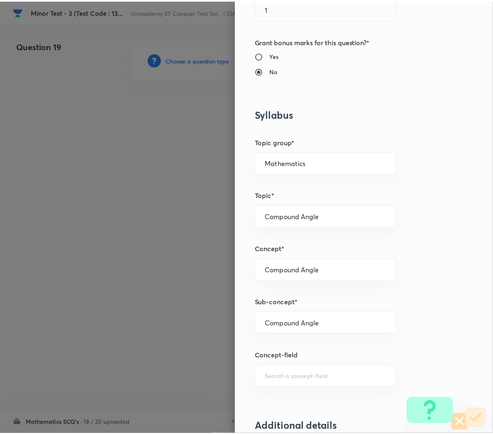
scroll to position [753, 0]
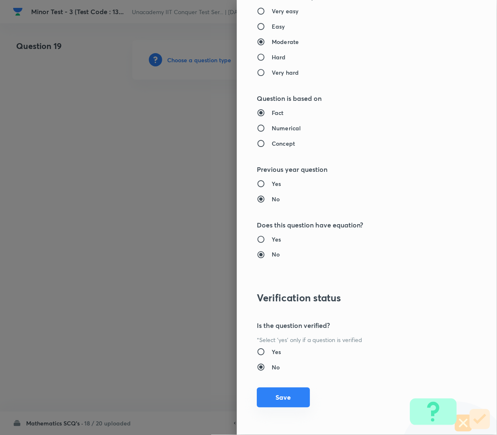
click at [269, 400] on button "Save" at bounding box center [283, 398] width 53 height 20
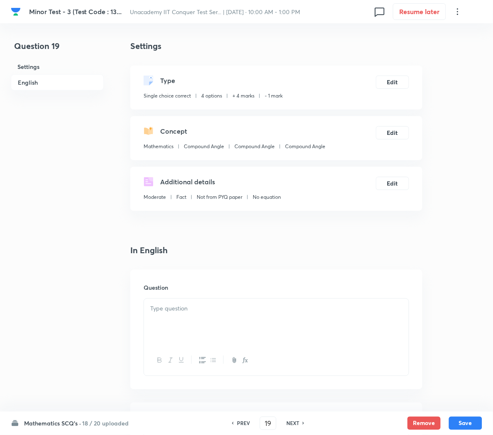
click at [169, 299] on div at bounding box center [276, 322] width 265 height 46
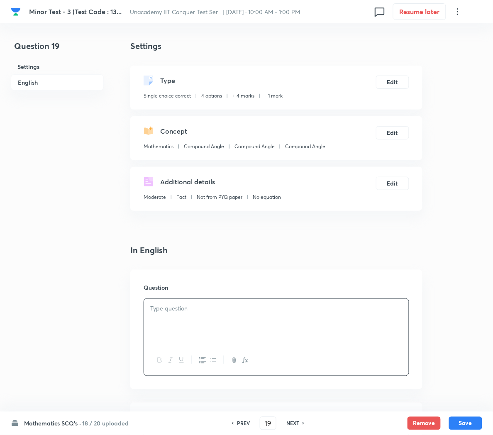
click at [239, 330] on div at bounding box center [276, 322] width 265 height 46
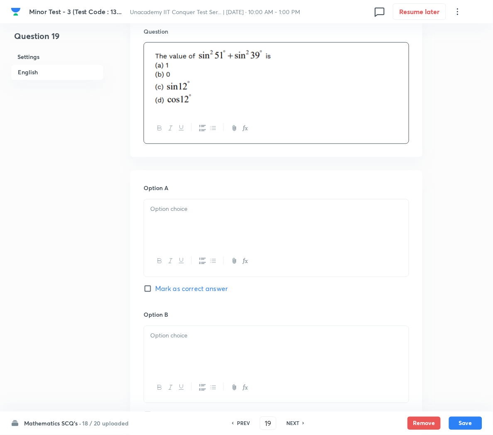
scroll to position [258, 0]
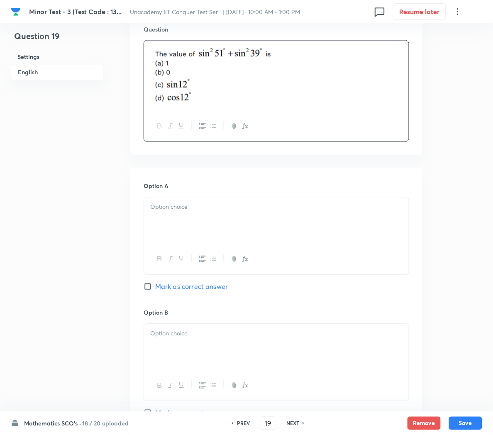
click at [174, 214] on div at bounding box center [276, 221] width 265 height 46
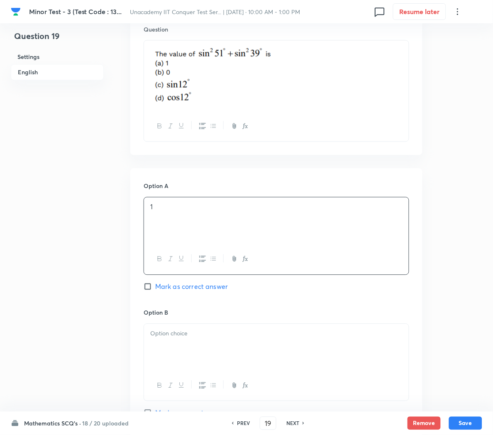
click at [179, 289] on span "Mark as correct answer" at bounding box center [191, 287] width 73 height 10
click at [155, 289] on input "Mark as correct answer" at bounding box center [150, 287] width 12 height 8
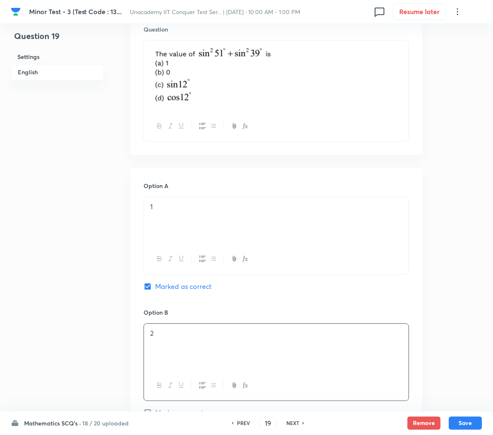
click at [186, 358] on div "2" at bounding box center [276, 347] width 265 height 46
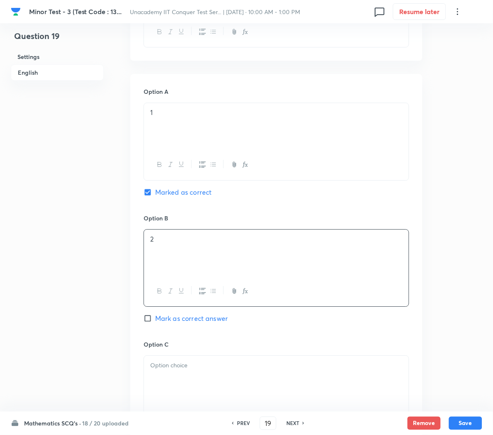
scroll to position [354, 0]
click at [184, 363] on p at bounding box center [276, 365] width 252 height 10
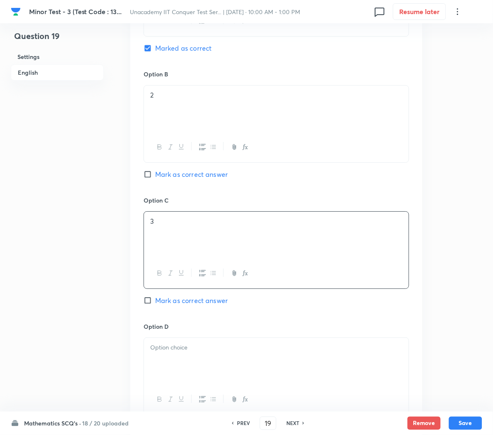
scroll to position [499, 0]
click at [184, 363] on div at bounding box center [276, 359] width 265 height 46
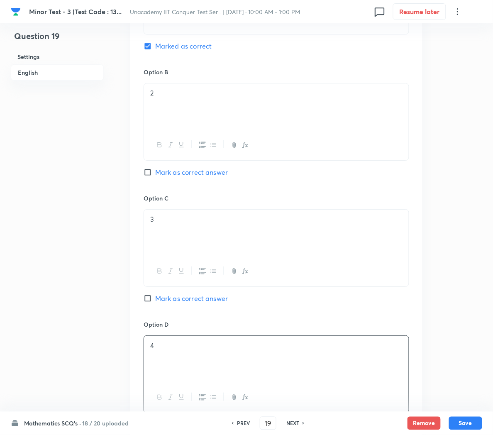
scroll to position [614, 0]
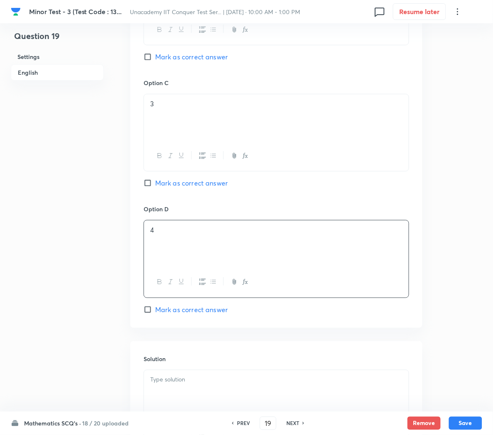
click at [171, 396] on div at bounding box center [276, 393] width 265 height 46
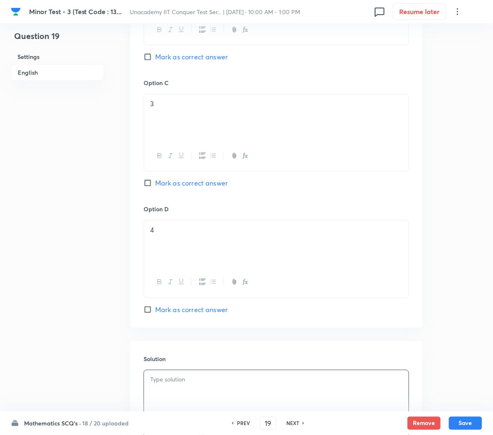
scroll to position [678, 0]
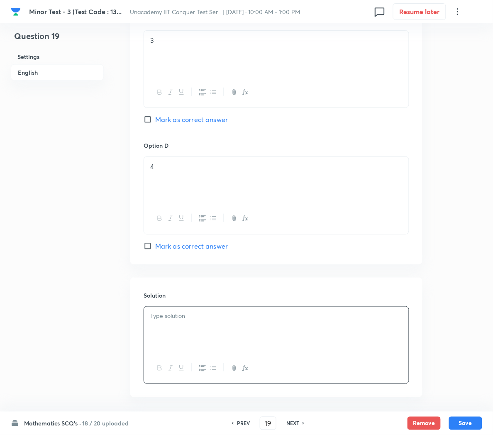
click at [225, 321] on p at bounding box center [276, 317] width 252 height 10
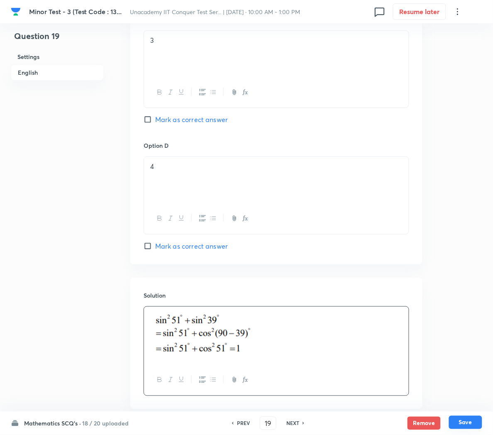
click at [472, 425] on button "Save" at bounding box center [465, 422] width 33 height 13
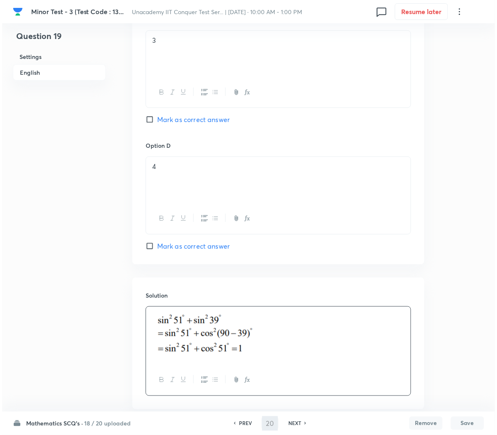
scroll to position [0, 0]
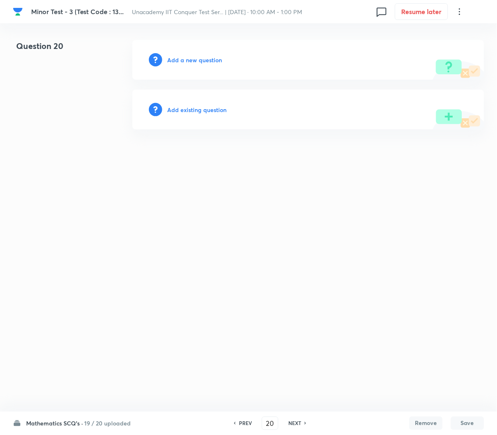
click at [179, 56] on h6 "Add a new question" at bounding box center [194, 60] width 55 height 9
click at [179, 56] on h6 "Choose a question type" at bounding box center [199, 60] width 64 height 9
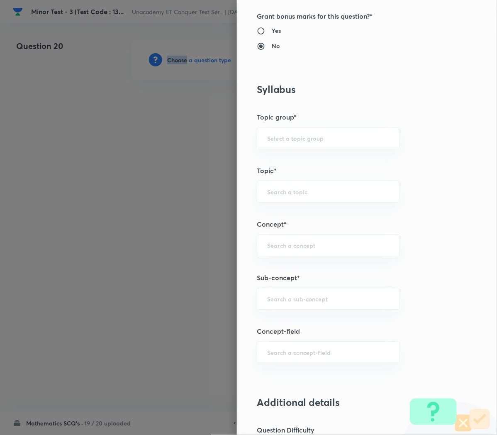
scroll to position [327, 0]
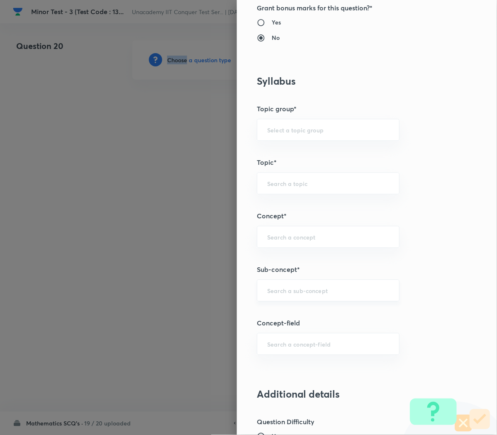
click at [272, 286] on div "​" at bounding box center [328, 291] width 143 height 22
paste input "Compound Angle"
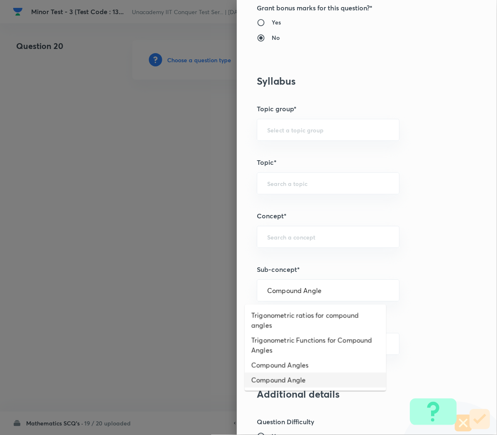
click at [267, 376] on li "Compound Angle" at bounding box center [316, 380] width 142 height 15
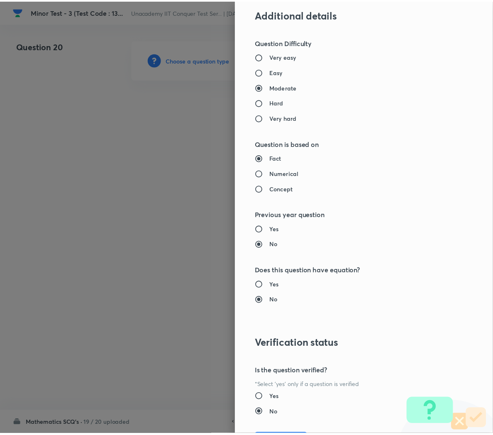
scroll to position [753, 0]
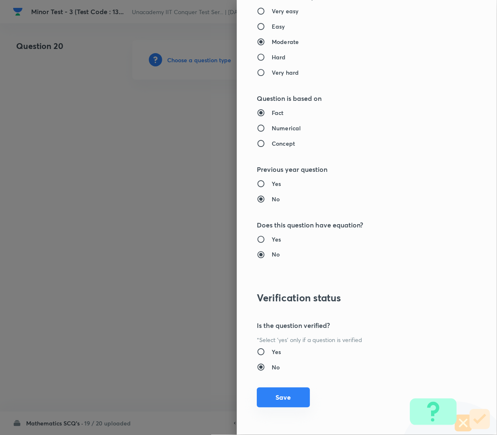
click at [268, 396] on button "Save" at bounding box center [283, 398] width 53 height 20
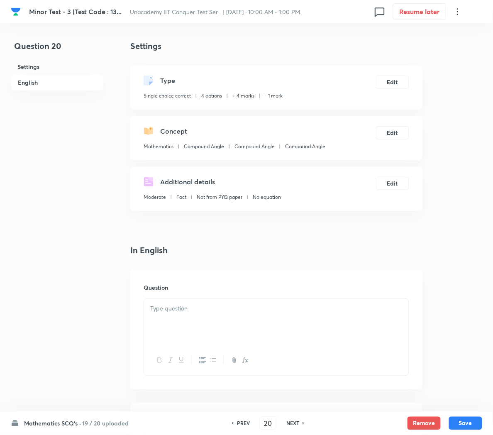
click at [173, 324] on div at bounding box center [276, 322] width 265 height 46
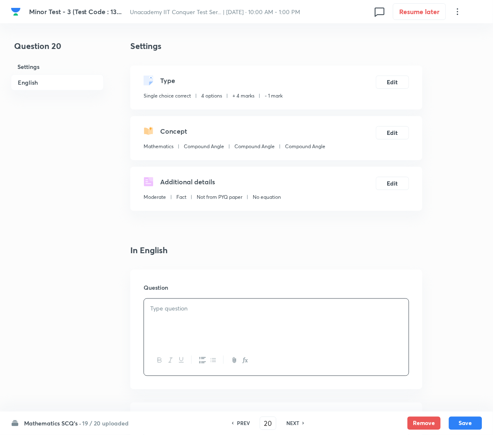
click at [277, 345] on div at bounding box center [276, 322] width 265 height 46
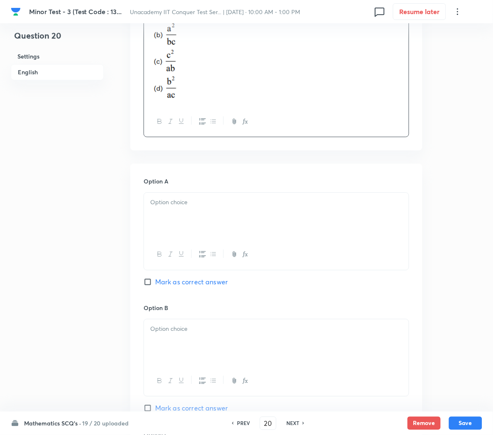
scroll to position [317, 0]
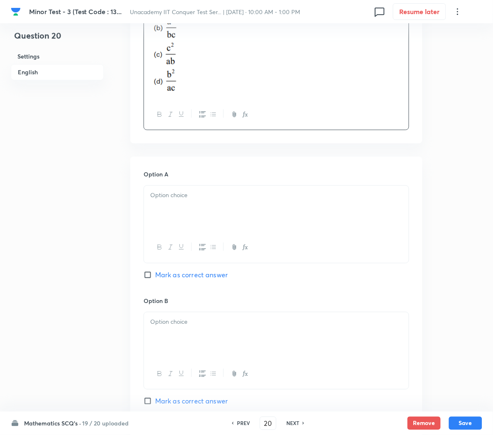
click at [169, 207] on div at bounding box center [276, 209] width 265 height 46
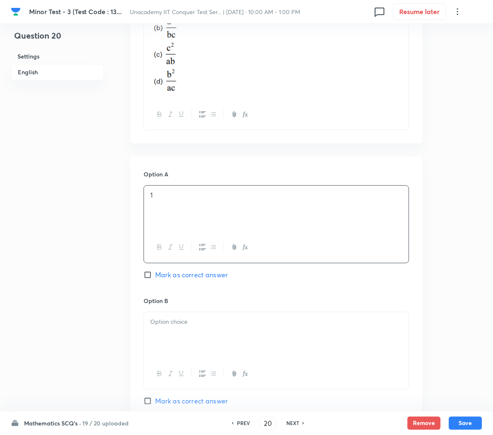
click at [186, 342] on div at bounding box center [276, 336] width 265 height 46
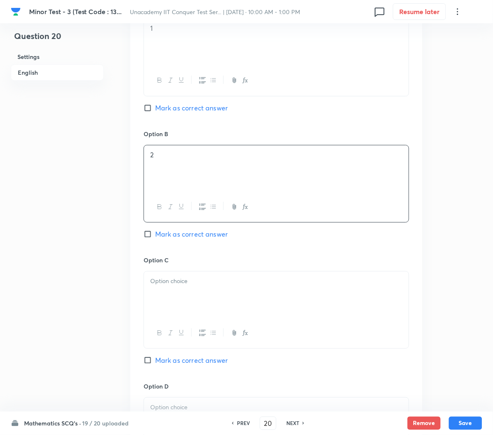
scroll to position [490, 0]
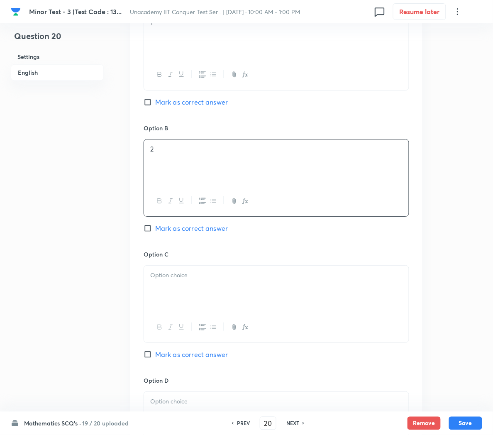
click at [167, 286] on div at bounding box center [276, 289] width 265 height 46
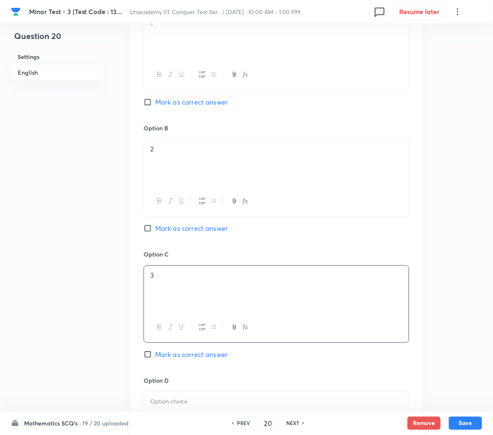
click at [172, 359] on span "Mark as correct answer" at bounding box center [191, 355] width 73 height 10
click at [155, 359] on input "Mark as correct answer" at bounding box center [150, 354] width 12 height 8
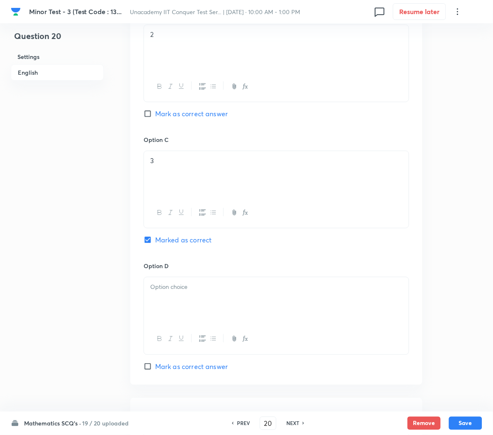
scroll to position [616, 0]
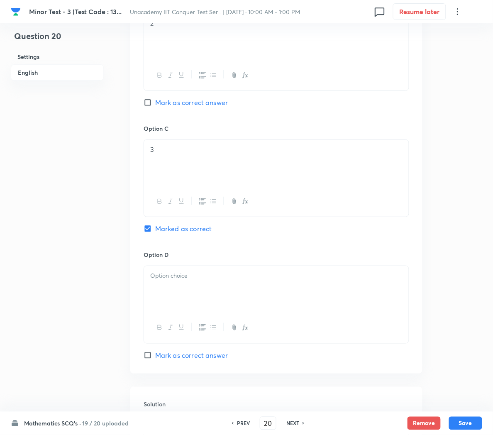
click at [174, 280] on p at bounding box center [276, 276] width 252 height 10
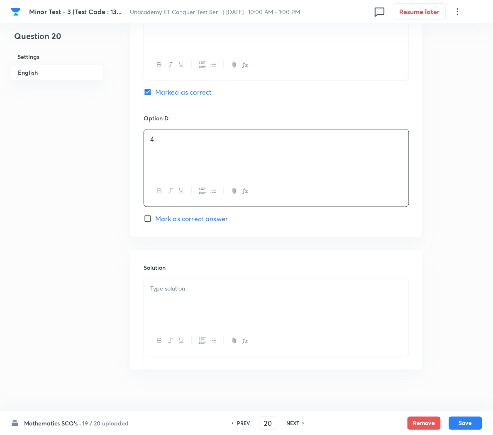
scroll to position [753, 0]
click at [199, 301] on div at bounding box center [276, 302] width 265 height 46
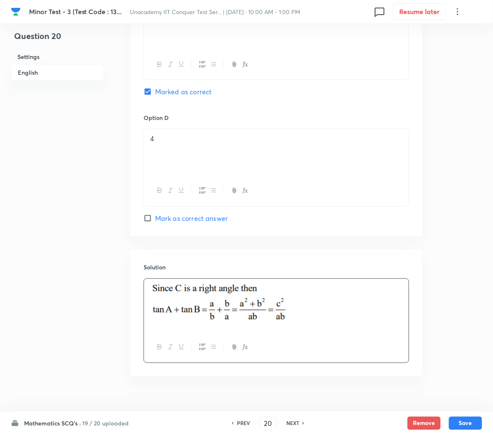
scroll to position [771, 0]
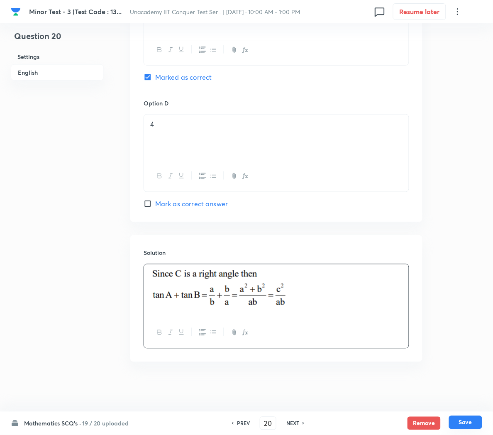
click at [462, 422] on button "Save" at bounding box center [465, 422] width 33 height 13
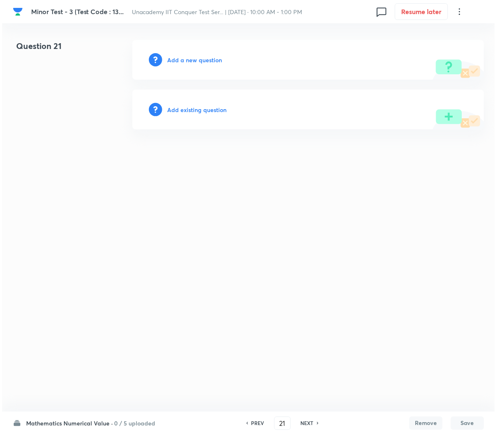
scroll to position [0, 0]
click at [195, 61] on h6 "Add a new question" at bounding box center [194, 60] width 55 height 9
click at [195, 61] on h6 "Choose a question type" at bounding box center [199, 60] width 64 height 9
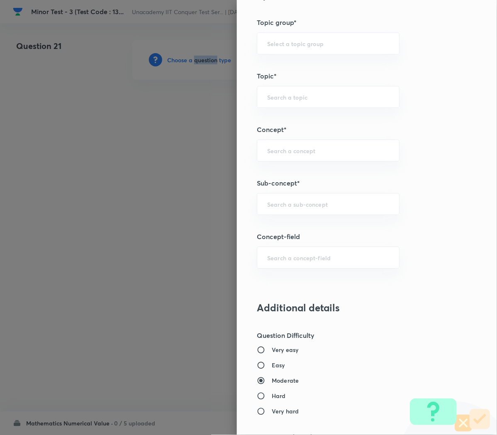
scroll to position [416, 0]
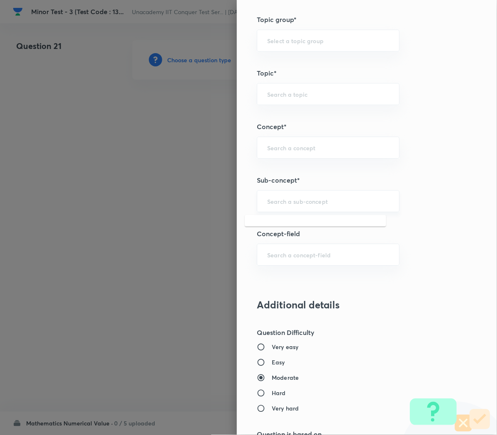
click at [267, 200] on input "text" at bounding box center [328, 201] width 122 height 8
paste input "Compound Angle"
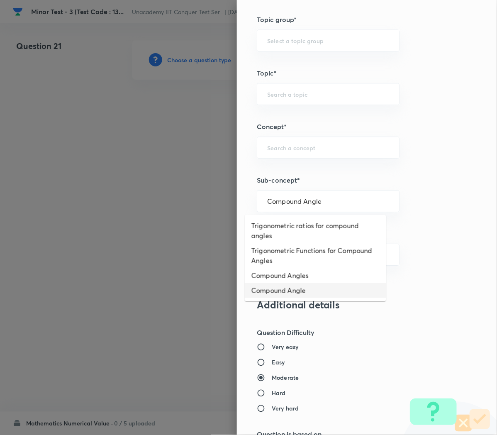
click at [257, 293] on li "Compound Angle" at bounding box center [316, 290] width 142 height 15
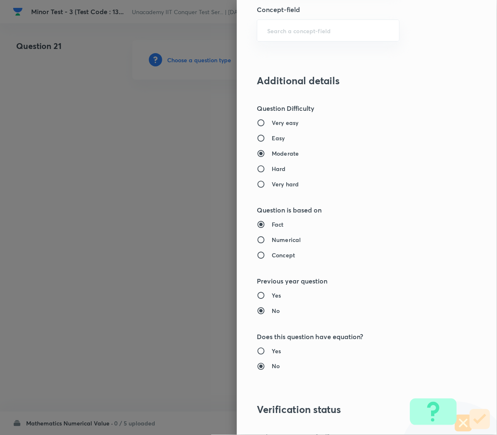
scroll to position [753, 0]
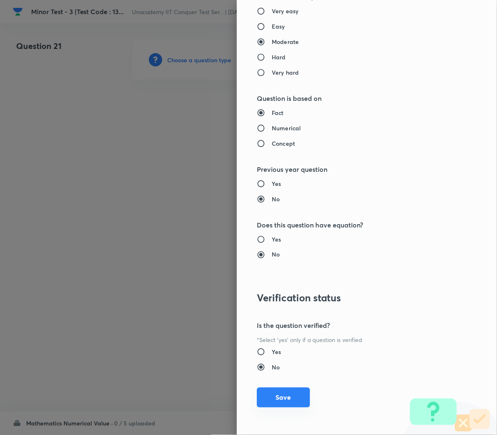
click at [265, 394] on button "Save" at bounding box center [283, 398] width 53 height 20
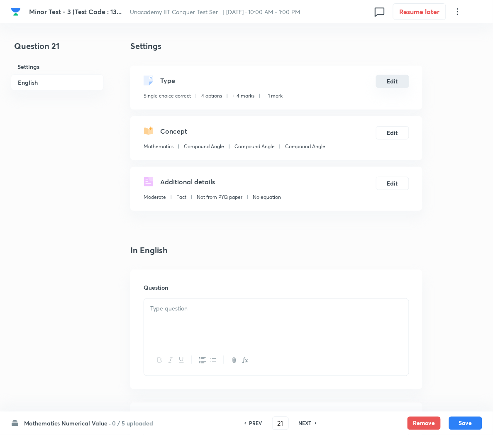
click at [387, 85] on button "Edit" at bounding box center [392, 81] width 33 height 13
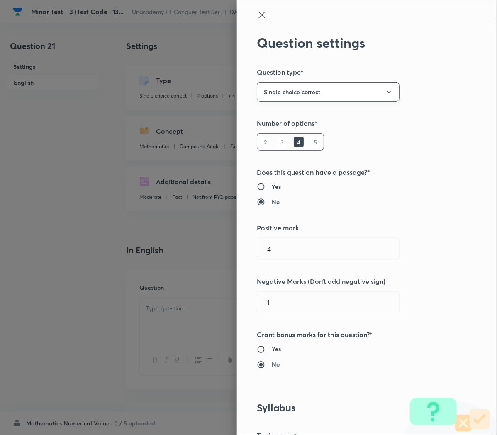
click at [286, 97] on button "Single choice correct" at bounding box center [328, 92] width 143 height 20
click at [262, 147] on span "Integer" at bounding box center [316, 148] width 132 height 9
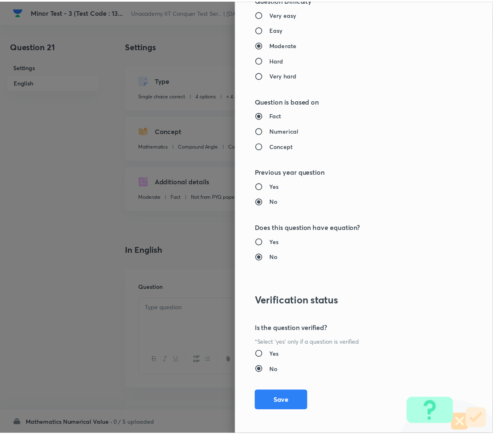
scroll to position [704, 0]
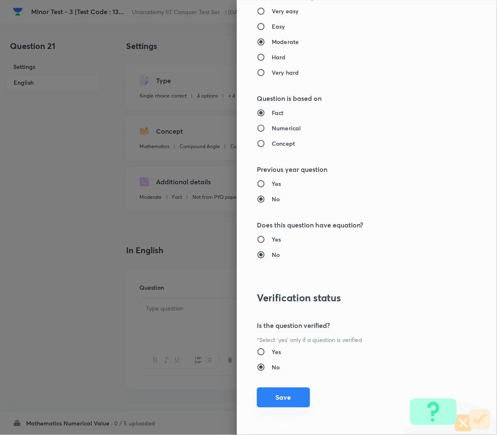
click at [275, 390] on button "Save" at bounding box center [283, 398] width 53 height 20
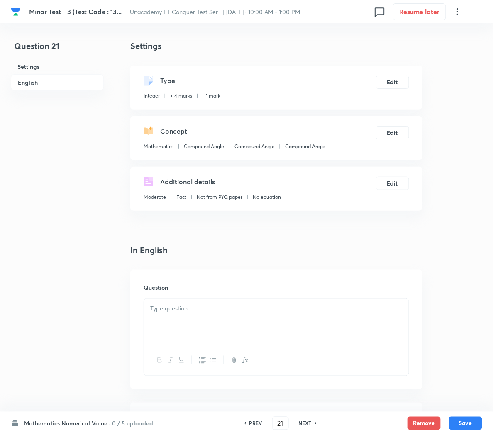
click at [167, 326] on div at bounding box center [276, 322] width 265 height 46
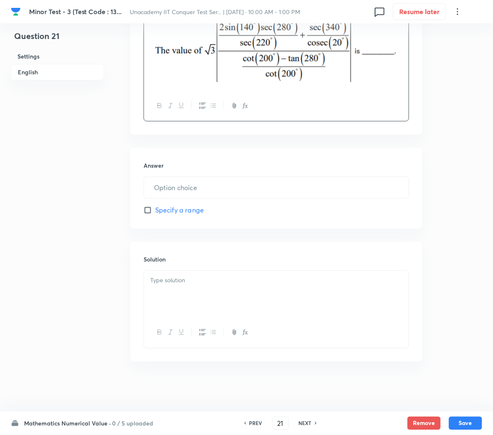
scroll to position [287, 0]
click at [174, 189] on input "text" at bounding box center [276, 187] width 265 height 21
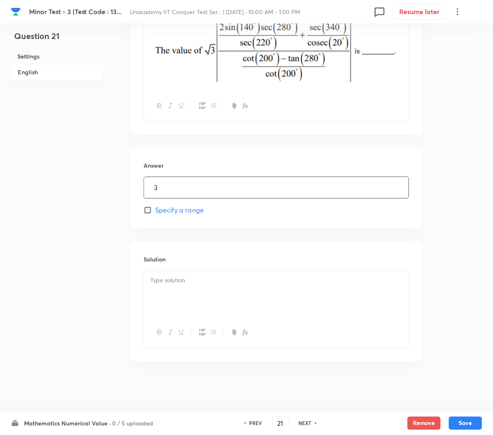
scroll to position [288, 0]
click at [167, 297] on div at bounding box center [276, 294] width 265 height 46
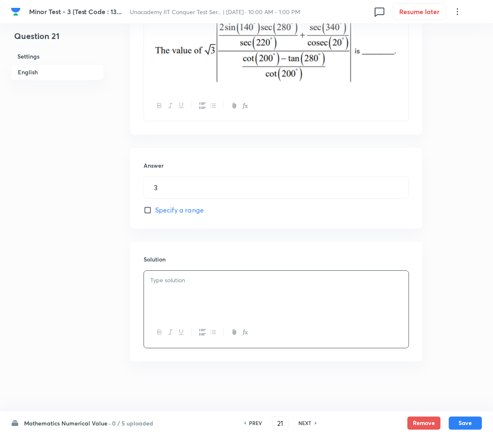
click at [158, 280] on p at bounding box center [276, 281] width 252 height 10
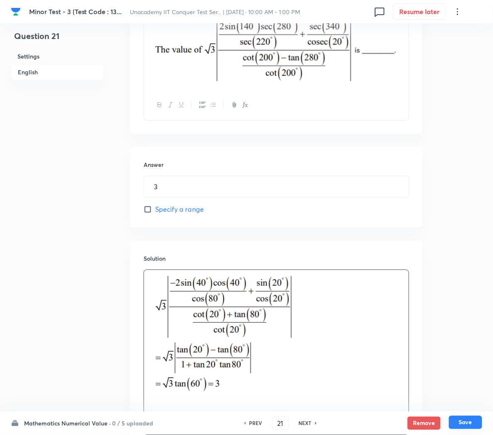
click at [468, 423] on button "Save" at bounding box center [465, 422] width 33 height 13
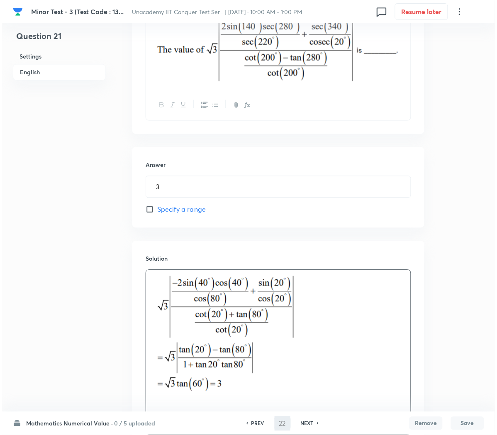
scroll to position [0, 0]
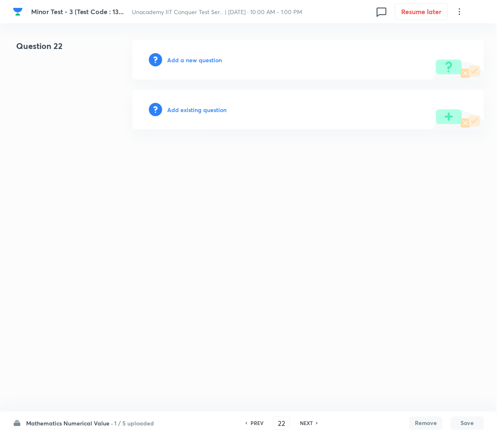
click at [176, 59] on h6 "Add a new question" at bounding box center [194, 60] width 55 height 9
click at [176, 59] on h6 "Choose a question type" at bounding box center [199, 60] width 64 height 9
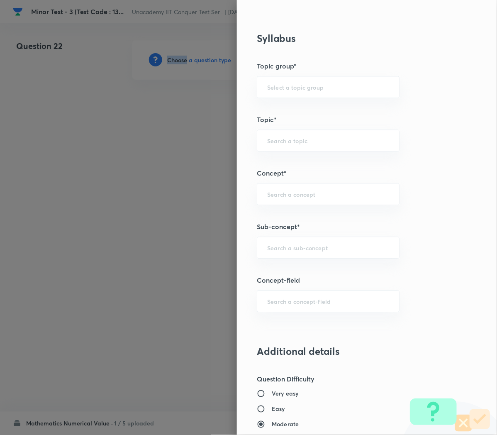
scroll to position [326, 0]
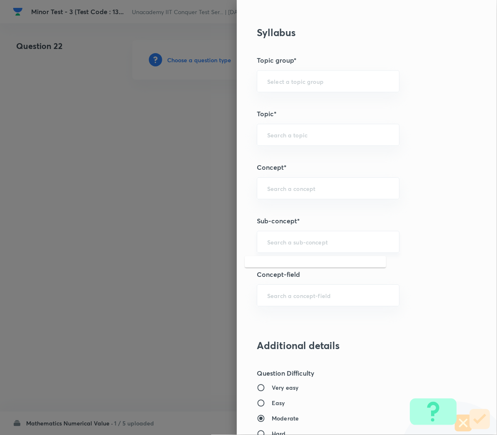
click at [267, 240] on input "text" at bounding box center [328, 242] width 122 height 8
paste input "Compound Angle"
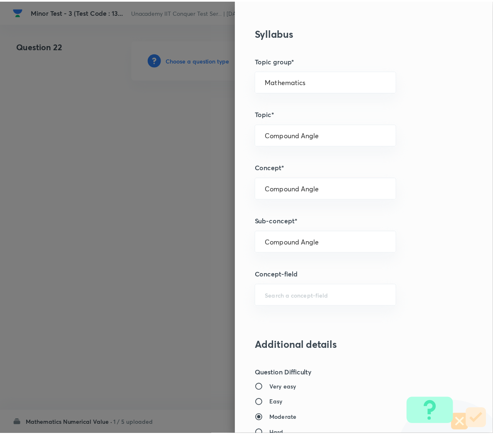
scroll to position [704, 0]
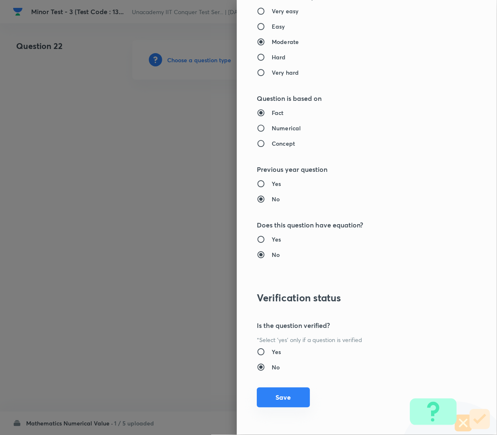
click at [279, 401] on button "Save" at bounding box center [283, 398] width 53 height 20
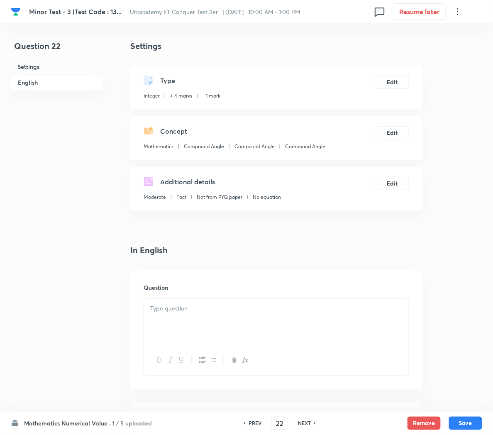
click at [219, 315] on div at bounding box center [276, 322] width 265 height 46
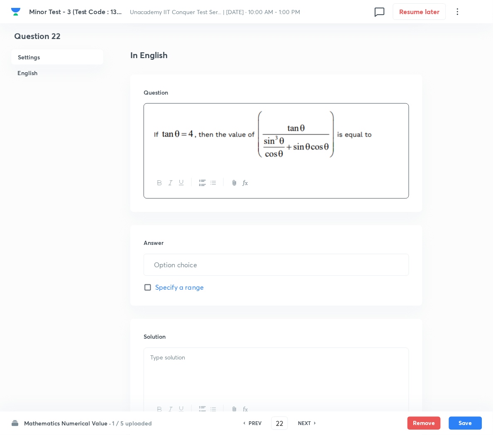
scroll to position [198, 0]
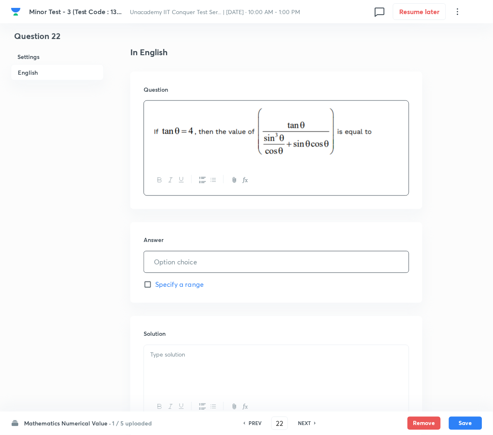
click at [174, 263] on input "text" at bounding box center [276, 262] width 265 height 21
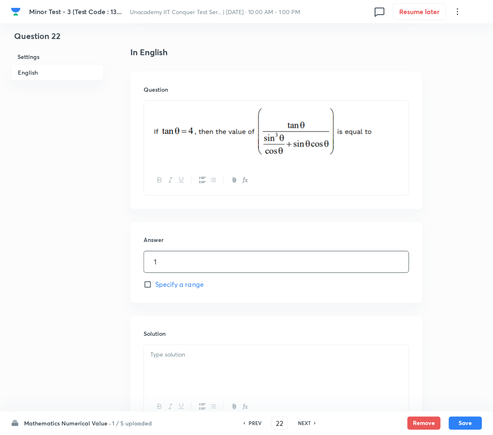
scroll to position [273, 0]
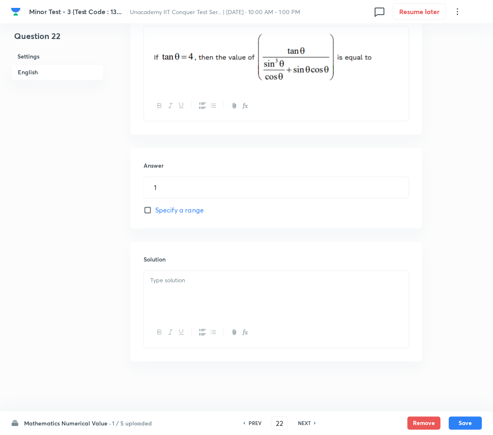
click at [160, 277] on p at bounding box center [276, 281] width 252 height 10
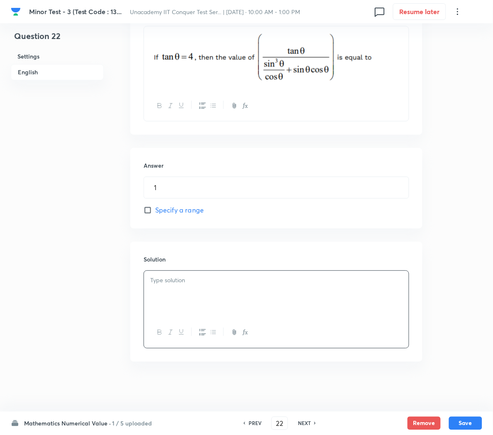
click at [259, 280] on p at bounding box center [276, 281] width 252 height 10
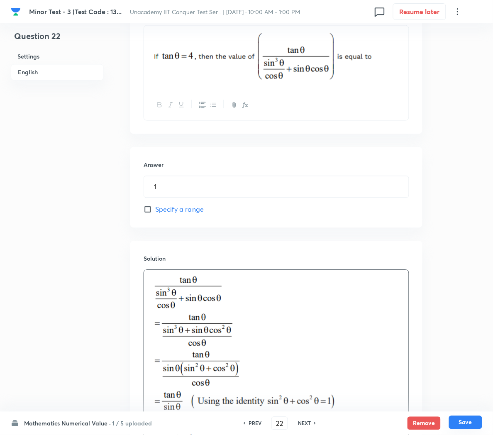
click at [468, 428] on button "Save" at bounding box center [465, 422] width 33 height 13
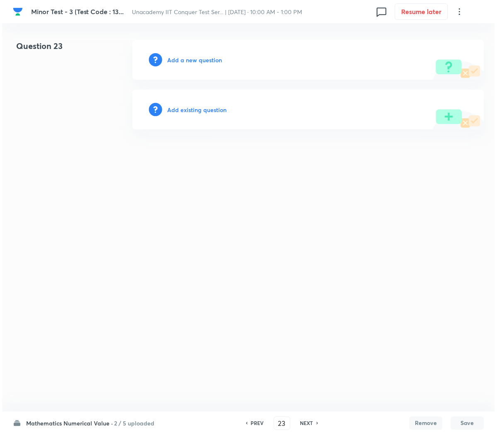
scroll to position [0, 0]
click at [187, 59] on h6 "Add a new question" at bounding box center [194, 60] width 55 height 9
click at [187, 59] on h6 "Choose a question type" at bounding box center [199, 60] width 64 height 9
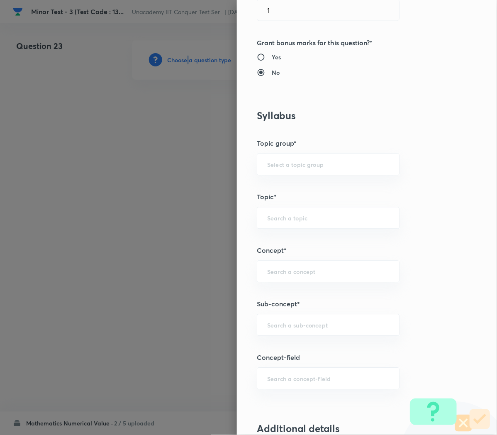
scroll to position [254, 0]
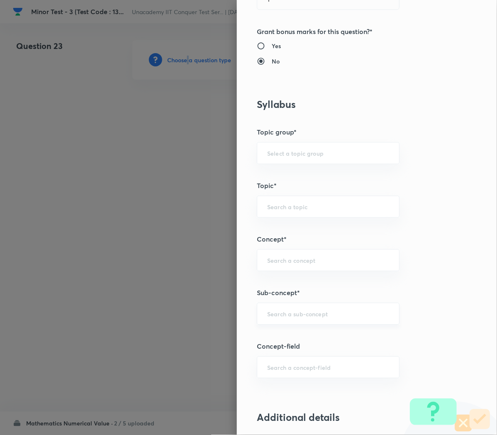
click at [302, 323] on div "​" at bounding box center [328, 314] width 143 height 22
paste input "Compound Angle"
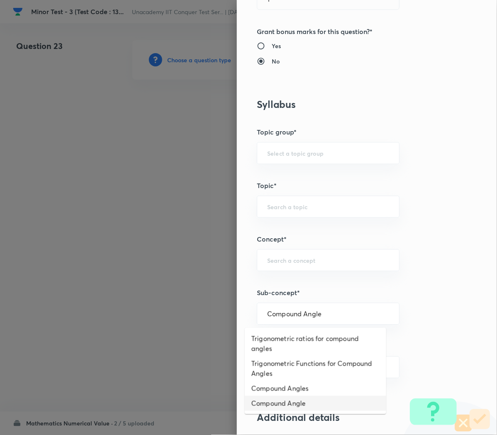
click at [272, 403] on li "Compound Angle" at bounding box center [316, 403] width 142 height 15
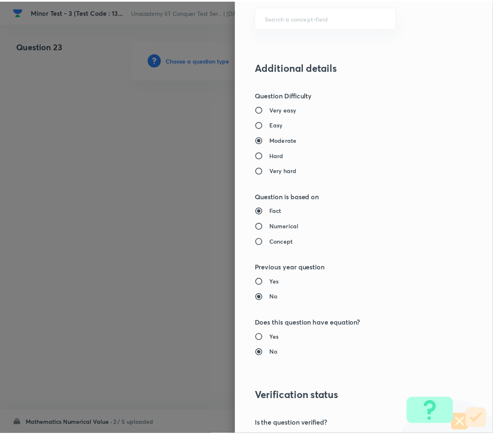
scroll to position [704, 0]
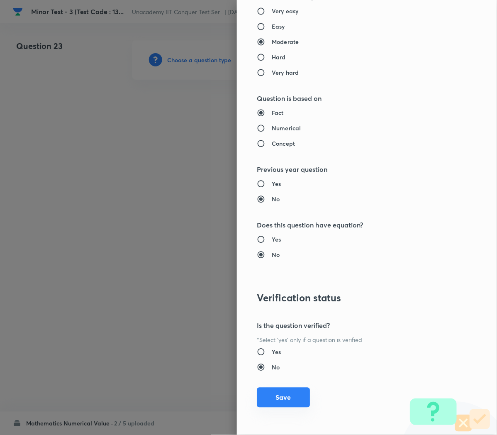
click at [272, 398] on button "Save" at bounding box center [283, 398] width 53 height 20
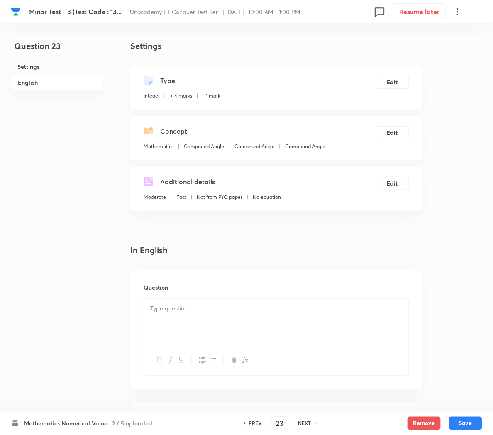
click at [237, 324] on div at bounding box center [276, 322] width 265 height 46
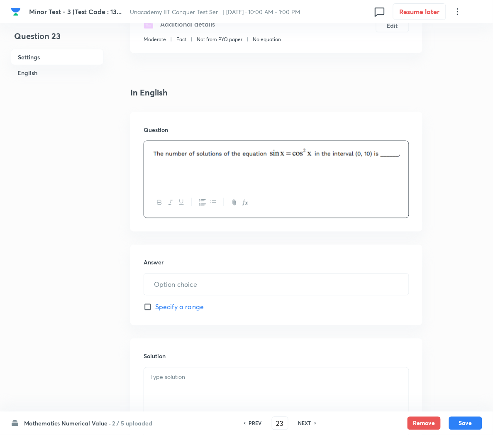
scroll to position [160, 0]
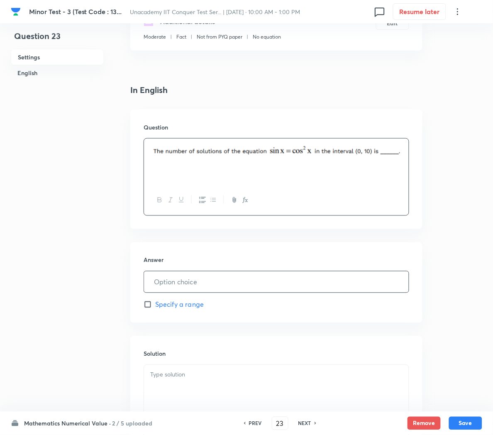
click at [171, 282] on input "text" at bounding box center [276, 281] width 265 height 21
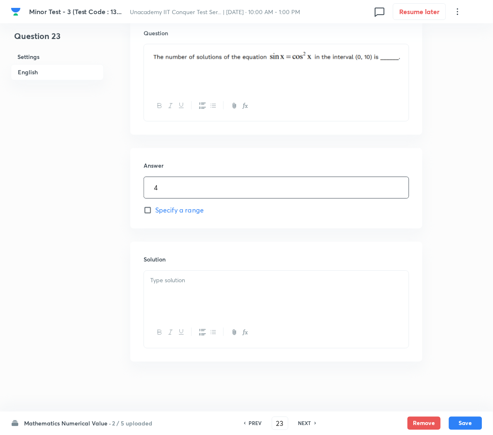
click at [171, 282] on p at bounding box center [276, 281] width 252 height 10
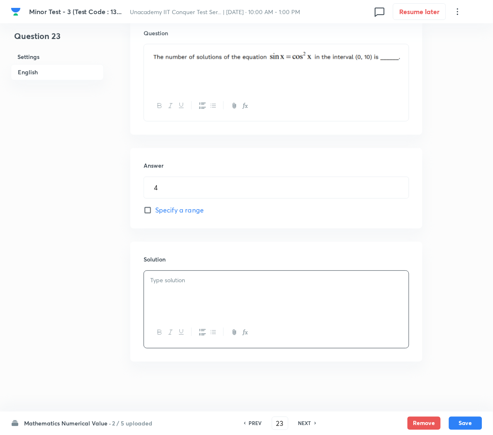
click at [185, 298] on div at bounding box center [276, 294] width 265 height 46
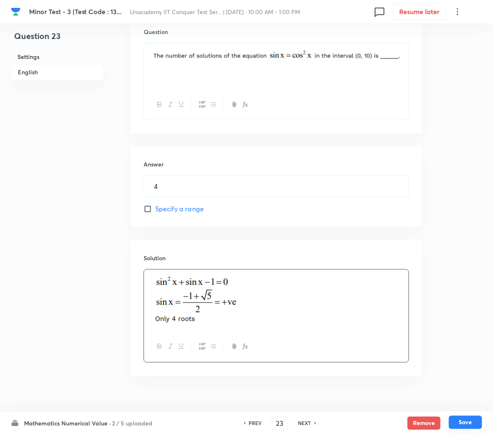
click at [457, 425] on button "Save" at bounding box center [465, 422] width 33 height 13
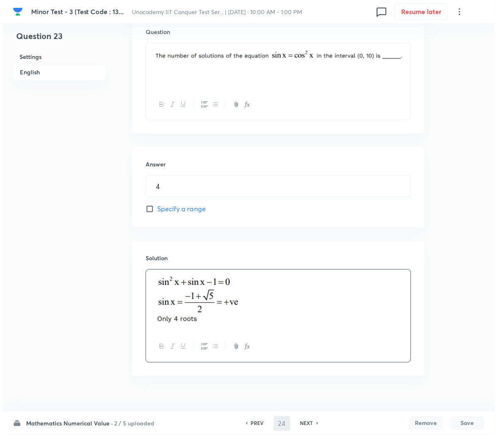
scroll to position [0, 0]
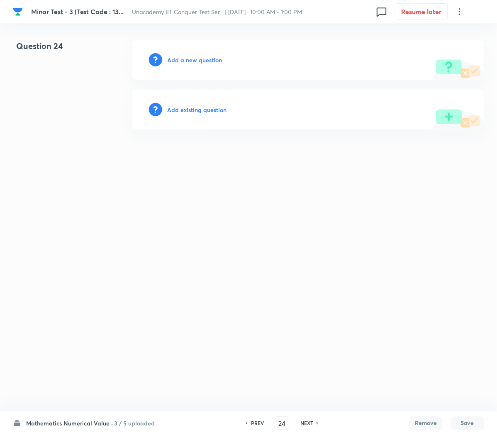
click at [181, 56] on h6 "Add a new question" at bounding box center [194, 60] width 55 height 9
click at [181, 56] on h6 "Choose a question type" at bounding box center [199, 60] width 64 height 9
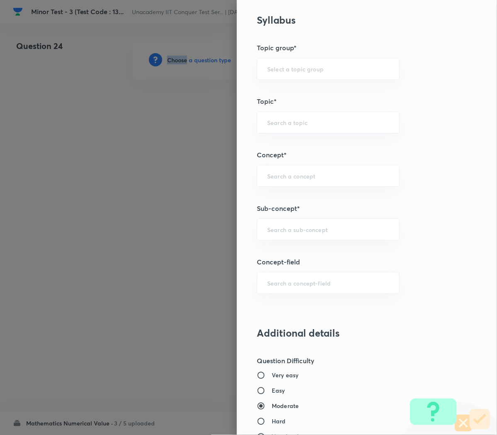
scroll to position [345, 0]
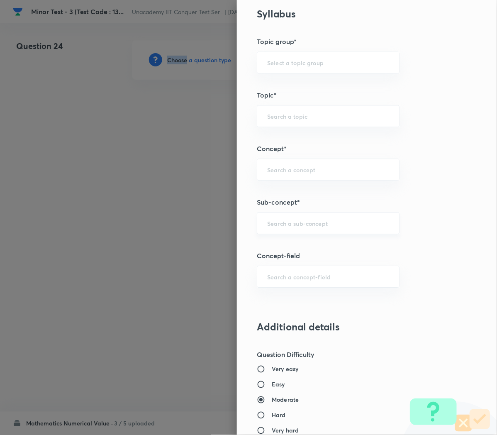
click at [269, 229] on div "​" at bounding box center [328, 223] width 143 height 22
paste input "Compound Angle"
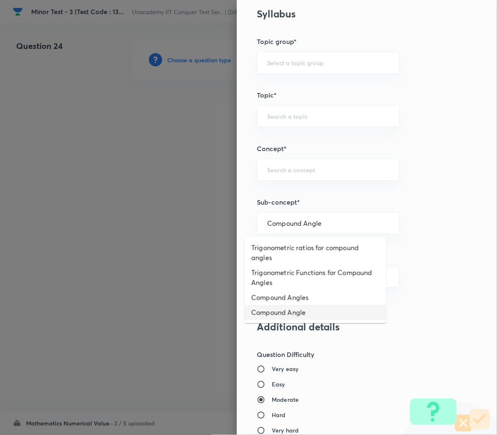
click at [279, 312] on li "Compound Angle" at bounding box center [316, 312] width 142 height 15
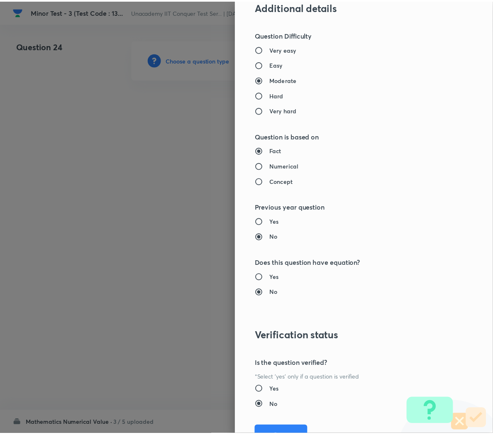
scroll to position [704, 0]
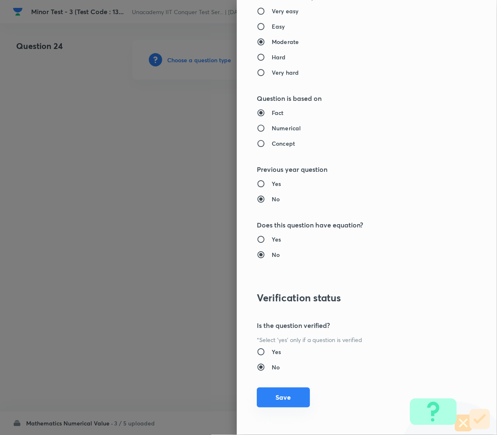
click at [269, 397] on button "Save" at bounding box center [283, 398] width 53 height 20
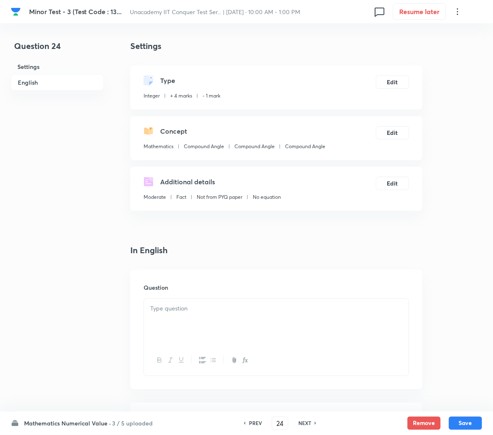
click at [164, 316] on div at bounding box center [276, 322] width 265 height 46
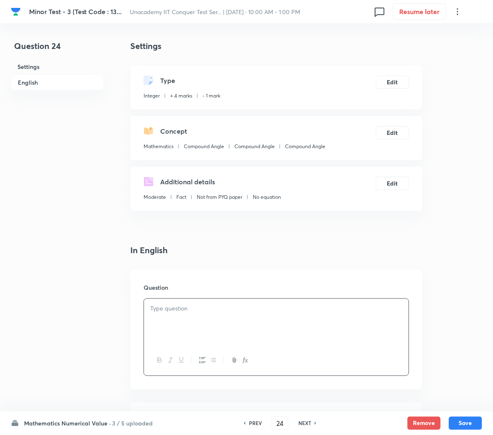
click at [260, 306] on p at bounding box center [276, 309] width 252 height 10
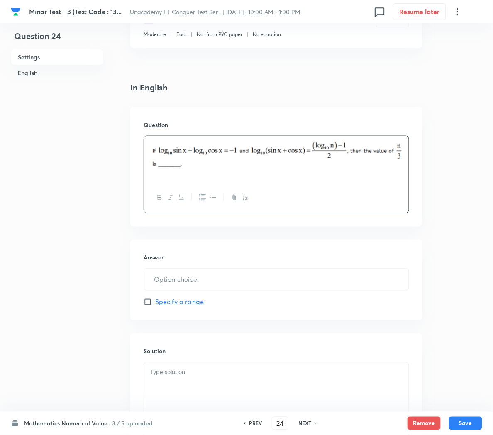
scroll to position [167, 0]
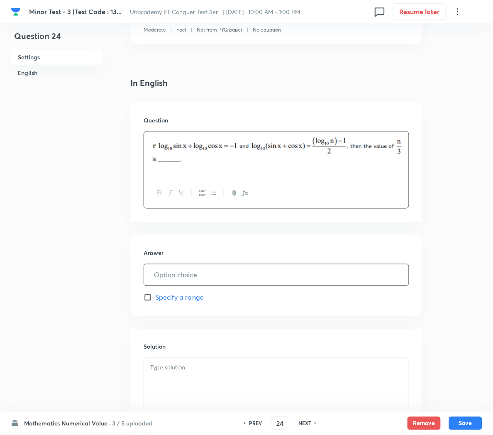
click at [169, 276] on input "text" at bounding box center [276, 274] width 265 height 21
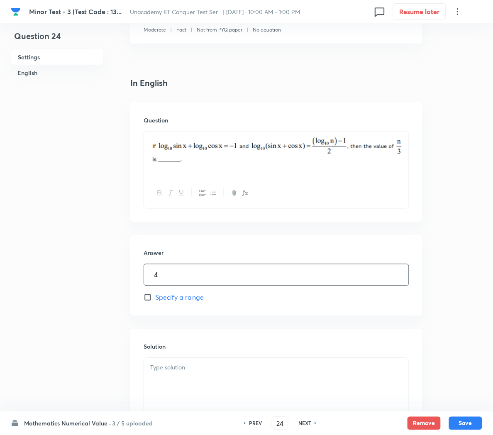
scroll to position [256, 0]
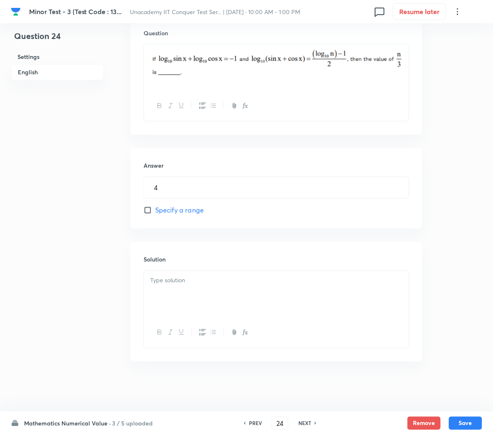
click at [169, 278] on p at bounding box center [276, 281] width 252 height 10
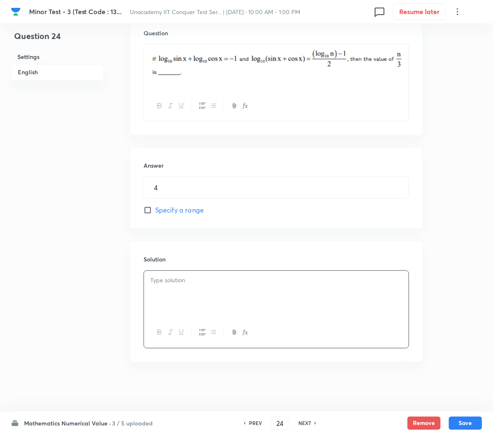
click at [177, 301] on div at bounding box center [276, 294] width 265 height 46
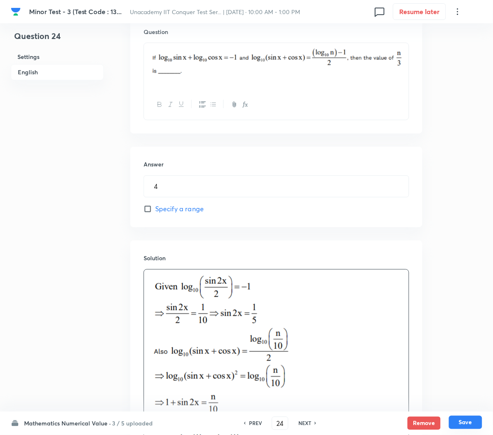
click at [462, 422] on button "Save" at bounding box center [465, 422] width 33 height 13
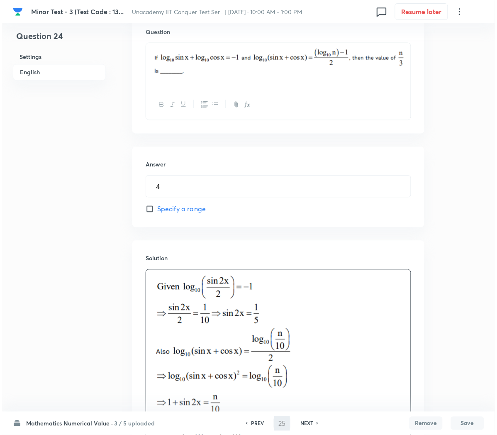
scroll to position [0, 0]
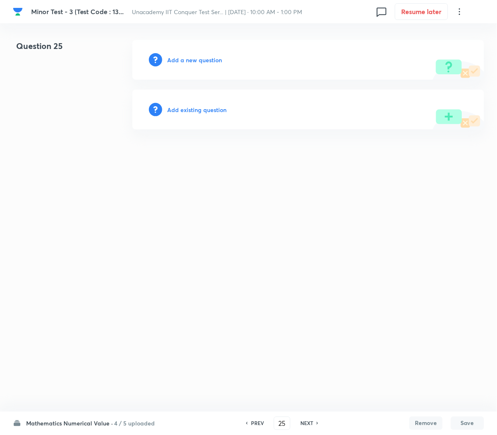
click at [183, 61] on h6 "Add a new question" at bounding box center [194, 60] width 55 height 9
click at [183, 61] on h6 "Choose a question type" at bounding box center [199, 60] width 64 height 9
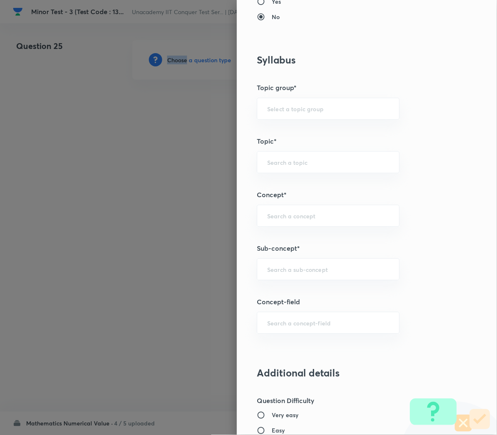
scroll to position [300, 0]
click at [267, 270] on input "text" at bounding box center [328, 269] width 122 height 8
paste input "Compound Angle"
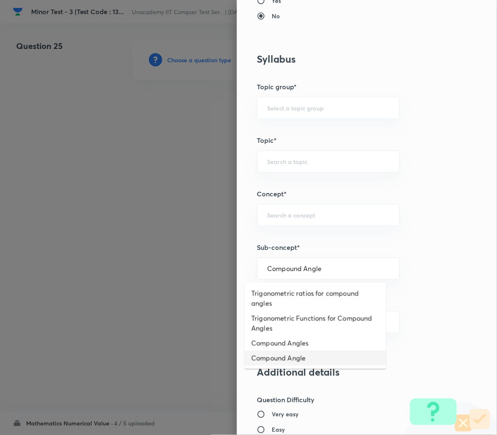
click at [260, 355] on li "Compound Angle" at bounding box center [316, 358] width 142 height 15
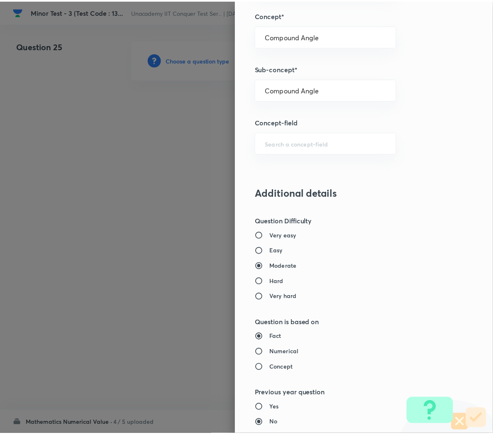
scroll to position [704, 0]
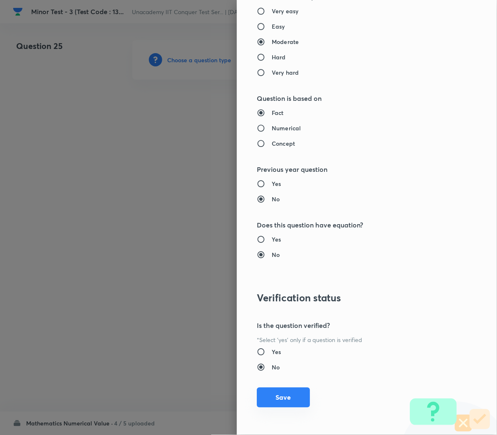
click at [270, 400] on button "Save" at bounding box center [283, 398] width 53 height 20
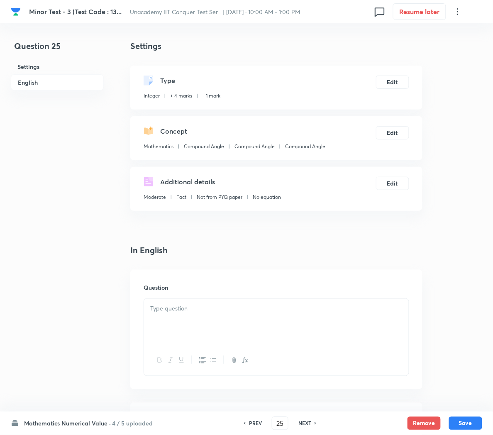
click at [189, 322] on div at bounding box center [276, 322] width 265 height 46
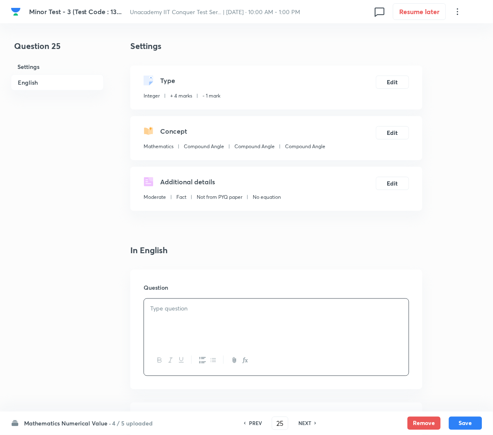
click at [223, 310] on p at bounding box center [276, 309] width 252 height 10
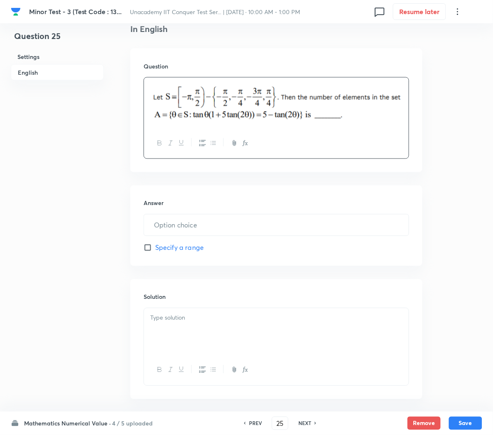
scroll to position [232, 0]
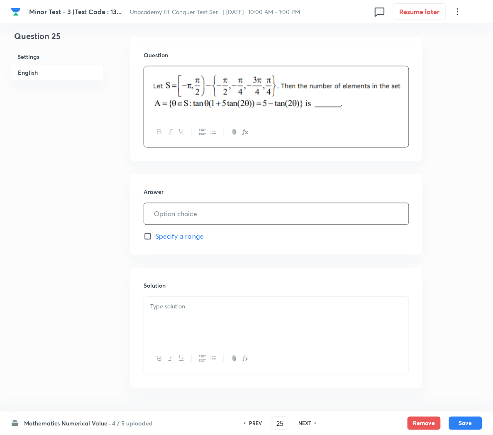
click at [183, 217] on input "text" at bounding box center [276, 213] width 265 height 21
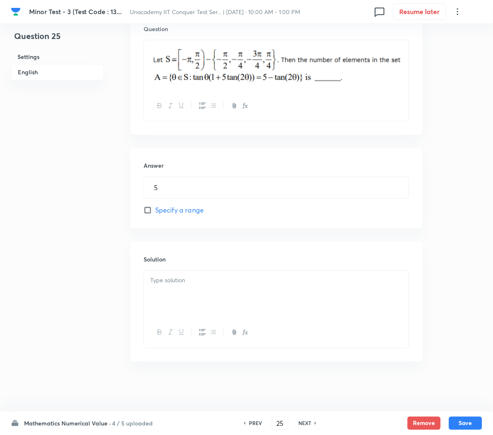
click at [162, 279] on p at bounding box center [276, 281] width 252 height 10
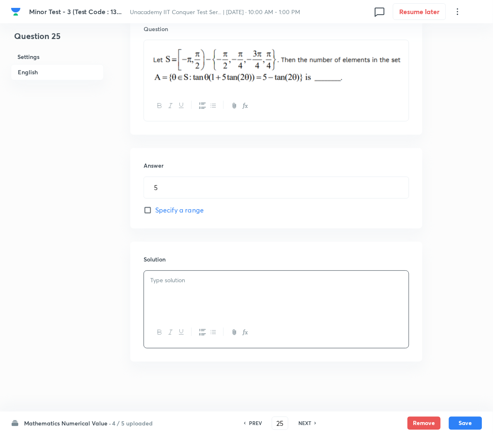
click at [201, 290] on div at bounding box center [276, 294] width 265 height 46
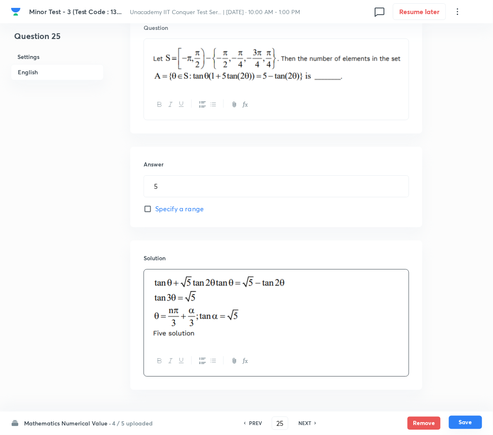
click at [463, 425] on button "Save" at bounding box center [465, 422] width 33 height 13
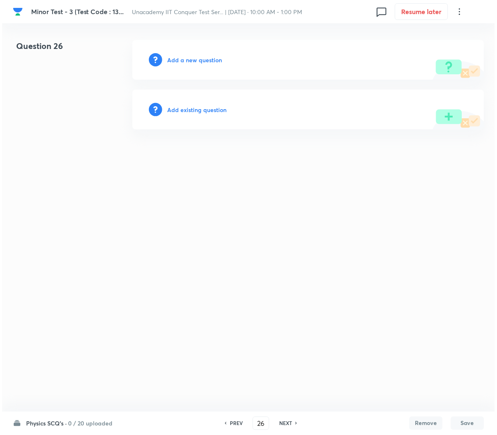
scroll to position [0, 0]
click at [173, 60] on h6 "Add a new question" at bounding box center [194, 60] width 55 height 9
click at [173, 60] on h6 "Choose a question type" at bounding box center [199, 60] width 64 height 9
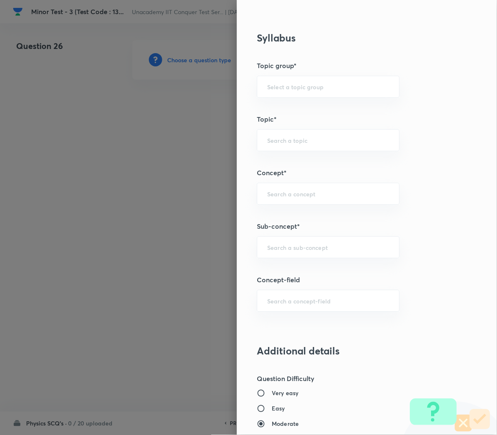
scroll to position [367, 0]
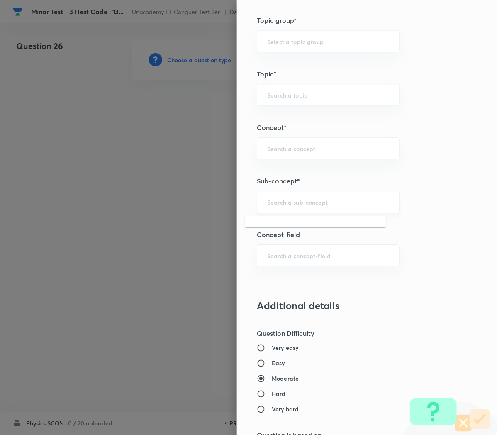
click at [267, 203] on input "text" at bounding box center [328, 202] width 122 height 8
click at [434, 347] on div "Very easy Easy Moderate Hard Very hard" at bounding box center [353, 378] width 193 height 70
click at [274, 211] on div "​" at bounding box center [328, 202] width 143 height 22
paste input "Circular Motion"
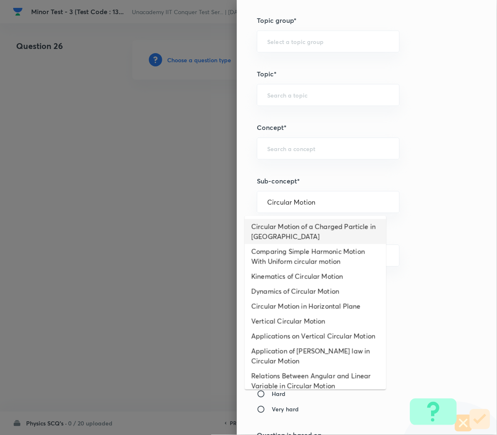
scroll to position [101, 0]
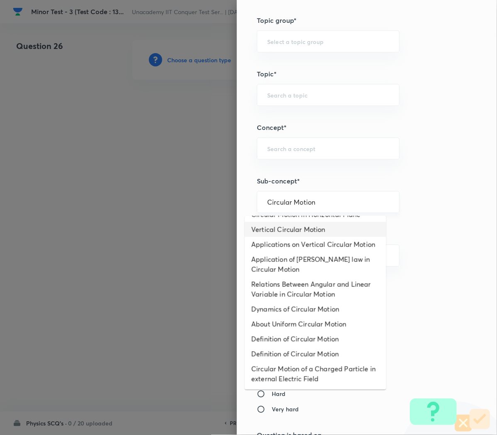
click at [309, 201] on input "Circular Motion" at bounding box center [328, 202] width 122 height 8
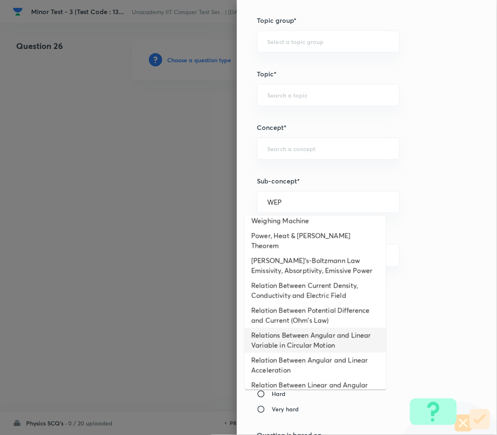
scroll to position [260, 0]
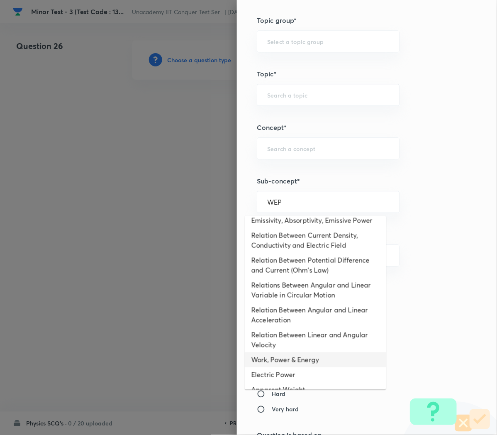
click at [276, 352] on li "Work, Power & Energy" at bounding box center [316, 359] width 142 height 15
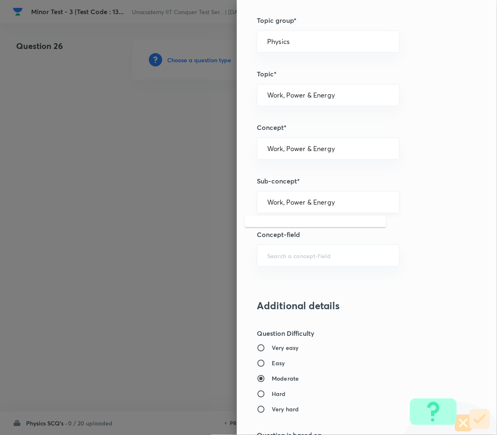
click at [329, 204] on input "Work, Power & Energy" at bounding box center [328, 202] width 122 height 8
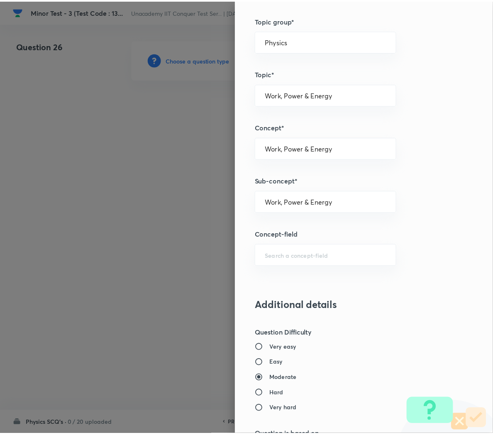
scroll to position [704, 0]
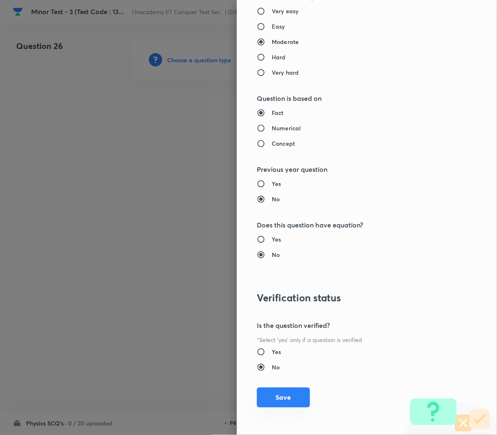
click at [264, 399] on button "Save" at bounding box center [283, 398] width 53 height 20
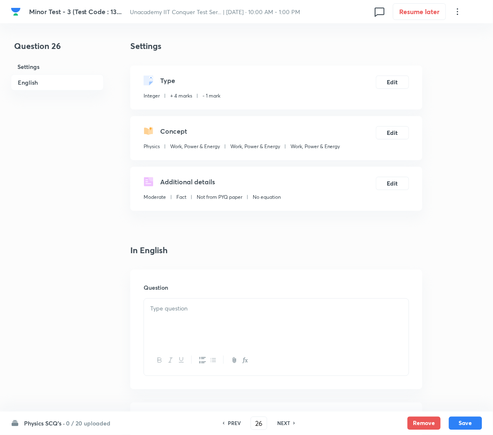
click at [169, 307] on p at bounding box center [276, 309] width 252 height 10
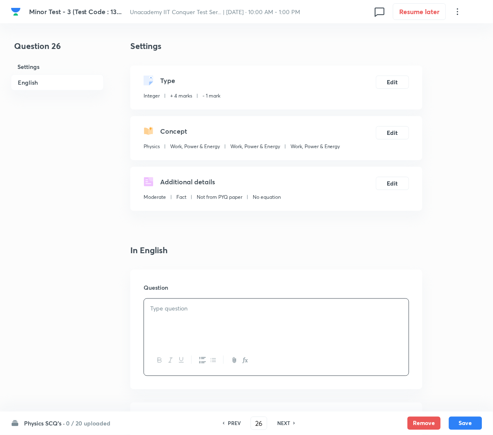
click at [241, 328] on div at bounding box center [276, 322] width 265 height 46
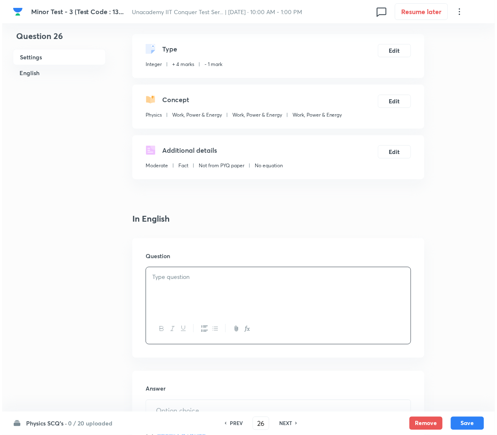
scroll to position [30, 0]
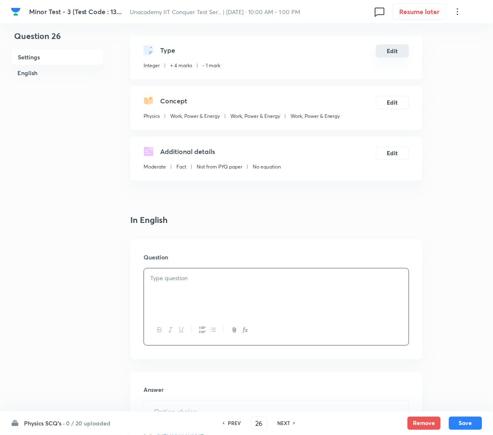
click at [391, 52] on button "Edit" at bounding box center [392, 50] width 33 height 13
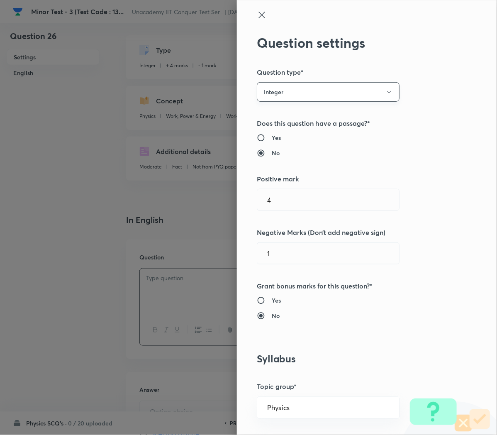
click at [257, 92] on button "Integer" at bounding box center [328, 92] width 143 height 20
click at [264, 119] on span "Single choice correct" at bounding box center [316, 117] width 132 height 9
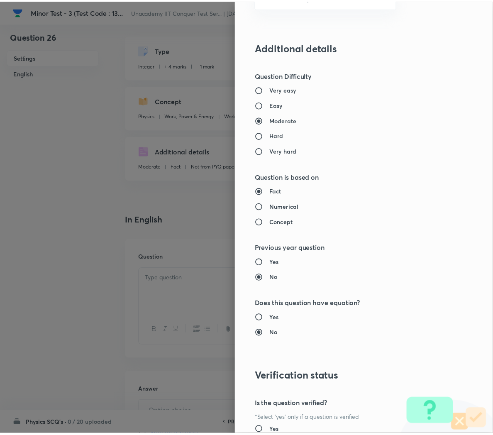
scroll to position [753, 0]
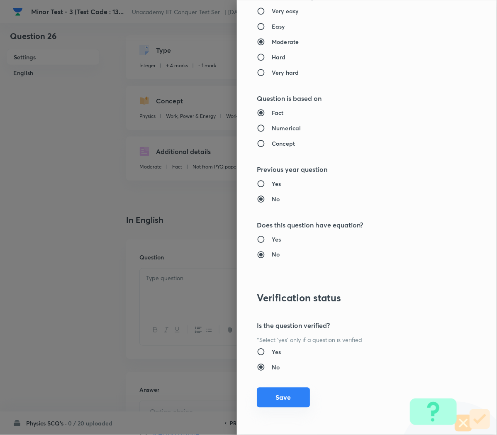
click at [271, 401] on button "Save" at bounding box center [283, 398] width 53 height 20
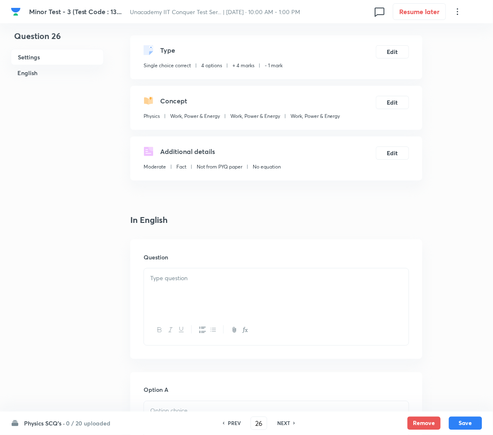
click at [167, 280] on p at bounding box center [276, 279] width 252 height 10
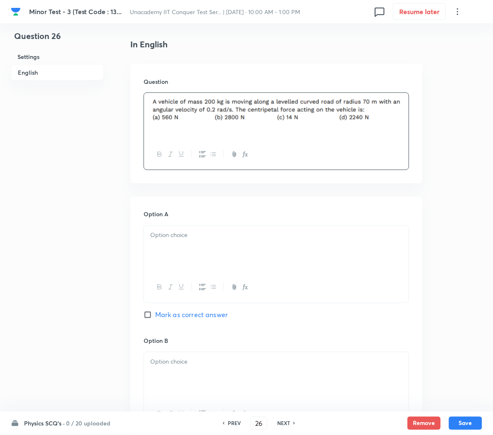
scroll to position [212, 0]
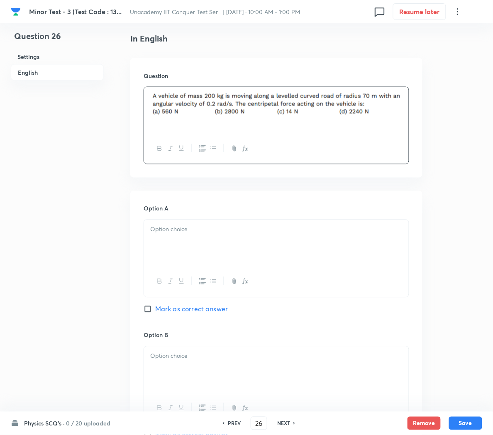
click at [173, 249] on div at bounding box center [276, 243] width 265 height 46
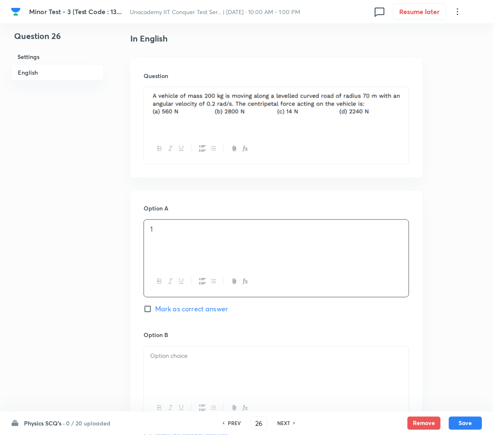
click at [172, 309] on span "Mark as correct answer" at bounding box center [191, 309] width 73 height 10
click at [155, 309] on input "Mark as correct answer" at bounding box center [150, 309] width 12 height 8
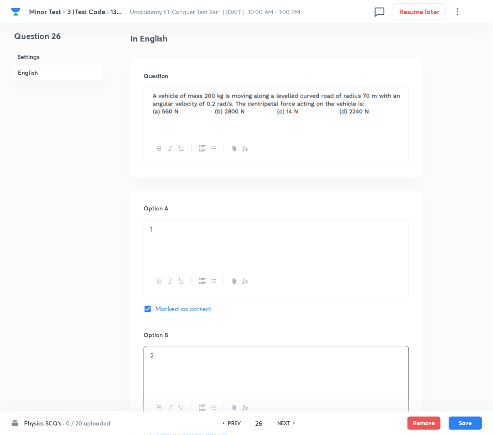
click at [172, 375] on div "2" at bounding box center [276, 370] width 265 height 46
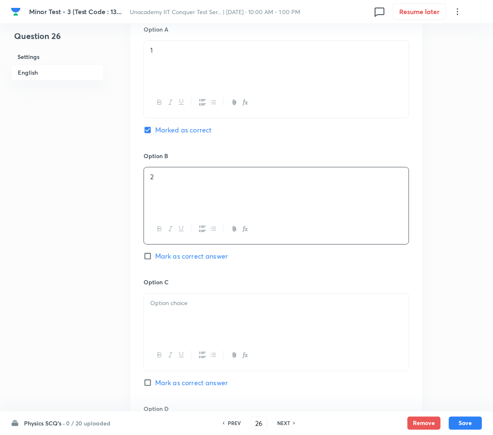
scroll to position [393, 0]
click at [173, 322] on div at bounding box center [276, 315] width 265 height 46
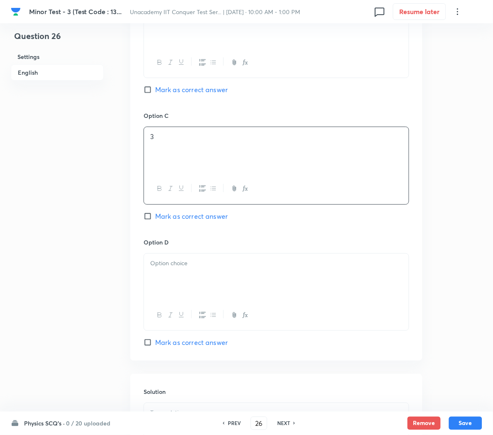
scroll to position [559, 0]
click at [169, 285] on div at bounding box center [276, 275] width 265 height 46
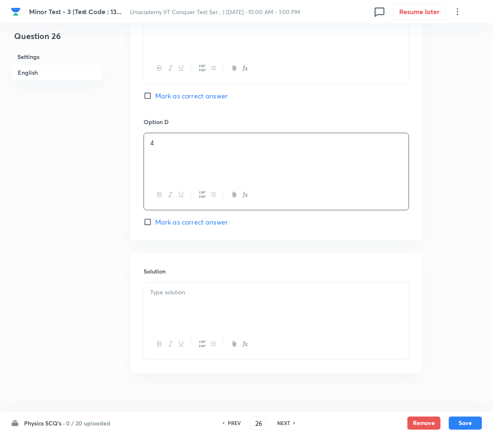
scroll to position [679, 0]
click at [166, 296] on p at bounding box center [276, 291] width 252 height 10
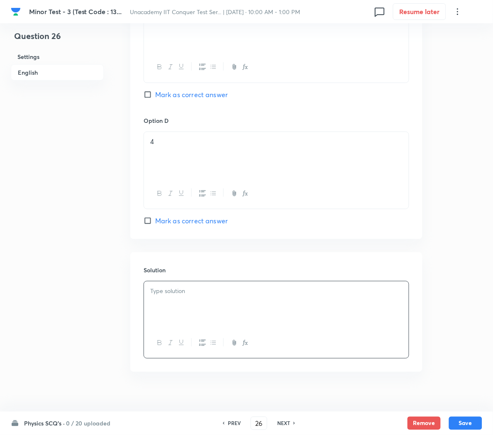
click at [250, 311] on div at bounding box center [276, 304] width 265 height 46
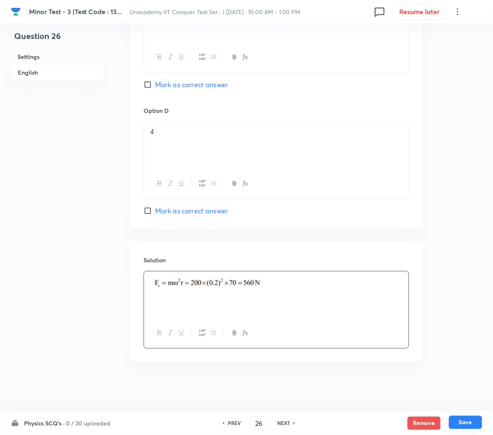
click at [463, 423] on button "Save" at bounding box center [465, 422] width 33 height 13
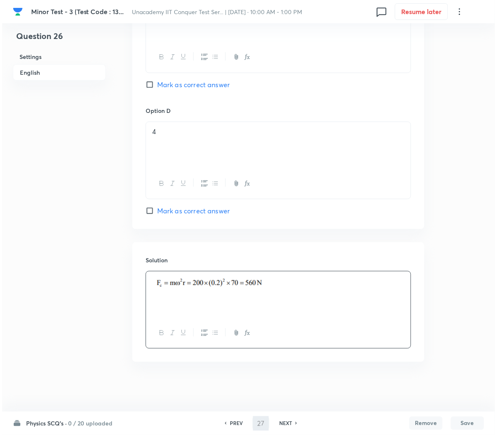
scroll to position [0, 0]
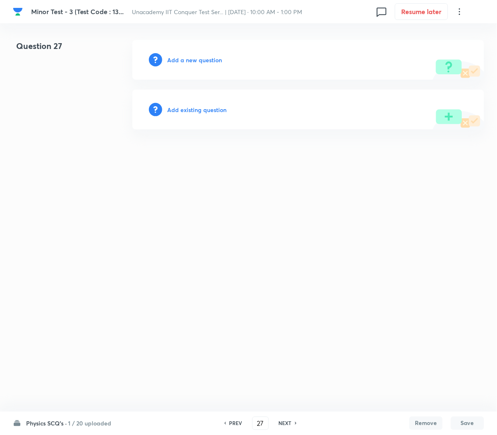
click at [203, 59] on h6 "Add a new question" at bounding box center [194, 60] width 55 height 9
click at [203, 59] on h6 "Choose a question type" at bounding box center [199, 60] width 64 height 9
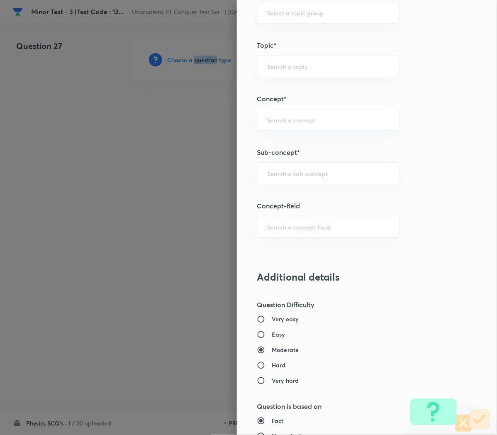
scroll to position [516, 0]
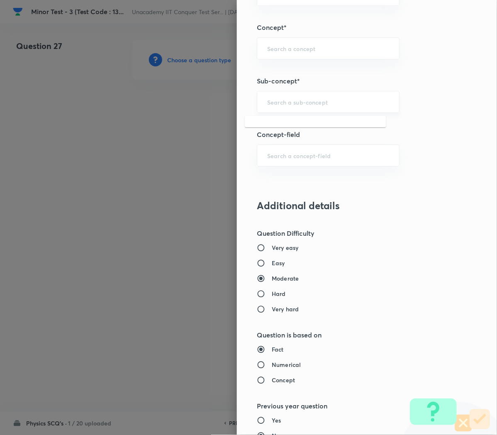
click at [269, 99] on input "text" at bounding box center [328, 102] width 122 height 8
paste input "Work, Power & Energy"
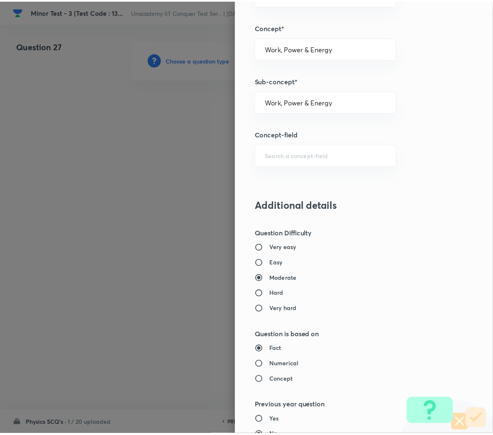
scroll to position [753, 0]
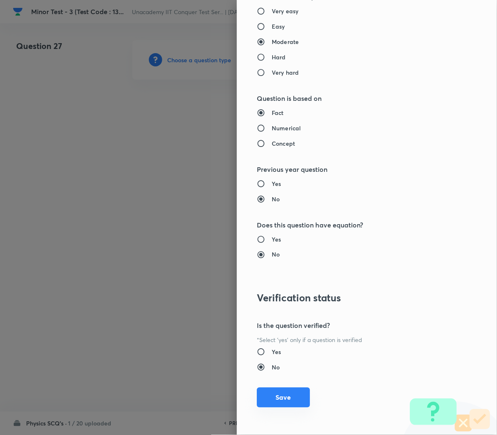
click at [274, 401] on button "Save" at bounding box center [283, 398] width 53 height 20
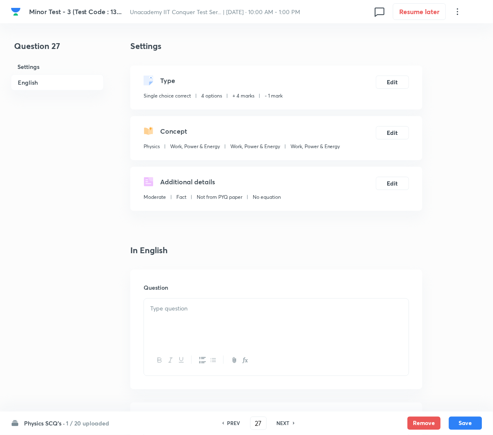
click at [232, 324] on div at bounding box center [276, 322] width 265 height 46
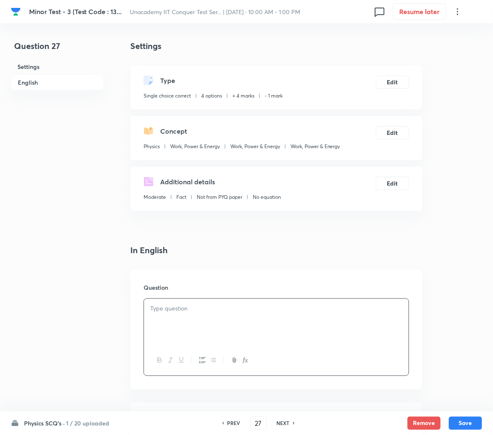
click at [209, 305] on p at bounding box center [276, 309] width 252 height 10
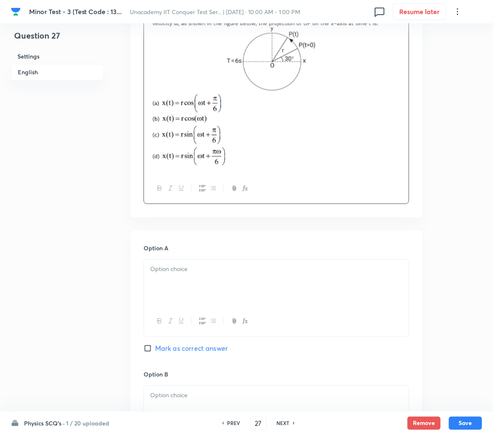
scroll to position [296, 0]
click at [178, 275] on div at bounding box center [276, 282] width 265 height 46
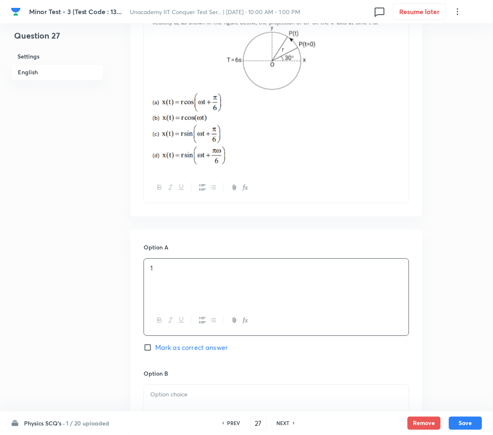
click at [183, 352] on span "Mark as correct answer" at bounding box center [191, 348] width 73 height 10
click at [155, 352] on input "Mark as correct answer" at bounding box center [150, 348] width 12 height 8
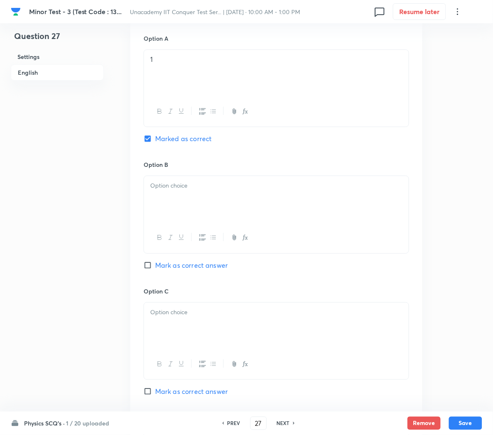
scroll to position [506, 0]
click at [183, 225] on div at bounding box center [276, 236] width 265 height 30
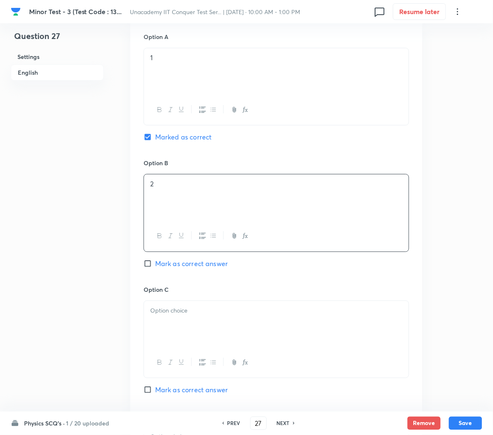
click at [173, 193] on div "2" at bounding box center [276, 197] width 265 height 46
click at [172, 315] on p at bounding box center [276, 311] width 252 height 10
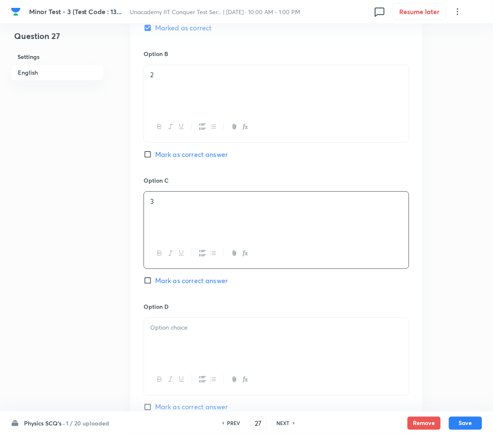
scroll to position [617, 0]
click at [169, 324] on div at bounding box center [276, 340] width 265 height 46
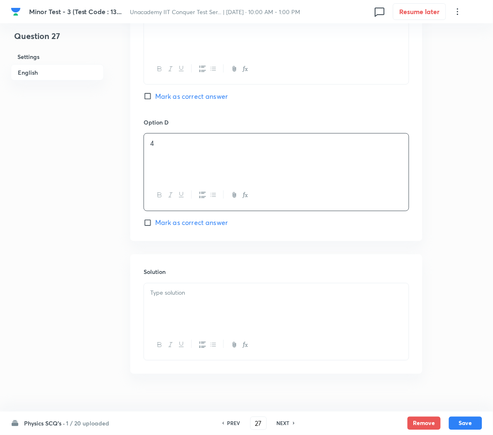
scroll to position [802, 0]
click at [168, 307] on div at bounding box center [276, 304] width 265 height 46
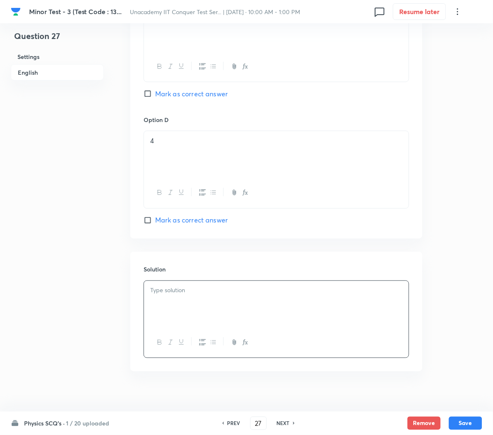
click at [305, 304] on div at bounding box center [276, 304] width 265 height 46
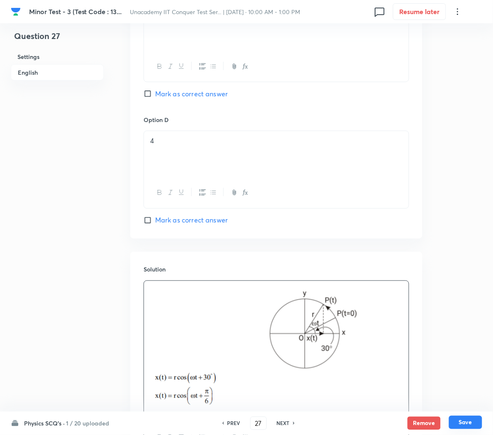
click at [465, 425] on button "Save" at bounding box center [465, 422] width 33 height 13
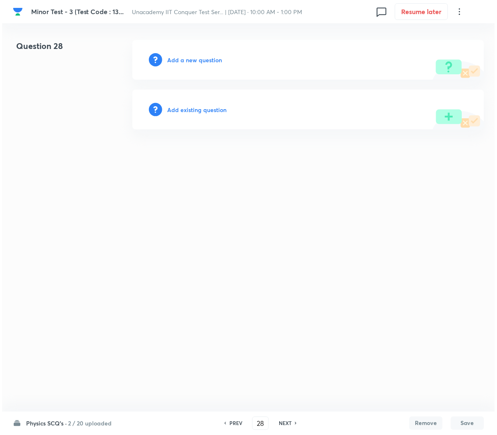
scroll to position [0, 0]
click at [169, 62] on h6 "Add a new question" at bounding box center [194, 60] width 55 height 9
click at [187, 59] on h6 "Choose a question type" at bounding box center [199, 60] width 64 height 9
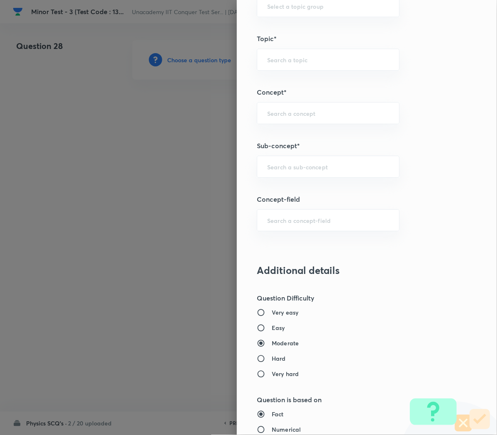
scroll to position [448, 0]
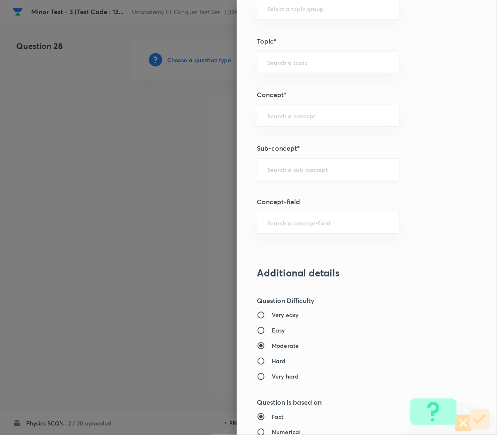
click at [268, 162] on div "​" at bounding box center [328, 169] width 143 height 22
paste input "Work, Power & Energy"
click at [286, 193] on li "Work, Power & Energy" at bounding box center [316, 194] width 142 height 15
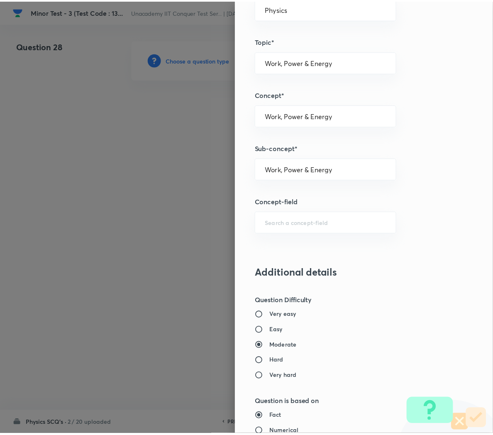
scroll to position [753, 0]
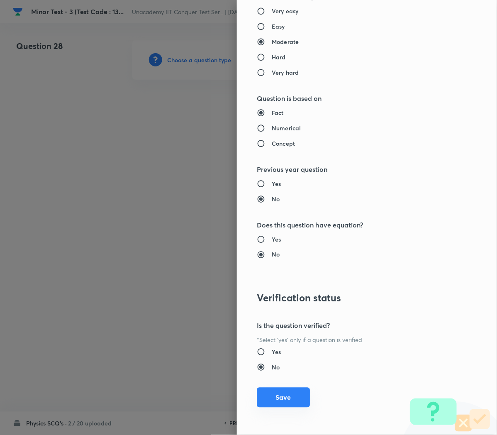
click at [273, 400] on button "Save" at bounding box center [283, 398] width 53 height 20
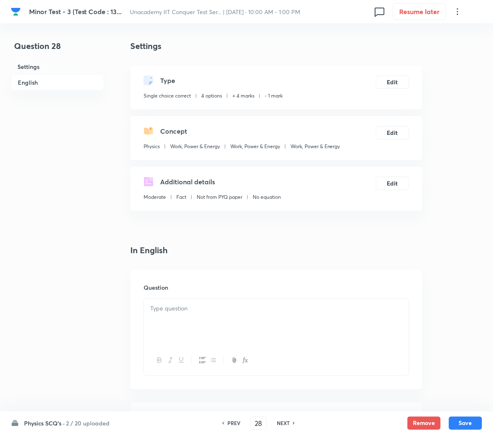
click at [156, 317] on div at bounding box center [276, 322] width 265 height 46
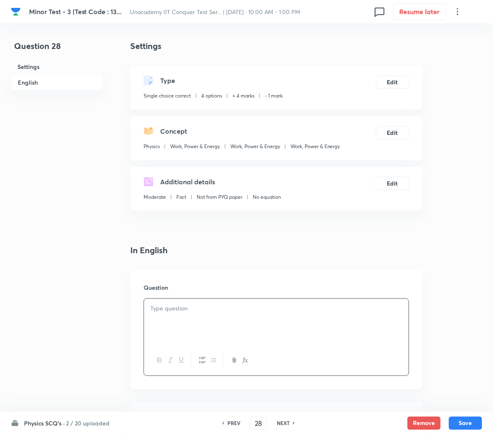
click at [173, 314] on div at bounding box center [276, 322] width 265 height 46
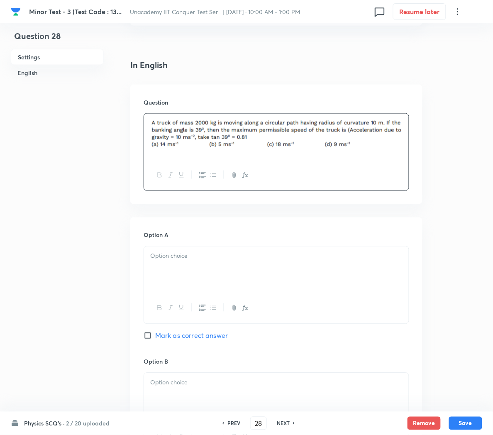
scroll to position [189, 0]
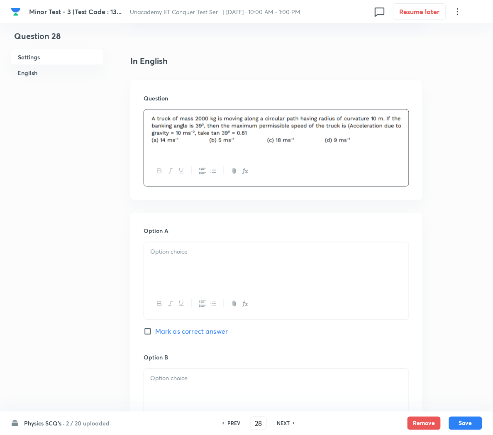
click at [174, 259] on div at bounding box center [276, 265] width 265 height 46
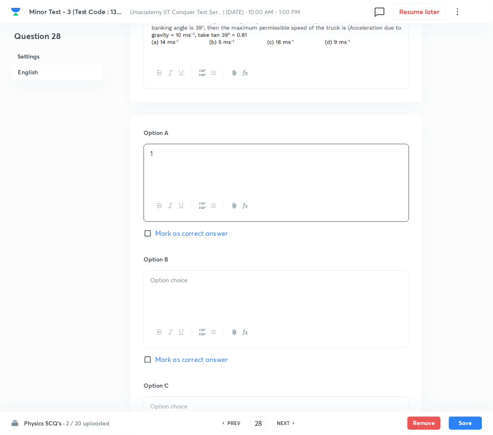
scroll to position [291, 0]
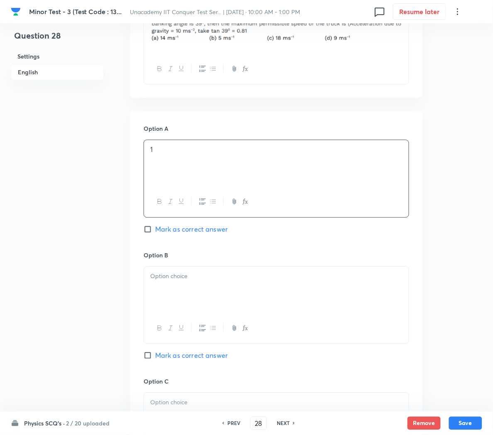
click at [174, 295] on div at bounding box center [276, 290] width 265 height 46
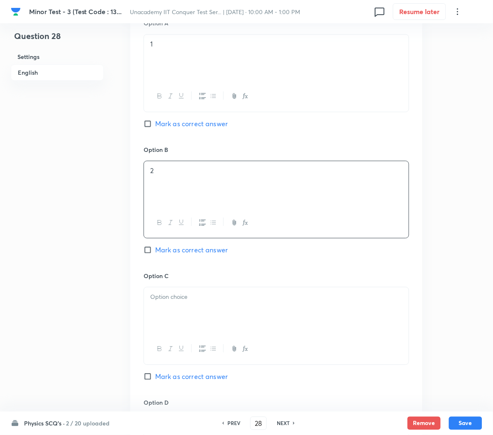
scroll to position [423, 0]
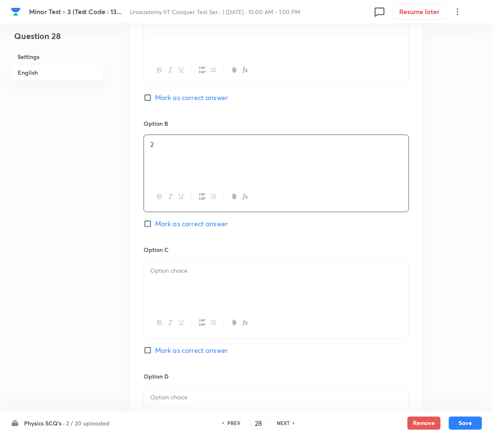
click at [174, 295] on div at bounding box center [276, 284] width 265 height 46
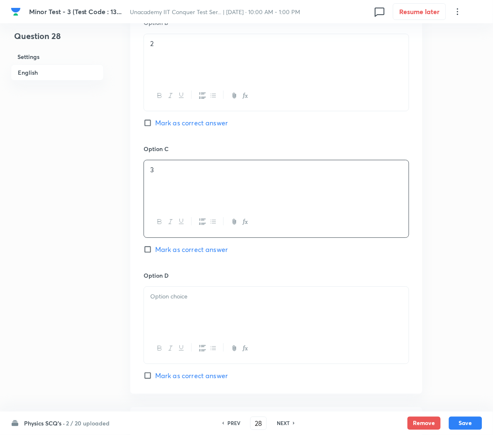
scroll to position [526, 0]
click at [174, 295] on p at bounding box center [276, 296] width 252 height 10
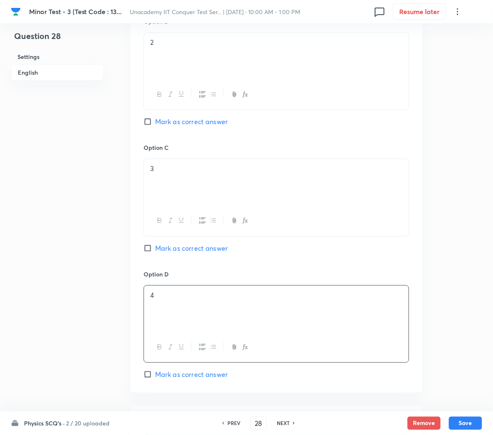
click at [179, 383] on div "Option A 1 Mark as correct answer Option B 2 Mark as correct answer Option C 3 …" at bounding box center [276, 135] width 292 height 516
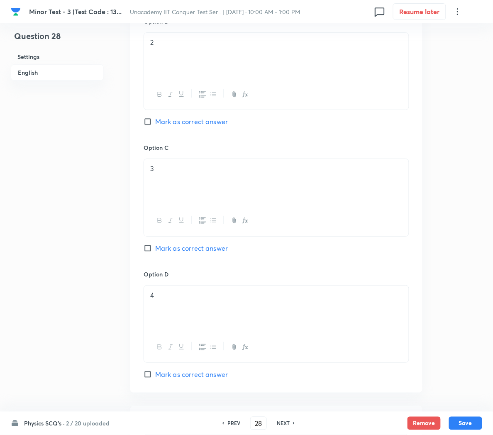
click at [176, 377] on span "Mark as correct answer" at bounding box center [191, 374] width 73 height 10
click at [155, 377] on input "Mark as correct answer" at bounding box center [150, 374] width 12 height 8
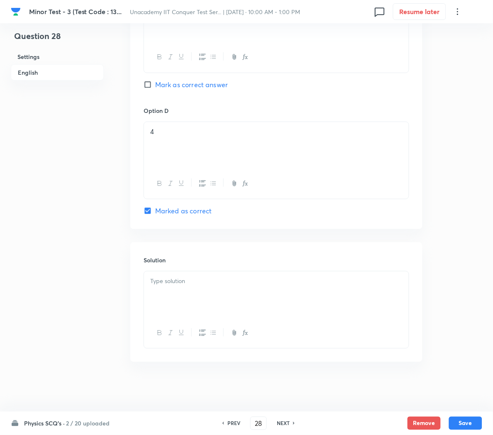
click at [164, 293] on div at bounding box center [276, 294] width 265 height 46
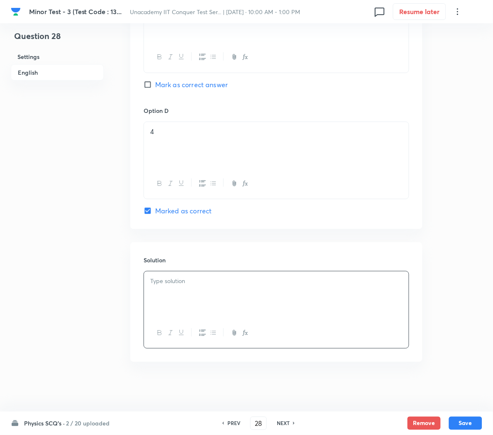
click at [194, 288] on div at bounding box center [276, 294] width 265 height 46
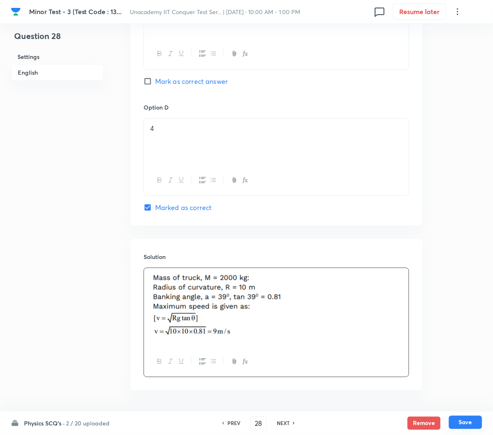
click at [463, 423] on button "Save" at bounding box center [465, 422] width 33 height 13
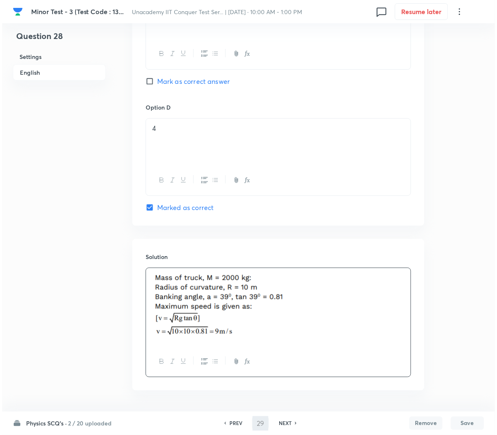
scroll to position [0, 0]
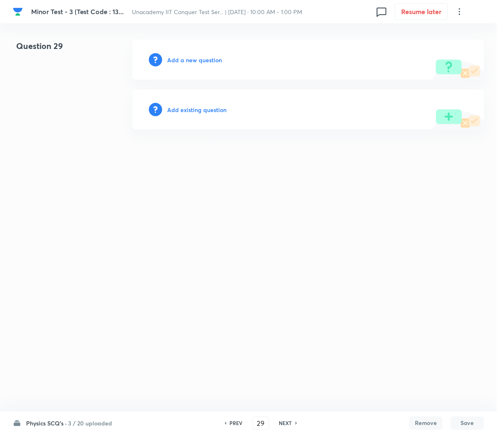
click at [173, 57] on h6 "Add a new question" at bounding box center [194, 60] width 55 height 9
click at [173, 57] on h6 "Choose a question type" at bounding box center [199, 60] width 64 height 9
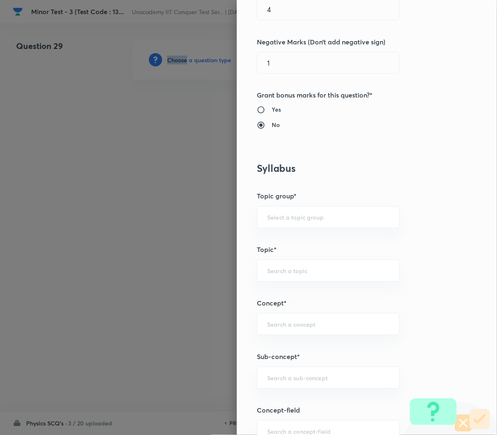
scroll to position [291, 0]
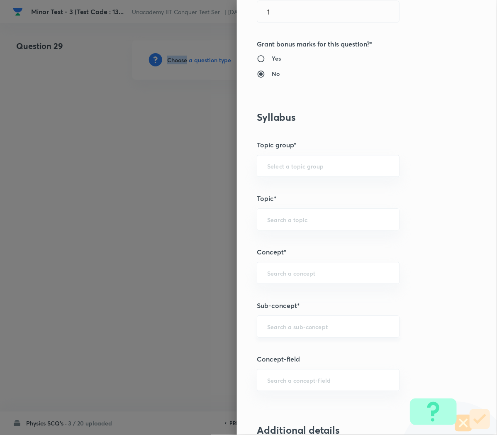
click at [283, 335] on div "​" at bounding box center [328, 327] width 143 height 22
paste input "Work, Power & Energy"
click at [280, 356] on li "Work, Power & Energy" at bounding box center [316, 352] width 142 height 15
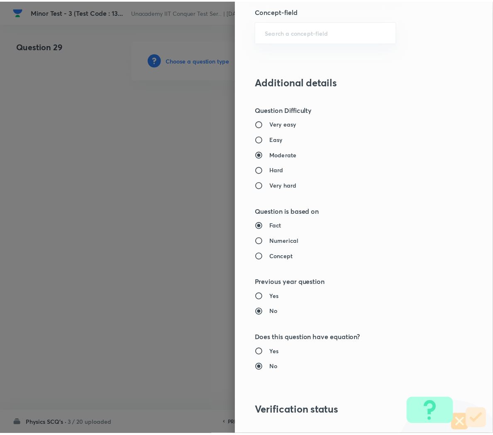
scroll to position [736, 0]
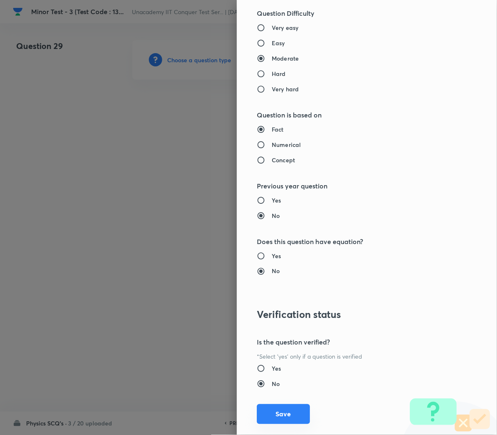
click at [275, 413] on button "Save" at bounding box center [283, 414] width 53 height 20
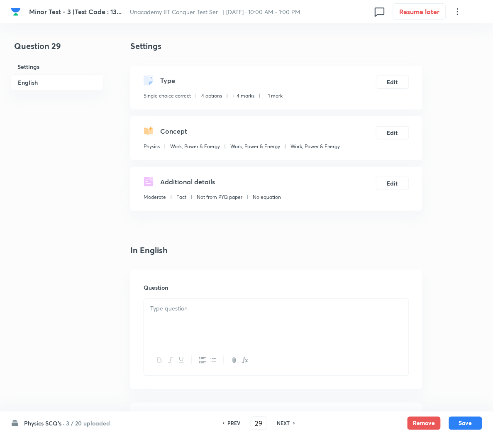
click at [179, 308] on p at bounding box center [276, 309] width 252 height 10
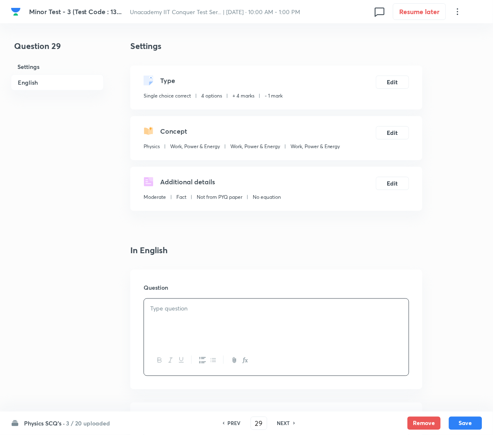
click at [208, 313] on p at bounding box center [276, 309] width 252 height 10
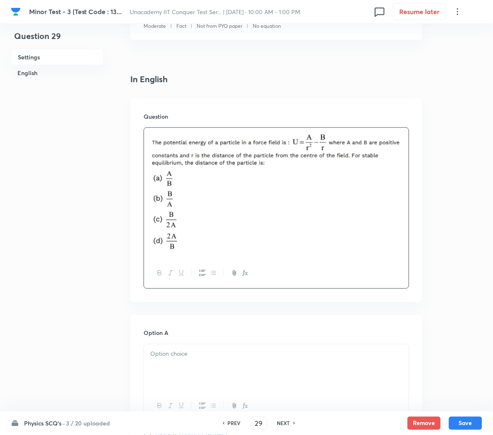
scroll to position [188, 0]
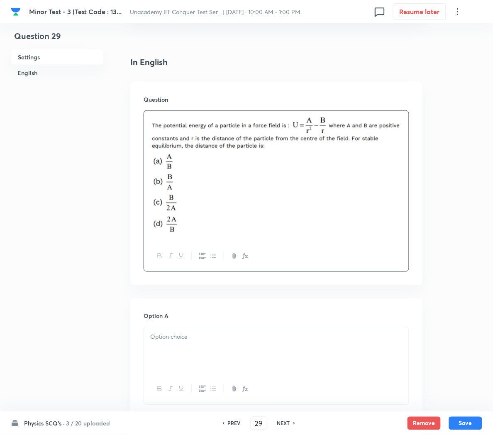
click at [187, 361] on div at bounding box center [276, 351] width 265 height 46
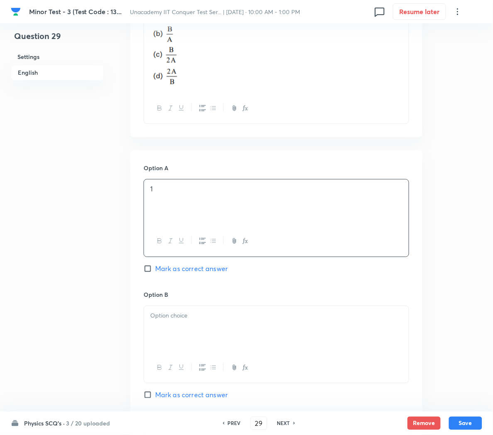
scroll to position [337, 0]
click at [183, 331] on div at bounding box center [276, 328] width 265 height 46
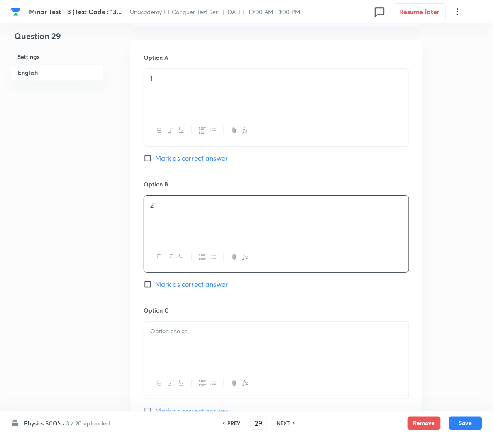
scroll to position [447, 0]
click at [180, 335] on p "3" at bounding box center [276, 331] width 252 height 10
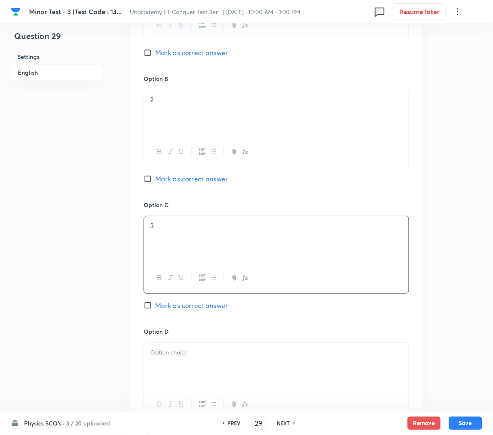
scroll to position [553, 0]
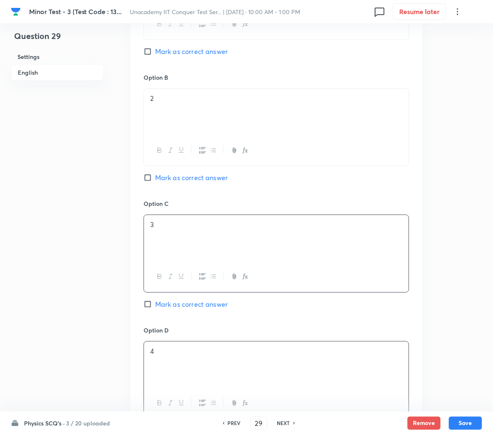
click at [171, 361] on div "4" at bounding box center [276, 365] width 265 height 46
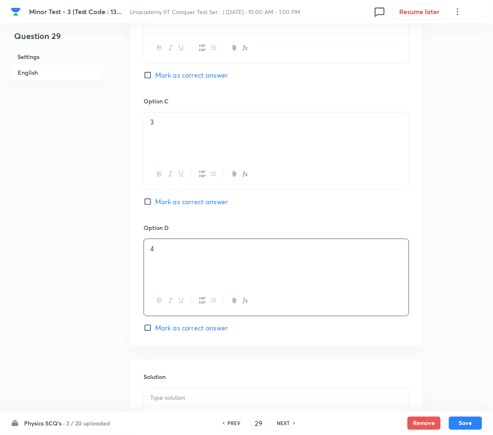
scroll to position [660, 0]
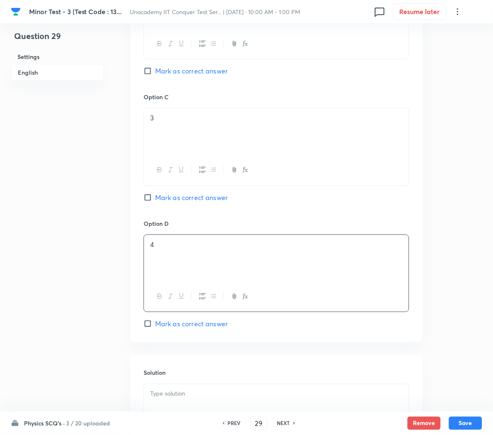
click at [185, 329] on span "Mark as correct answer" at bounding box center [191, 324] width 73 height 10
click at [155, 328] on input "Mark as correct answer" at bounding box center [150, 324] width 12 height 8
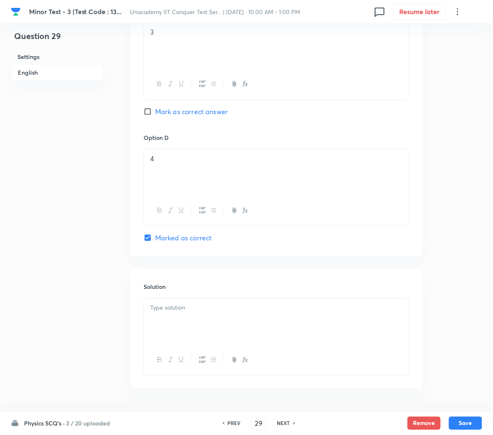
scroll to position [747, 0]
click at [173, 325] on div at bounding box center [276, 320] width 265 height 46
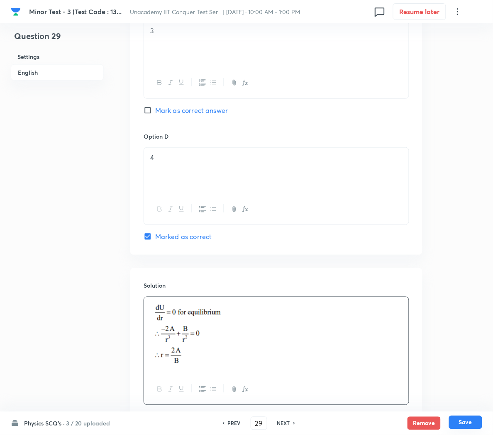
click at [457, 423] on button "Save" at bounding box center [465, 422] width 33 height 13
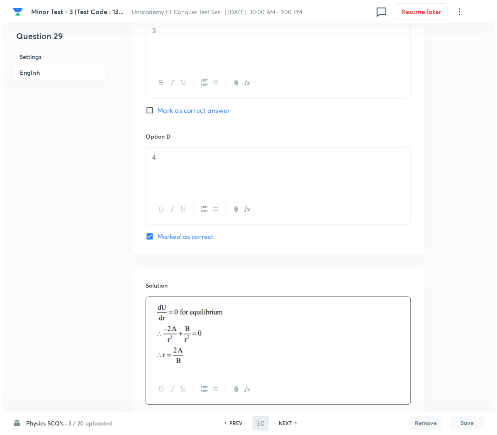
scroll to position [0, 0]
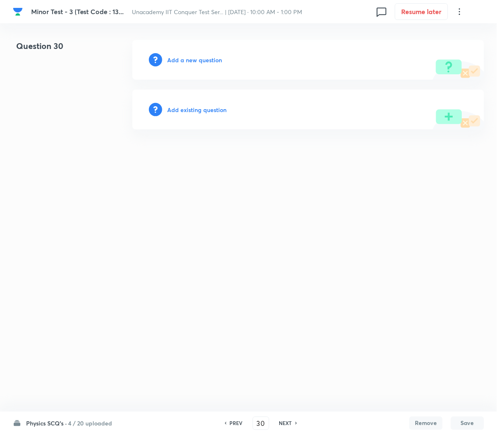
click at [193, 57] on h6 "Add a new question" at bounding box center [194, 60] width 55 height 9
click at [193, 57] on h6 "Choose a question type" at bounding box center [199, 60] width 64 height 9
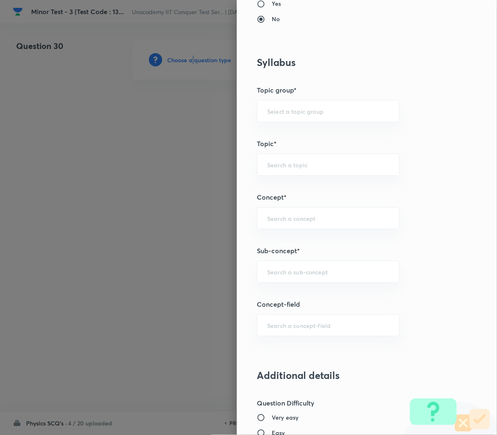
scroll to position [457, 0]
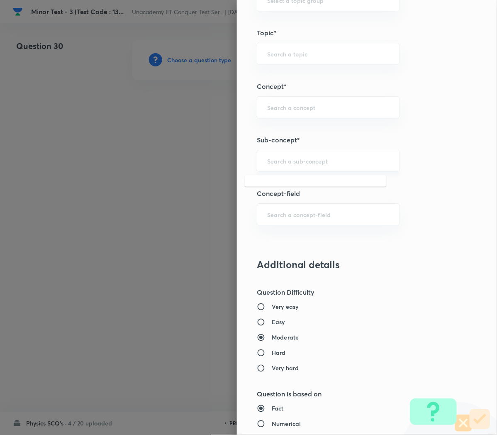
click at [290, 164] on input "text" at bounding box center [328, 161] width 122 height 8
paste input "Work, Power & Energy"
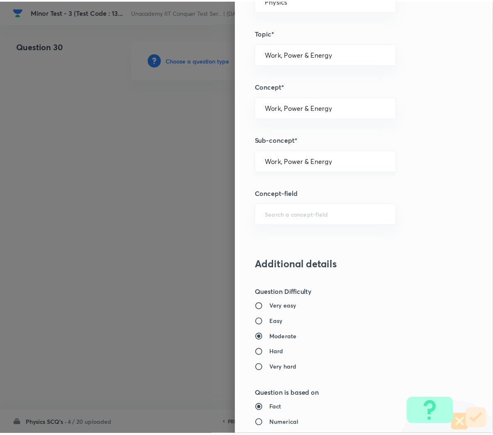
scroll to position [753, 0]
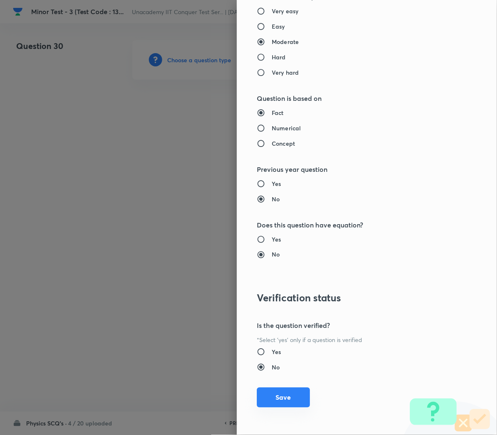
click at [271, 402] on button "Save" at bounding box center [283, 398] width 53 height 20
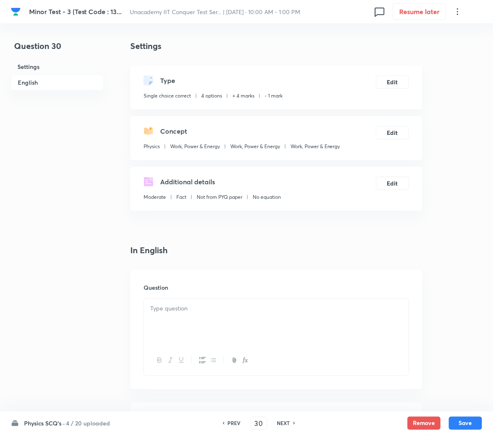
click at [195, 322] on div at bounding box center [276, 322] width 265 height 46
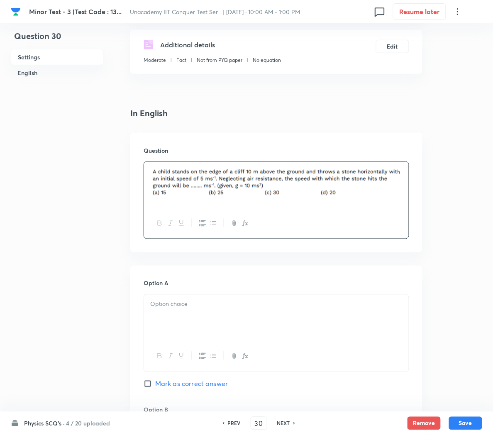
scroll to position [138, 0]
click at [179, 313] on div at bounding box center [276, 317] width 265 height 46
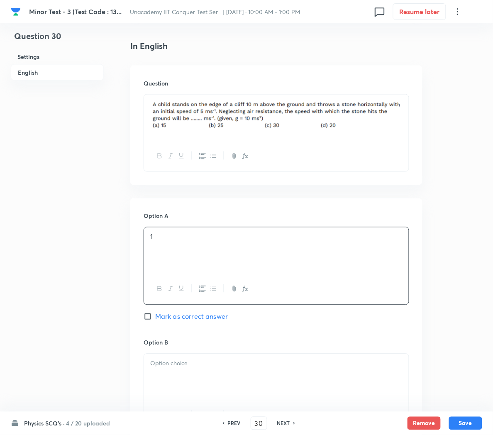
scroll to position [206, 0]
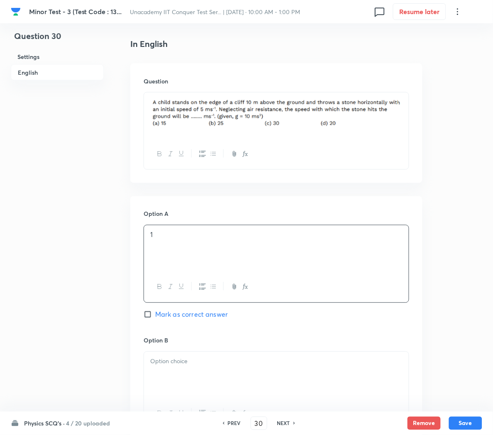
click at [179, 313] on span "Mark as correct answer" at bounding box center [191, 315] width 73 height 10
click at [155, 313] on input "Mark as correct answer" at bounding box center [150, 315] width 12 height 8
click at [186, 375] on div at bounding box center [276, 375] width 265 height 46
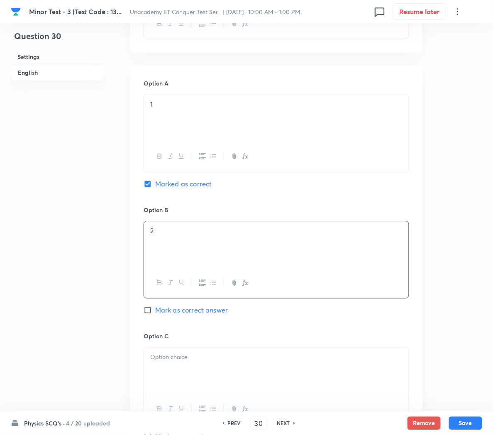
scroll to position [337, 0]
click at [186, 375] on div at bounding box center [276, 370] width 265 height 46
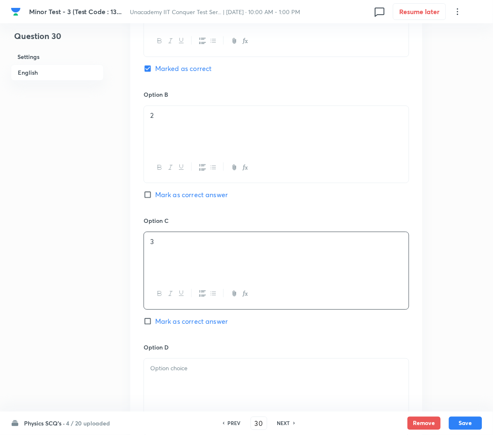
click at [186, 373] on p at bounding box center [276, 369] width 252 height 10
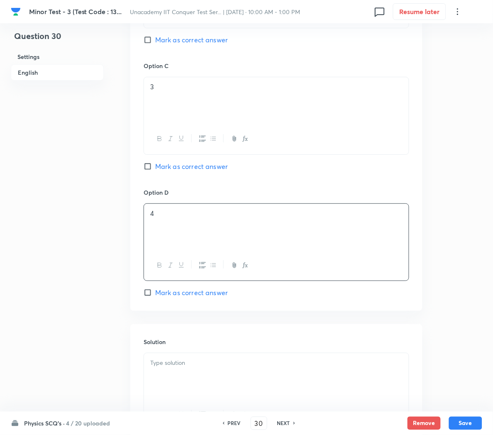
scroll to position [609, 0]
click at [186, 375] on div at bounding box center [276, 375] width 265 height 46
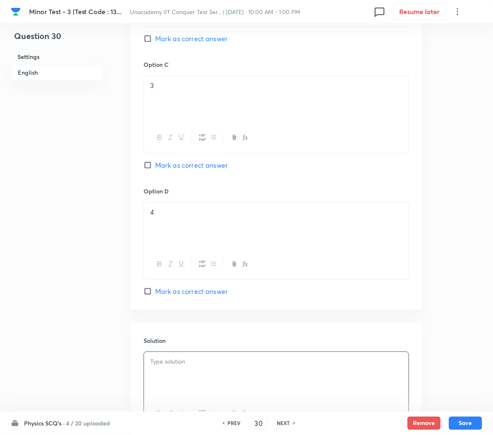
click at [187, 367] on p at bounding box center [276, 362] width 252 height 10
click at [466, 423] on button "Save" at bounding box center [465, 422] width 33 height 13
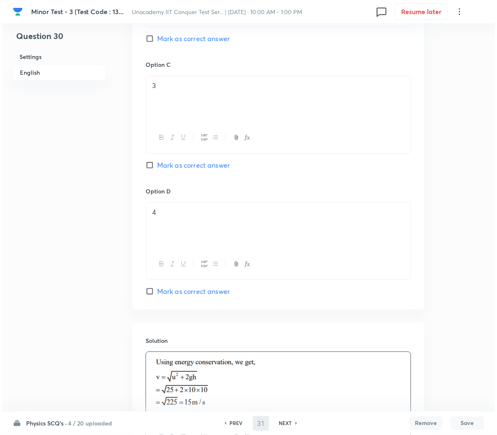
scroll to position [0, 0]
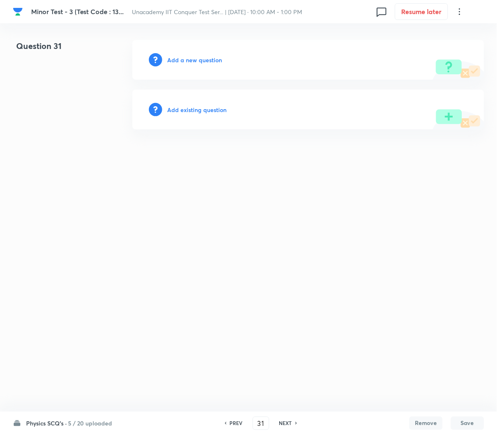
click at [175, 56] on h6 "Add a new question" at bounding box center [194, 60] width 55 height 9
click at [175, 56] on h6 "Choose a question type" at bounding box center [199, 60] width 64 height 9
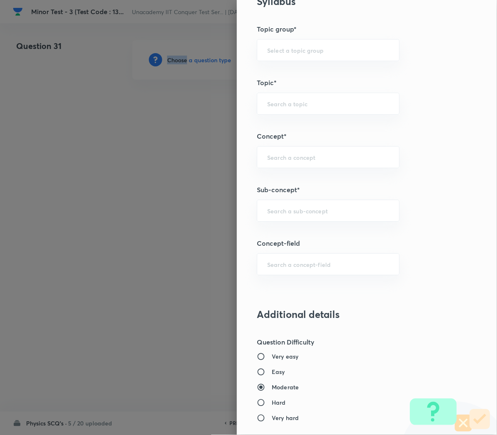
scroll to position [421, 0]
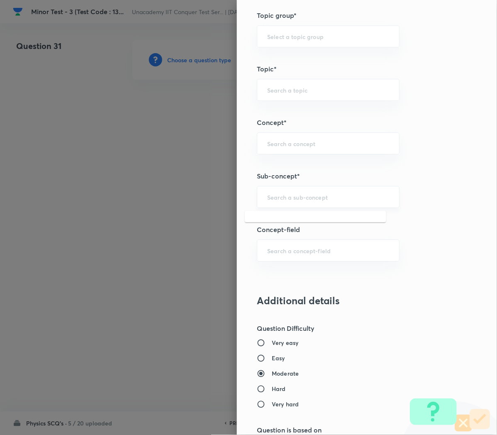
click at [296, 200] on input "text" at bounding box center [328, 197] width 122 height 8
paste input "Work, Power & Energy"
click at [280, 227] on li "Work, Power & Energy" at bounding box center [316, 221] width 142 height 15
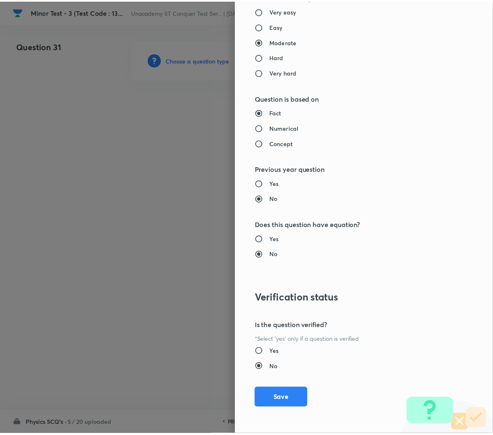
scroll to position [753, 0]
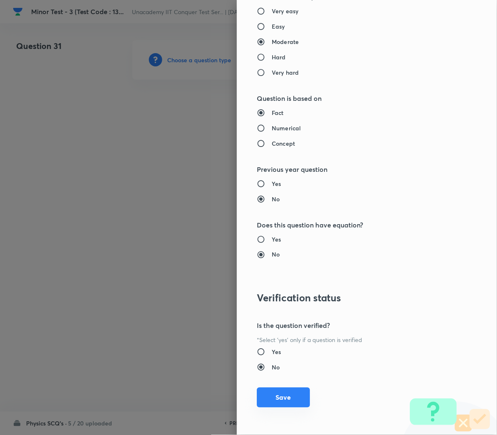
click at [279, 401] on button "Save" at bounding box center [283, 398] width 53 height 20
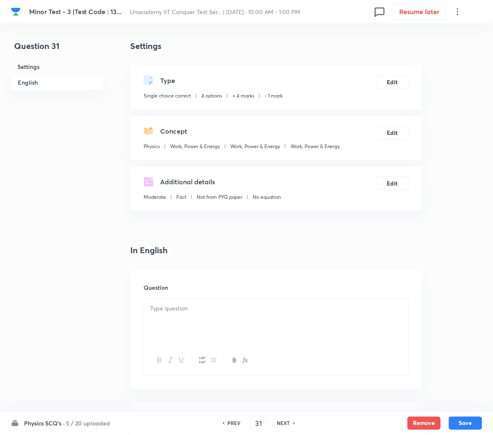
click at [225, 306] on p at bounding box center [276, 309] width 252 height 10
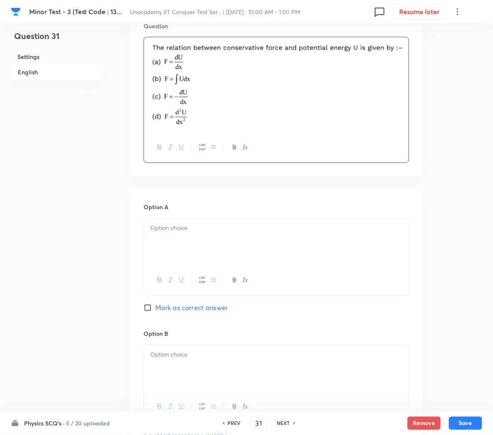
scroll to position [262, 0]
click at [164, 236] on div at bounding box center [276, 241] width 265 height 46
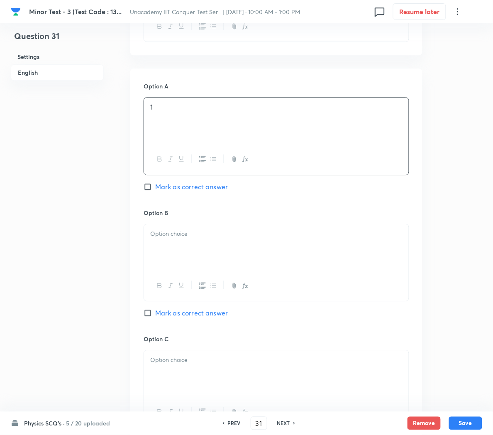
scroll to position [383, 0]
click at [164, 236] on p at bounding box center [276, 234] width 252 height 10
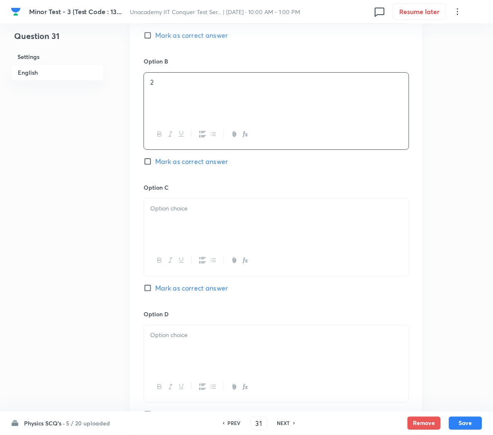
scroll to position [536, 0]
click at [164, 236] on div at bounding box center [276, 221] width 265 height 46
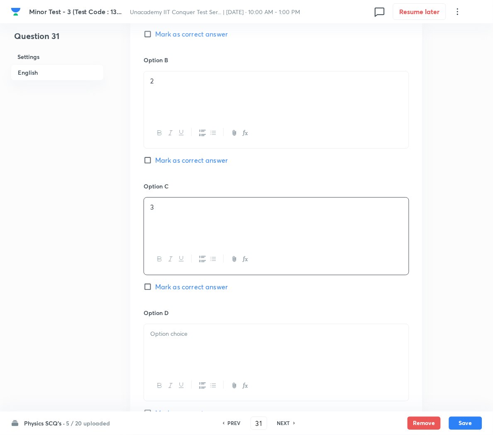
click at [174, 289] on span "Mark as correct answer" at bounding box center [191, 287] width 73 height 10
click at [155, 289] on input "Mark as correct answer" at bounding box center [150, 287] width 12 height 8
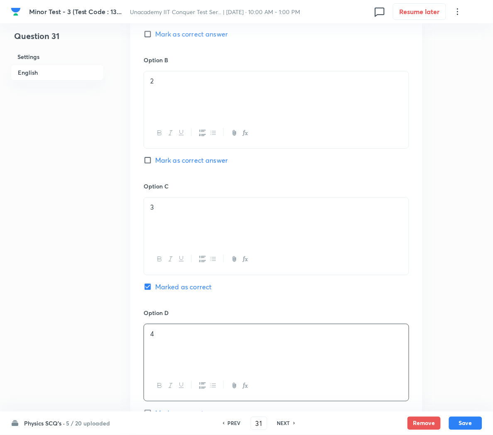
click at [174, 353] on div "4" at bounding box center [276, 347] width 265 height 46
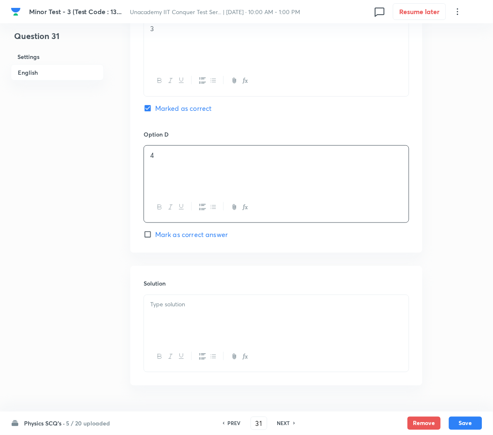
scroll to position [740, 0]
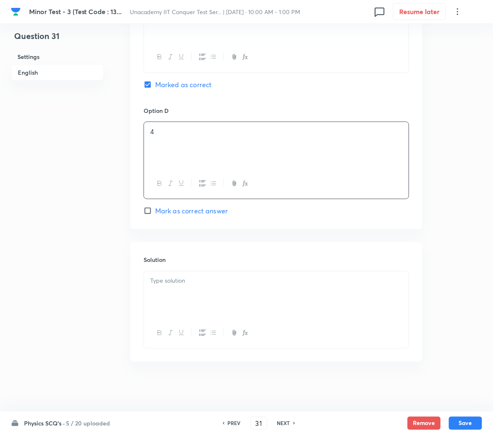
click at [179, 299] on div at bounding box center [276, 294] width 265 height 46
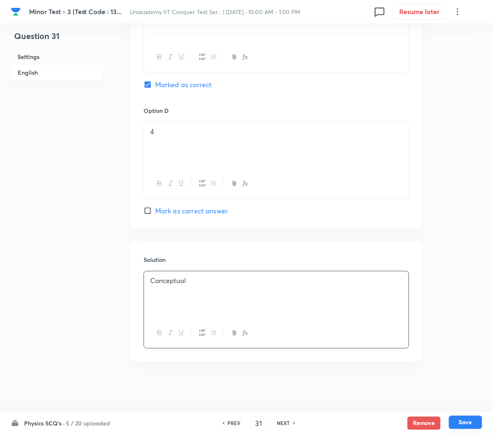
click at [463, 424] on button "Save" at bounding box center [465, 422] width 33 height 13
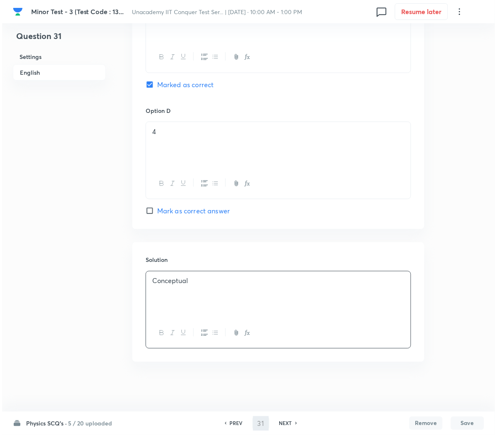
scroll to position [0, 0]
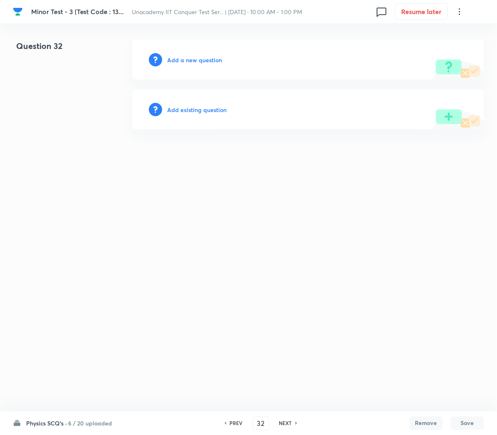
click at [174, 59] on h6 "Add a new question" at bounding box center [194, 60] width 55 height 9
click at [174, 59] on h6 "Choose a question type" at bounding box center [199, 60] width 64 height 9
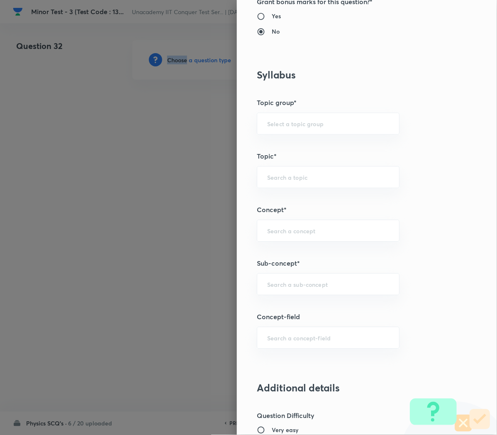
scroll to position [368, 0]
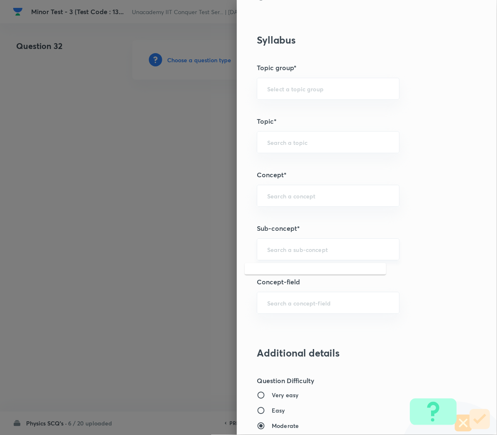
click at [285, 247] on input "text" at bounding box center [328, 249] width 122 height 8
paste input "Work, Power & Energy"
click at [273, 274] on li "Work, Power & Energy" at bounding box center [316, 274] width 142 height 15
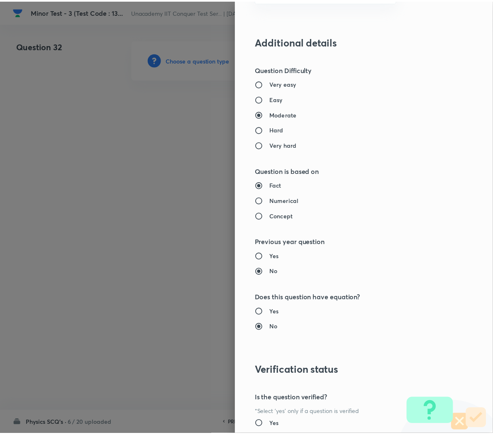
scroll to position [753, 0]
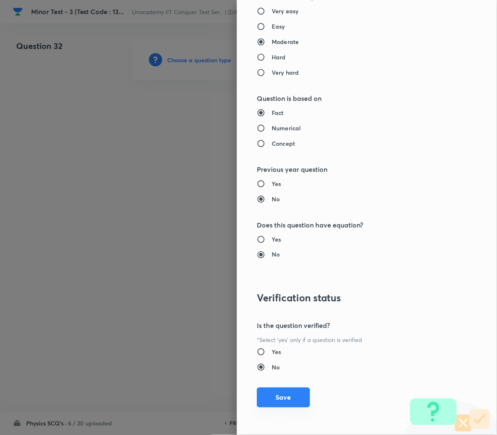
click at [270, 396] on button "Save" at bounding box center [283, 398] width 53 height 20
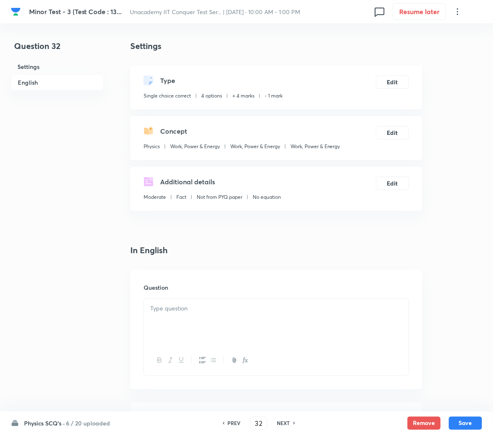
click at [188, 306] on p at bounding box center [276, 309] width 252 height 10
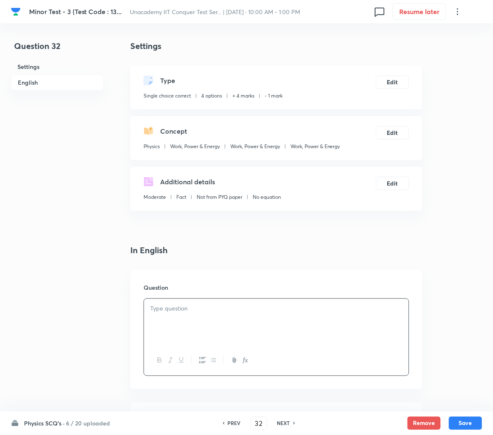
click at [165, 319] on div at bounding box center [276, 322] width 265 height 46
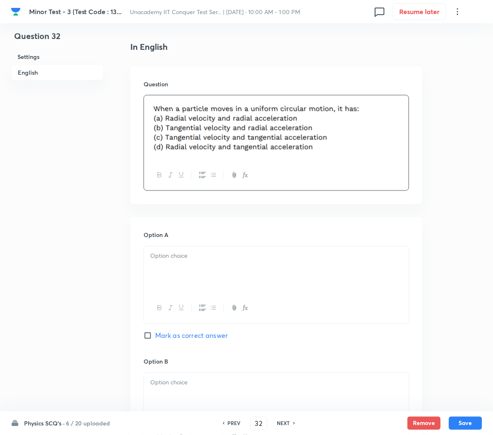
scroll to position [214, 0]
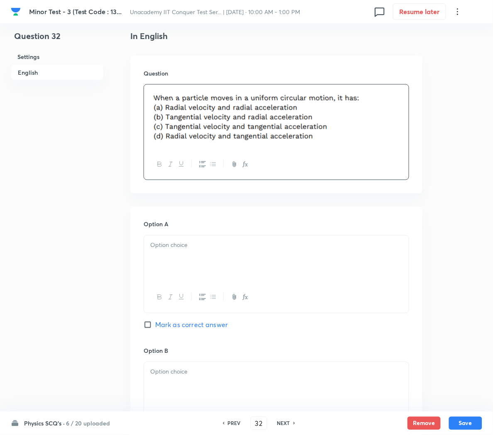
click at [194, 272] on div at bounding box center [276, 259] width 265 height 46
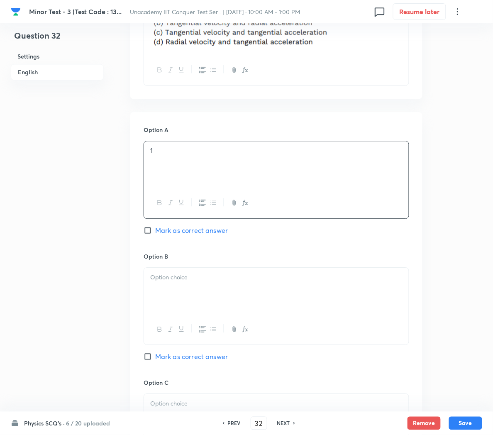
click at [194, 272] on div at bounding box center [276, 291] width 265 height 46
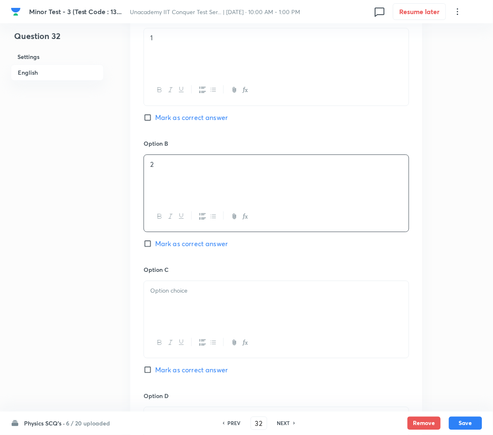
scroll to position [423, 0]
click at [180, 241] on span "Mark as correct answer" at bounding box center [191, 242] width 73 height 10
click at [155, 241] on input "Mark as correct answer" at bounding box center [150, 242] width 12 height 8
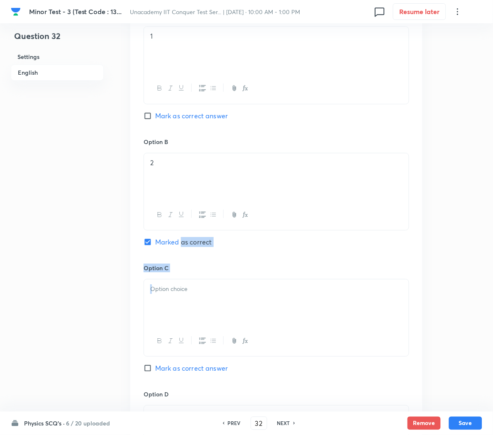
drag, startPoint x: 180, startPoint y: 241, endPoint x: 172, endPoint y: 308, distance: 67.7
click at [172, 308] on div "Option A 1 Mark as correct answer Option B 2 Marked as correct Option C Mark as…" at bounding box center [276, 256] width 292 height 516
click at [172, 308] on div at bounding box center [276, 302] width 265 height 46
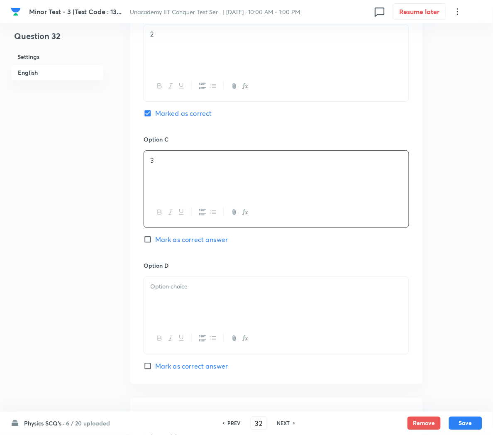
scroll to position [547, 0]
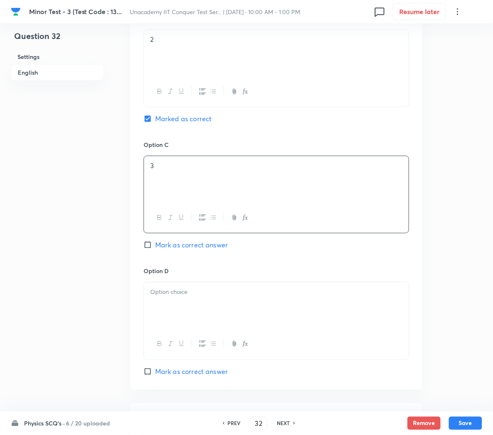
click at [169, 321] on div at bounding box center [276, 305] width 265 height 46
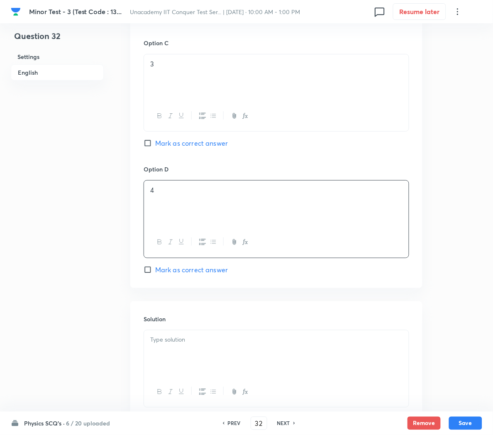
scroll to position [649, 0]
click at [169, 349] on div at bounding box center [276, 353] width 265 height 46
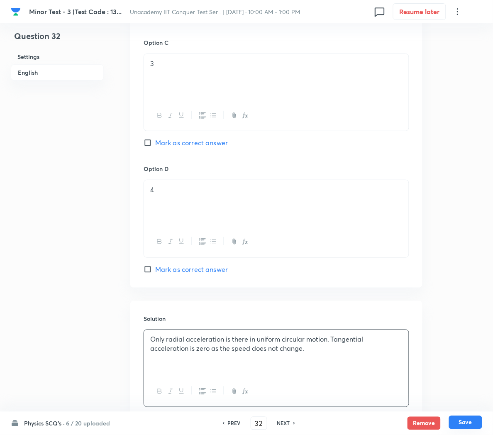
click at [455, 419] on button "Save" at bounding box center [465, 422] width 33 height 13
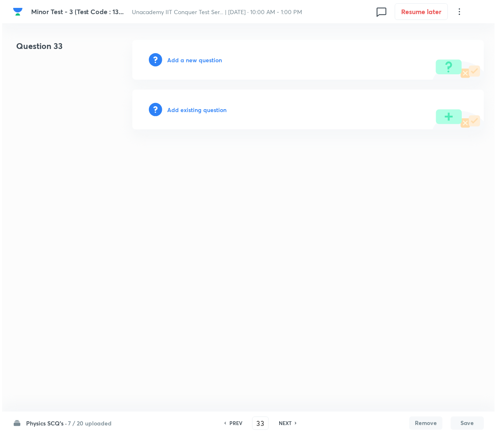
scroll to position [0, 0]
click at [193, 64] on div "Add a new question" at bounding box center [308, 60] width 352 height 40
click at [193, 61] on h6 "Add a new question" at bounding box center [194, 60] width 55 height 9
click at [193, 61] on h6 "Choose a question type" at bounding box center [199, 60] width 64 height 9
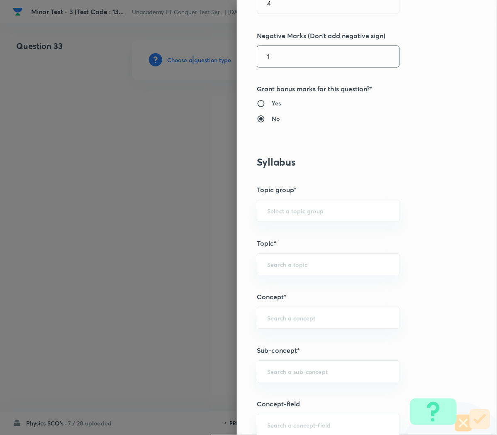
scroll to position [257, 0]
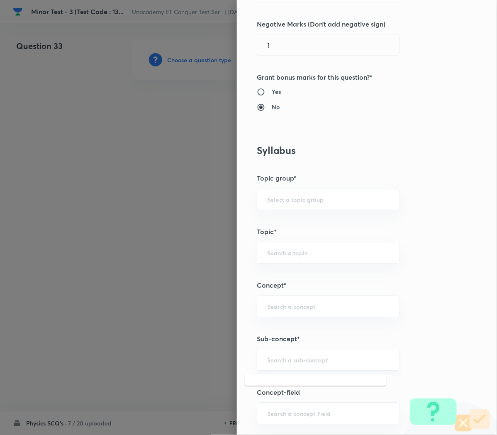
click at [286, 362] on input "text" at bounding box center [328, 360] width 122 height 8
paste input "Work, Power & Energy"
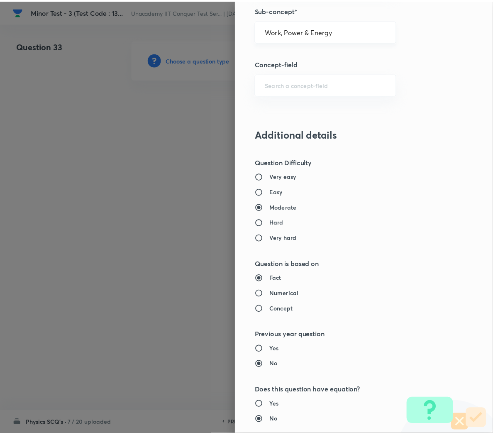
scroll to position [753, 0]
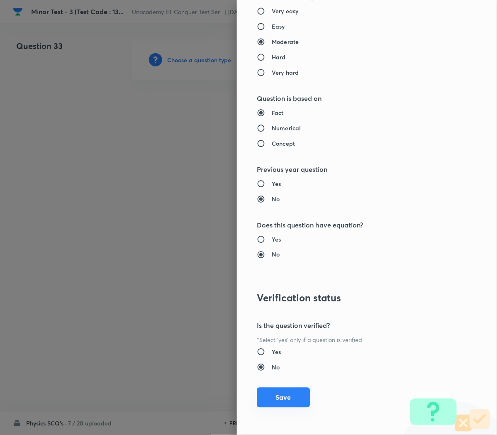
click at [267, 396] on button "Save" at bounding box center [283, 398] width 53 height 20
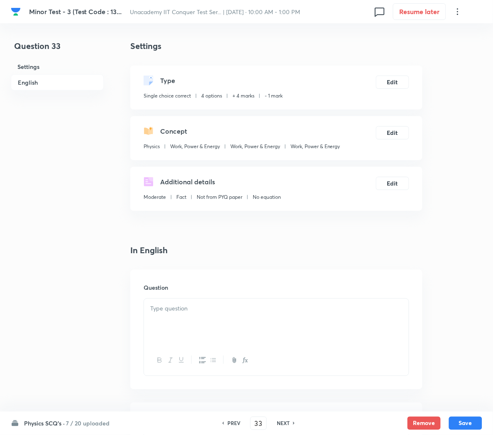
click at [215, 317] on div at bounding box center [276, 322] width 265 height 46
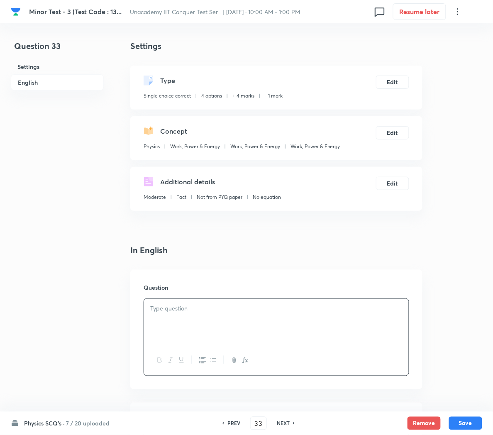
click at [223, 311] on p at bounding box center [276, 309] width 252 height 10
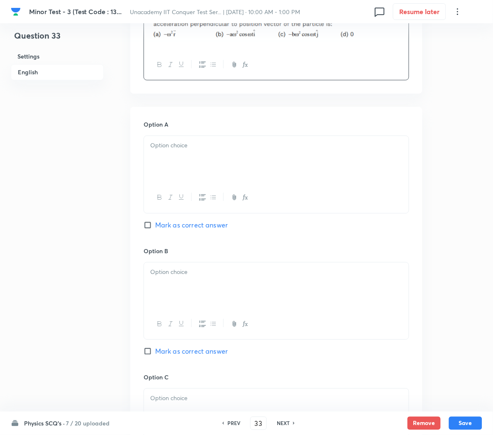
scroll to position [303, 0]
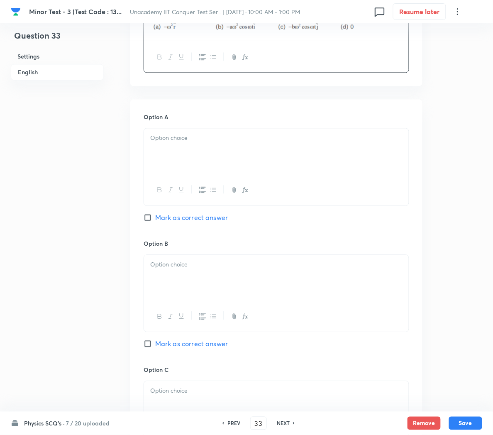
click at [175, 129] on div at bounding box center [277, 167] width 266 height 78
click at [163, 143] on p at bounding box center [276, 139] width 252 height 10
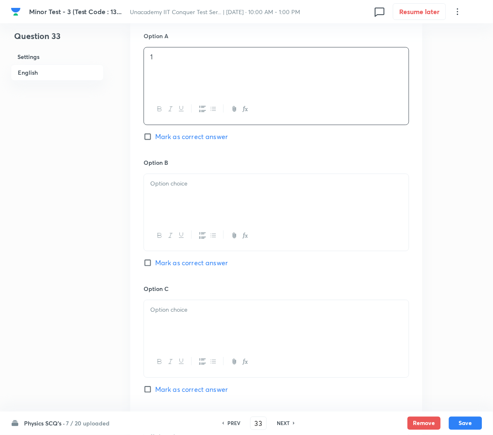
scroll to position [385, 0]
click at [195, 201] on div at bounding box center [276, 197] width 265 height 46
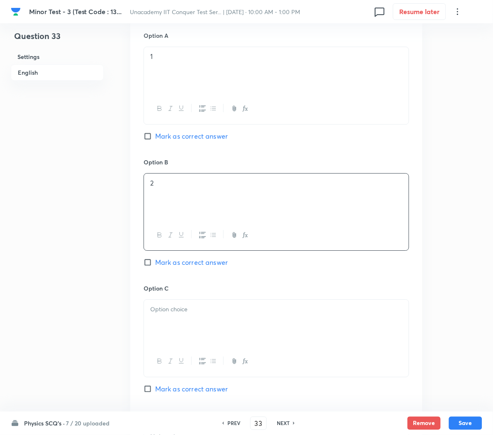
scroll to position [468, 0]
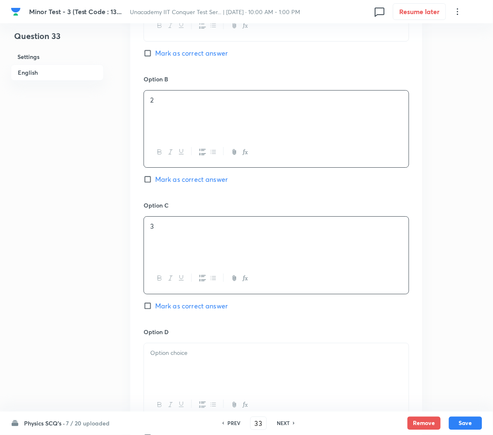
click at [170, 231] on p "3" at bounding box center [276, 227] width 252 height 10
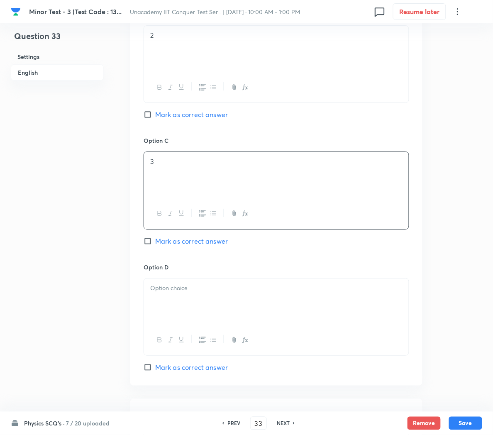
scroll to position [545, 0]
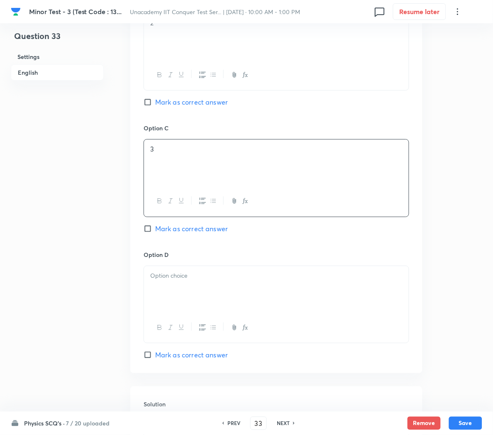
click at [166, 297] on div at bounding box center [276, 289] width 265 height 46
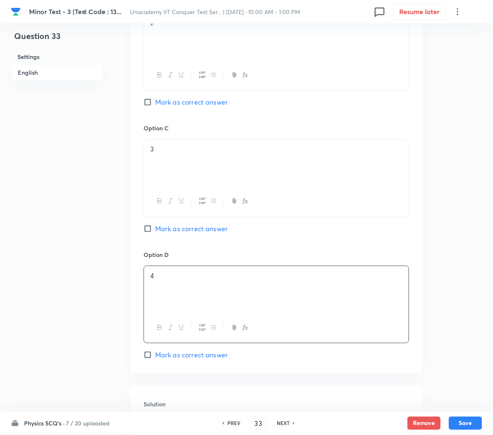
click at [171, 355] on span "Mark as correct answer" at bounding box center [191, 355] width 73 height 10
click at [155, 355] on input "Mark as correct answer" at bounding box center [150, 355] width 12 height 8
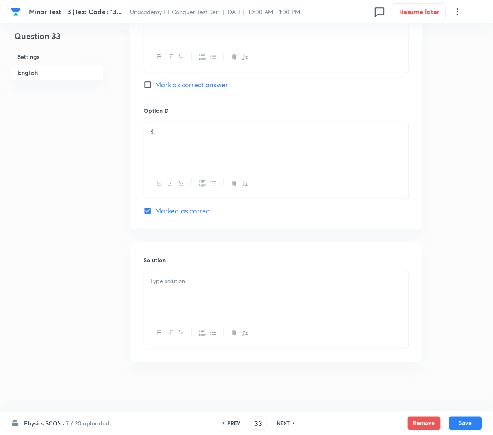
click at [169, 286] on div at bounding box center [276, 294] width 265 height 46
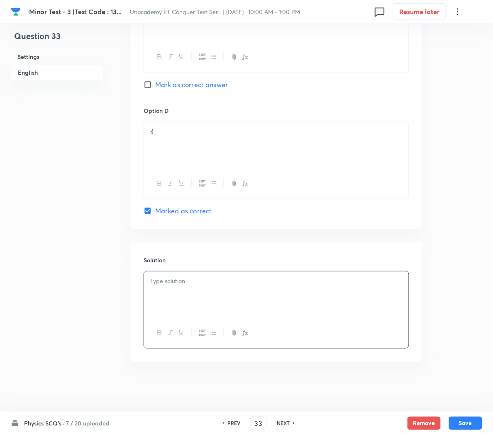
click at [177, 295] on div at bounding box center [276, 294] width 265 height 46
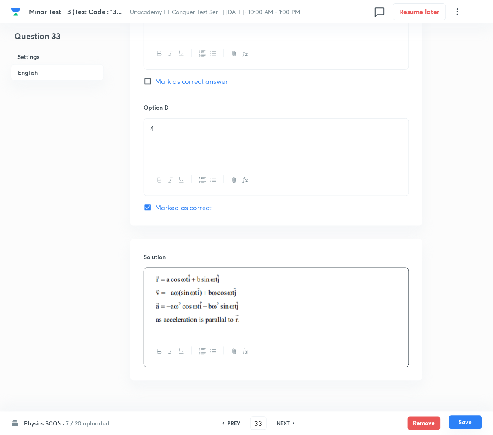
click at [467, 417] on button "Save" at bounding box center [465, 422] width 33 height 13
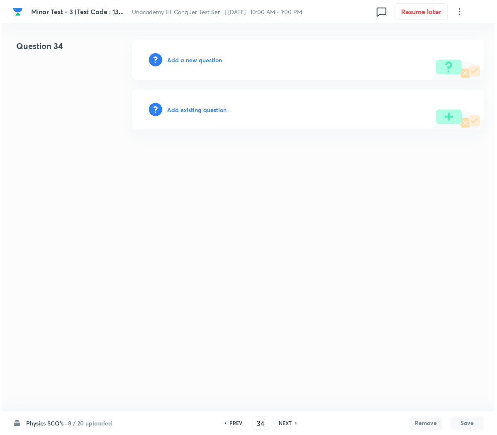
scroll to position [0, 0]
click at [186, 60] on h6 "Add a new question" at bounding box center [194, 60] width 55 height 9
click at [186, 60] on h6 "Choose a question type" at bounding box center [199, 60] width 64 height 9
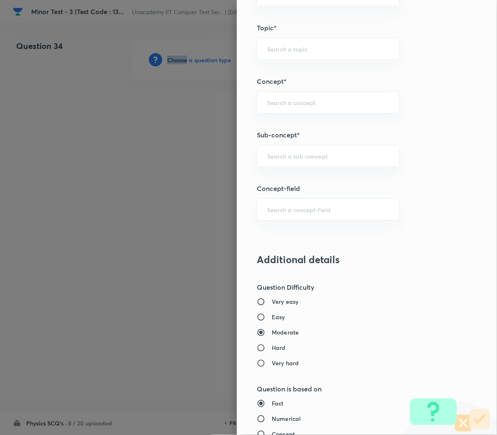
scroll to position [472, 0]
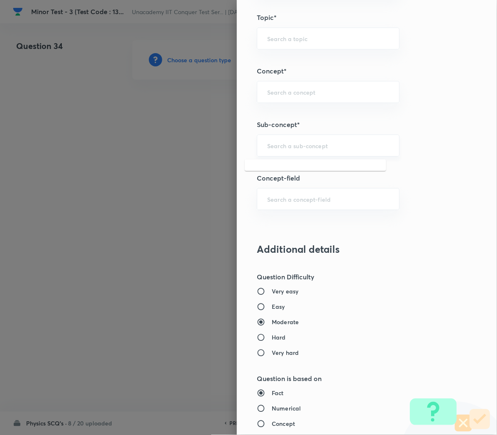
click at [269, 148] on input "text" at bounding box center [328, 146] width 122 height 8
paste input "Work, Power & Energy"
click at [290, 164] on li "Work, Power & Energy" at bounding box center [316, 170] width 142 height 15
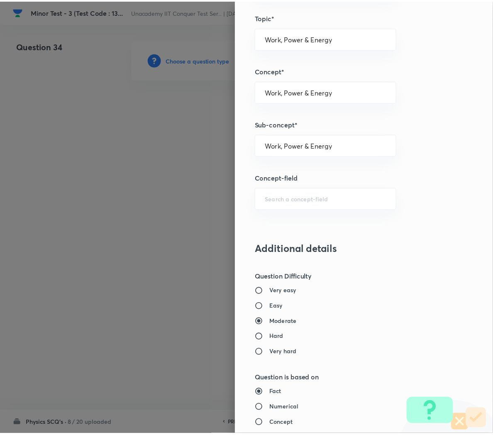
scroll to position [753, 0]
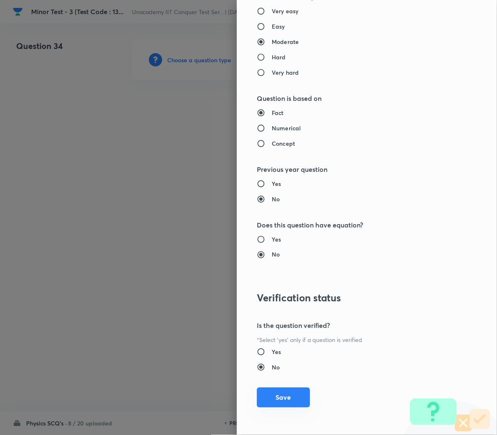
click at [272, 398] on button "Save" at bounding box center [283, 398] width 53 height 20
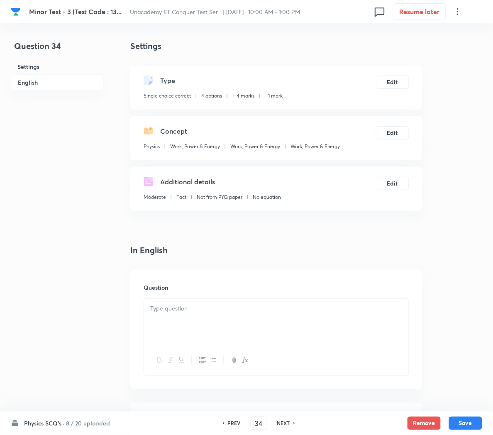
click at [183, 335] on div at bounding box center [276, 322] width 265 height 46
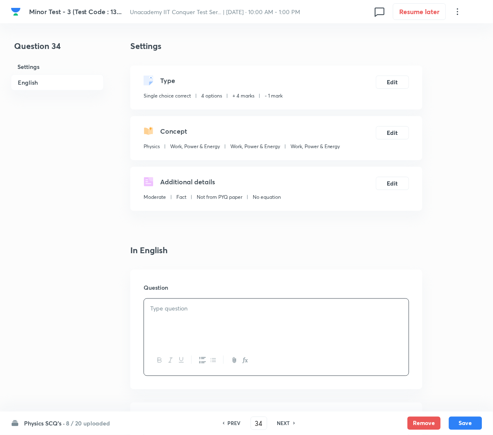
click at [259, 318] on div at bounding box center [276, 322] width 265 height 46
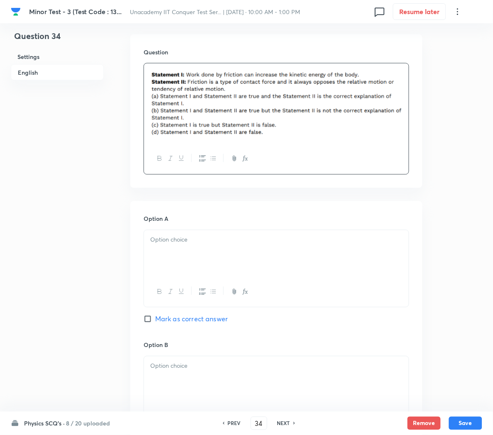
scroll to position [237, 0]
click at [210, 253] on div at bounding box center [276, 252] width 265 height 46
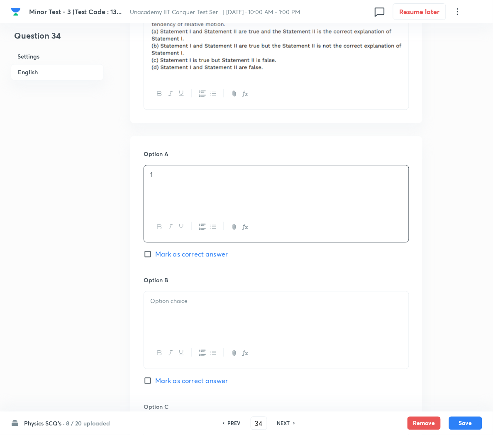
scroll to position [304, 0]
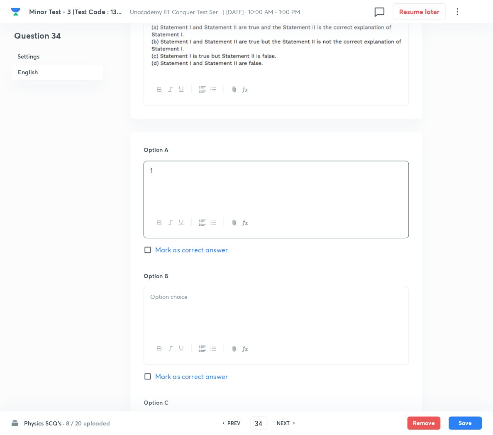
click at [198, 309] on div at bounding box center [276, 311] width 265 height 46
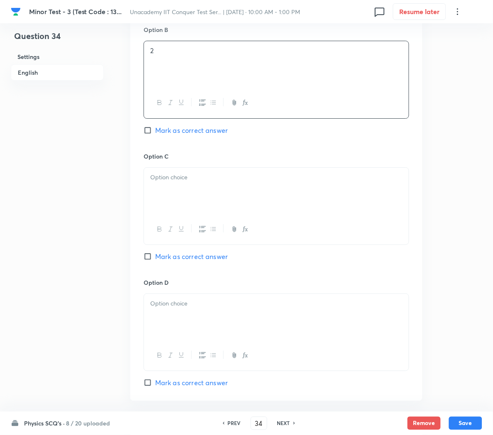
scroll to position [557, 0]
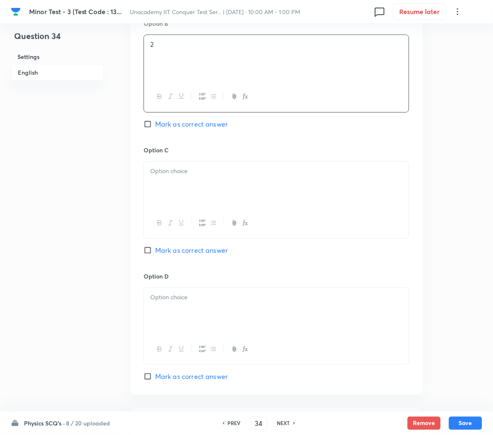
click at [183, 129] on span "Mark as correct answer" at bounding box center [191, 124] width 73 height 10
click at [155, 128] on input "Mark as correct answer" at bounding box center [150, 124] width 12 height 8
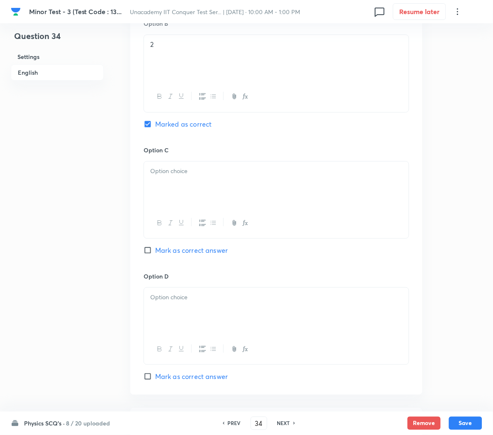
click at [171, 186] on div at bounding box center [276, 184] width 265 height 46
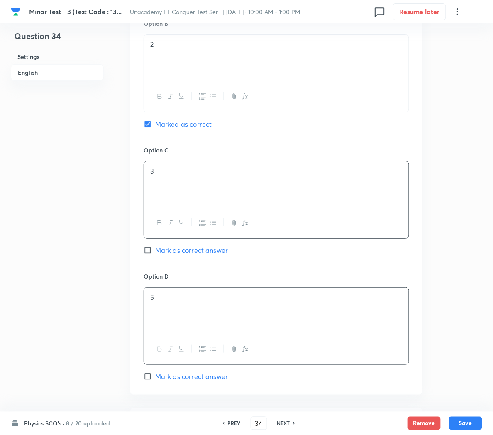
click at [173, 311] on div "5" at bounding box center [276, 311] width 265 height 46
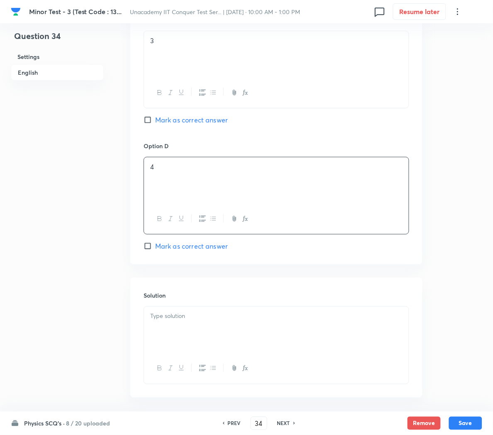
scroll to position [690, 0]
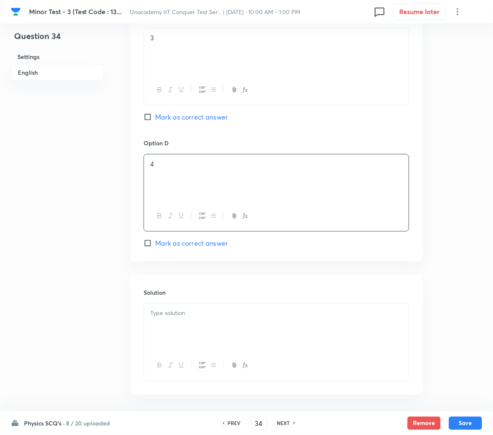
click at [190, 325] on div at bounding box center [276, 327] width 265 height 46
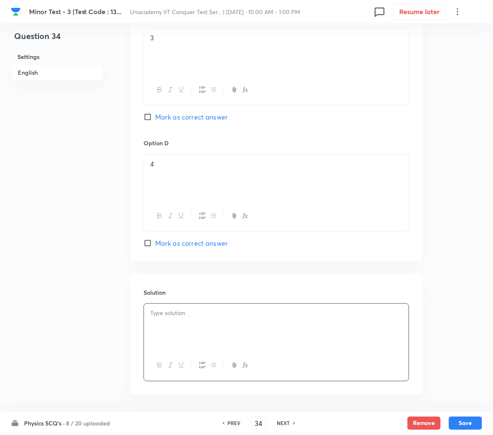
click at [199, 336] on div at bounding box center [276, 327] width 265 height 46
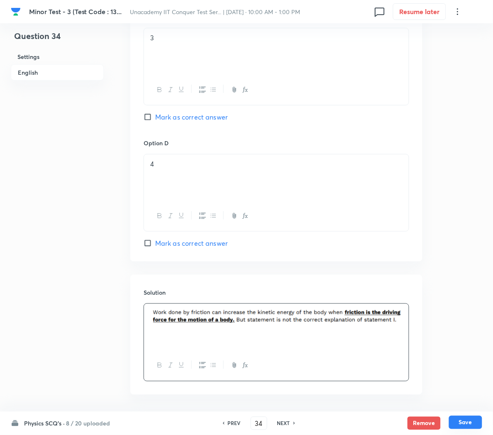
click at [472, 425] on button "Save" at bounding box center [465, 422] width 33 height 13
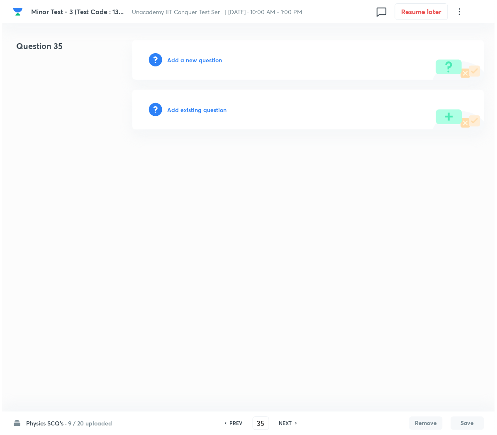
scroll to position [0, 0]
click at [183, 64] on div "Add a new question" at bounding box center [308, 60] width 352 height 40
drag, startPoint x: 183, startPoint y: 64, endPoint x: 188, endPoint y: 60, distance: 5.9
click at [188, 60] on div "Add a new question" at bounding box center [308, 60] width 352 height 40
click at [188, 60] on h6 "Add a new question" at bounding box center [194, 60] width 55 height 9
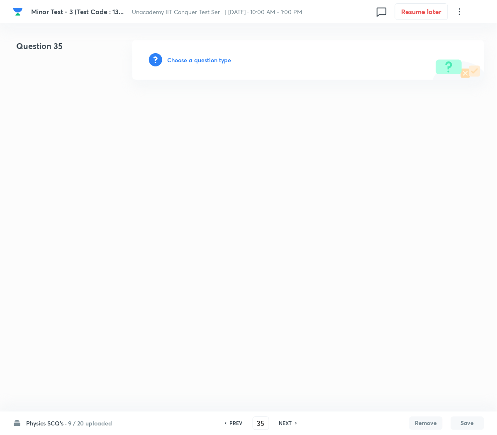
click at [188, 60] on h6 "Choose a question type" at bounding box center [199, 60] width 64 height 9
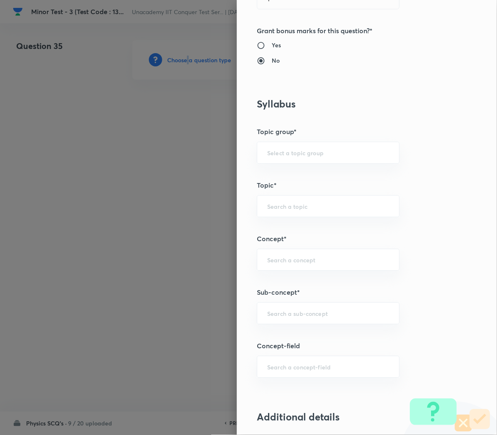
scroll to position [340, 0]
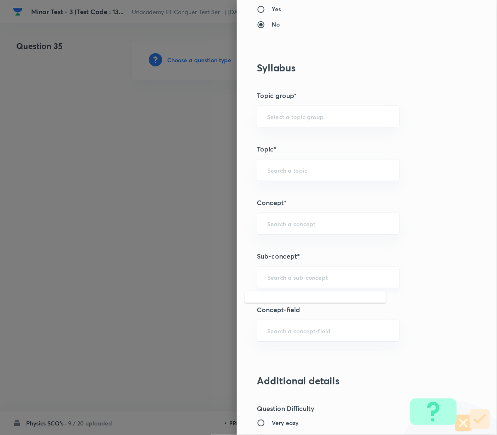
click at [269, 281] on input "text" at bounding box center [328, 277] width 122 height 8
paste input "Work, Power & Energy"
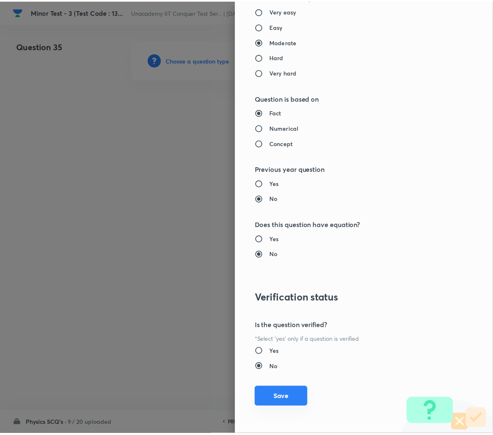
scroll to position [752, 0]
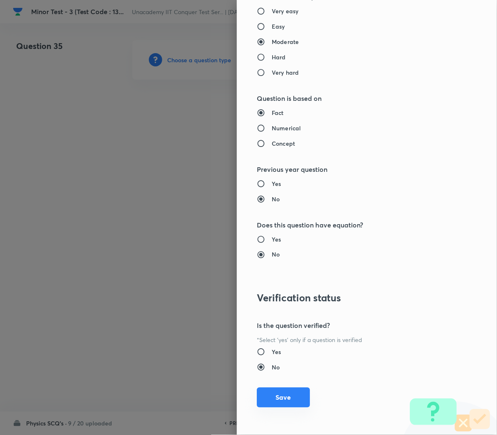
click at [262, 400] on button "Save" at bounding box center [283, 398] width 53 height 20
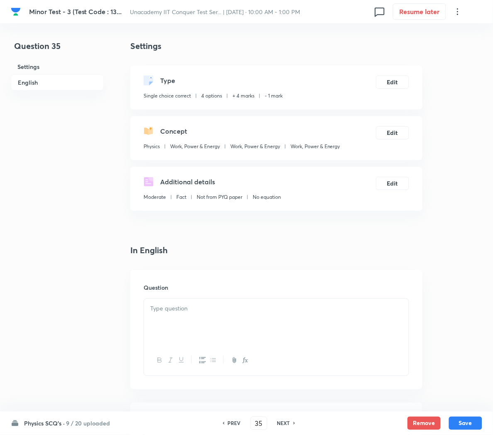
click at [177, 318] on div at bounding box center [276, 322] width 265 height 46
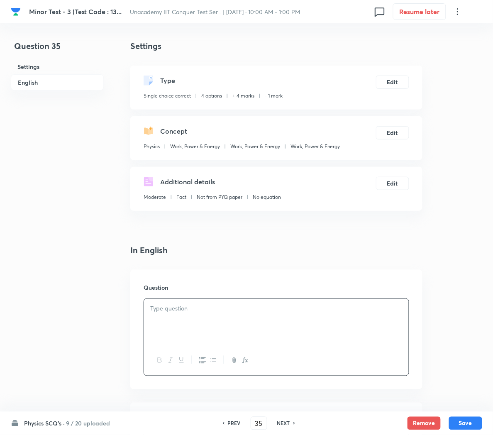
click at [240, 315] on div at bounding box center [276, 322] width 265 height 46
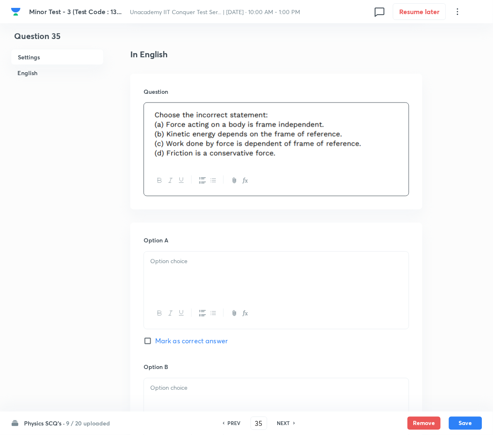
scroll to position [202, 0]
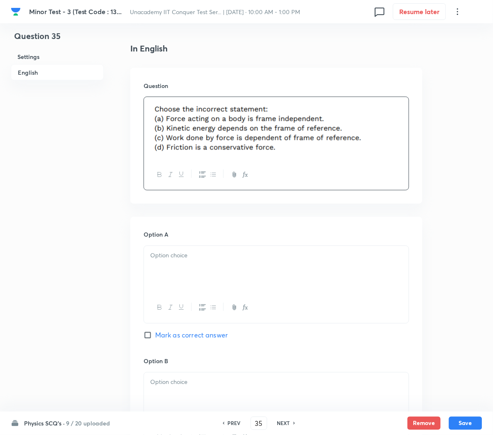
click at [179, 262] on div at bounding box center [276, 269] width 265 height 46
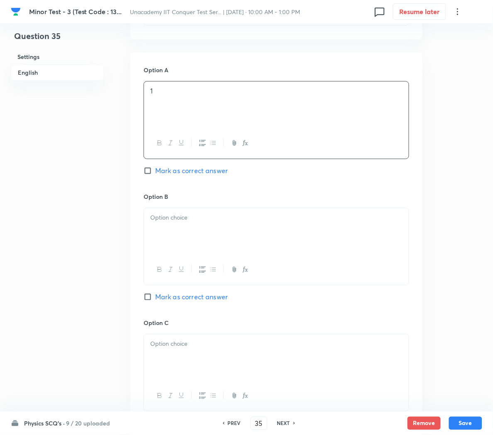
scroll to position [368, 0]
click at [173, 209] on div at bounding box center [276, 230] width 265 height 46
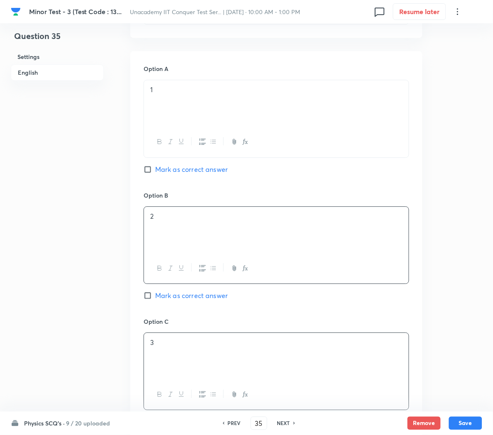
click at [171, 353] on div "3" at bounding box center [276, 356] width 265 height 46
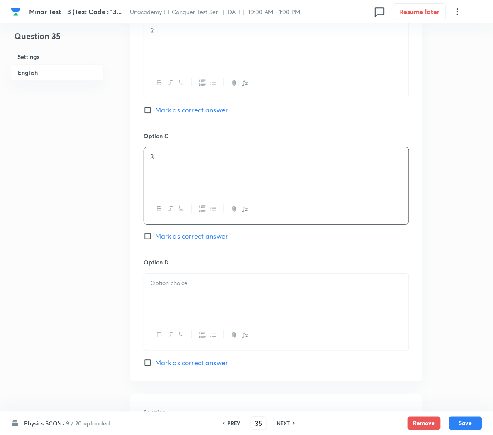
scroll to position [557, 0]
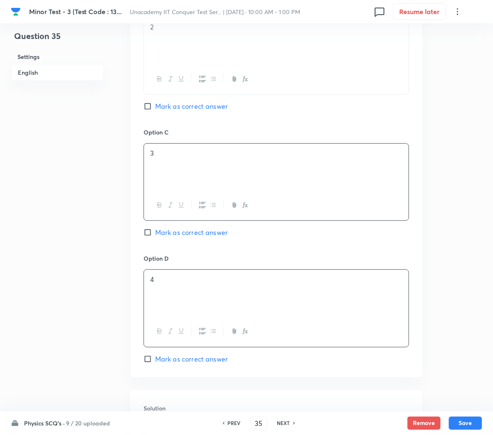
click at [172, 289] on div "4" at bounding box center [276, 293] width 265 height 46
click at [177, 364] on span "Mark as correct answer" at bounding box center [191, 359] width 73 height 10
click at [155, 363] on input "Mark as correct answer" at bounding box center [150, 359] width 12 height 8
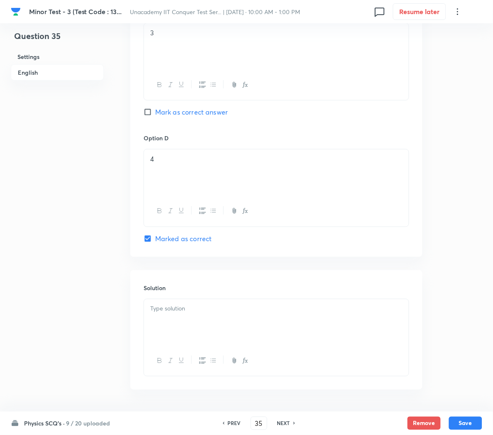
scroll to position [678, 0]
click at [159, 320] on div at bounding box center [276, 322] width 265 height 46
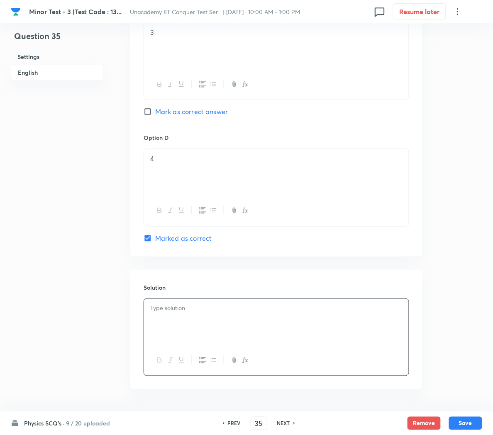
click at [219, 310] on p at bounding box center [276, 309] width 252 height 10
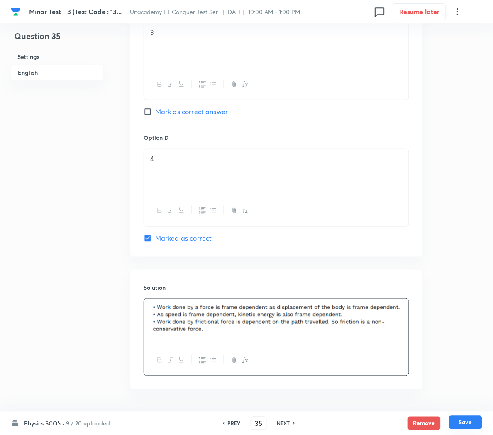
click at [460, 425] on button "Save" at bounding box center [465, 422] width 33 height 13
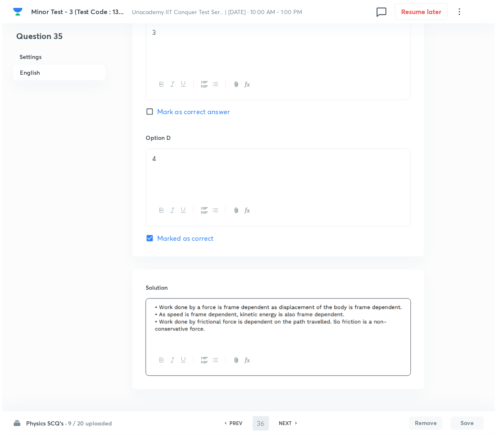
scroll to position [0, 0]
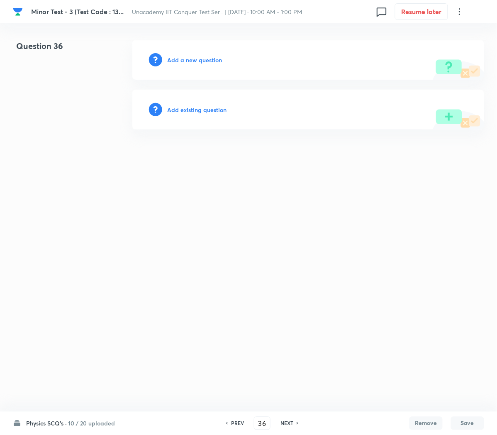
click at [186, 64] on h6 "Add a new question" at bounding box center [194, 60] width 55 height 9
click at [186, 64] on h6 "Choose a question type" at bounding box center [199, 60] width 64 height 9
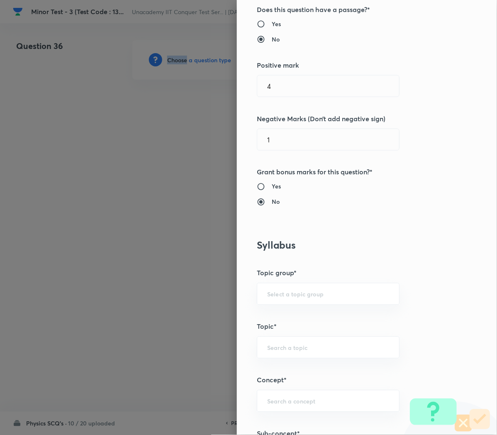
scroll to position [307, 0]
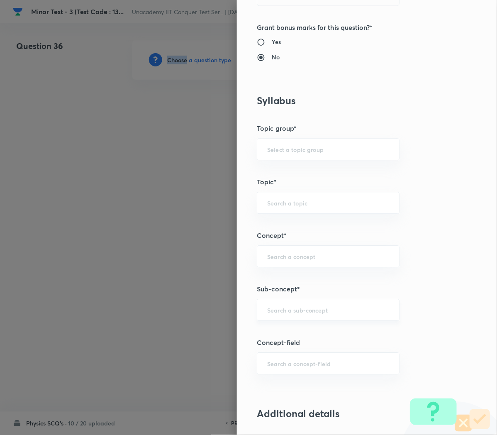
click at [289, 307] on div "​" at bounding box center [328, 310] width 143 height 22
paste input "Work, Power & Energy"
click at [278, 333] on li "Work, Power & Energy" at bounding box center [316, 335] width 142 height 15
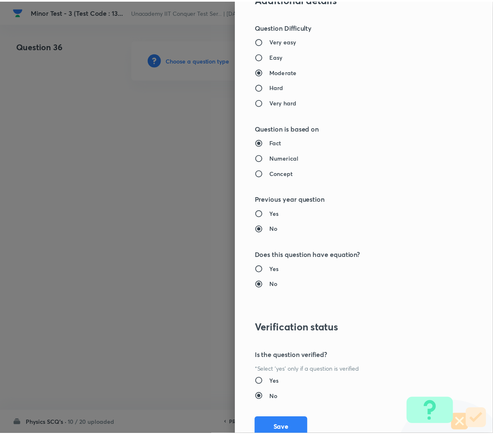
scroll to position [753, 0]
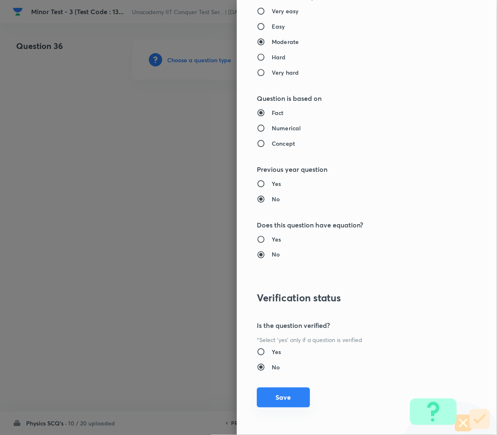
click at [272, 399] on button "Save" at bounding box center [283, 398] width 53 height 20
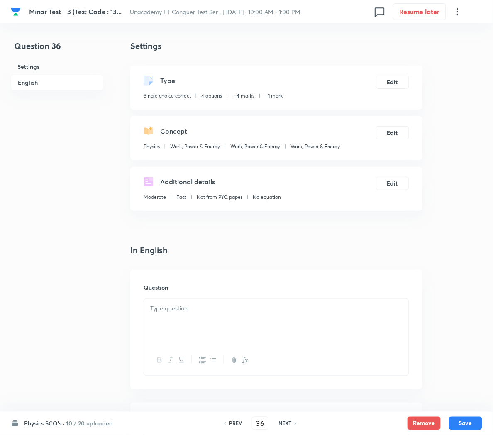
click at [201, 309] on p at bounding box center [276, 309] width 252 height 10
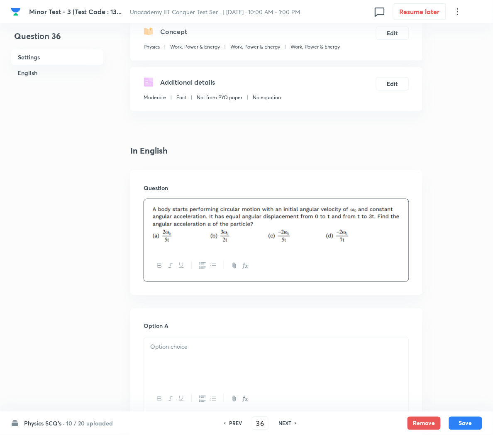
scroll to position [135, 0]
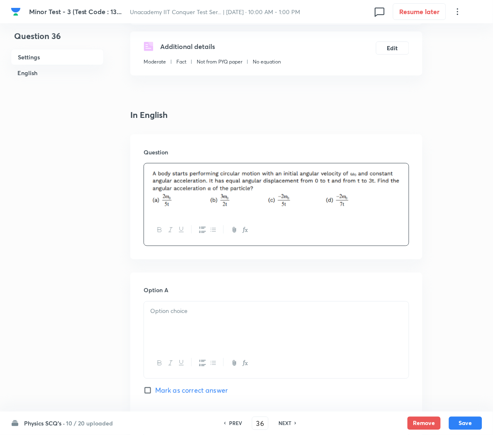
click at [205, 323] on div at bounding box center [276, 325] width 265 height 46
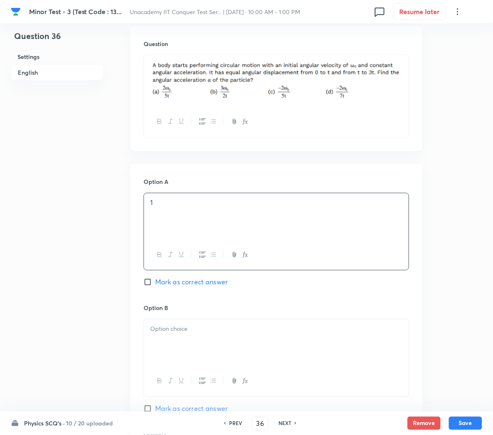
scroll to position [250, 0]
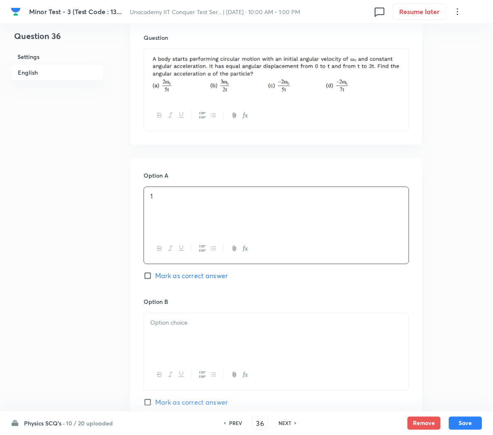
click at [205, 323] on p at bounding box center [276, 323] width 252 height 10
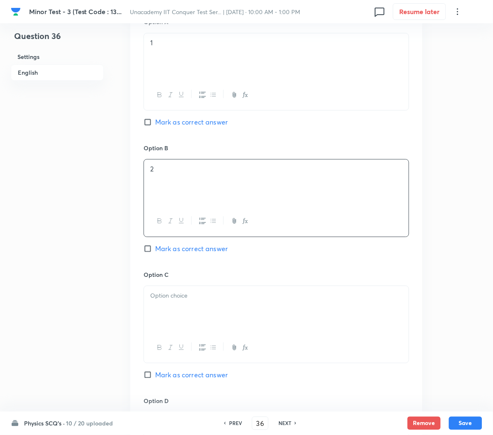
click at [205, 323] on div at bounding box center [276, 309] width 265 height 46
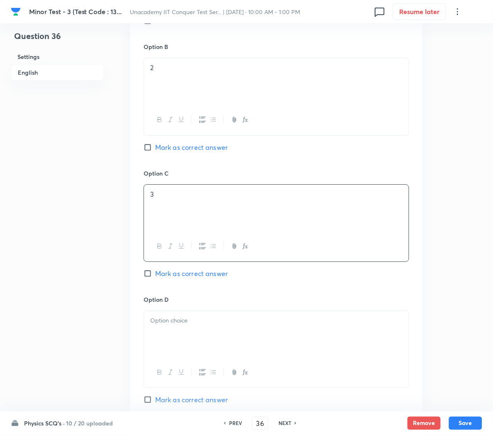
scroll to position [506, 0]
click at [205, 323] on p at bounding box center [276, 320] width 252 height 10
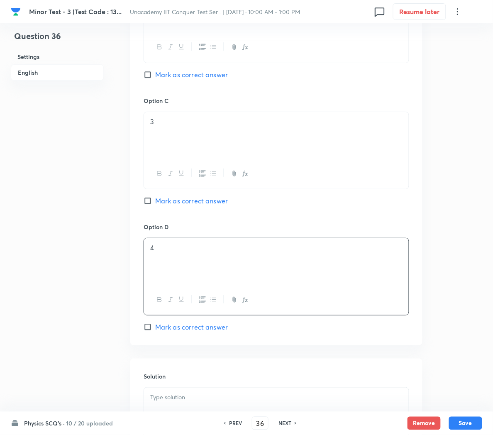
scroll to position [586, 0]
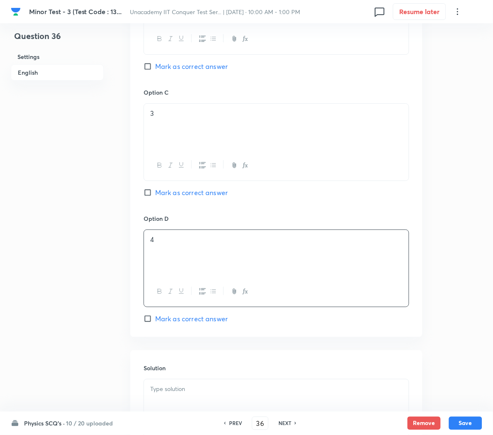
click at [186, 322] on span "Mark as correct answer" at bounding box center [191, 319] width 73 height 10
click at [155, 322] on input "Mark as correct answer" at bounding box center [150, 319] width 12 height 8
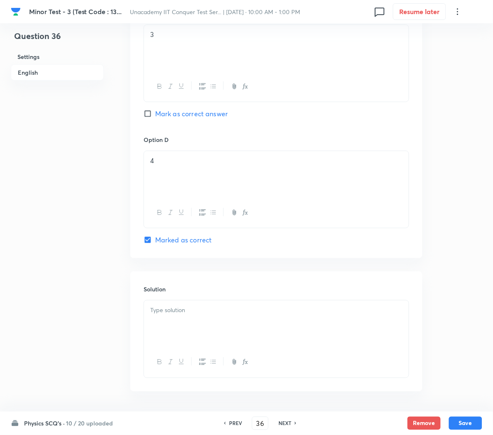
scroll to position [674, 0]
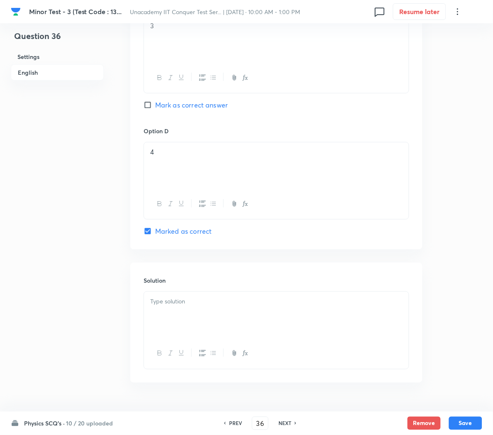
click at [178, 313] on div at bounding box center [276, 315] width 265 height 46
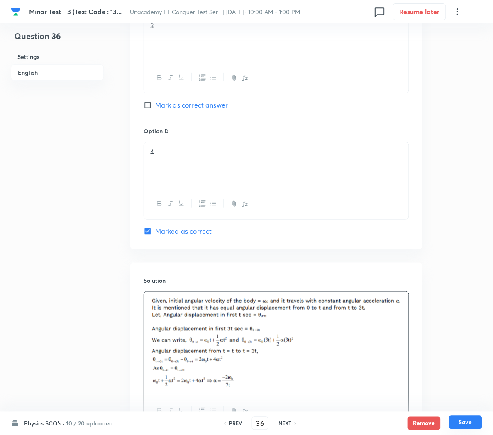
click at [468, 423] on button "Save" at bounding box center [465, 422] width 33 height 13
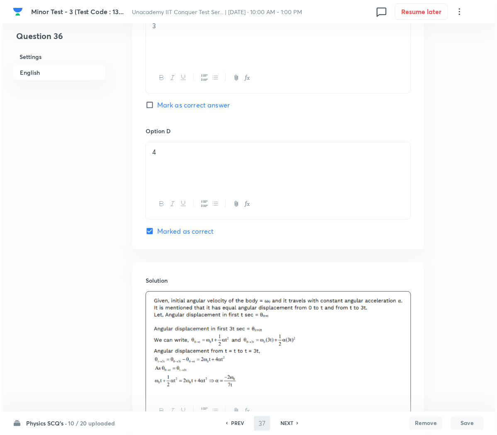
scroll to position [0, 0]
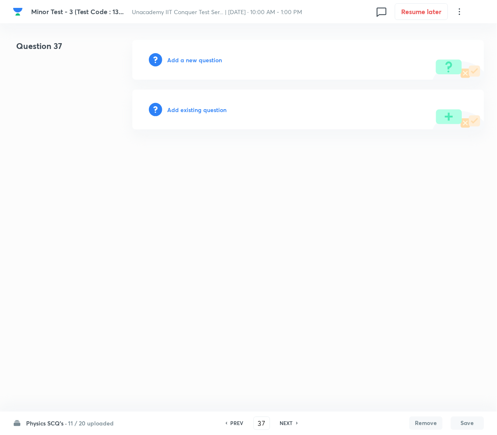
click at [176, 58] on h6 "Add a new question" at bounding box center [194, 60] width 55 height 9
click at [176, 58] on h6 "Choose a question type" at bounding box center [199, 60] width 64 height 9
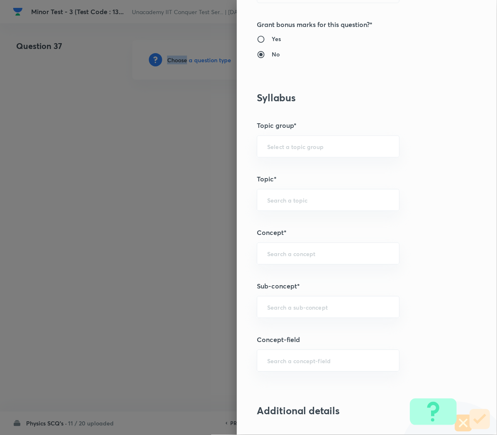
scroll to position [333, 0]
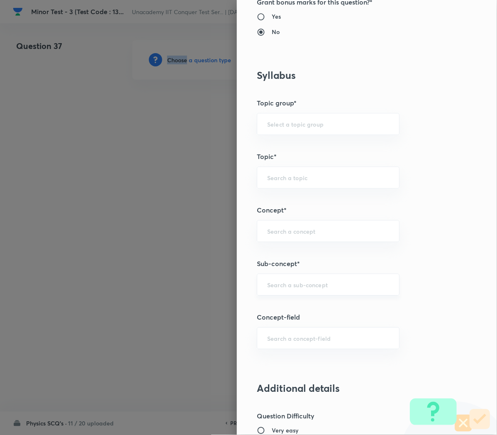
click at [271, 293] on div "​" at bounding box center [328, 285] width 143 height 22
paste input "Work, Power & Energy"
click at [274, 315] on li "Work, Power & Energy" at bounding box center [316, 309] width 142 height 15
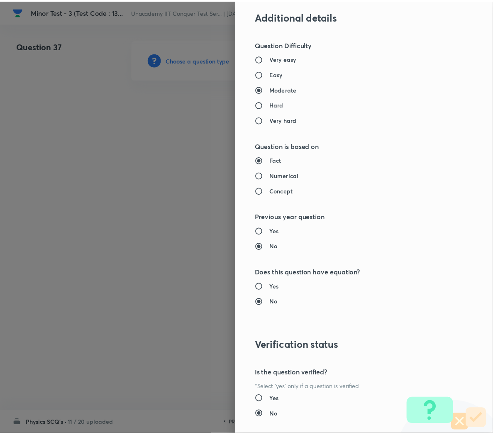
scroll to position [753, 0]
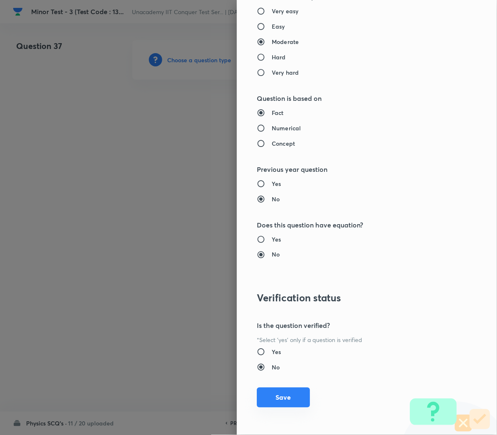
click at [270, 398] on button "Save" at bounding box center [283, 398] width 53 height 20
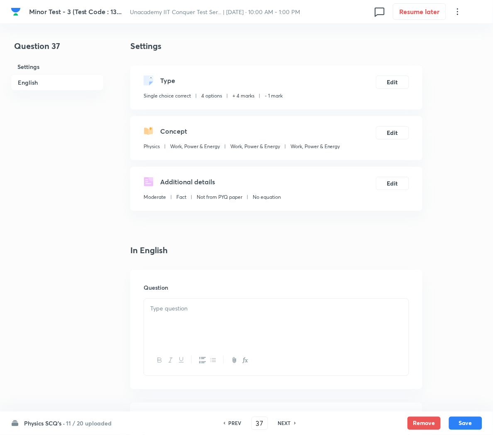
click at [220, 316] on div at bounding box center [276, 322] width 265 height 46
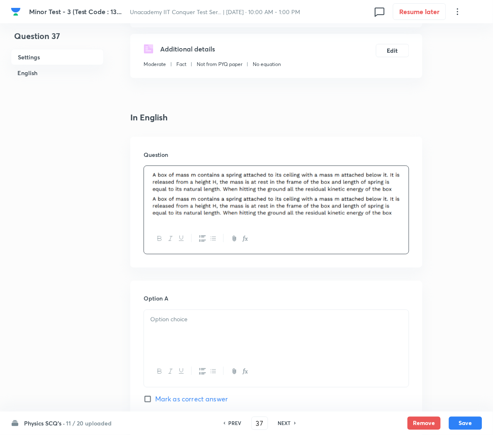
scroll to position [142, 0]
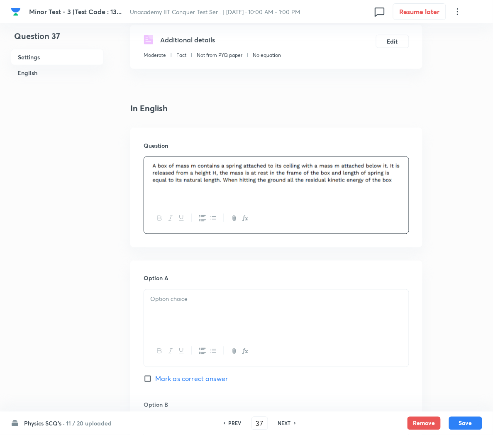
click at [181, 195] on p at bounding box center [276, 191] width 252 height 10
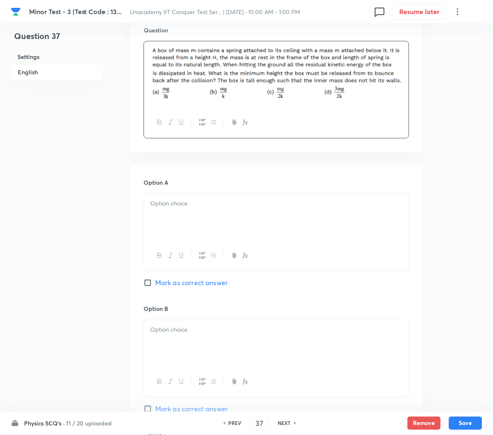
scroll to position [258, 0]
click at [166, 215] on div at bounding box center [276, 216] width 265 height 46
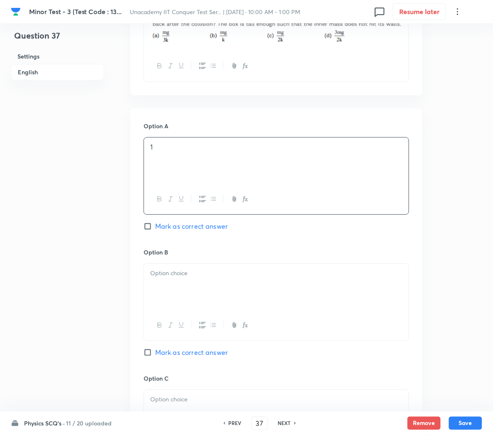
scroll to position [313, 0]
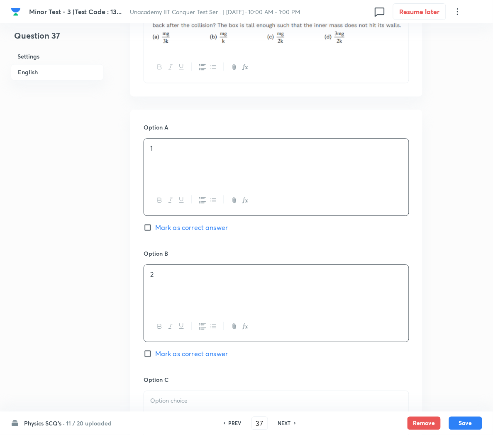
click at [166, 286] on div "2" at bounding box center [276, 288] width 265 height 46
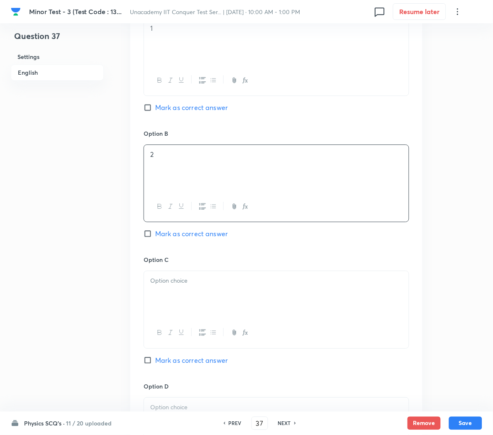
scroll to position [434, 0]
click at [166, 281] on p at bounding box center [276, 280] width 252 height 10
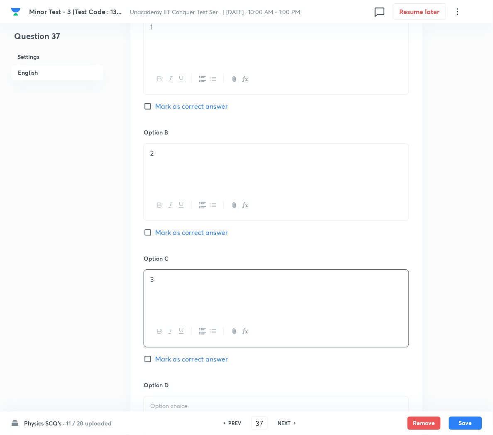
click at [179, 356] on div "Option C 3 Mark as correct answer" at bounding box center [277, 317] width 266 height 126
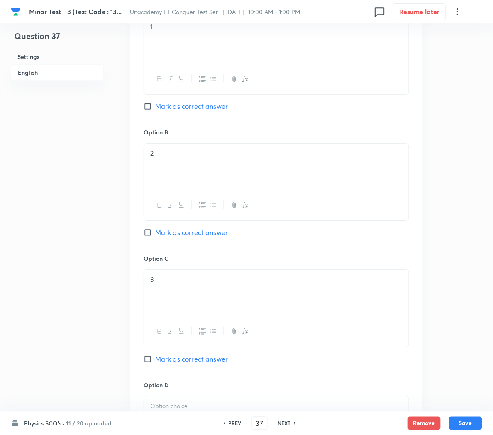
click at [176, 362] on span "Mark as correct answer" at bounding box center [191, 359] width 73 height 10
click at [155, 362] on input "Mark as correct answer" at bounding box center [150, 359] width 12 height 8
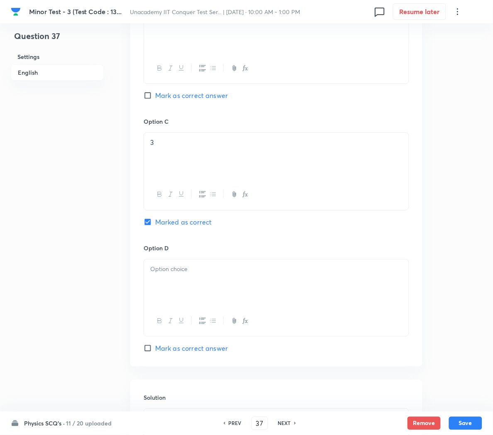
scroll to position [572, 0]
click at [171, 294] on div at bounding box center [276, 282] width 265 height 46
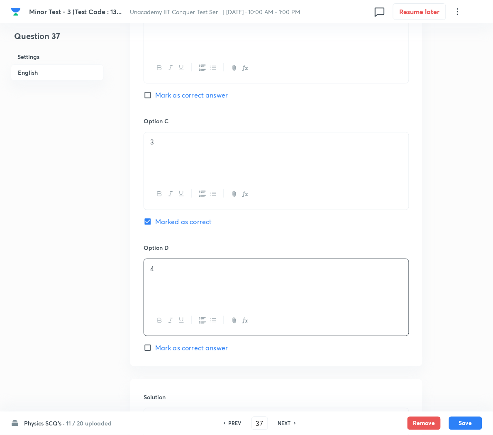
scroll to position [707, 0]
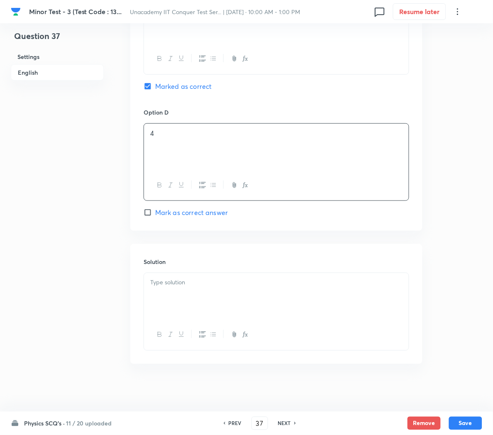
click at [174, 297] on div at bounding box center [276, 296] width 265 height 46
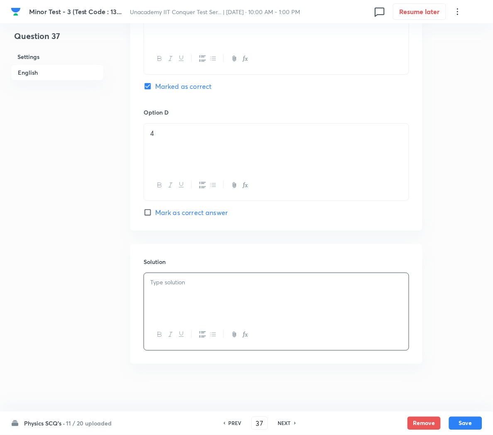
click at [205, 298] on div at bounding box center [276, 296] width 265 height 46
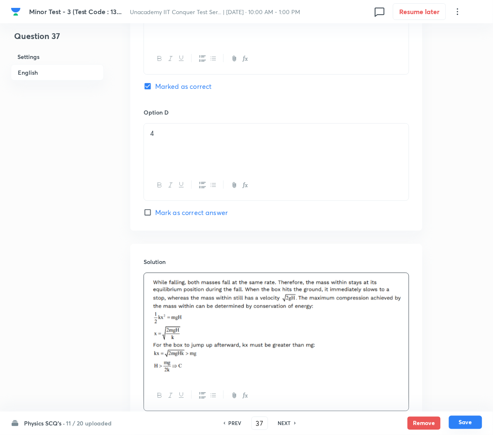
click at [467, 426] on button "Save" at bounding box center [465, 422] width 33 height 13
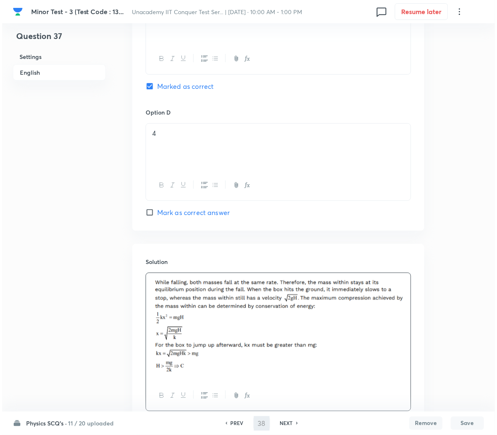
scroll to position [0, 0]
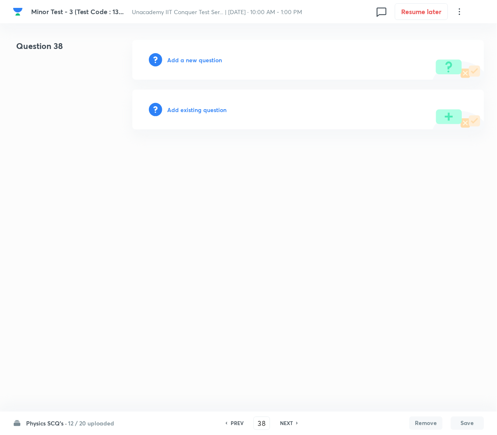
click at [181, 52] on div "Add a new question" at bounding box center [308, 60] width 352 height 40
drag, startPoint x: 181, startPoint y: 52, endPoint x: 181, endPoint y: 64, distance: 12.0
click at [181, 64] on div "Add a new question" at bounding box center [308, 60] width 352 height 40
drag, startPoint x: 181, startPoint y: 64, endPoint x: 194, endPoint y: 58, distance: 14.3
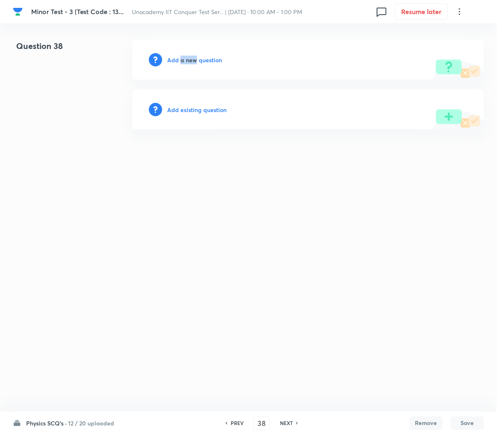
click at [194, 58] on div "Add a new question" at bounding box center [308, 60] width 352 height 40
click at [194, 58] on h6 "Add a new question" at bounding box center [194, 60] width 55 height 9
click at [194, 58] on h6 "Choose a question type" at bounding box center [199, 60] width 64 height 9
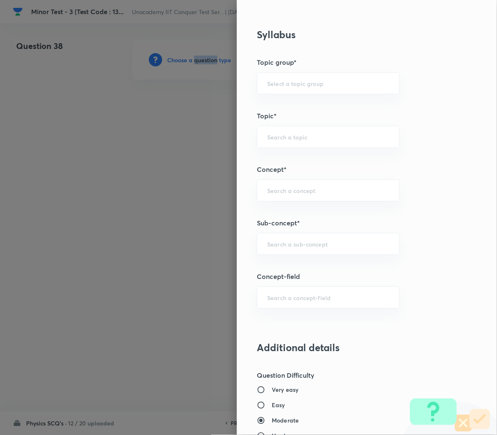
scroll to position [378, 0]
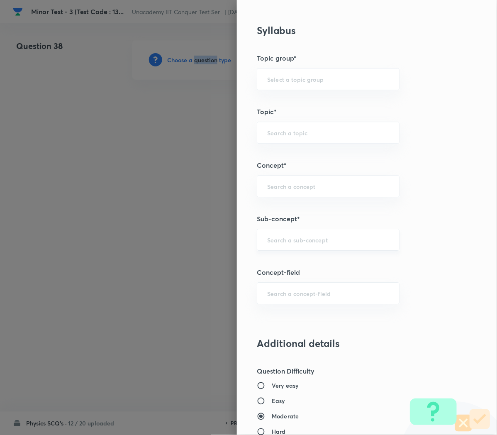
click at [287, 246] on div "​" at bounding box center [328, 240] width 143 height 22
paste input "Work, Power & Energy"
click at [271, 264] on li "Work, Power & Energy" at bounding box center [316, 264] width 142 height 15
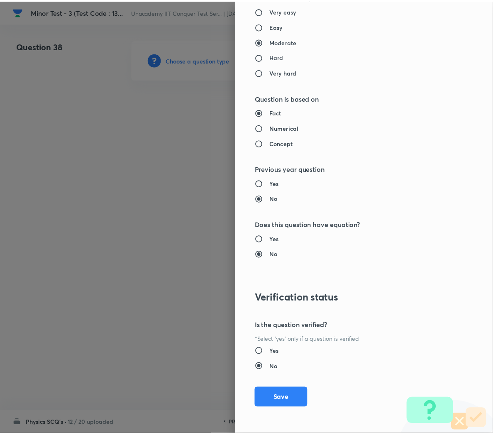
scroll to position [752, 0]
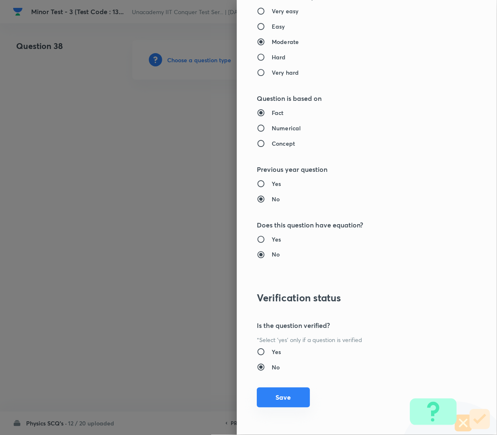
click at [265, 392] on button "Save" at bounding box center [283, 398] width 53 height 20
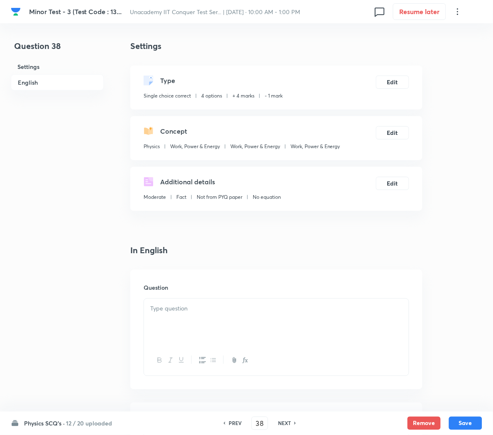
click at [213, 315] on div at bounding box center [276, 322] width 265 height 46
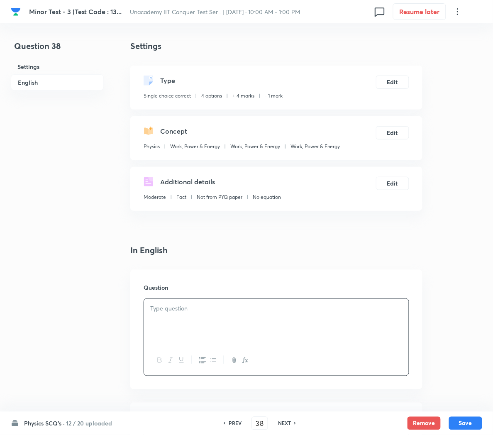
click at [220, 313] on p at bounding box center [276, 309] width 252 height 10
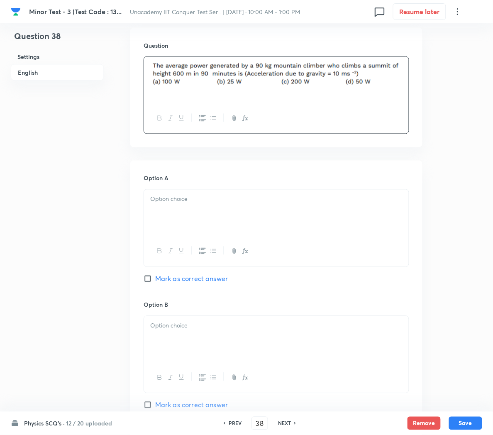
scroll to position [245, 0]
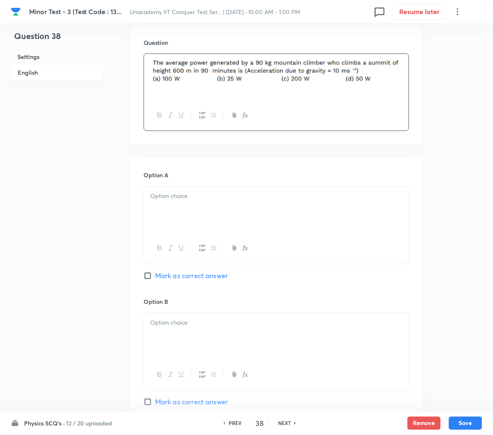
click at [183, 205] on div at bounding box center [276, 210] width 265 height 46
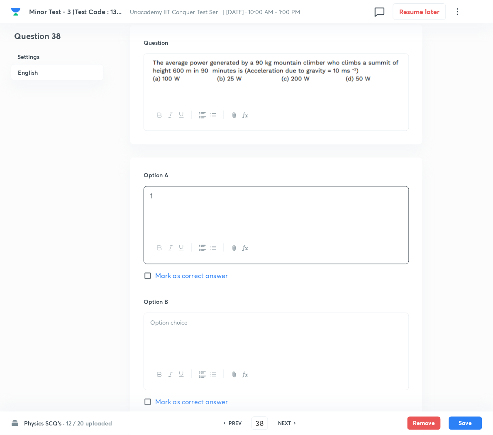
click at [178, 275] on span "Mark as correct answer" at bounding box center [191, 276] width 73 height 10
click at [155, 275] on input "Mark as correct answer" at bounding box center [150, 276] width 12 height 8
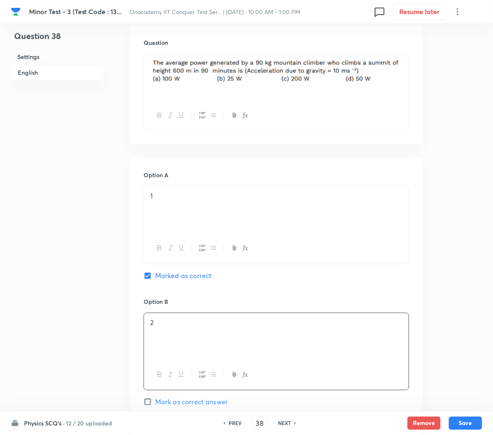
click at [176, 338] on div "2" at bounding box center [276, 336] width 265 height 46
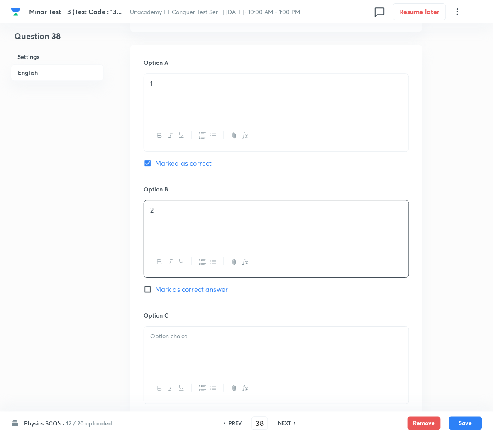
scroll to position [393, 0]
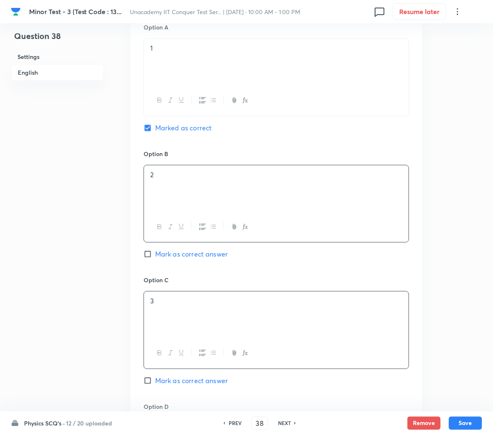
click at [170, 313] on div "3" at bounding box center [276, 314] width 265 height 46
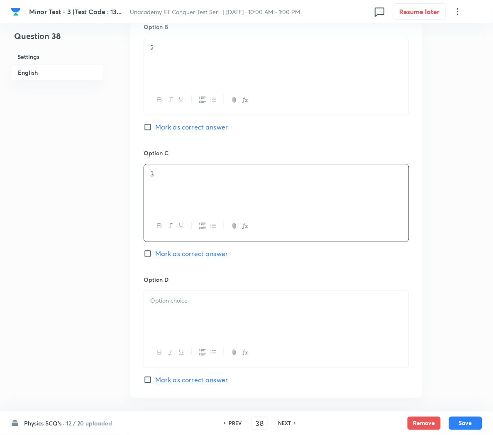
scroll to position [521, 0]
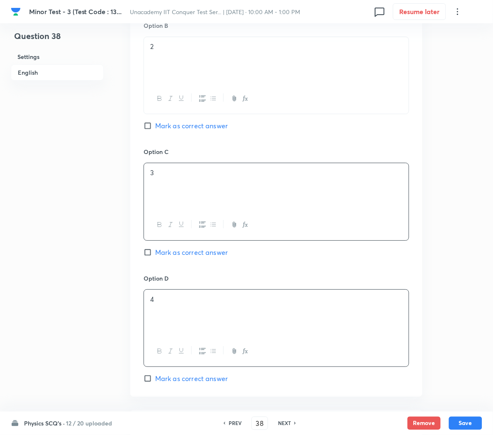
click at [167, 304] on p "4" at bounding box center [276, 300] width 252 height 10
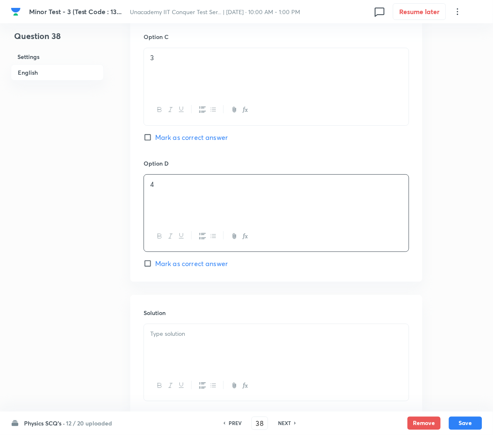
scroll to position [644, 0]
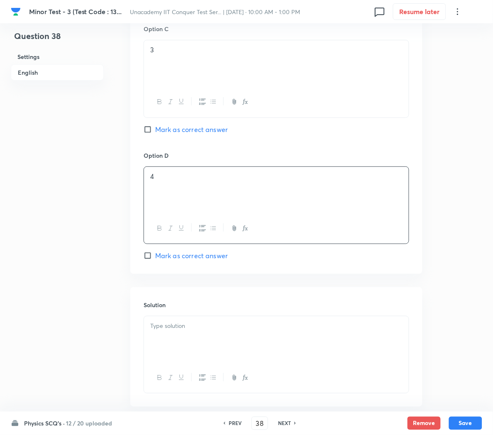
click at [175, 331] on p at bounding box center [276, 326] width 252 height 10
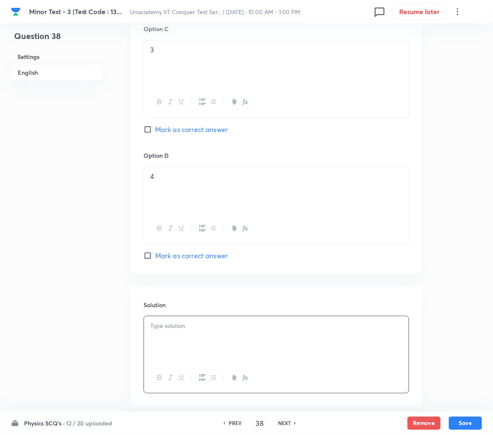
click at [189, 347] on div at bounding box center [276, 339] width 265 height 46
click at [459, 421] on button "Save" at bounding box center [465, 422] width 33 height 13
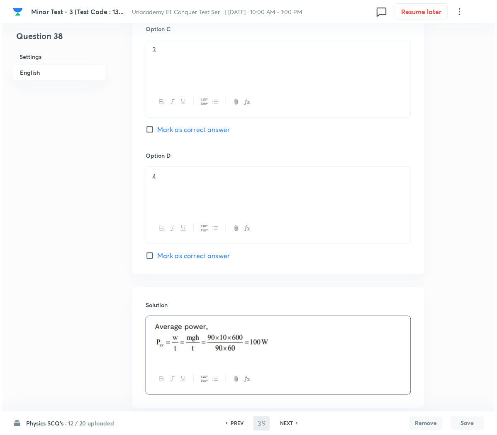
scroll to position [0, 0]
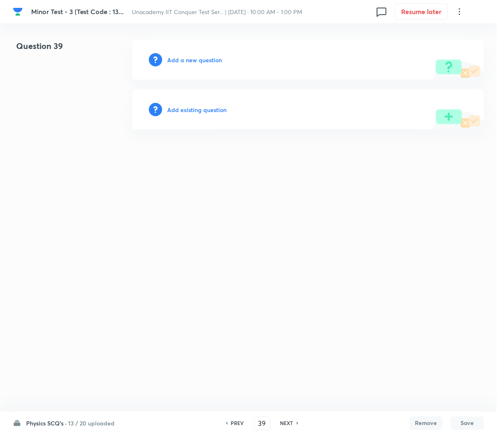
click at [203, 62] on h6 "Add a new question" at bounding box center [194, 60] width 55 height 9
click at [203, 62] on h6 "Choose a question type" at bounding box center [199, 60] width 64 height 9
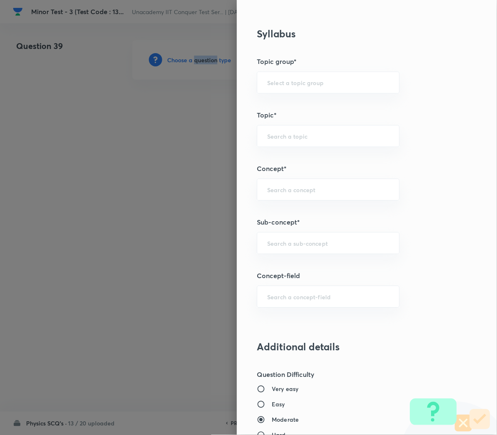
scroll to position [444, 0]
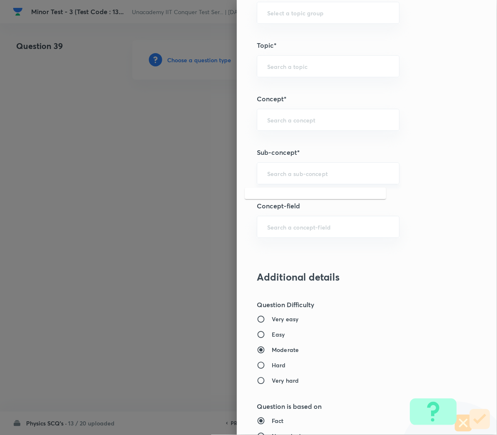
click at [272, 172] on input "text" at bounding box center [328, 173] width 122 height 8
paste input "Work, Power & Energy"
click at [270, 197] on li "Work, Power & Energy" at bounding box center [316, 198] width 142 height 15
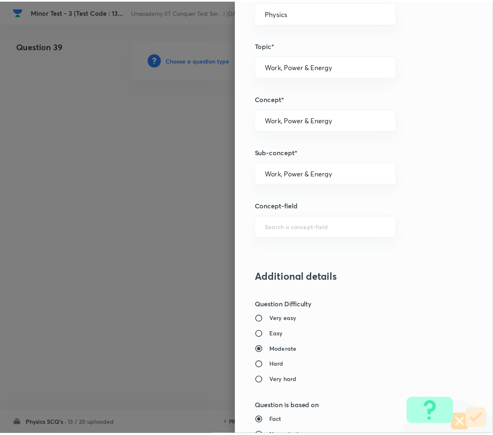
scroll to position [753, 0]
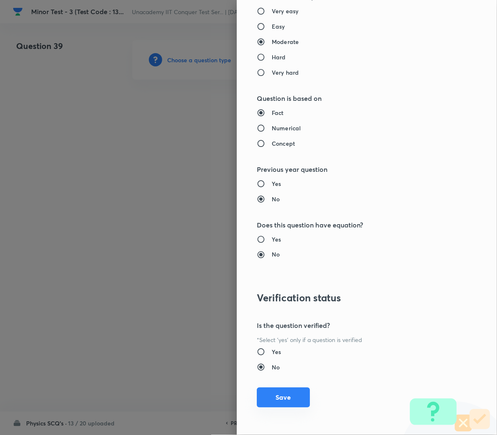
click at [265, 402] on button "Save" at bounding box center [283, 398] width 53 height 20
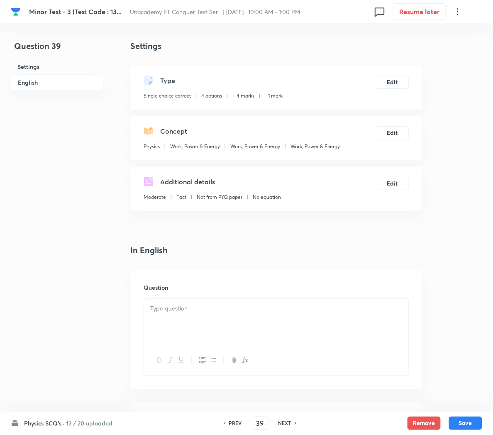
click at [176, 309] on p at bounding box center [276, 309] width 252 height 10
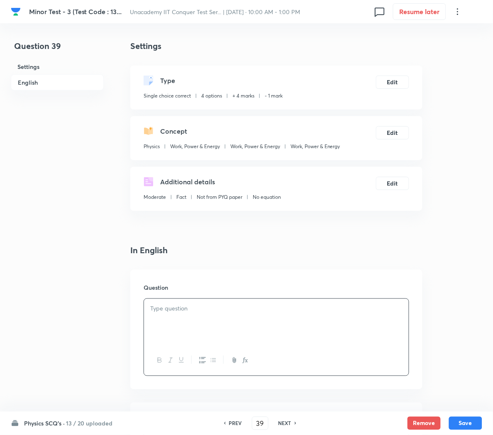
click at [315, 328] on div at bounding box center [276, 322] width 265 height 46
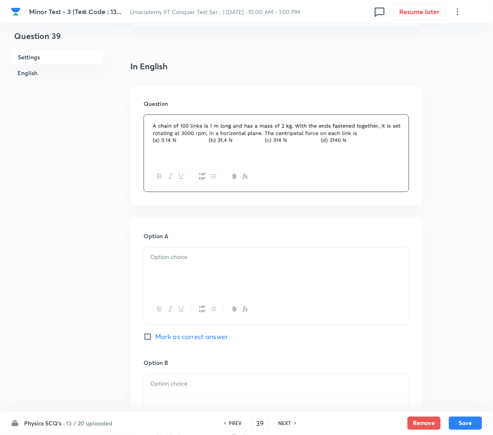
scroll to position [185, 0]
click at [212, 273] on div at bounding box center [276, 270] width 265 height 46
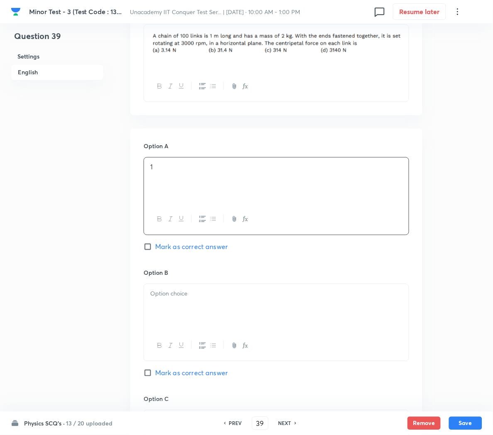
scroll to position [275, 0]
click at [203, 301] on div at bounding box center [276, 306] width 265 height 46
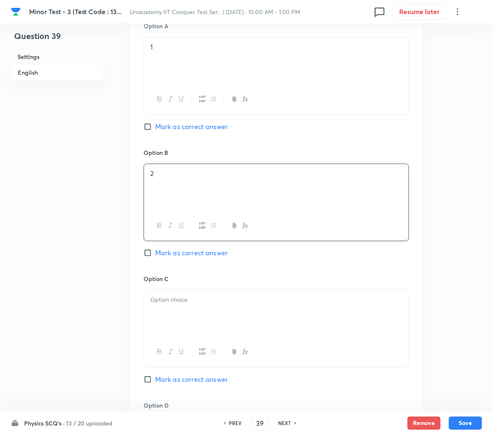
scroll to position [395, 0]
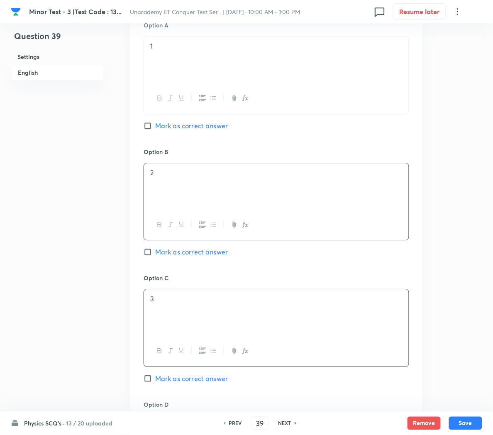
click at [203, 301] on p "3" at bounding box center [276, 299] width 252 height 10
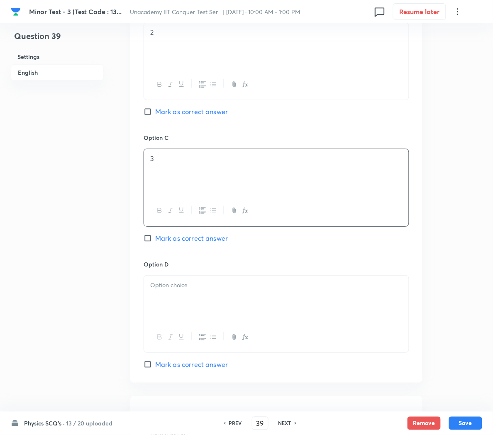
scroll to position [536, 0]
click at [203, 300] on div at bounding box center [276, 298] width 265 height 46
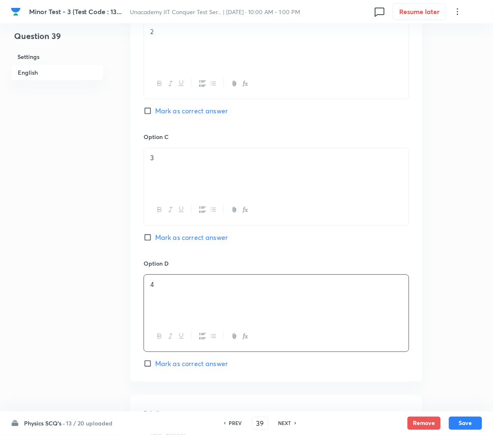
click at [160, 242] on span "Mark as correct answer" at bounding box center [191, 237] width 73 height 10
click at [155, 242] on input "Mark as correct answer" at bounding box center [150, 237] width 12 height 8
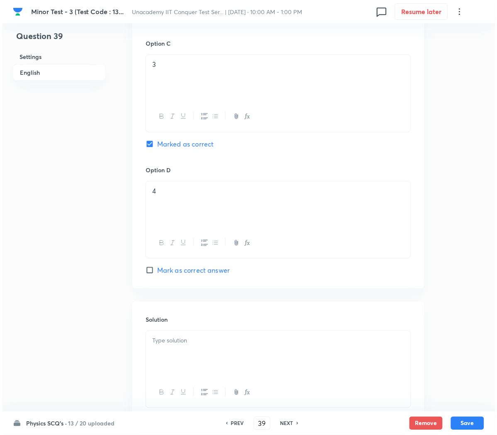
scroll to position [672, 0]
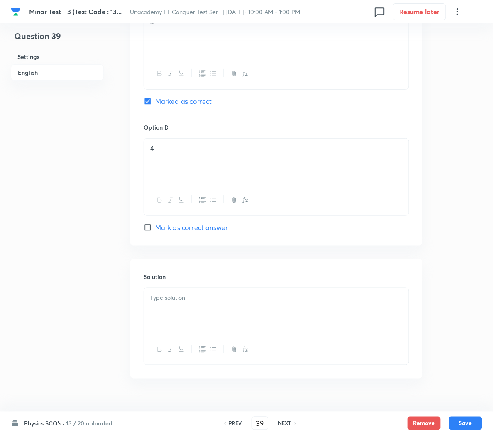
click at [187, 322] on div at bounding box center [276, 311] width 265 height 46
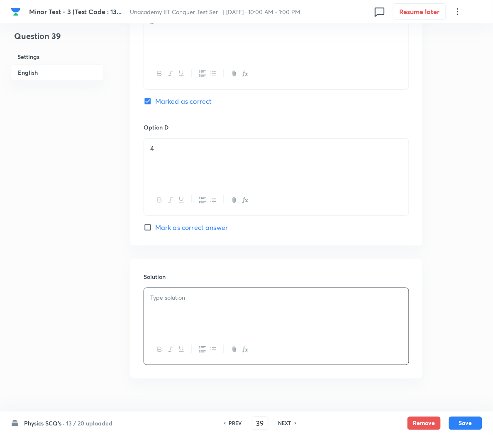
click at [216, 319] on div at bounding box center [276, 311] width 265 height 46
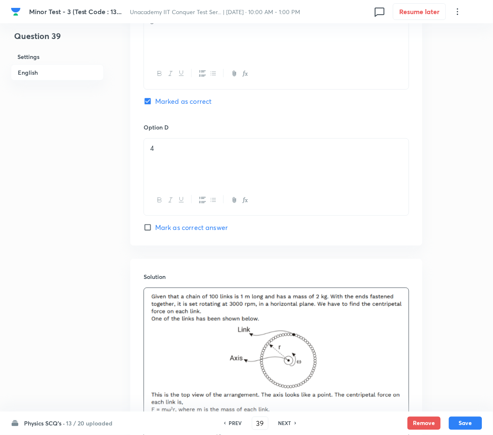
click at [403, 346] on div at bounding box center [276, 380] width 265 height 185
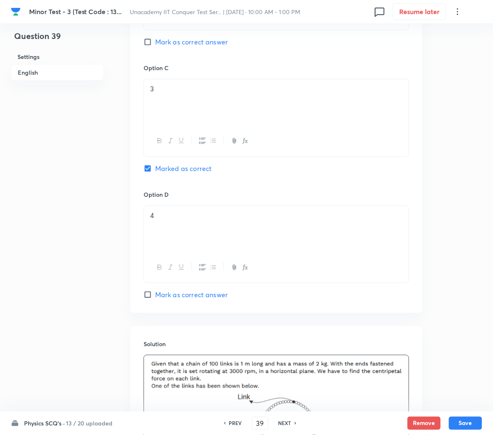
scroll to position [821, 0]
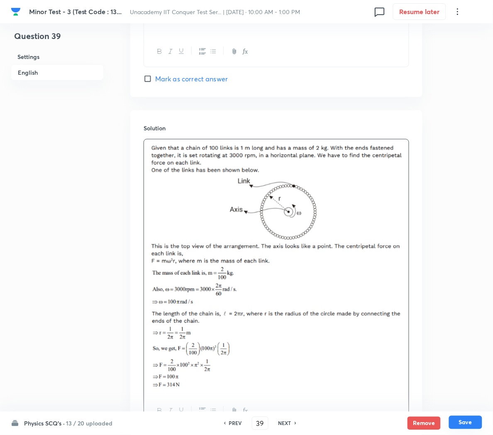
click at [469, 423] on button "Save" at bounding box center [465, 422] width 33 height 13
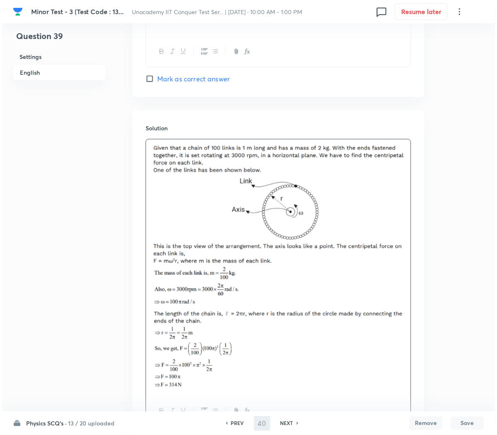
scroll to position [0, 0]
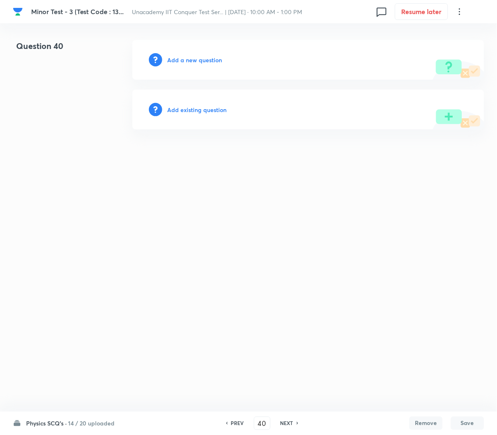
click at [179, 63] on h6 "Add a new question" at bounding box center [194, 60] width 55 height 9
click at [179, 63] on h6 "Choose a question type" at bounding box center [199, 60] width 64 height 9
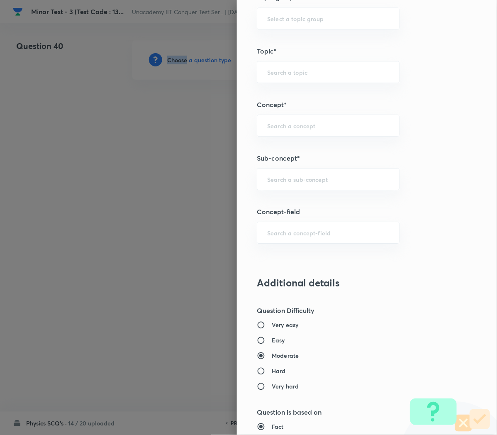
scroll to position [594, 0]
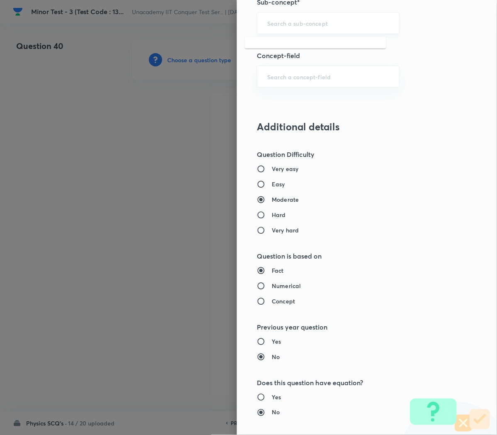
click at [270, 22] on input "text" at bounding box center [328, 23] width 122 height 8
paste input "Work, Power & Energy"
click at [260, 50] on li "Work, Power & Energy" at bounding box center [316, 47] width 142 height 15
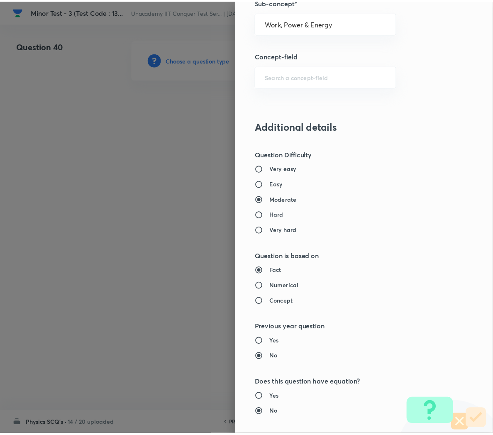
scroll to position [753, 0]
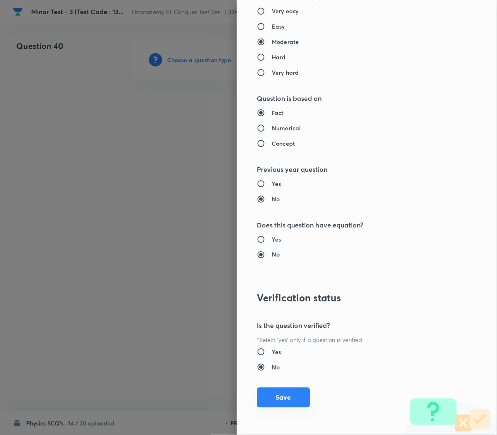
click at [277, 396] on button "Save" at bounding box center [283, 398] width 53 height 20
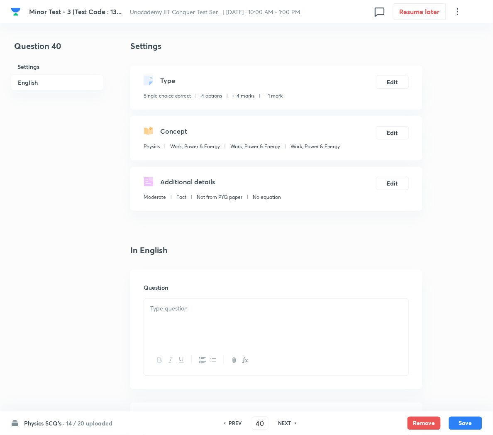
click at [175, 320] on div at bounding box center [276, 322] width 265 height 46
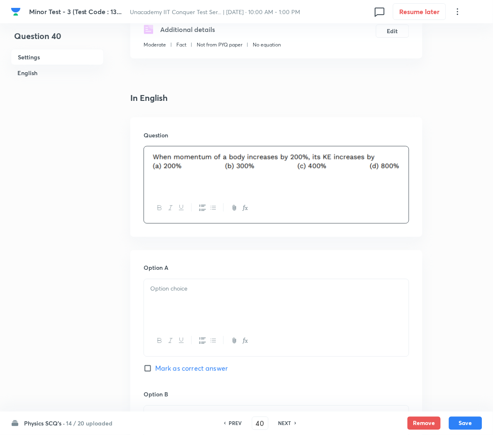
scroll to position [171, 0]
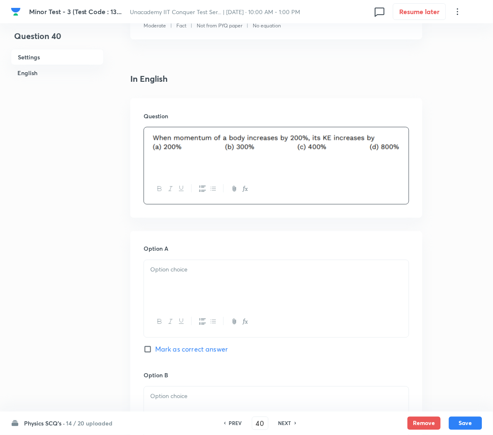
click at [159, 281] on div at bounding box center [276, 283] width 265 height 46
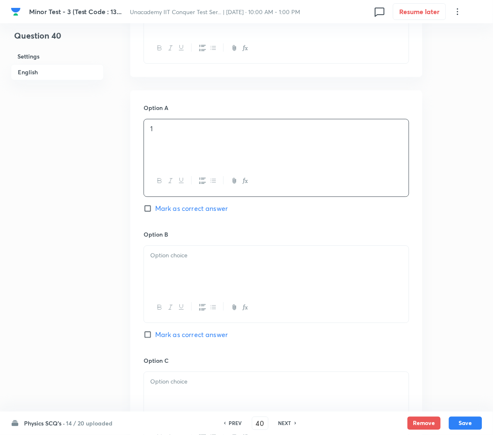
scroll to position [313, 0]
click at [161, 264] on div "2" at bounding box center [276, 269] width 265 height 46
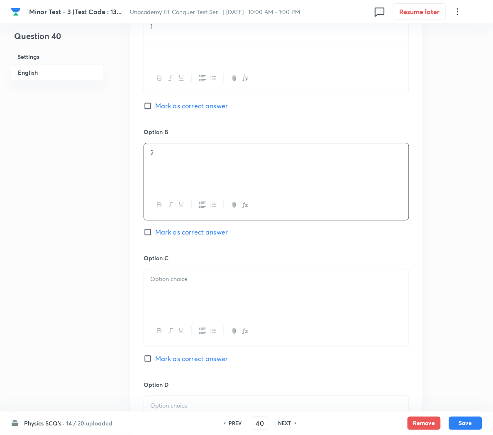
scroll to position [418, 0]
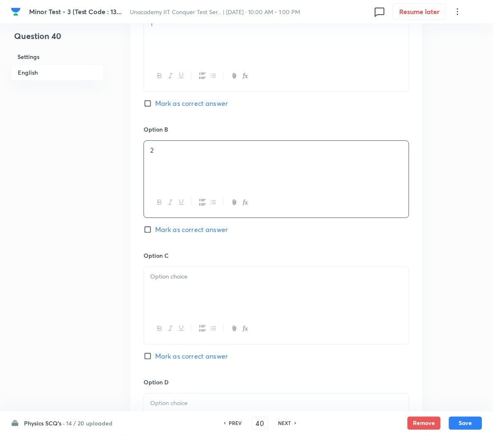
click at [162, 289] on div at bounding box center [276, 290] width 265 height 46
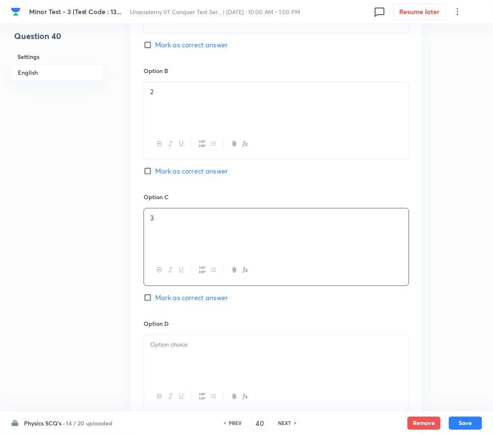
scroll to position [478, 0]
click at [175, 362] on div at bounding box center [276, 356] width 265 height 46
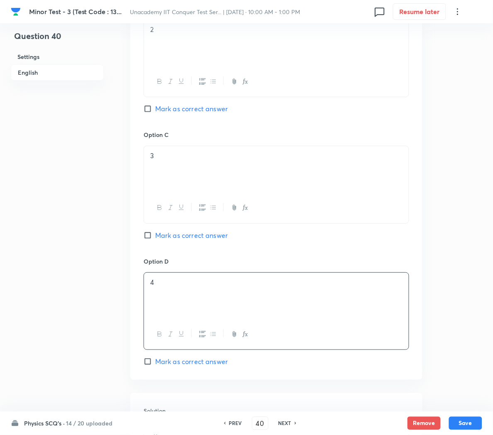
scroll to position [538, 0]
click at [174, 367] on span "Mark as correct answer" at bounding box center [191, 362] width 73 height 10
click at [155, 366] on input "Mark as correct answer" at bounding box center [150, 362] width 12 height 8
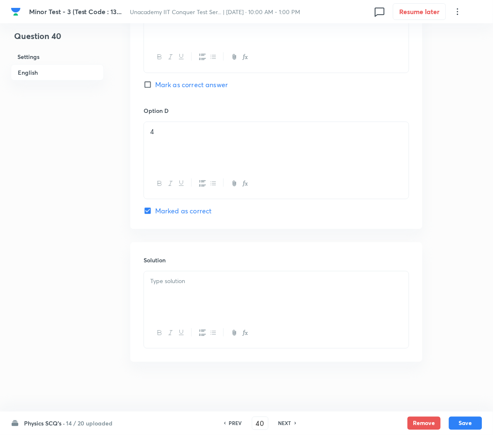
scroll to position [692, 0]
click at [171, 284] on p at bounding box center [276, 281] width 252 height 10
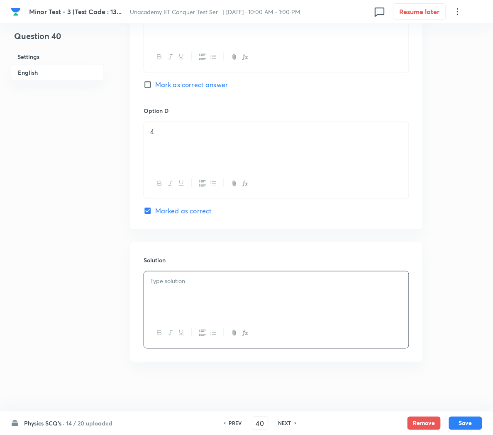
click at [195, 300] on div at bounding box center [276, 294] width 265 height 46
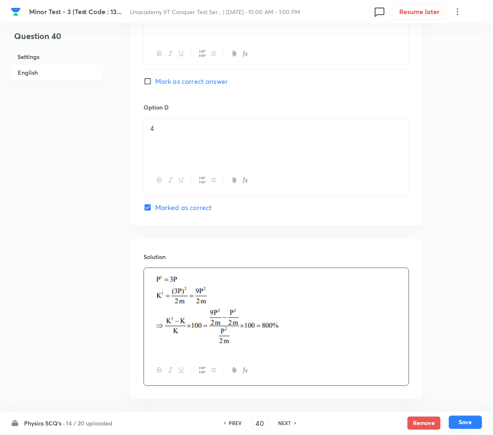
click at [457, 421] on button "Save" at bounding box center [465, 422] width 33 height 13
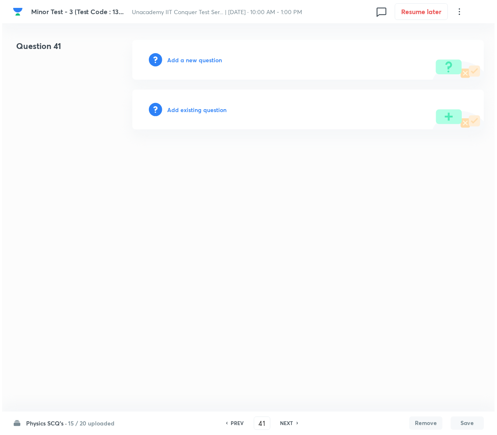
scroll to position [0, 0]
click at [185, 58] on h6 "Add a new question" at bounding box center [194, 60] width 55 height 9
click at [194, 59] on h6 "Choose a question type" at bounding box center [199, 60] width 64 height 9
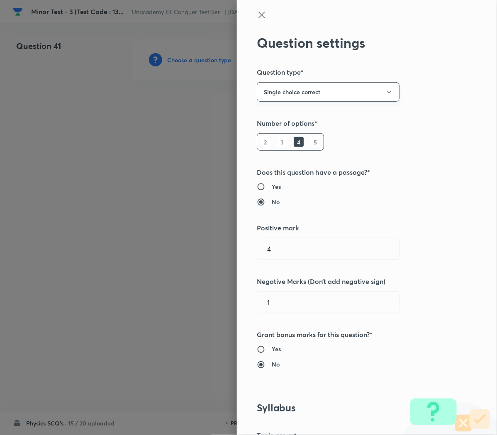
click at [291, 97] on button "Single choice correct" at bounding box center [328, 92] width 143 height 20
click at [275, 145] on span "Integer" at bounding box center [316, 148] width 132 height 9
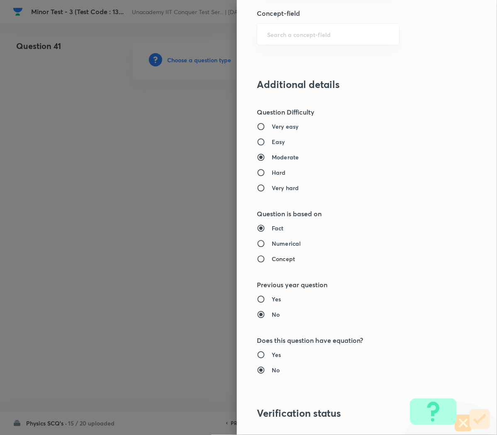
scroll to position [704, 0]
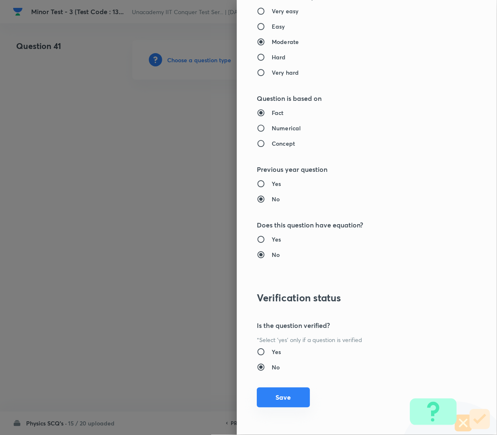
click at [269, 394] on button "Save" at bounding box center [283, 398] width 53 height 20
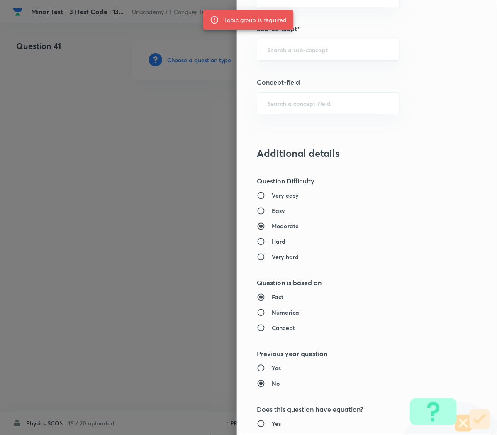
scroll to position [494, 0]
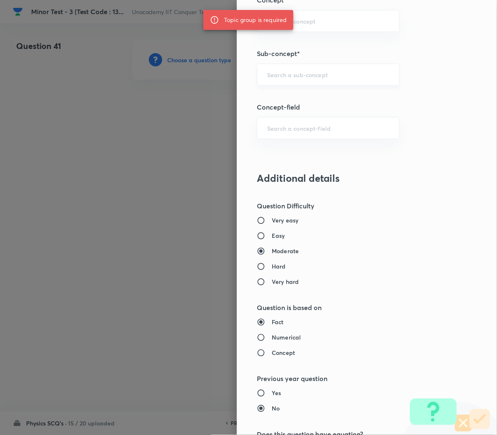
click at [264, 69] on div "​" at bounding box center [328, 75] width 143 height 22
paste input "Work, Power & Energy"
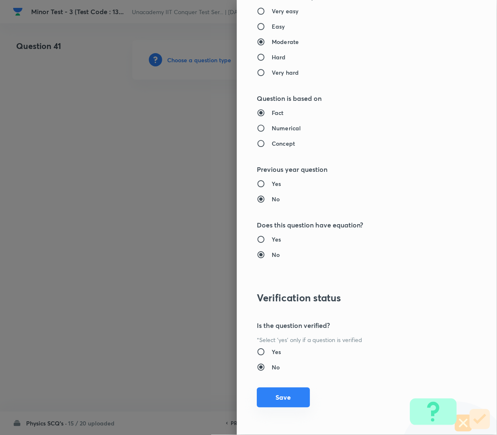
click at [271, 400] on button "Save" at bounding box center [283, 398] width 53 height 20
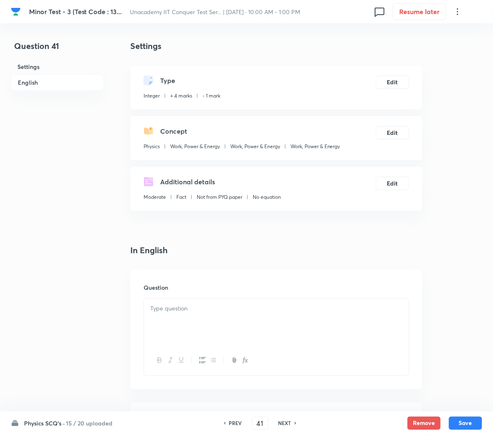
click at [193, 324] on div at bounding box center [276, 322] width 265 height 46
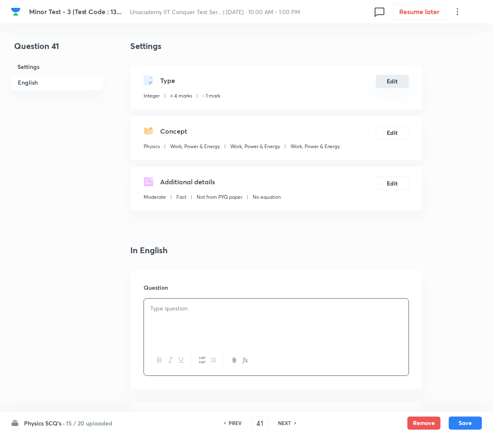
click at [397, 81] on button "Edit" at bounding box center [392, 81] width 33 height 13
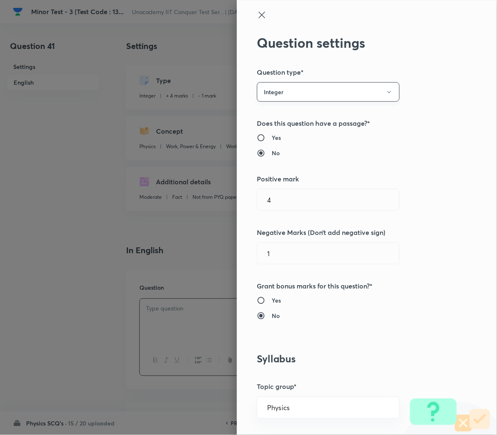
click at [279, 95] on button "Integer" at bounding box center [328, 92] width 143 height 20
click at [261, 130] on span "Multiple choice correct" at bounding box center [316, 132] width 132 height 9
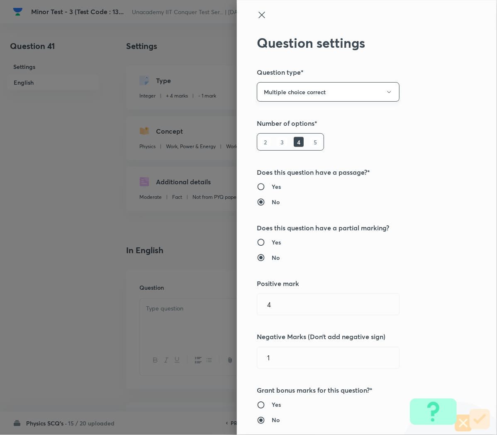
click at [273, 94] on button "Multiple choice correct" at bounding box center [328, 92] width 143 height 20
click at [269, 121] on span "Single choice correct" at bounding box center [316, 117] width 132 height 9
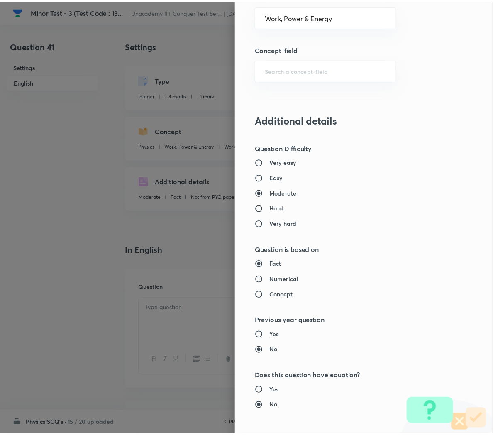
scroll to position [744, 0]
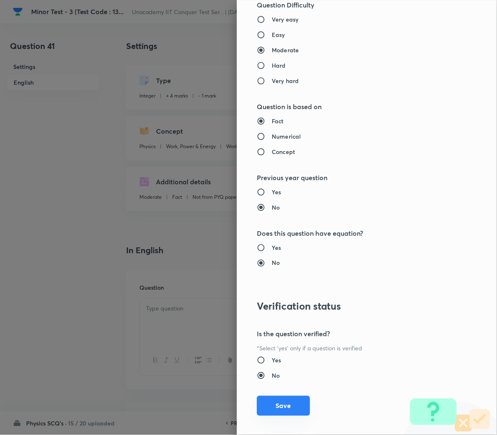
click at [266, 411] on button "Save" at bounding box center [283, 406] width 53 height 20
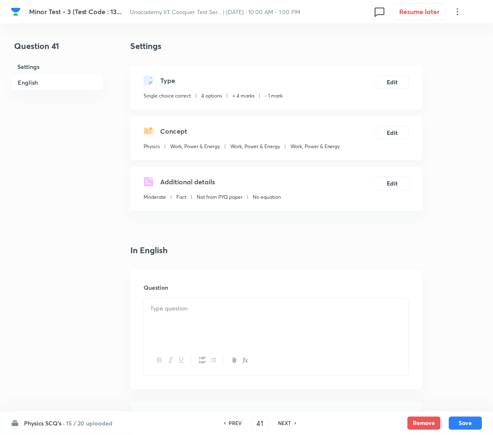
click at [161, 320] on div at bounding box center [276, 322] width 265 height 46
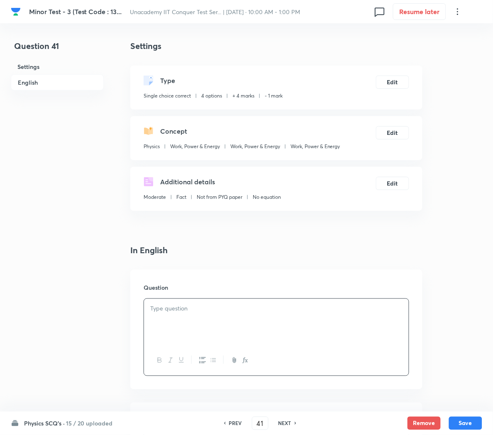
click at [252, 321] on div at bounding box center [276, 322] width 265 height 46
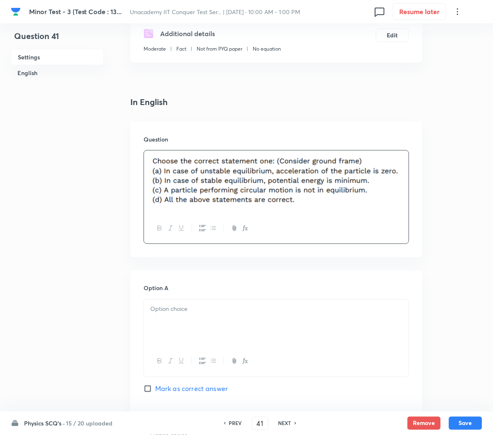
scroll to position [159, 0]
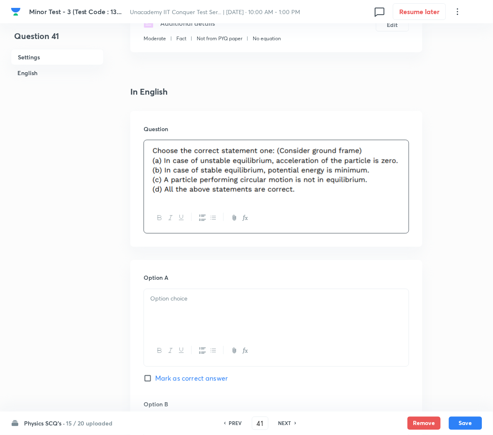
click at [204, 314] on div at bounding box center [276, 312] width 265 height 46
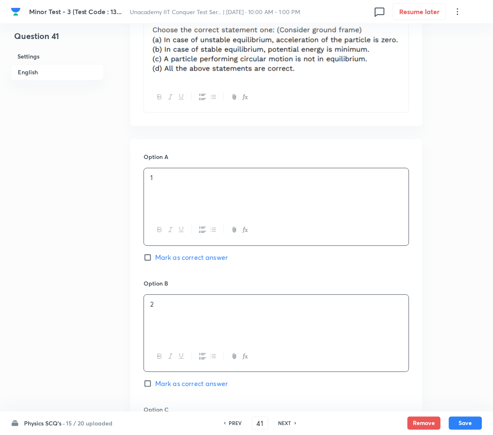
click at [204, 314] on div "2" at bounding box center [276, 318] width 265 height 46
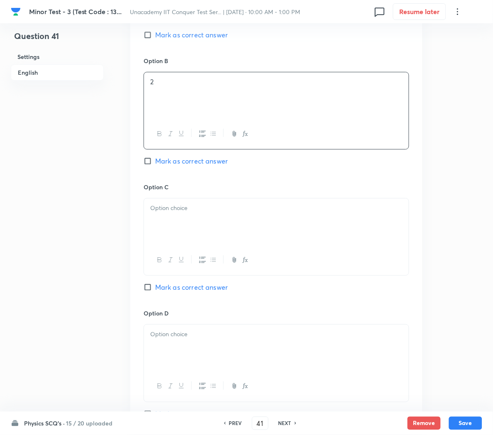
scroll to position [503, 0]
click at [177, 202] on div at bounding box center [276, 221] width 265 height 46
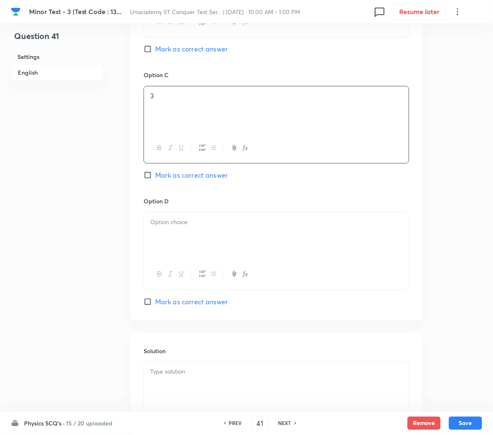
scroll to position [615, 0]
click at [174, 233] on div "4" at bounding box center [276, 235] width 265 height 46
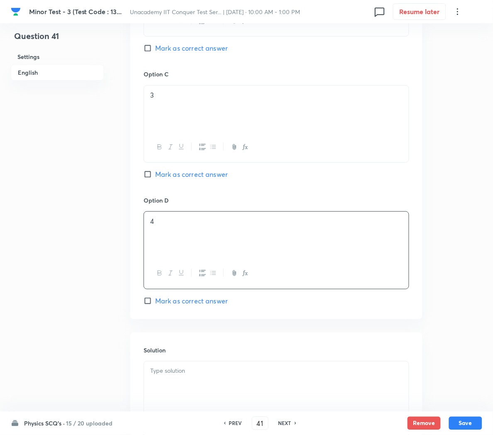
click at [190, 311] on div "Option A 1 Mark as correct answer Option B 2 Mark as correct answer Option C 3 …" at bounding box center [276, 62] width 292 height 516
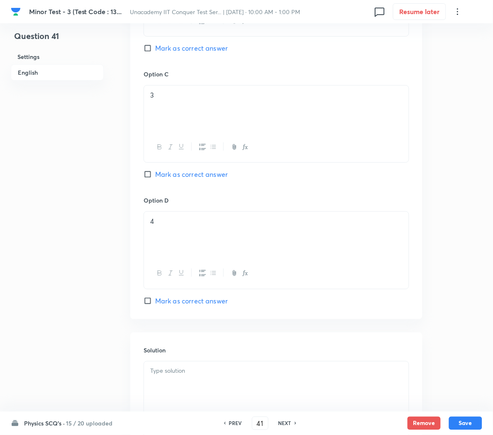
scroll to position [680, 0]
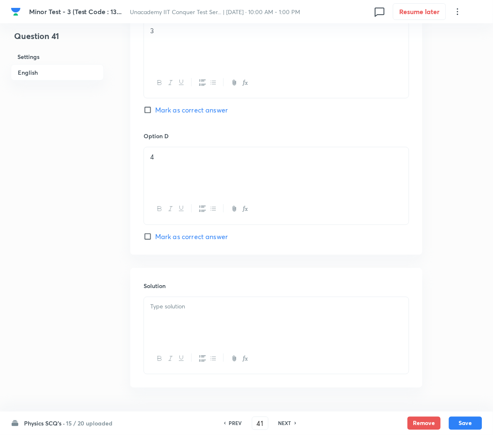
click at [175, 237] on span "Mark as correct answer" at bounding box center [191, 237] width 73 height 10
click at [155, 237] on input "Mark as correct answer" at bounding box center [150, 236] width 12 height 8
click at [231, 324] on div at bounding box center [276, 320] width 265 height 46
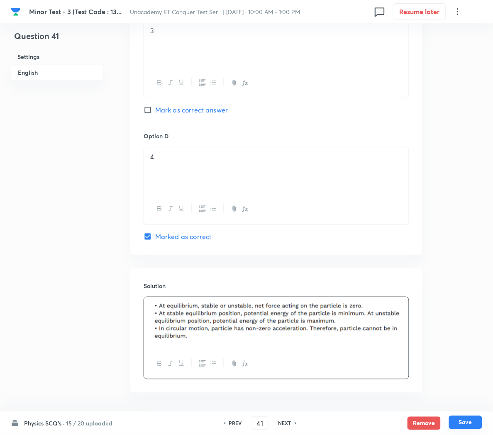
click at [465, 420] on button "Save" at bounding box center [465, 422] width 33 height 13
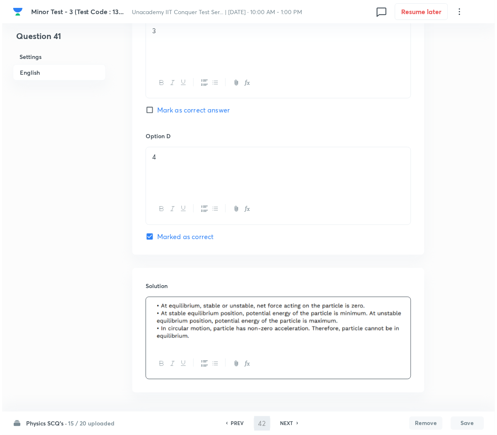
scroll to position [0, 0]
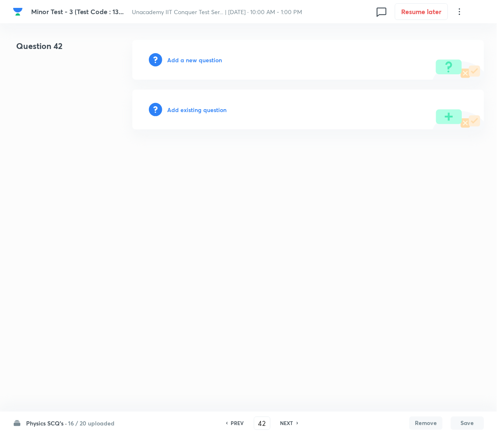
click at [193, 58] on h6 "Add a new question" at bounding box center [194, 60] width 55 height 9
click at [193, 58] on h6 "Choose a question type" at bounding box center [199, 60] width 64 height 9
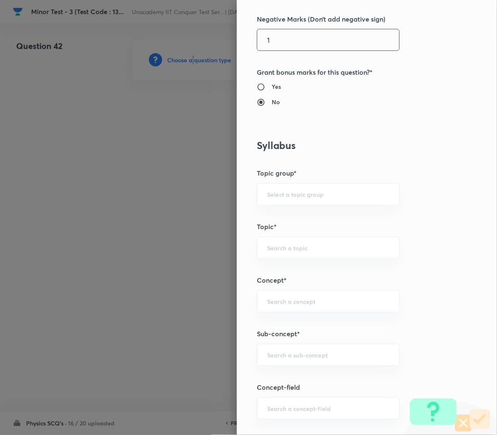
scroll to position [277, 0]
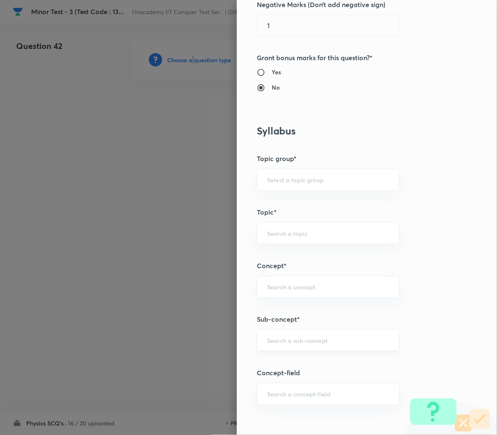
click at [279, 347] on div "​" at bounding box center [328, 341] width 143 height 22
paste input "Work, Power & Energy"
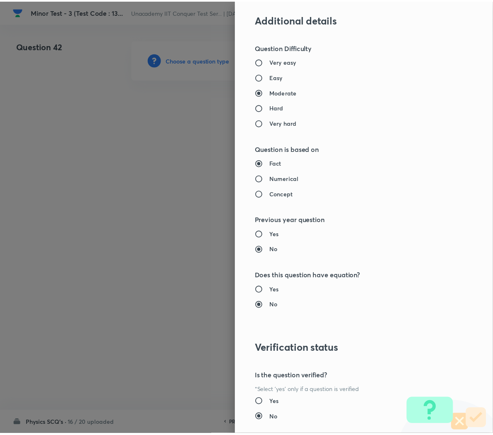
scroll to position [753, 0]
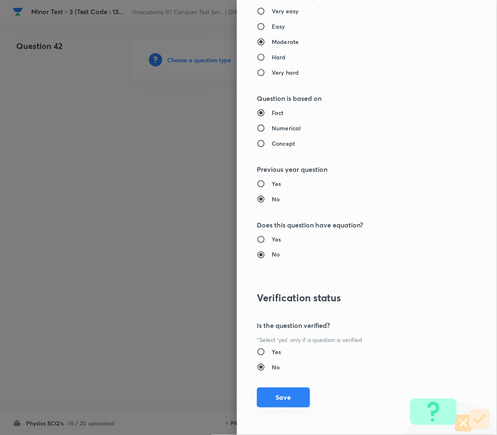
click at [267, 398] on button "Save" at bounding box center [283, 398] width 53 height 20
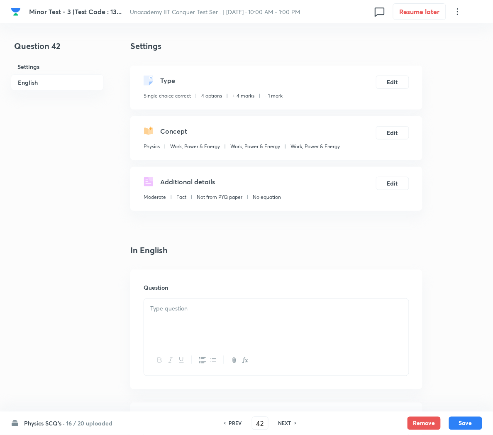
click at [318, 330] on div at bounding box center [276, 322] width 265 height 46
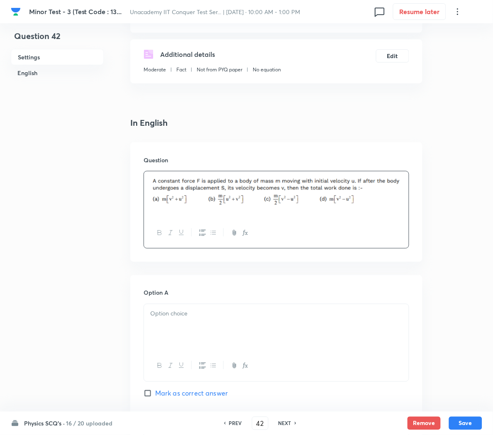
scroll to position [129, 0]
click at [206, 323] on div at bounding box center [276, 326] width 265 height 46
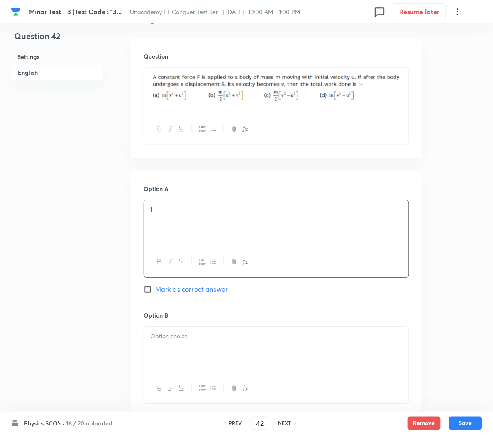
scroll to position [232, 0]
click at [190, 338] on p at bounding box center [276, 336] width 252 height 10
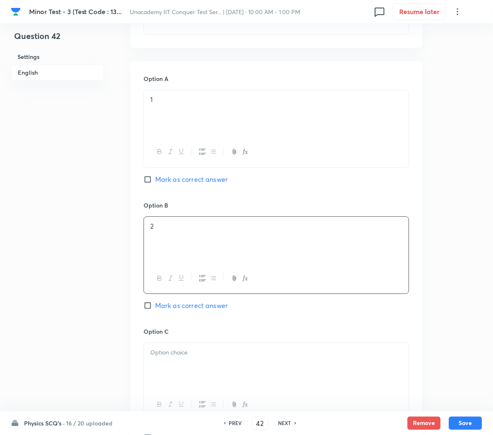
scroll to position [347, 0]
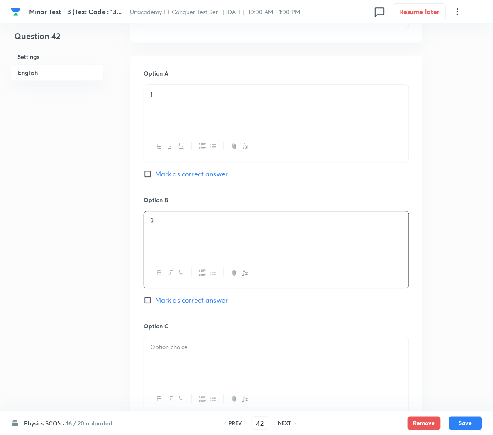
click at [174, 352] on p at bounding box center [276, 347] width 252 height 10
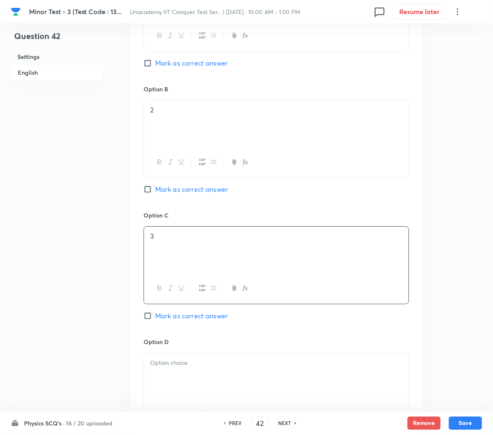
scroll to position [460, 0]
click at [174, 319] on span "Mark as correct answer" at bounding box center [191, 314] width 73 height 10
click at [155, 318] on input "Mark as correct answer" at bounding box center [150, 314] width 12 height 8
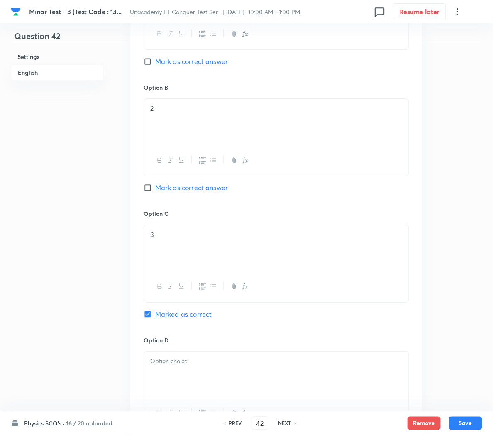
click at [166, 364] on p at bounding box center [276, 362] width 252 height 10
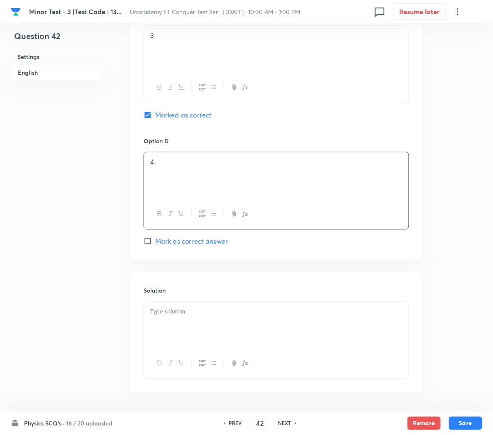
scroll to position [686, 0]
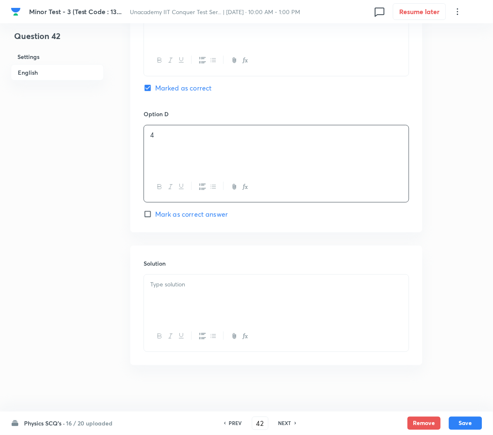
click at [164, 289] on p at bounding box center [276, 285] width 252 height 10
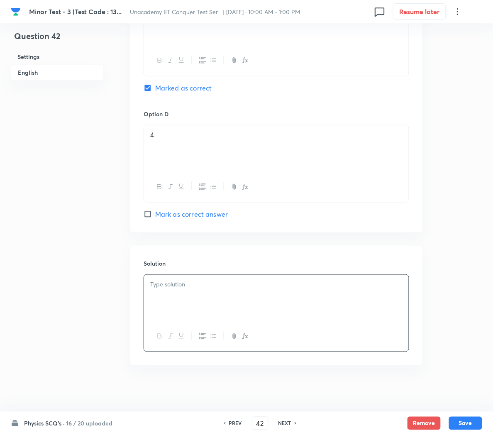
click at [168, 293] on div at bounding box center [276, 298] width 265 height 46
click at [466, 421] on button "Save" at bounding box center [465, 422] width 33 height 13
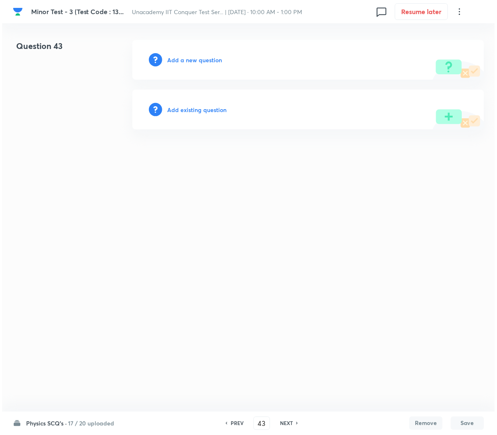
scroll to position [0, 0]
click at [186, 62] on h6 "Add a new question" at bounding box center [194, 60] width 55 height 9
click at [186, 62] on h6 "Choose a question type" at bounding box center [199, 60] width 64 height 9
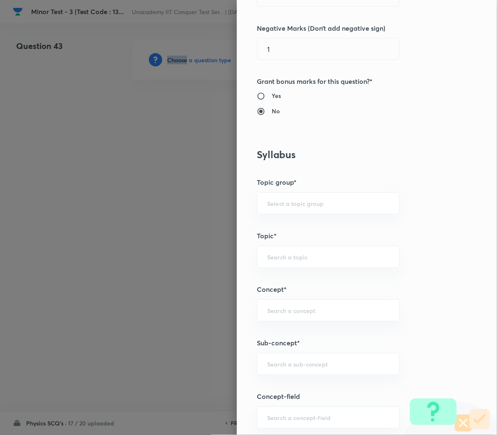
scroll to position [273, 0]
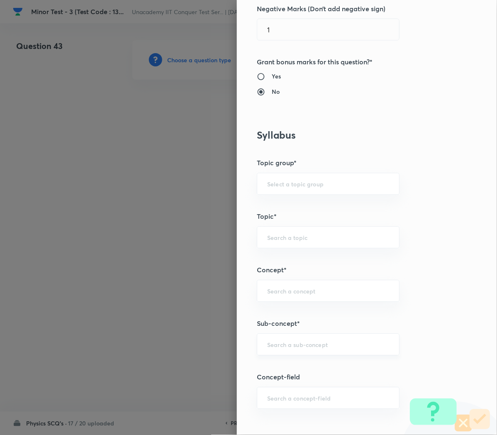
click at [273, 345] on input "text" at bounding box center [328, 345] width 122 height 8
paste input "Work, Power & Energy"
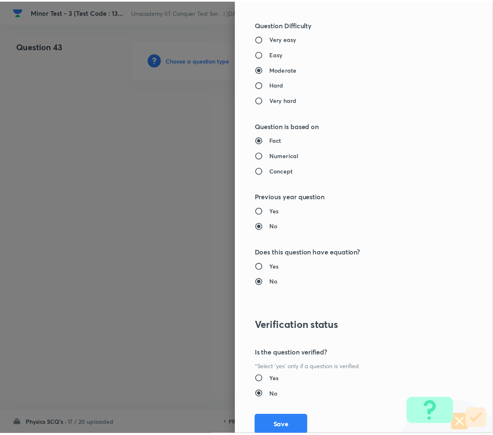
scroll to position [753, 0]
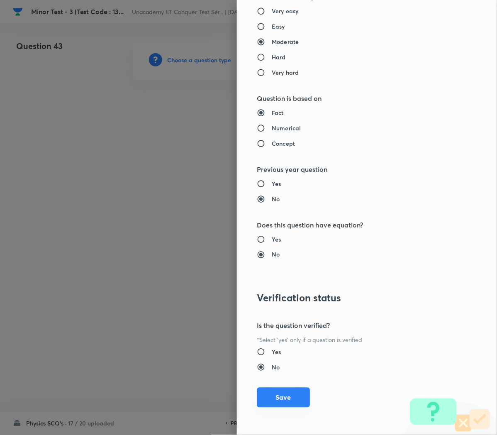
click at [263, 392] on button "Save" at bounding box center [283, 398] width 53 height 20
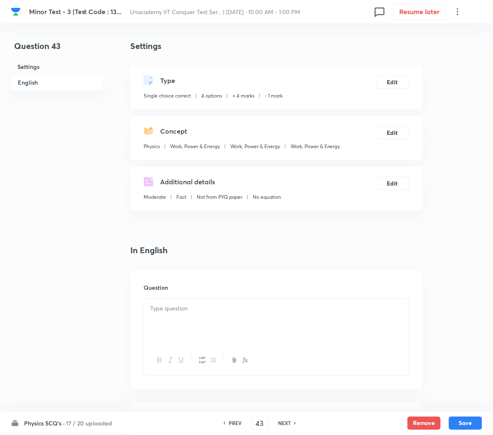
click at [192, 311] on p at bounding box center [276, 309] width 252 height 10
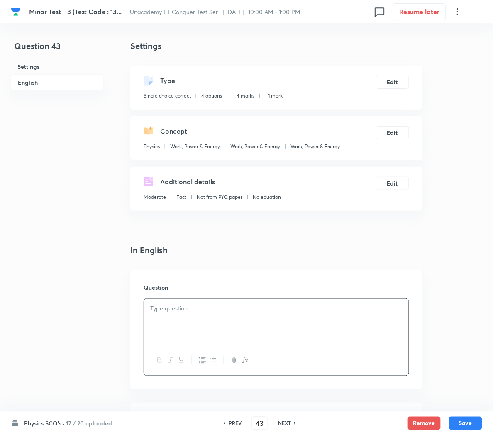
click at [239, 314] on div at bounding box center [276, 322] width 265 height 46
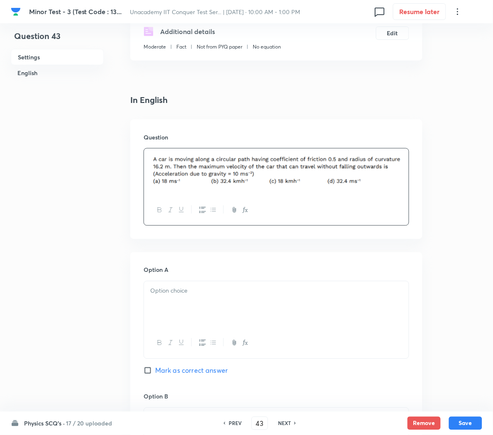
scroll to position [154, 0]
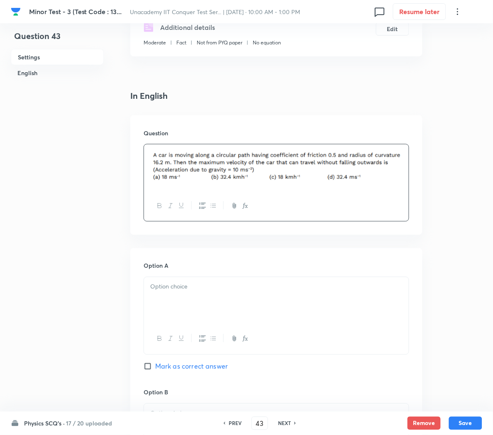
click at [227, 297] on div at bounding box center [276, 300] width 265 height 46
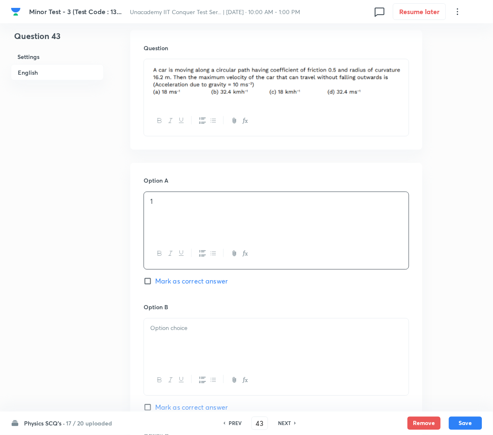
scroll to position [246, 0]
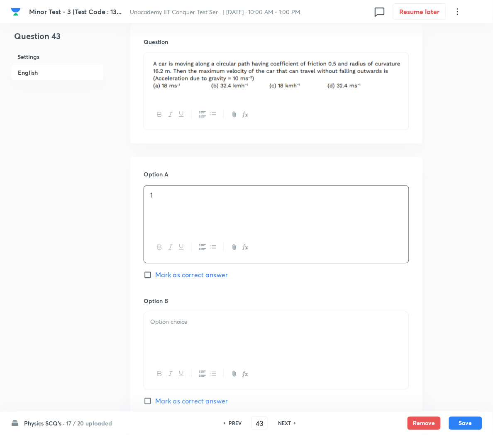
click at [202, 339] on div at bounding box center [276, 336] width 265 height 46
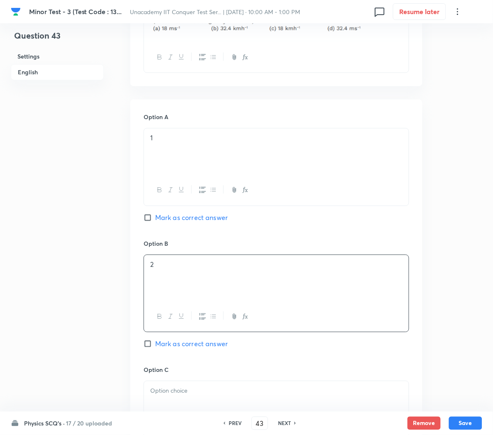
scroll to position [304, 0]
click at [198, 348] on span "Mark as correct answer" at bounding box center [191, 343] width 73 height 10
click at [155, 347] on input "Mark as correct answer" at bounding box center [150, 343] width 12 height 8
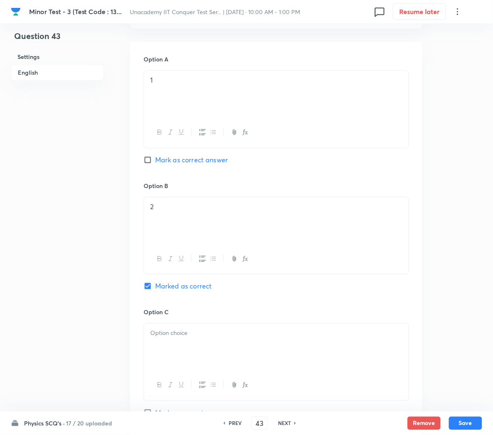
click at [194, 360] on div at bounding box center [276, 346] width 265 height 46
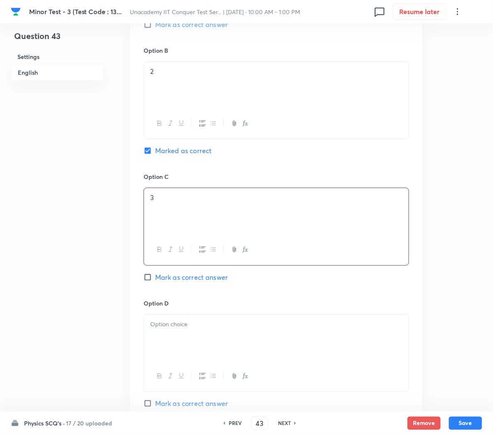
scroll to position [499, 0]
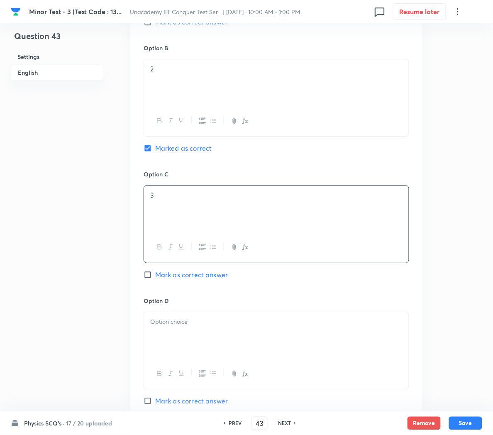
click at [196, 327] on p at bounding box center [276, 322] width 252 height 10
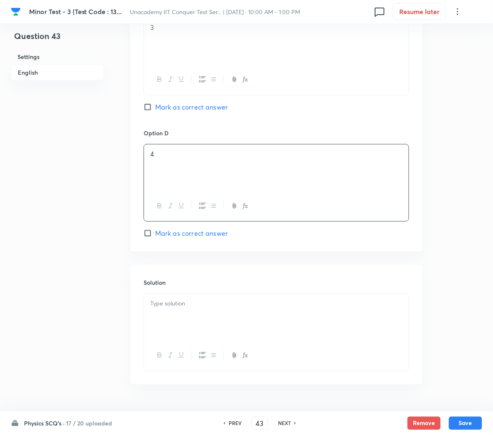
scroll to position [667, 0]
click at [176, 327] on div at bounding box center [276, 316] width 265 height 46
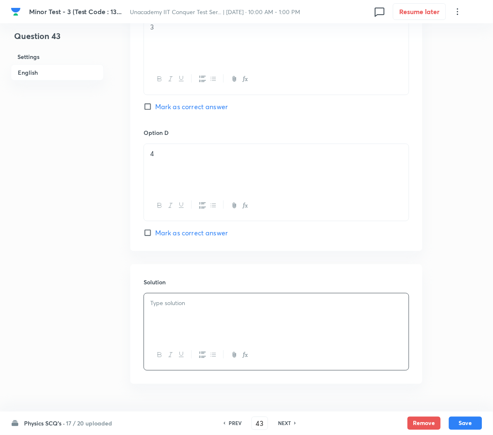
click at [179, 321] on div at bounding box center [276, 316] width 265 height 46
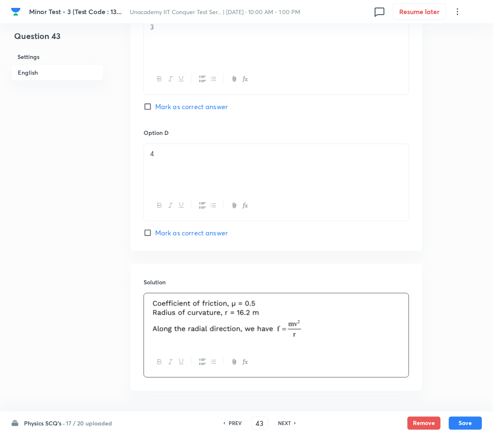
click at [366, 347] on div at bounding box center [276, 320] width 265 height 54
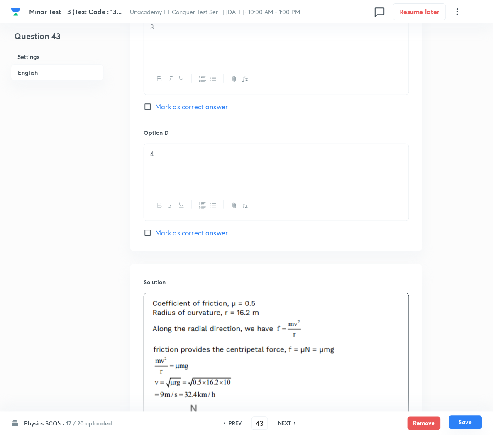
click at [473, 424] on button "Save" at bounding box center [465, 422] width 33 height 13
click at [473, 424] on button "Save" at bounding box center [465, 423] width 33 height 13
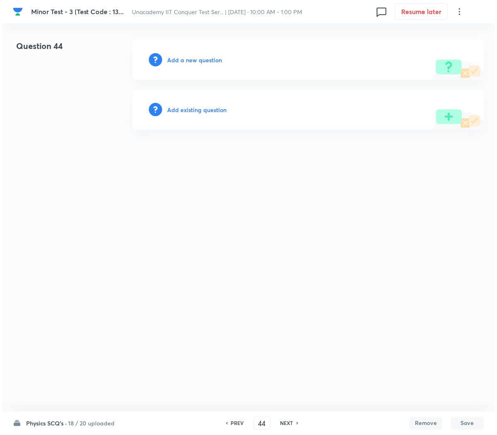
scroll to position [0, 0]
click at [205, 63] on h6 "Add a new question" at bounding box center [194, 60] width 55 height 9
click at [205, 63] on h6 "Choose a question type" at bounding box center [199, 60] width 64 height 9
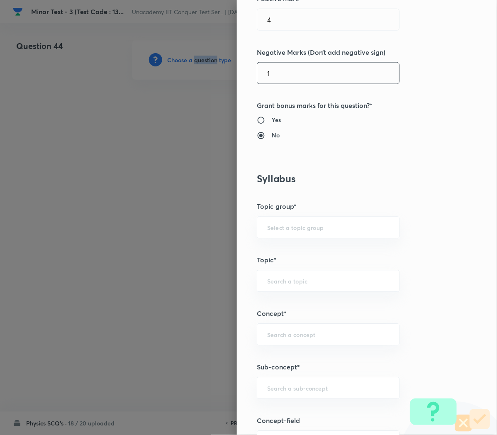
scroll to position [237, 0]
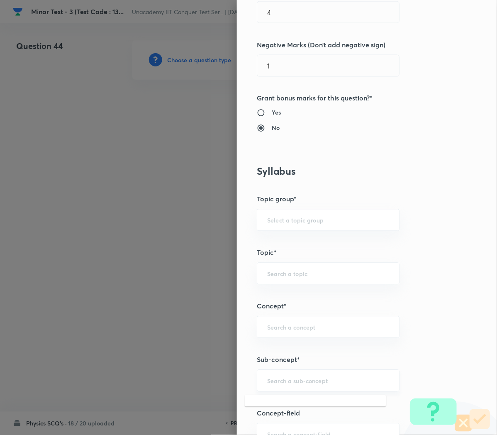
click at [287, 382] on input "text" at bounding box center [328, 381] width 122 height 8
paste input "Work, Power & Energy"
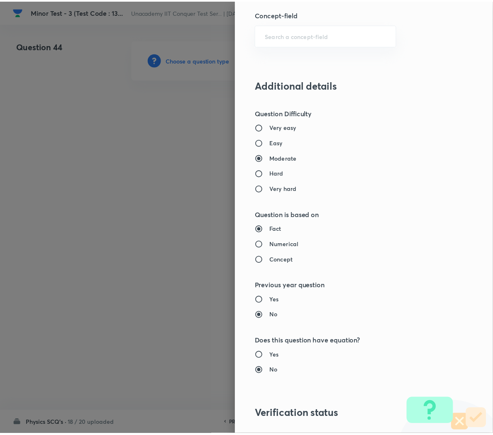
scroll to position [753, 0]
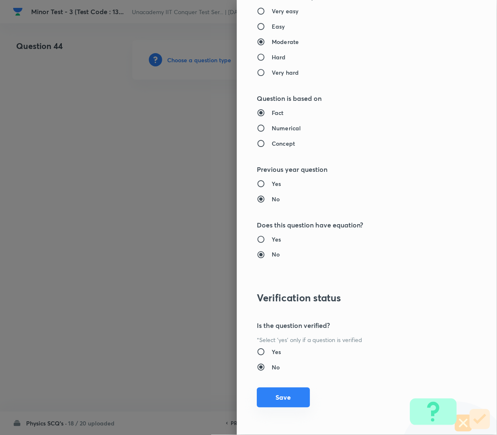
click at [269, 405] on button "Save" at bounding box center [283, 398] width 53 height 20
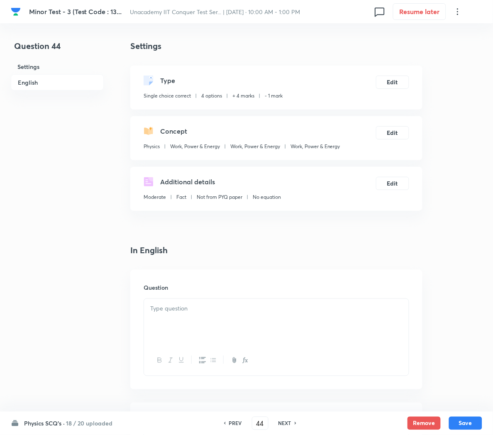
click at [198, 325] on div at bounding box center [276, 322] width 265 height 46
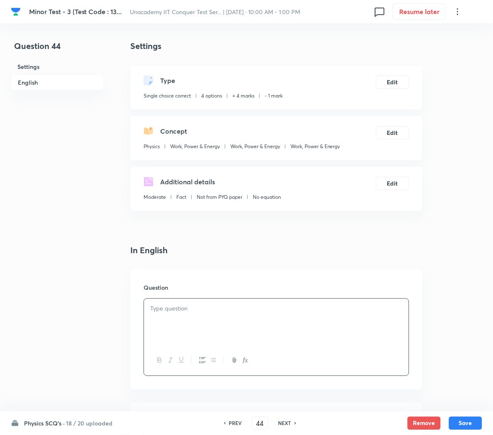
click at [196, 314] on div at bounding box center [276, 322] width 265 height 46
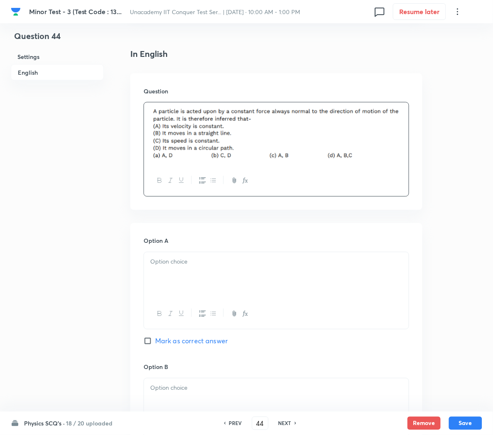
scroll to position [198, 0]
click at [214, 284] on div at bounding box center [276, 274] width 265 height 46
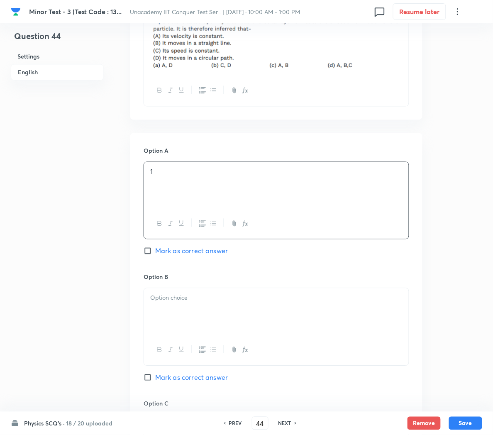
scroll to position [287, 0]
click at [194, 317] on div at bounding box center [276, 311] width 265 height 46
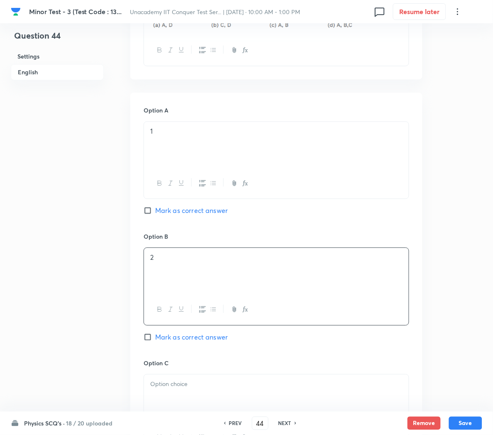
scroll to position [337, 0]
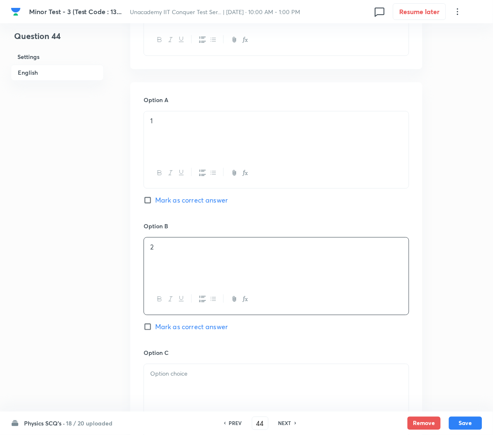
click at [186, 322] on div "Option B 2 Mark as correct answer" at bounding box center [277, 285] width 266 height 126
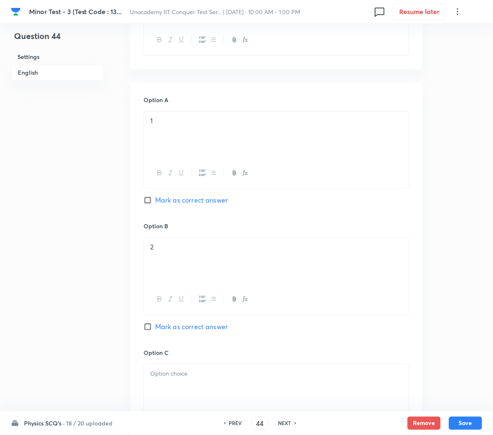
click at [183, 325] on span "Mark as correct answer" at bounding box center [191, 327] width 73 height 10
click at [155, 325] on input "Mark as correct answer" at bounding box center [150, 327] width 12 height 8
click at [185, 381] on div at bounding box center [276, 387] width 265 height 46
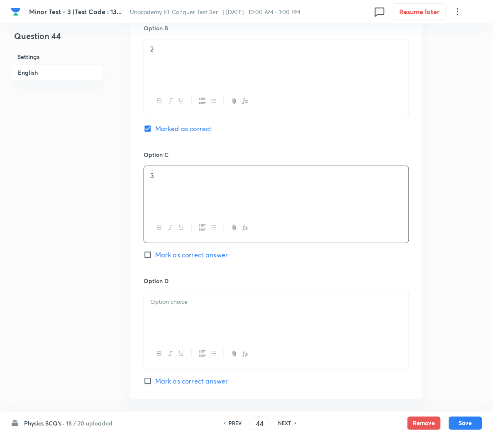
scroll to position [591, 0]
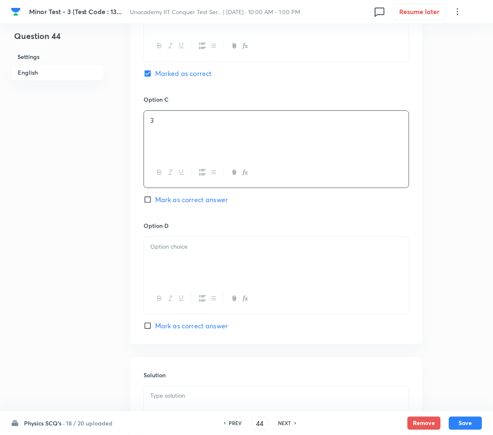
click at [186, 252] on p at bounding box center [276, 247] width 252 height 10
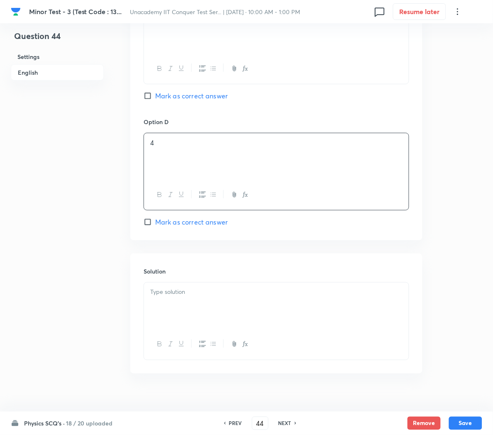
scroll to position [706, 0]
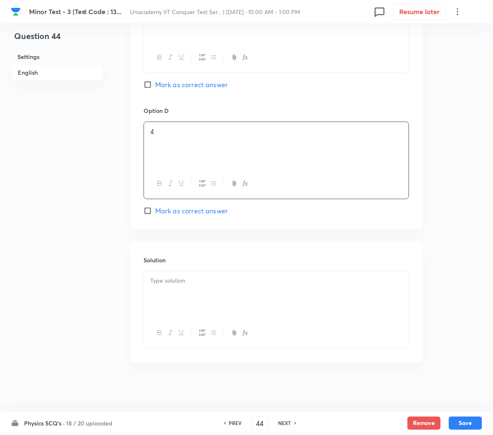
click at [177, 318] on div at bounding box center [276, 294] width 265 height 46
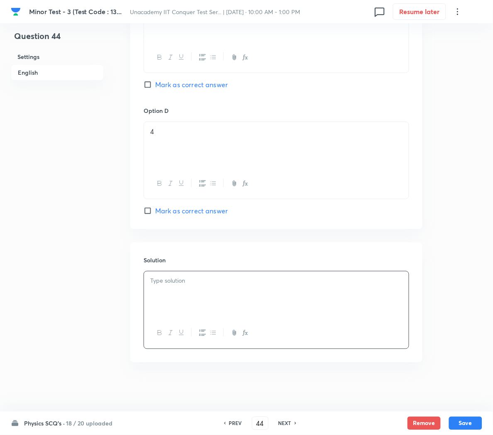
click at [177, 318] on div at bounding box center [276, 294] width 265 height 46
click at [231, 292] on div at bounding box center [276, 294] width 265 height 46
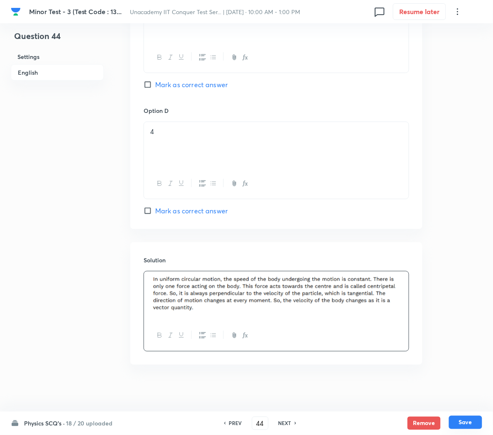
click at [462, 425] on button "Save" at bounding box center [465, 422] width 33 height 13
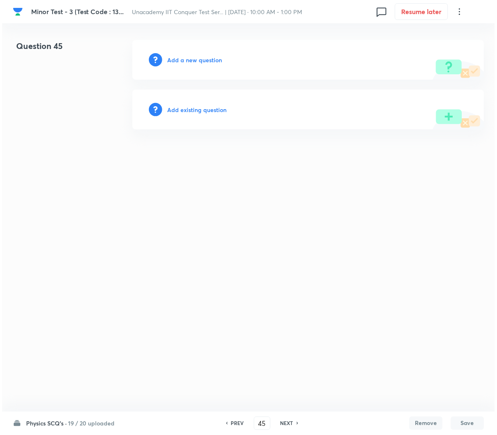
scroll to position [0, 0]
click at [193, 62] on h6 "Add a new question" at bounding box center [194, 60] width 55 height 9
click at [193, 62] on h6 "Choose a question type" at bounding box center [199, 60] width 64 height 9
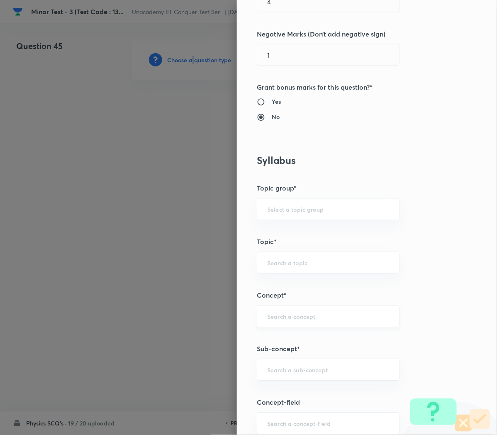
scroll to position [250, 0]
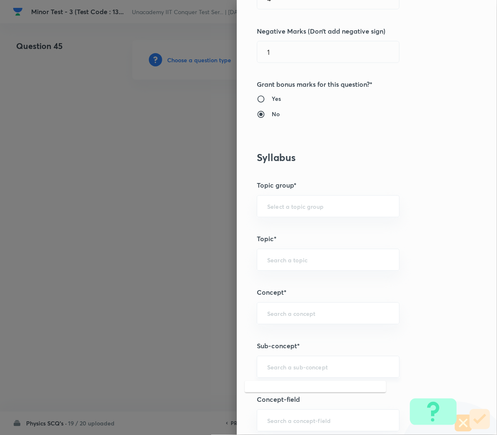
click at [280, 370] on input "text" at bounding box center [328, 367] width 122 height 8
paste input "Work, Power & Energy"
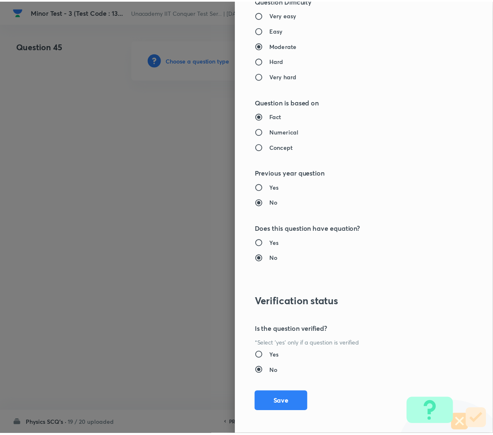
scroll to position [753, 0]
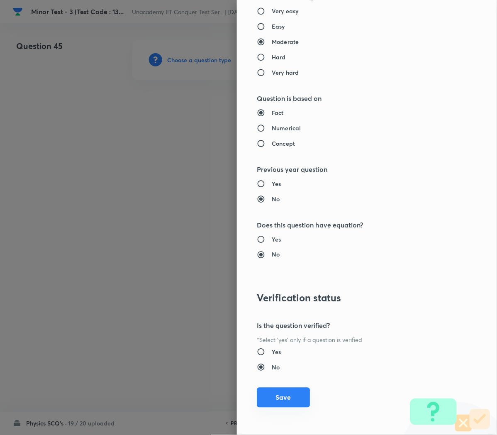
click at [272, 396] on button "Save" at bounding box center [283, 398] width 53 height 20
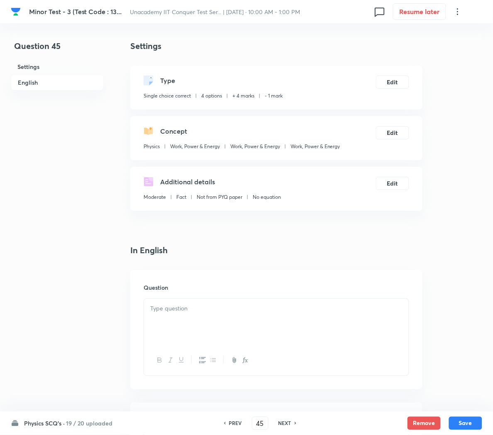
click at [208, 325] on div at bounding box center [276, 322] width 265 height 46
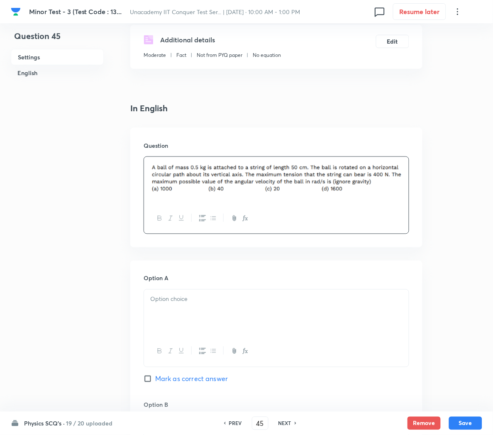
scroll to position [148, 0]
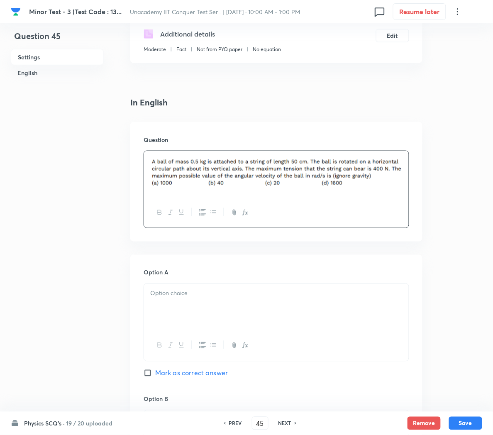
click at [186, 298] on p at bounding box center [276, 294] width 252 height 10
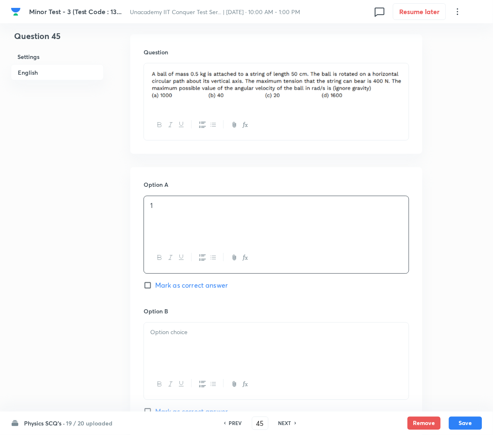
scroll to position [240, 0]
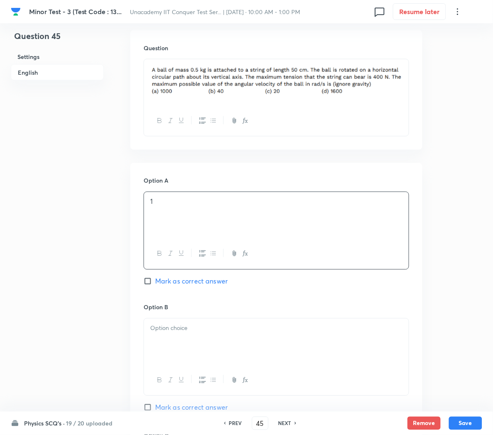
click at [170, 336] on div at bounding box center [276, 342] width 265 height 46
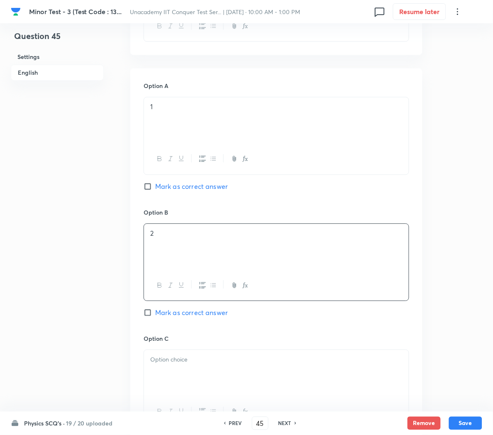
scroll to position [335, 0]
click at [162, 315] on span "Mark as correct answer" at bounding box center [191, 312] width 73 height 10
click at [155, 315] on input "Mark as correct answer" at bounding box center [150, 312] width 12 height 8
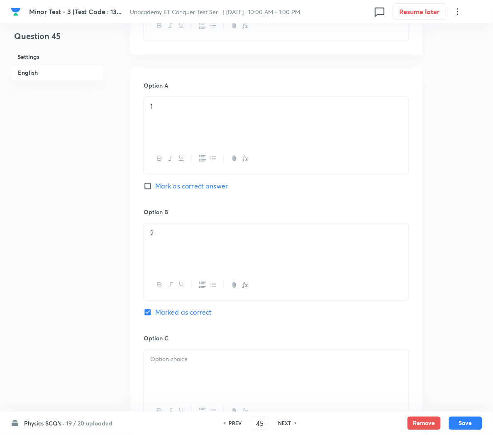
click at [182, 383] on div at bounding box center [276, 373] width 265 height 46
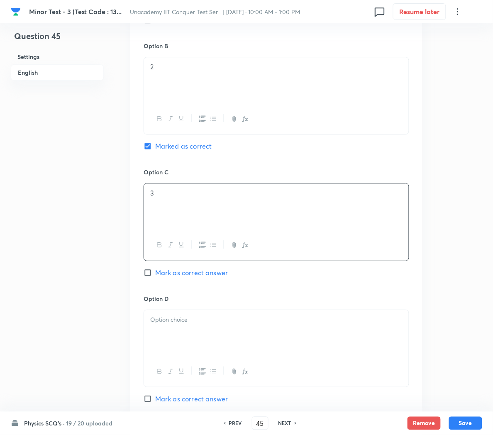
scroll to position [509, 0]
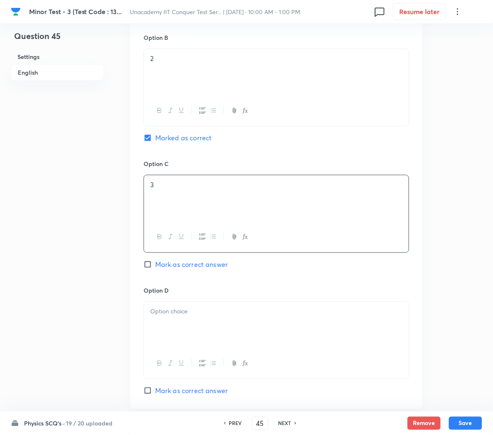
click at [181, 332] on div at bounding box center [276, 325] width 265 height 46
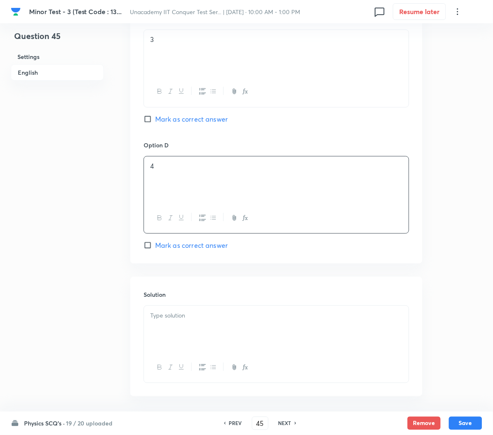
scroll to position [659, 0]
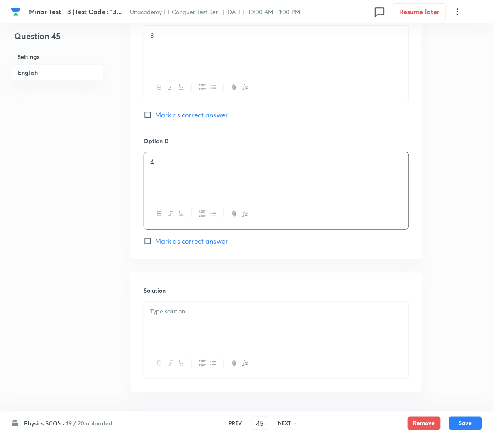
click at [180, 335] on div at bounding box center [276, 325] width 265 height 46
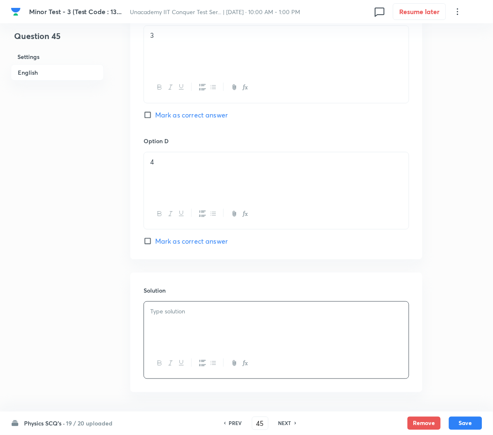
click at [171, 323] on div at bounding box center [276, 325] width 265 height 46
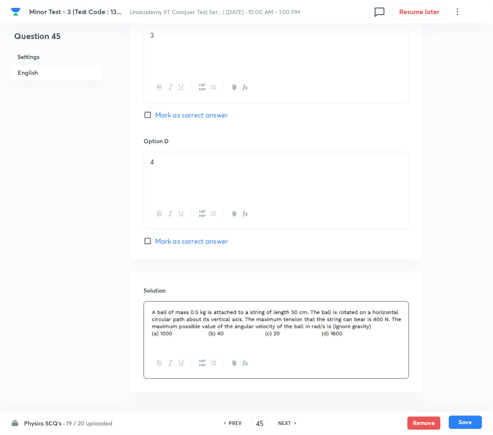
click at [470, 423] on button "Save" at bounding box center [465, 422] width 33 height 13
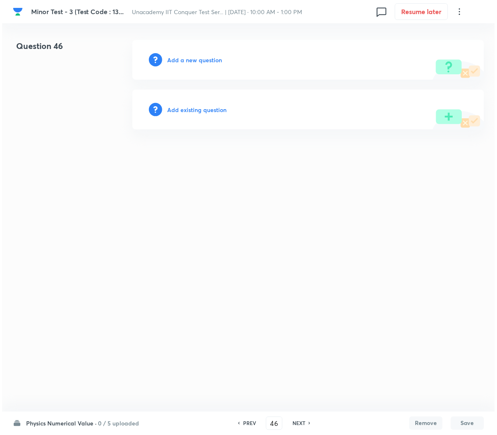
scroll to position [0, 0]
click at [200, 62] on h6 "Add a new question" at bounding box center [194, 60] width 55 height 9
click at [200, 62] on h6 "Choose a question type" at bounding box center [199, 60] width 64 height 9
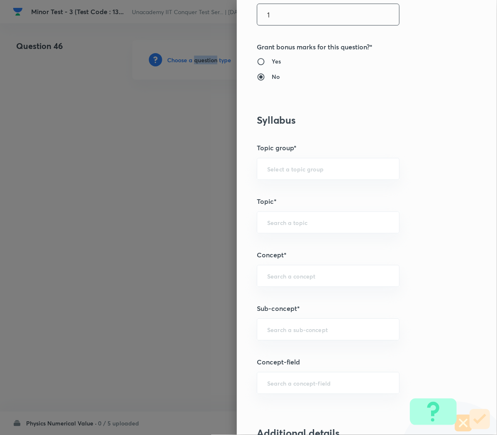
scroll to position [306, 0]
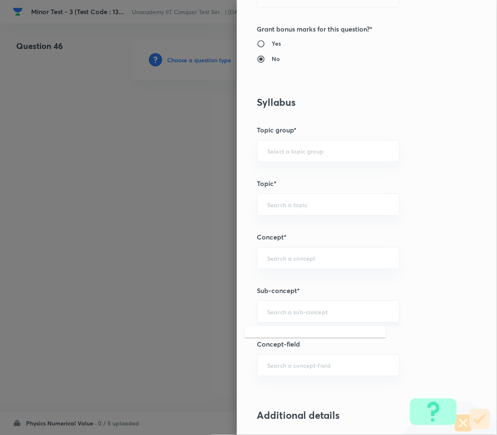
click at [278, 315] on input "text" at bounding box center [328, 312] width 122 height 8
paste input "Work, Power & Energy"
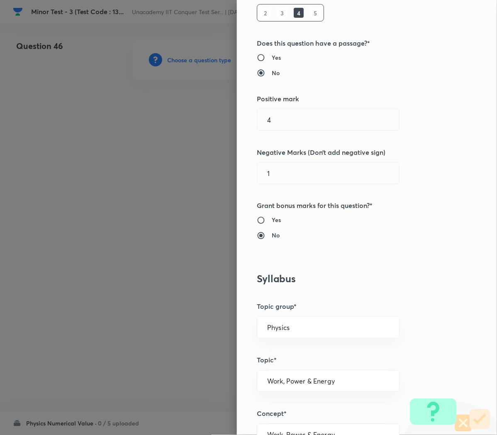
scroll to position [0, 0]
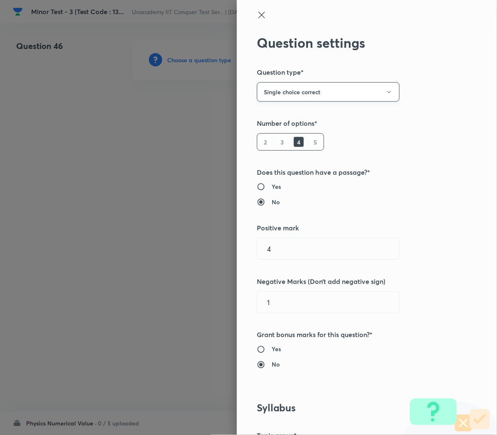
click at [313, 85] on button "Single choice correct" at bounding box center [328, 92] width 143 height 20
click at [264, 147] on span "Integer" at bounding box center [316, 148] width 132 height 9
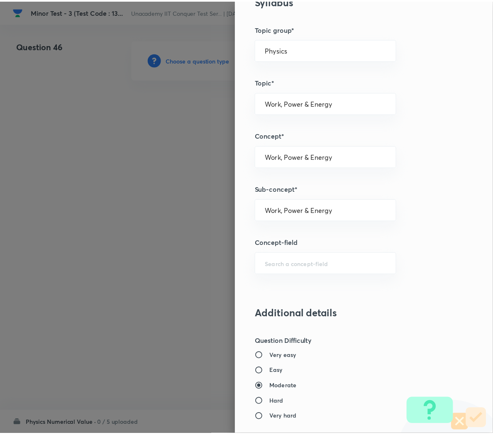
scroll to position [704, 0]
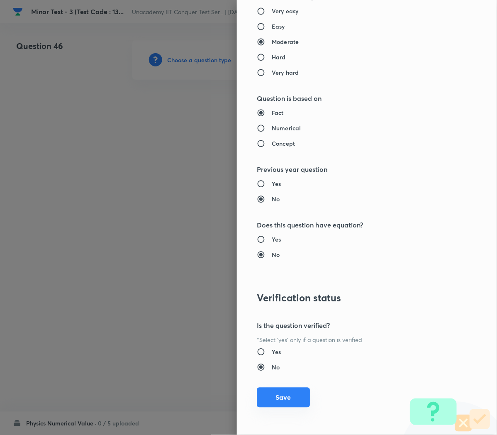
click at [270, 400] on button "Save" at bounding box center [283, 398] width 53 height 20
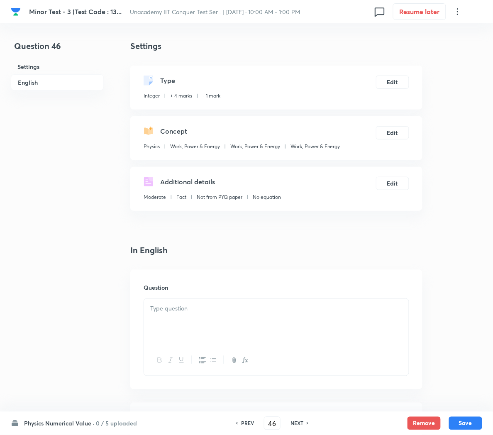
click at [275, 308] on p at bounding box center [276, 309] width 252 height 10
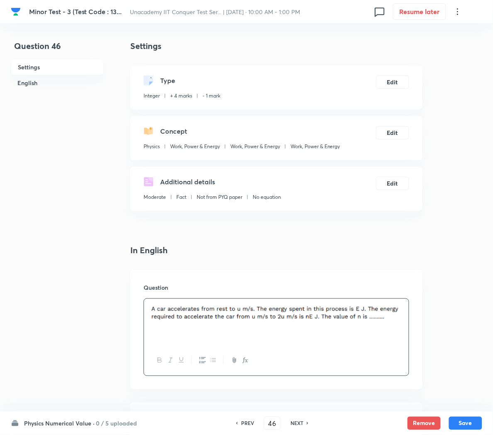
scroll to position [152, 0]
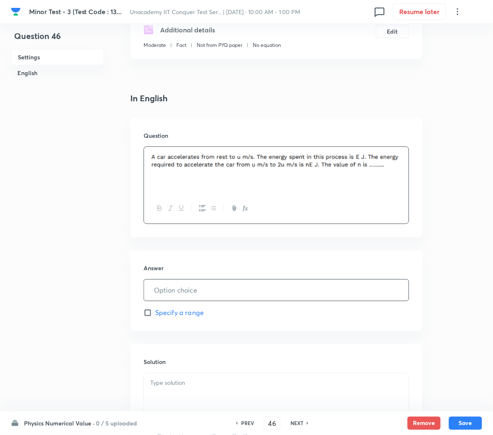
click at [192, 286] on input "text" at bounding box center [276, 290] width 265 height 21
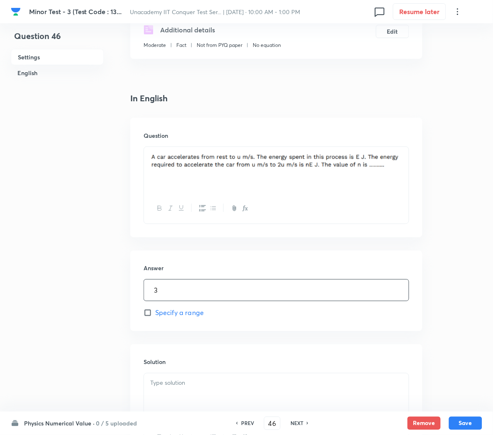
scroll to position [256, 0]
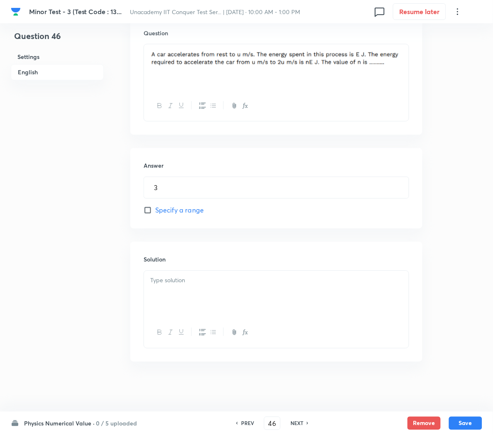
click at [179, 286] on div at bounding box center [276, 294] width 265 height 46
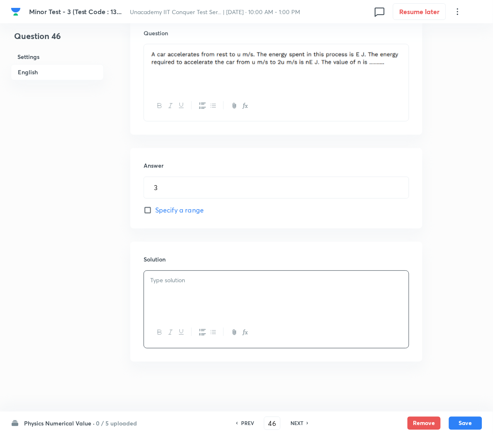
click at [176, 281] on p at bounding box center [276, 281] width 252 height 10
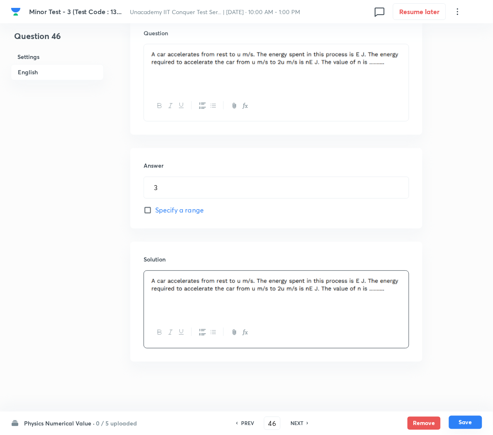
click at [463, 427] on button "Save" at bounding box center [465, 422] width 33 height 13
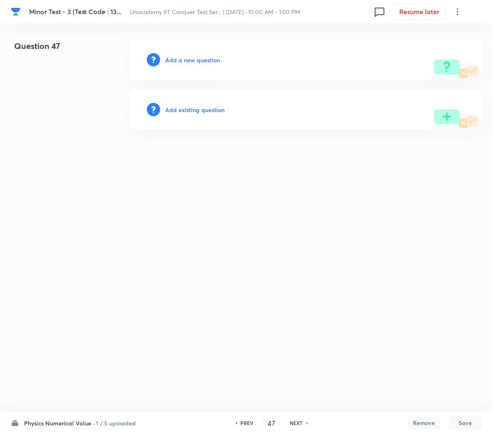
scroll to position [0, 0]
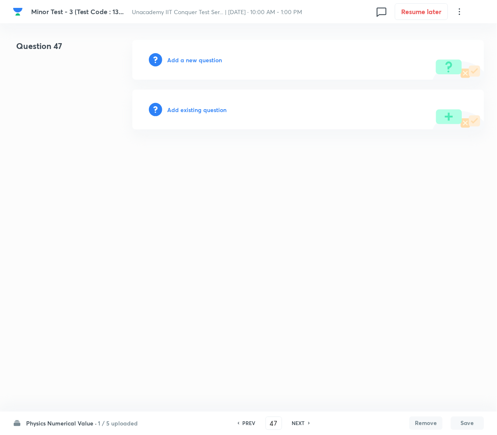
click at [249, 420] on h6 "PREV" at bounding box center [249, 423] width 13 height 7
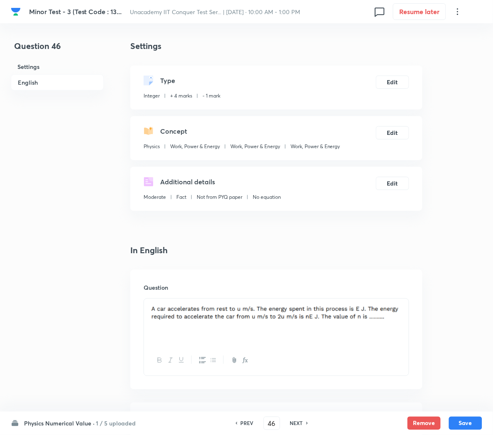
scroll to position [256, 0]
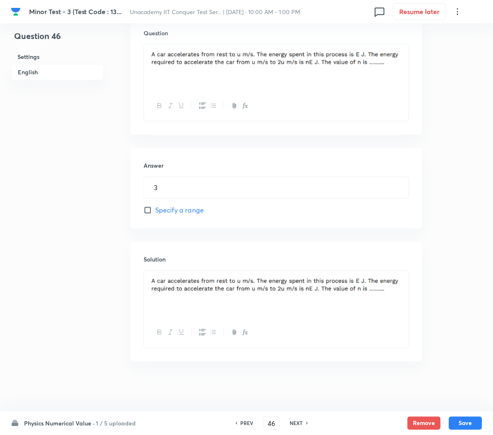
click at [406, 291] on div at bounding box center [276, 294] width 265 height 46
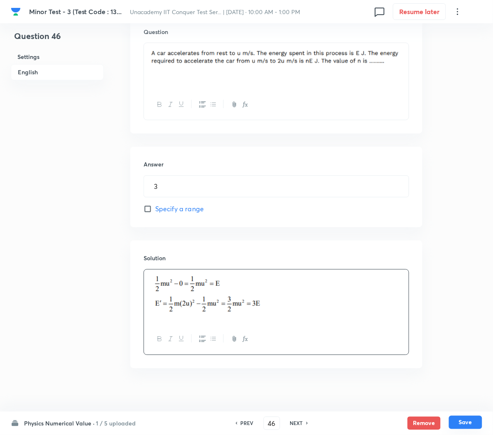
click at [470, 424] on button "Save" at bounding box center [465, 422] width 33 height 13
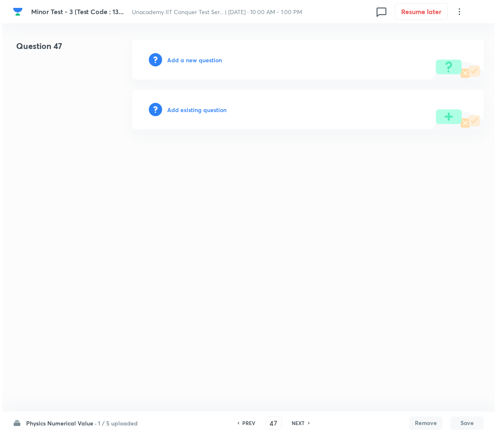
scroll to position [0, 0]
click at [179, 59] on h6 "Add a new question" at bounding box center [194, 60] width 55 height 9
click at [179, 59] on h6 "Choose a question type" at bounding box center [199, 60] width 64 height 9
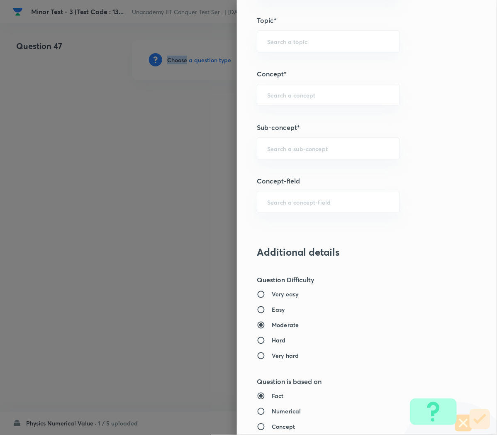
scroll to position [441, 0]
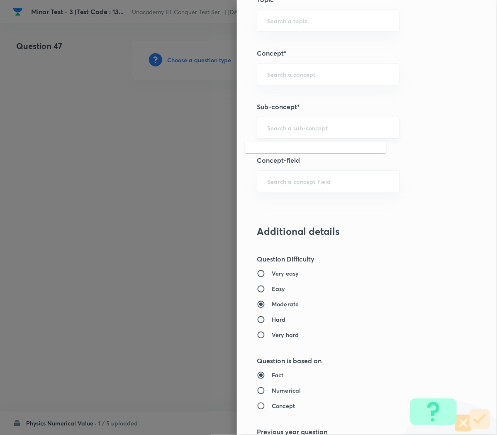
click at [272, 130] on input "text" at bounding box center [328, 128] width 122 height 8
paste input "Work, Power & Energy"
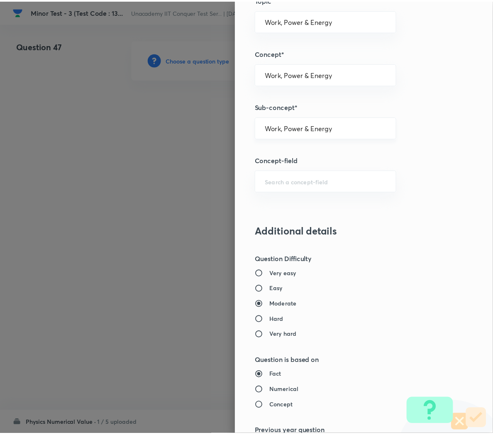
scroll to position [704, 0]
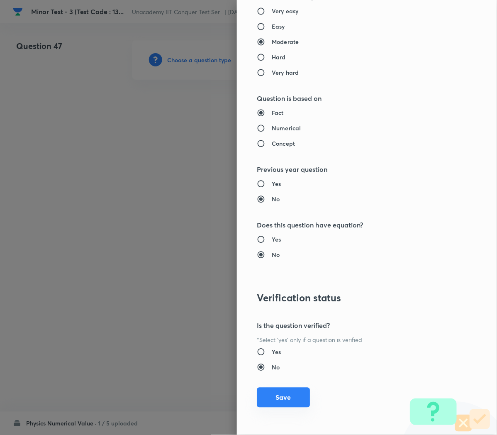
click at [274, 401] on button "Save" at bounding box center [283, 398] width 53 height 20
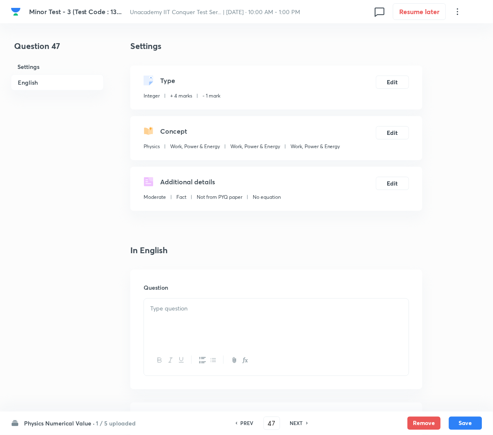
click at [165, 310] on p at bounding box center [276, 309] width 252 height 10
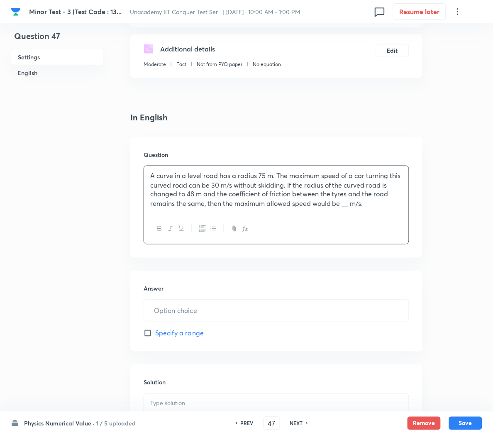
scroll to position [160, 0]
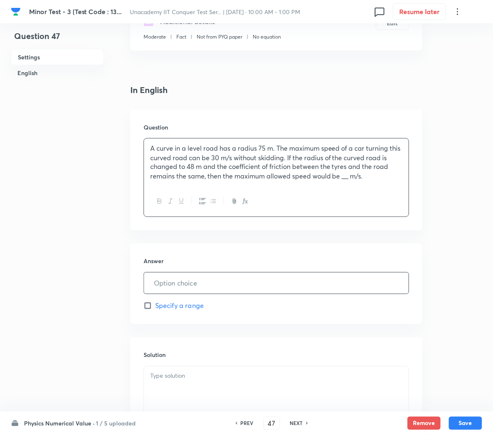
click at [201, 287] on input "text" at bounding box center [276, 283] width 265 height 21
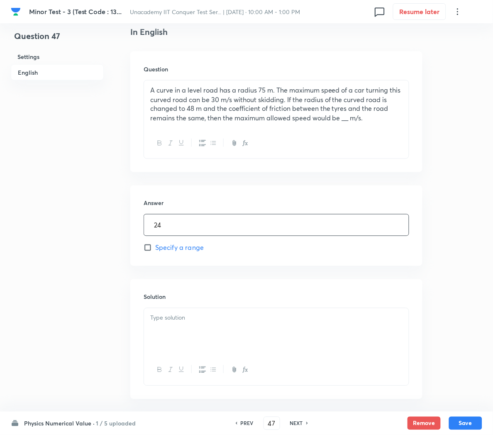
scroll to position [233, 0]
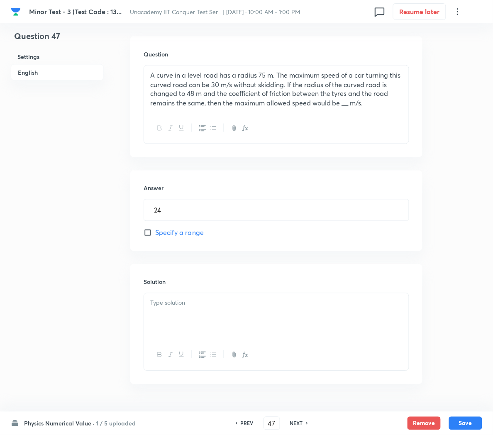
click at [190, 303] on p at bounding box center [276, 303] width 252 height 10
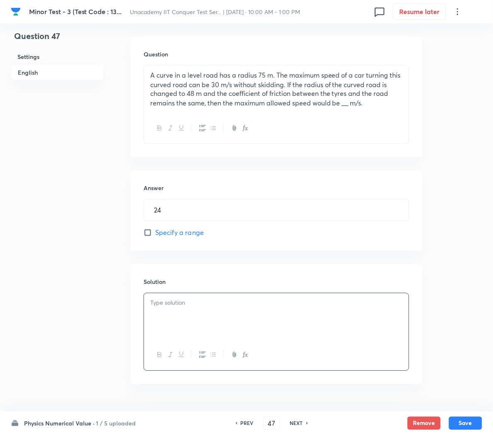
click at [210, 300] on p at bounding box center [276, 303] width 252 height 10
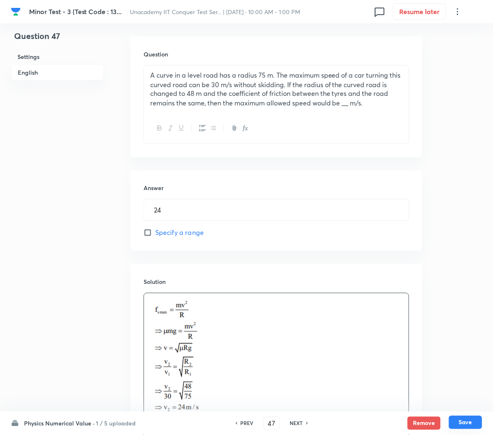
click at [467, 420] on button "Save" at bounding box center [465, 422] width 33 height 13
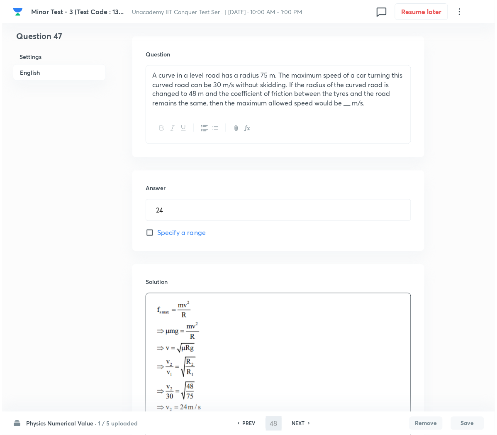
scroll to position [0, 0]
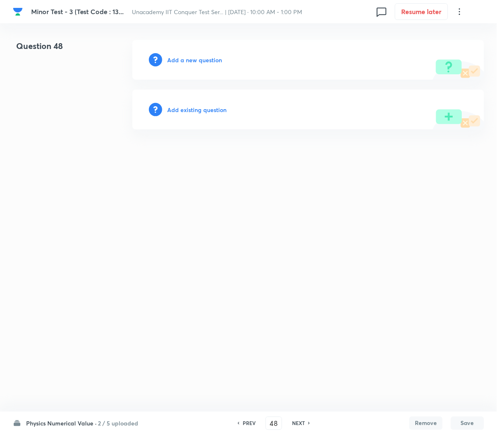
click at [193, 56] on h6 "Add a new question" at bounding box center [194, 60] width 55 height 9
click at [193, 56] on h6 "Choose a question type" at bounding box center [199, 60] width 64 height 9
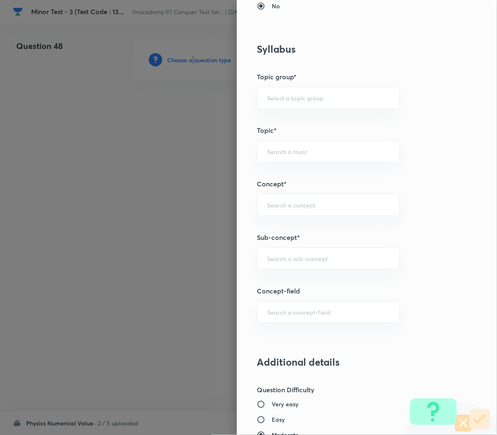
scroll to position [312, 0]
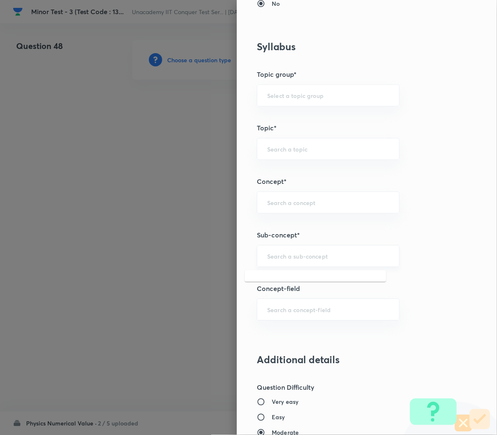
click at [293, 259] on input "text" at bounding box center [328, 256] width 122 height 8
paste input "Work, Power & Energy"
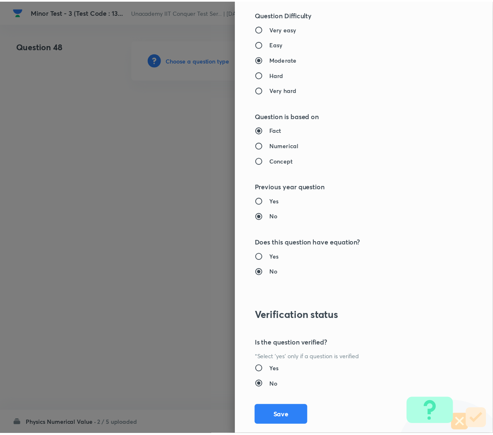
scroll to position [704, 0]
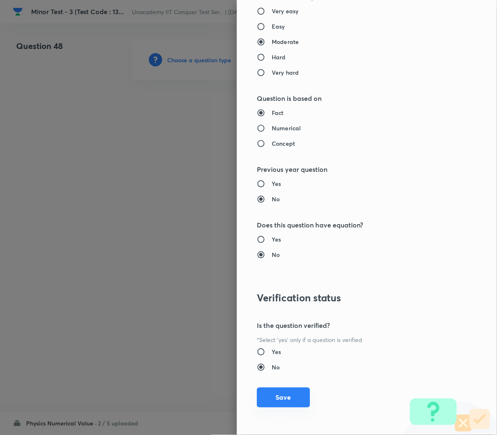
click at [270, 400] on button "Save" at bounding box center [283, 398] width 53 height 20
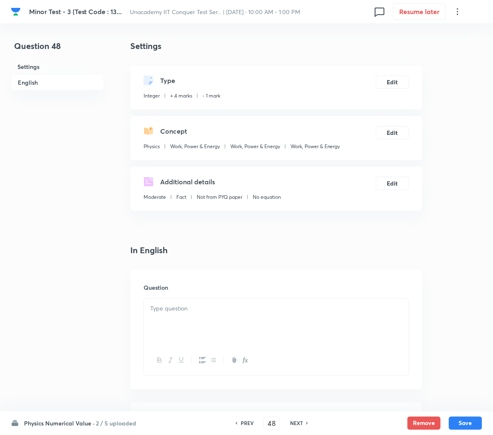
click at [171, 324] on div at bounding box center [276, 322] width 265 height 46
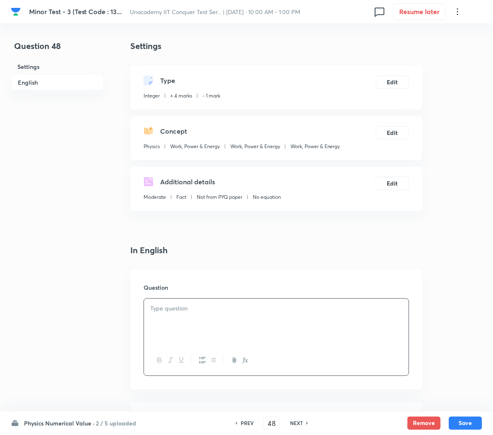
click at [223, 306] on p at bounding box center [276, 309] width 252 height 10
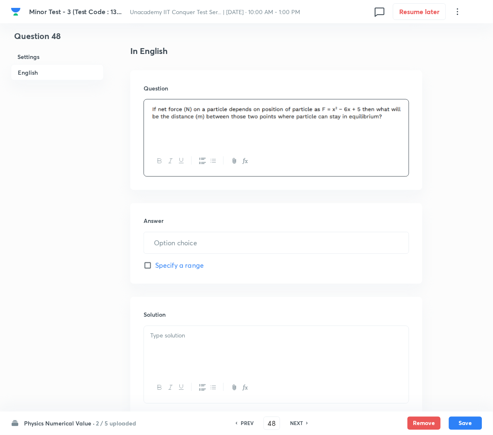
scroll to position [202, 0]
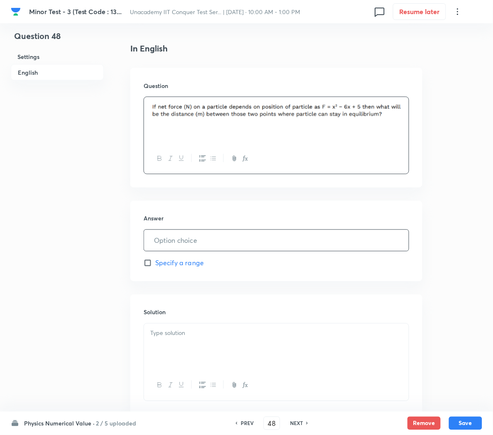
click at [176, 240] on input "text" at bounding box center [276, 240] width 265 height 21
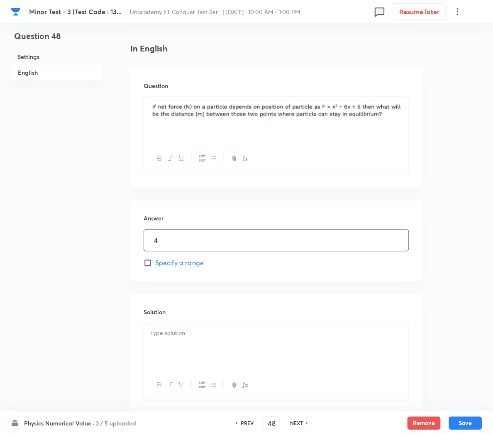
scroll to position [256, 0]
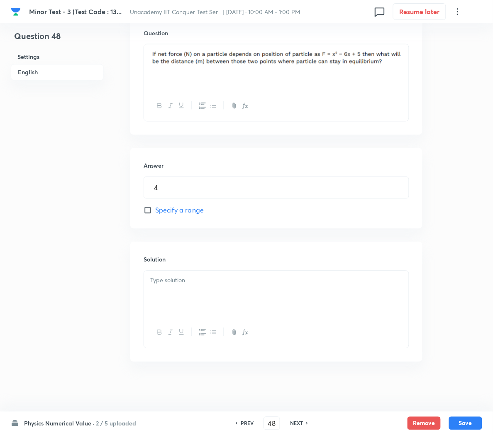
click at [165, 292] on div at bounding box center [276, 294] width 265 height 46
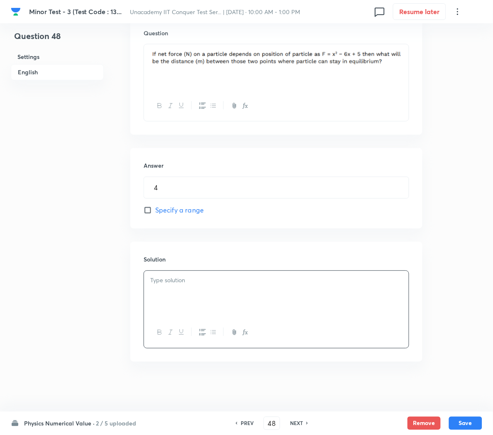
click at [226, 306] on div at bounding box center [276, 294] width 265 height 46
click at [467, 421] on button "Save" at bounding box center [465, 422] width 33 height 13
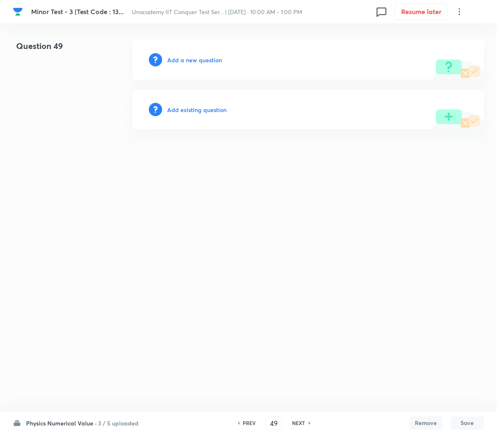
click at [249, 424] on h6 "PREV" at bounding box center [249, 423] width 13 height 7
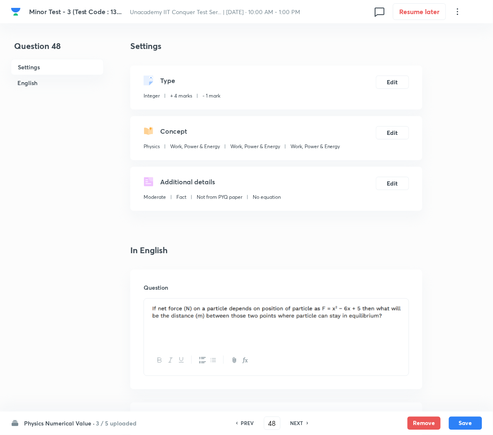
scroll to position [256, 0]
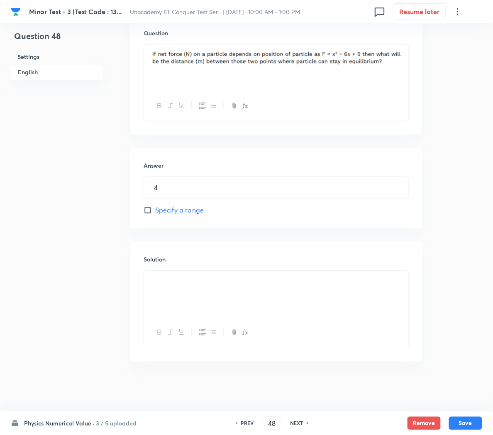
click at [208, 286] on p at bounding box center [276, 281] width 252 height 10
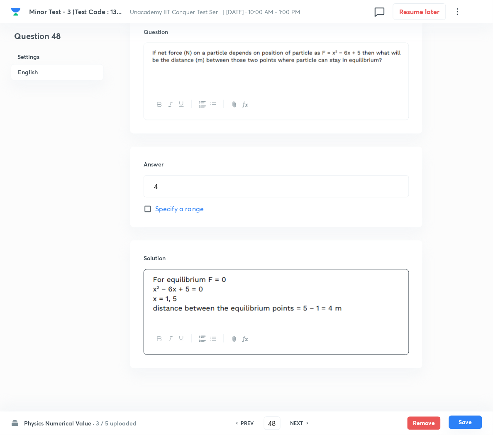
click at [465, 418] on button "Save" at bounding box center [465, 422] width 33 height 13
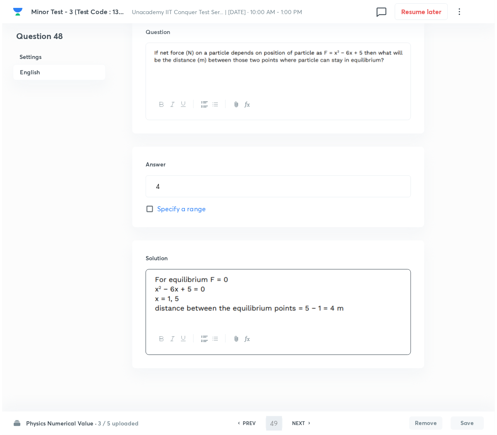
scroll to position [0, 0]
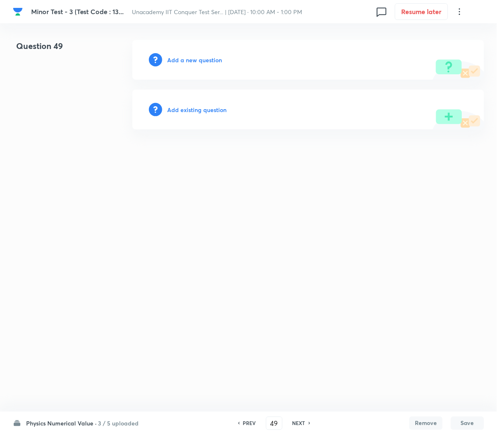
click at [176, 57] on h6 "Add a new question" at bounding box center [194, 60] width 55 height 9
click at [176, 57] on h6 "Choose a question type" at bounding box center [199, 60] width 64 height 9
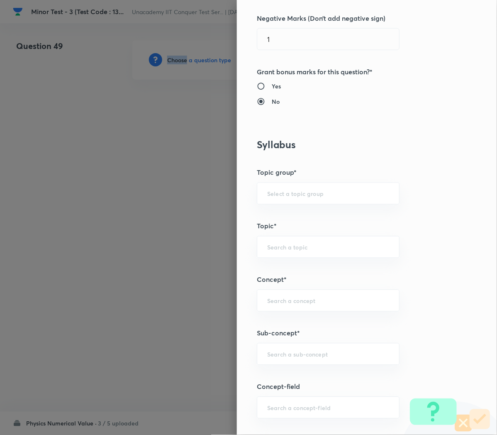
scroll to position [257, 0]
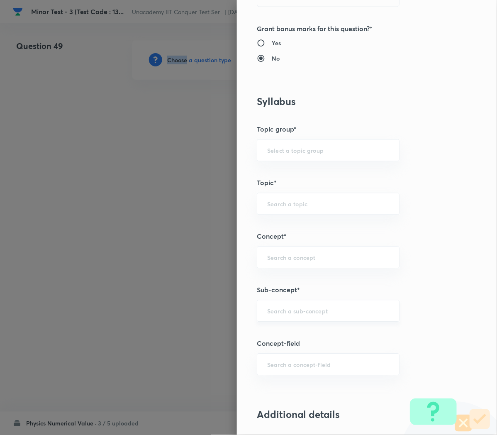
click at [282, 321] on div "​" at bounding box center [328, 311] width 143 height 22
paste input "Work, Power & Energy"
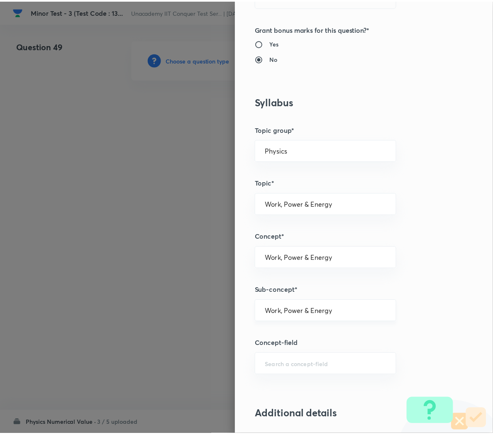
scroll to position [704, 0]
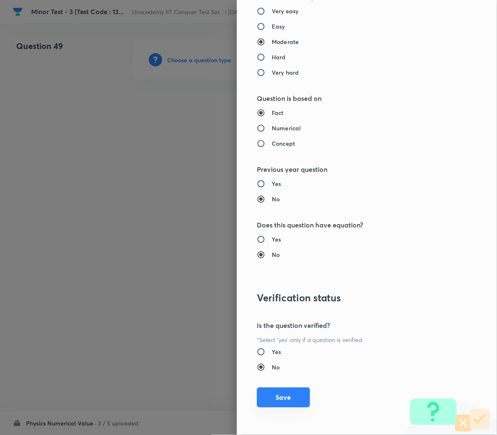
click at [270, 400] on button "Save" at bounding box center [283, 398] width 53 height 20
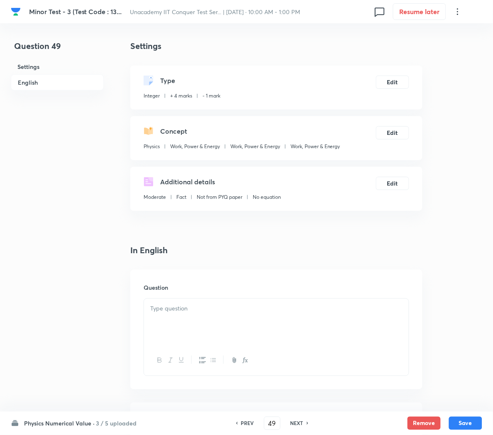
click at [202, 317] on div at bounding box center [276, 322] width 265 height 46
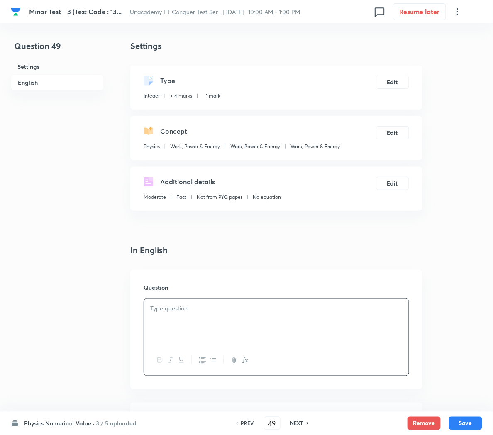
click at [182, 304] on p at bounding box center [276, 309] width 252 height 10
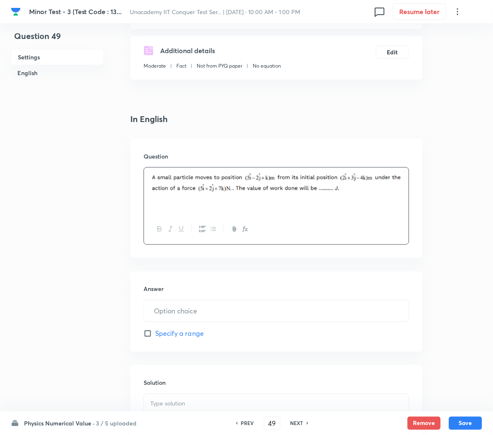
scroll to position [142, 0]
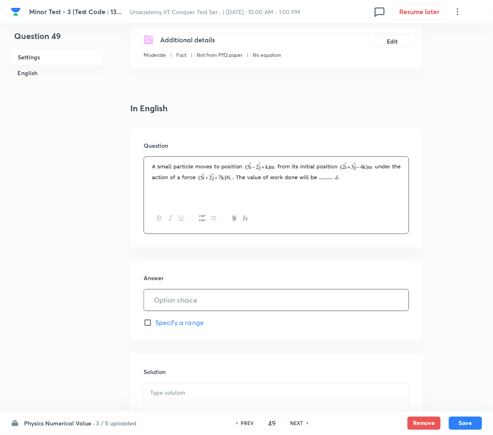
click at [169, 296] on input "text" at bounding box center [276, 300] width 265 height 21
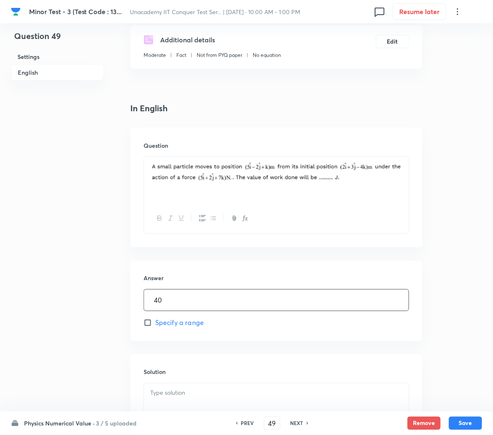
scroll to position [256, 0]
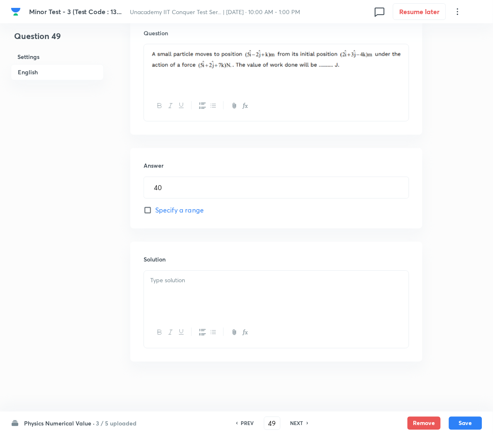
click at [161, 286] on div at bounding box center [276, 294] width 265 height 46
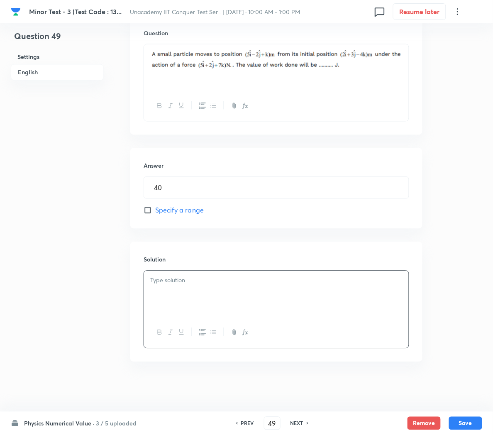
click at [177, 271] on div at bounding box center [276, 294] width 265 height 46
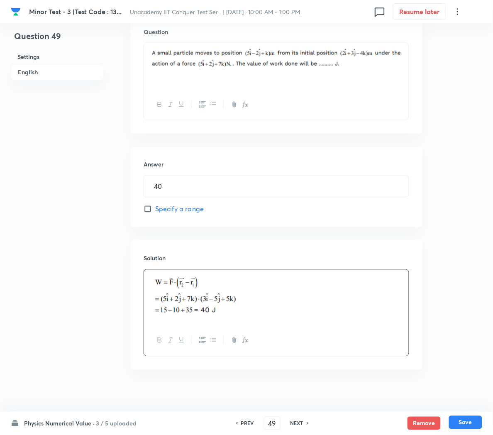
click at [461, 421] on button "Save" at bounding box center [465, 422] width 33 height 13
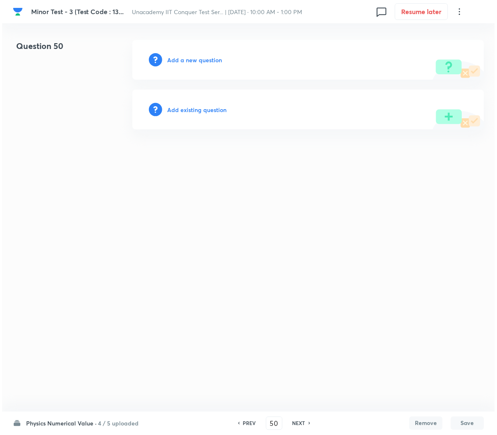
scroll to position [0, 0]
click at [179, 60] on h6 "Add a new question" at bounding box center [194, 60] width 55 height 9
click at [179, 60] on h6 "Choose a question type" at bounding box center [199, 60] width 64 height 9
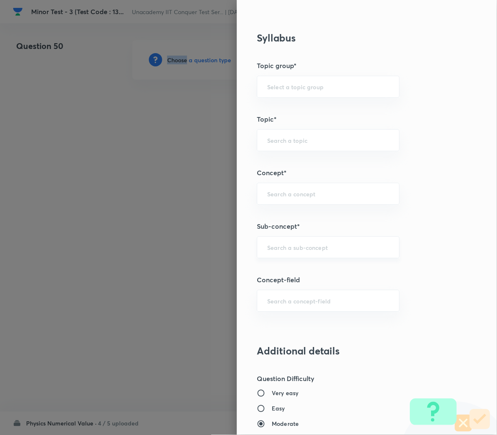
scroll to position [322, 0]
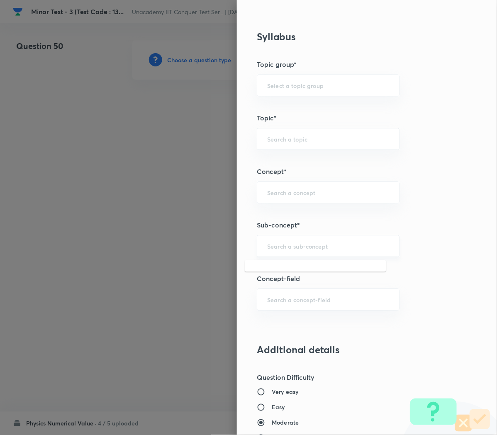
click at [285, 250] on input "text" at bounding box center [328, 246] width 122 height 8
paste input "Work, Power & Energy"
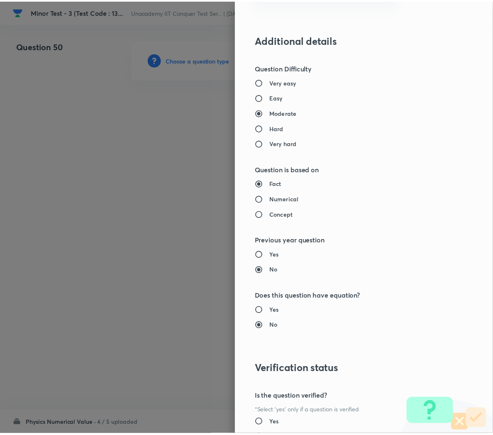
scroll to position [704, 0]
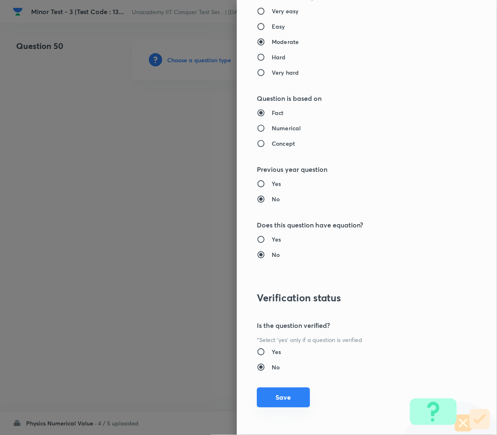
click at [269, 390] on button "Save" at bounding box center [283, 398] width 53 height 20
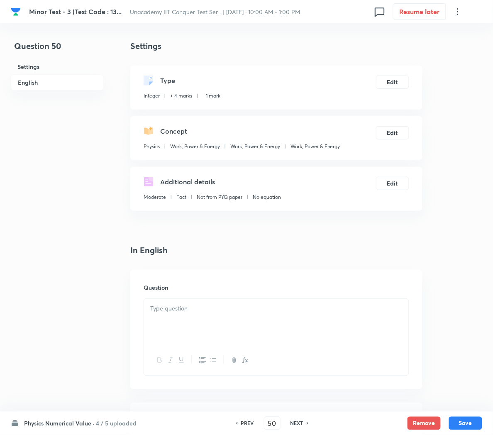
click at [165, 315] on div at bounding box center [276, 322] width 265 height 46
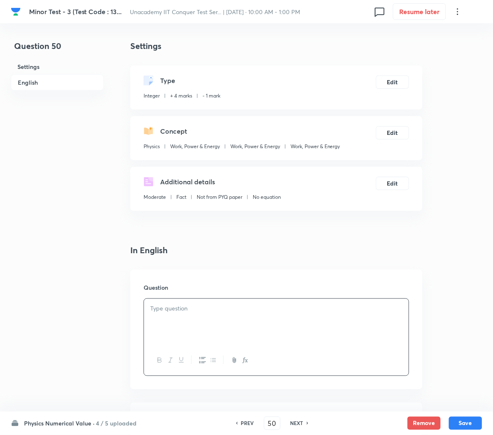
click at [254, 317] on div at bounding box center [276, 322] width 265 height 46
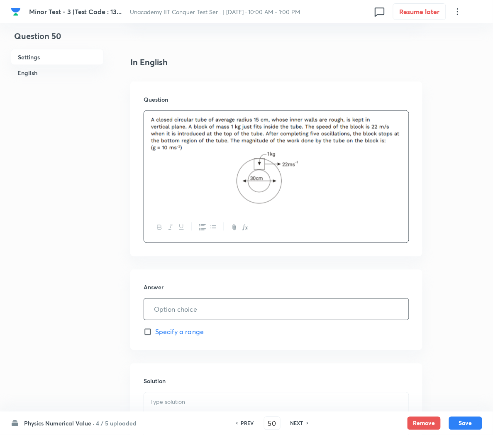
scroll to position [189, 0]
click at [179, 309] on input "text" at bounding box center [276, 308] width 265 height 21
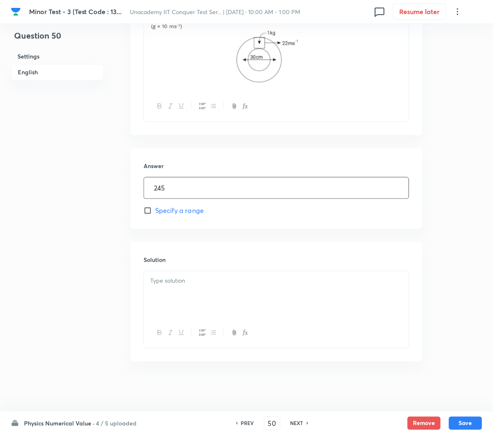
scroll to position [310, 0]
click at [162, 274] on div at bounding box center [276, 294] width 265 height 46
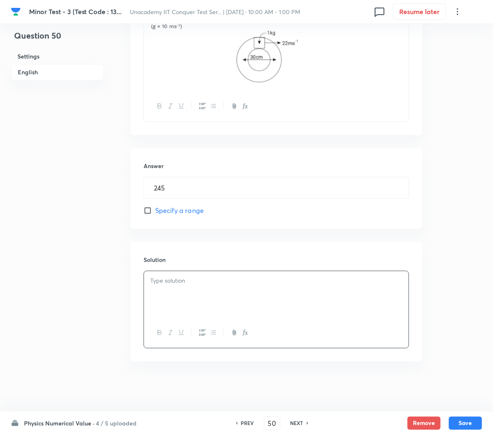
click at [232, 297] on div at bounding box center [276, 294] width 265 height 46
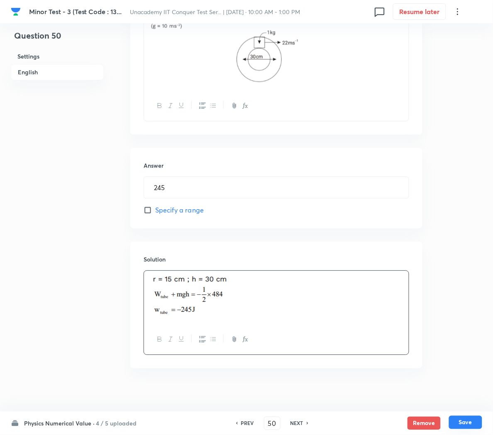
click at [465, 426] on button "Save" at bounding box center [465, 422] width 33 height 13
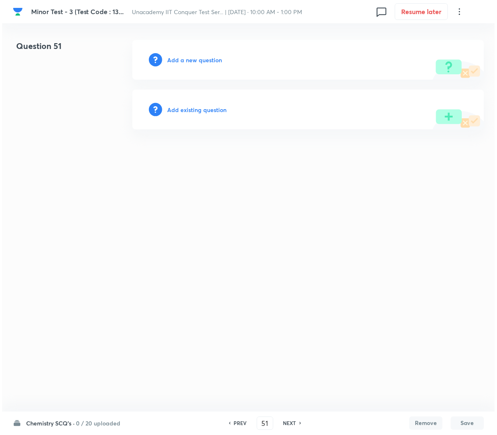
scroll to position [0, 0]
